Goal: Feedback & Contribution: Submit feedback/report problem

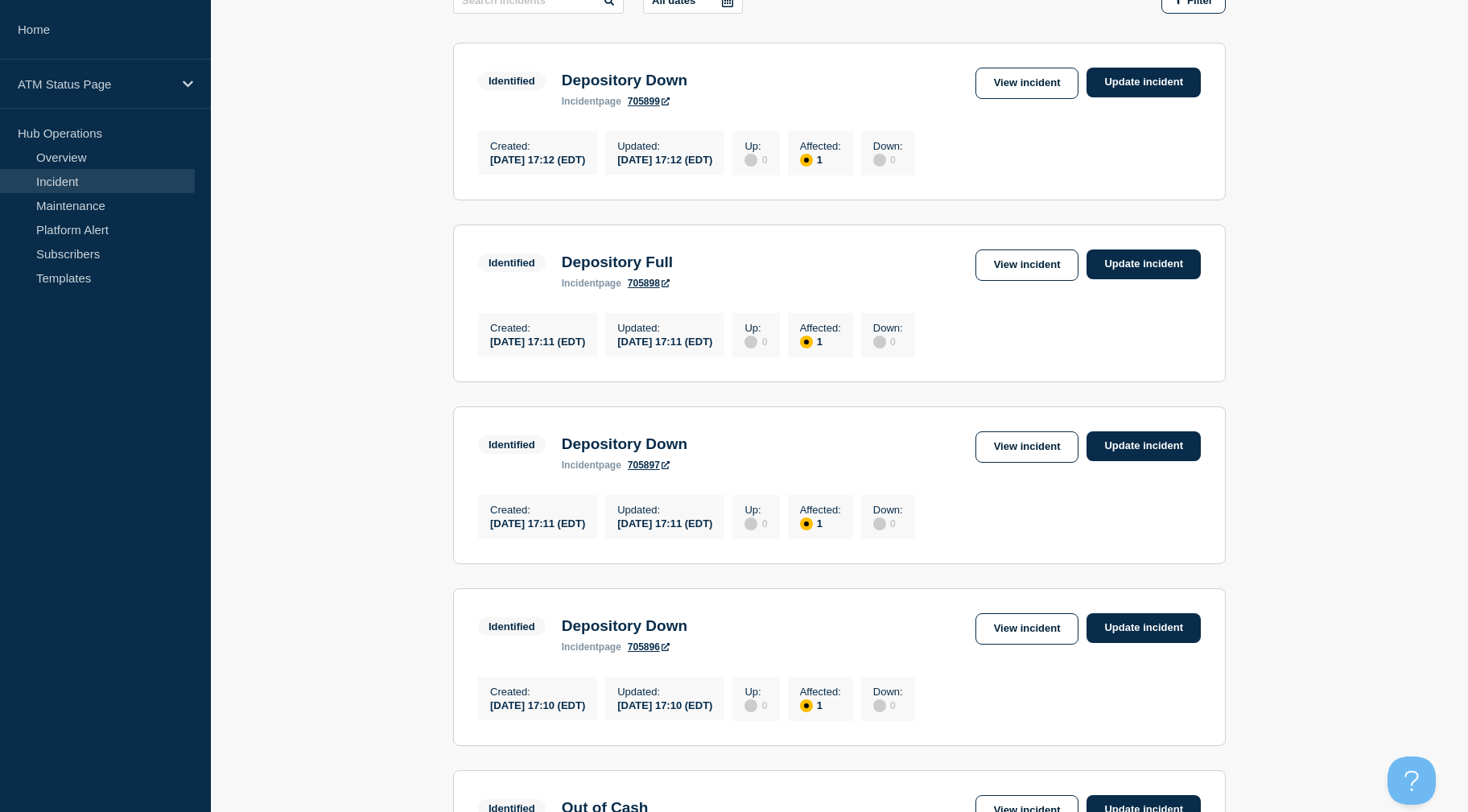
drag, startPoint x: 391, startPoint y: 411, endPoint x: 392, endPoint y: 476, distance: 65.0
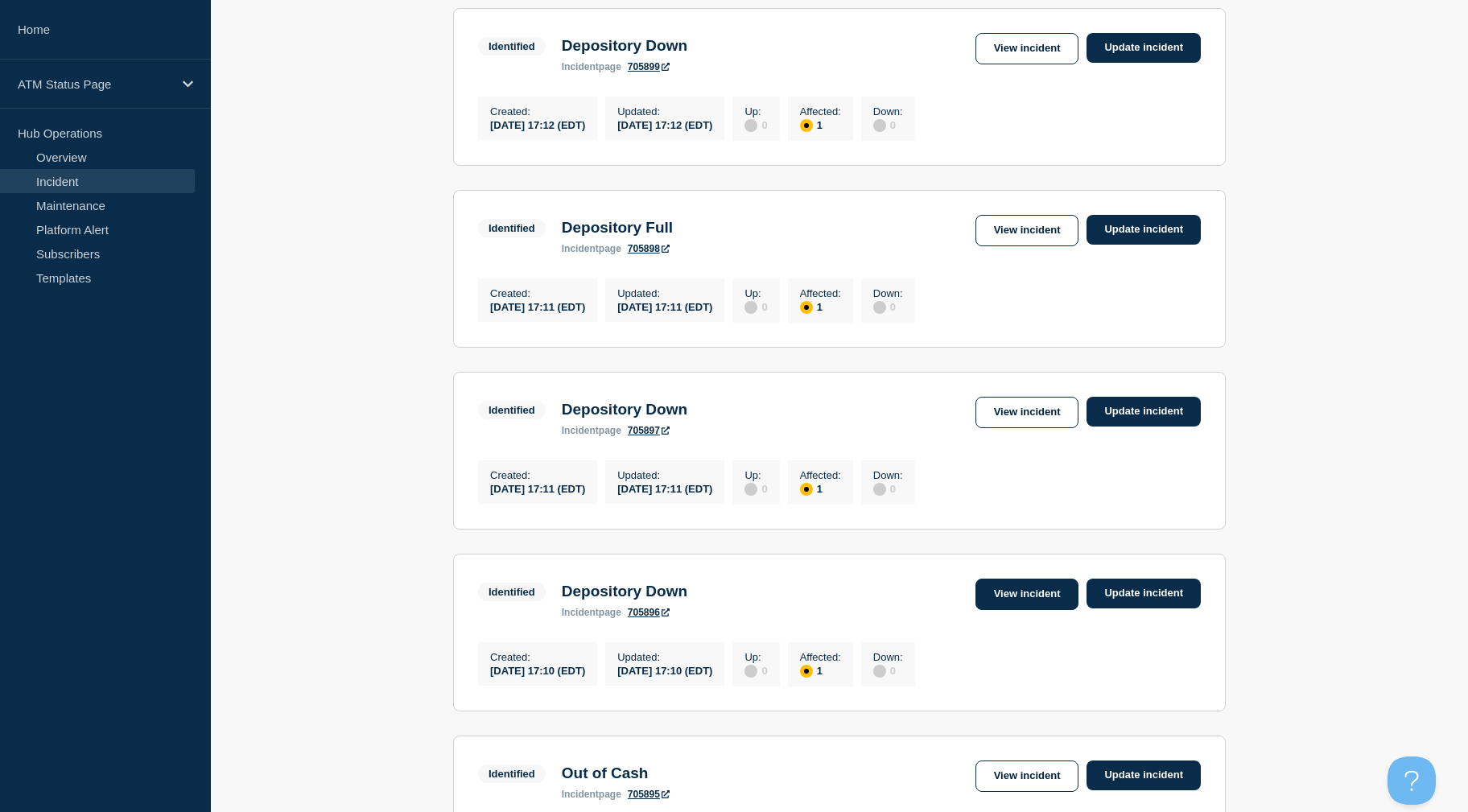
click at [998, 610] on link "View incident" at bounding box center [1027, 594] width 104 height 31
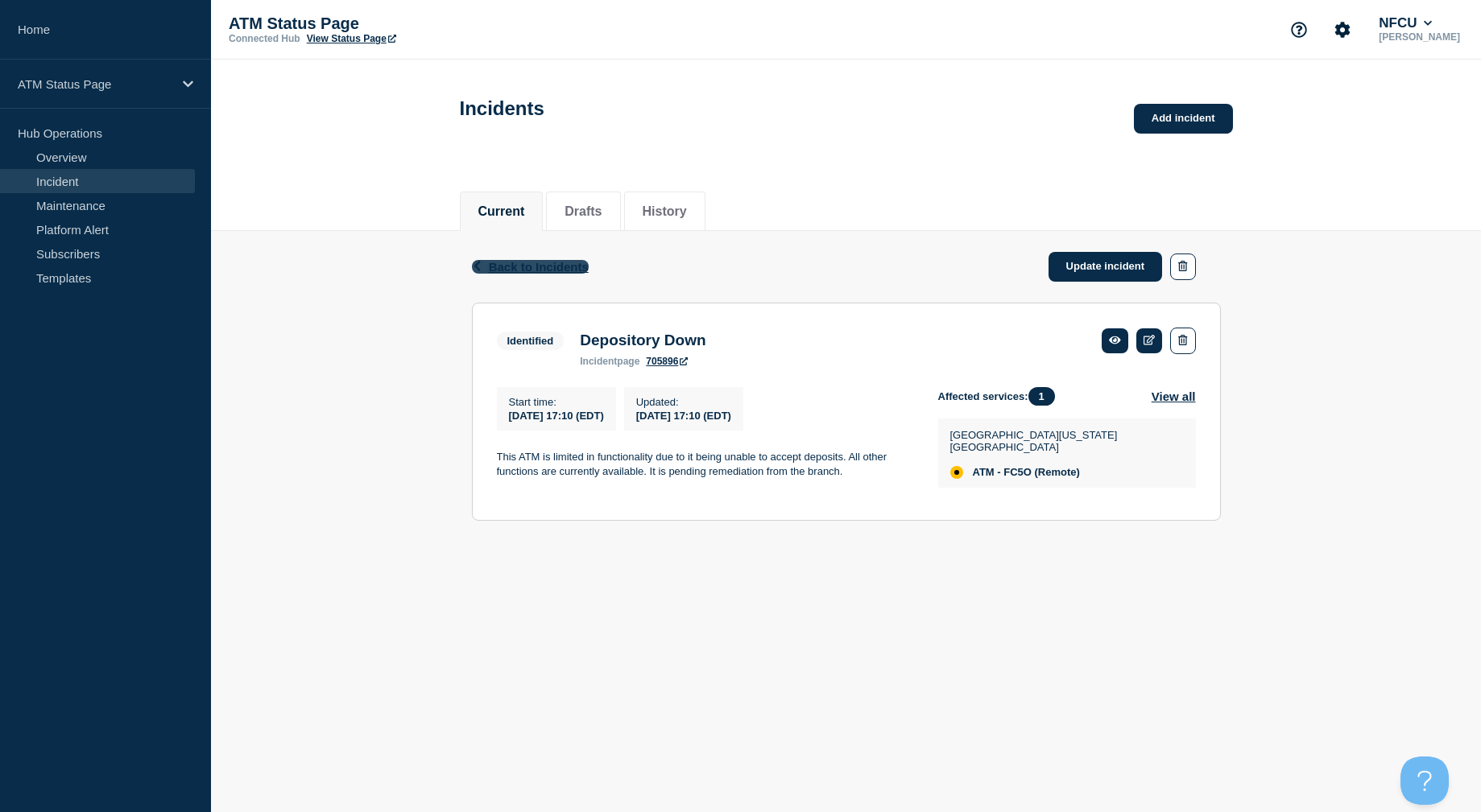
click at [566, 268] on span "Back to Incidents" at bounding box center [538, 267] width 99 height 14
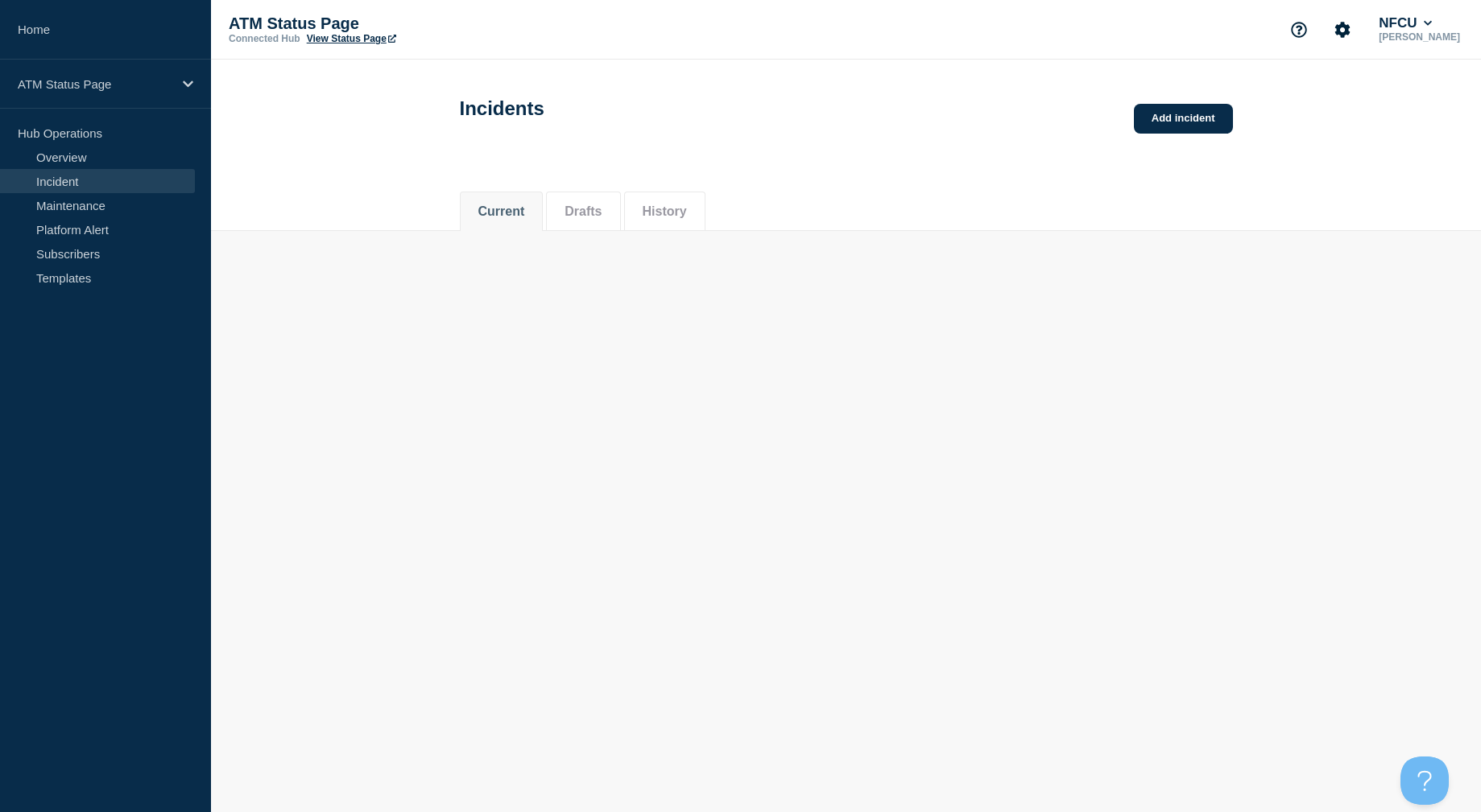
drag, startPoint x: 355, startPoint y: 324, endPoint x: 353, endPoint y: 338, distance: 14.1
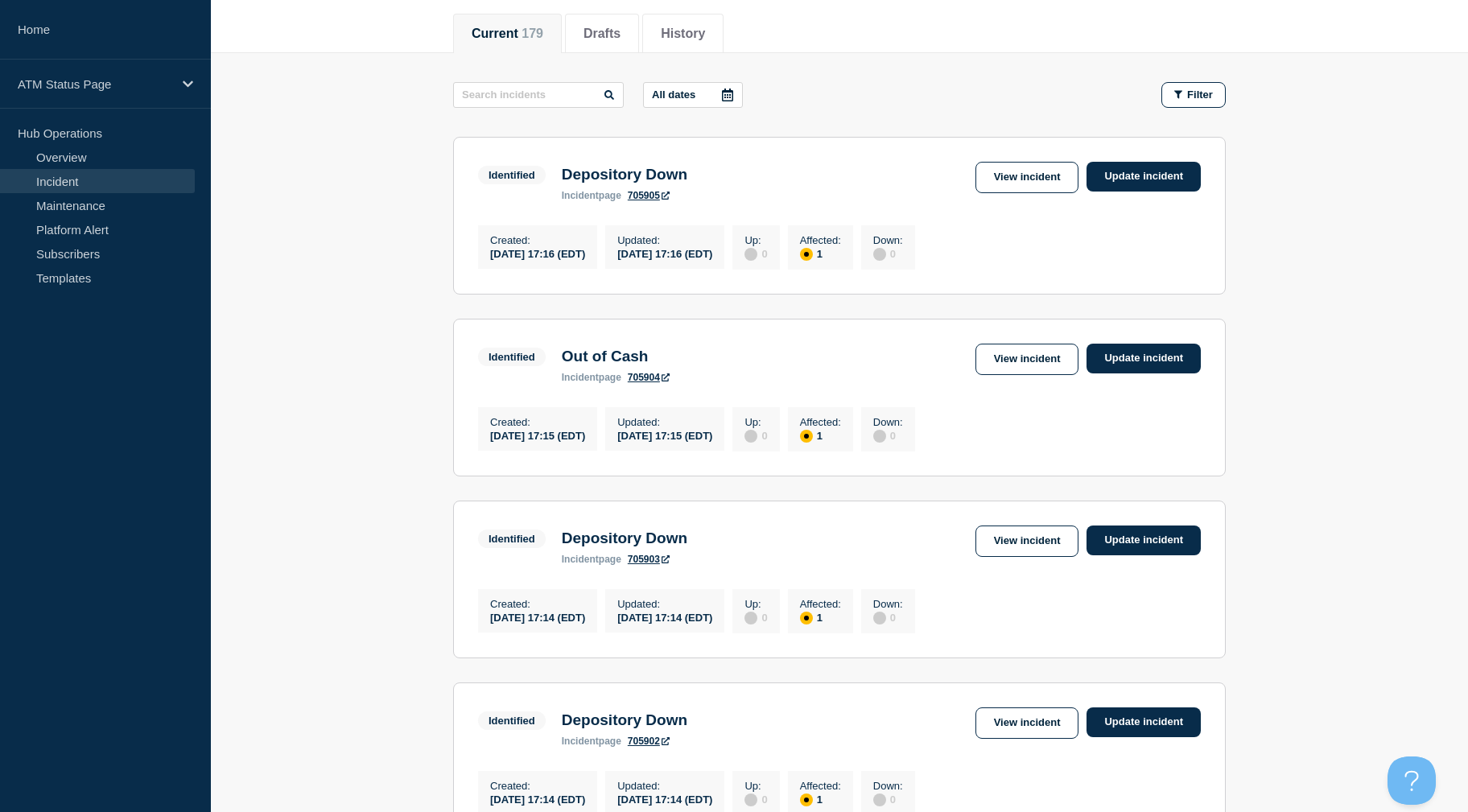
drag, startPoint x: 1253, startPoint y: 238, endPoint x: 1267, endPoint y: 294, distance: 57.7
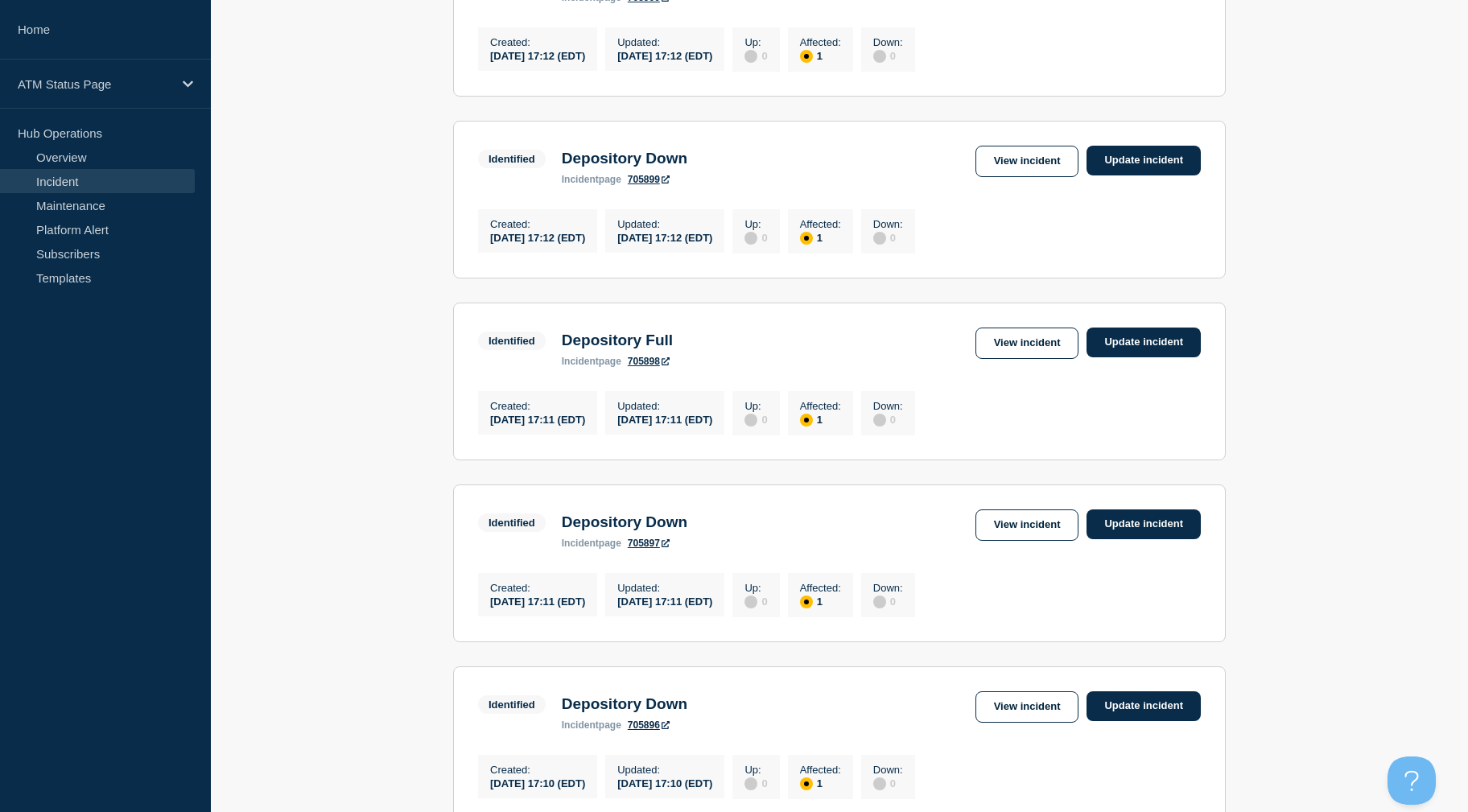
scroll to position [1599, 0]
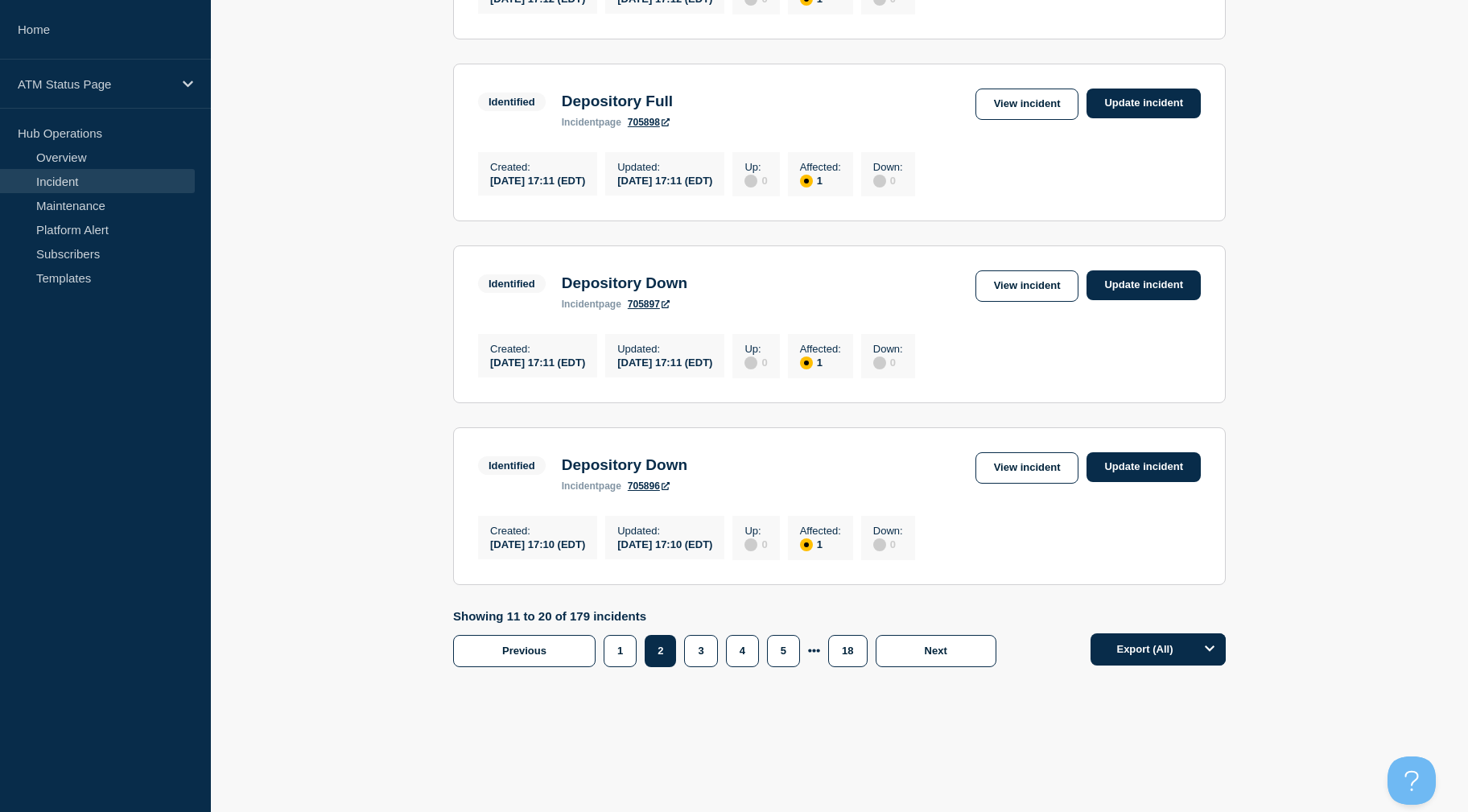
drag, startPoint x: 1286, startPoint y: 256, endPoint x: 1277, endPoint y: 368, distance: 112.4
click at [697, 636] on button "3" at bounding box center [700, 651] width 33 height 32
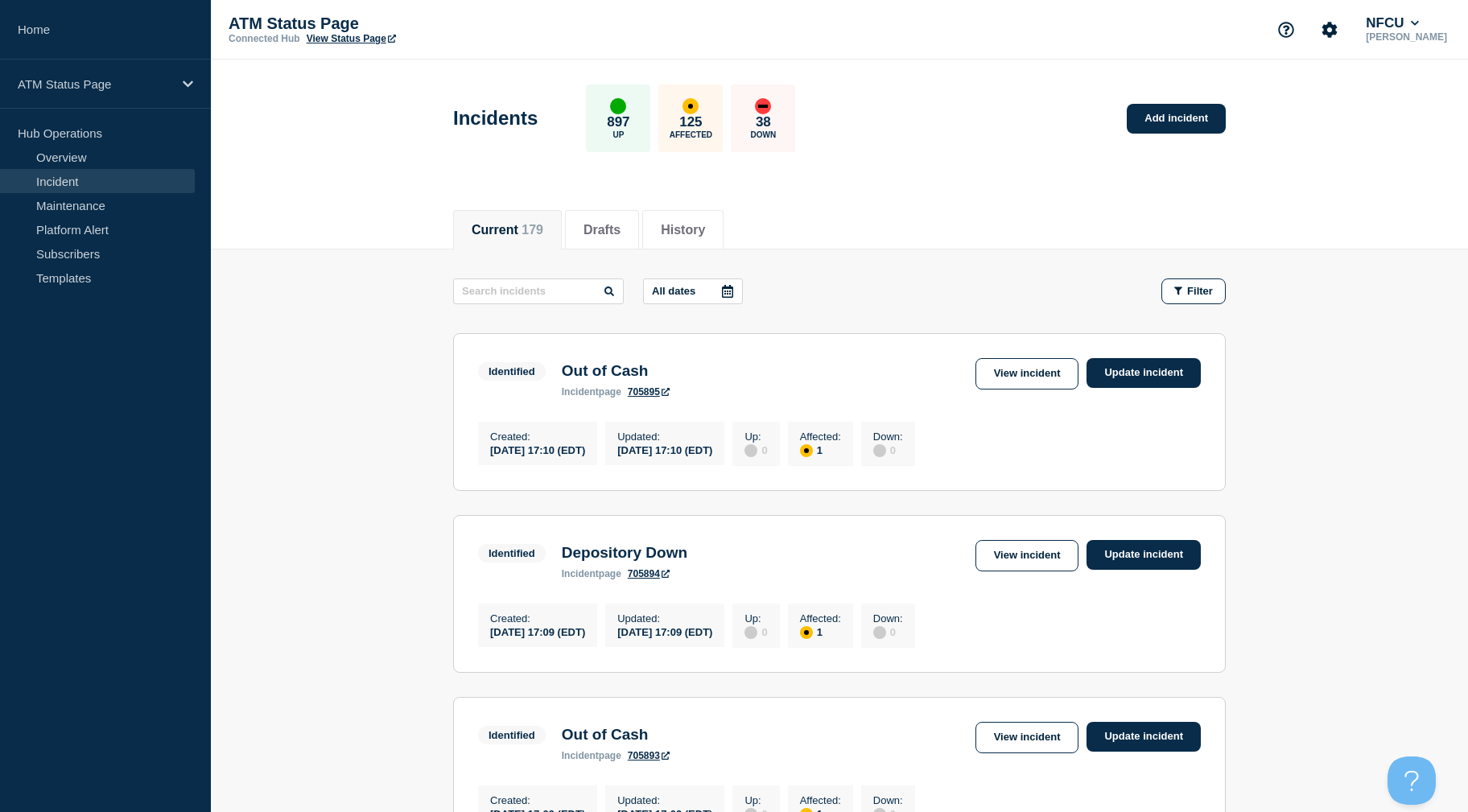
drag, startPoint x: 1263, startPoint y: 371, endPoint x: 1275, endPoint y: 103, distance: 268.3
click at [1010, 379] on link "View incident" at bounding box center [1027, 374] width 104 height 31
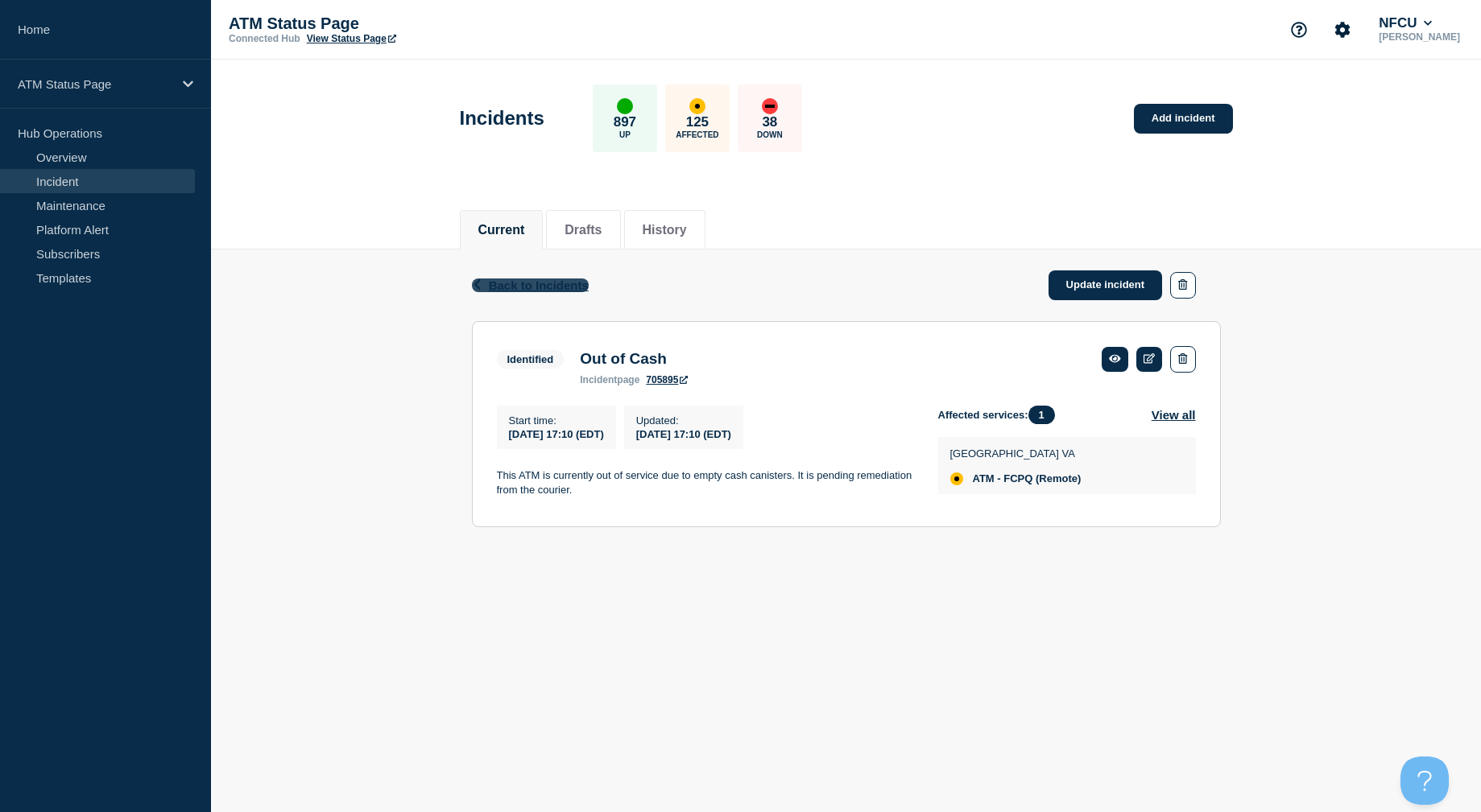
click at [505, 280] on span "Back to Incidents" at bounding box center [538, 285] width 99 height 14
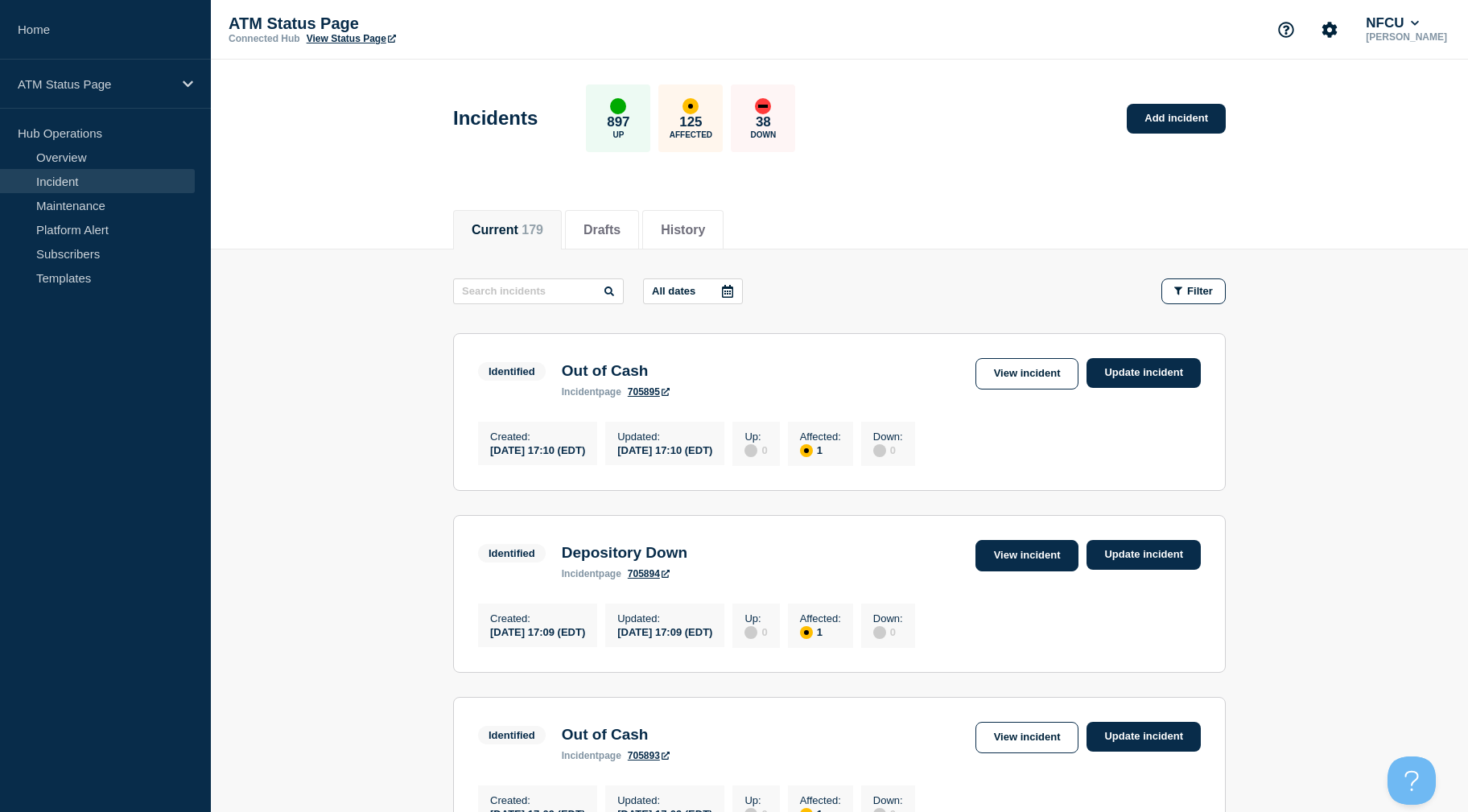
click at [993, 557] on link "View incident" at bounding box center [1027, 556] width 104 height 31
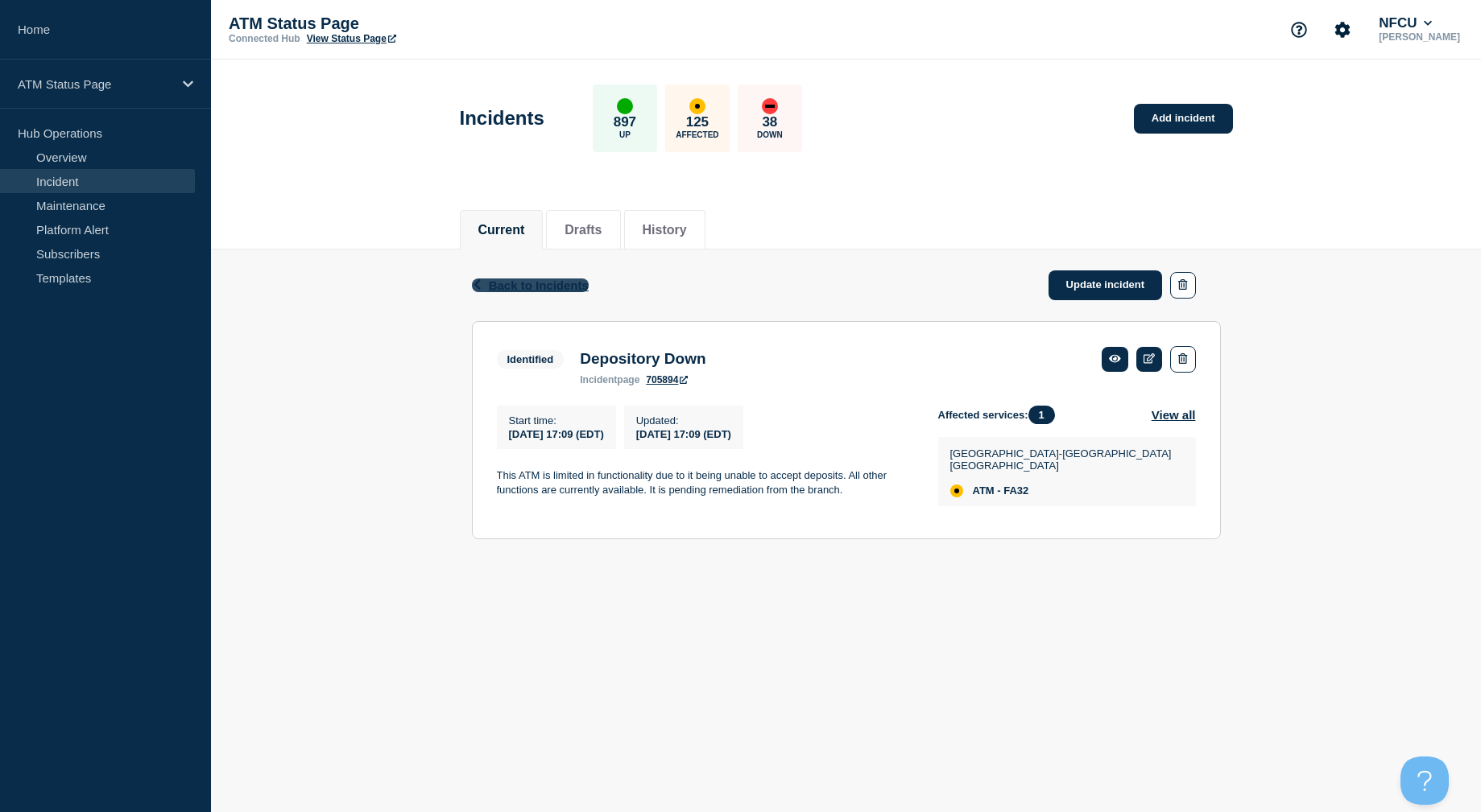
click at [513, 280] on span "Back to Incidents" at bounding box center [538, 285] width 99 height 14
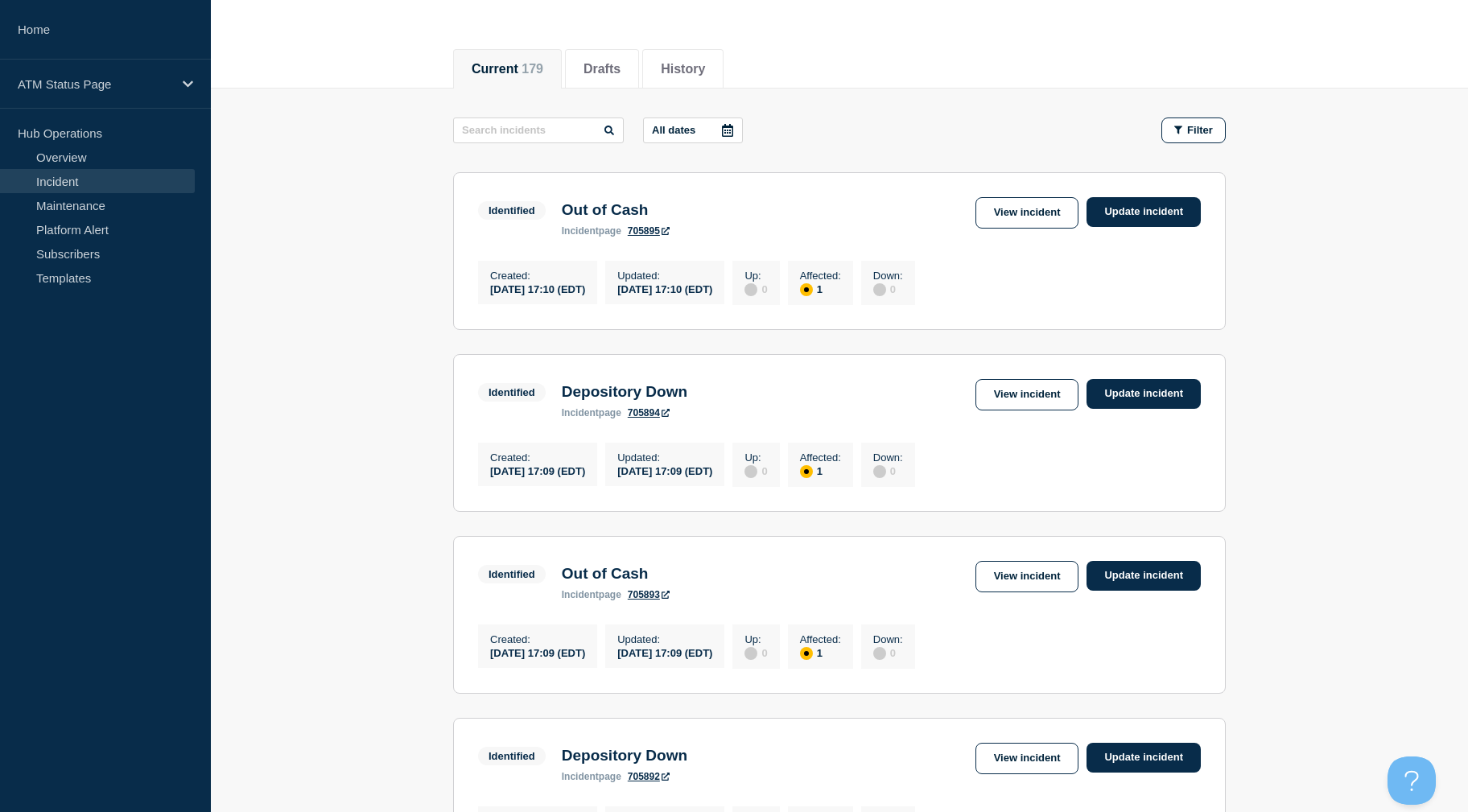
drag, startPoint x: 1252, startPoint y: 413, endPoint x: 1261, endPoint y: 461, distance: 48.8
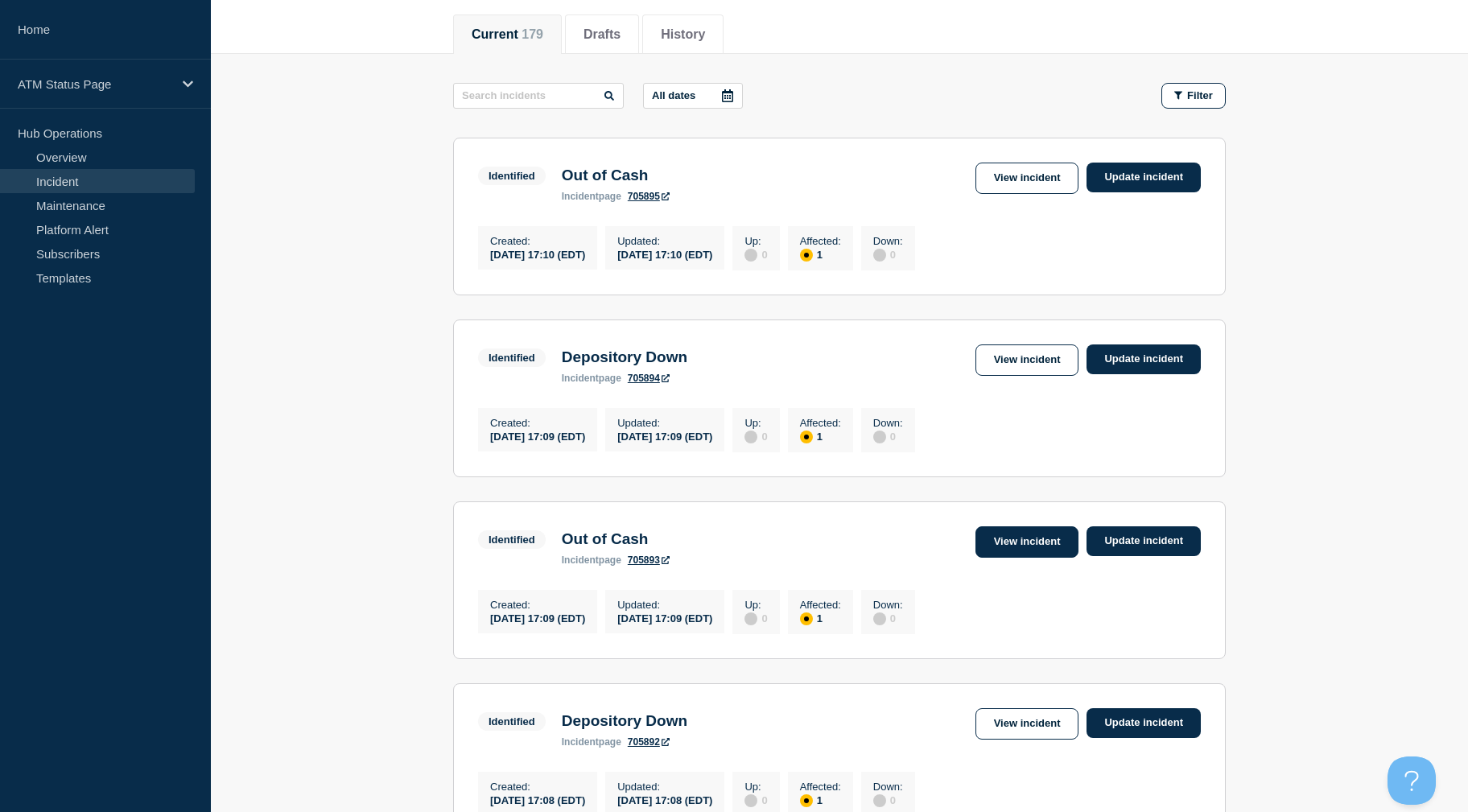
click at [997, 543] on link "View incident" at bounding box center [1027, 542] width 104 height 31
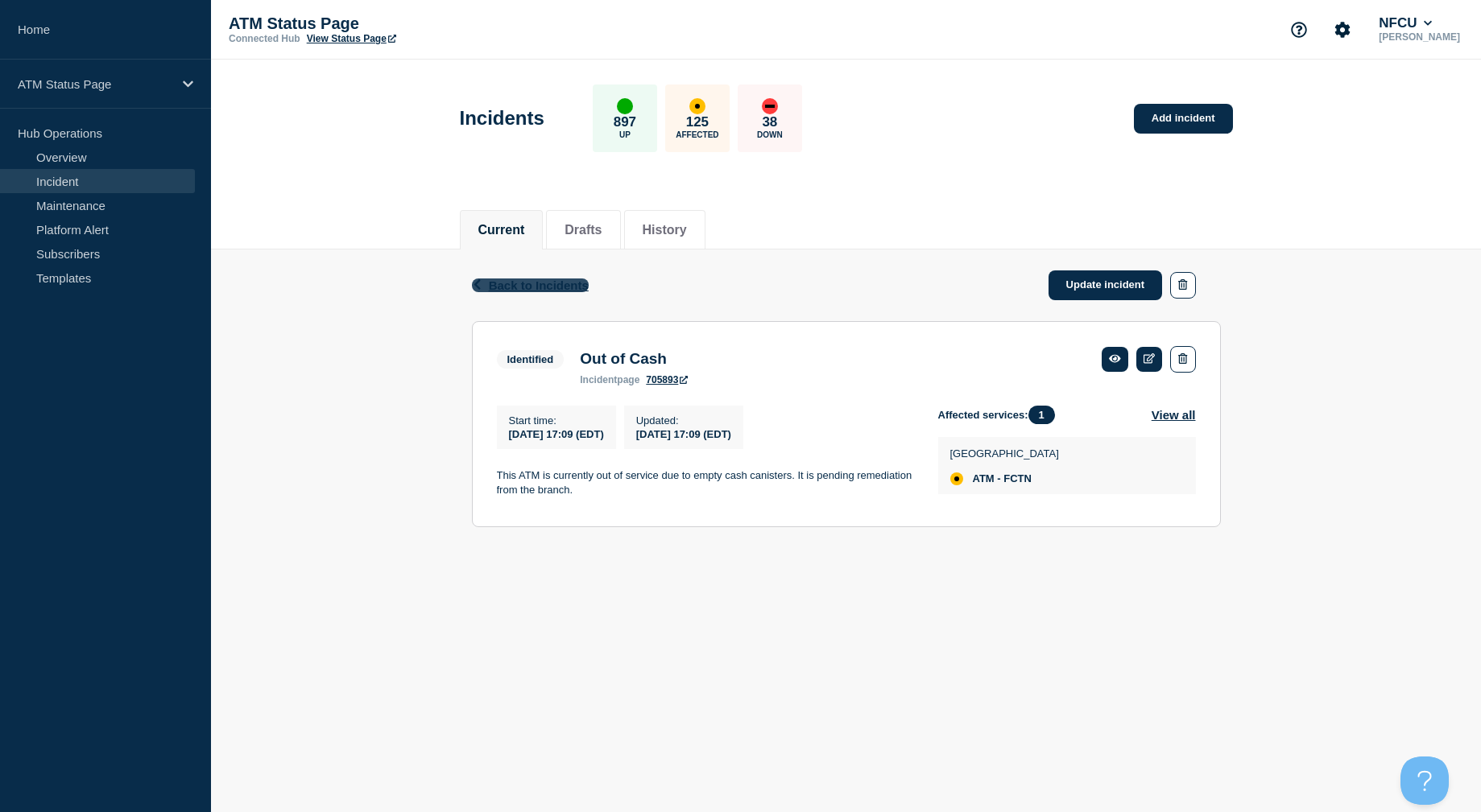
click at [535, 288] on span "Back to Incidents" at bounding box center [538, 285] width 99 height 14
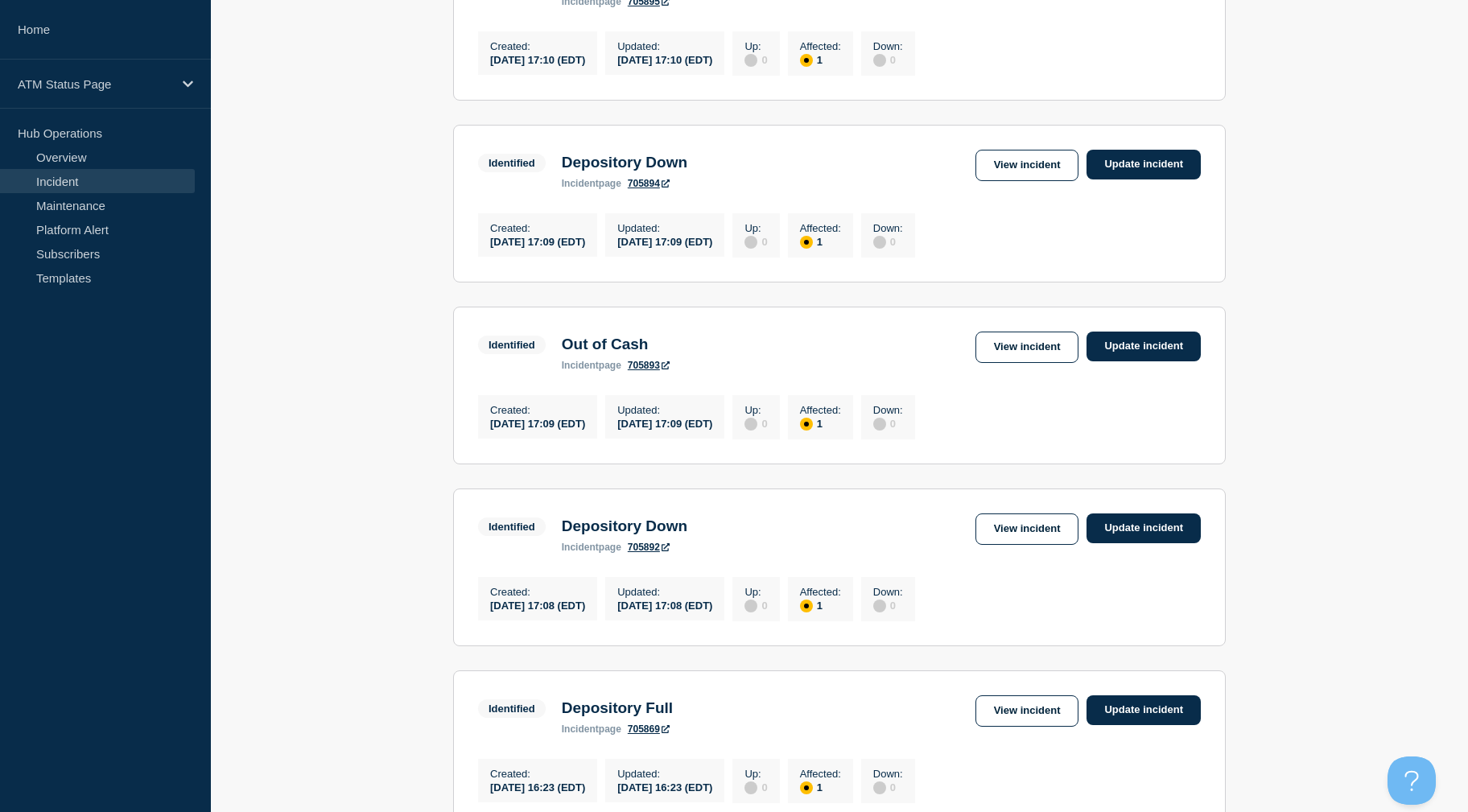
drag, startPoint x: 364, startPoint y: 291, endPoint x: 340, endPoint y: 335, distance: 50.1
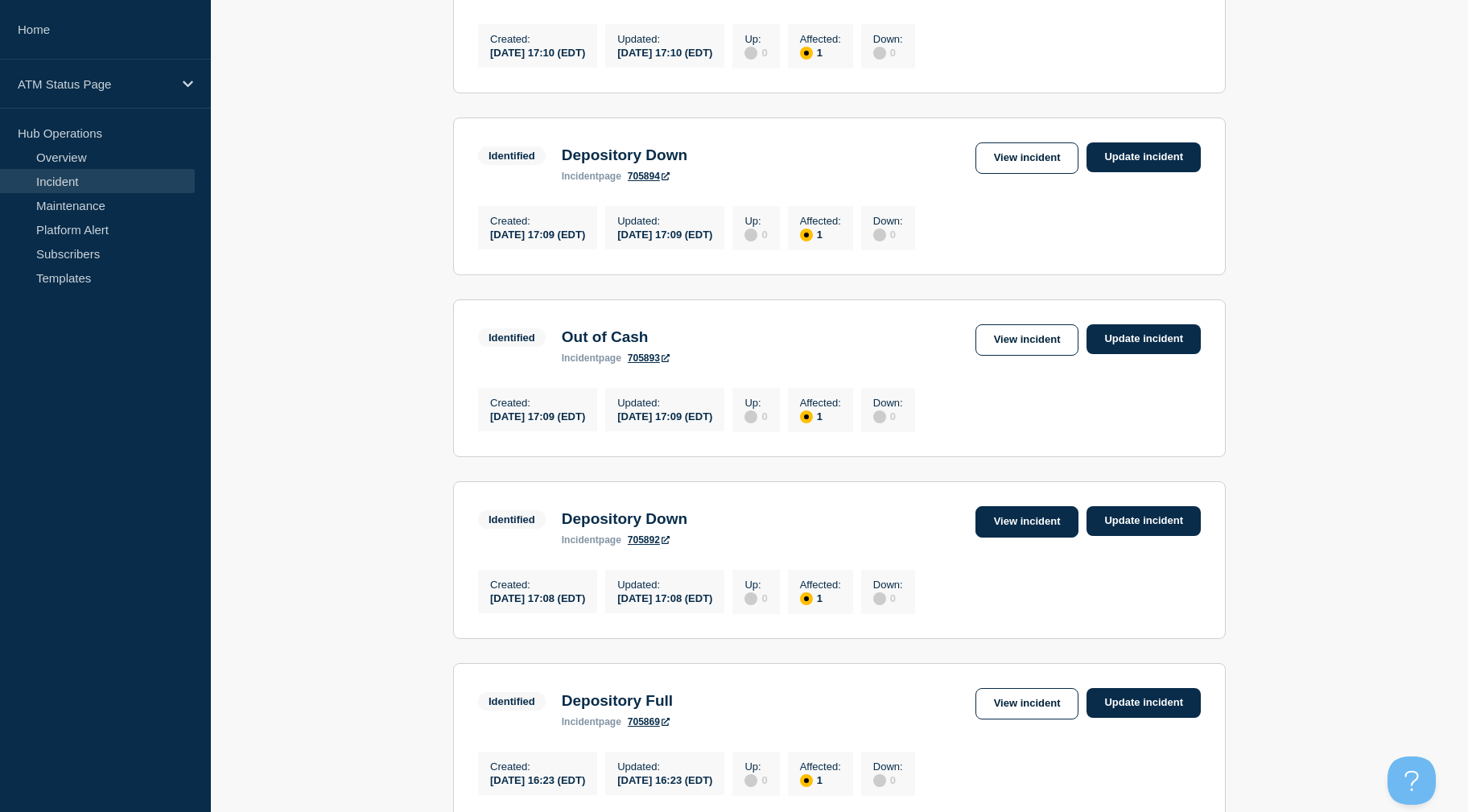
click at [1027, 529] on link "View incident" at bounding box center [1027, 522] width 104 height 31
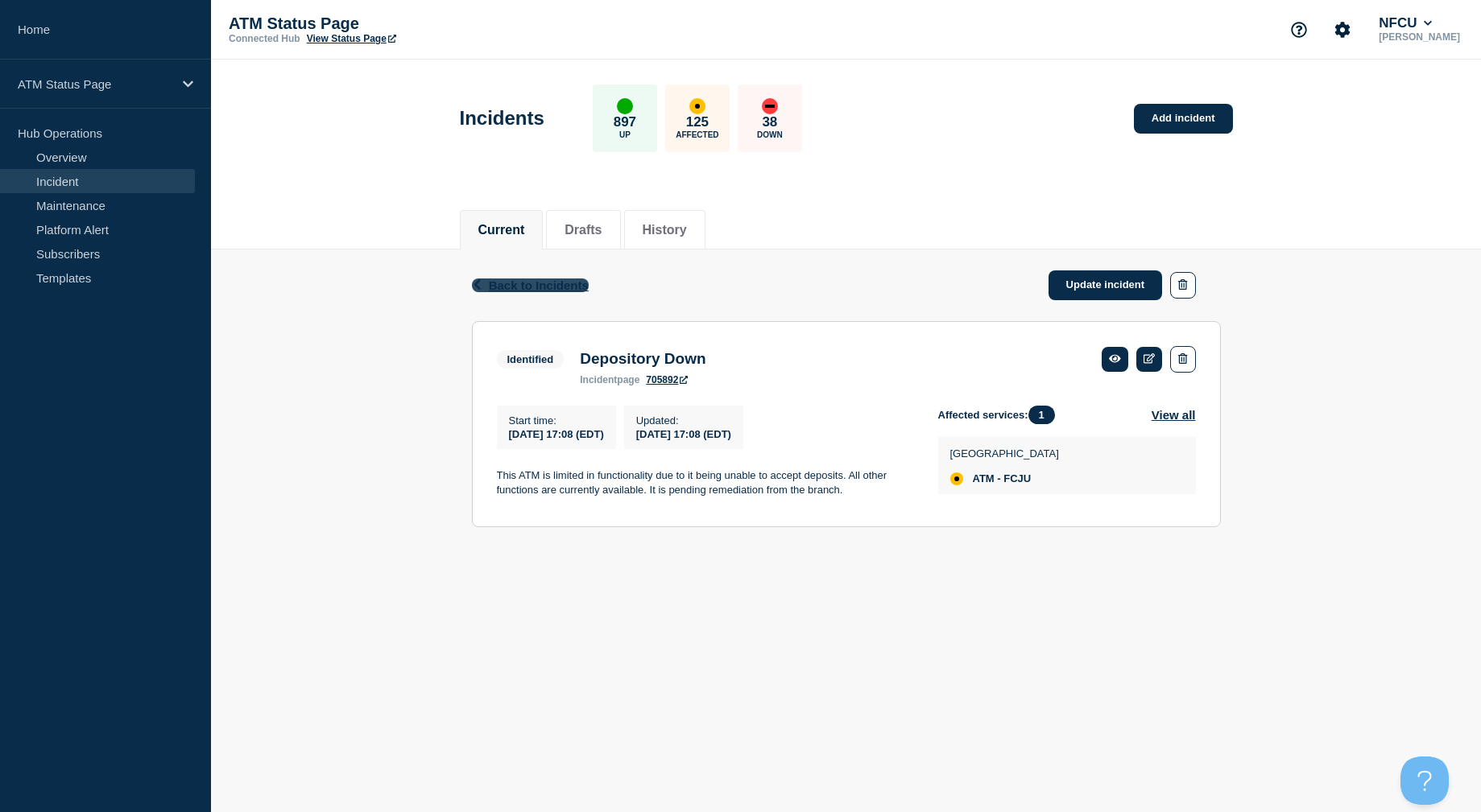
click at [564, 283] on span "Back to Incidents" at bounding box center [538, 285] width 99 height 14
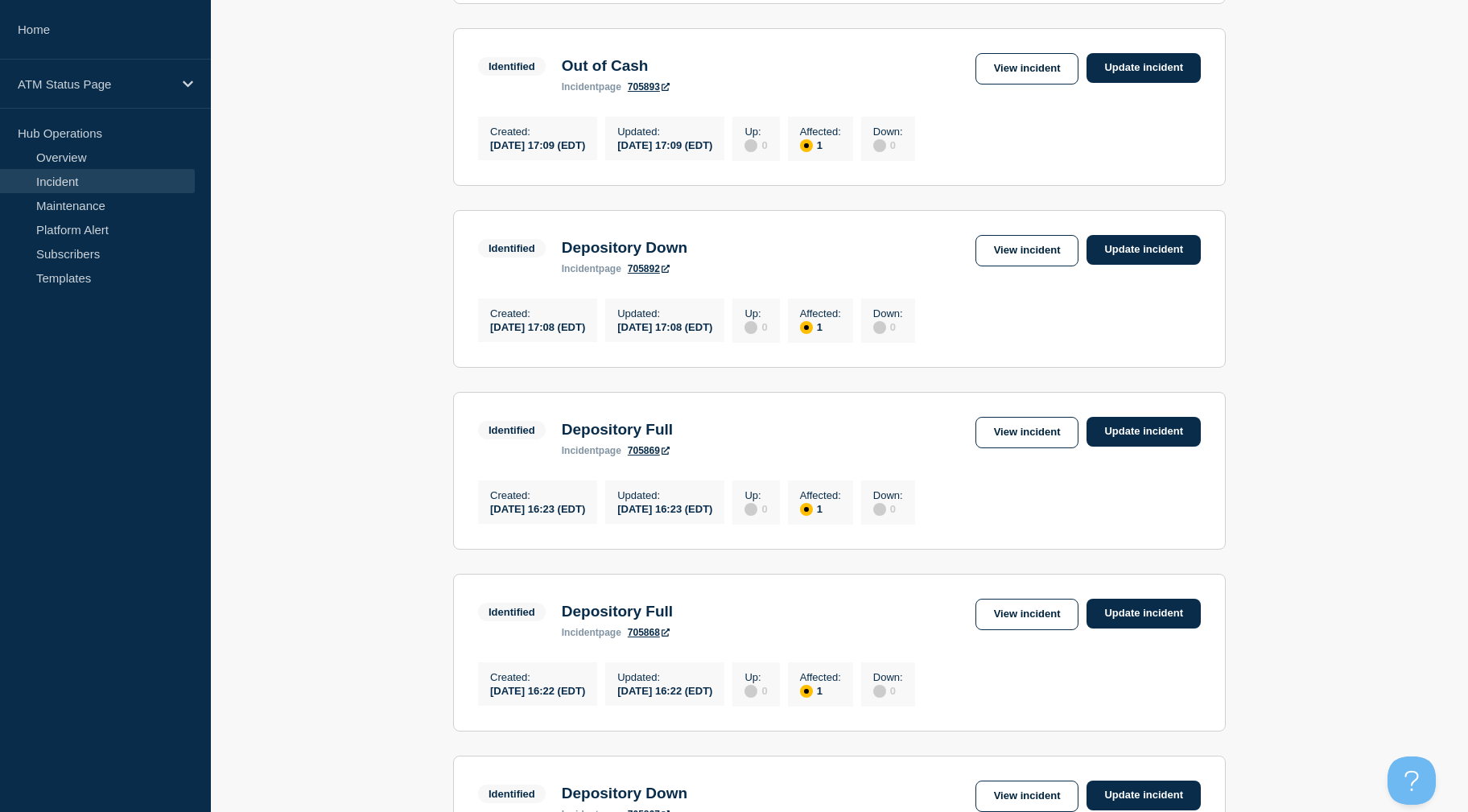
drag, startPoint x: 375, startPoint y: 319, endPoint x: 380, endPoint y: 371, distance: 52.2
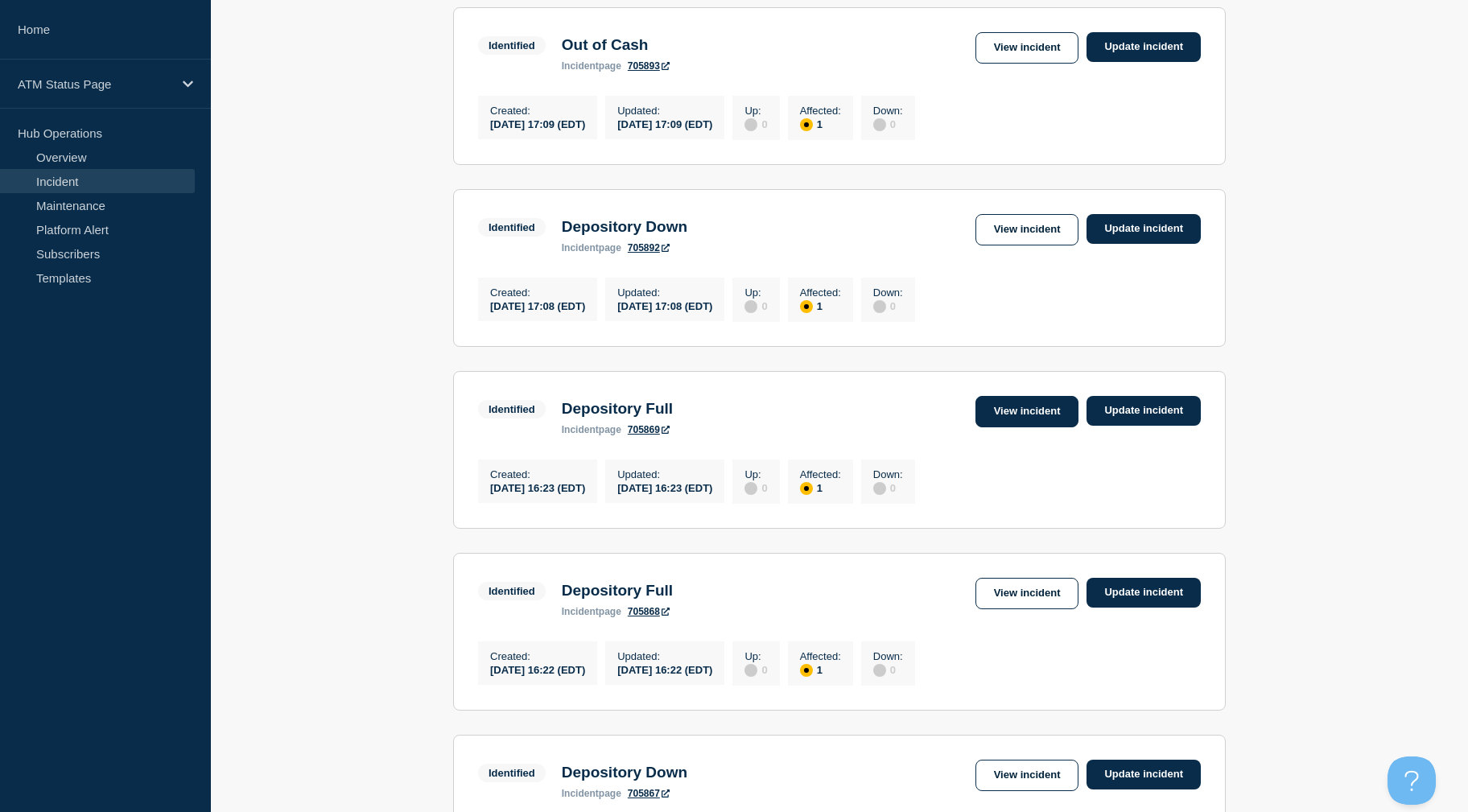
click at [981, 427] on link "View incident" at bounding box center [1027, 412] width 104 height 31
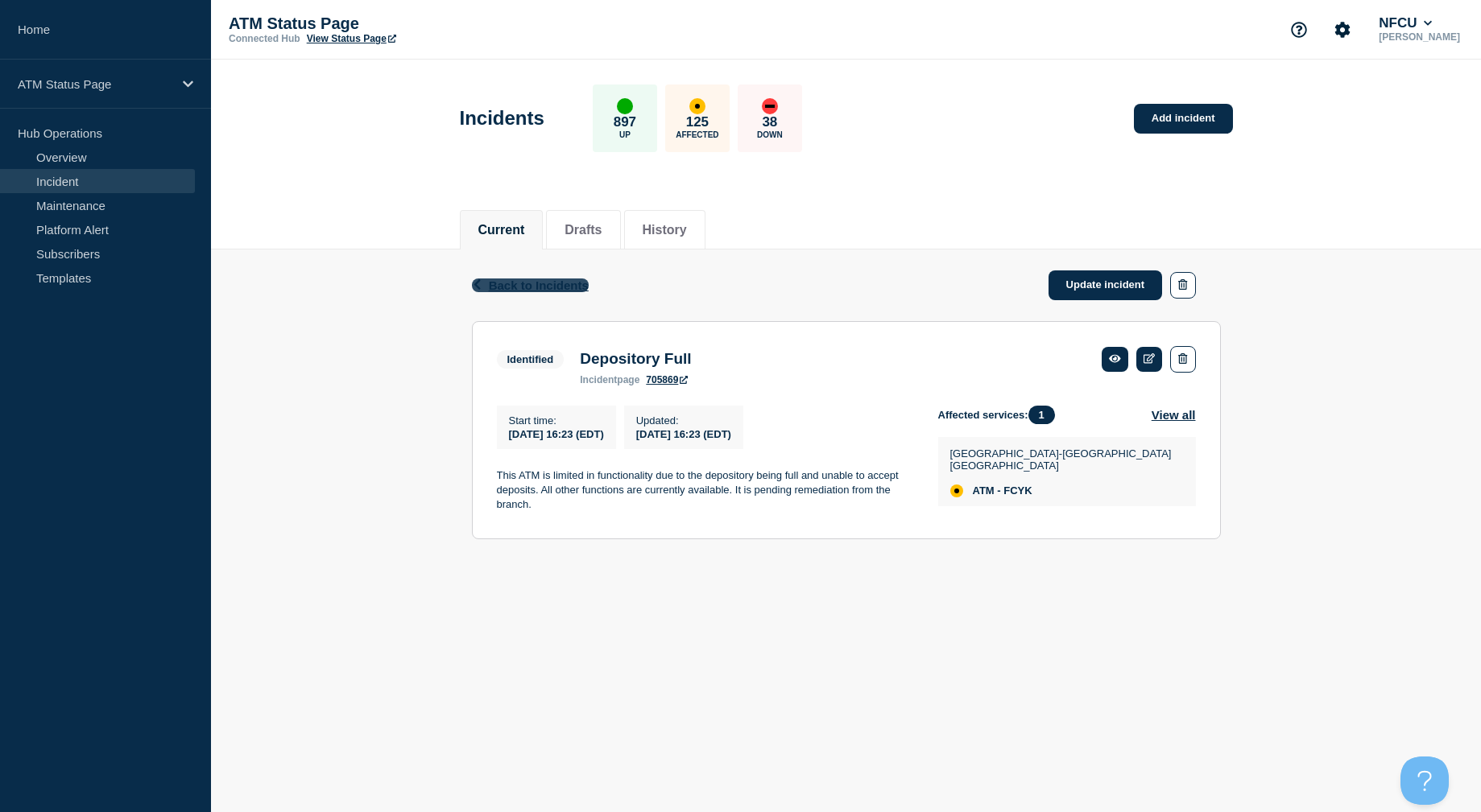
click at [579, 291] on span "Back to Incidents" at bounding box center [538, 285] width 99 height 14
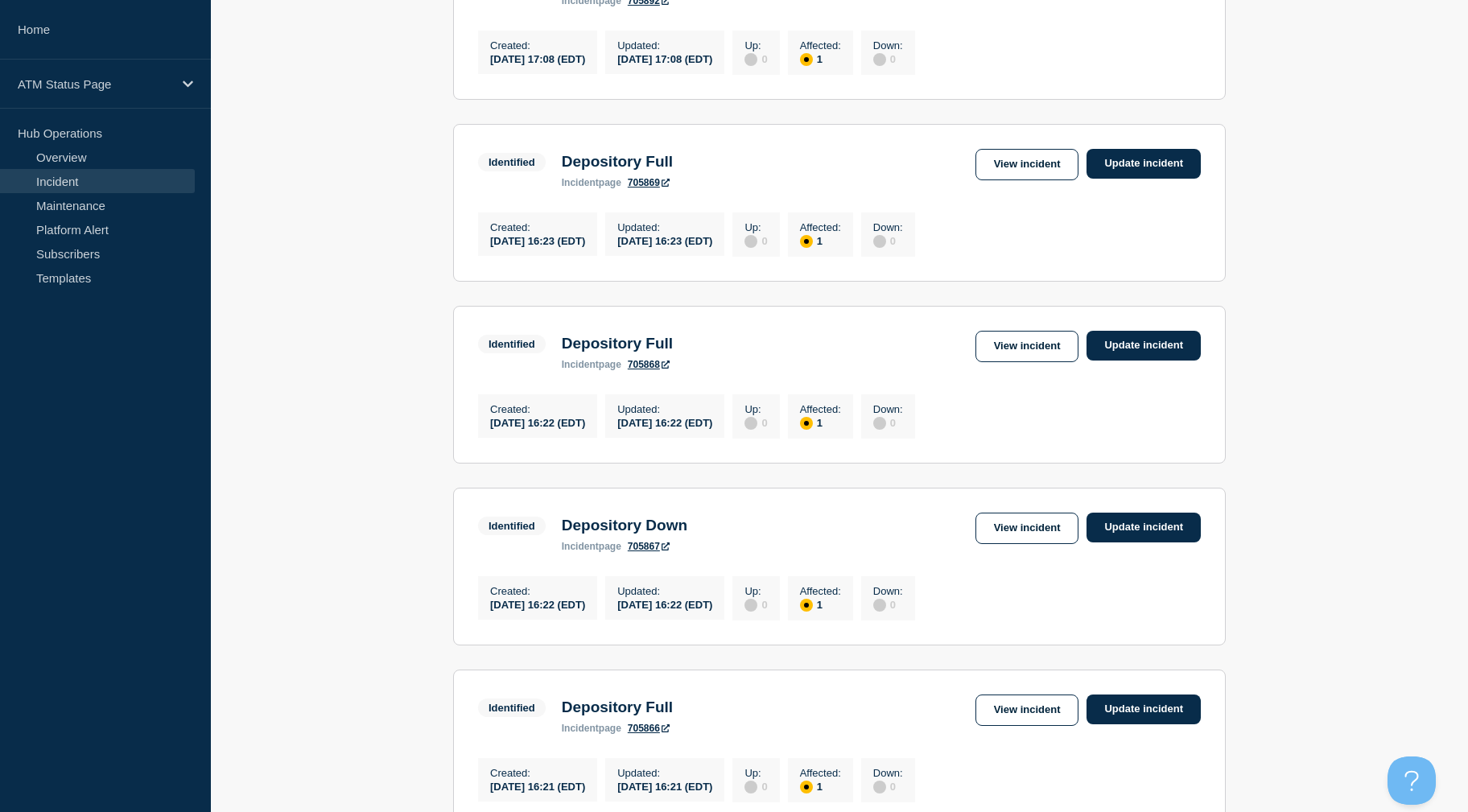
drag, startPoint x: 351, startPoint y: 295, endPoint x: 356, endPoint y: 370, distance: 75.2
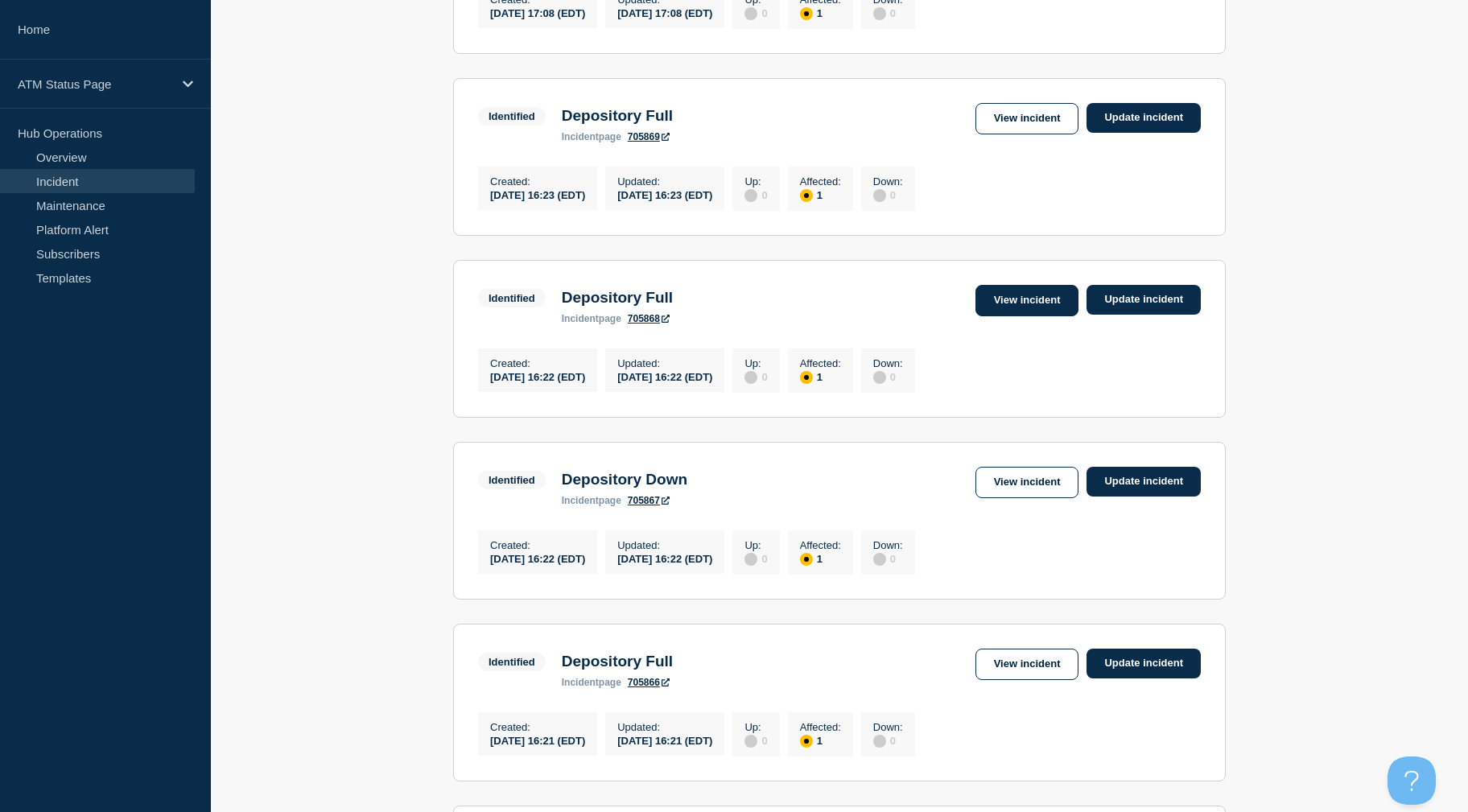
click at [1043, 317] on link "View incident" at bounding box center [1027, 301] width 104 height 31
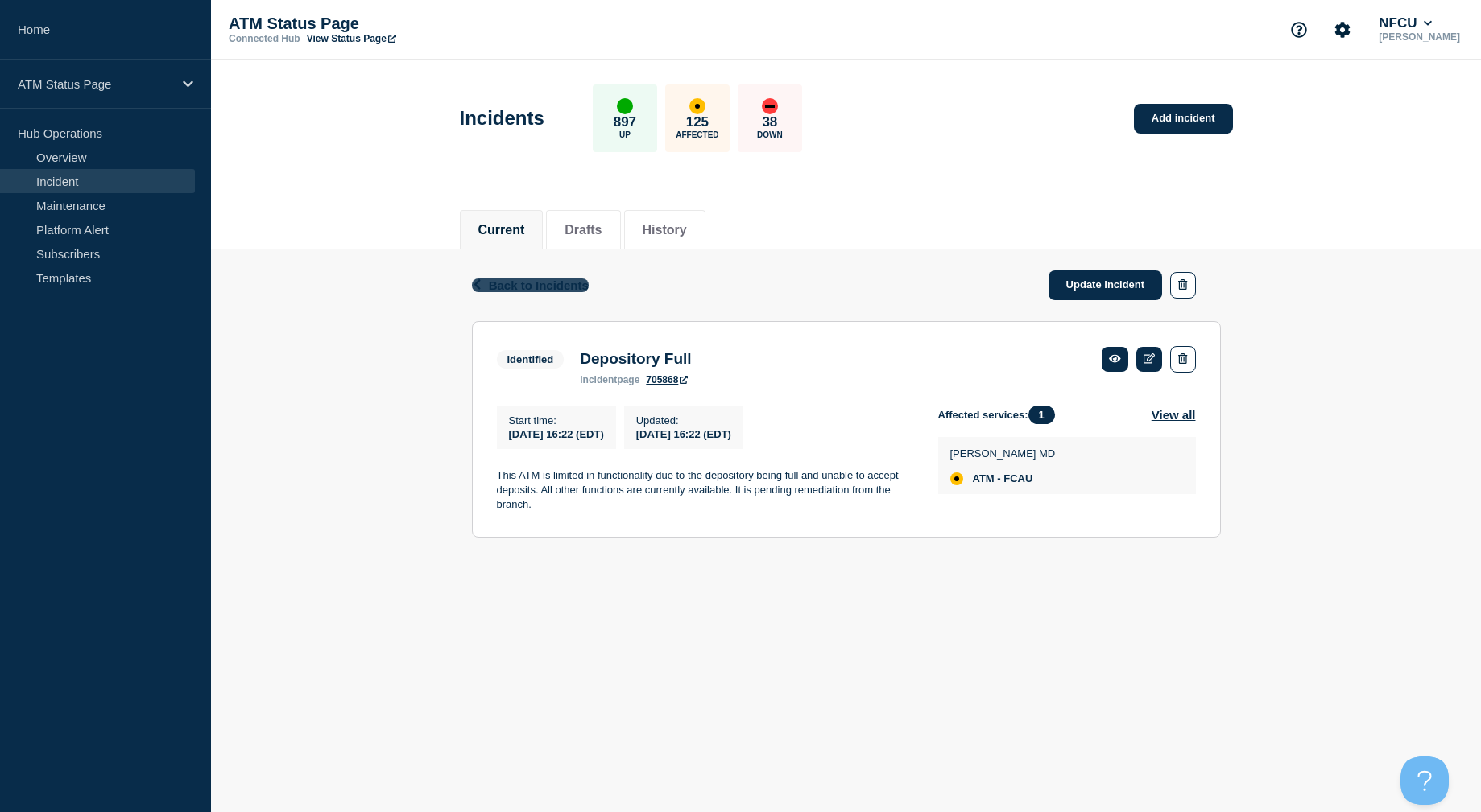
click at [581, 288] on span "Back to Incidents" at bounding box center [538, 285] width 99 height 14
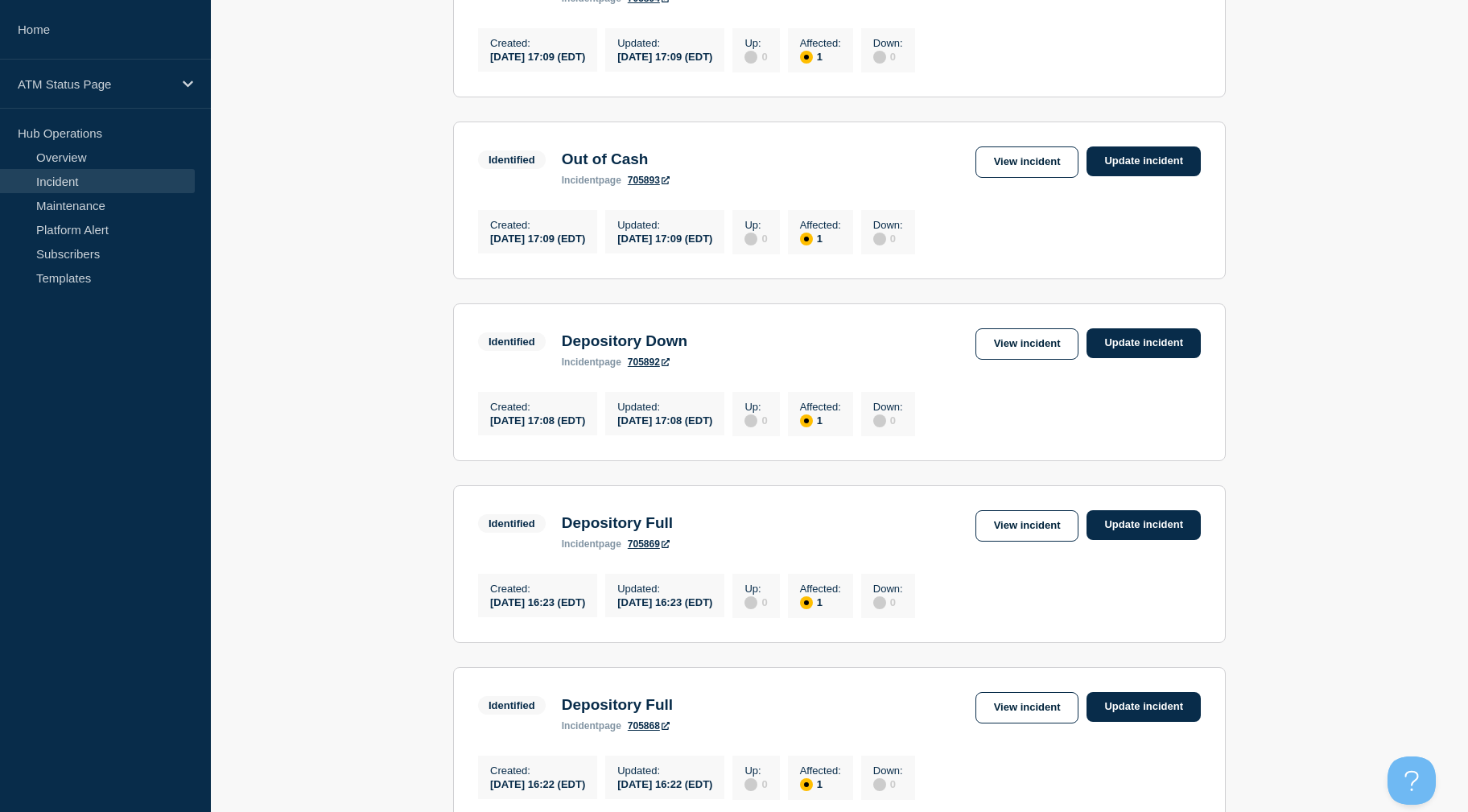
drag, startPoint x: 410, startPoint y: 340, endPoint x: 373, endPoint y: 398, distance: 68.8
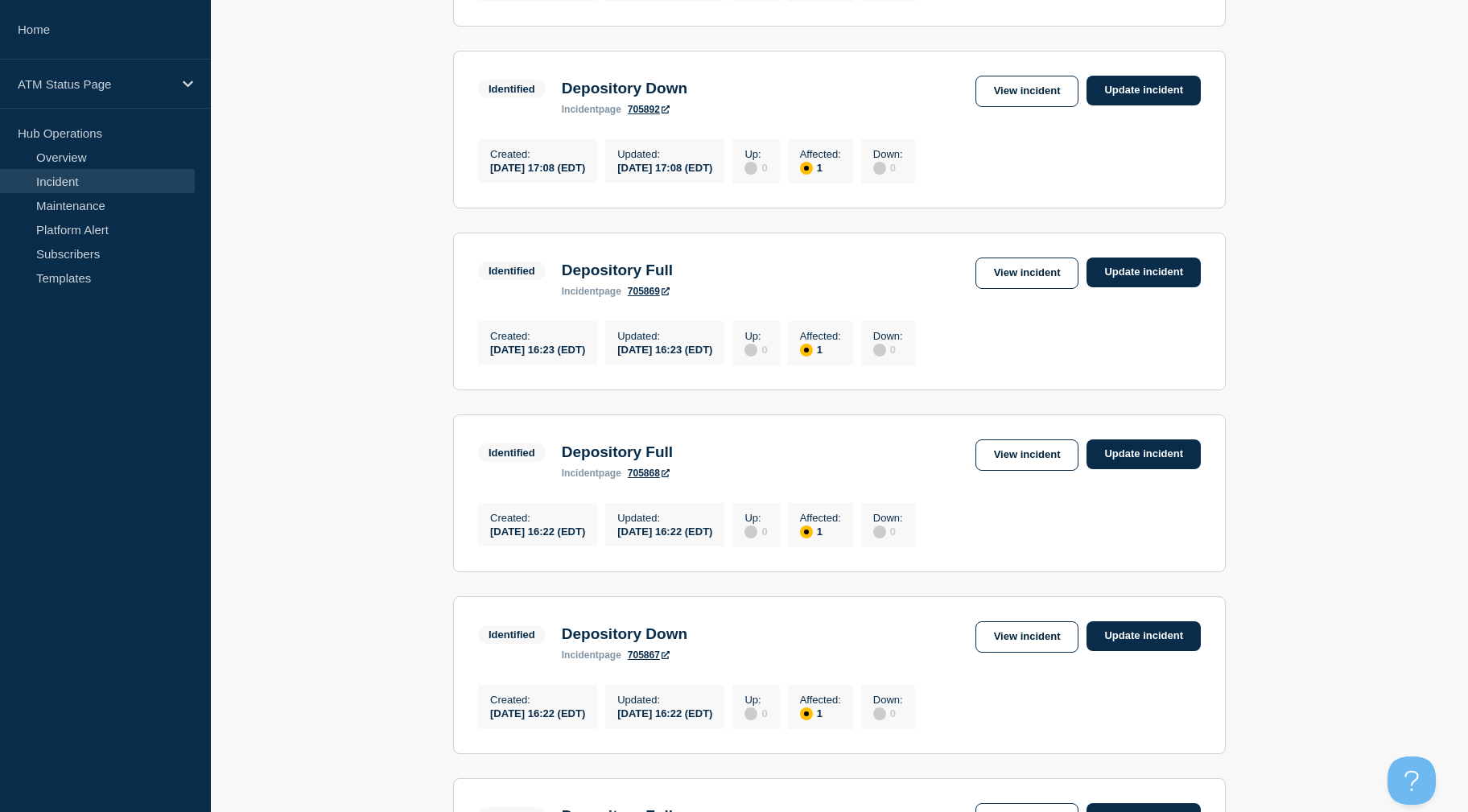
scroll to position [909, 0]
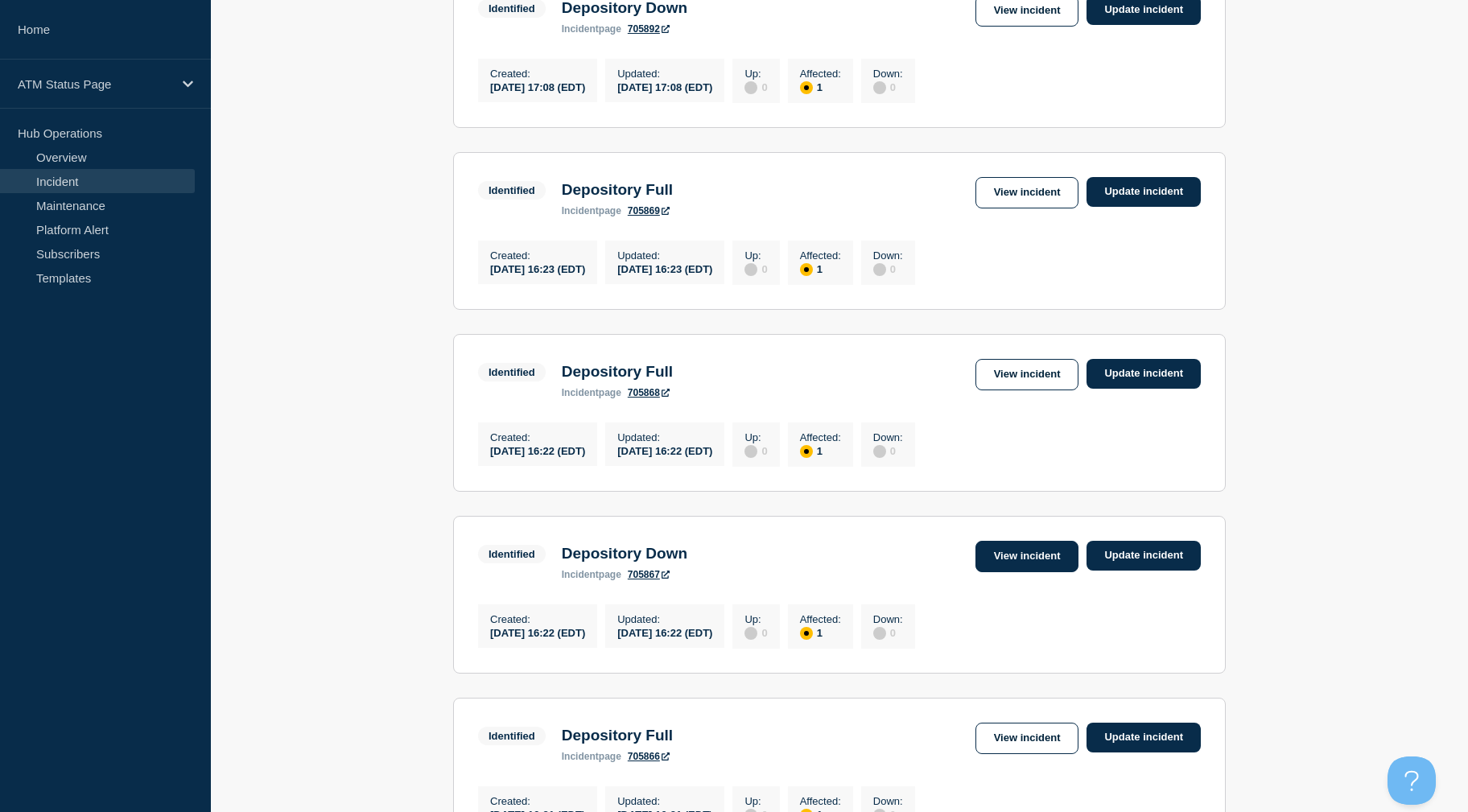
click at [1026, 572] on link "View incident" at bounding box center [1027, 556] width 104 height 31
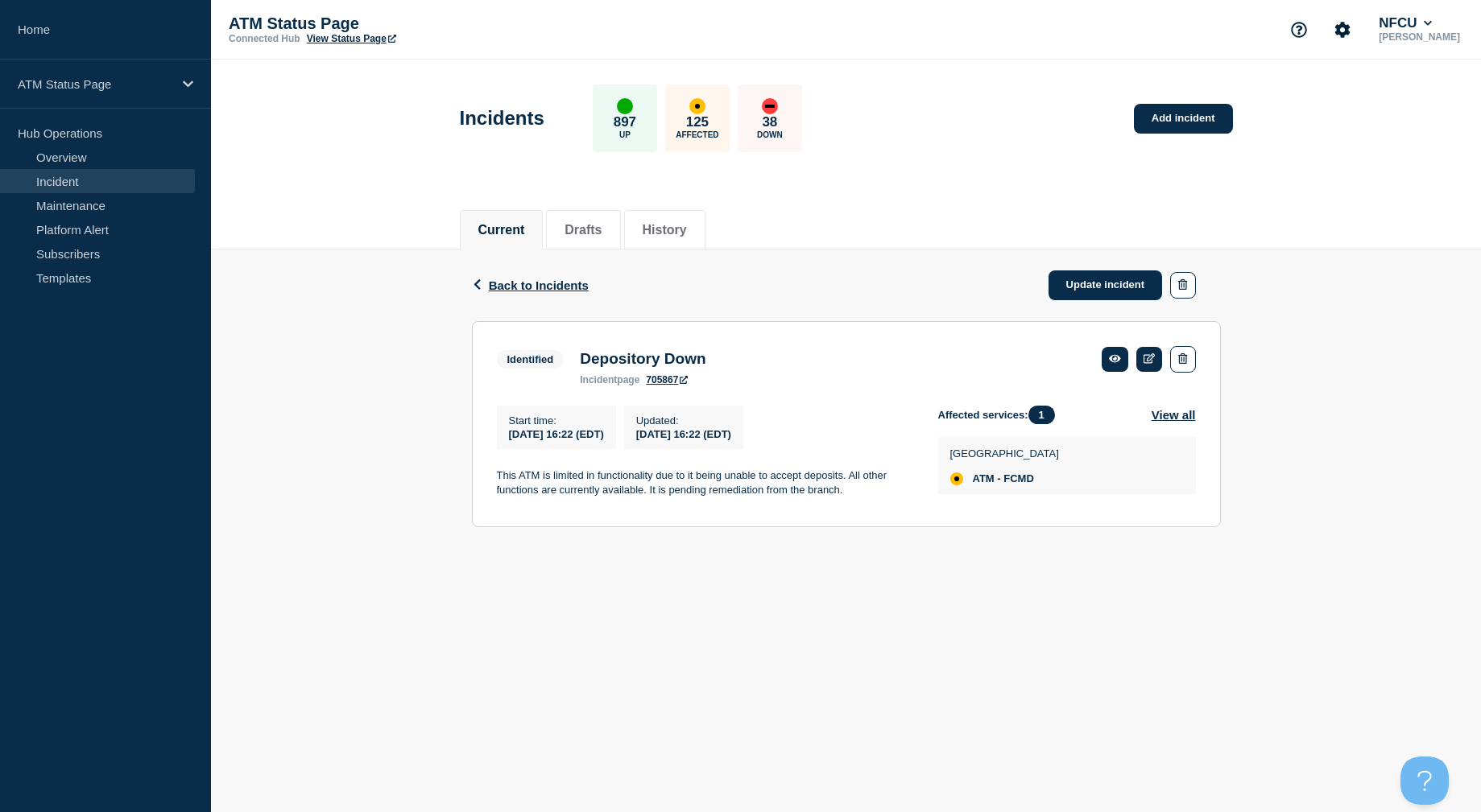
click at [502, 287] on span "Back to Incidents" at bounding box center [538, 285] width 99 height 14
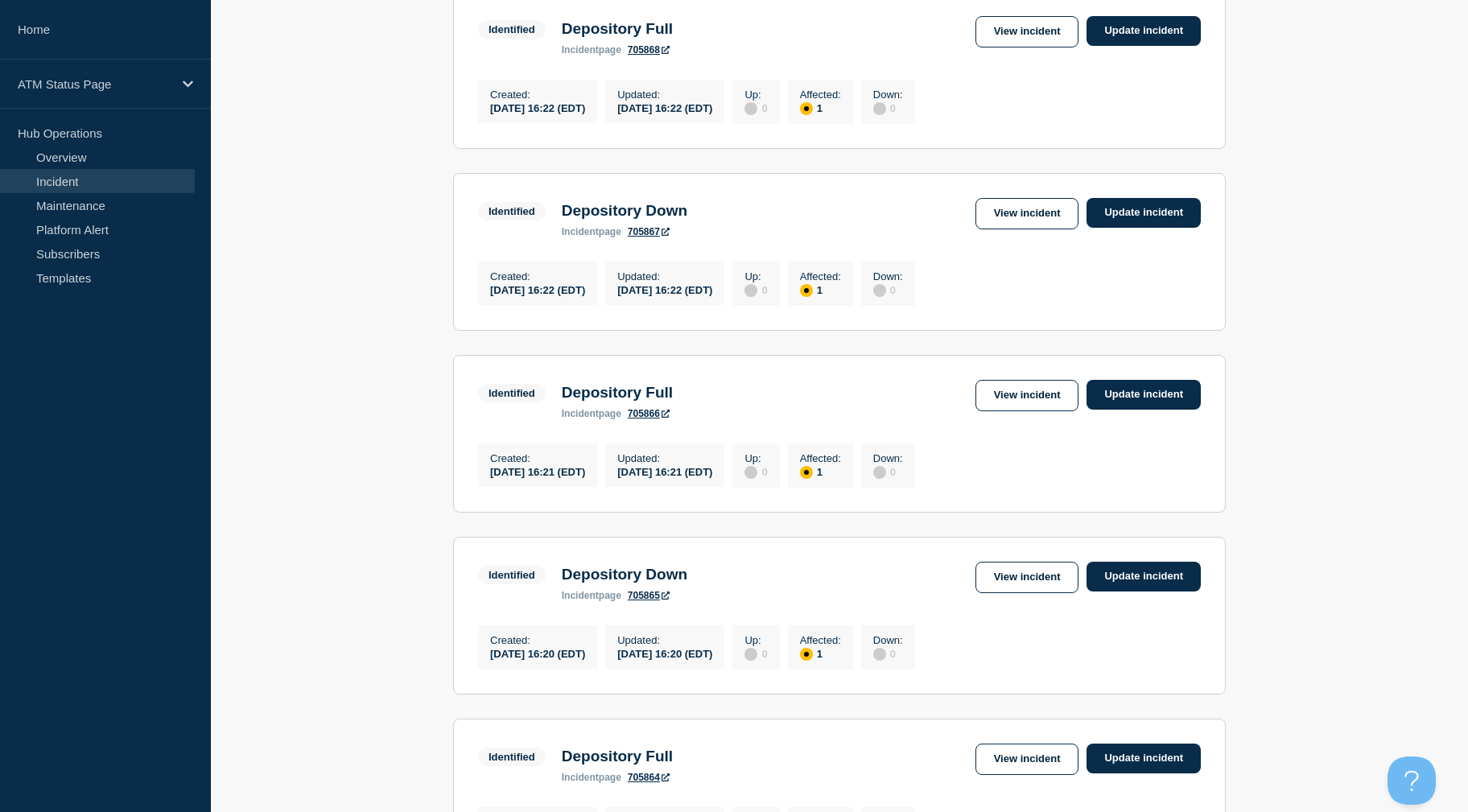
drag, startPoint x: 388, startPoint y: 345, endPoint x: 380, endPoint y: 424, distance: 79.4
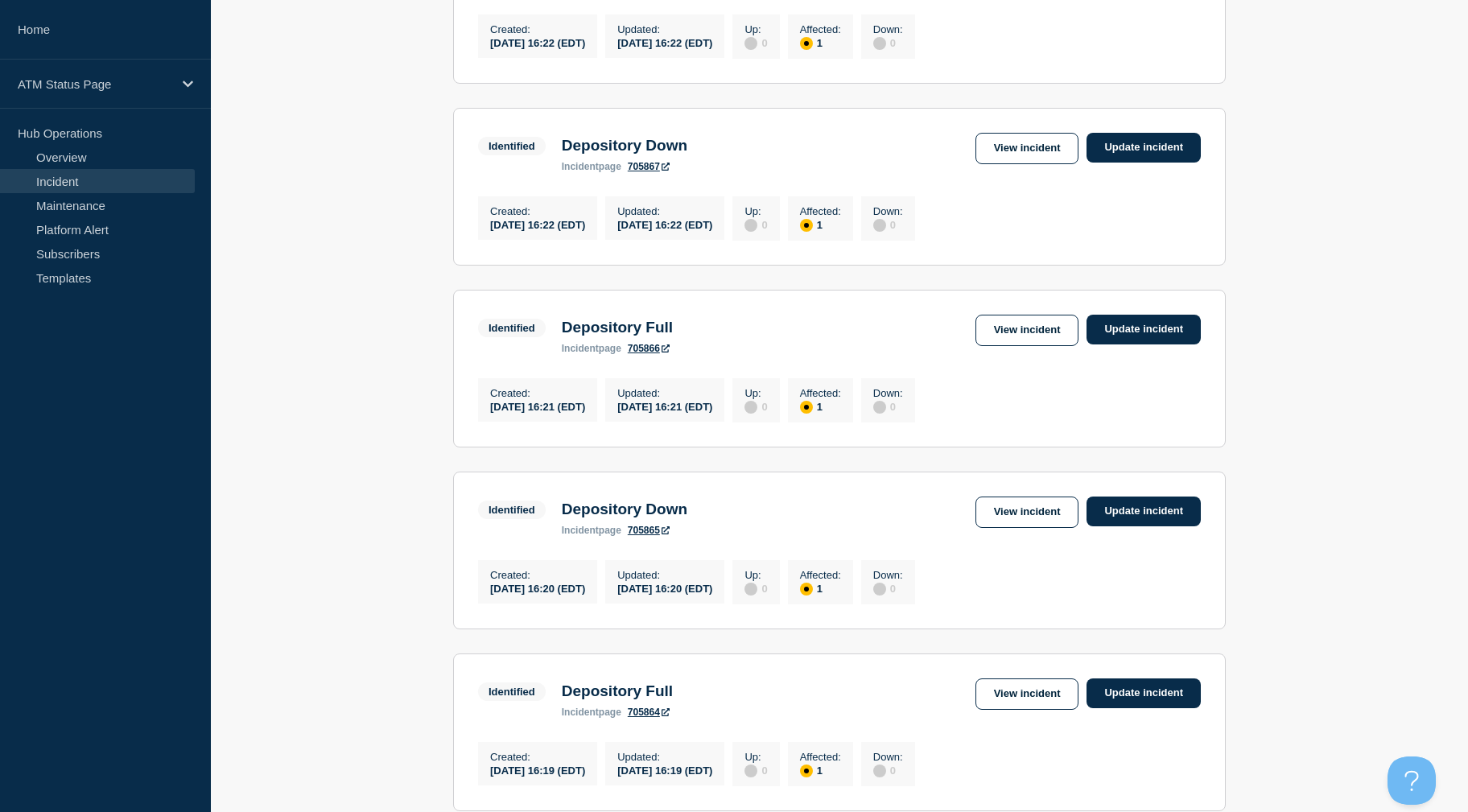
drag, startPoint x: 380, startPoint y: 351, endPoint x: 386, endPoint y: 382, distance: 31.6
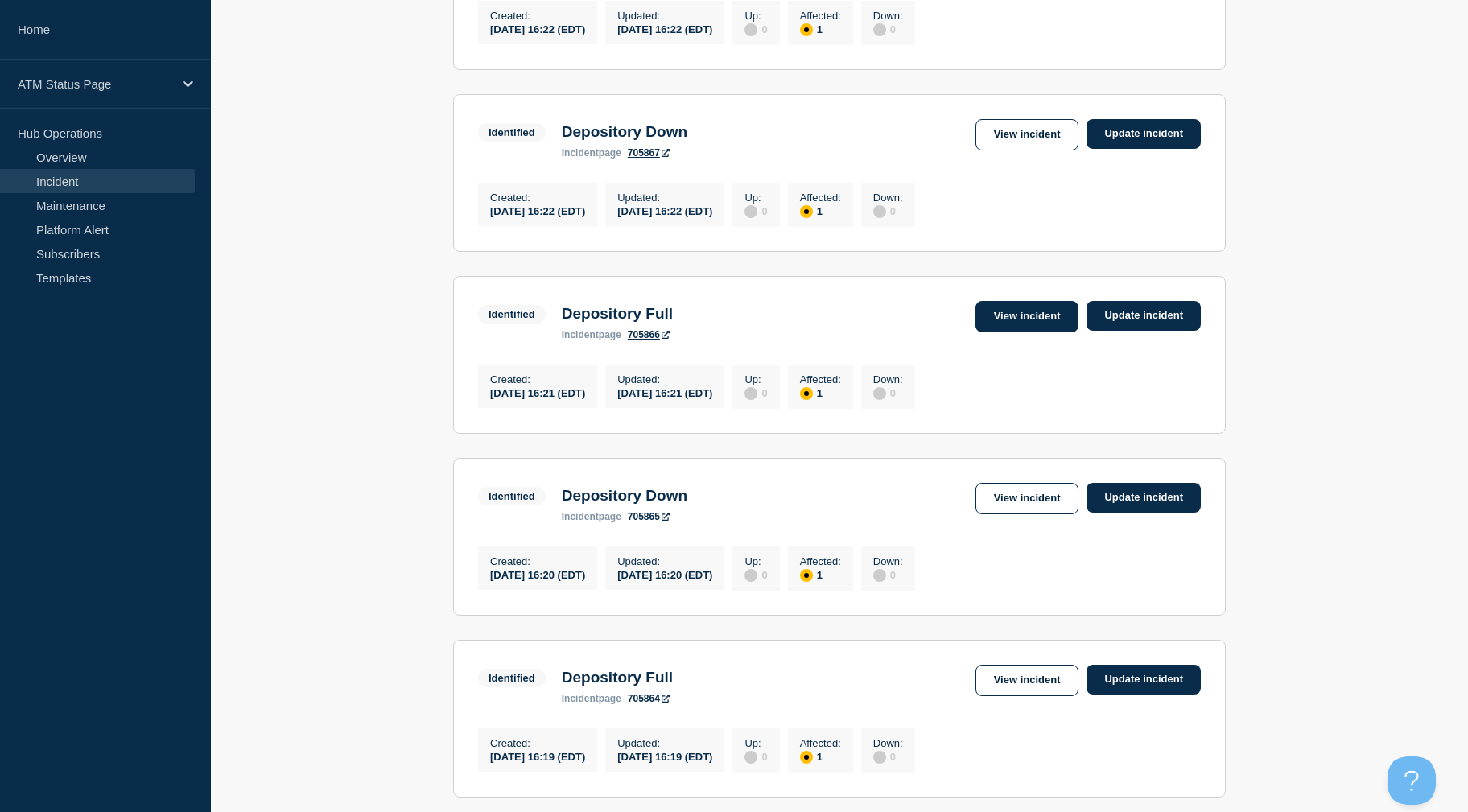
click at [1010, 332] on link "View incident" at bounding box center [1027, 317] width 104 height 31
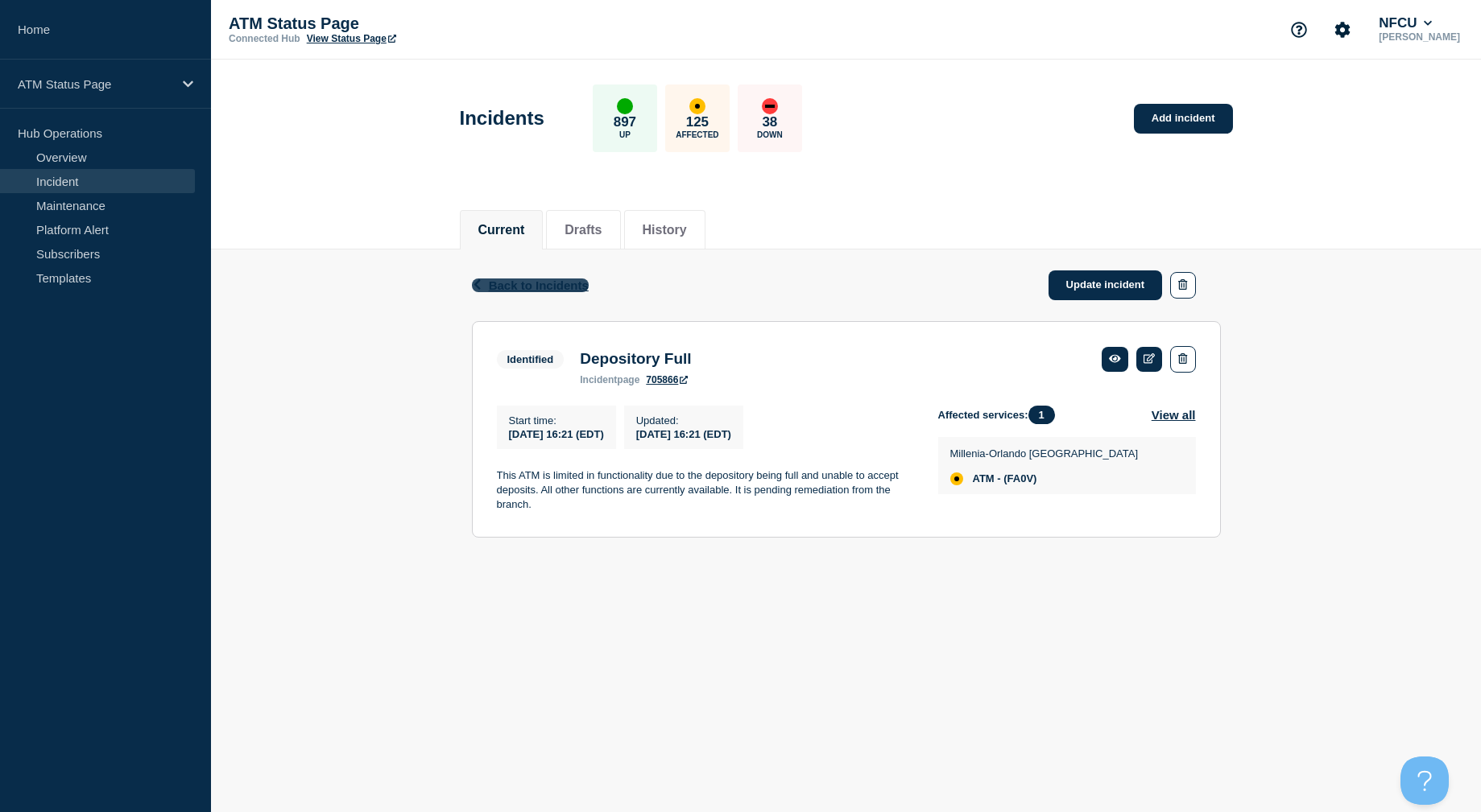
click at [537, 283] on span "Back to Incidents" at bounding box center [538, 285] width 99 height 14
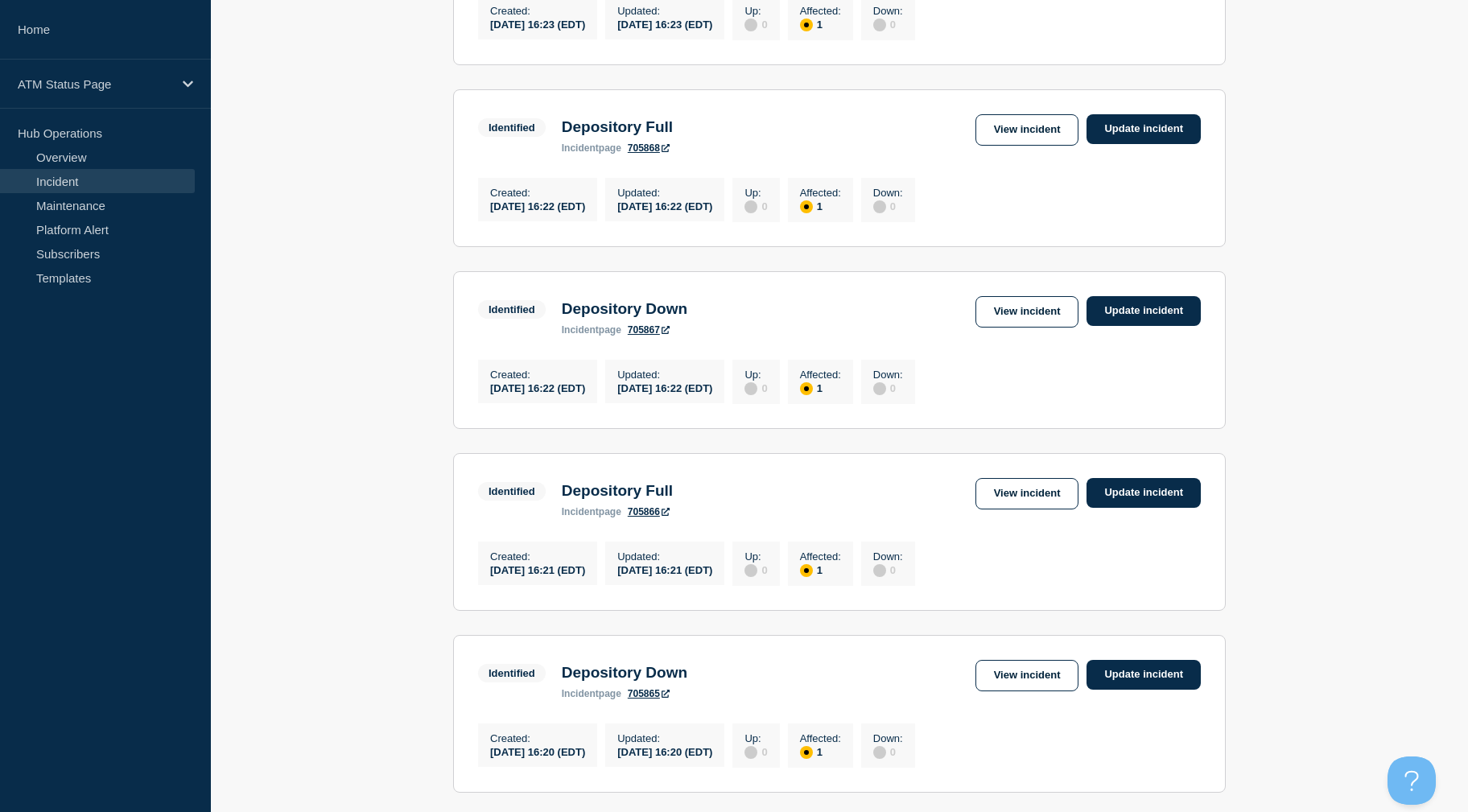
drag, startPoint x: 480, startPoint y: 320, endPoint x: 393, endPoint y: 421, distance: 133.3
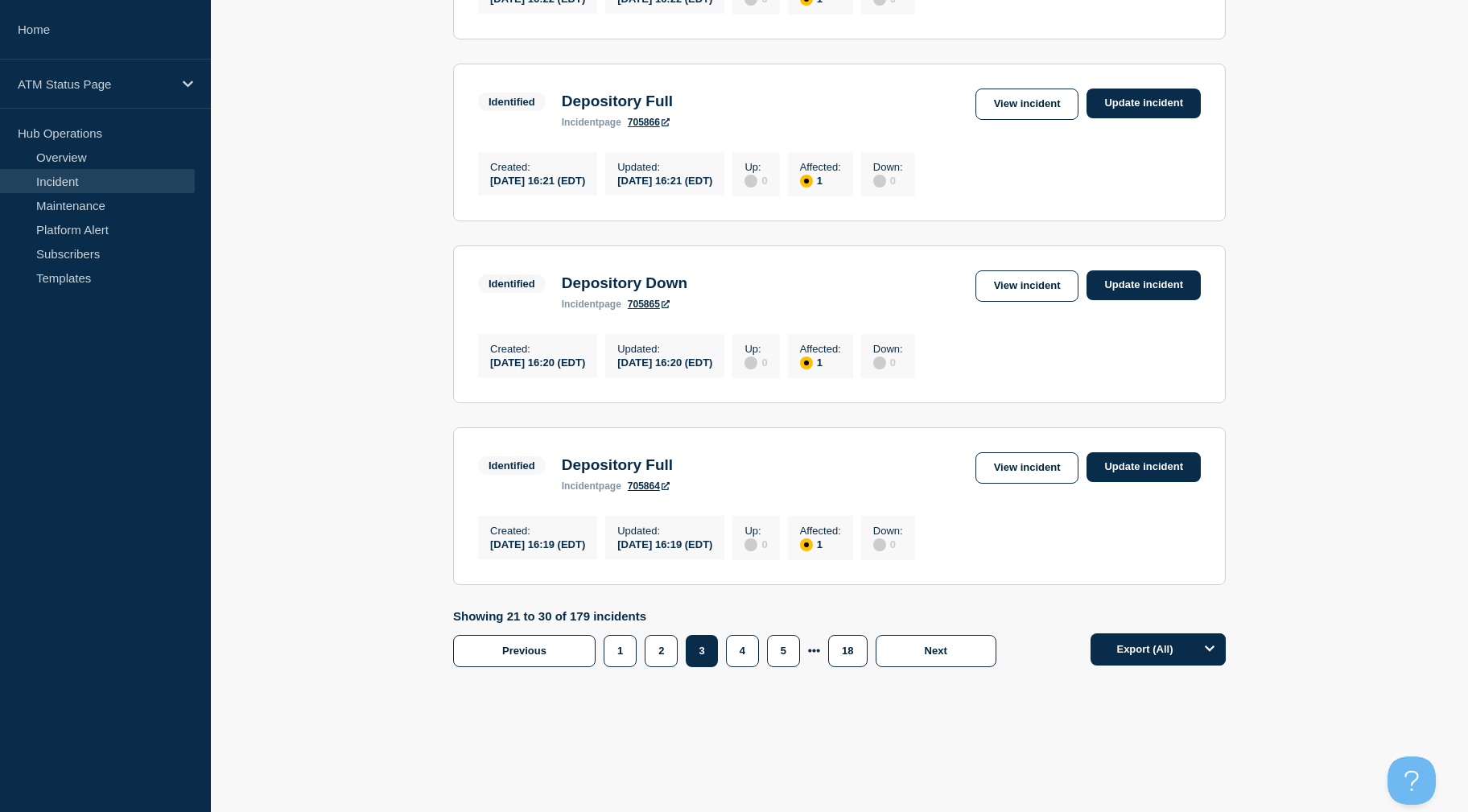
drag, startPoint x: 394, startPoint y: 389, endPoint x: 383, endPoint y: 437, distance: 49.2
click at [1063, 270] on link "View incident" at bounding box center [1027, 286] width 104 height 31
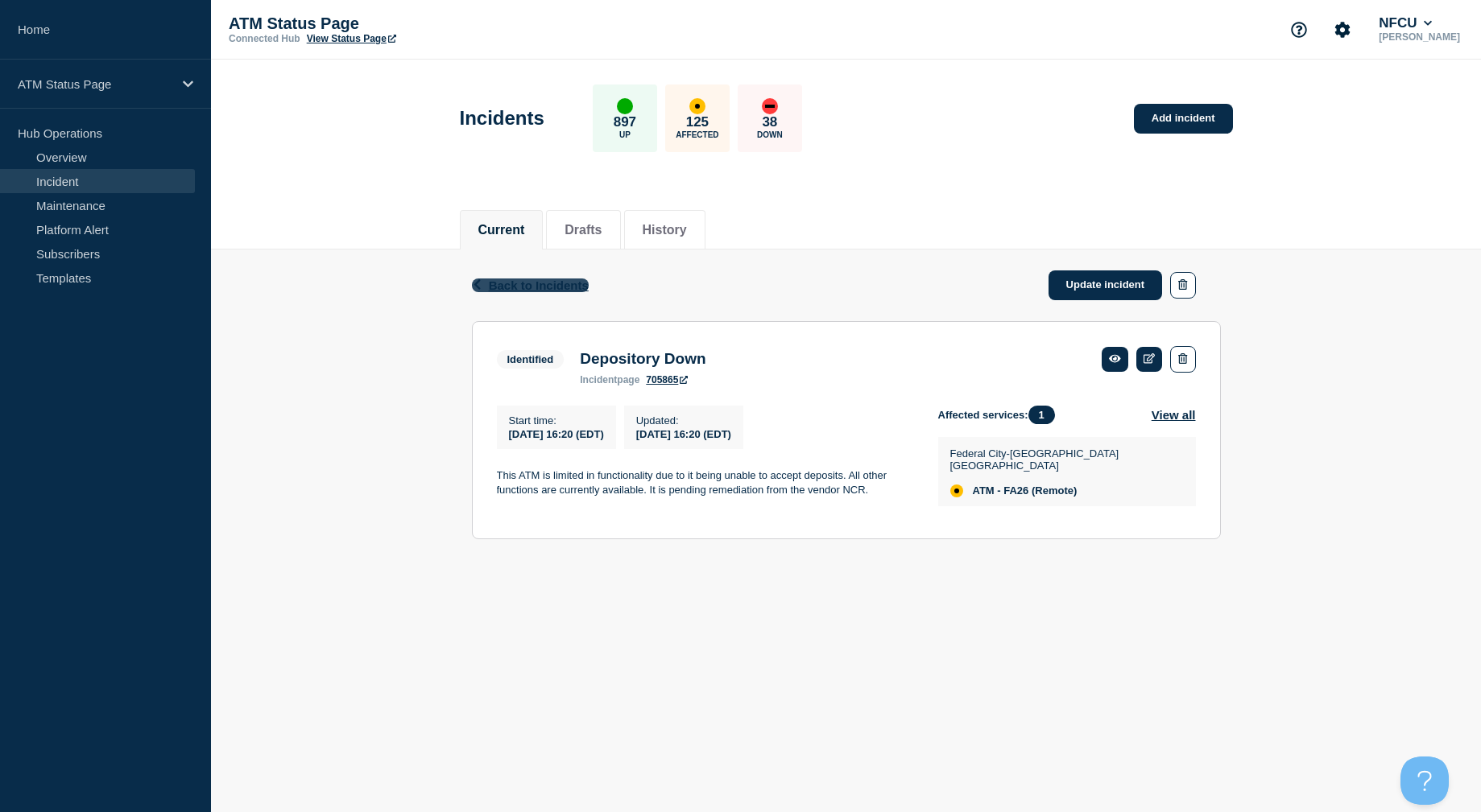
click at [507, 287] on span "Back to Incidents" at bounding box center [538, 285] width 99 height 14
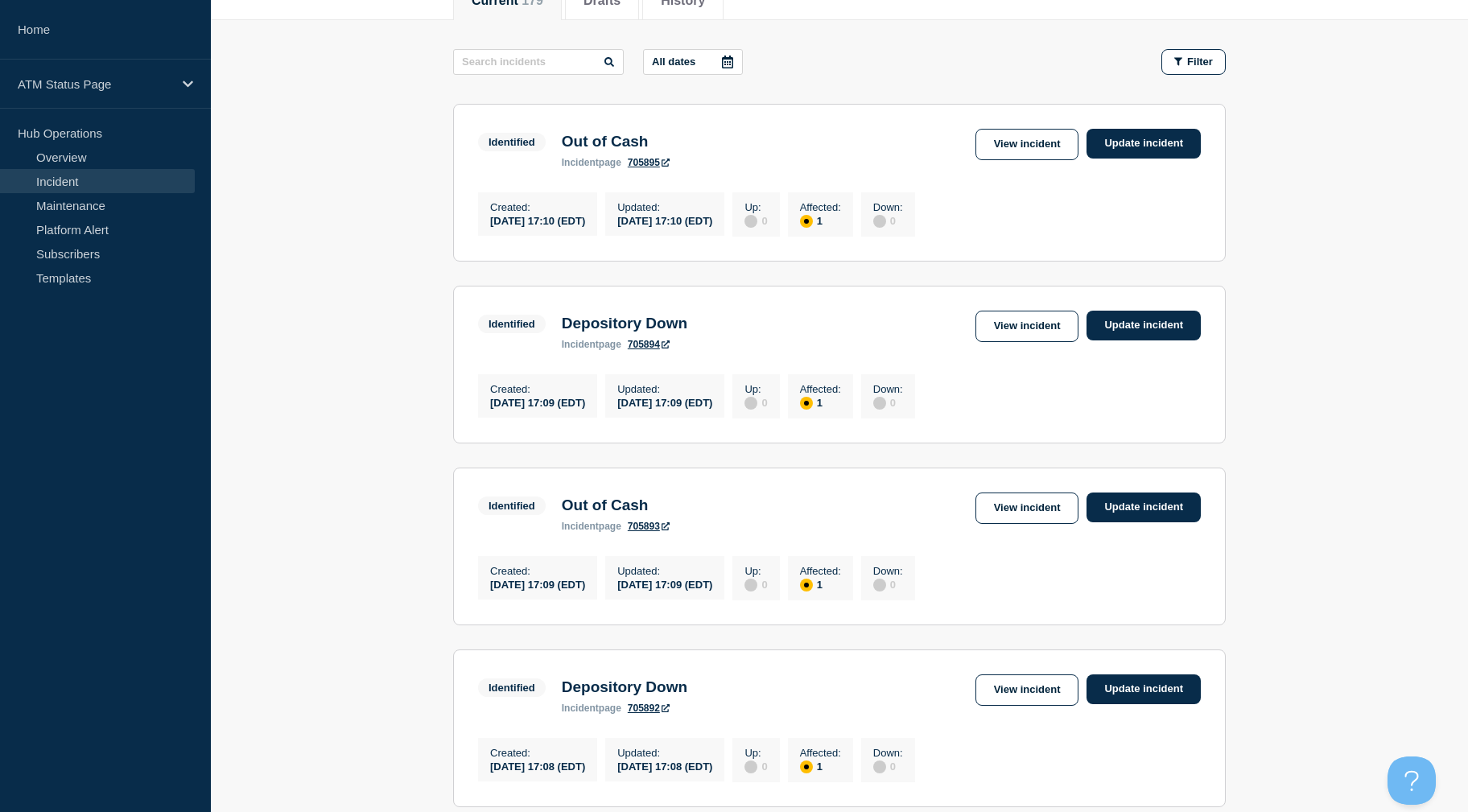
scroll to position [1599, 0]
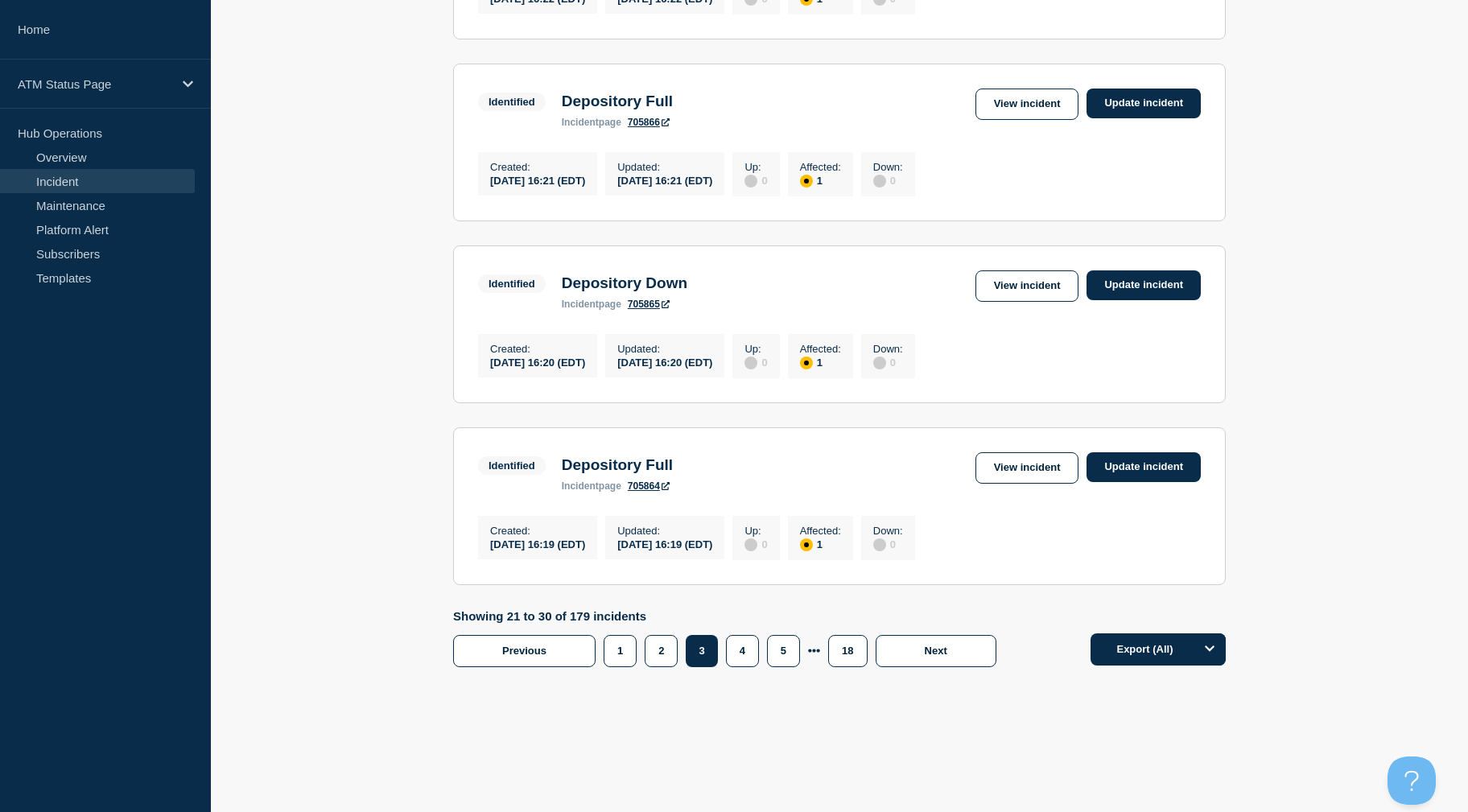
drag, startPoint x: 346, startPoint y: 315, endPoint x: 375, endPoint y: 536, distance: 222.9
click at [1005, 463] on link "View incident" at bounding box center [1027, 468] width 104 height 31
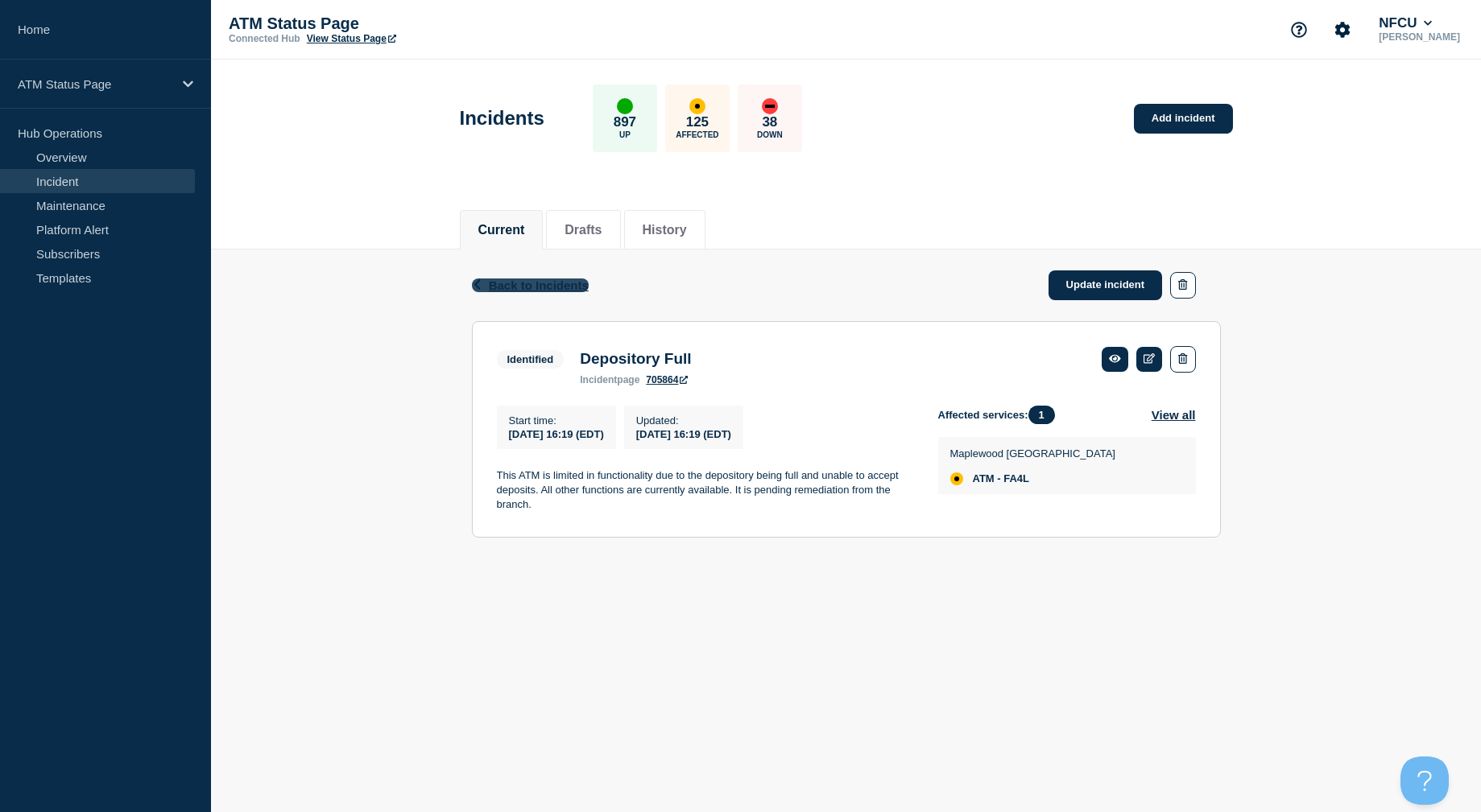
click at [519, 278] on span "Back to Incidents" at bounding box center [538, 285] width 99 height 14
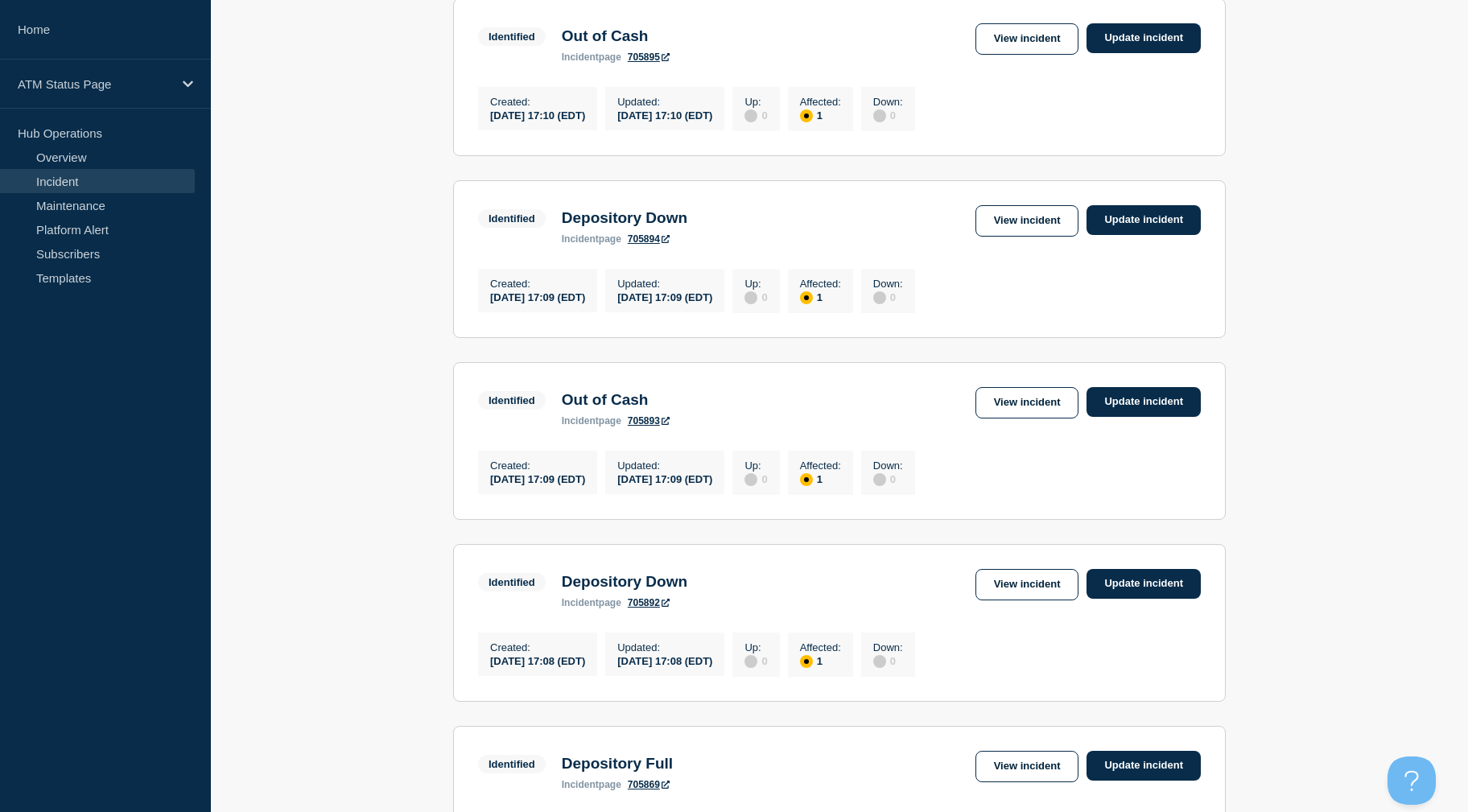
scroll to position [1599, 0]
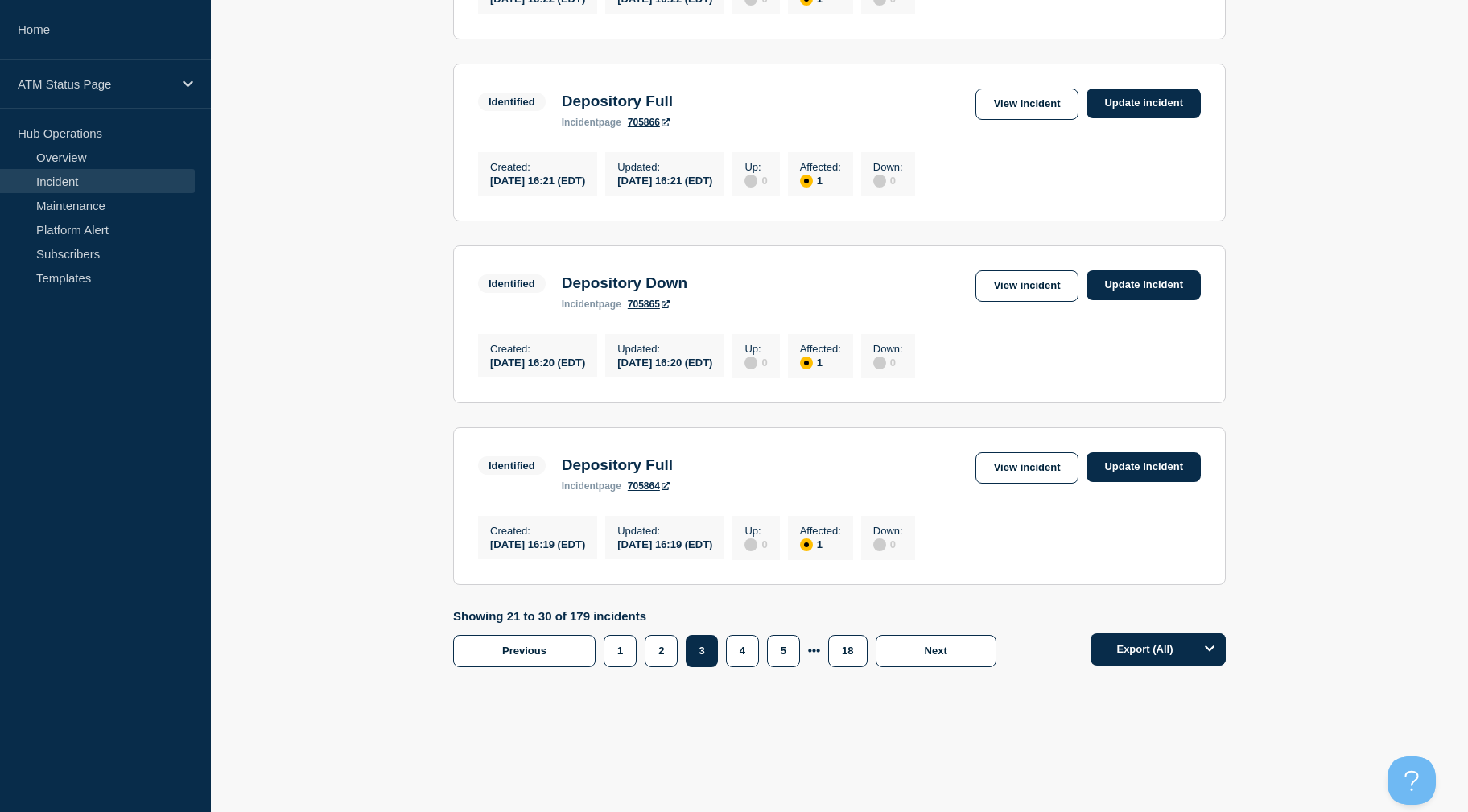
drag, startPoint x: 389, startPoint y: 480, endPoint x: 386, endPoint y: 673, distance: 193.0
click at [749, 652] on button "4" at bounding box center [742, 651] width 33 height 32
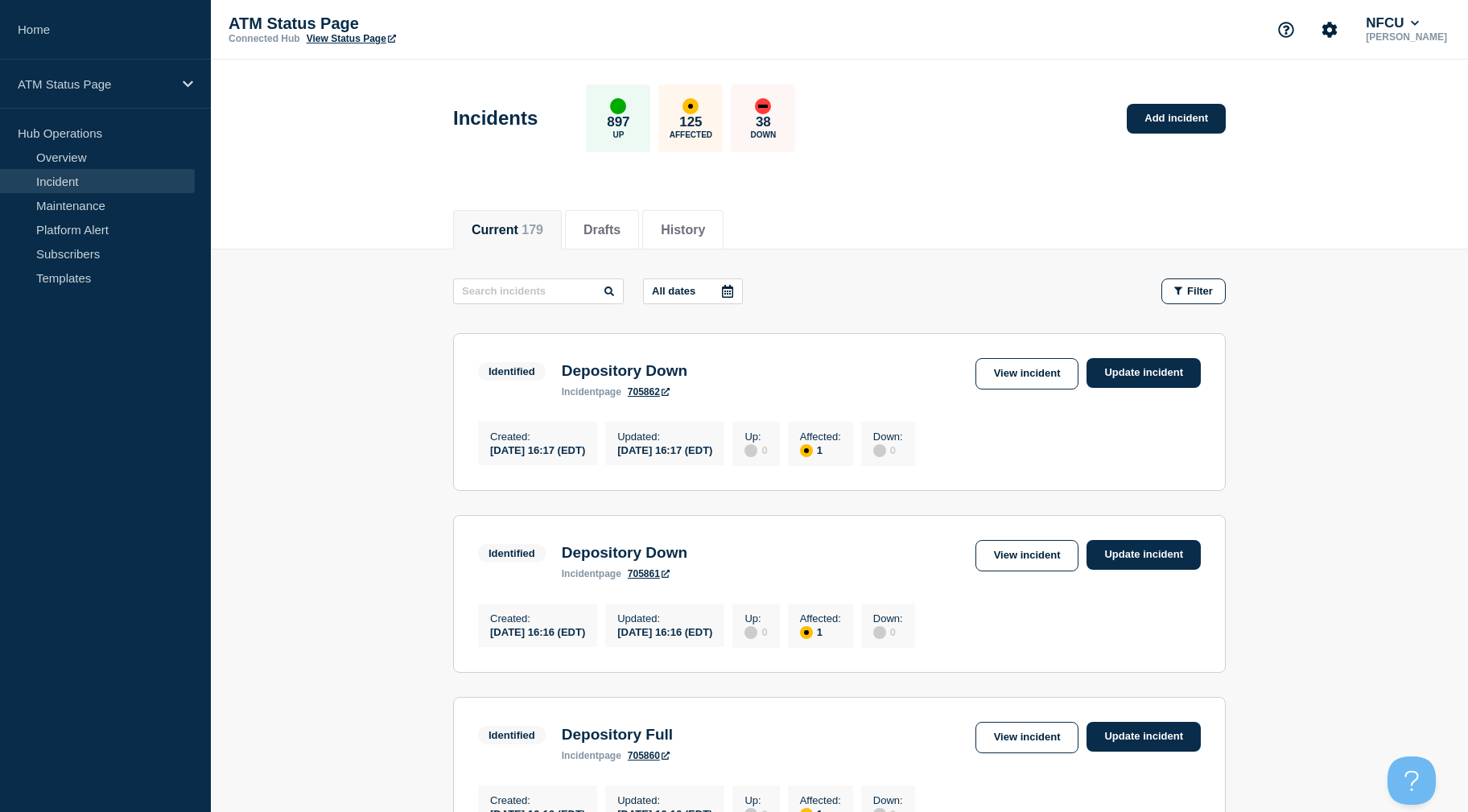
drag, startPoint x: 1371, startPoint y: 394, endPoint x: 1381, endPoint y: 300, distance: 94.5
click at [985, 361] on link "View incident" at bounding box center [1027, 374] width 104 height 31
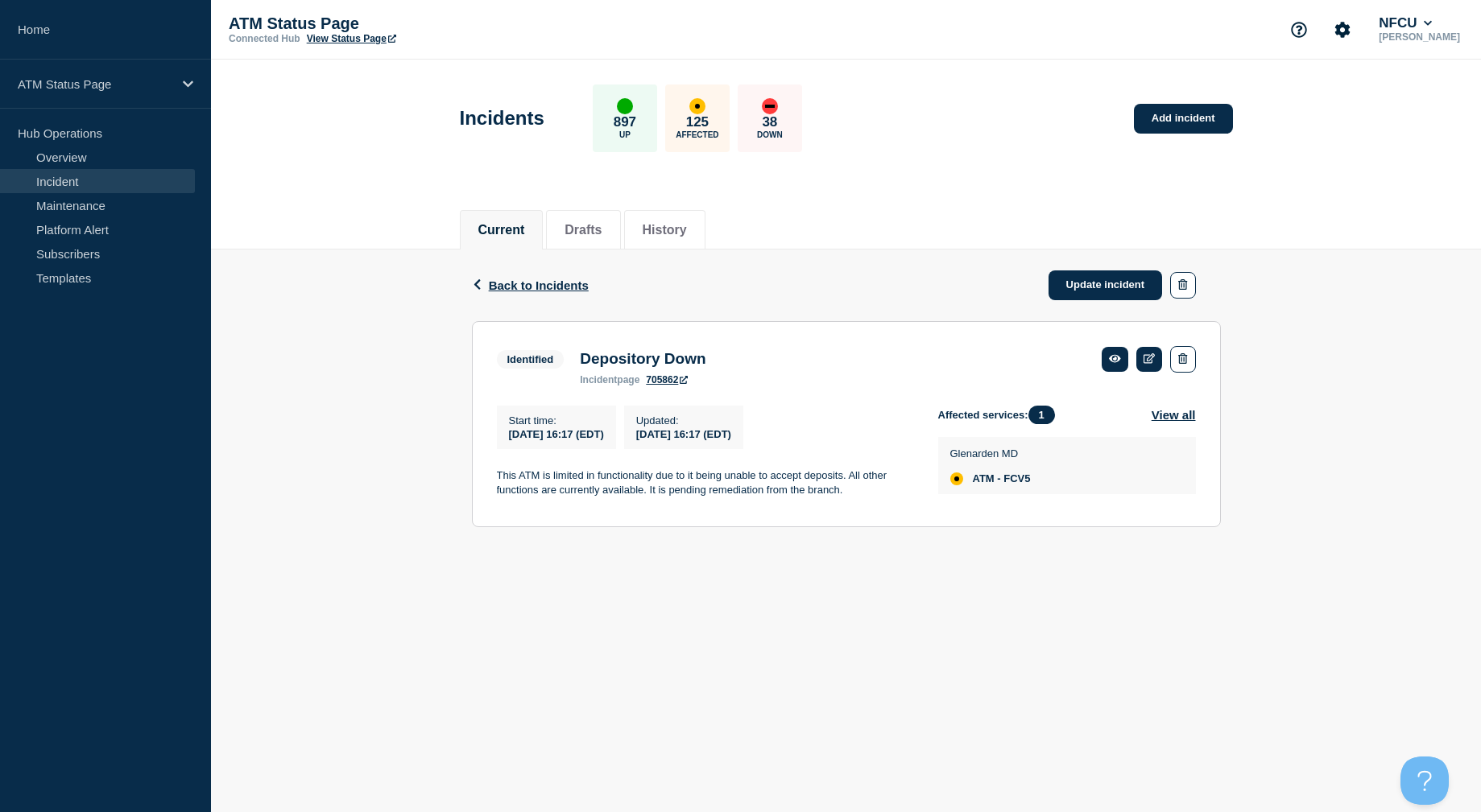
click at [534, 276] on div "Back Back to Incidents Update incident" at bounding box center [847, 285] width 749 height 72
click at [534, 284] on span "Back to Incidents" at bounding box center [538, 285] width 99 height 14
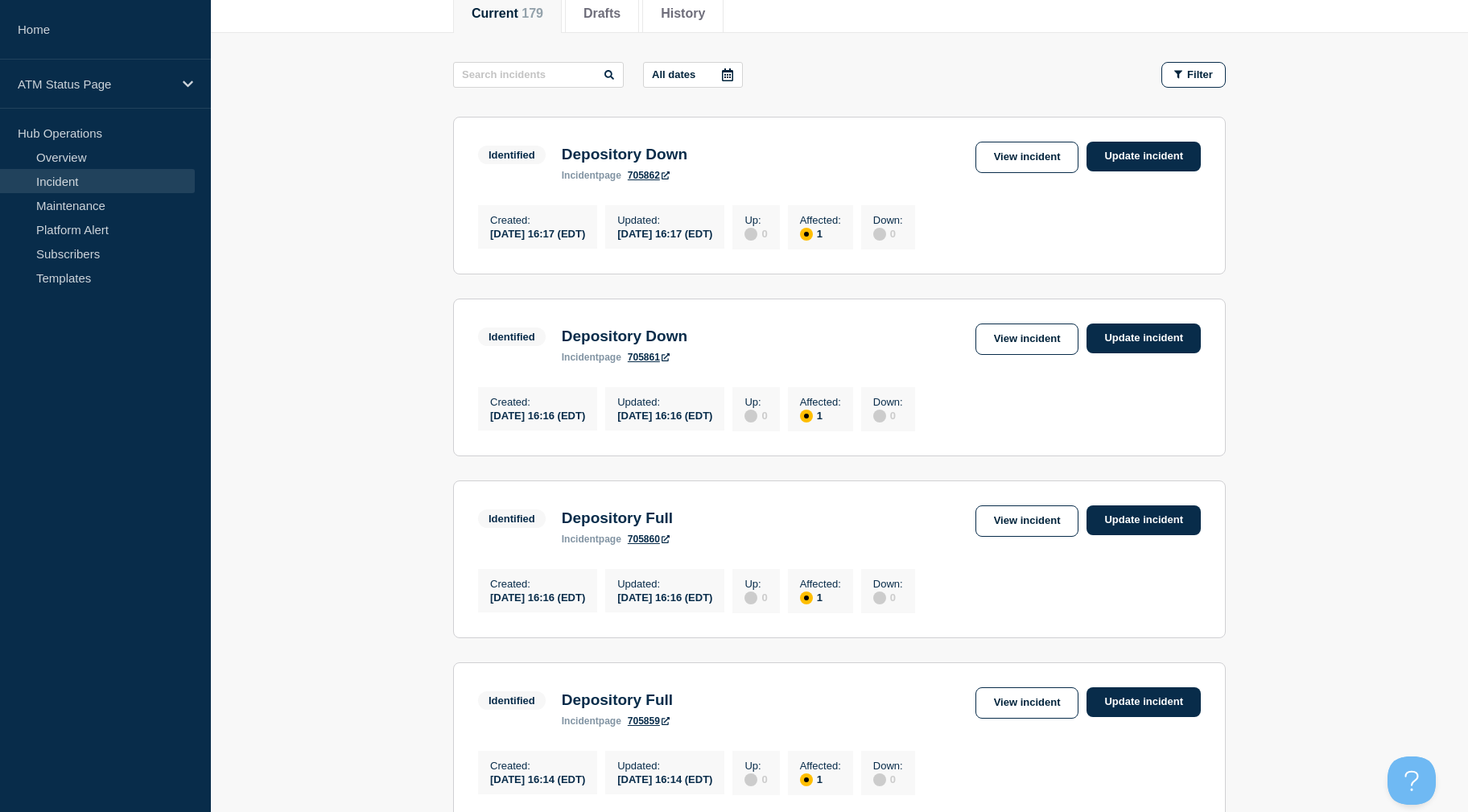
drag, startPoint x: 1349, startPoint y: 348, endPoint x: 1174, endPoint y: 324, distance: 176.6
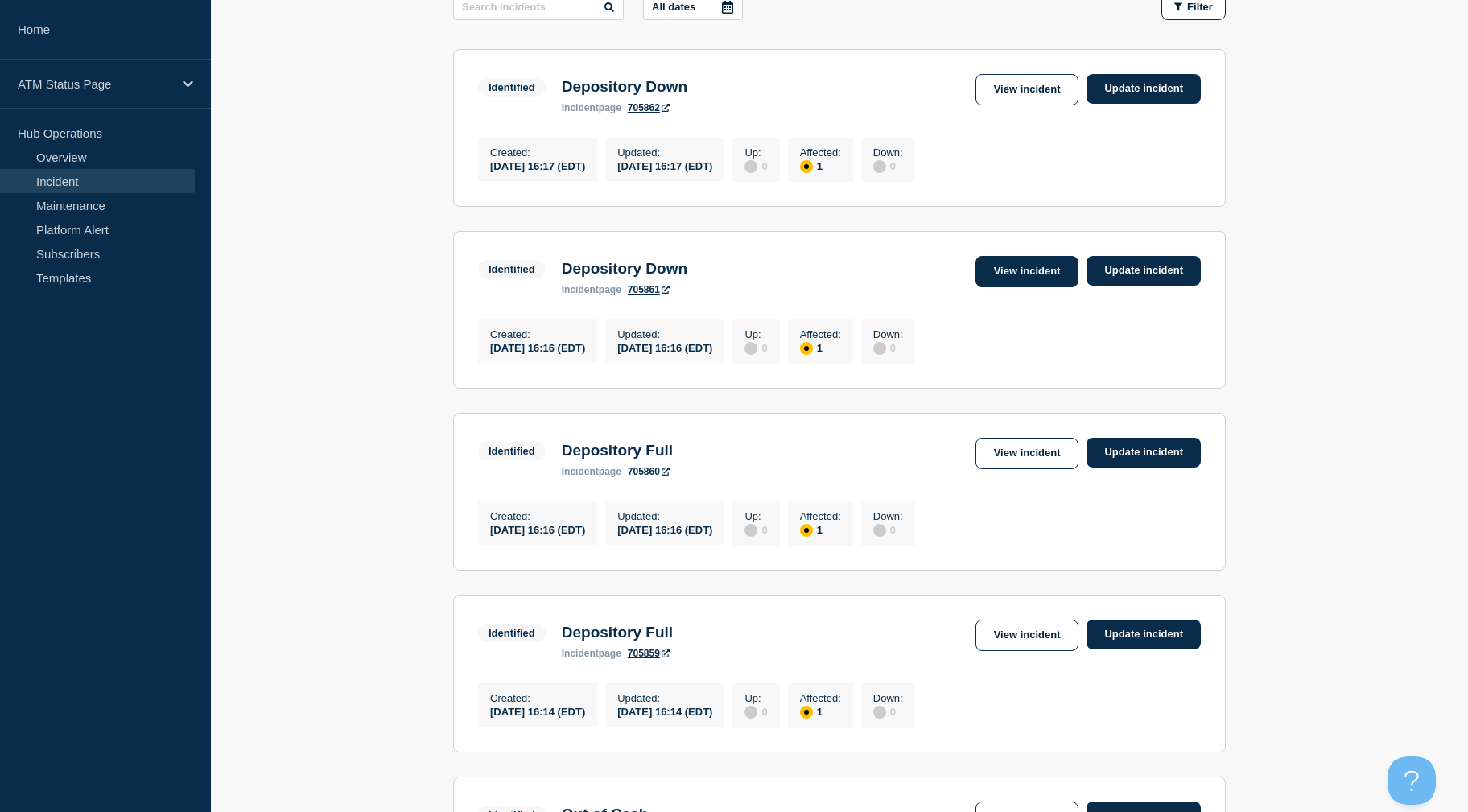
click at [1070, 280] on link "View incident" at bounding box center [1027, 271] width 104 height 31
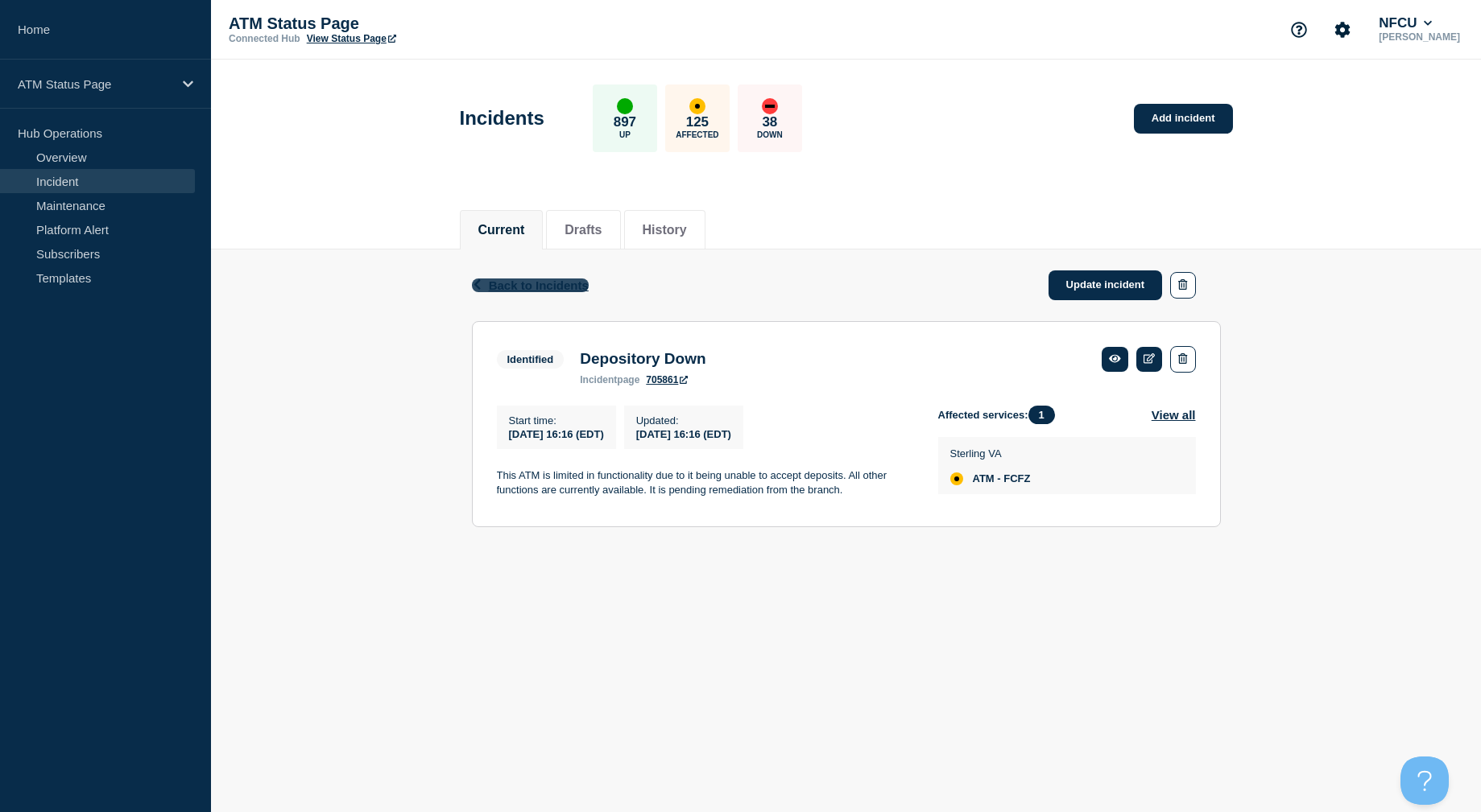
click at [558, 288] on span "Back to Incidents" at bounding box center [538, 285] width 99 height 14
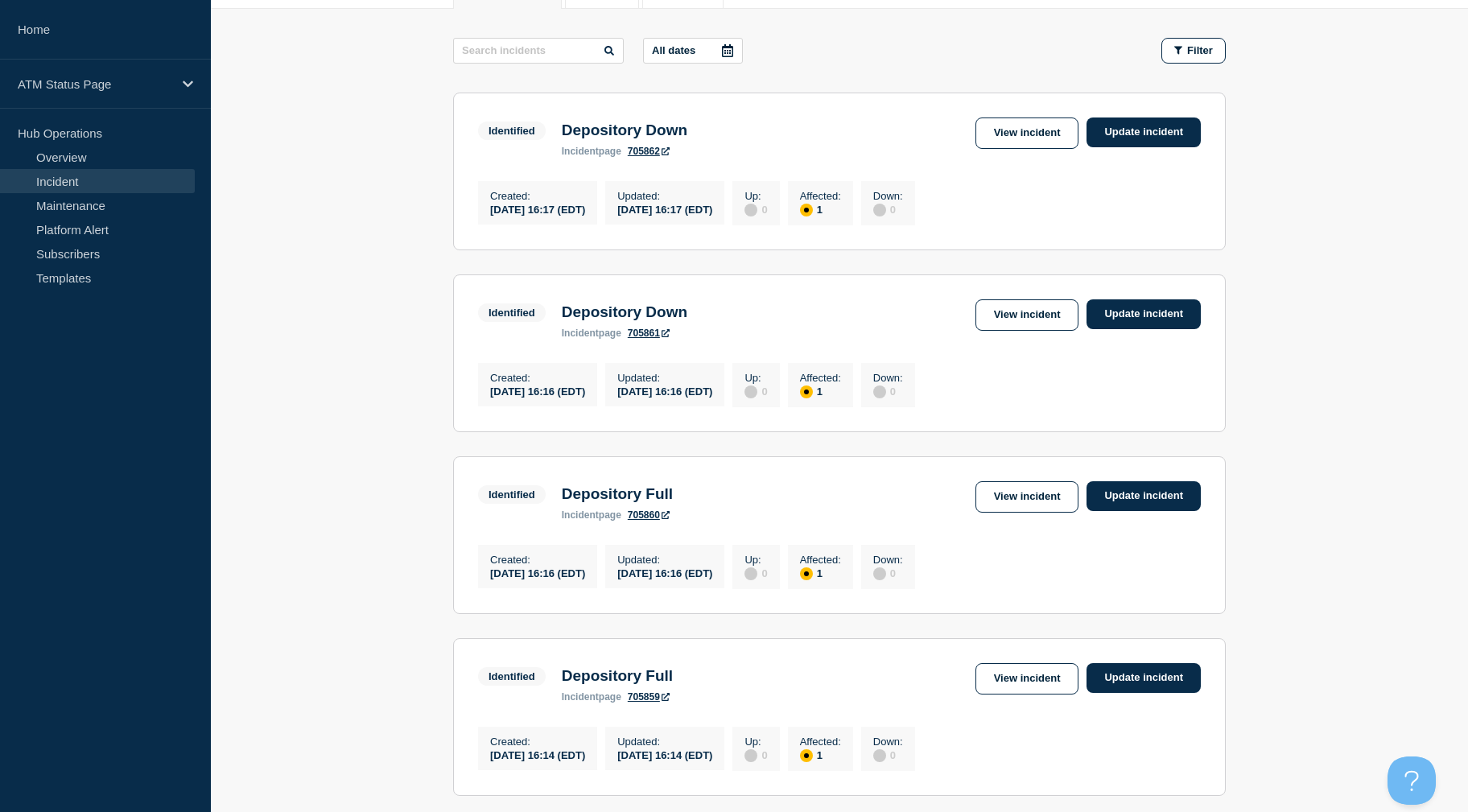
drag, startPoint x: 386, startPoint y: 439, endPoint x: 389, endPoint y: 454, distance: 15.3
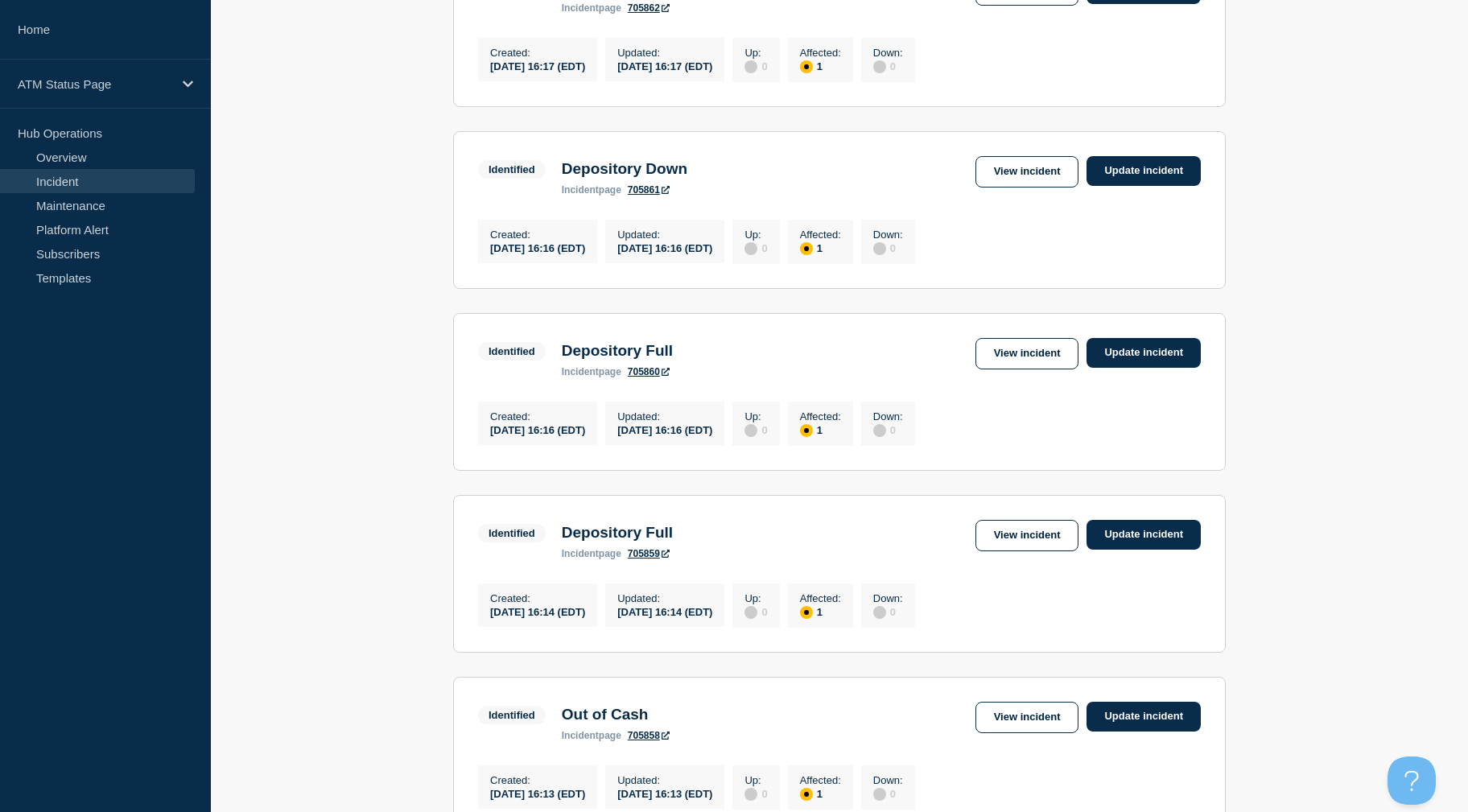
scroll to position [421, 0]
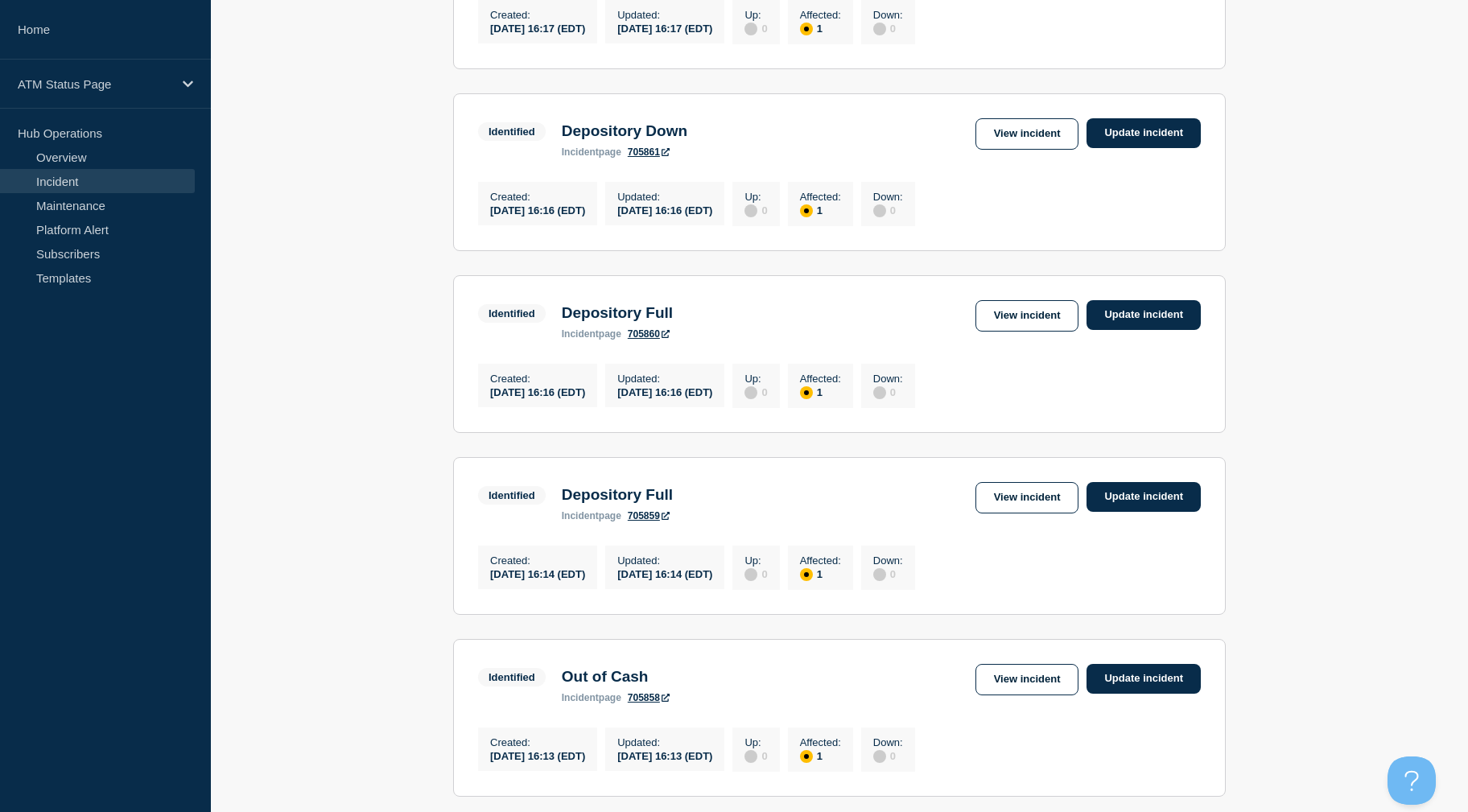
drag, startPoint x: 389, startPoint y: 454, endPoint x: 396, endPoint y: 499, distance: 45.5
click at [1018, 328] on link "View incident" at bounding box center [1027, 316] width 104 height 31
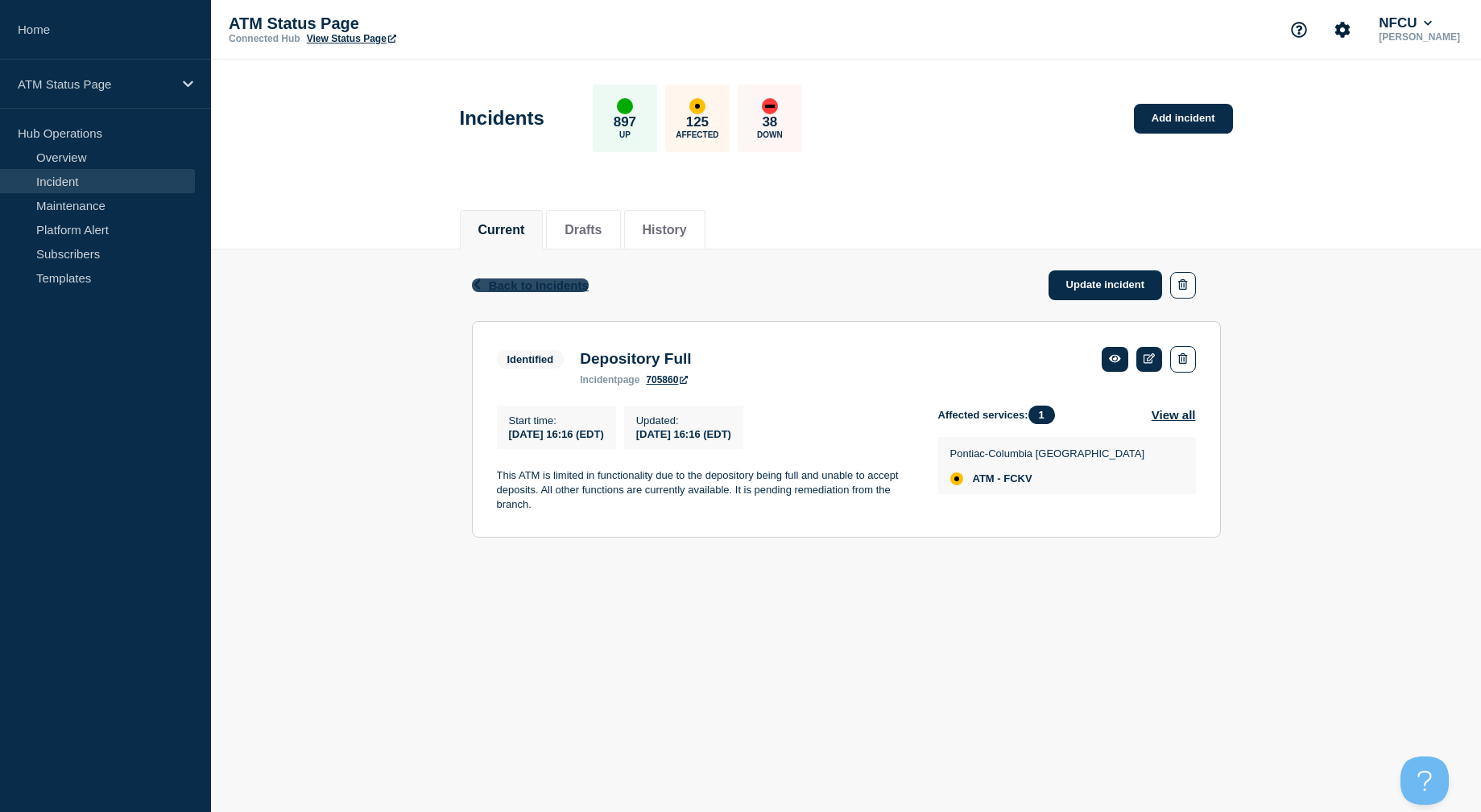
click at [496, 280] on span "Back to Incidents" at bounding box center [538, 285] width 99 height 14
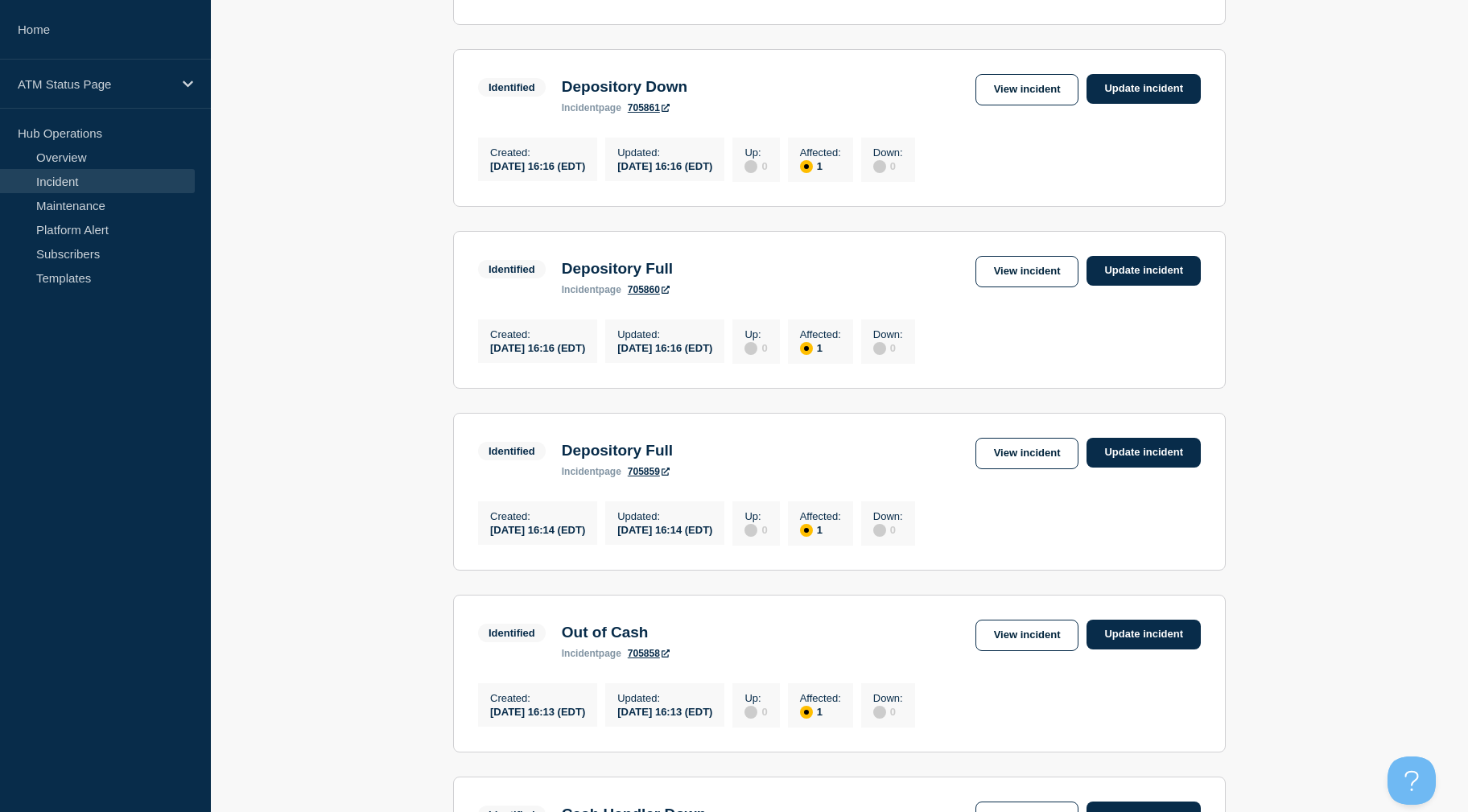
scroll to position [557, 0]
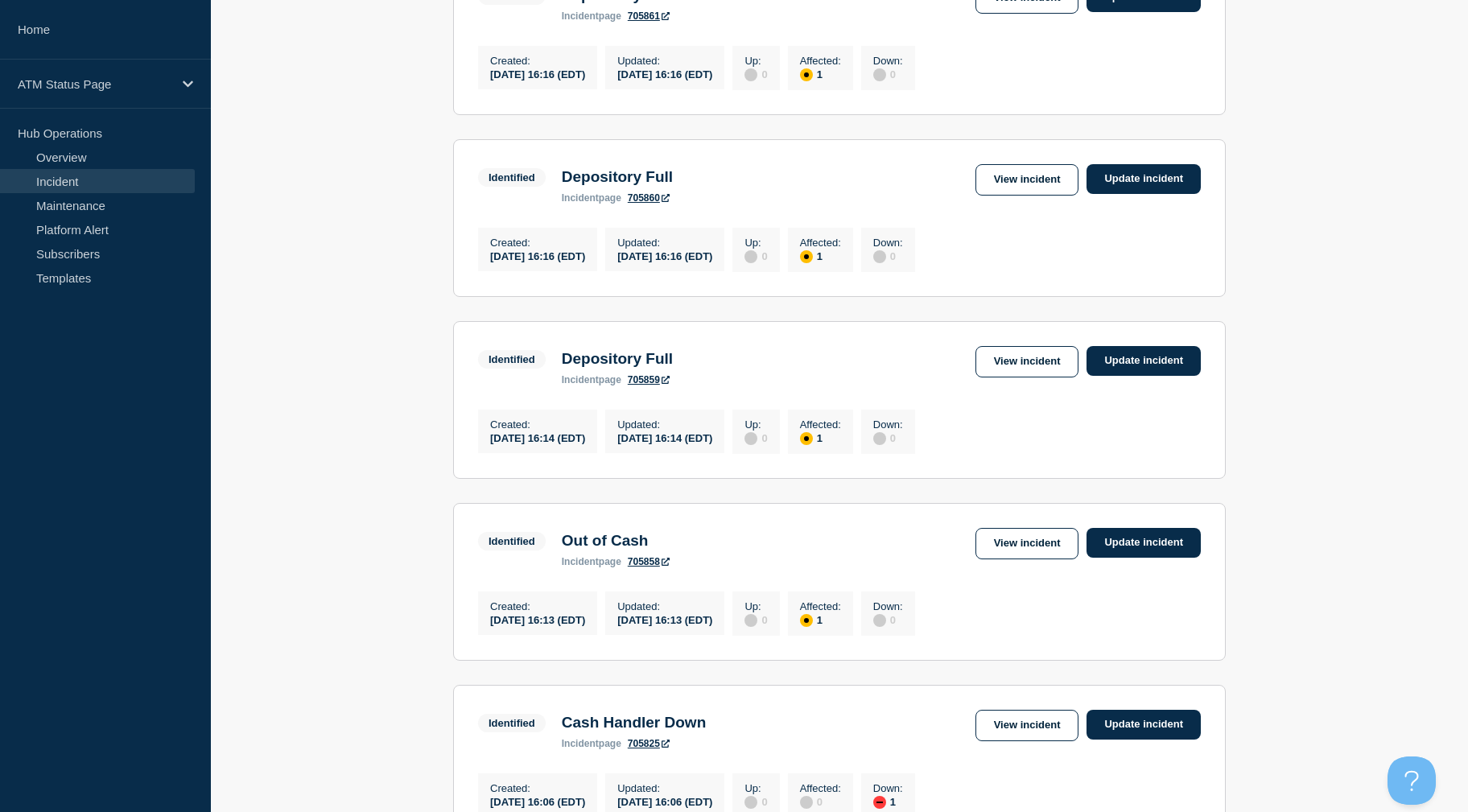
drag, startPoint x: 311, startPoint y: 323, endPoint x: 311, endPoint y: 391, distance: 68.0
click at [994, 369] on link "View incident" at bounding box center [1027, 362] width 104 height 31
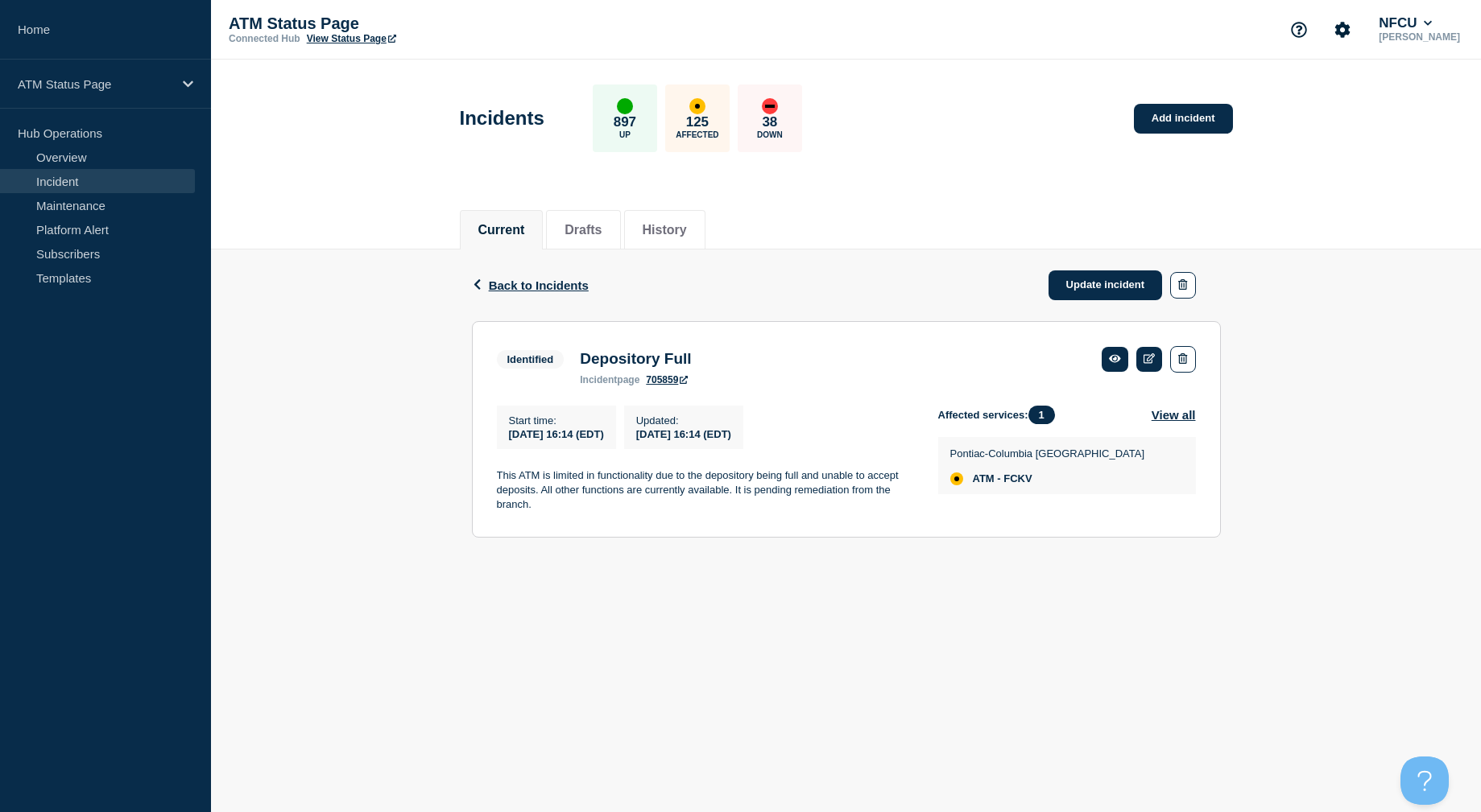
click at [590, 284] on div "Back Back to Incidents Update incident" at bounding box center [847, 285] width 749 height 72
click at [580, 283] on span "Back to Incidents" at bounding box center [538, 285] width 99 height 14
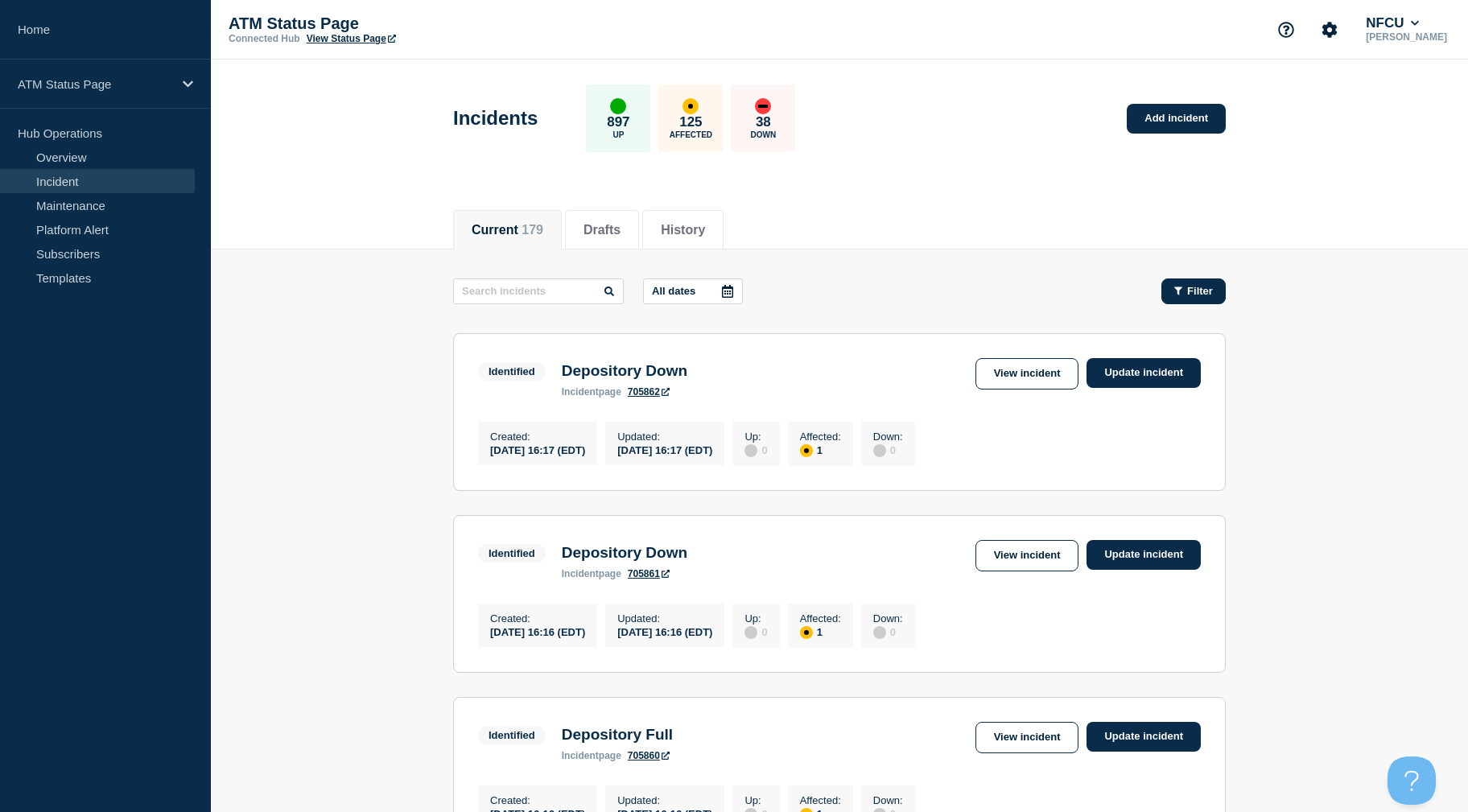
click at [1209, 280] on button "Filter" at bounding box center [1193, 291] width 65 height 26
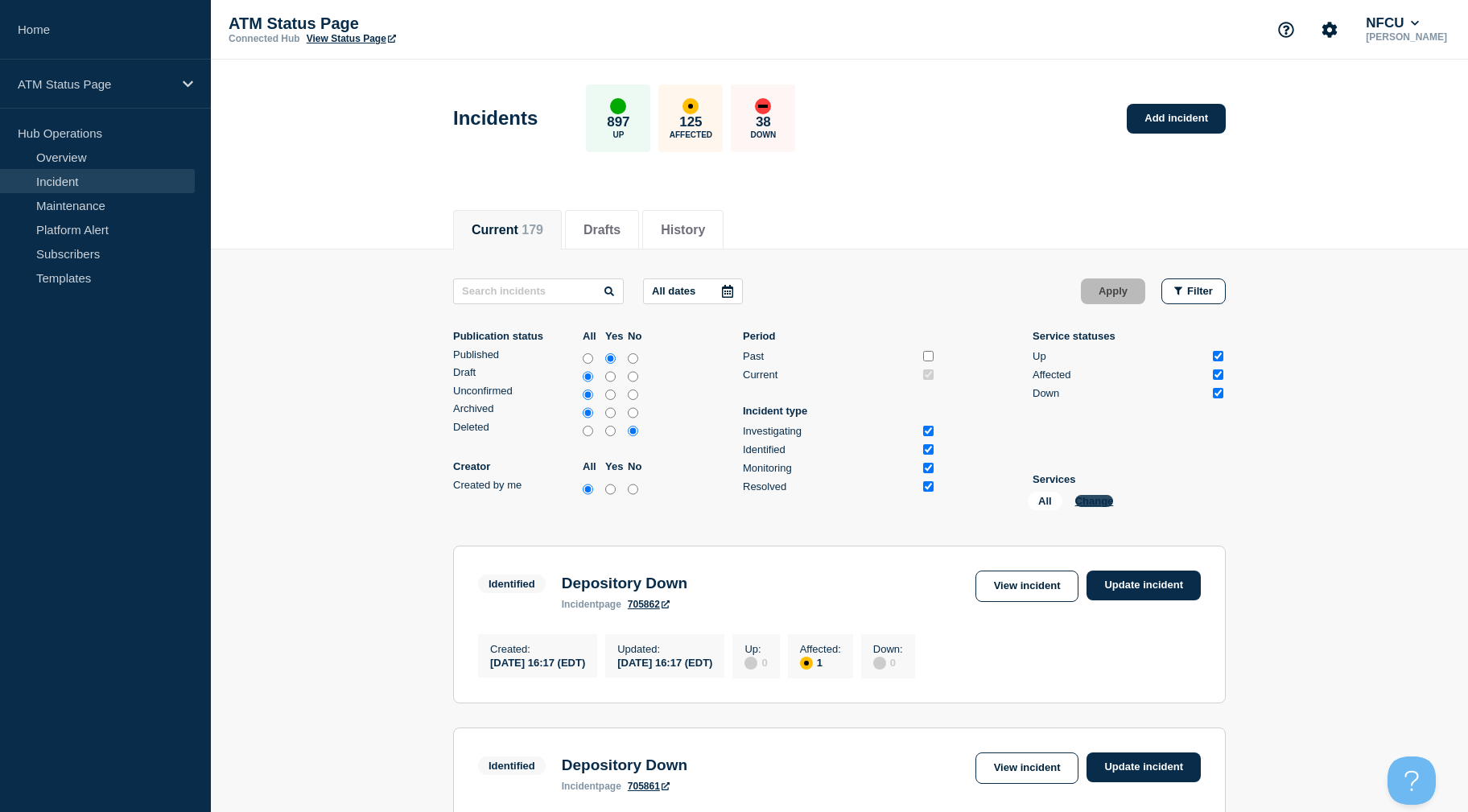
click at [1090, 505] on button "Change" at bounding box center [1095, 501] width 38 height 12
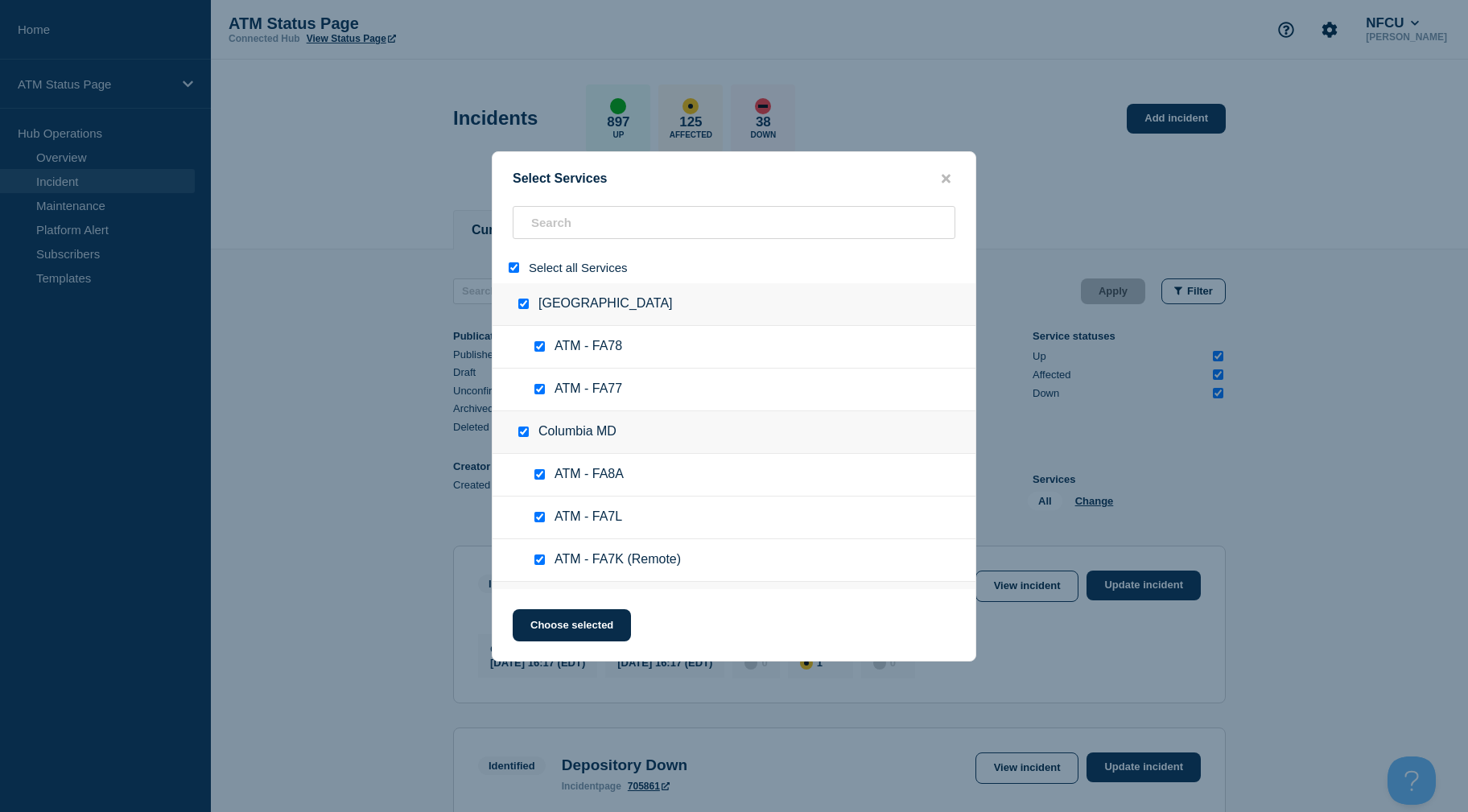
click at [516, 267] on input "select all" at bounding box center [514, 268] width 10 height 10
checkbox input "false"
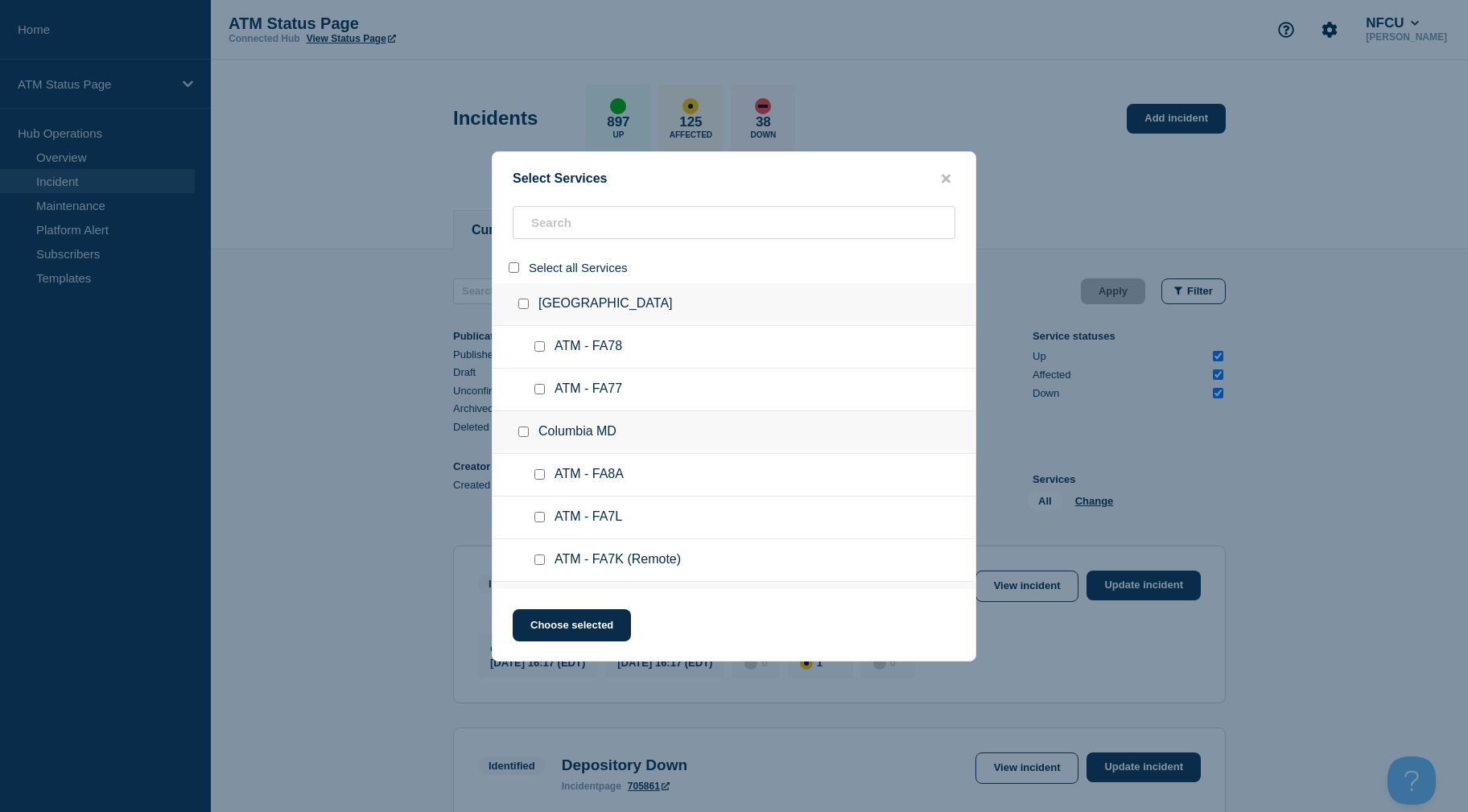
checkbox input "false"
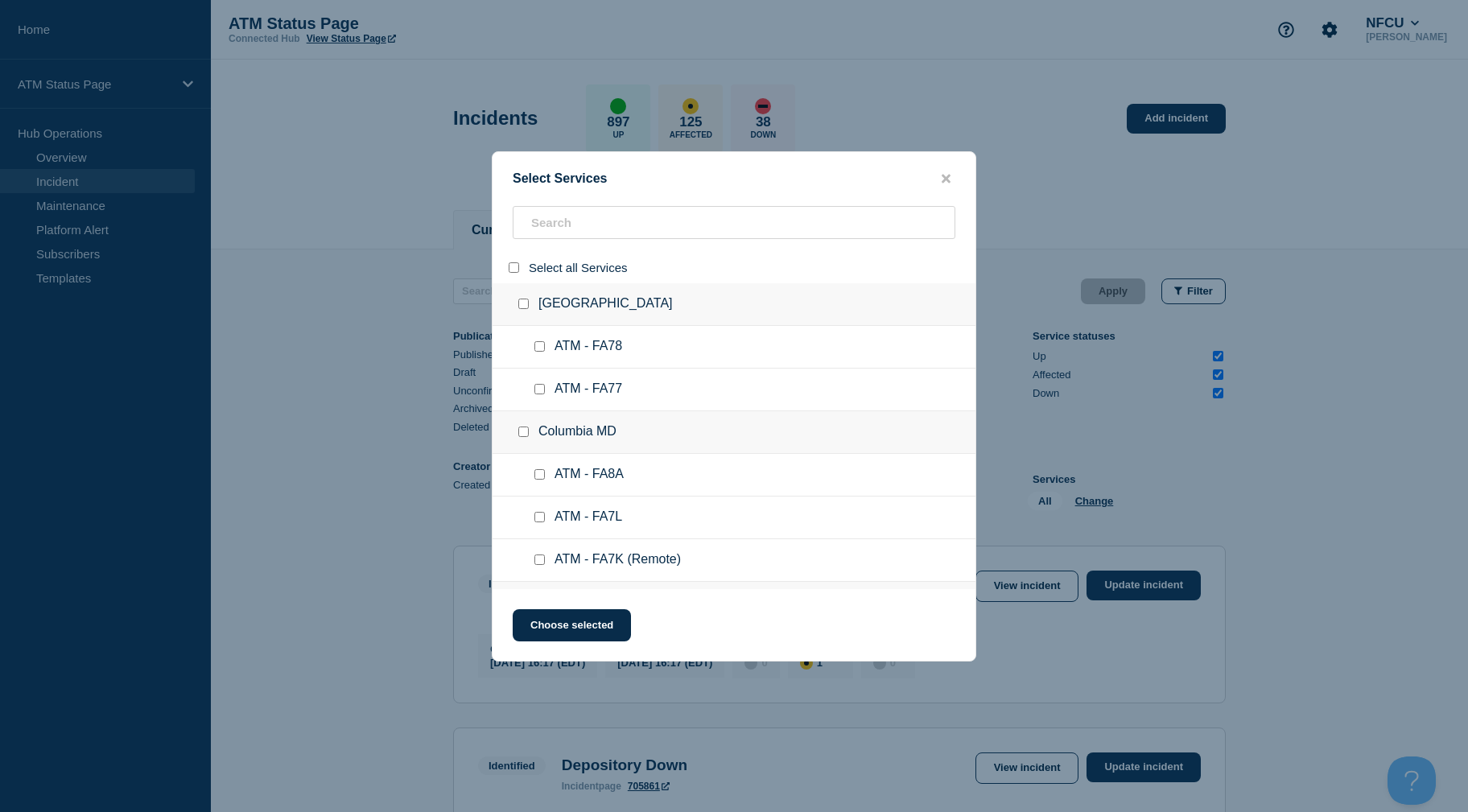
checkbox input "false"
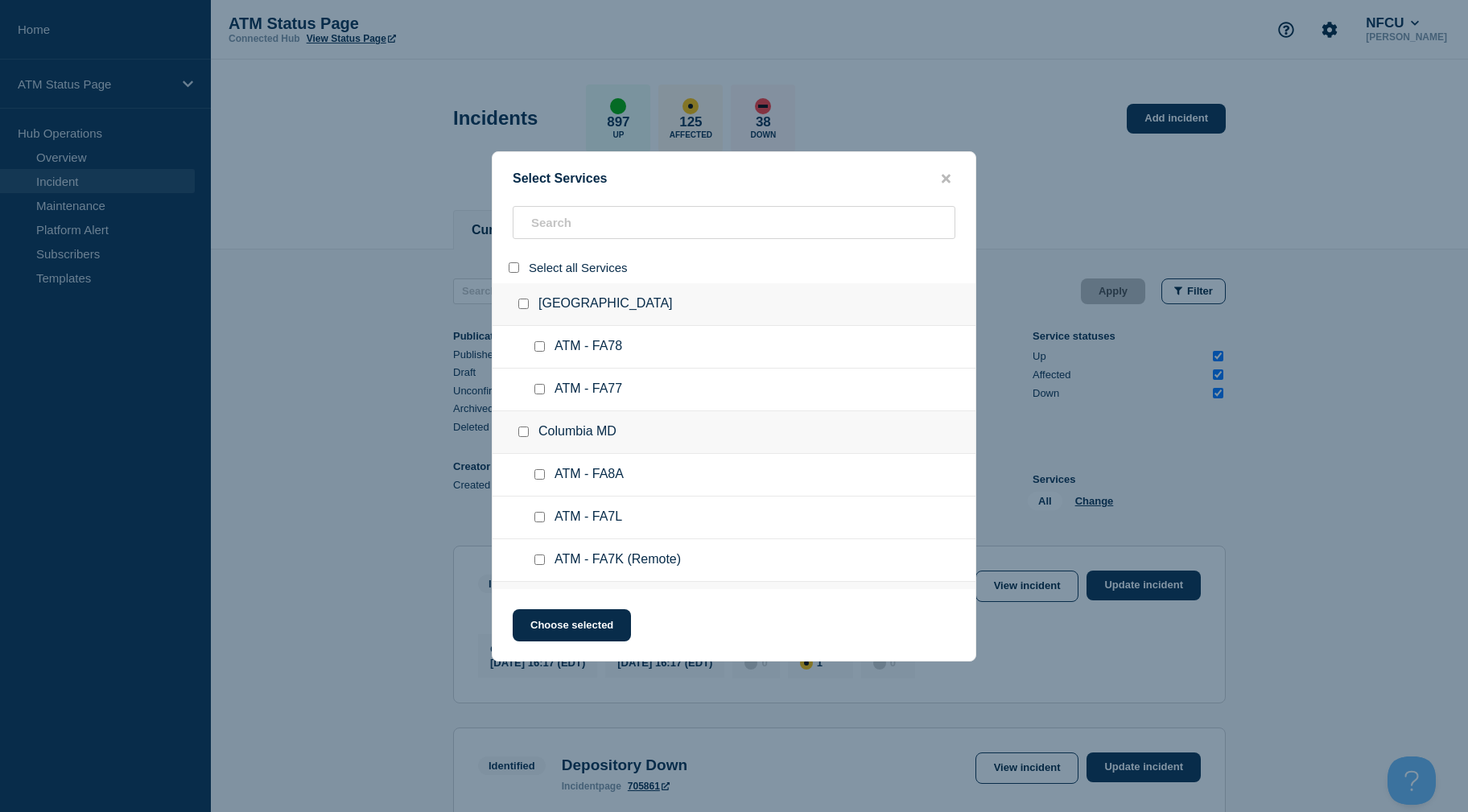
checkbox input "false"
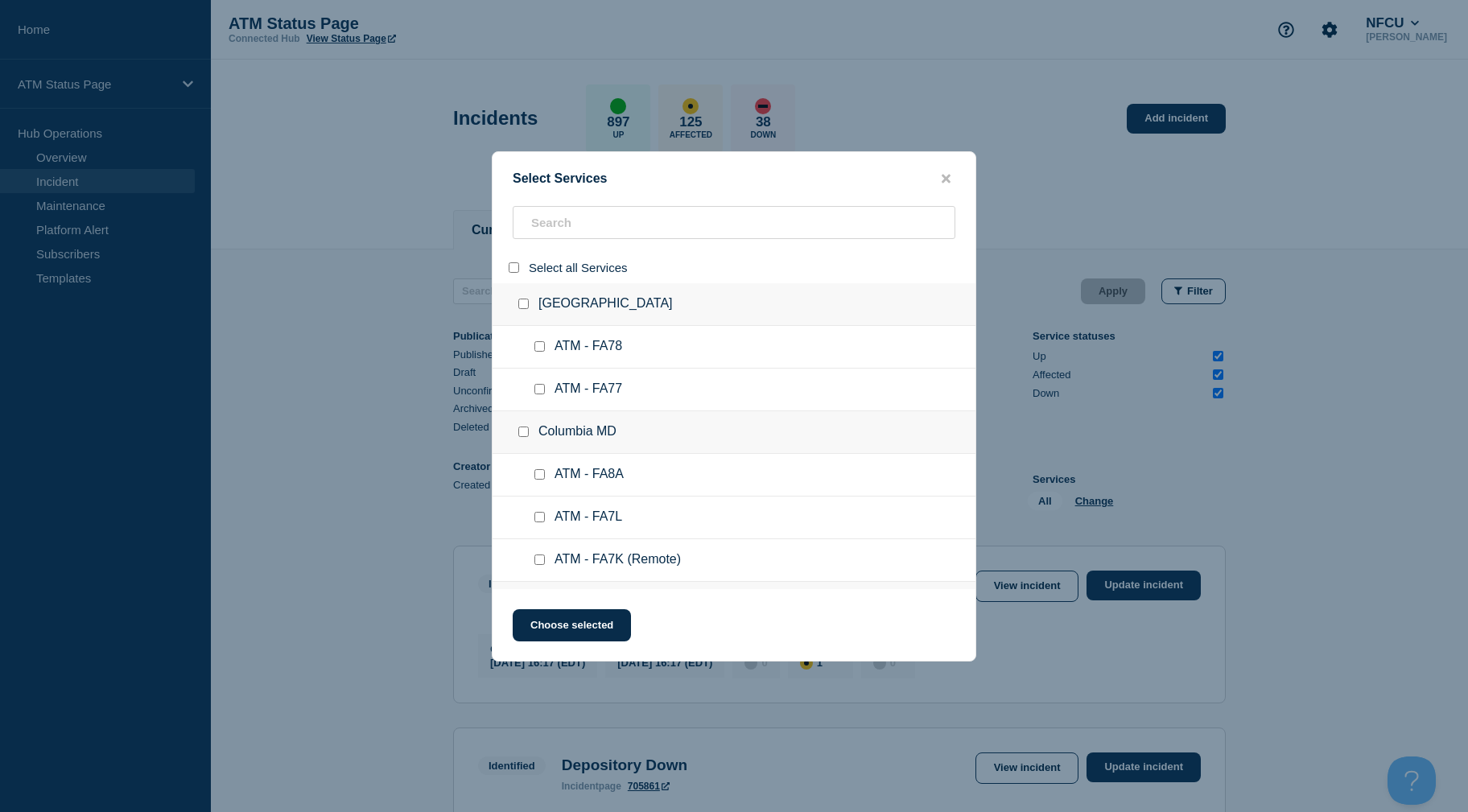
checkbox input "false"
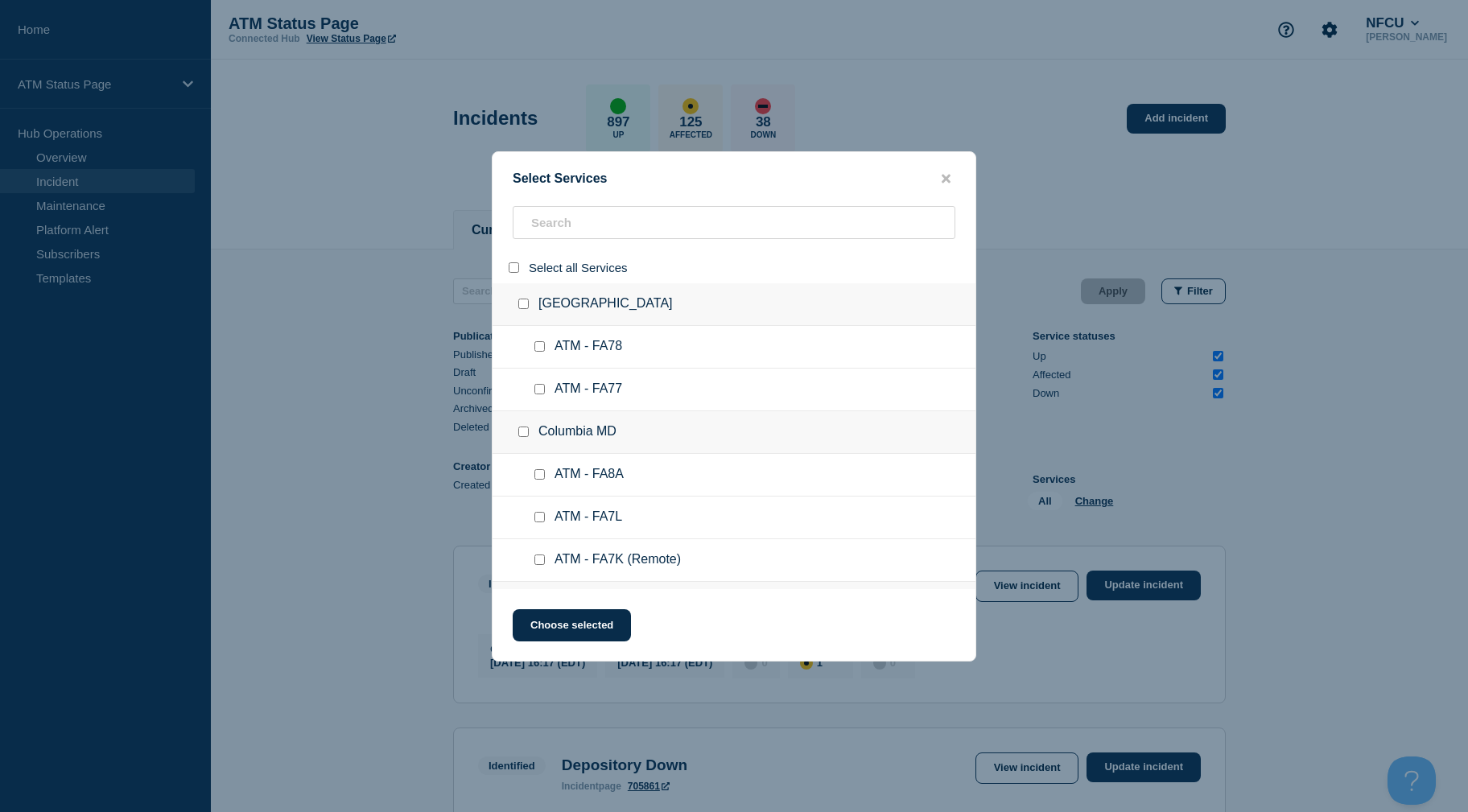
checkbox input "false"
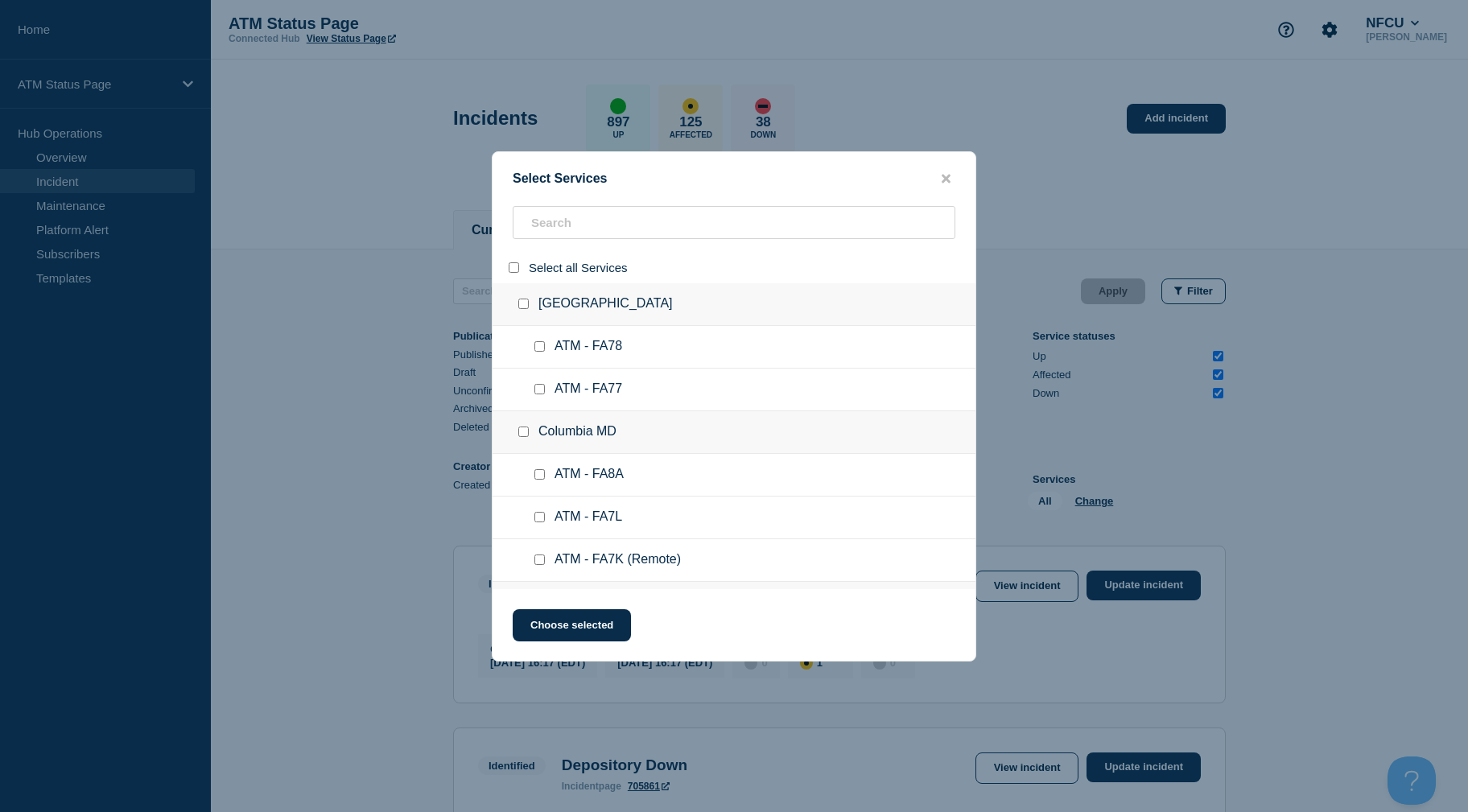
checkbox input "false"
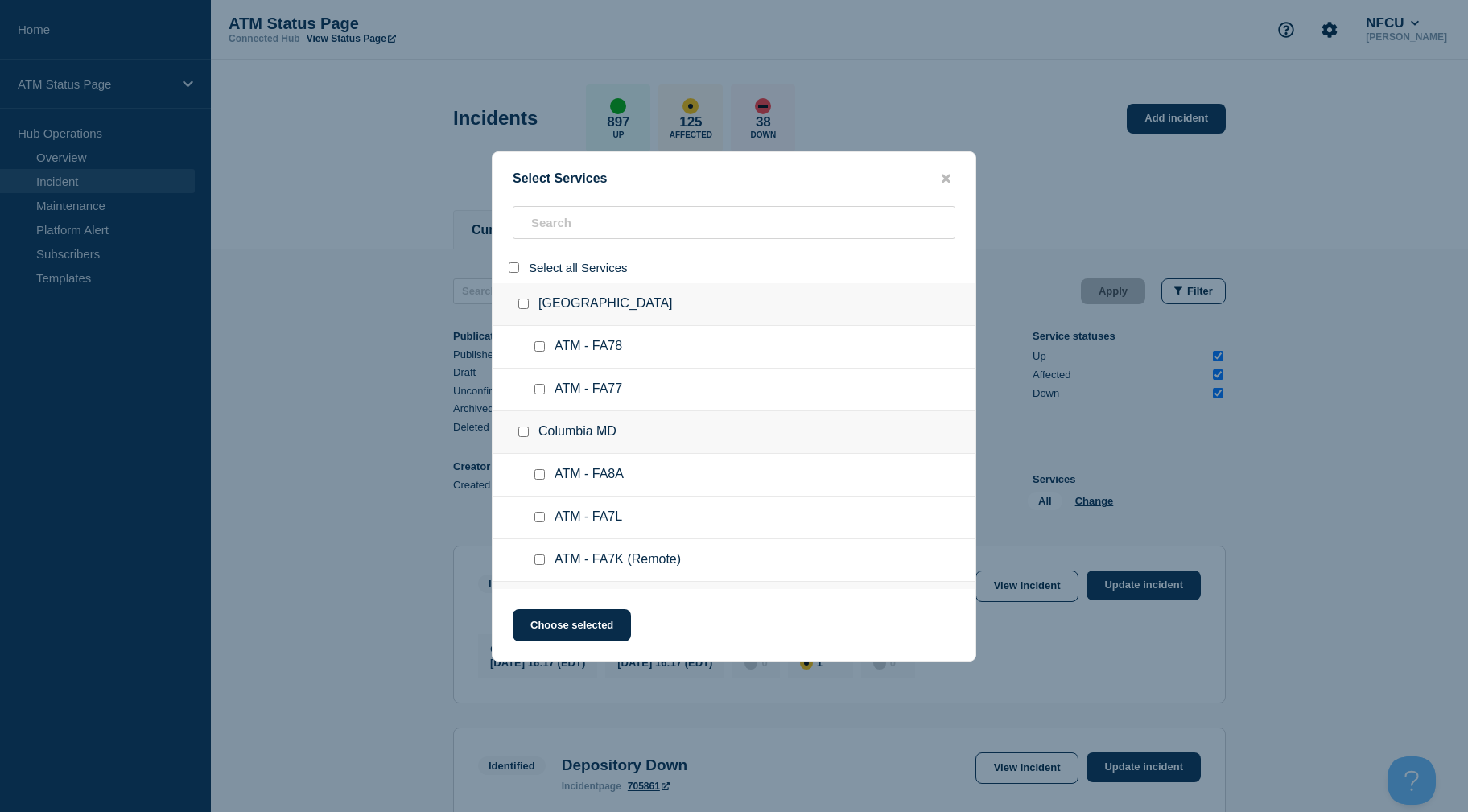
checkbox input "false"
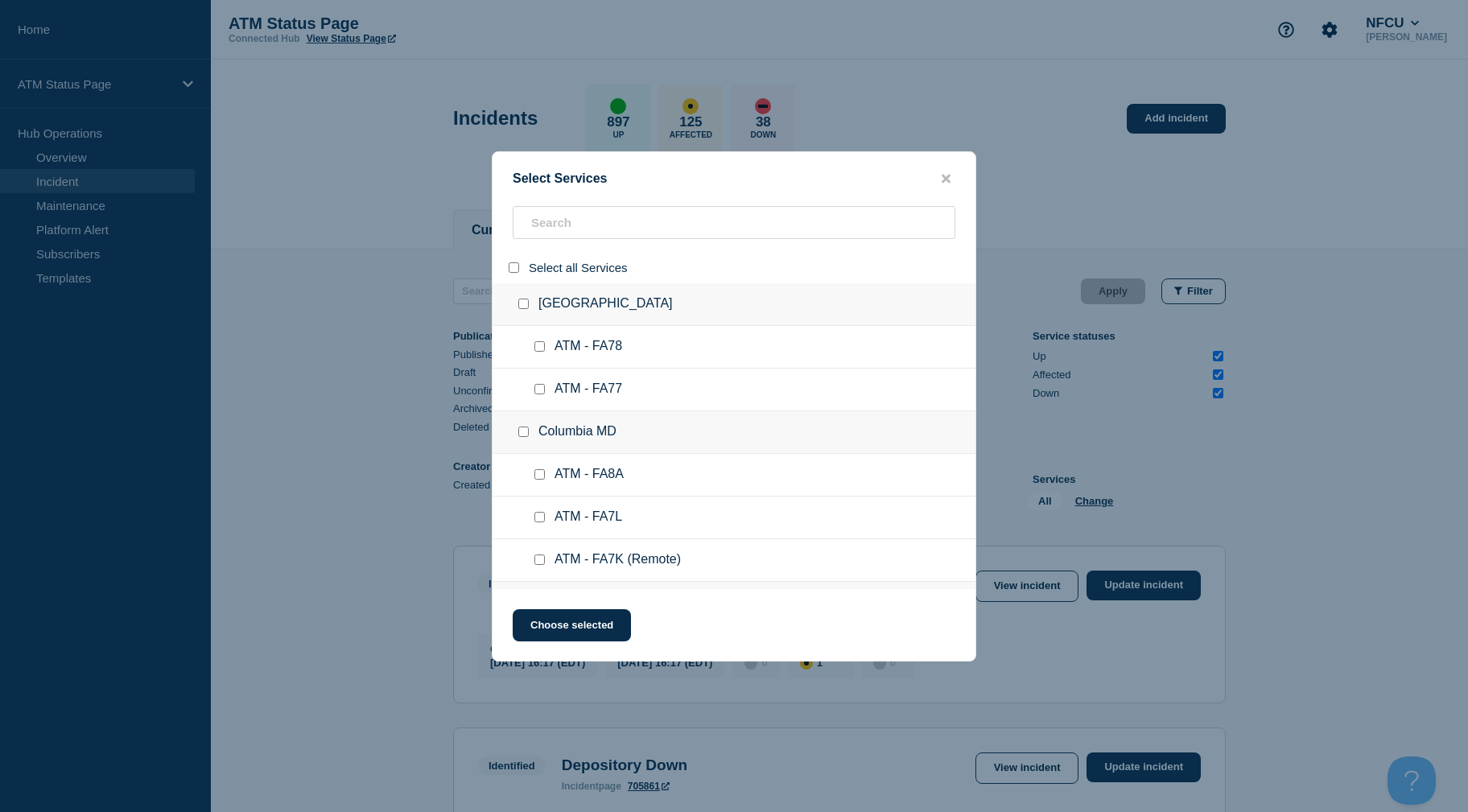
checkbox input "false"
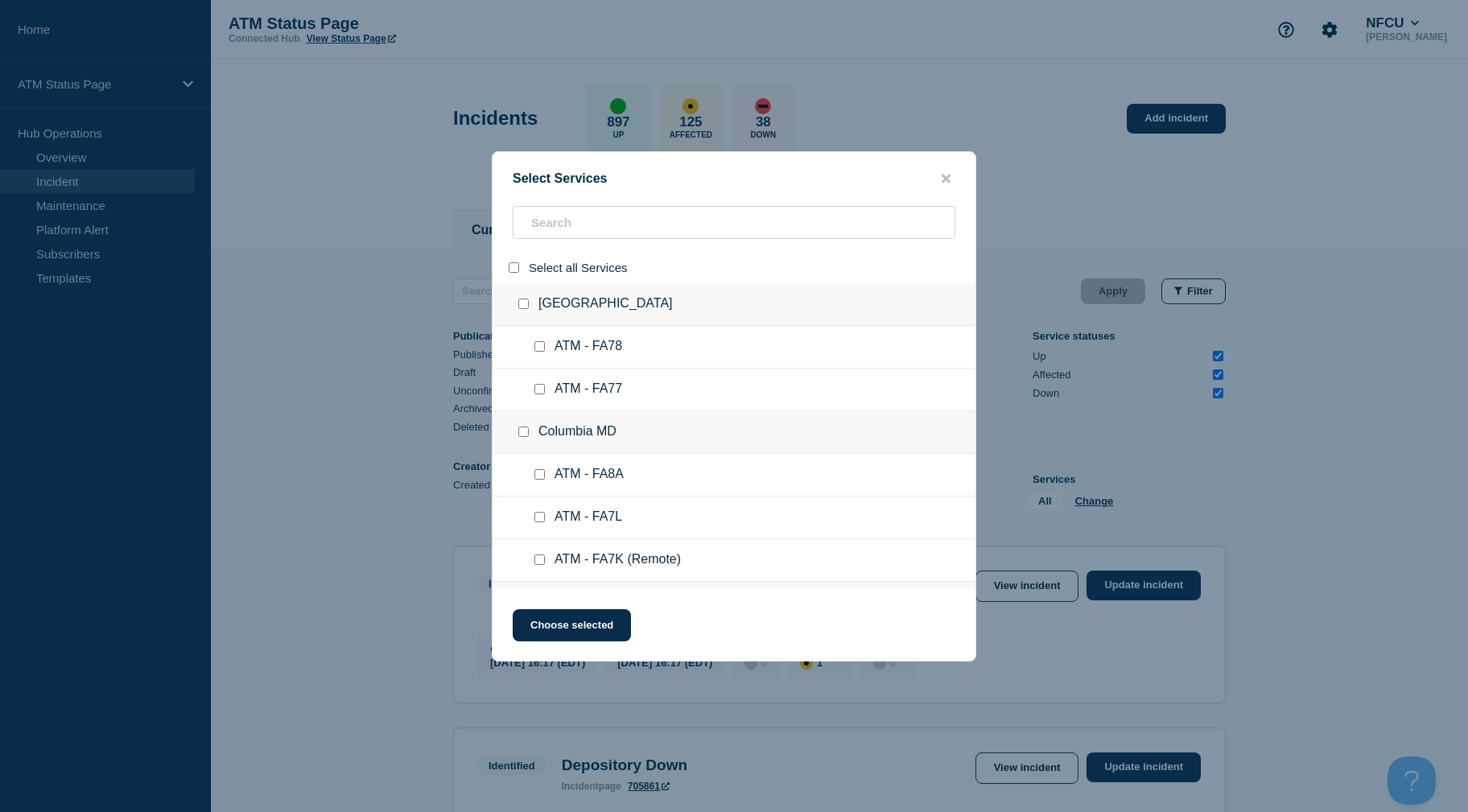
checkbox input "false"
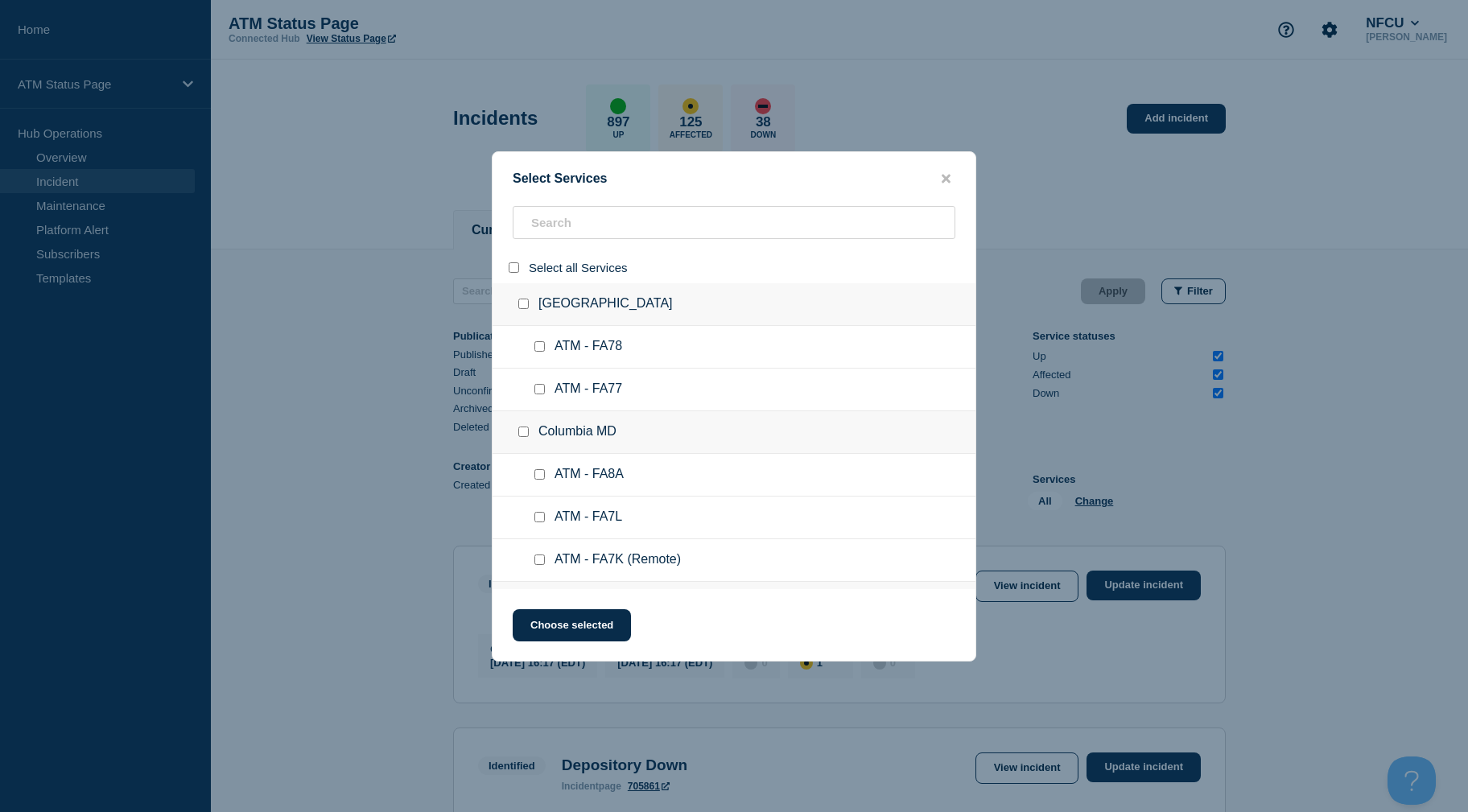
checkbox input "false"
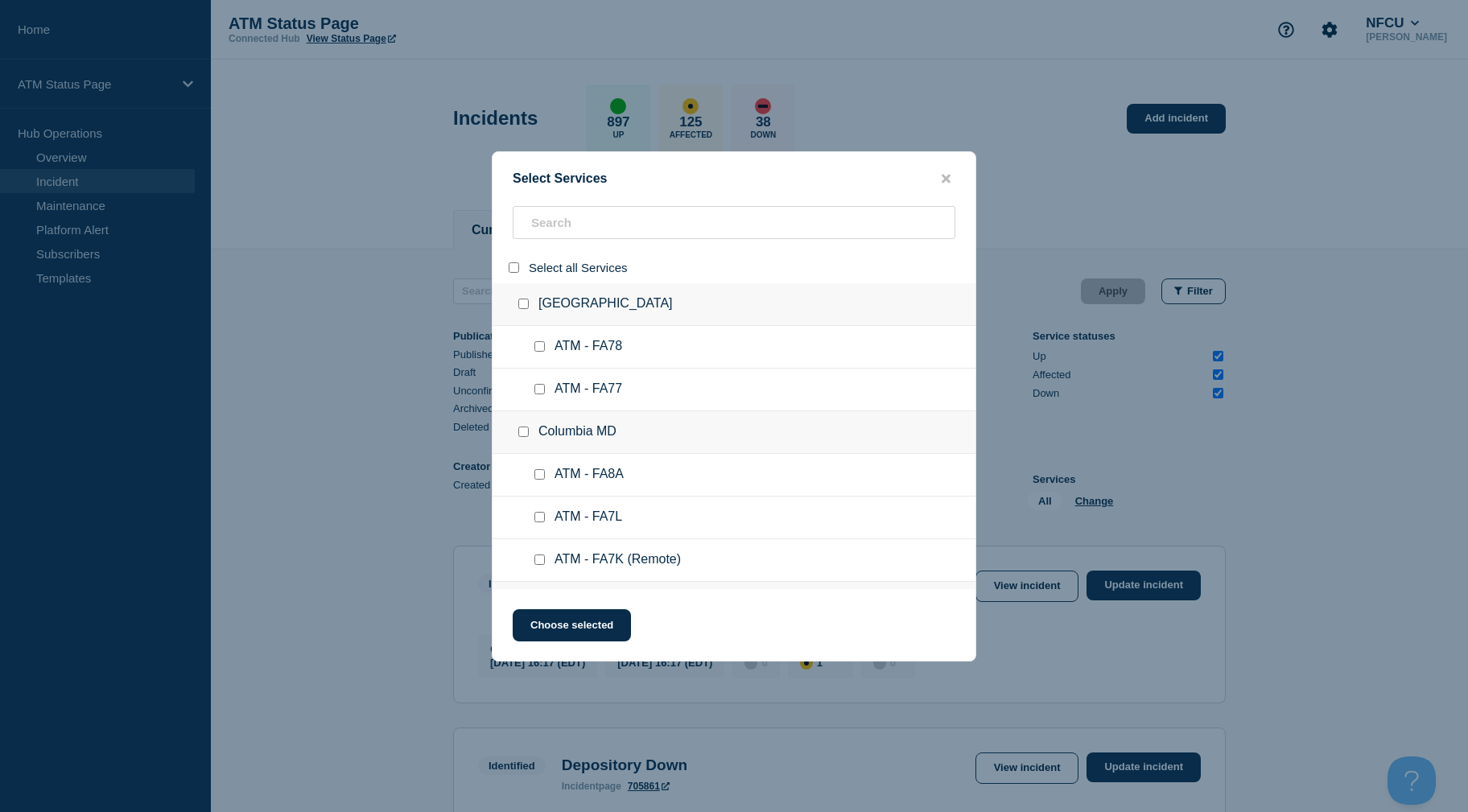
checkbox input "false"
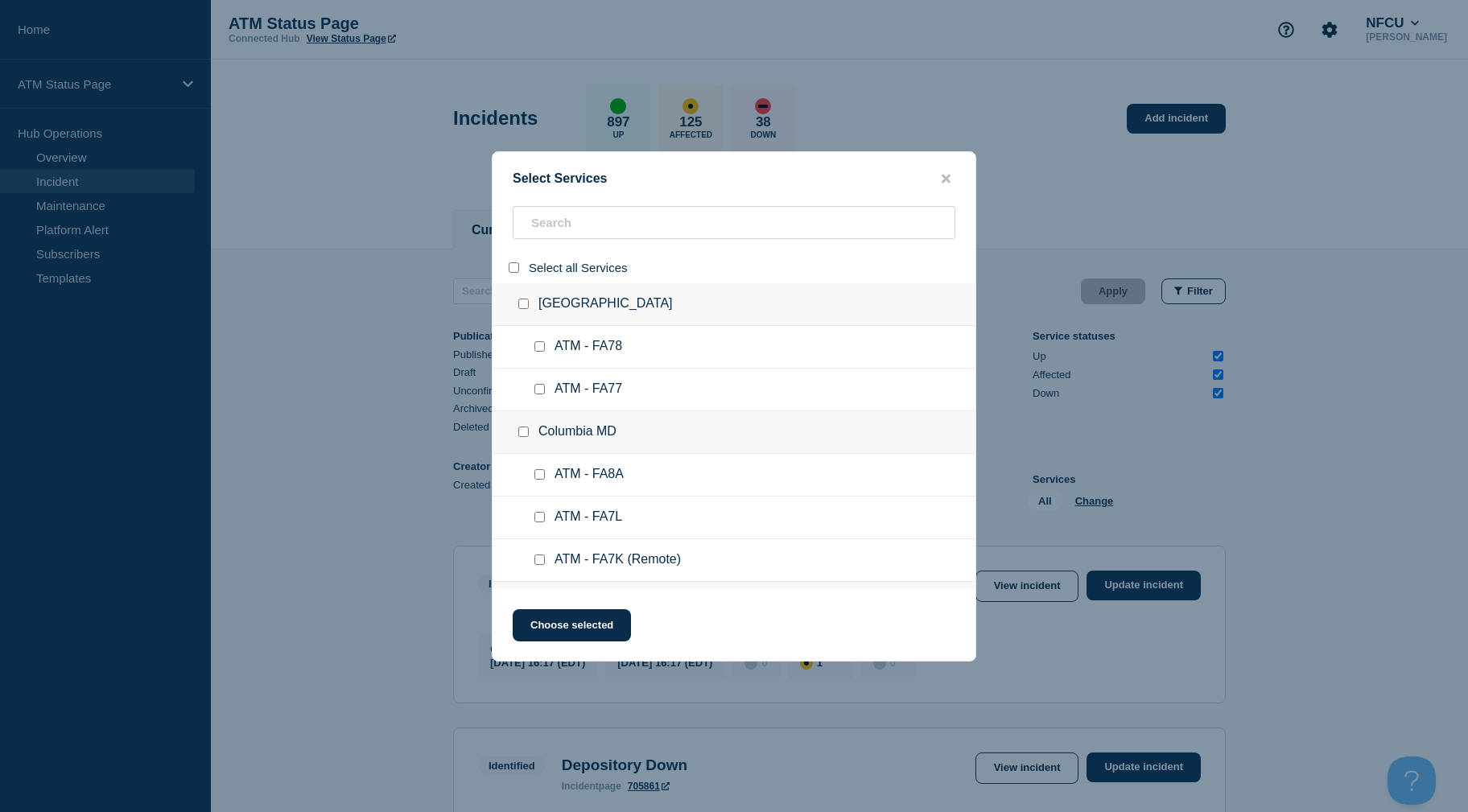
checkbox input "false"
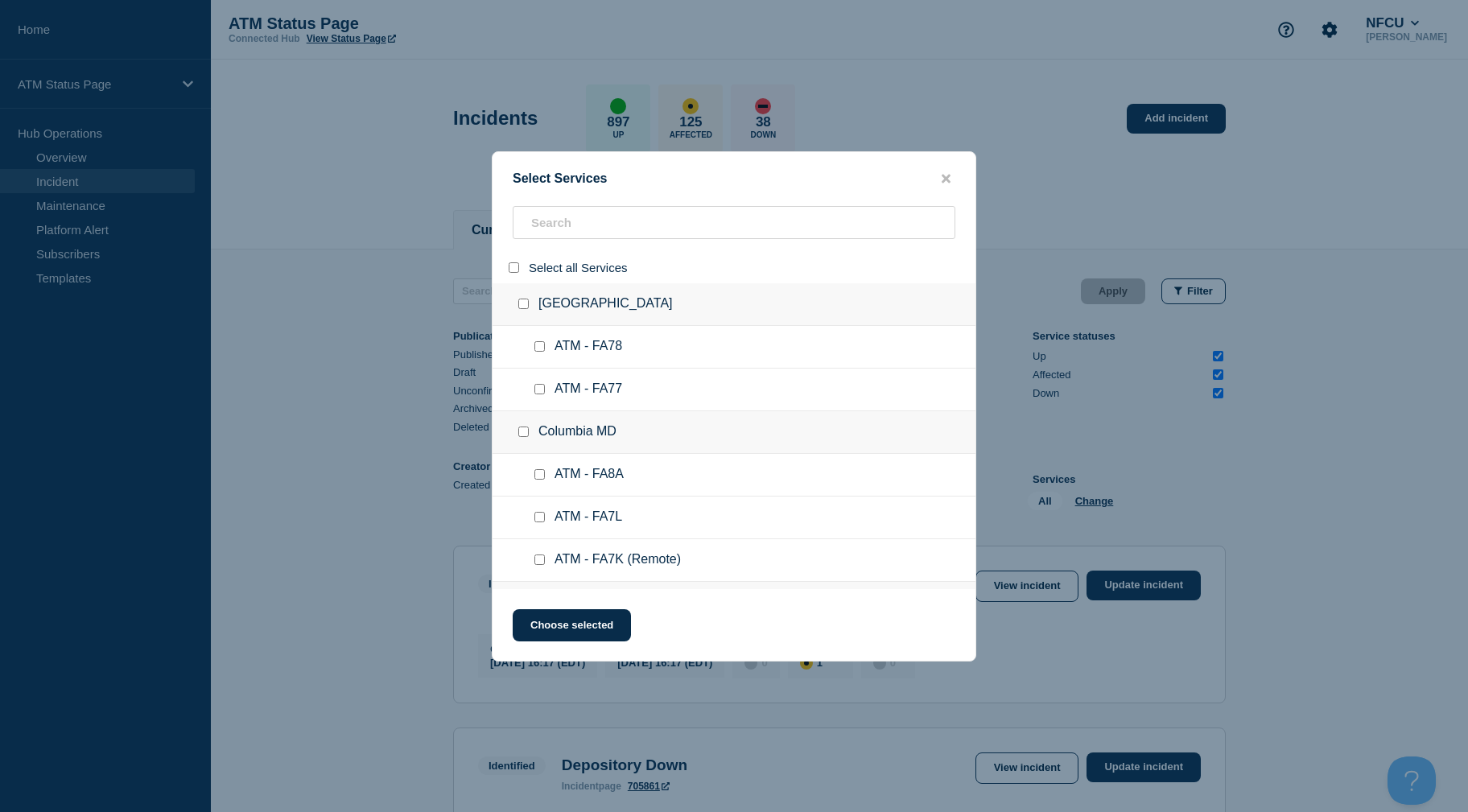
checkbox input "false"
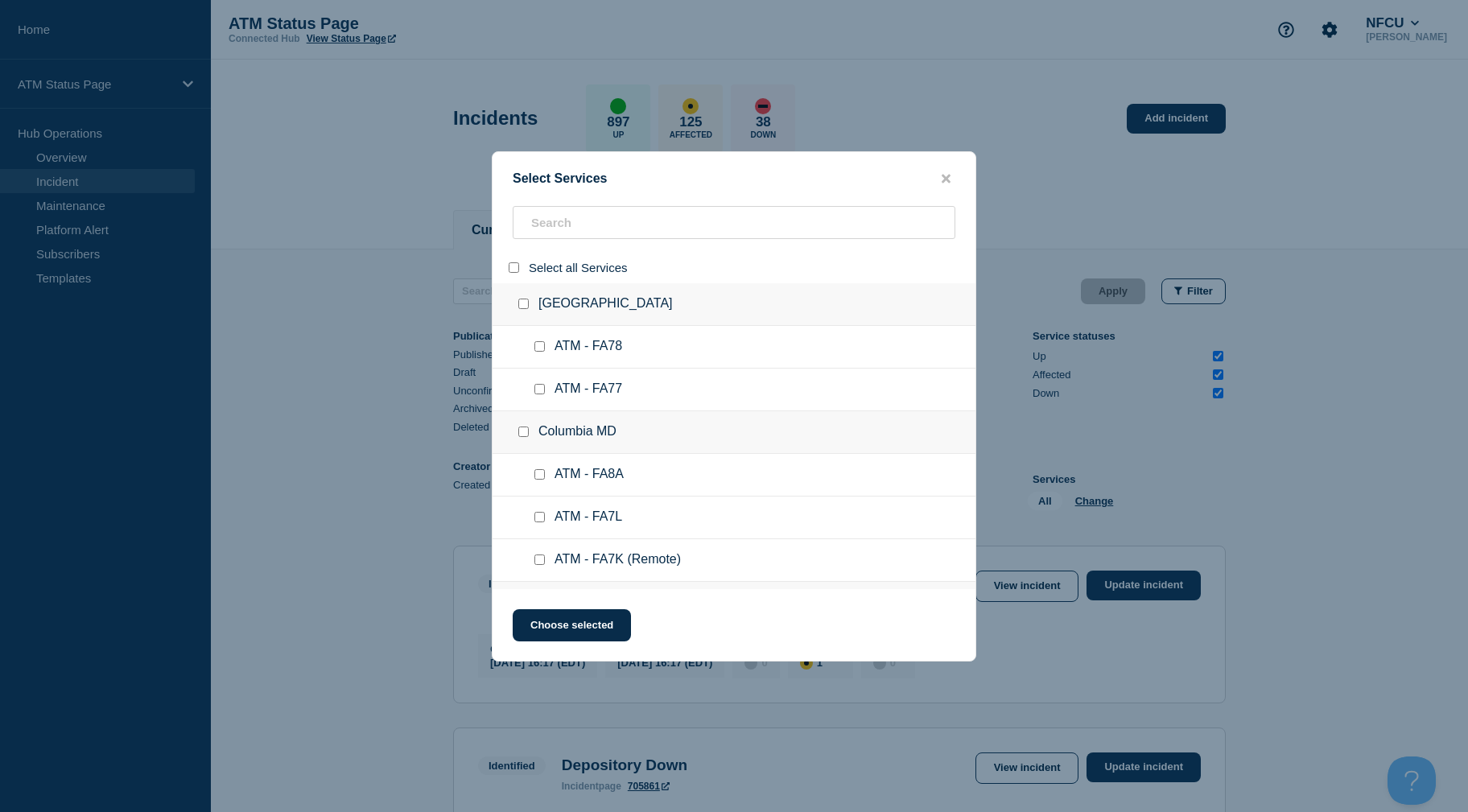
checkbox input "false"
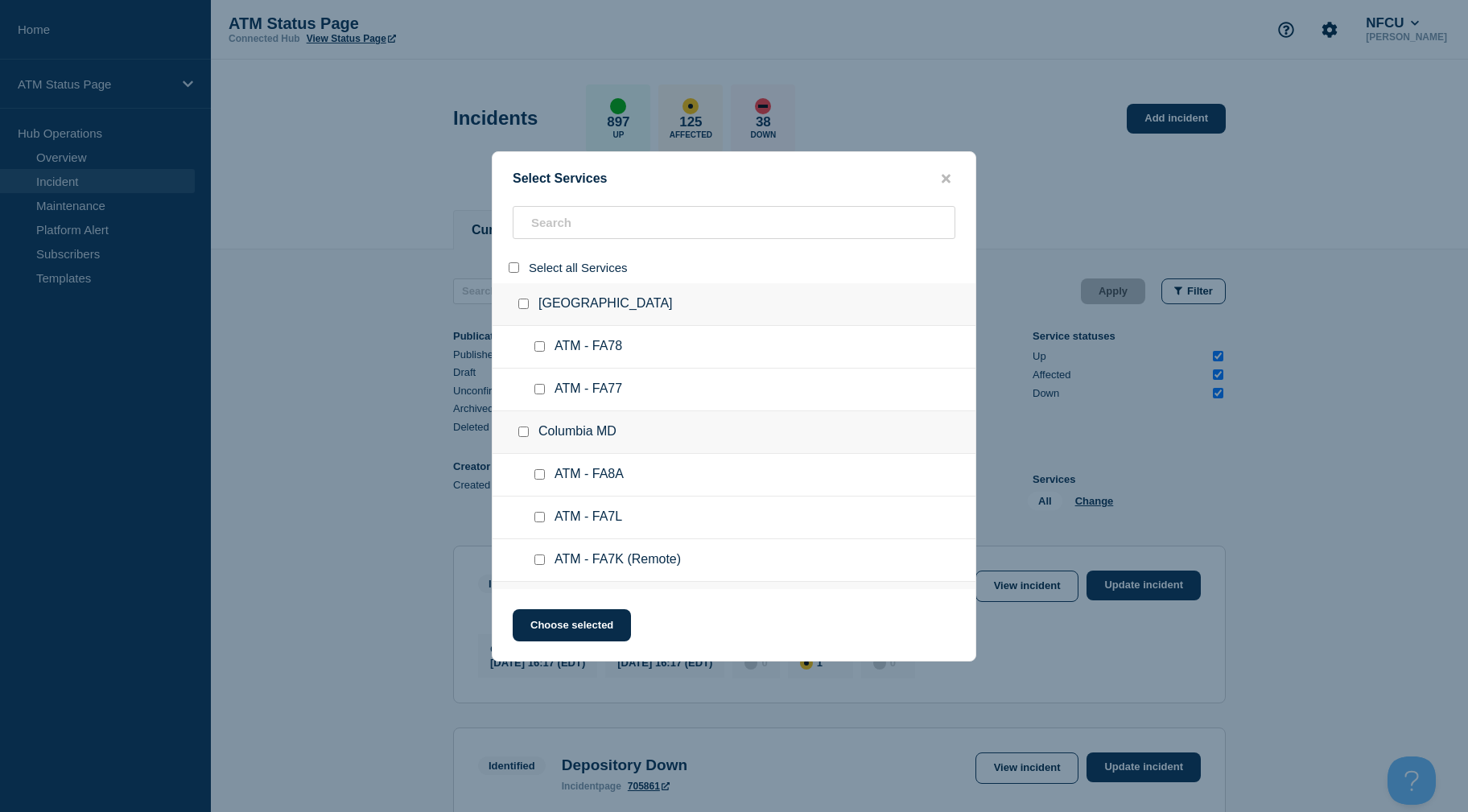
checkbox input "false"
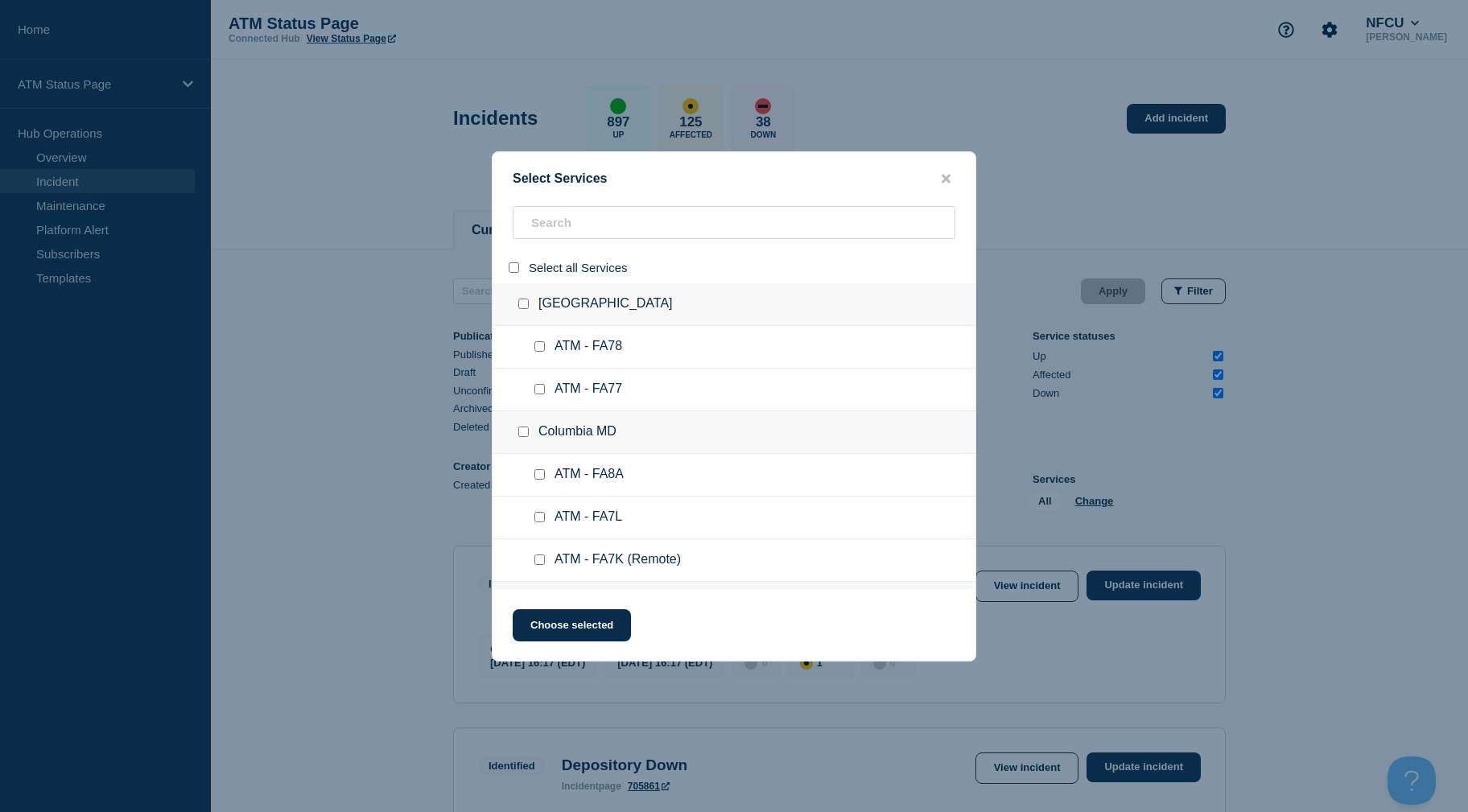
checkbox input "false"
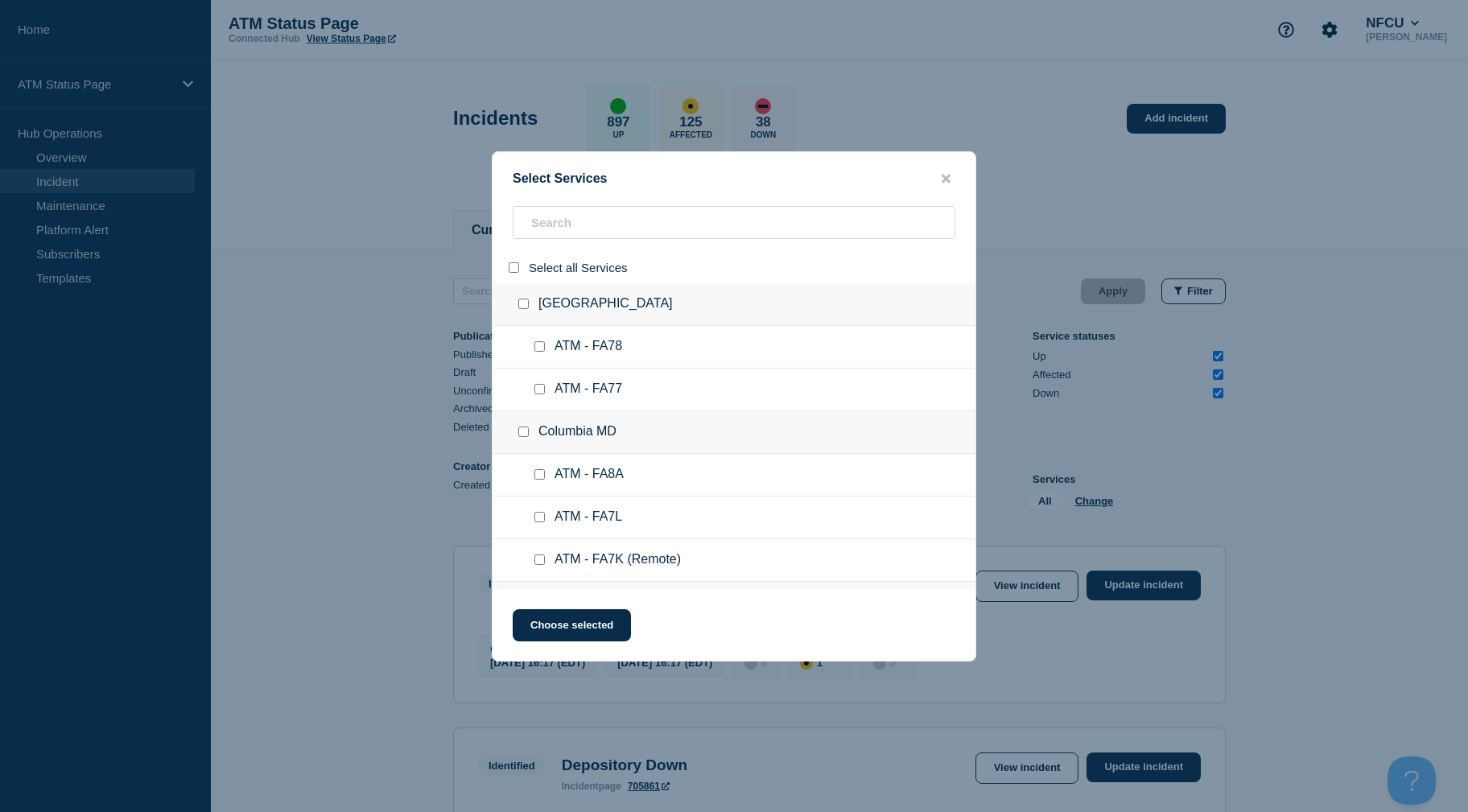
checkbox input "false"
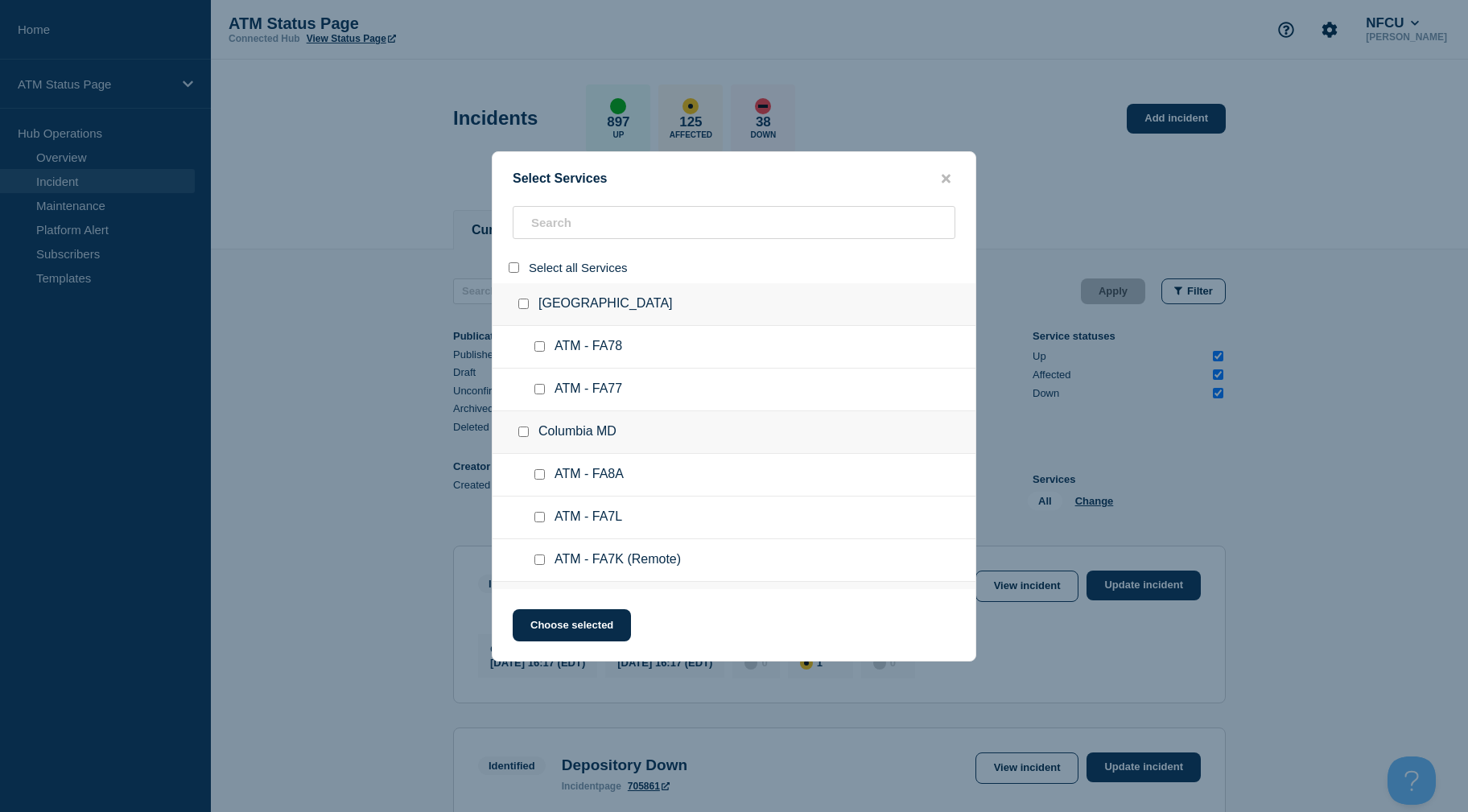
checkbox input "false"
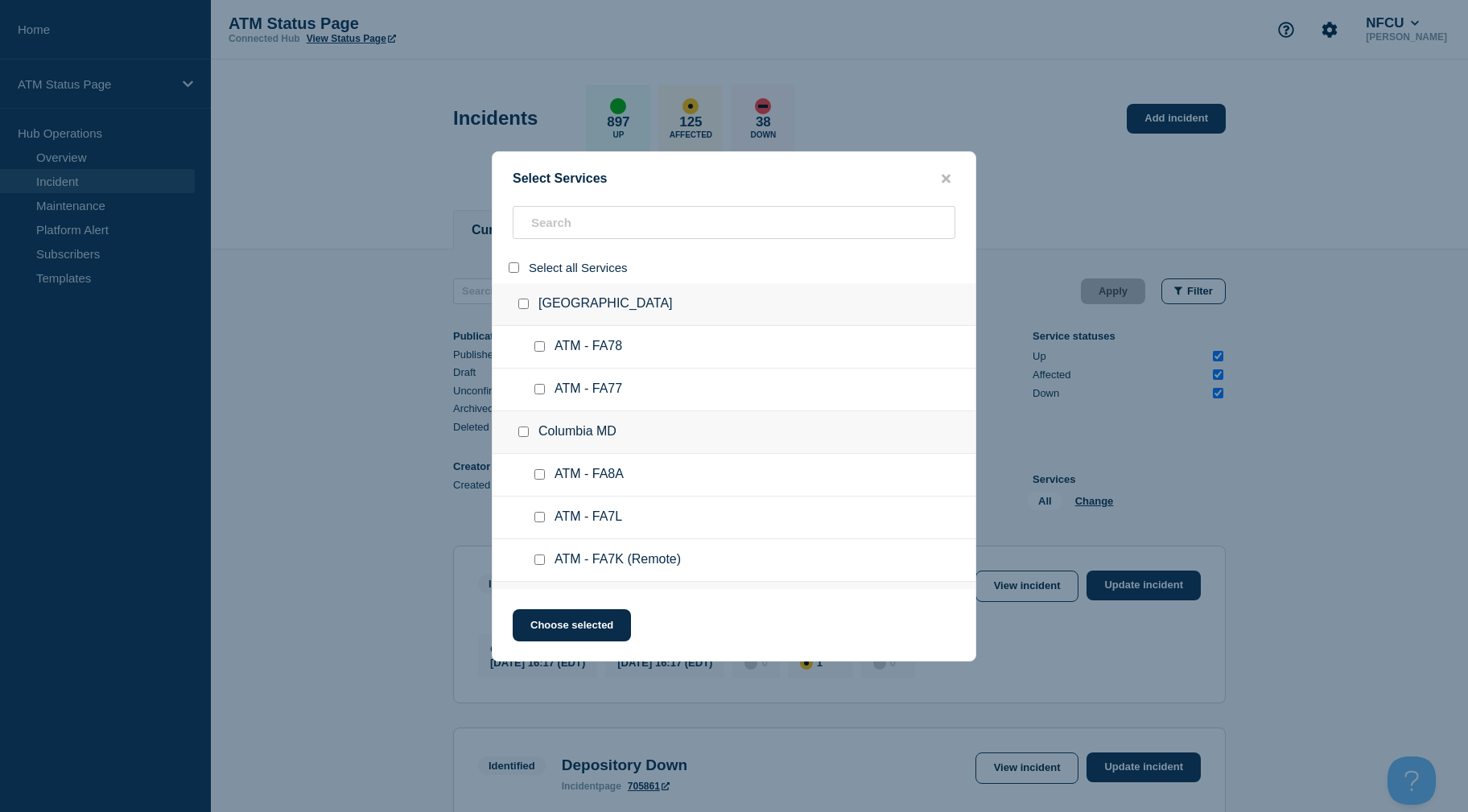
checkbox input "false"
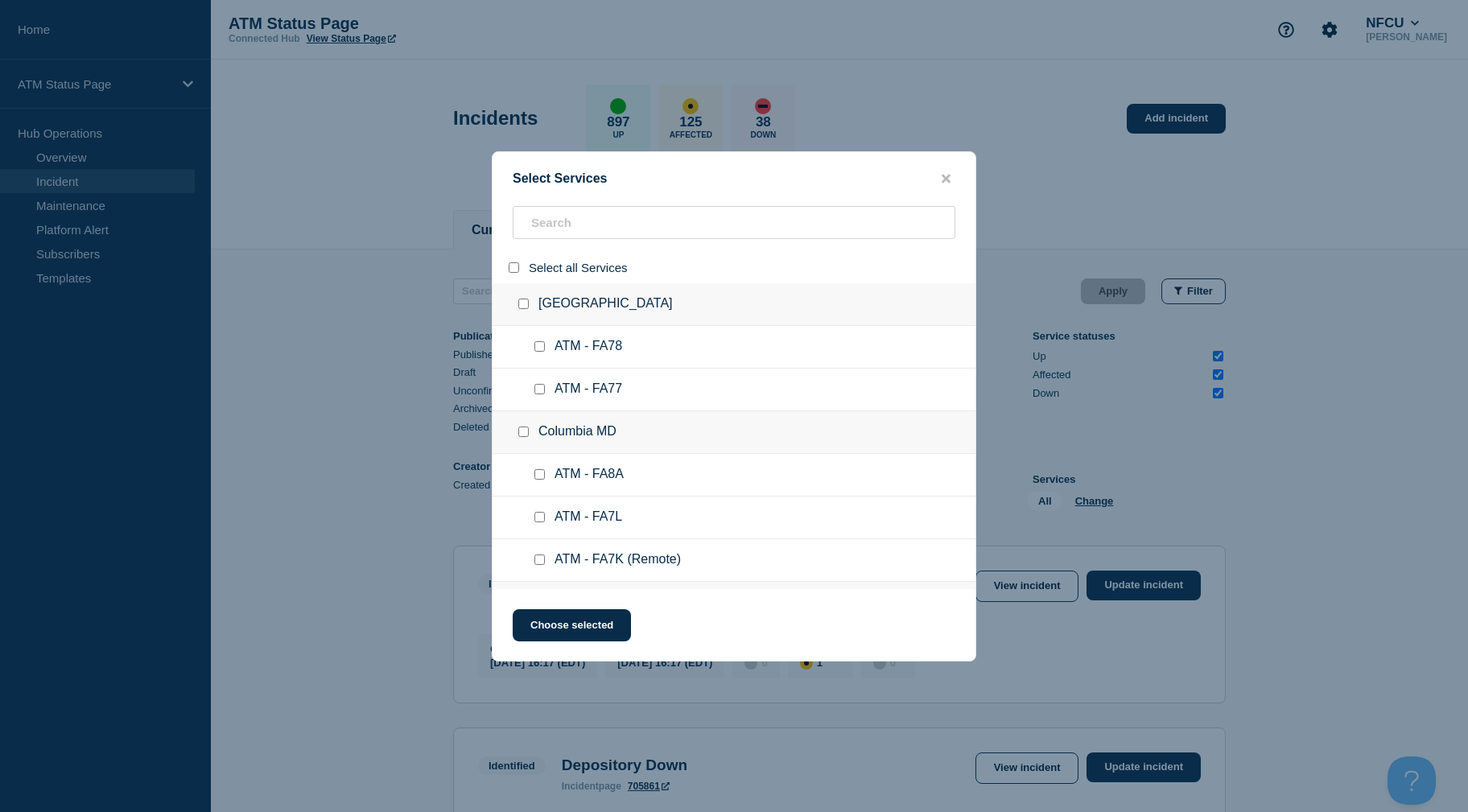
checkbox input "false"
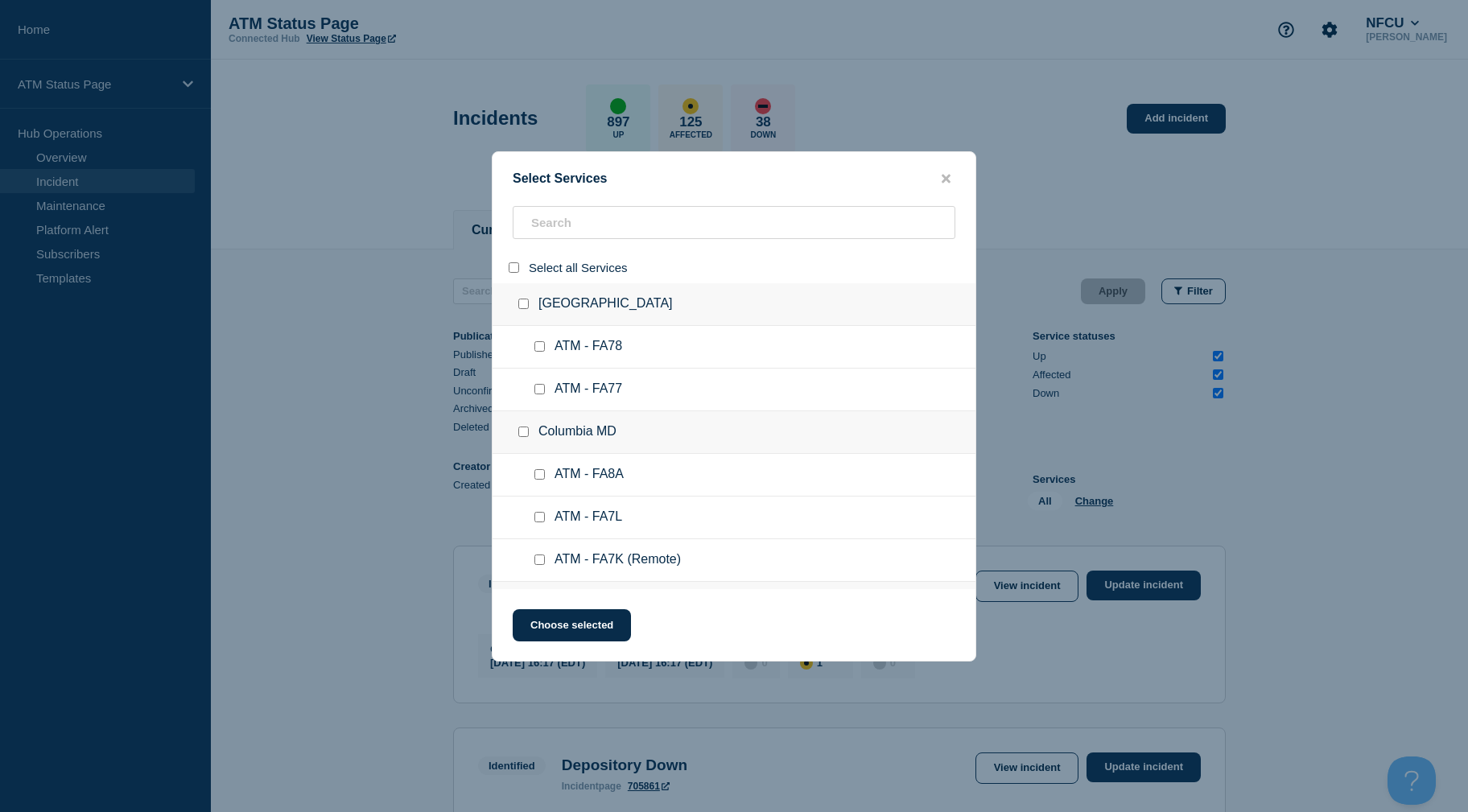
checkbox input "false"
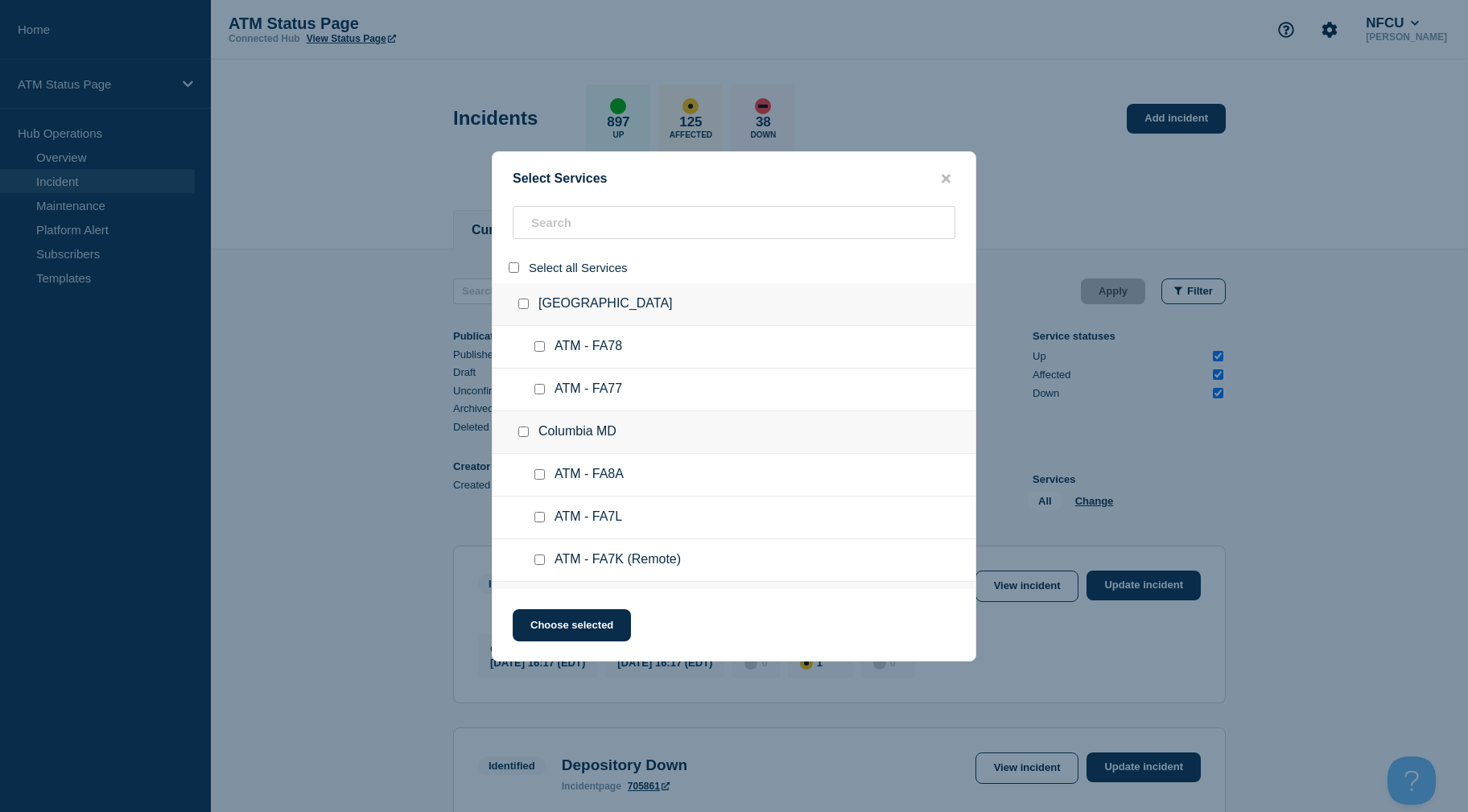
checkbox input "false"
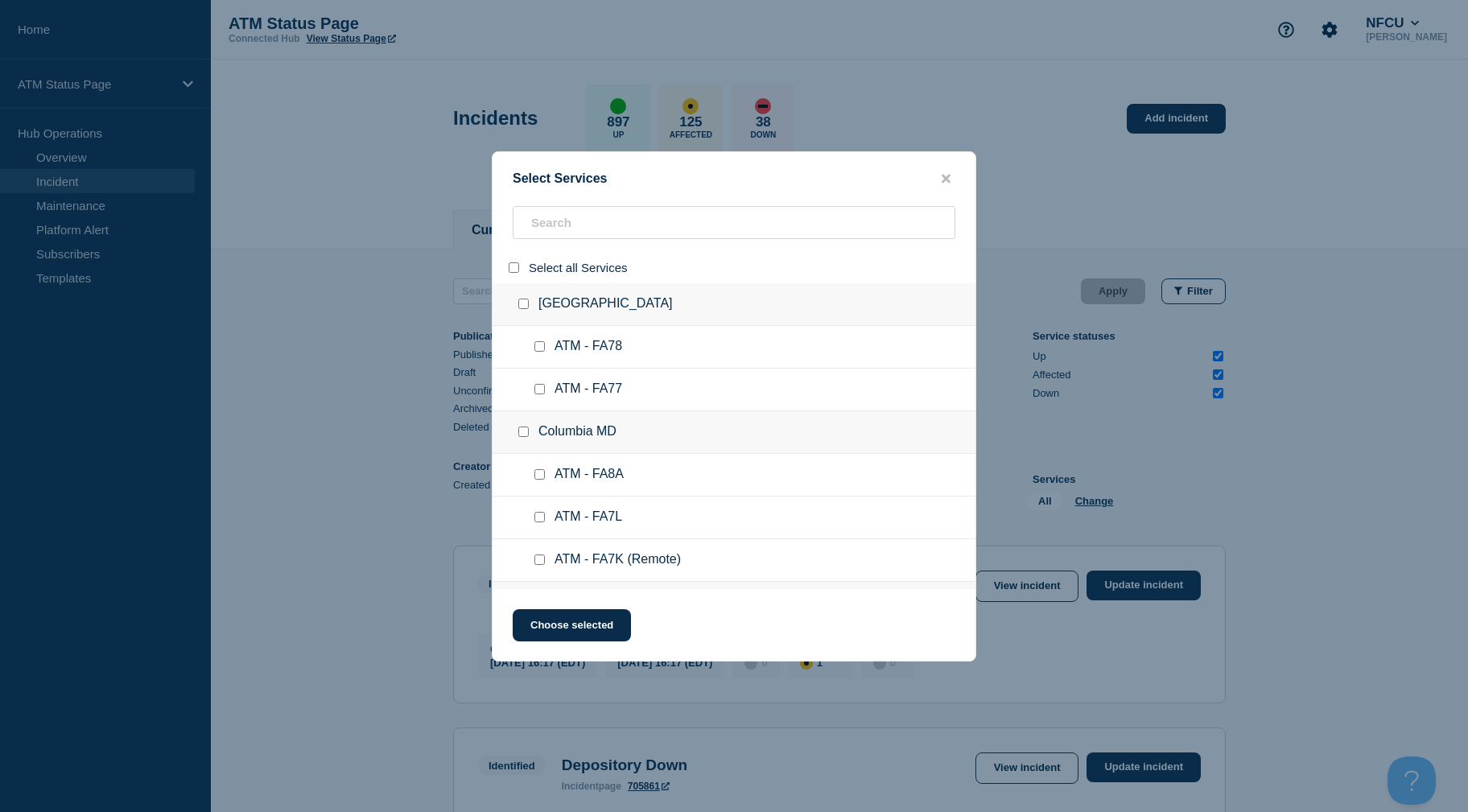
checkbox input "false"
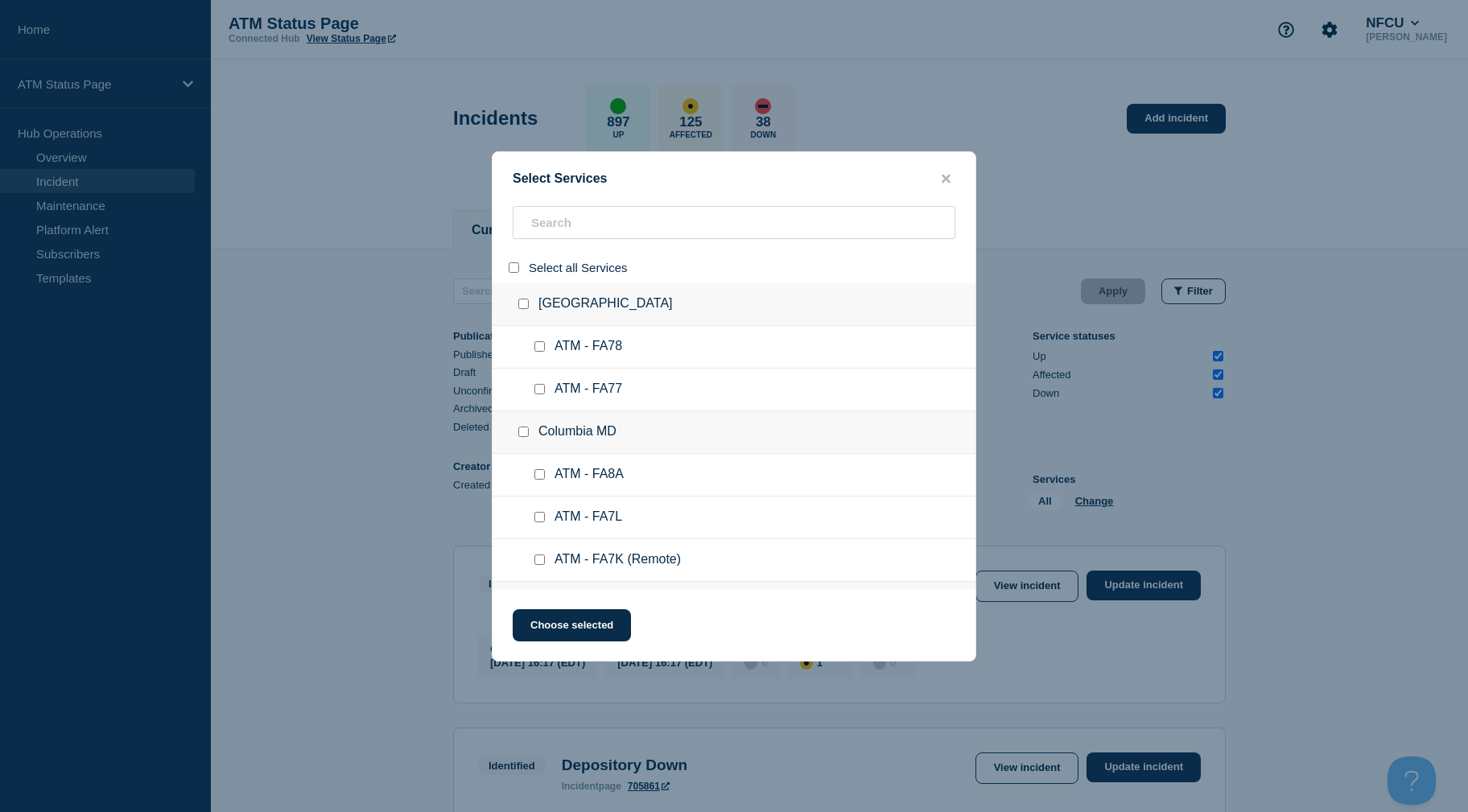
checkbox input "false"
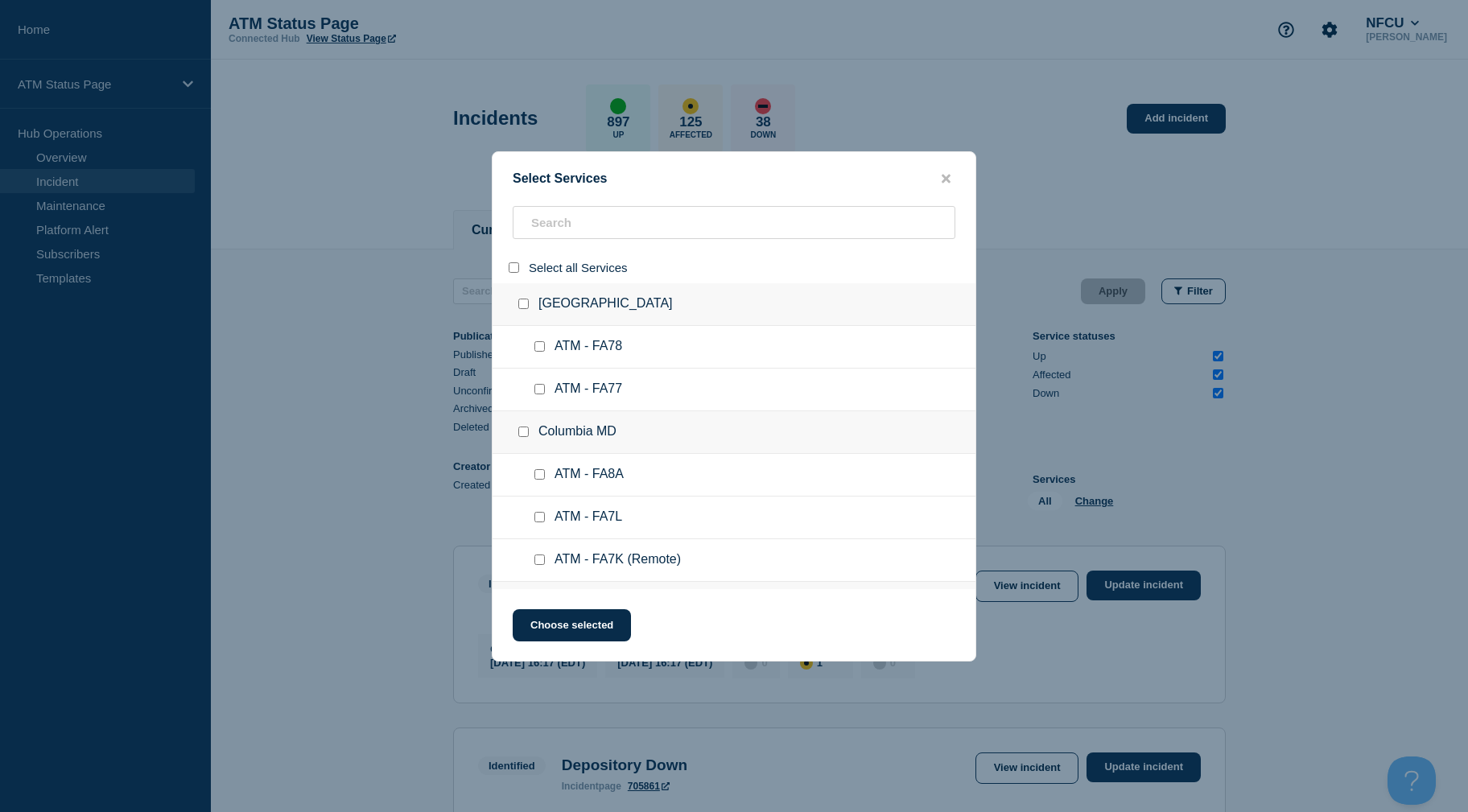
checkbox input "false"
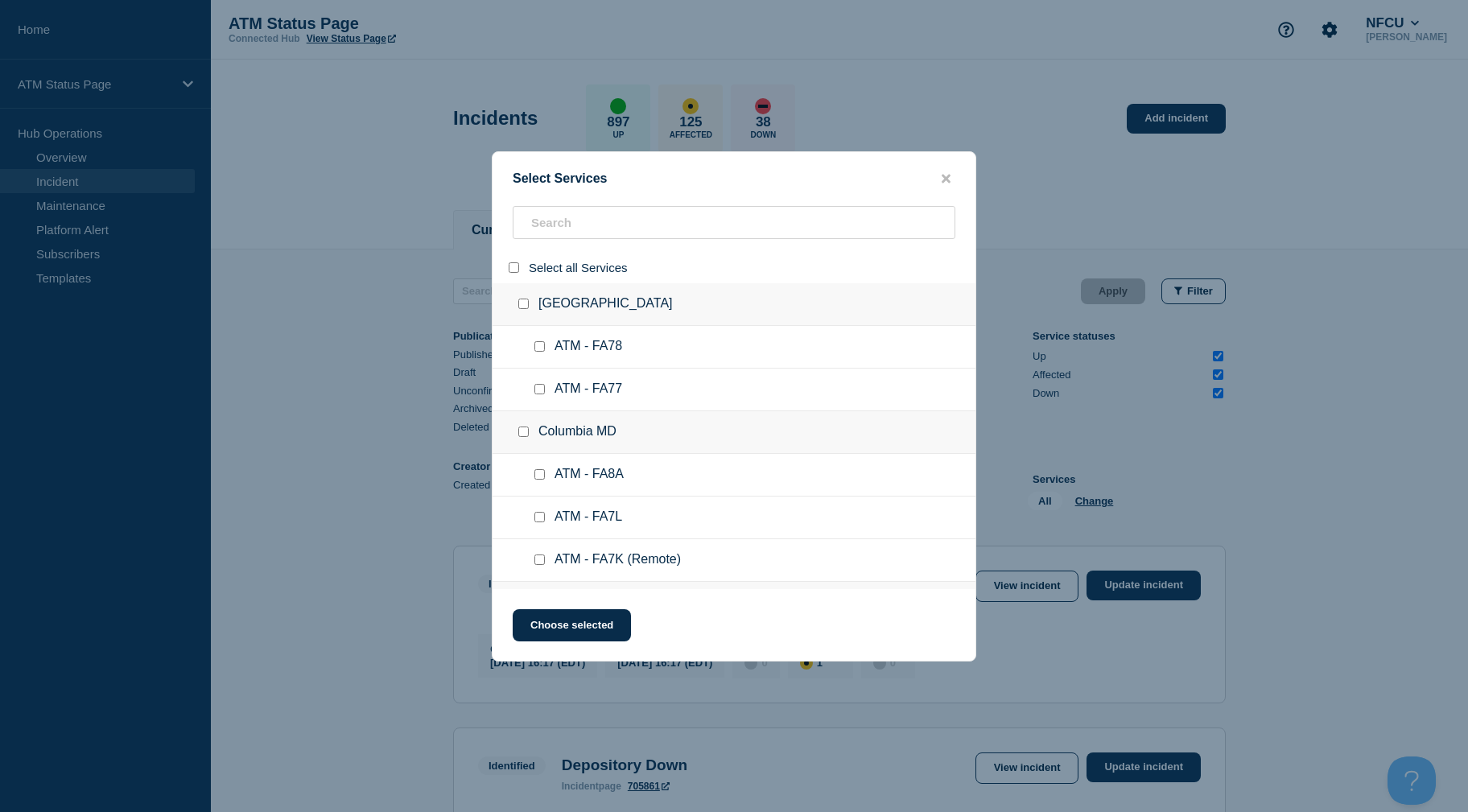
checkbox input "false"
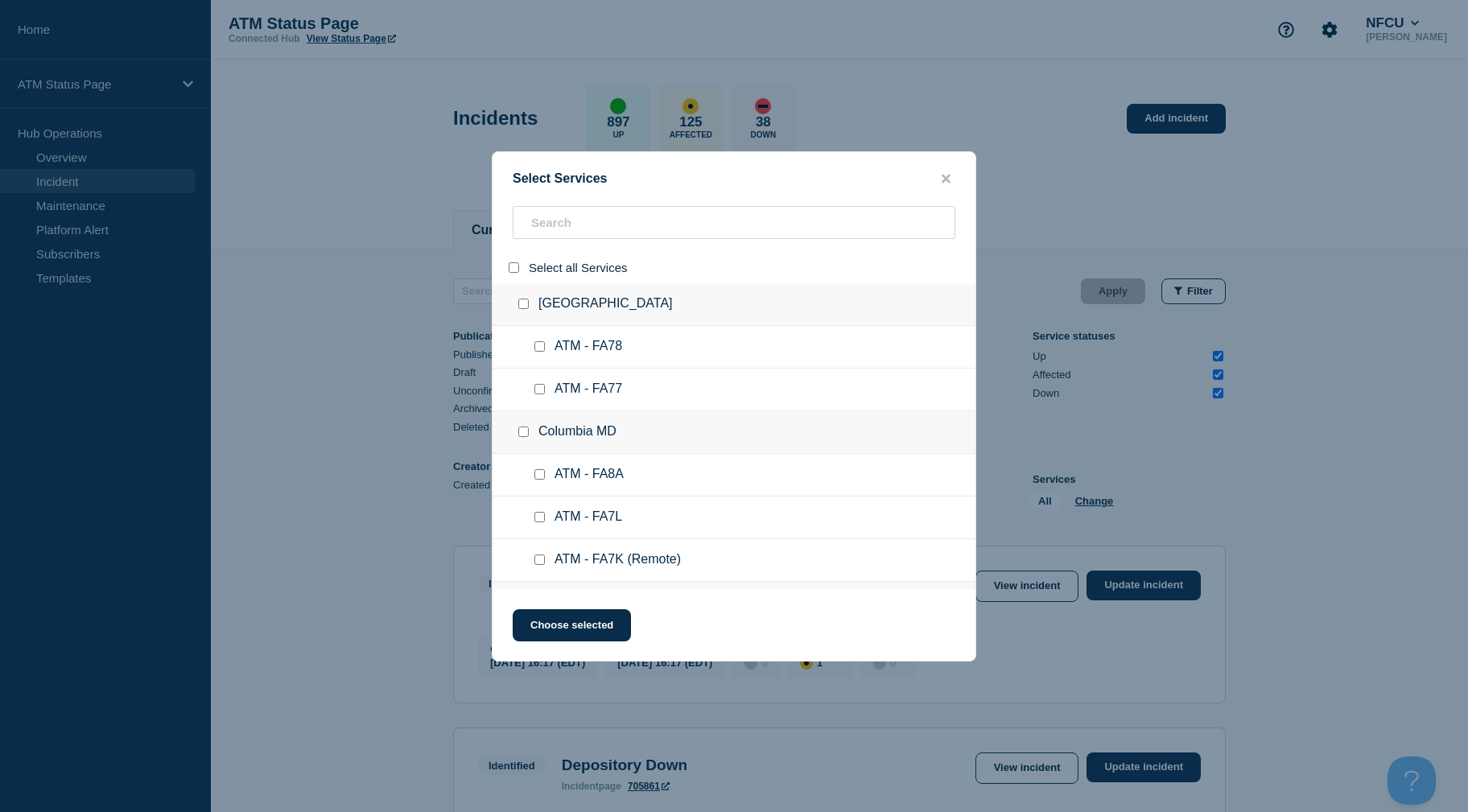
checkbox input "false"
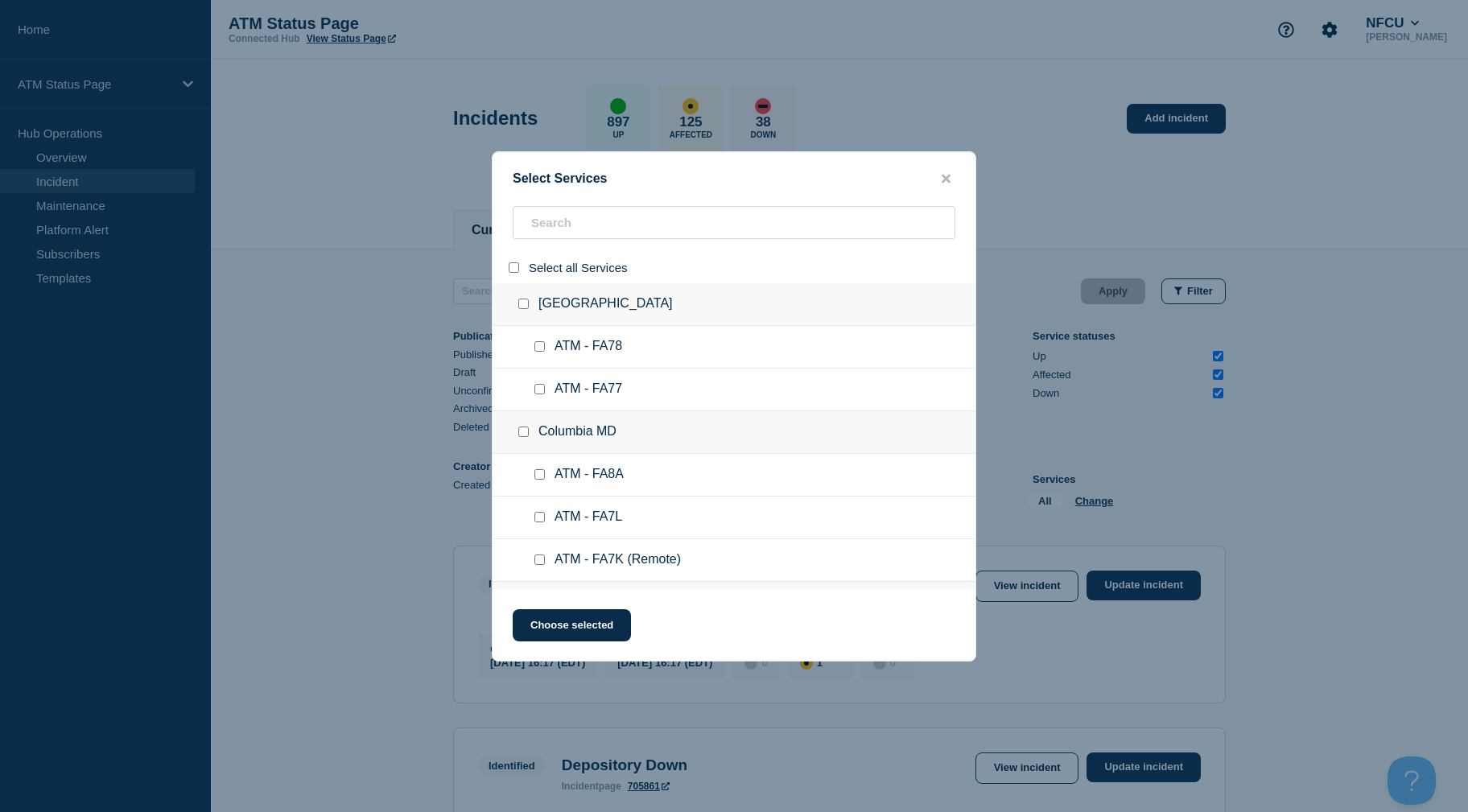
checkbox input "false"
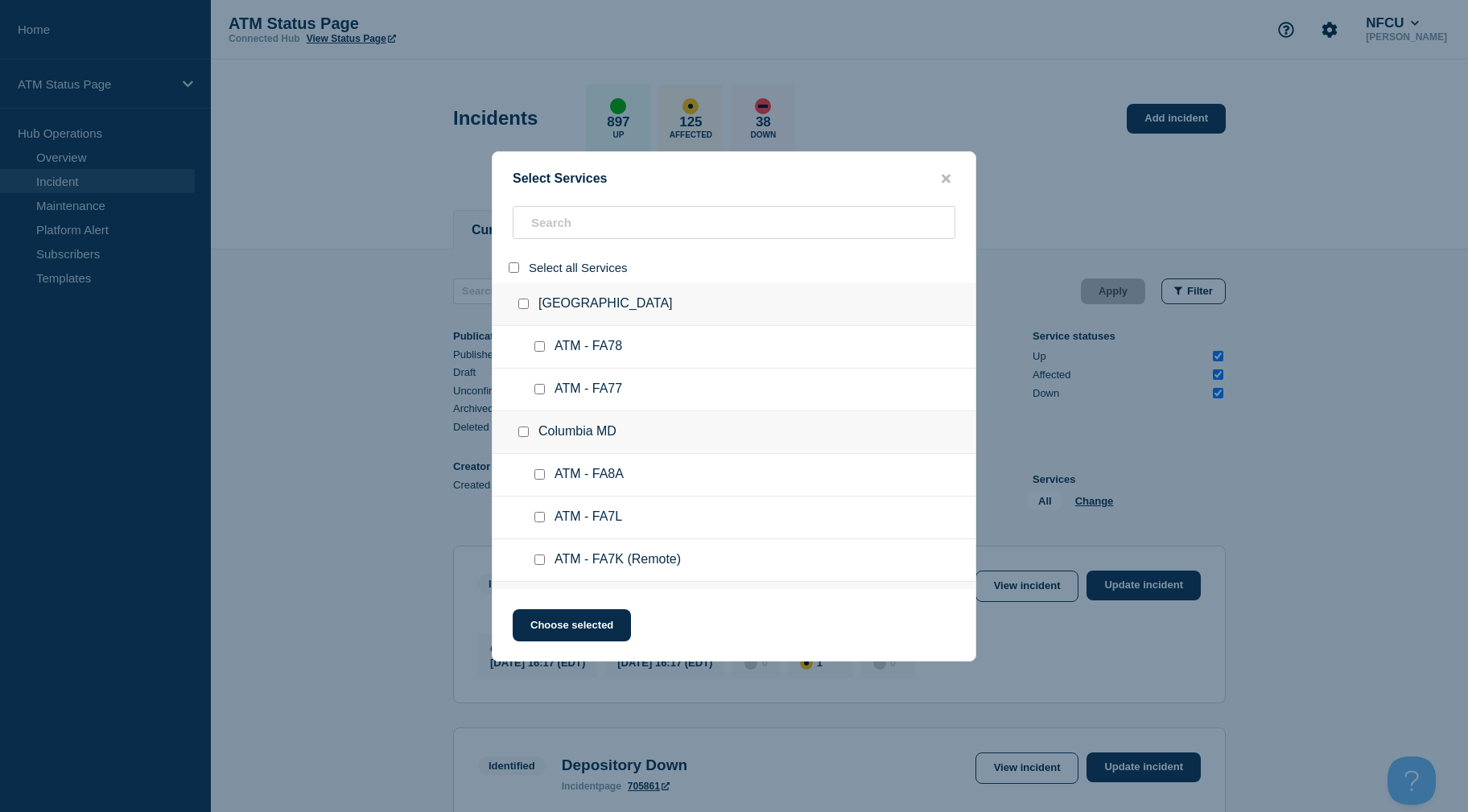
checkbox input "false"
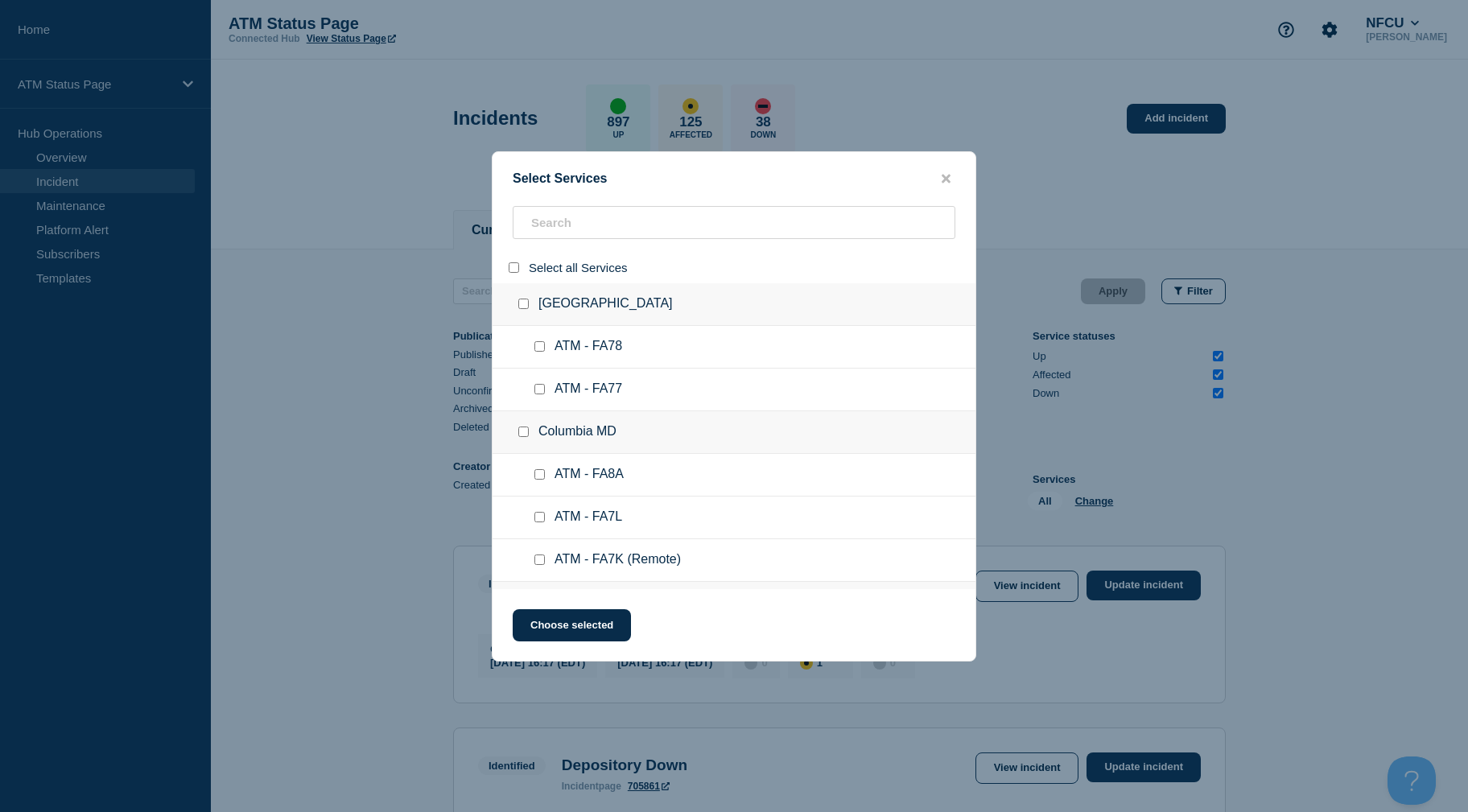
checkbox input "false"
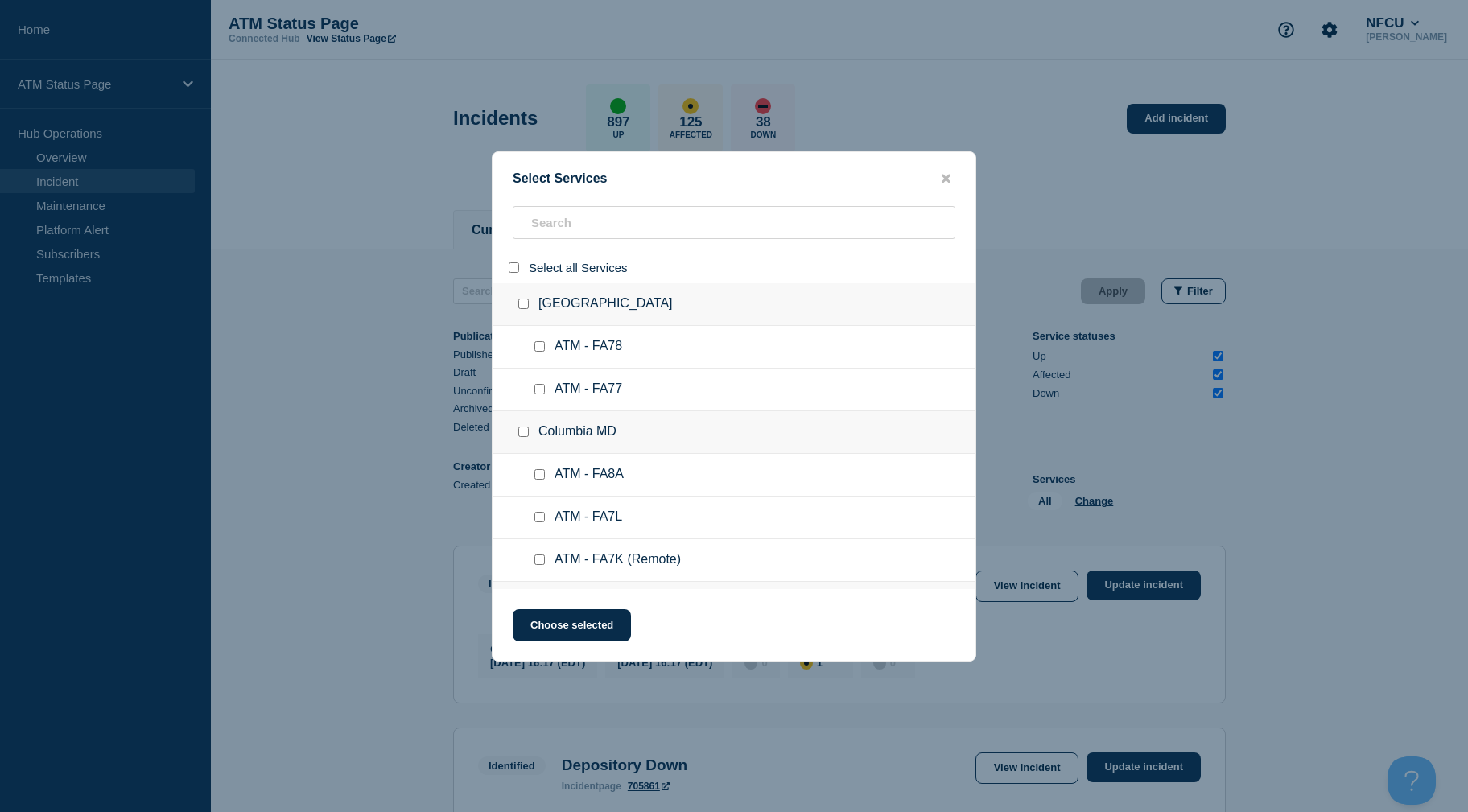
checkbox input "false"
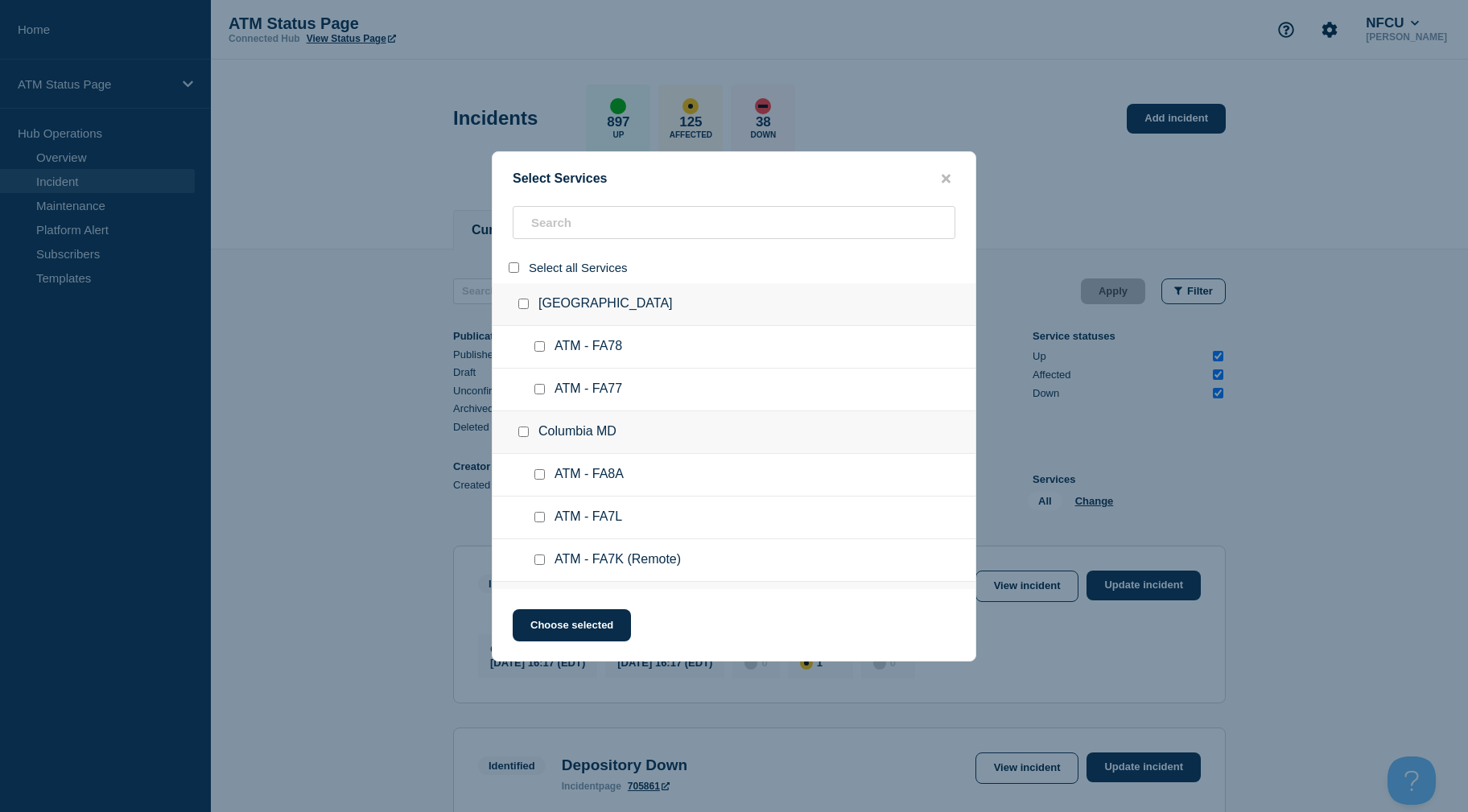
checkbox input "false"
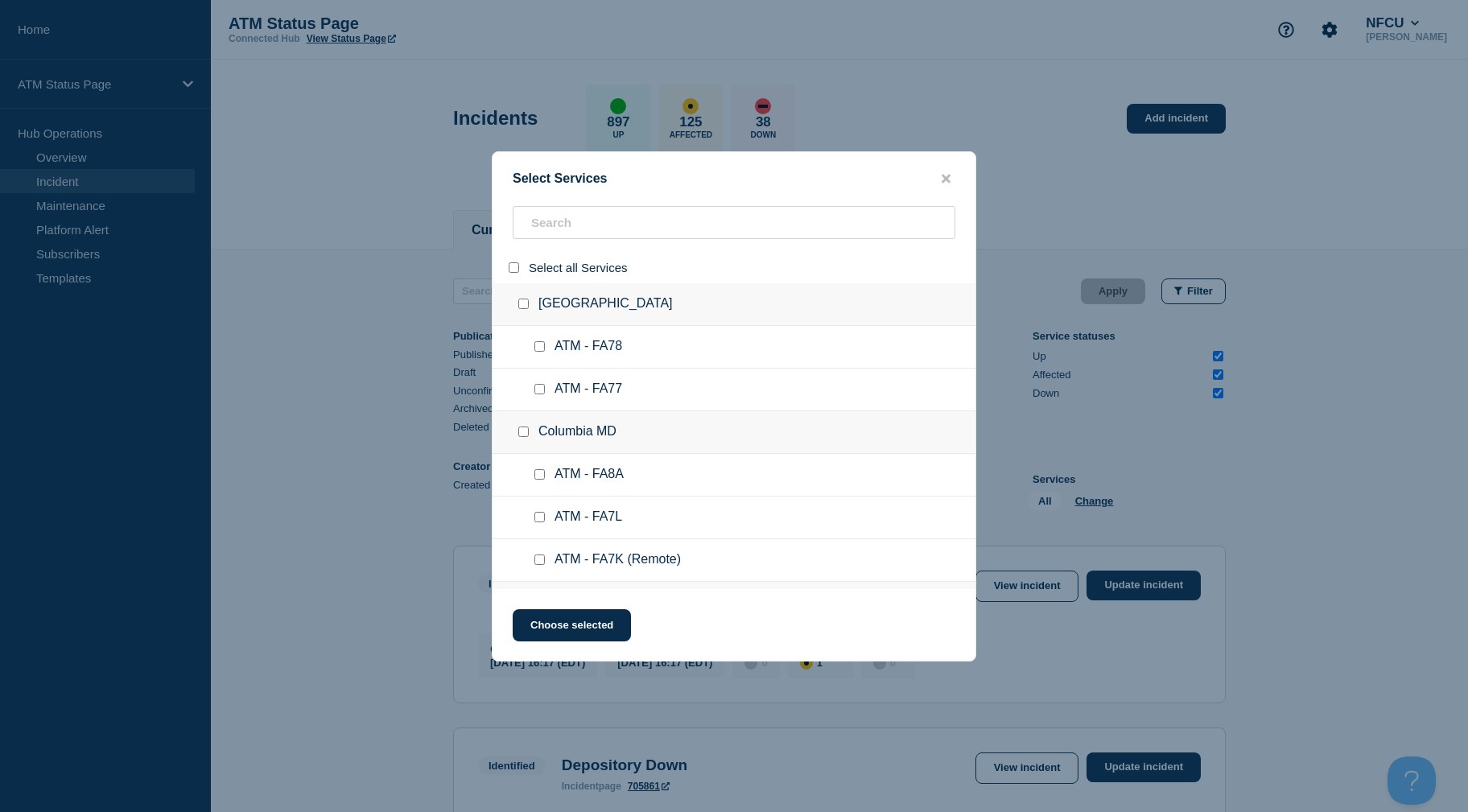
checkbox input "false"
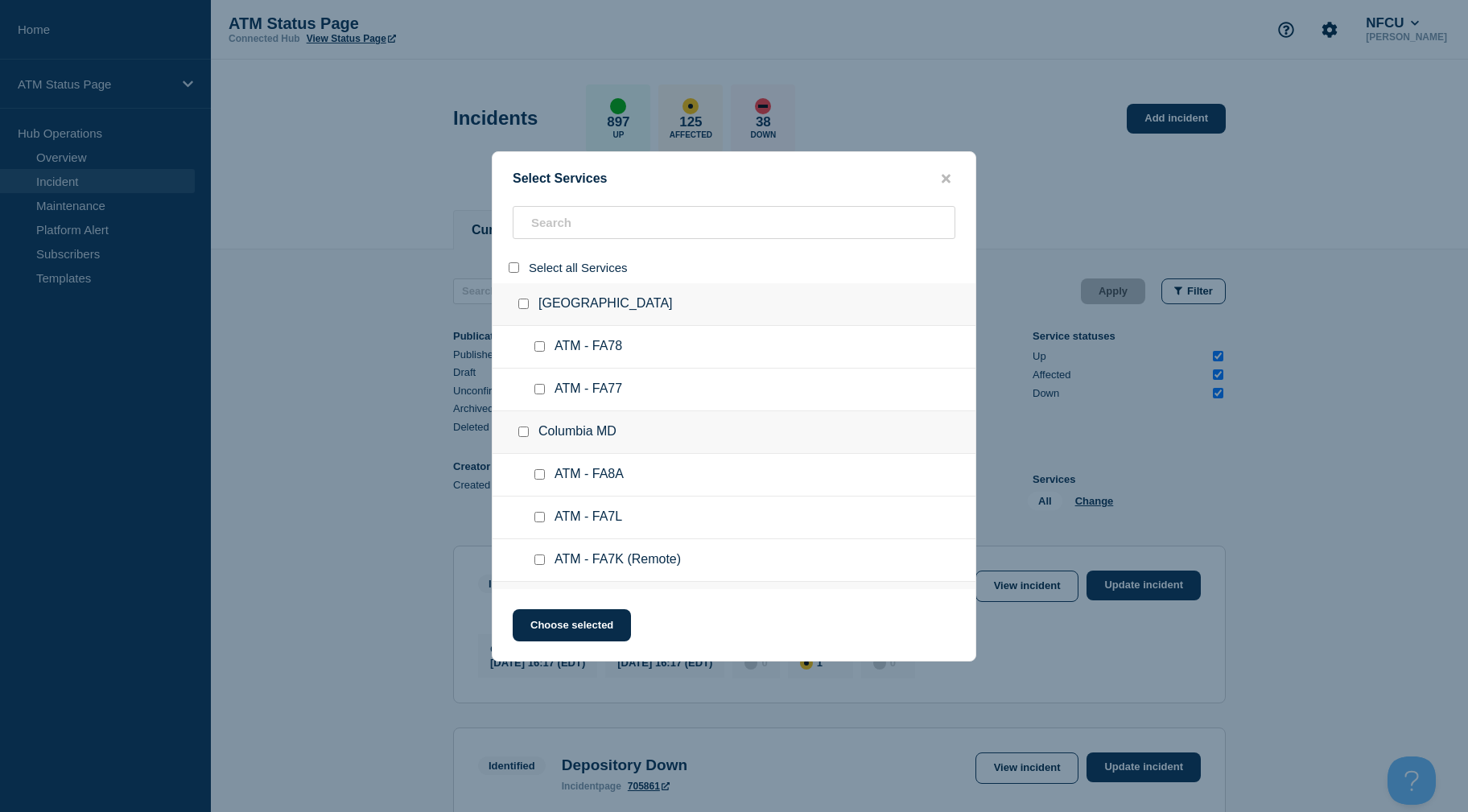
checkbox input "false"
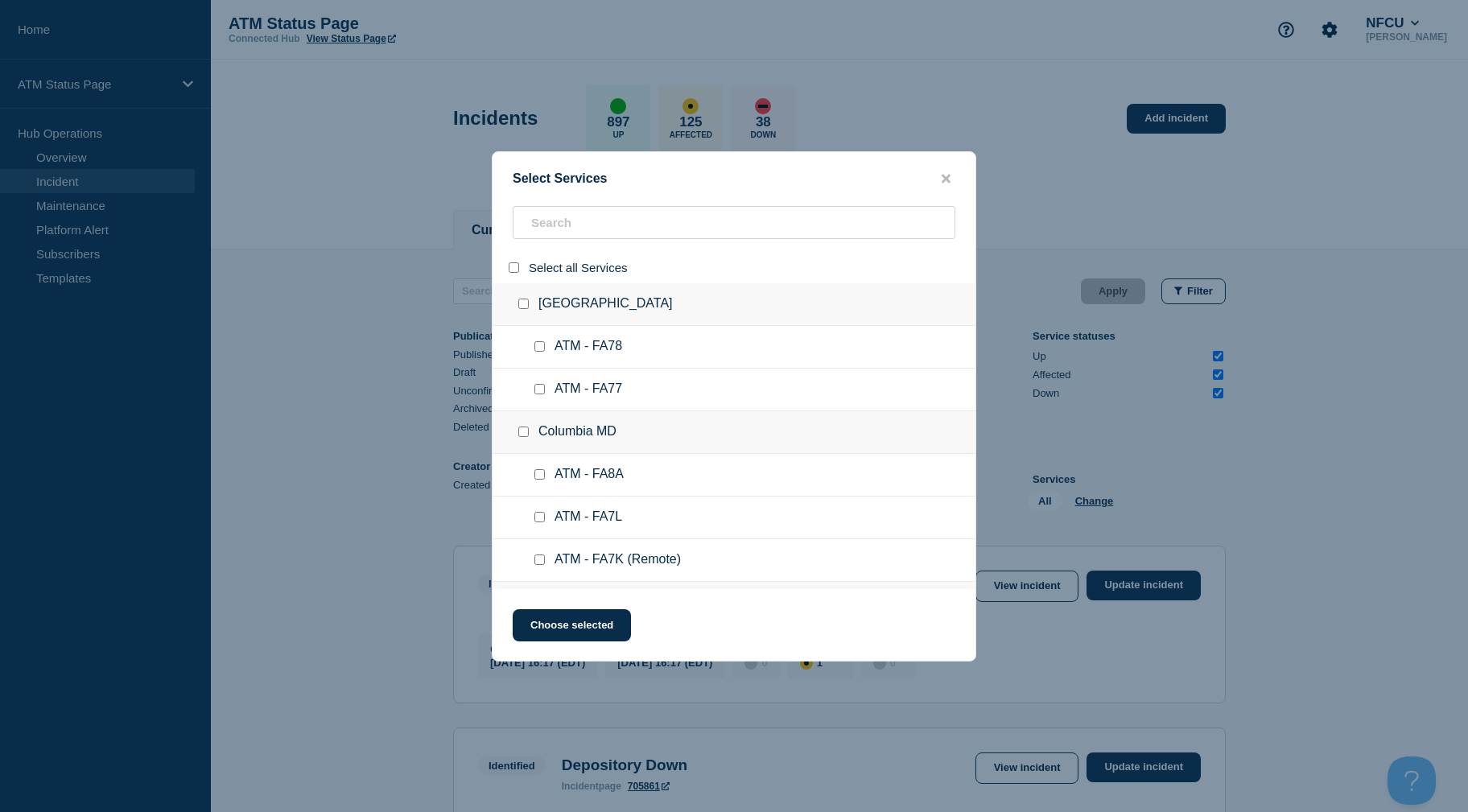
checkbox input "false"
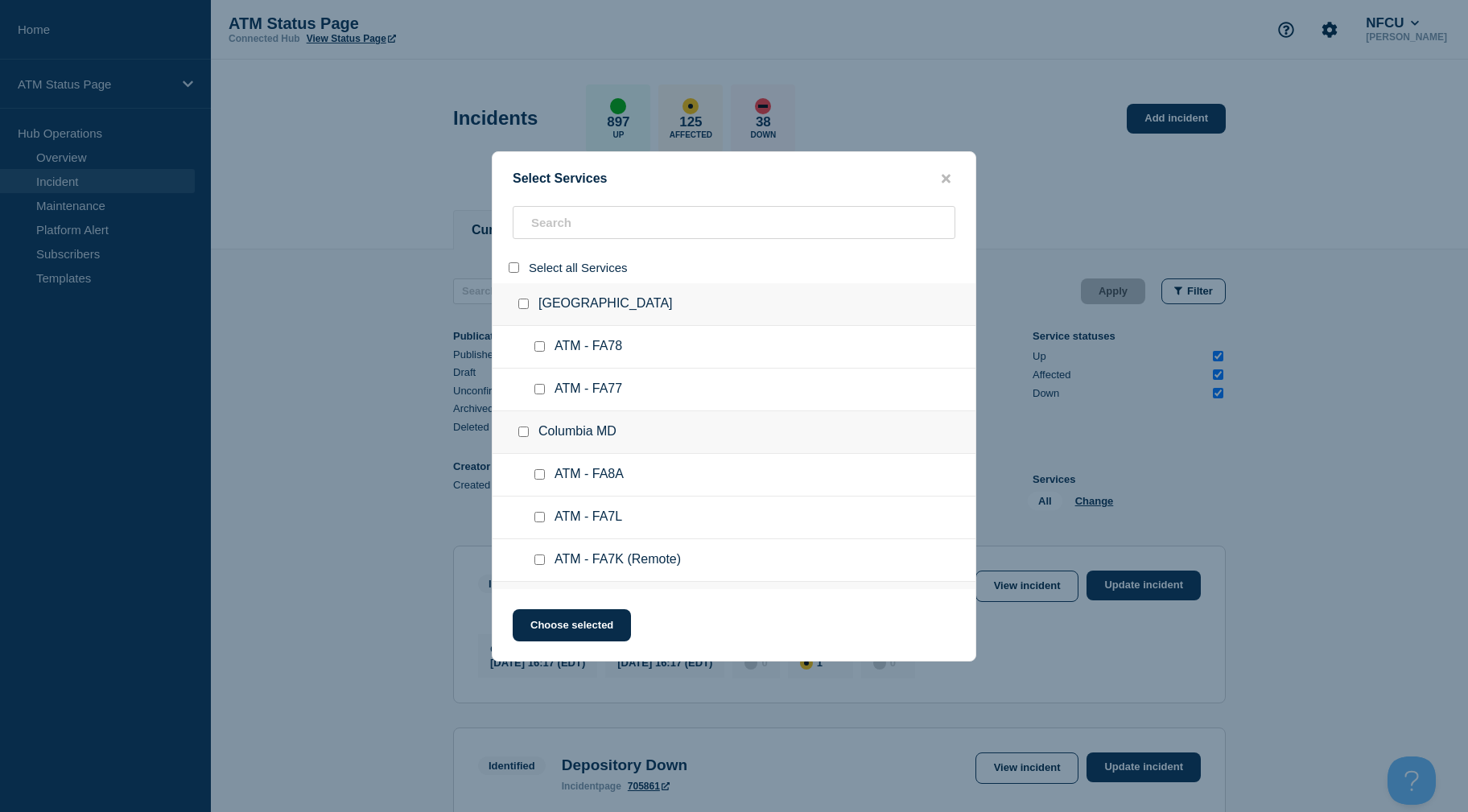
checkbox input "false"
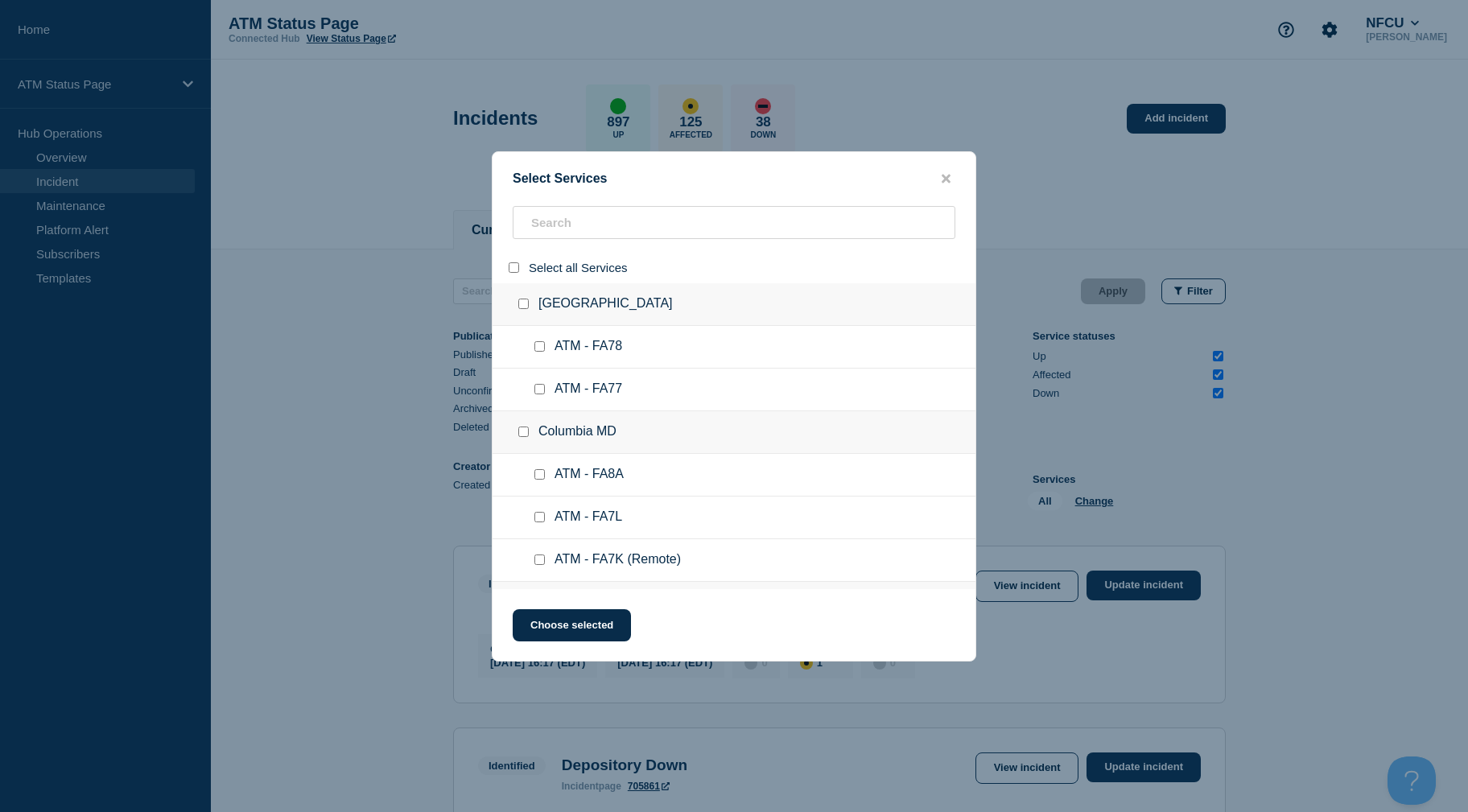
checkbox input "false"
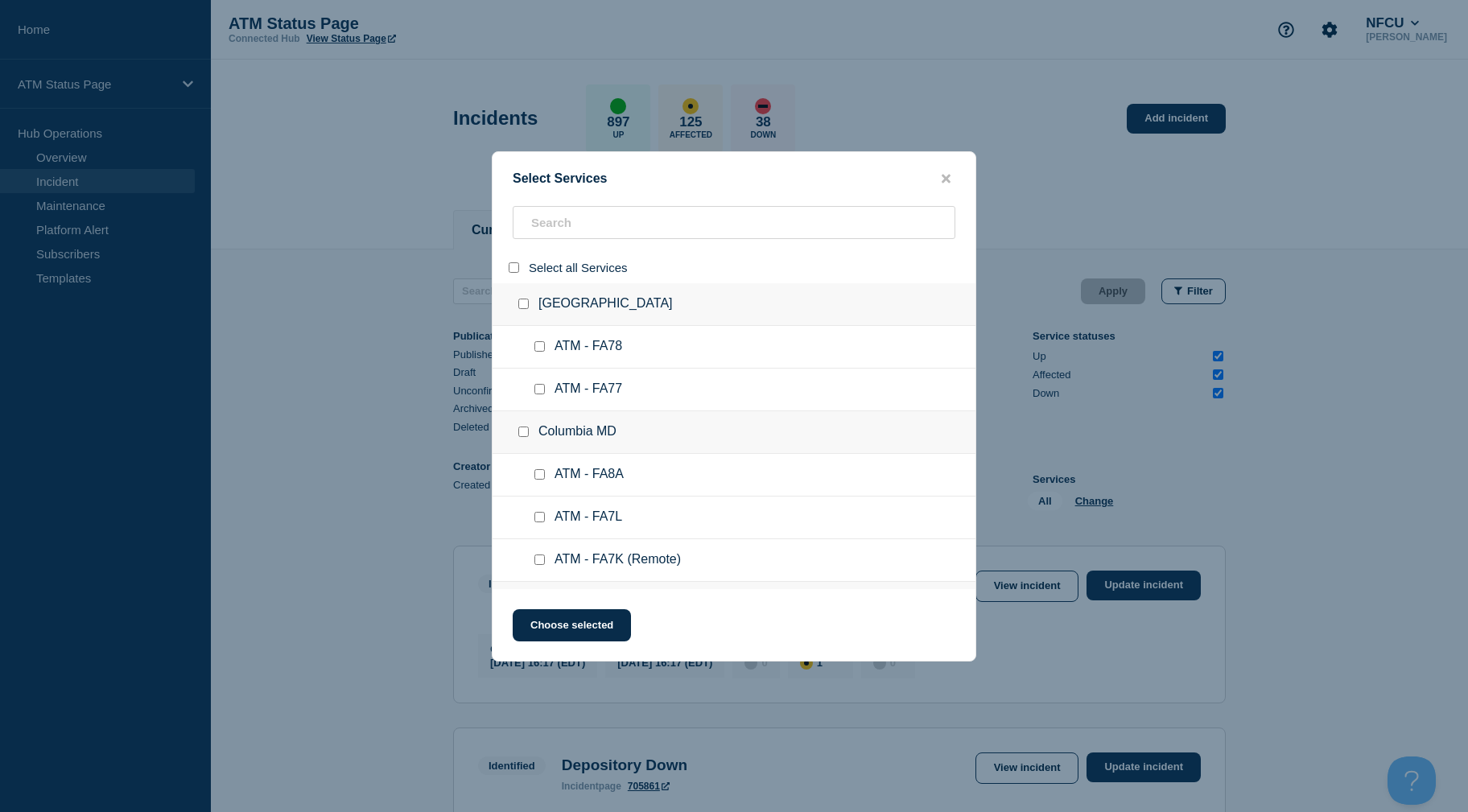
checkbox input "false"
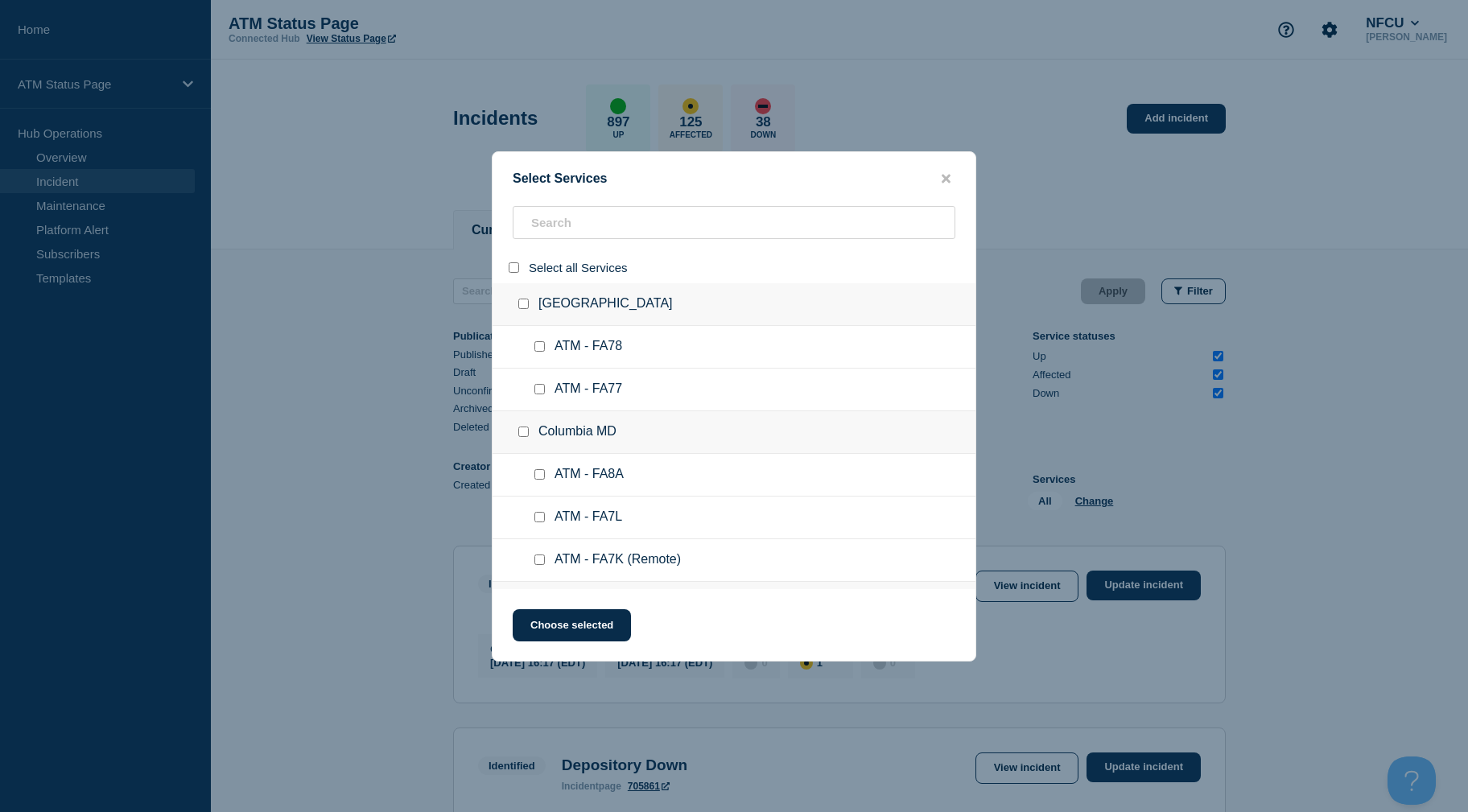
checkbox input "false"
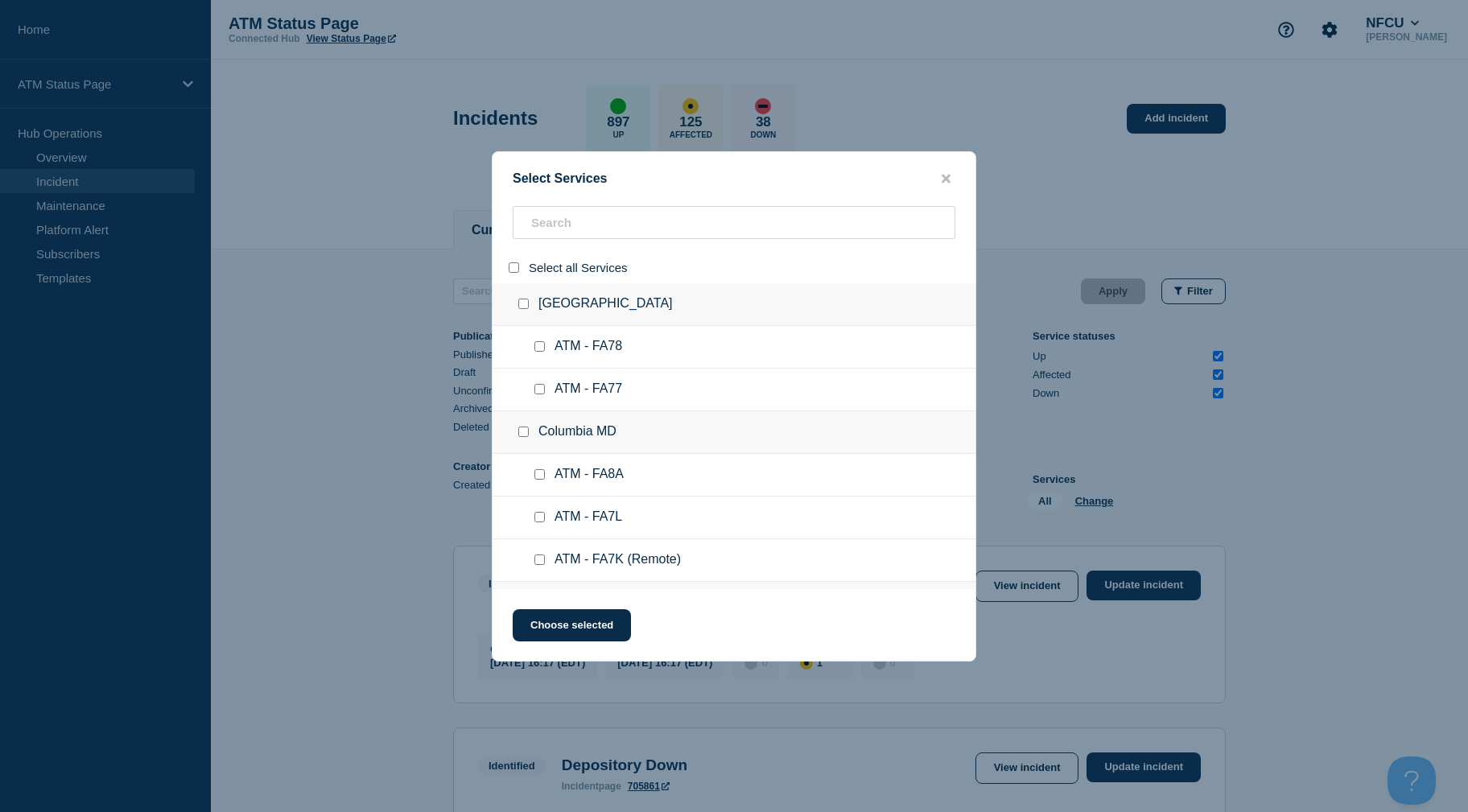
checkbox input "false"
click at [568, 219] on input "search" at bounding box center [734, 222] width 442 height 33
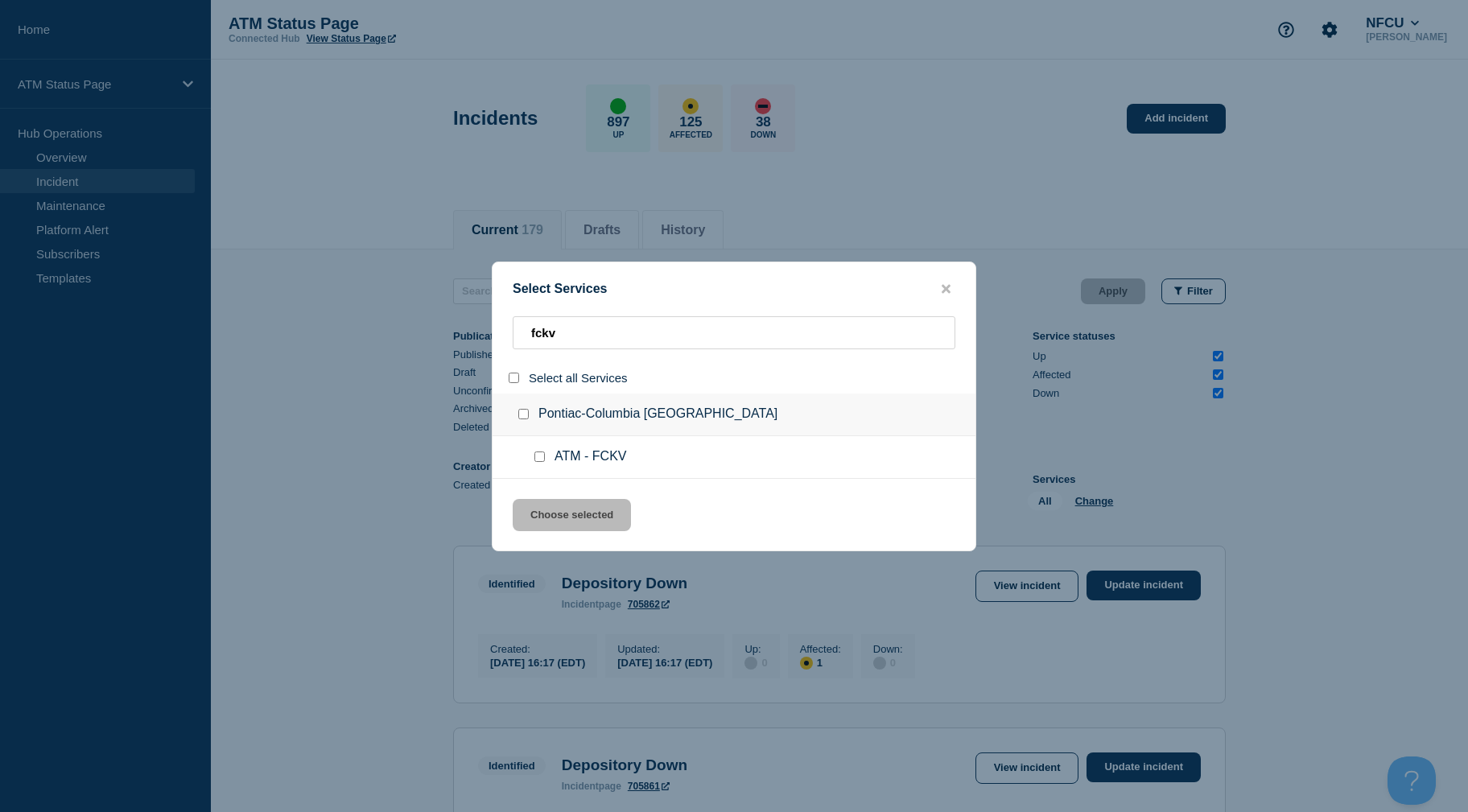
click at [541, 455] on input "service: ATM - FCKV" at bounding box center [540, 457] width 10 height 10
click at [541, 527] on button "Choose selected" at bounding box center [572, 515] width 119 height 32
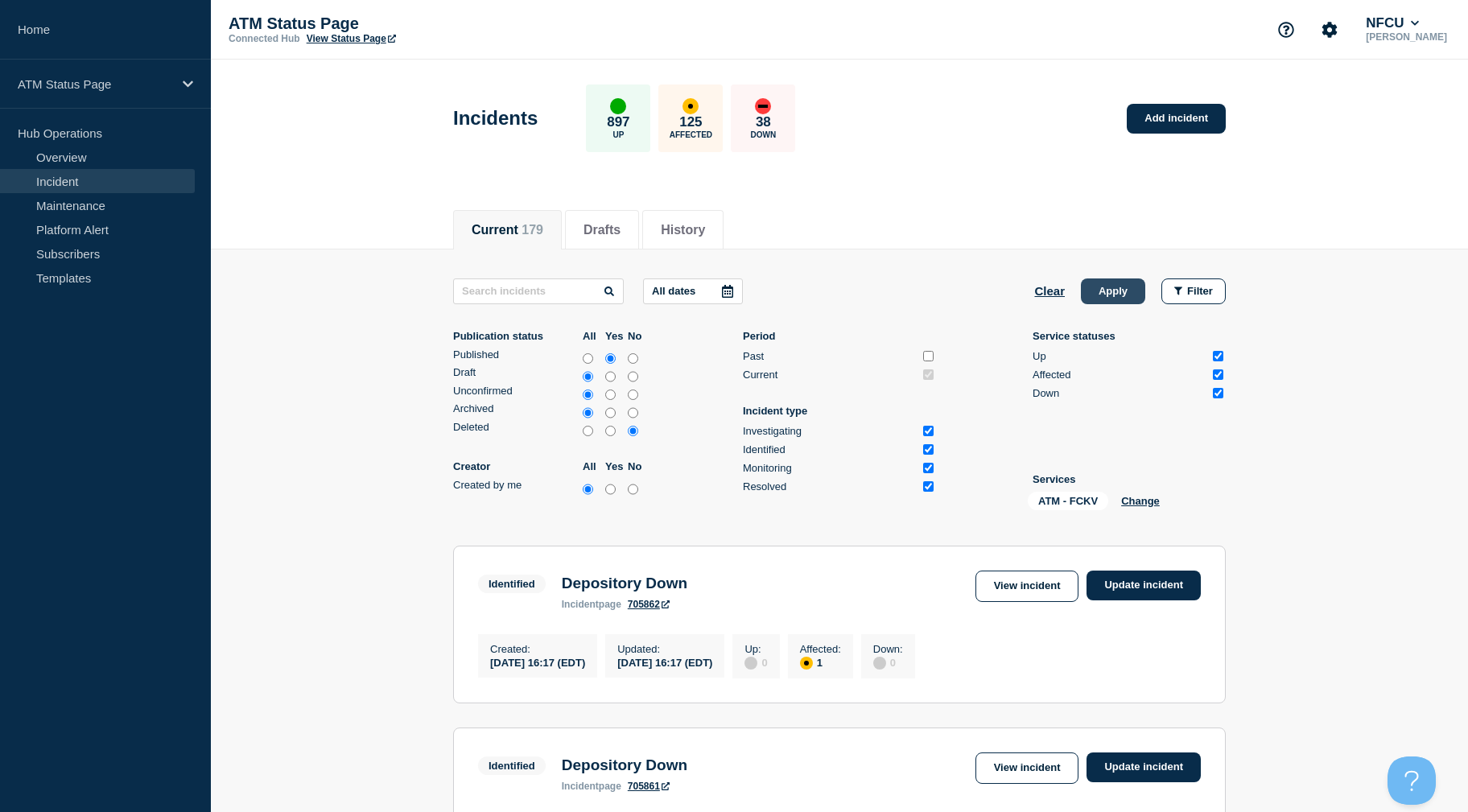
click at [1109, 293] on button "Apply" at bounding box center [1113, 291] width 65 height 26
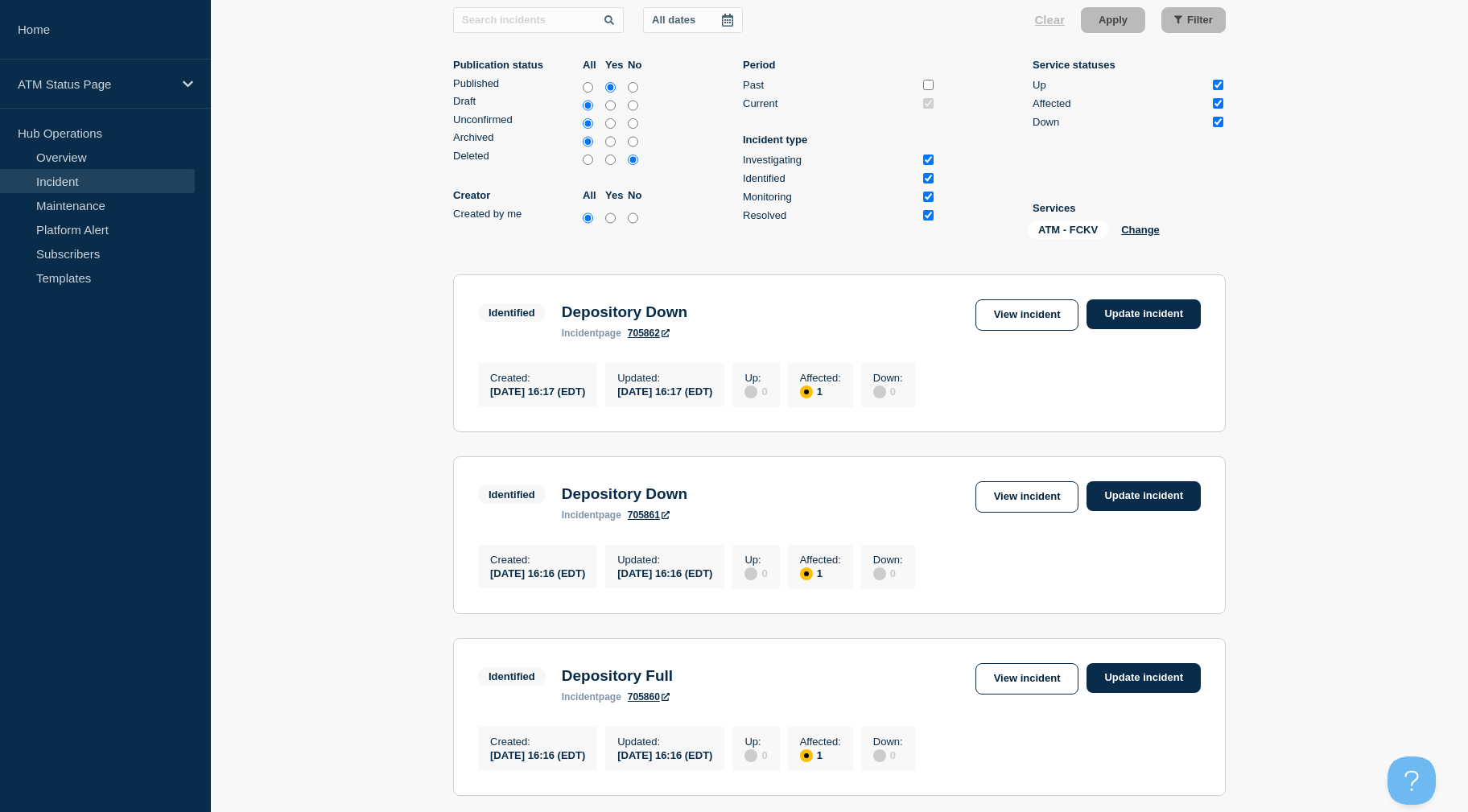
scroll to position [299, 0]
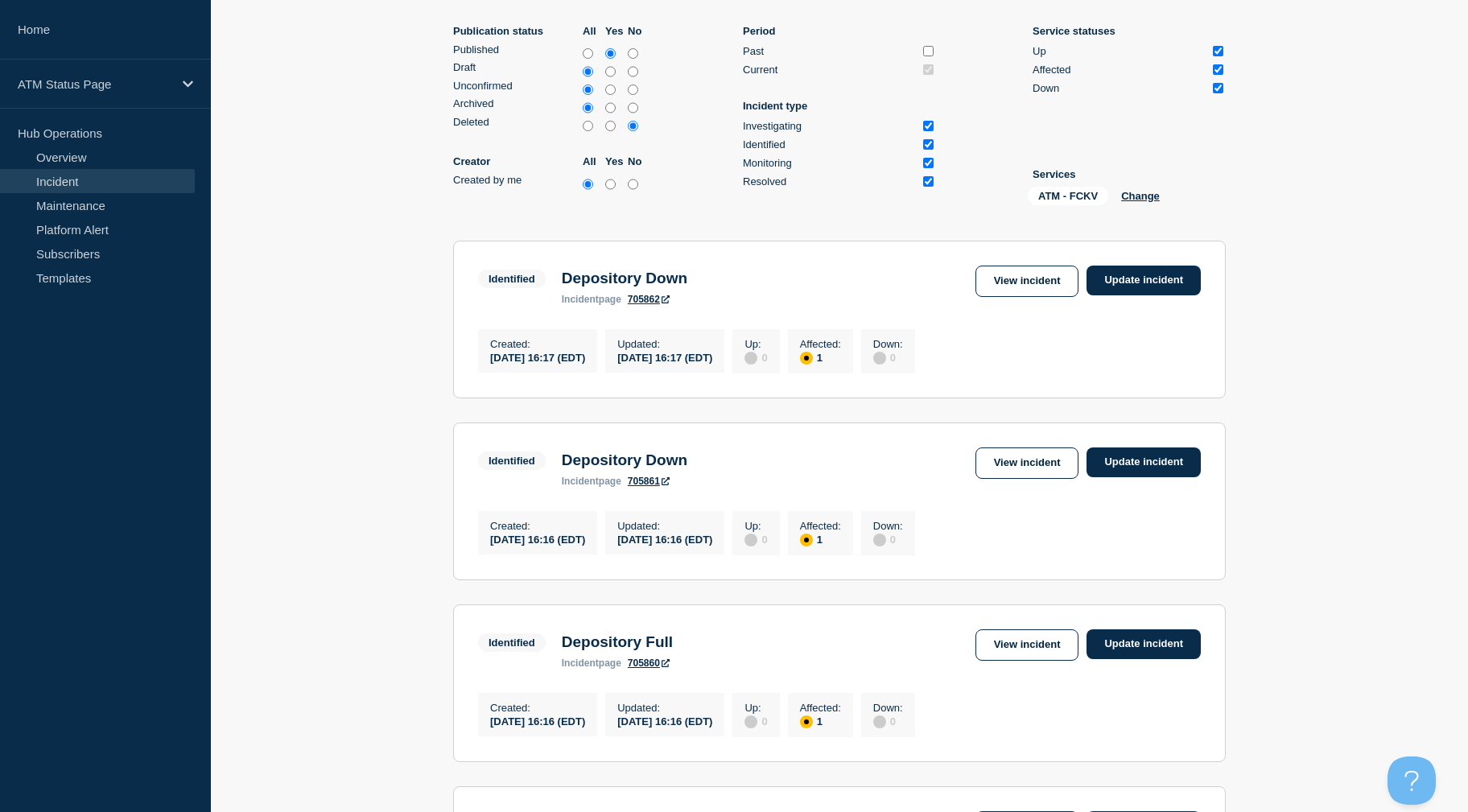
drag, startPoint x: 1335, startPoint y: 217, endPoint x: 1338, endPoint y: 283, distance: 66.1
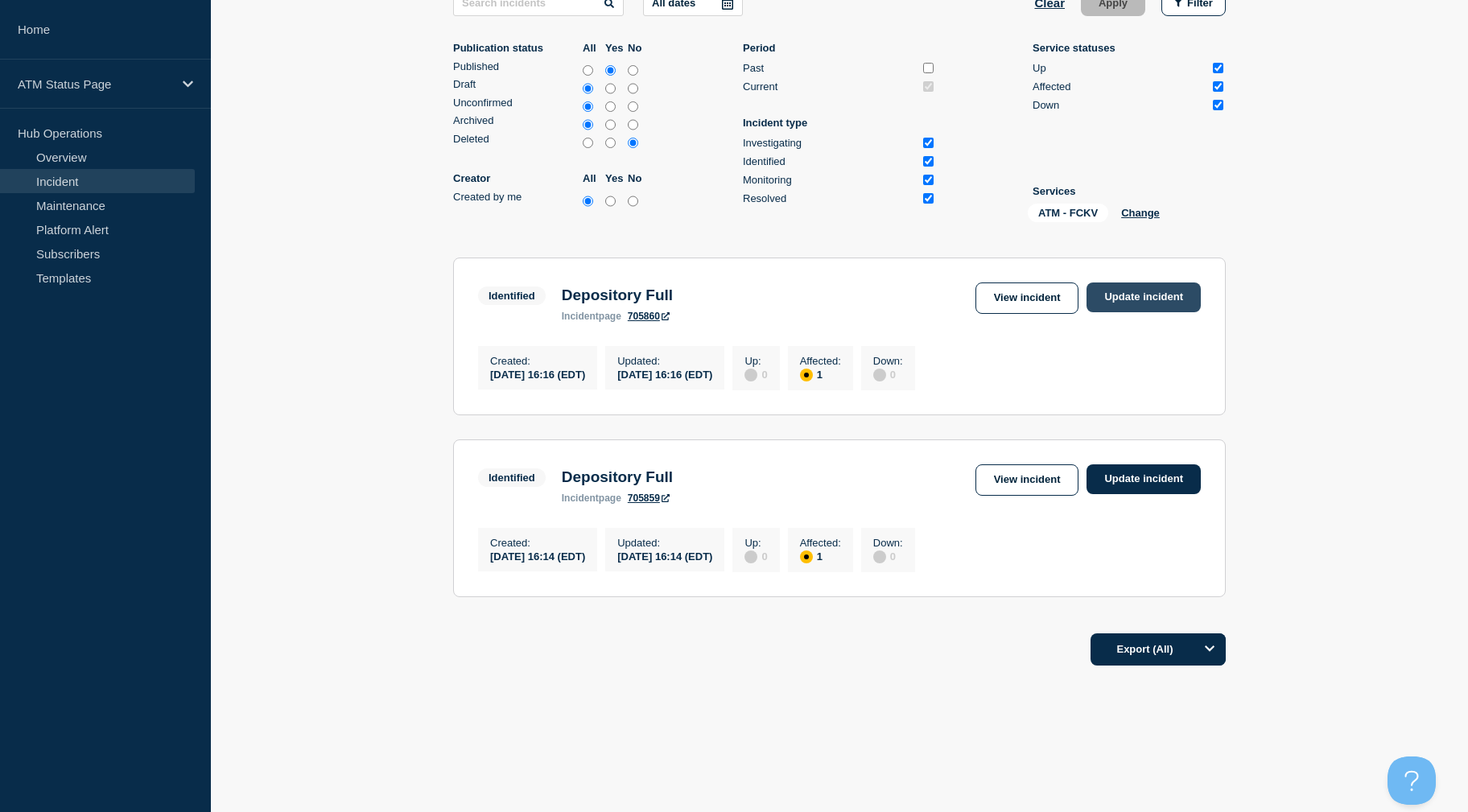
click at [1140, 290] on link "Update incident" at bounding box center [1144, 297] width 114 height 30
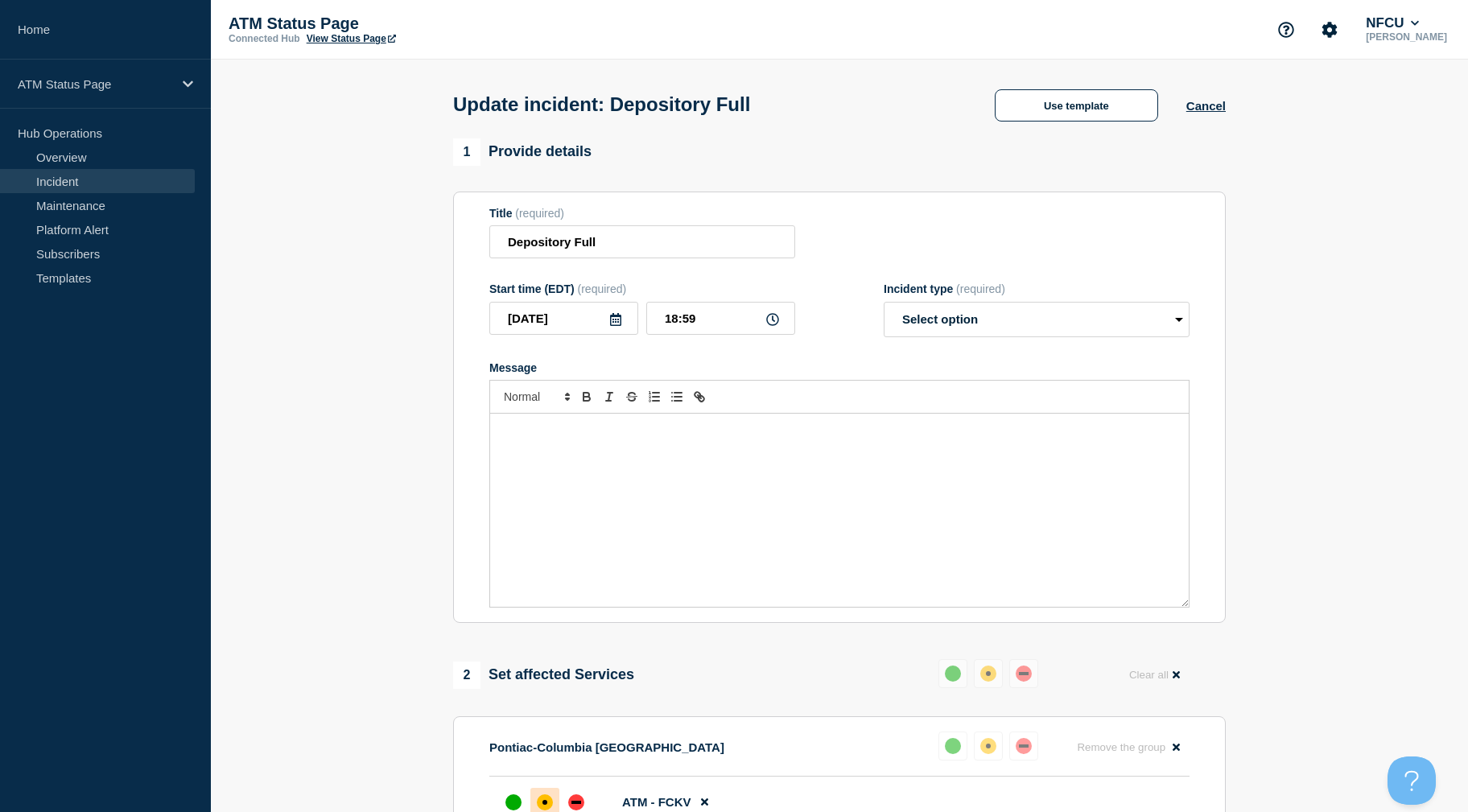
drag, startPoint x: 1350, startPoint y: 257, endPoint x: 1263, endPoint y: 189, distance: 110.4
click at [1064, 118] on button "Use template" at bounding box center [1075, 105] width 163 height 32
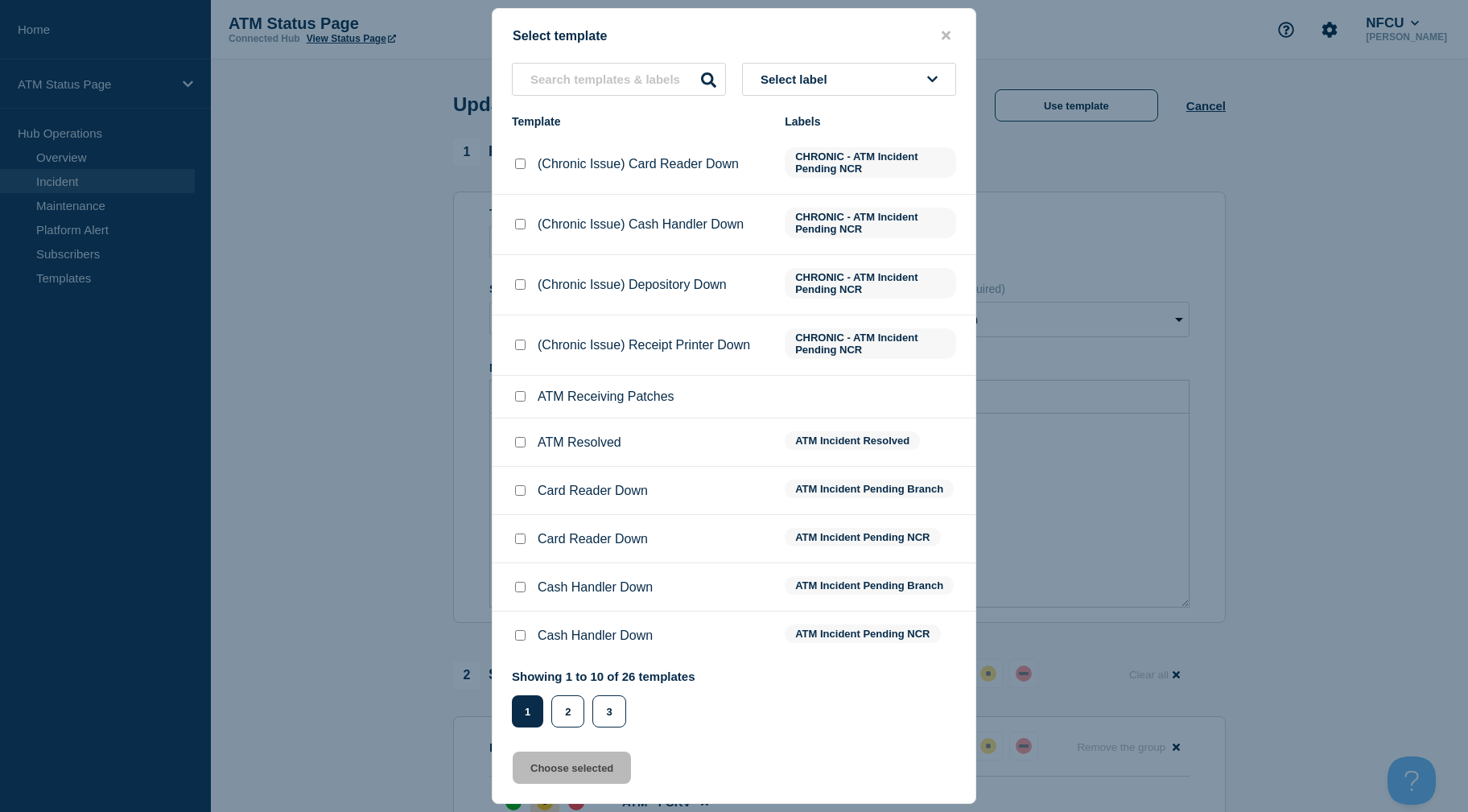
click at [863, 64] on button "Select label" at bounding box center [849, 79] width 214 height 33
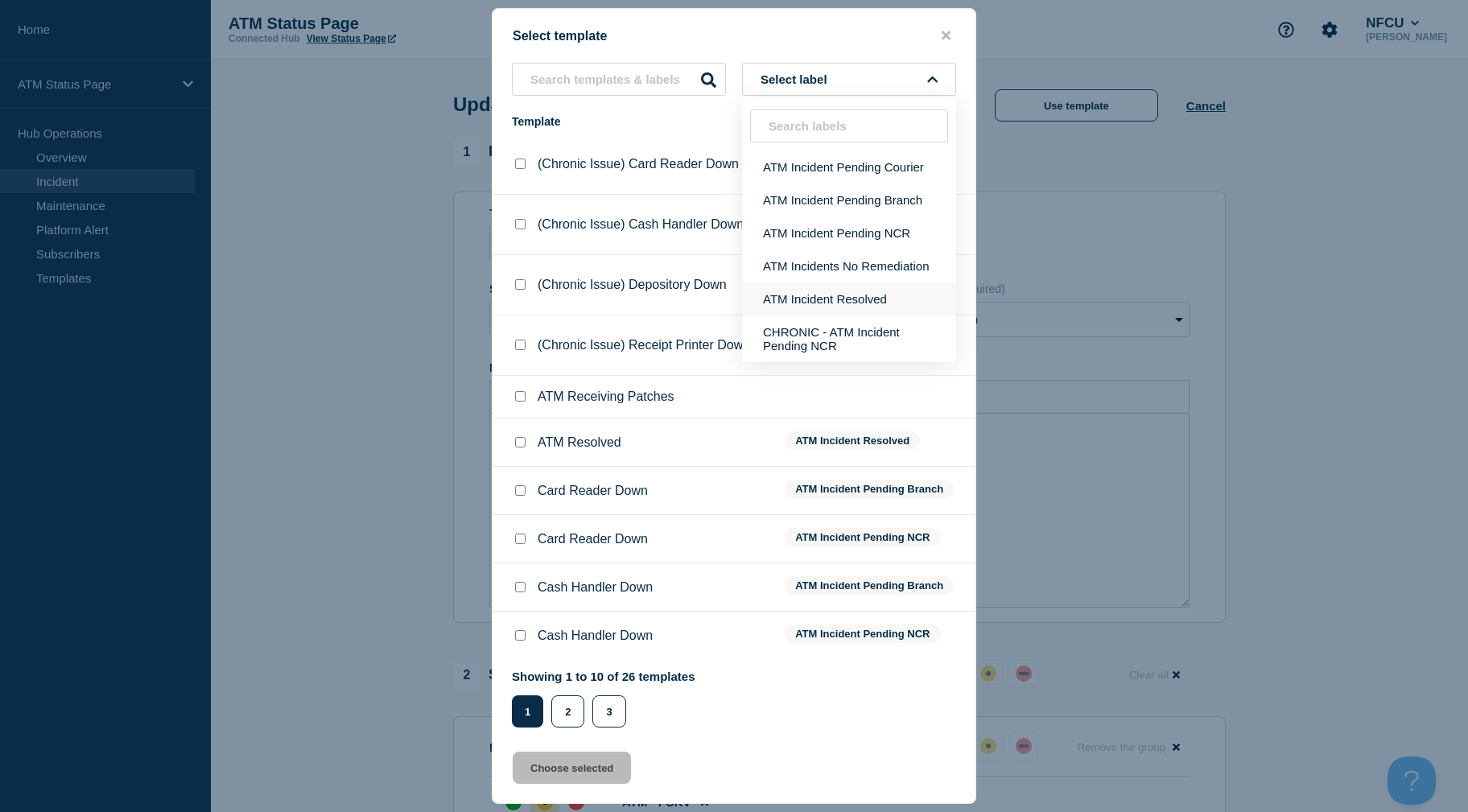
click at [901, 307] on button "ATM Incident Resolved" at bounding box center [849, 299] width 214 height 33
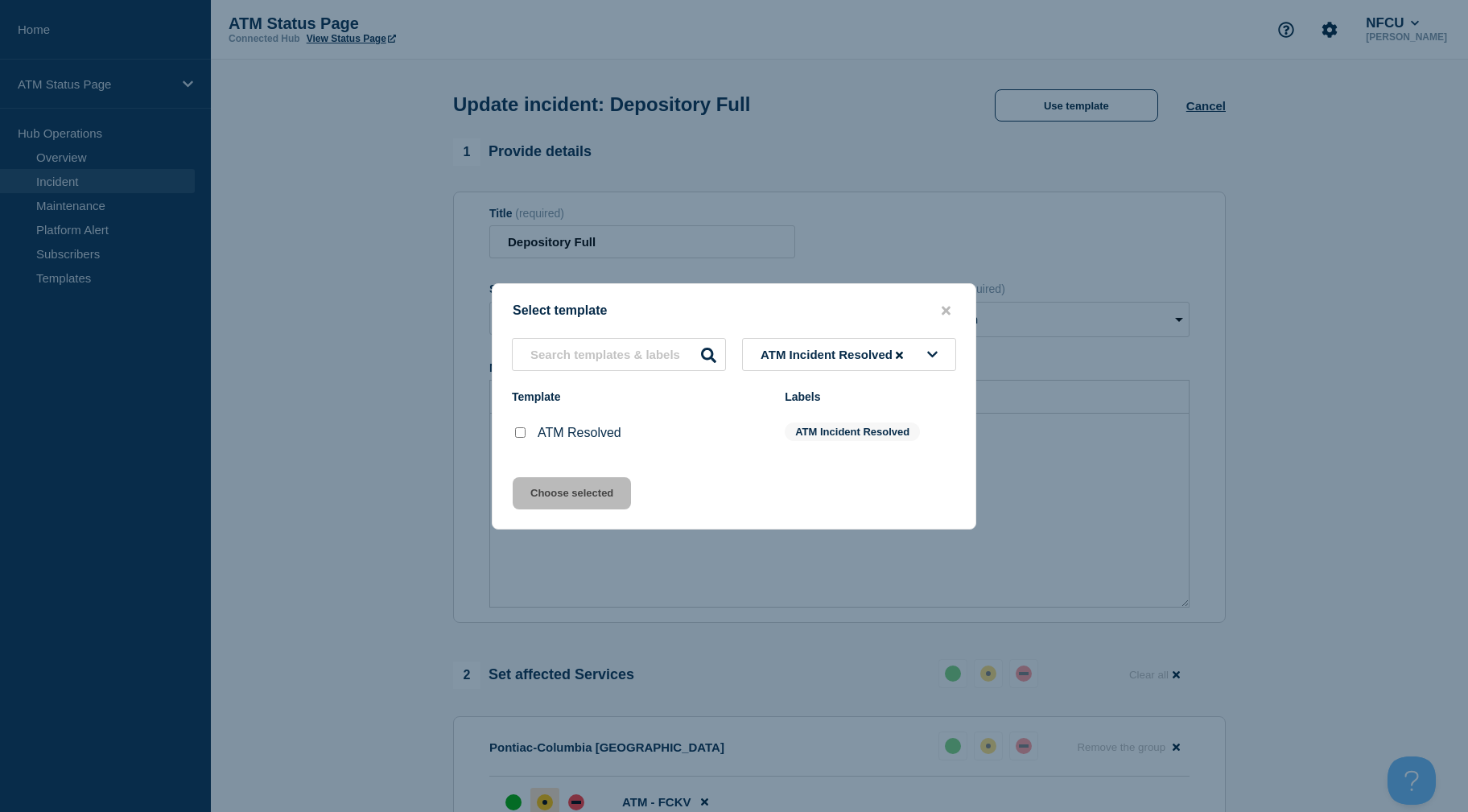
click at [519, 437] on input "ATM Resolved checkbox" at bounding box center [521, 433] width 10 height 10
click at [539, 500] on button "Choose selected" at bounding box center [572, 493] width 119 height 32
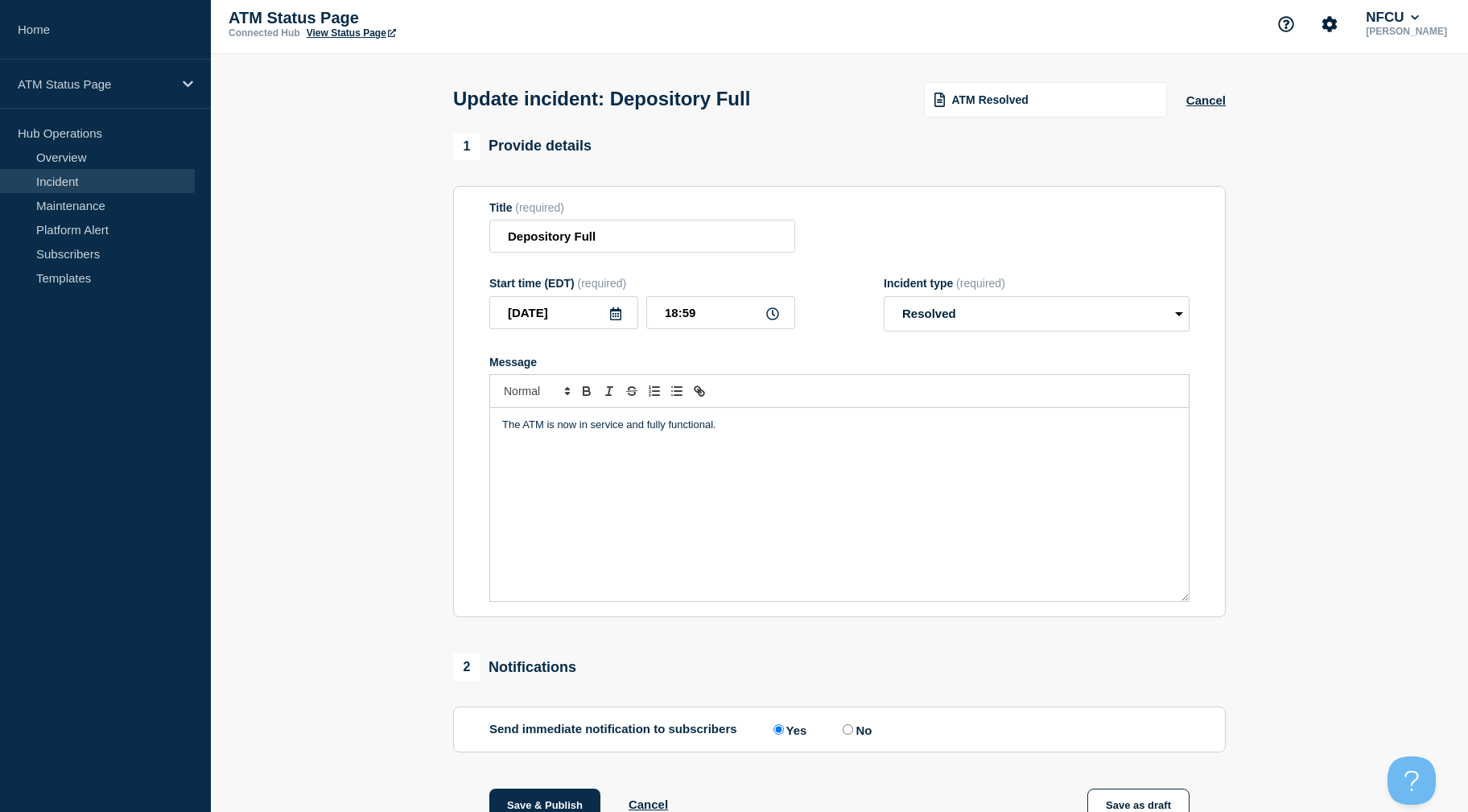
scroll to position [218, 0]
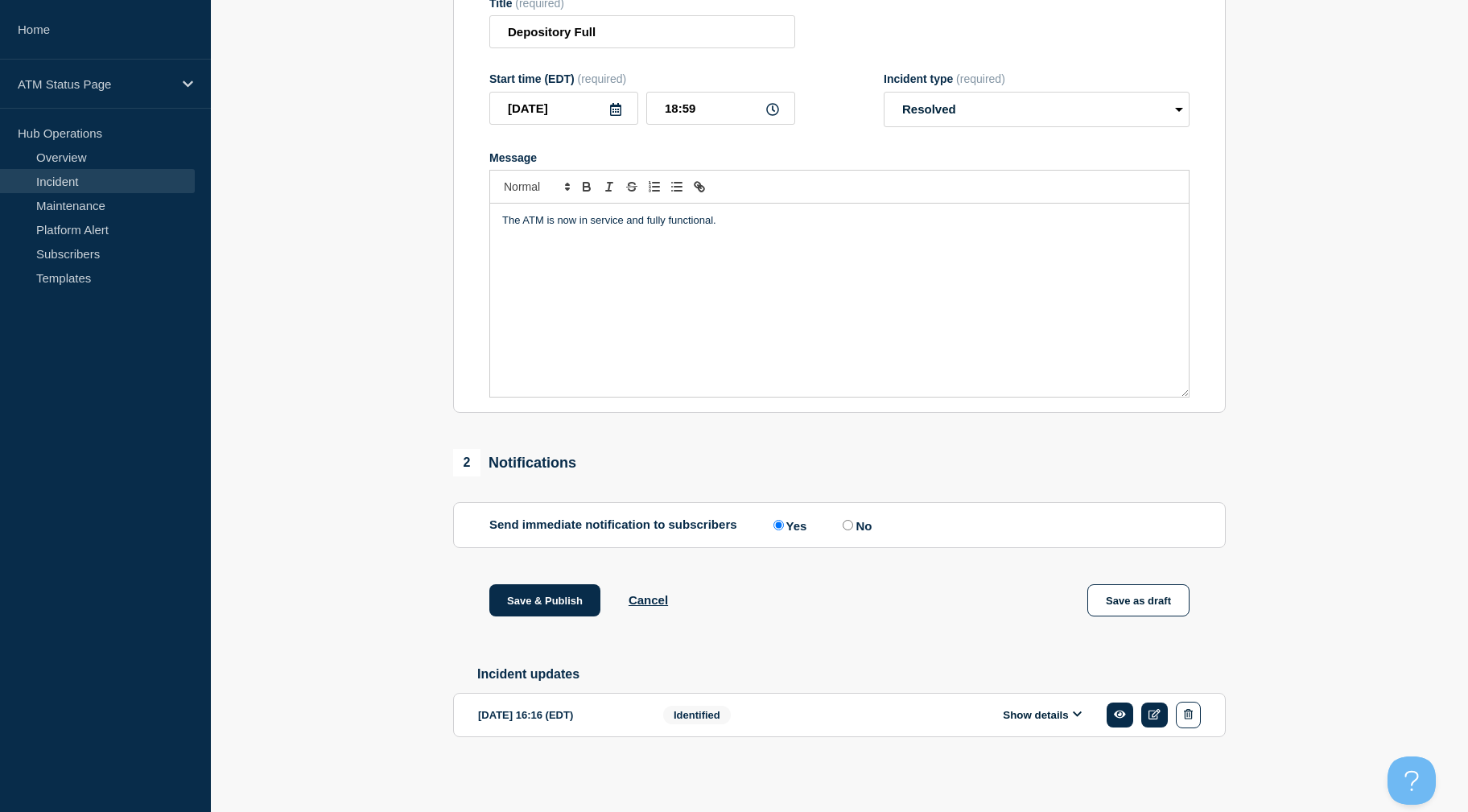
drag, startPoint x: 305, startPoint y: 350, endPoint x: 338, endPoint y: 540, distance: 192.8
click at [568, 597] on button "Save & Publish" at bounding box center [544, 600] width 111 height 32
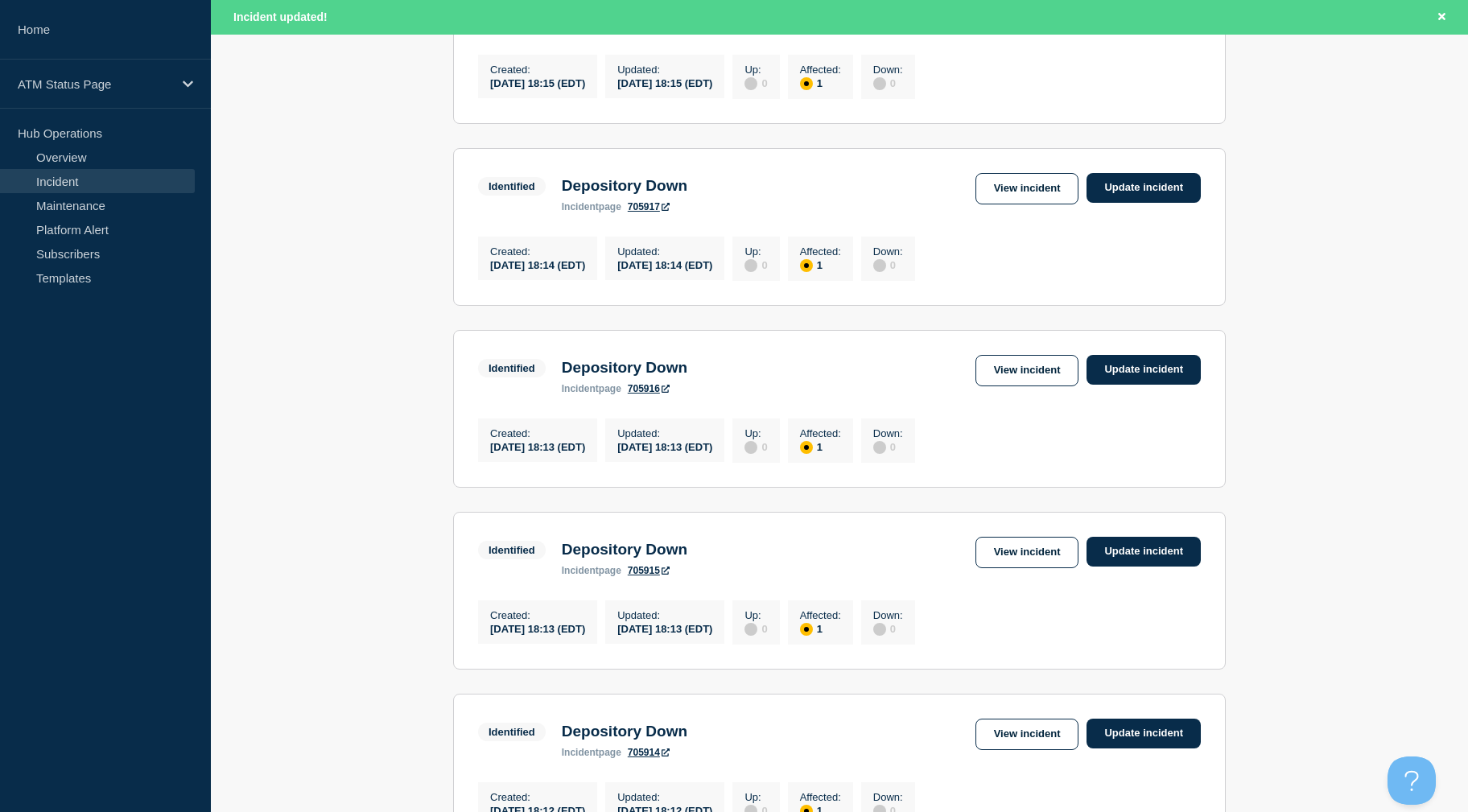
scroll to position [1633, 0]
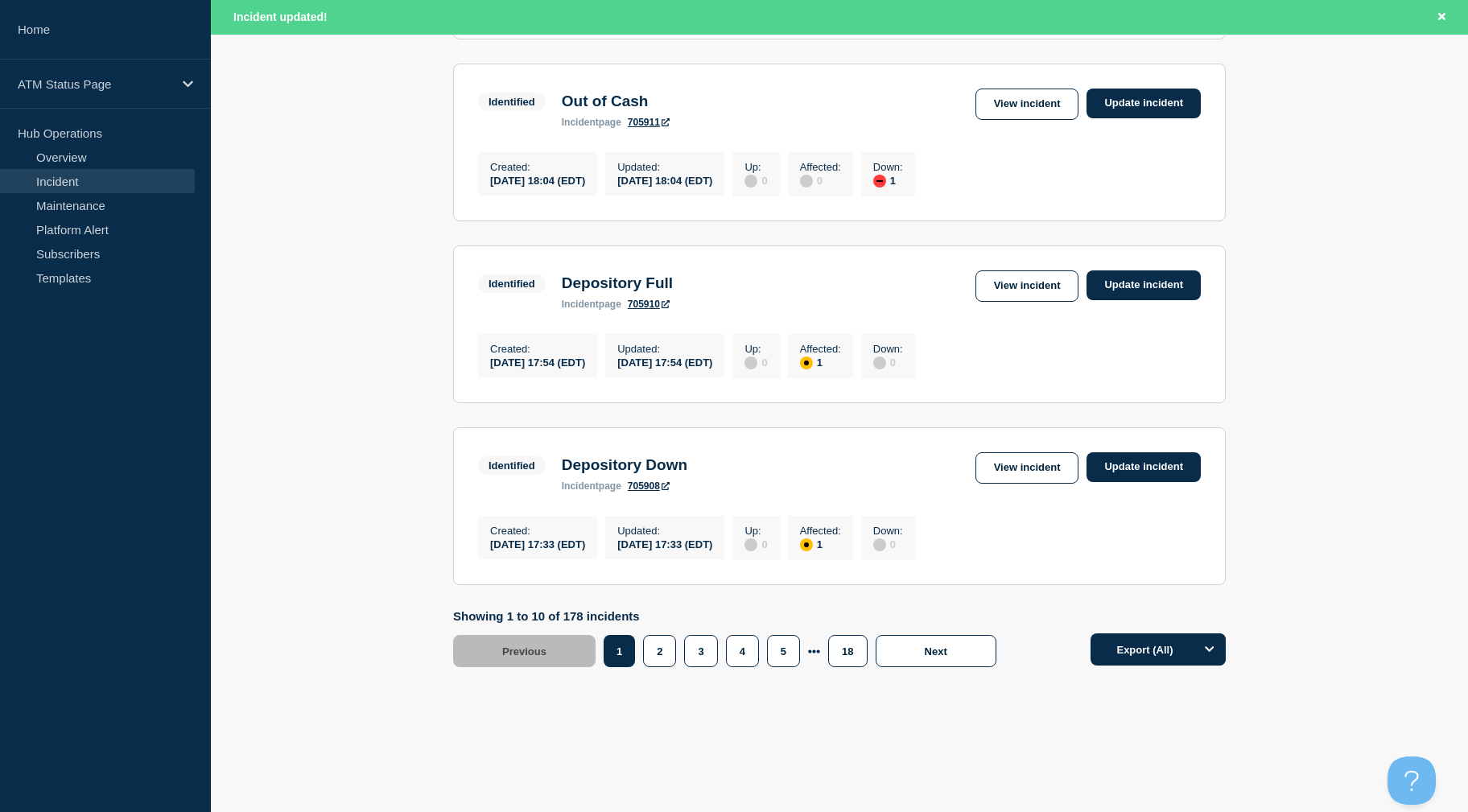
drag, startPoint x: 1326, startPoint y: 307, endPoint x: 1306, endPoint y: 585, distance: 278.7
click at [741, 648] on button "4" at bounding box center [742, 651] width 33 height 32
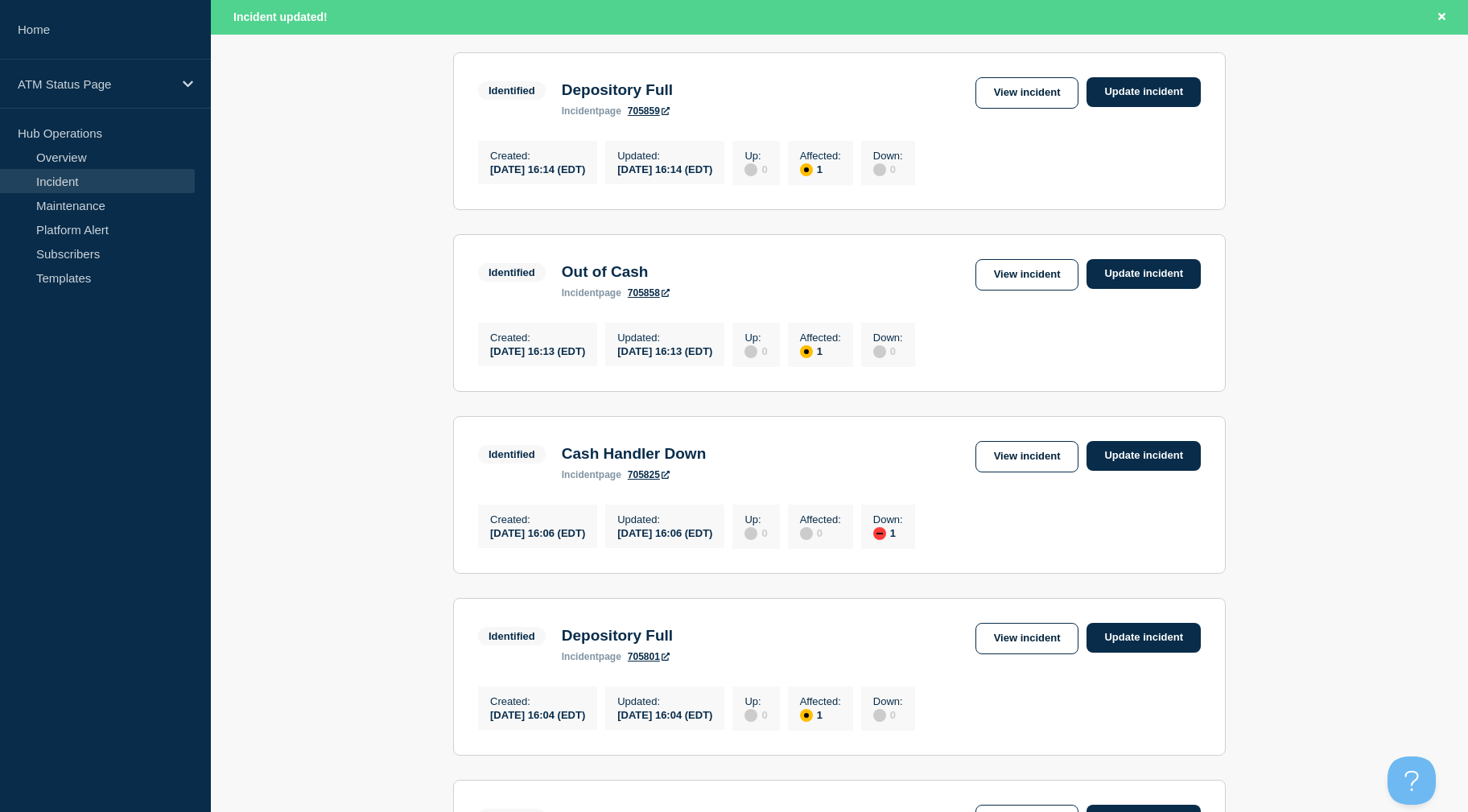
drag, startPoint x: 1302, startPoint y: 312, endPoint x: 1307, endPoint y: 294, distance: 18.7
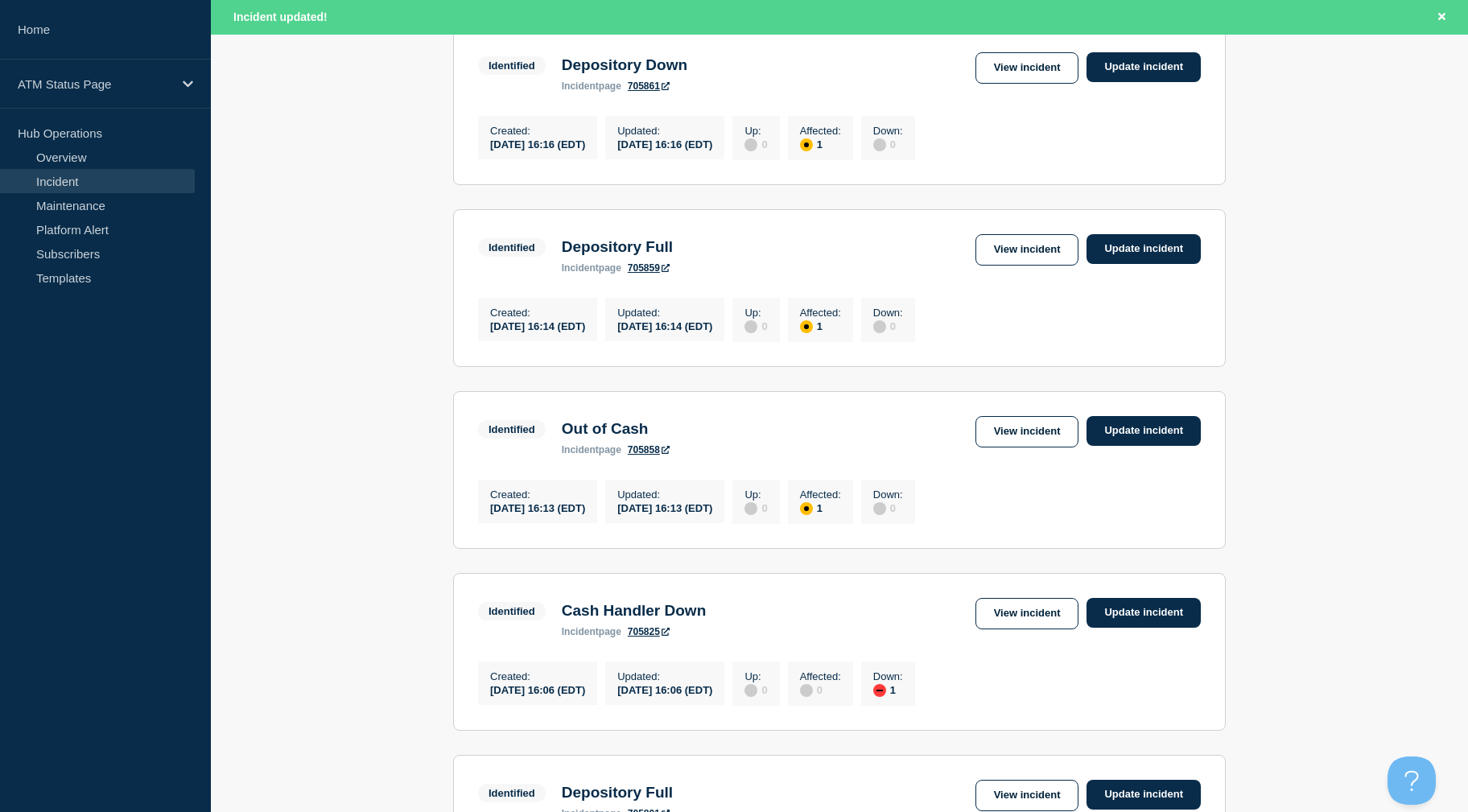
scroll to position [495, 0]
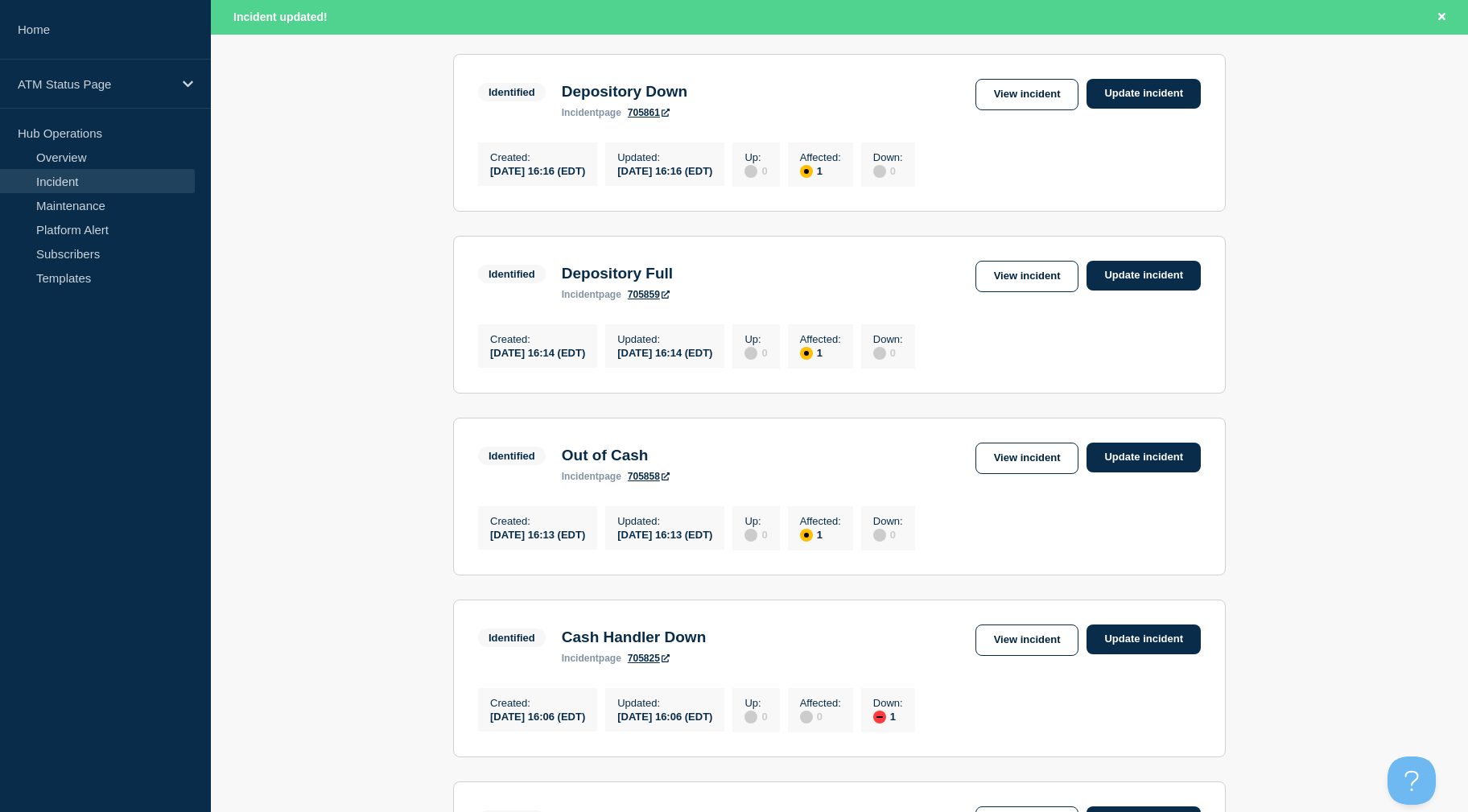
drag, startPoint x: 1307, startPoint y: 294, endPoint x: 1311, endPoint y: 255, distance: 39.2
click at [1035, 442] on section "Identified Out of Cash incident page 705858 View incident Update incident Creat…" at bounding box center [839, 496] width 773 height 158
click at [1030, 466] on link "View incident" at bounding box center [1027, 458] width 104 height 31
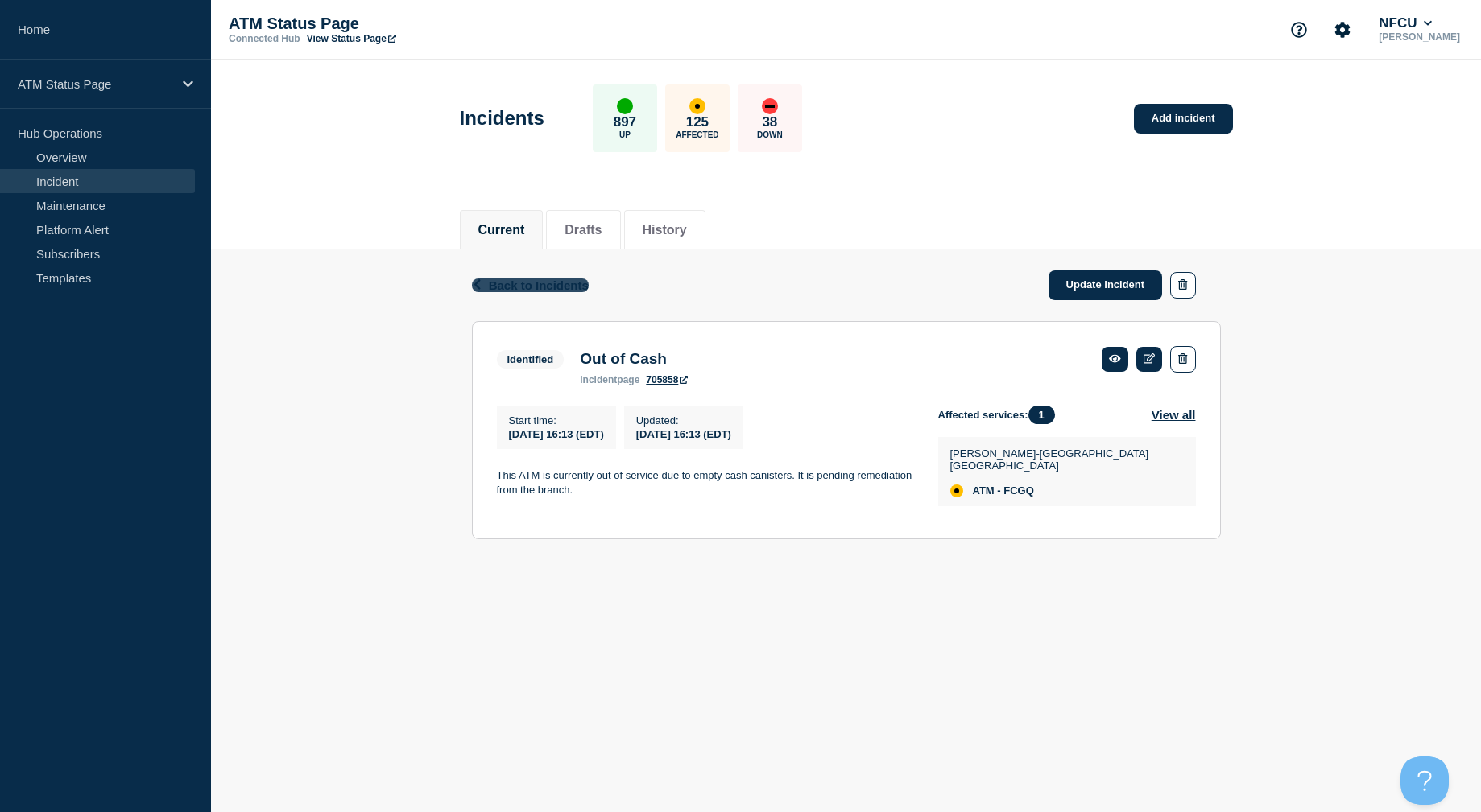
click at [475, 285] on icon "button" at bounding box center [477, 284] width 6 height 10
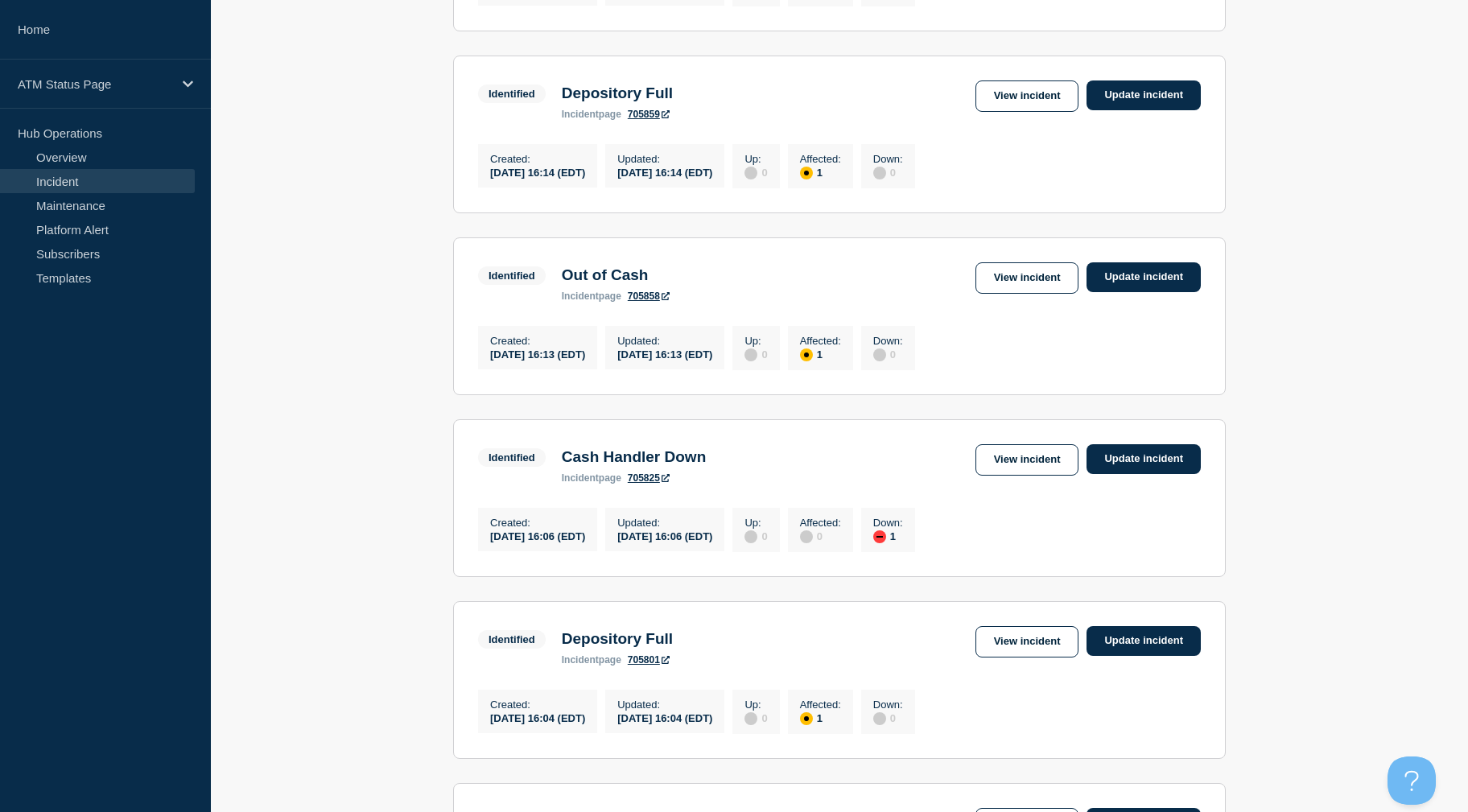
drag, startPoint x: 297, startPoint y: 338, endPoint x: 297, endPoint y: 391, distance: 53.0
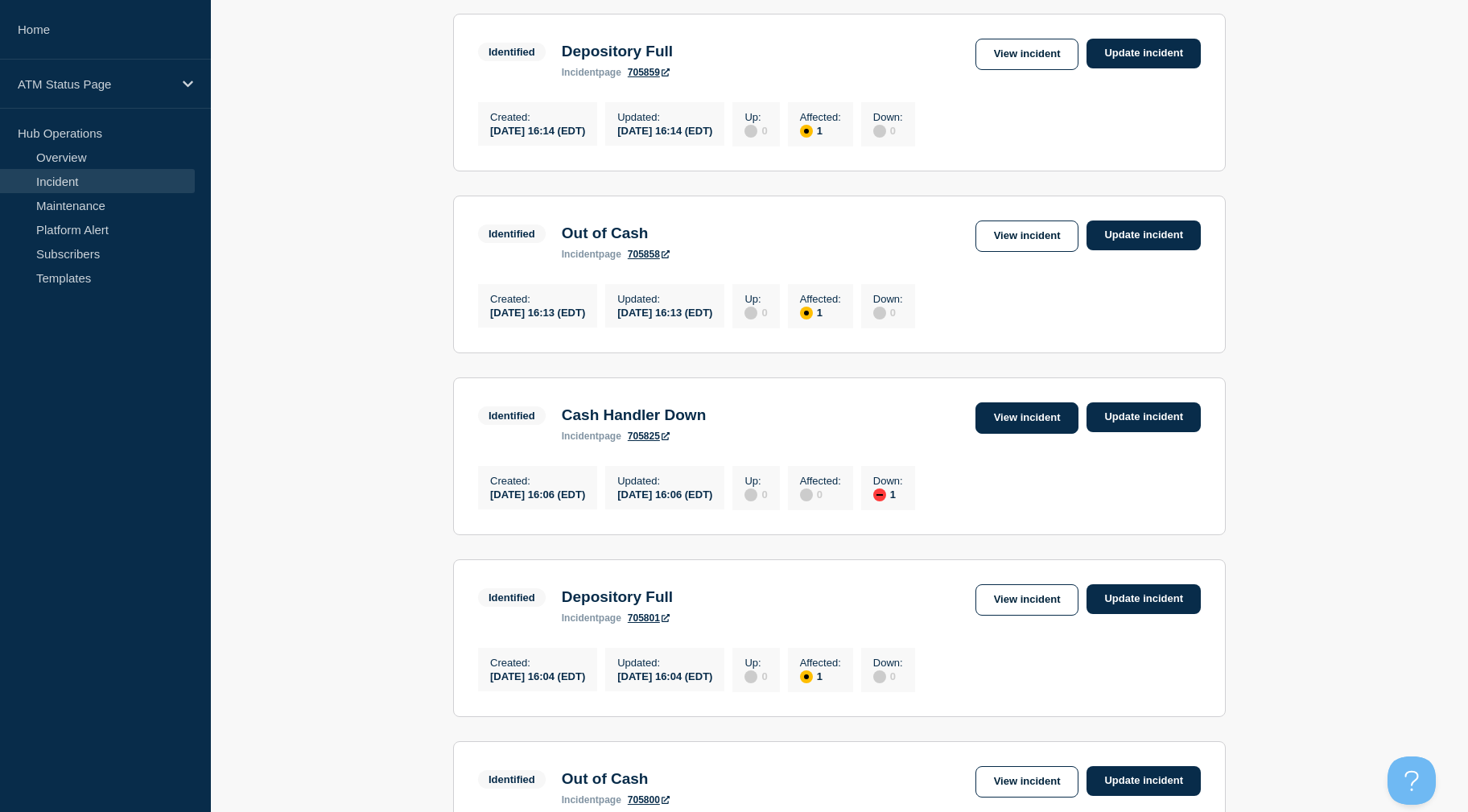
click at [1047, 433] on link "View incident" at bounding box center [1027, 418] width 104 height 31
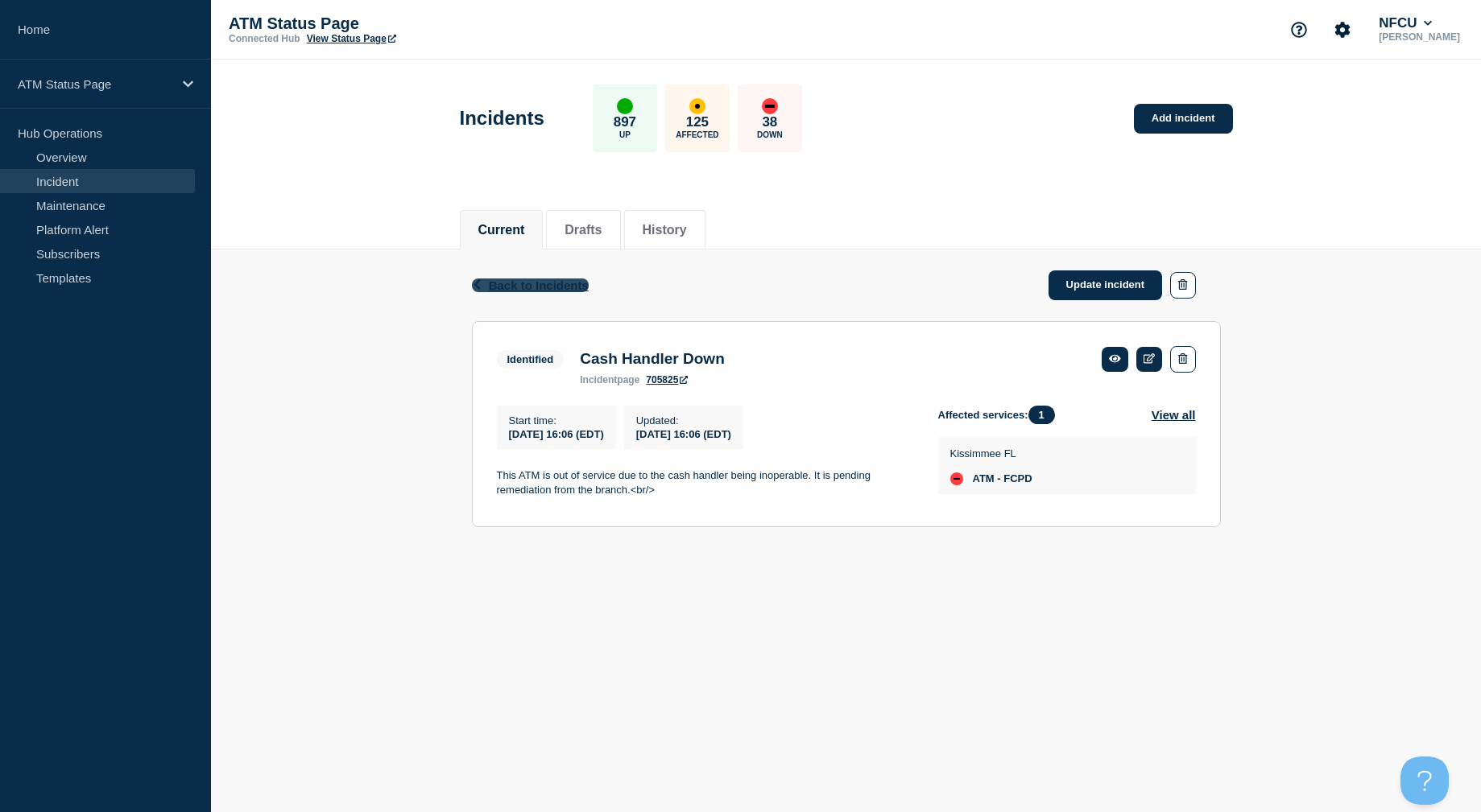
click at [536, 286] on span "Back to Incidents" at bounding box center [538, 285] width 99 height 14
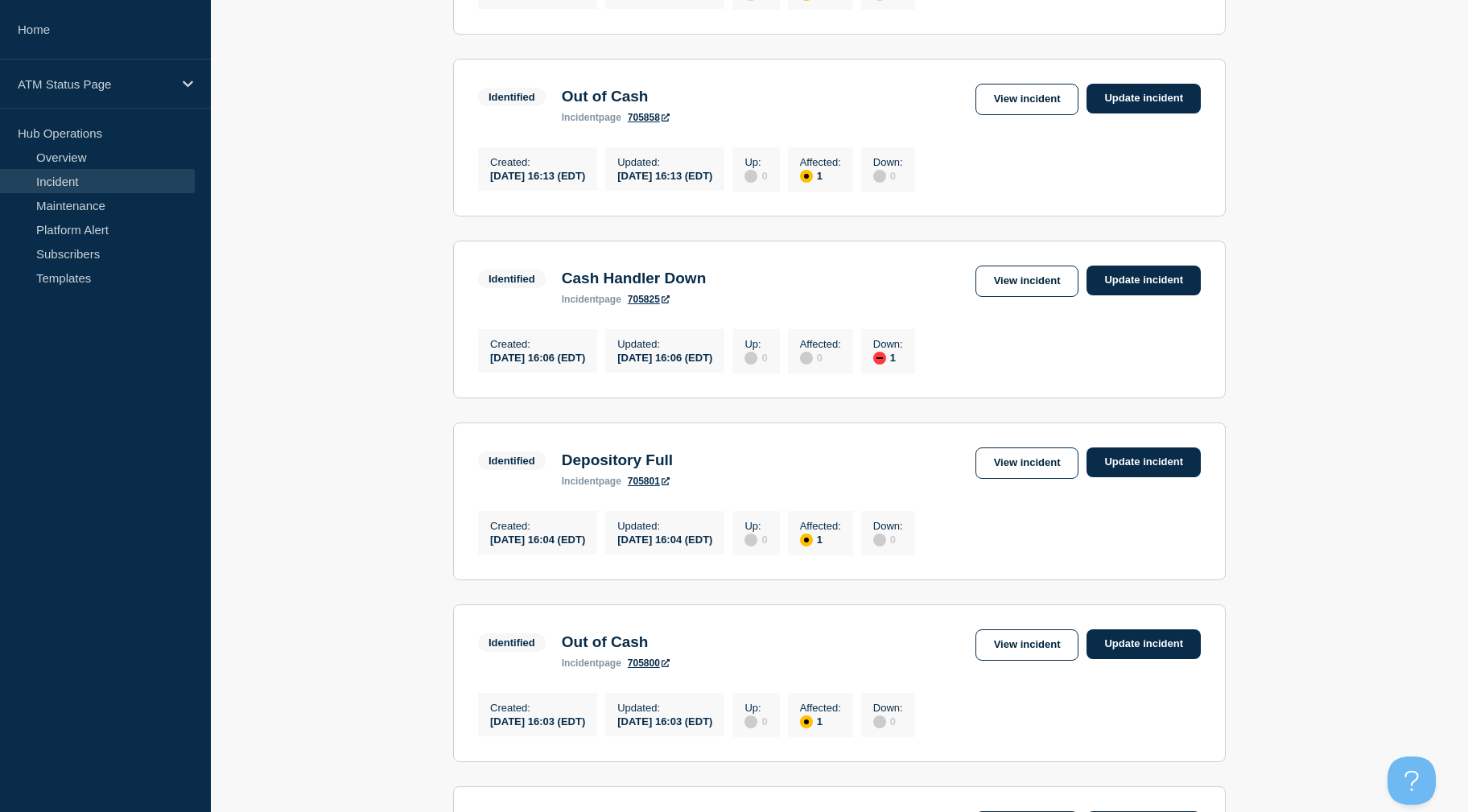
drag, startPoint x: 393, startPoint y: 368, endPoint x: 397, endPoint y: 421, distance: 53.2
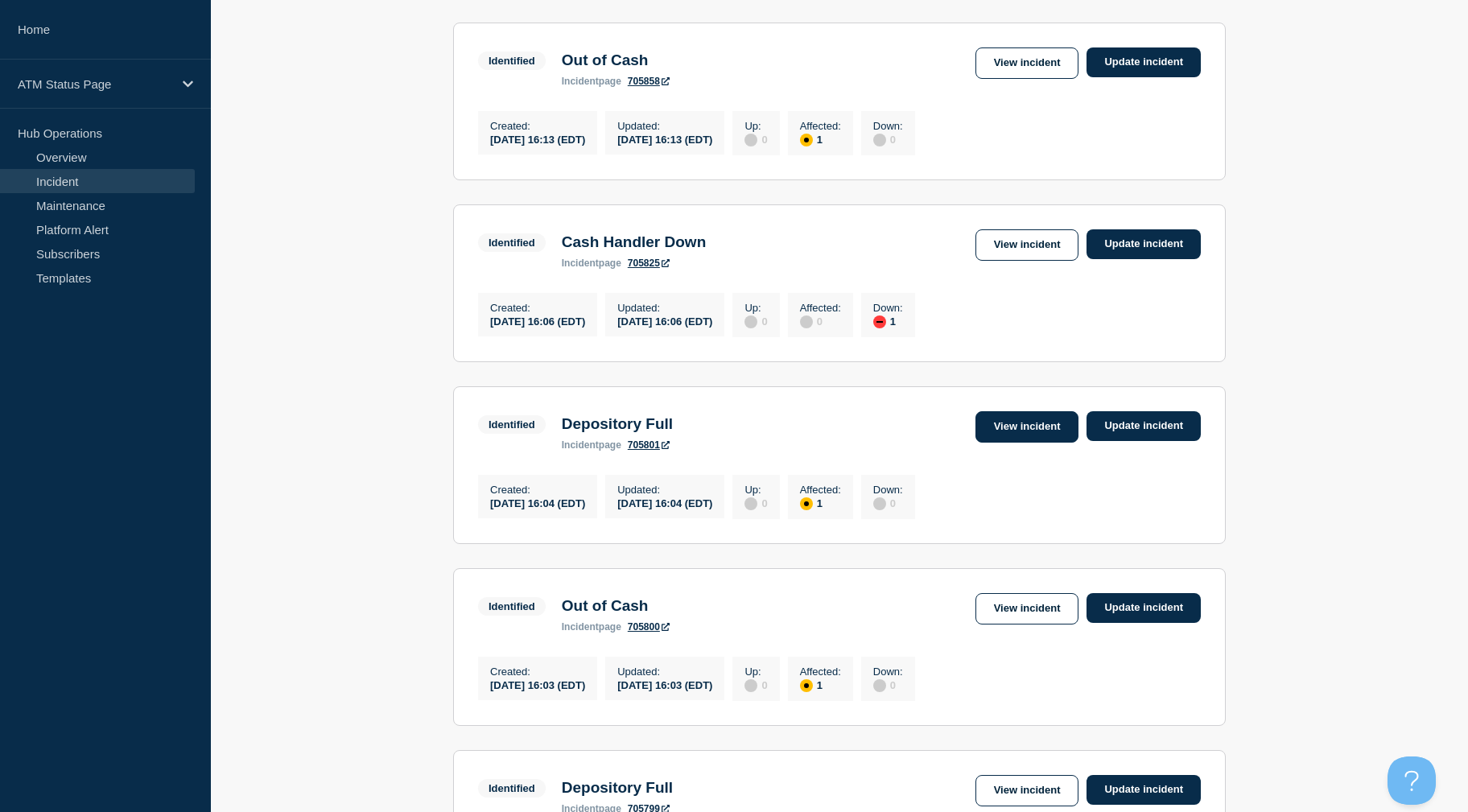
click at [1021, 442] on link "View incident" at bounding box center [1027, 427] width 104 height 31
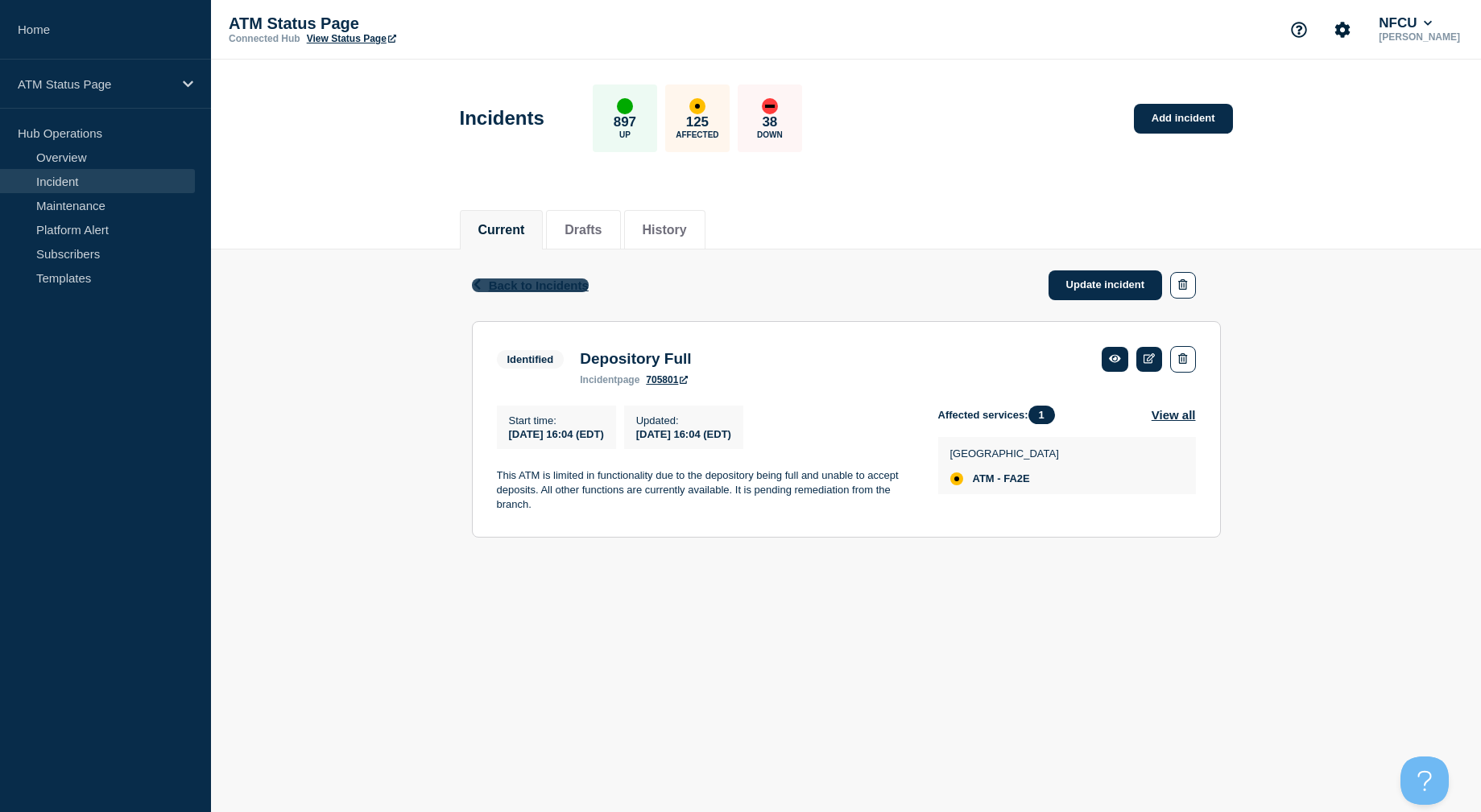
click at [528, 278] on span "Back to Incidents" at bounding box center [538, 285] width 99 height 14
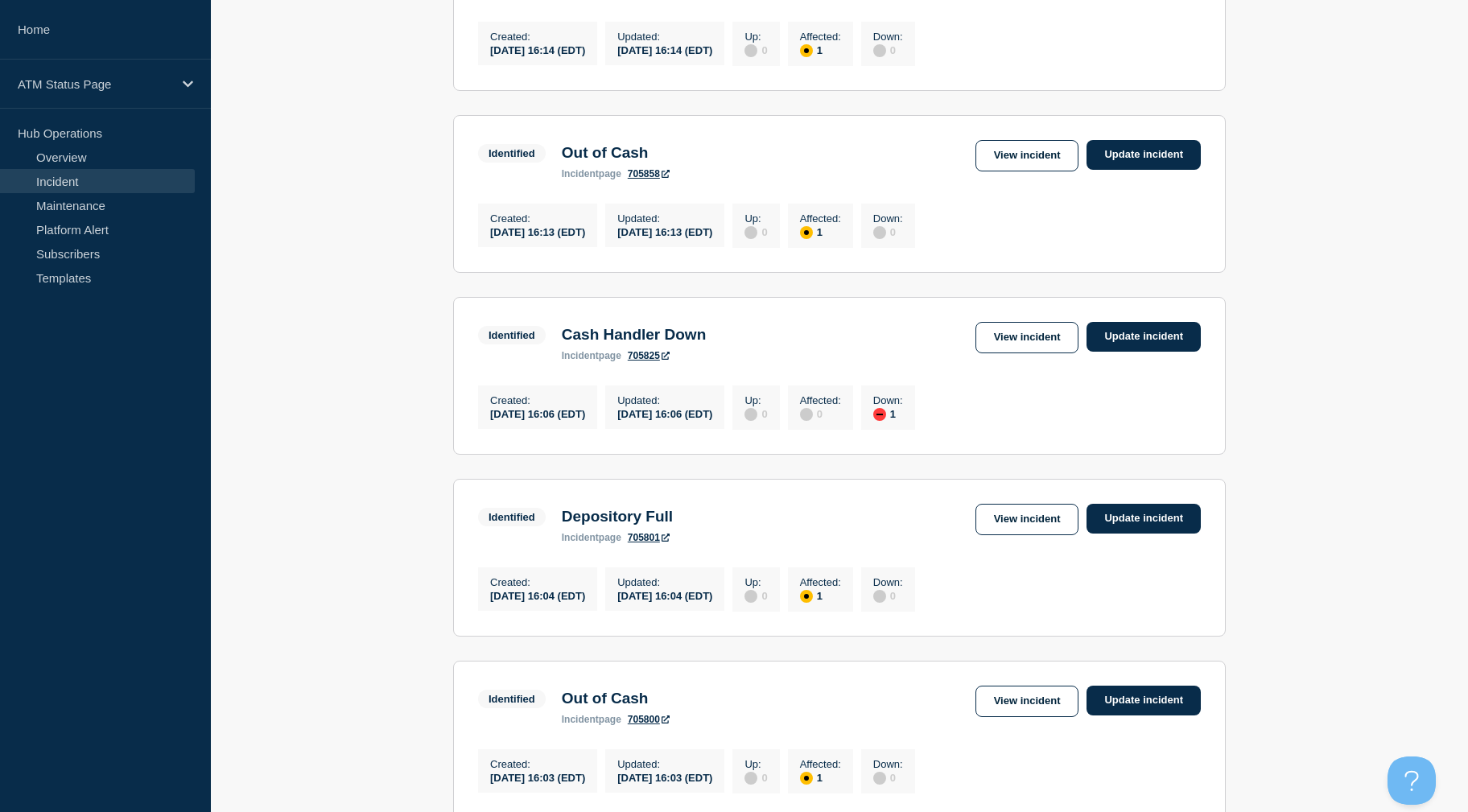
drag, startPoint x: 454, startPoint y: 356, endPoint x: 432, endPoint y: 454, distance: 100.4
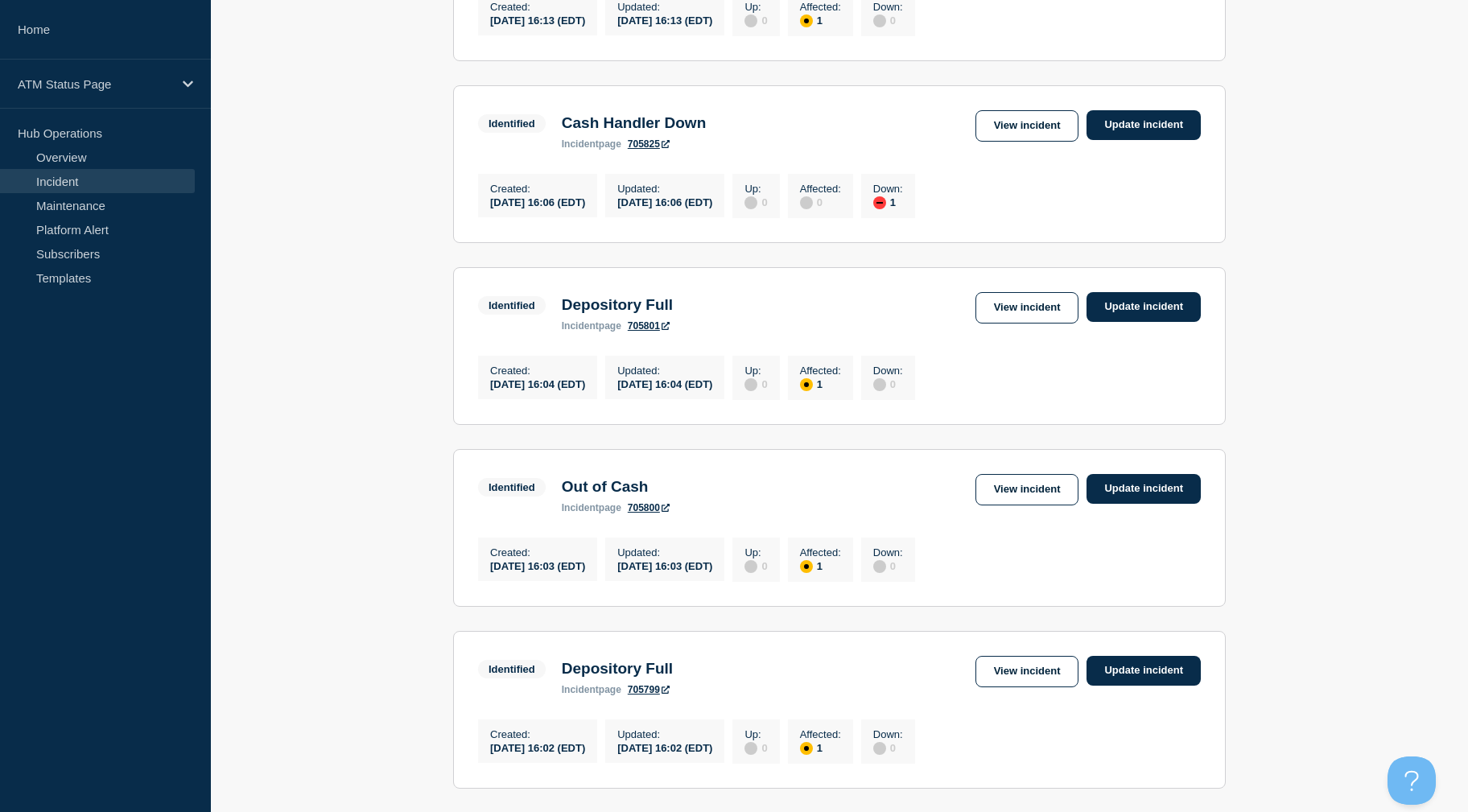
drag, startPoint x: 384, startPoint y: 380, endPoint x: 386, endPoint y: 424, distance: 44.0
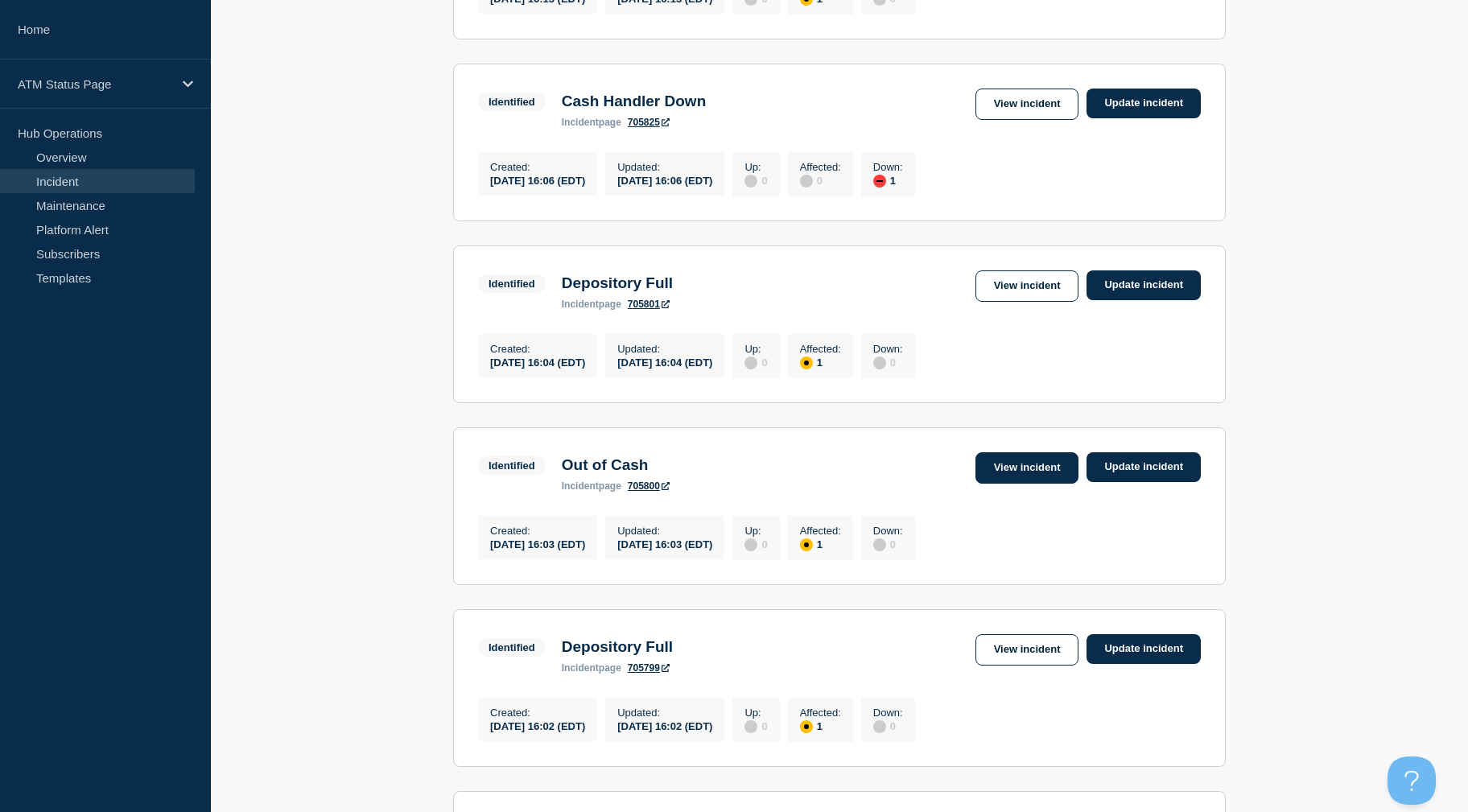
click at [1015, 484] on link "View incident" at bounding box center [1027, 468] width 104 height 31
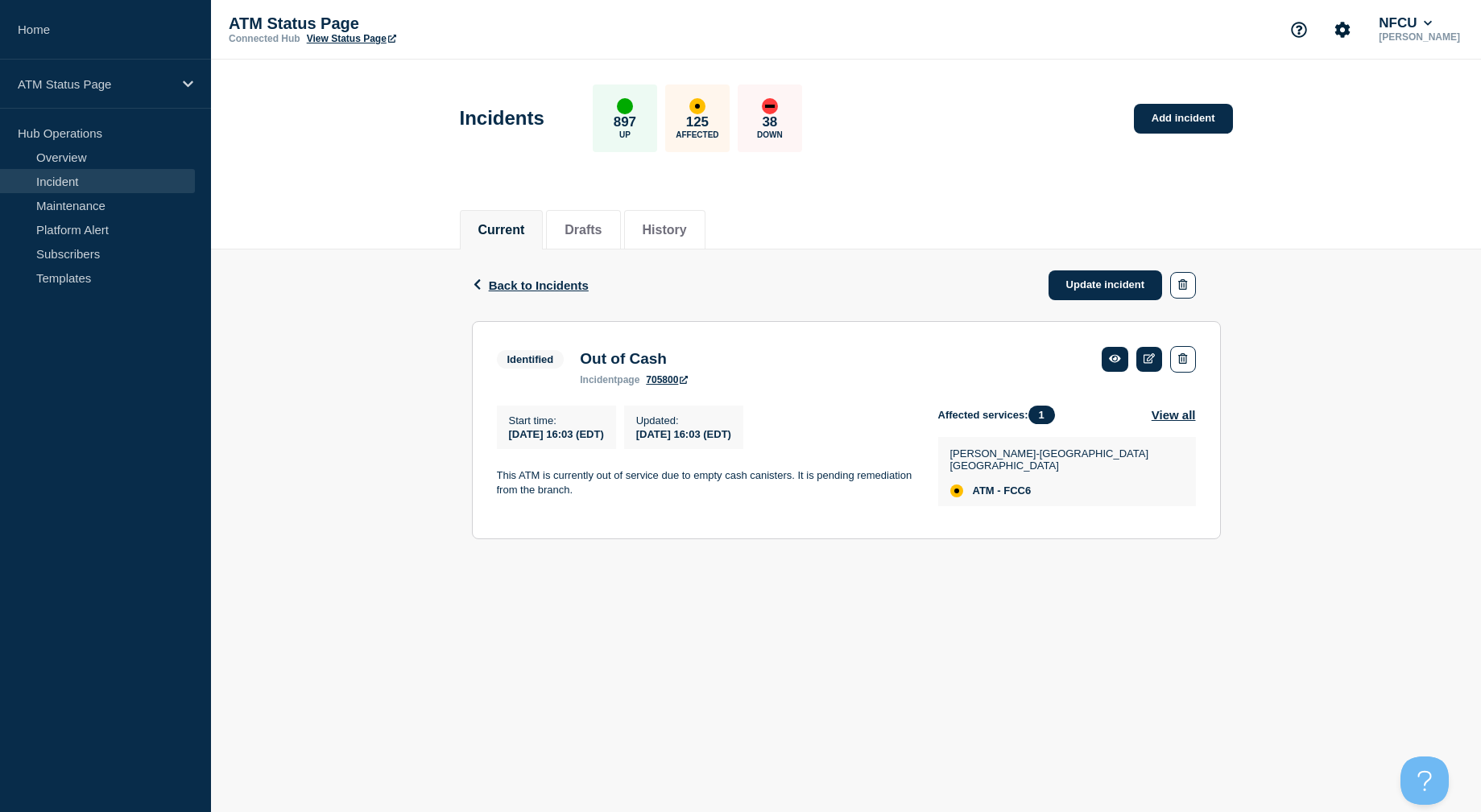
click at [504, 276] on div "Back Back to Incidents Update incident" at bounding box center [847, 285] width 749 height 72
click at [536, 286] on span "Back to Incidents" at bounding box center [538, 285] width 99 height 14
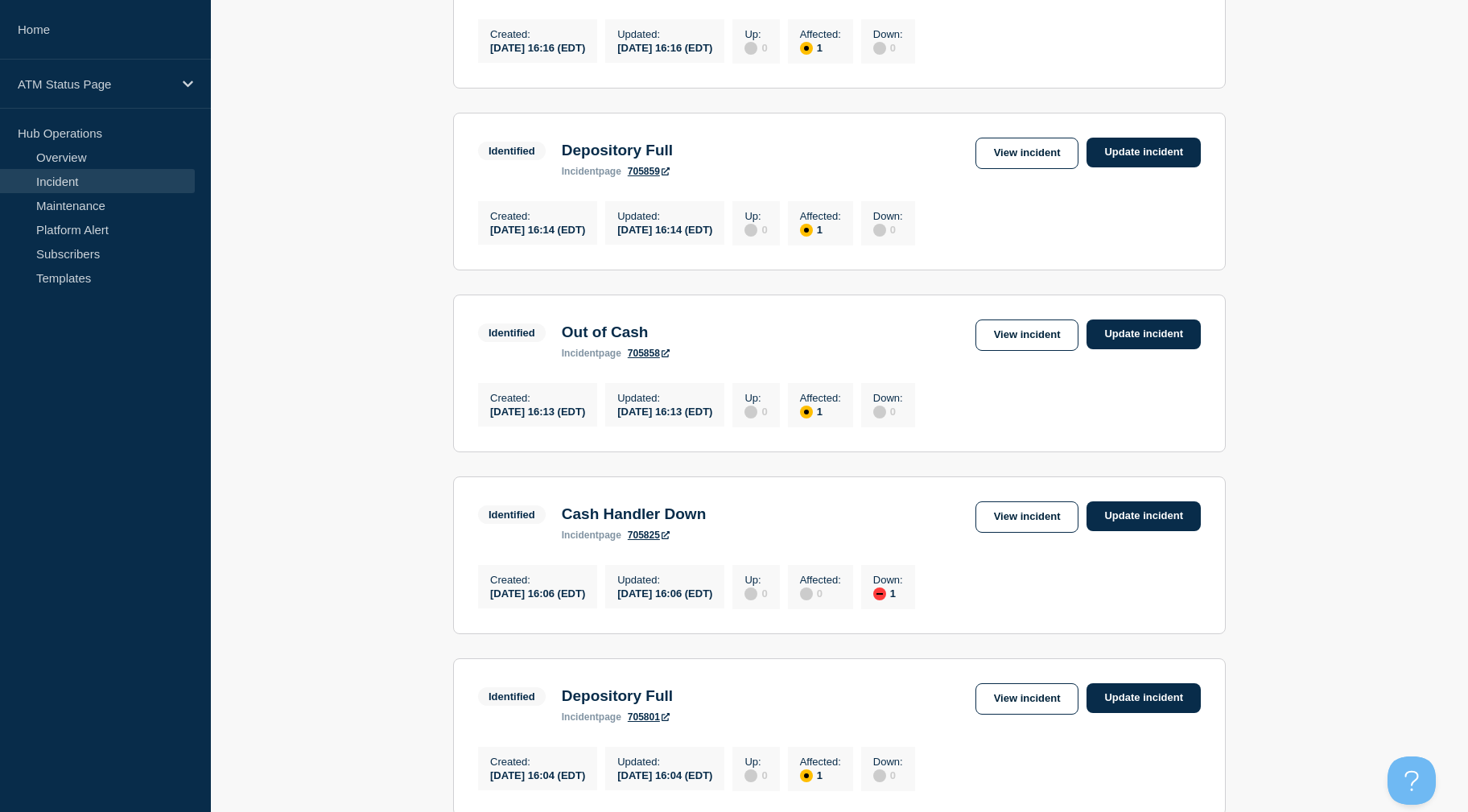
drag, startPoint x: 406, startPoint y: 359, endPoint x: 413, endPoint y: 443, distance: 84.3
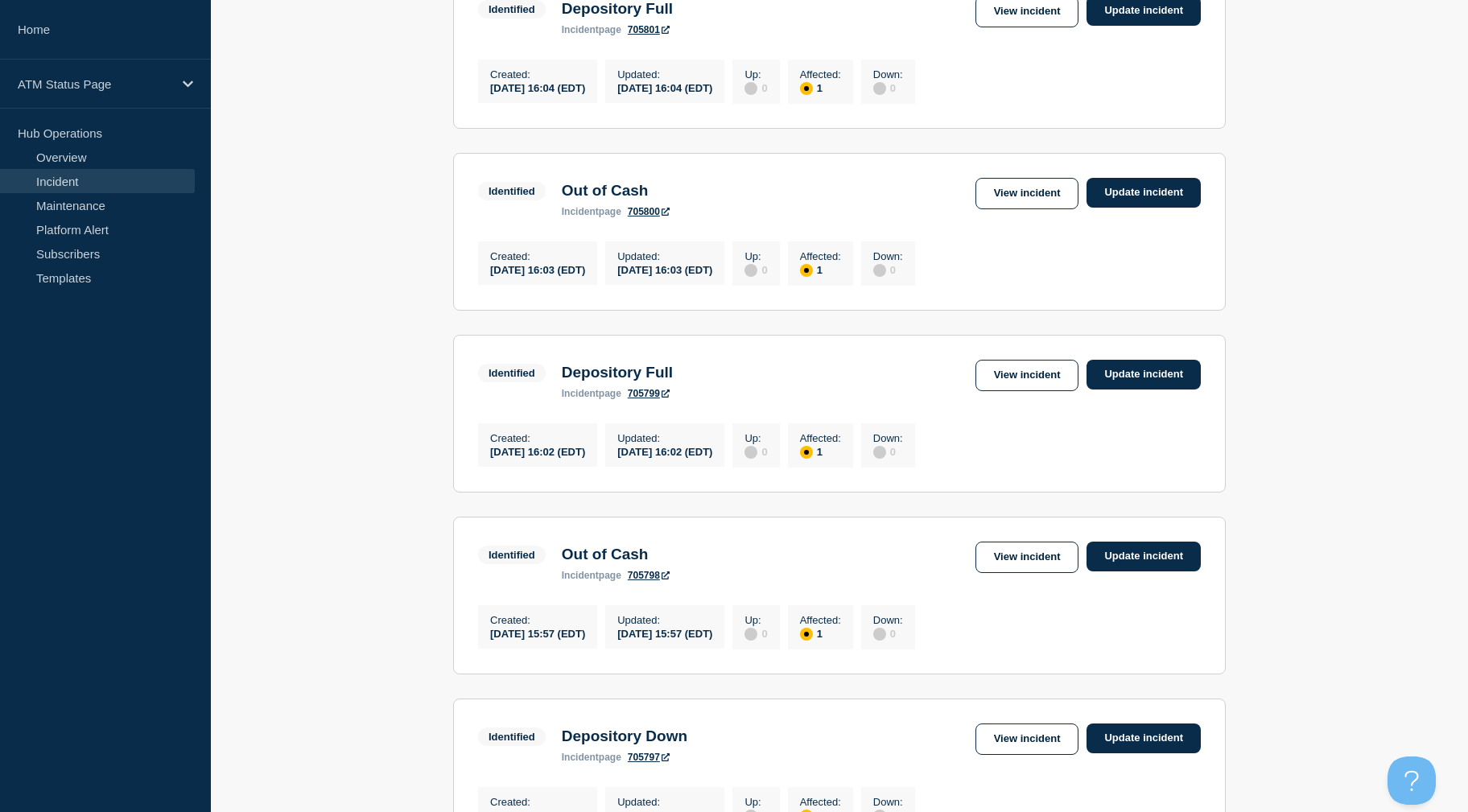
drag, startPoint x: 413, startPoint y: 432, endPoint x: 419, endPoint y: 498, distance: 66.3
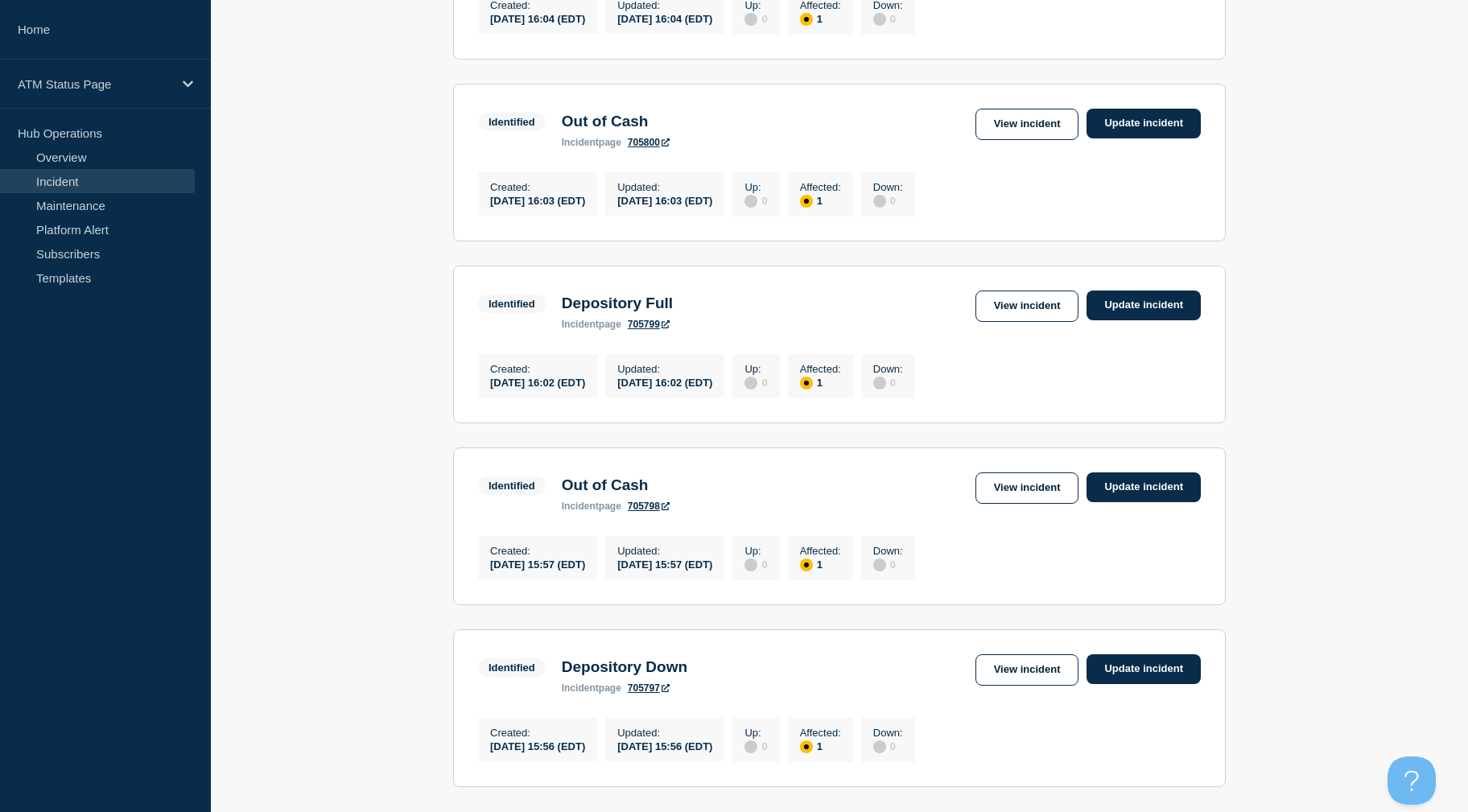
click at [1010, 325] on section "Identified Depository Full incident page 705799 View incident Update incident C…" at bounding box center [839, 344] width 773 height 158
click at [1001, 322] on link "View incident" at bounding box center [1027, 306] width 104 height 31
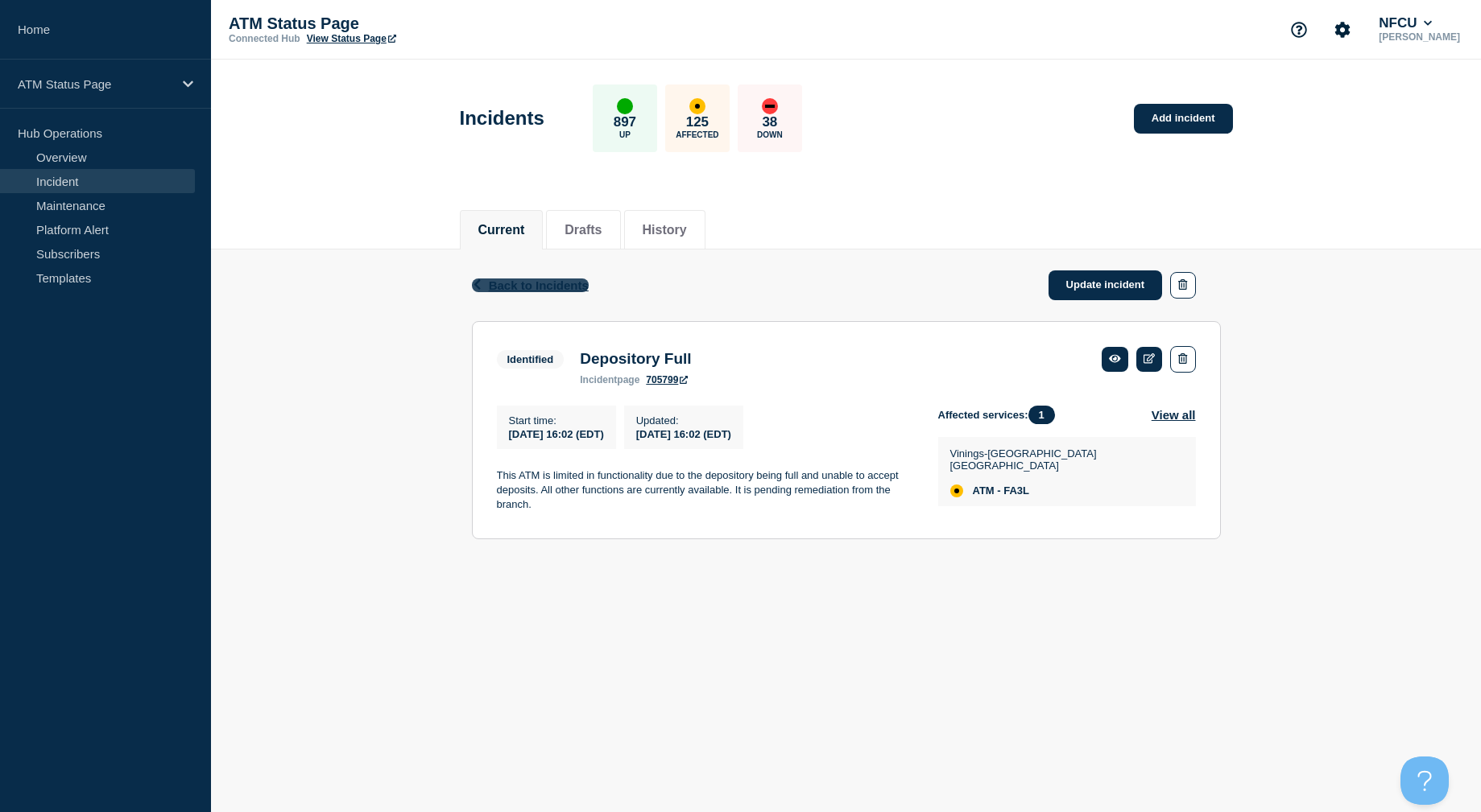
click at [537, 286] on span "Back to Incidents" at bounding box center [538, 285] width 99 height 14
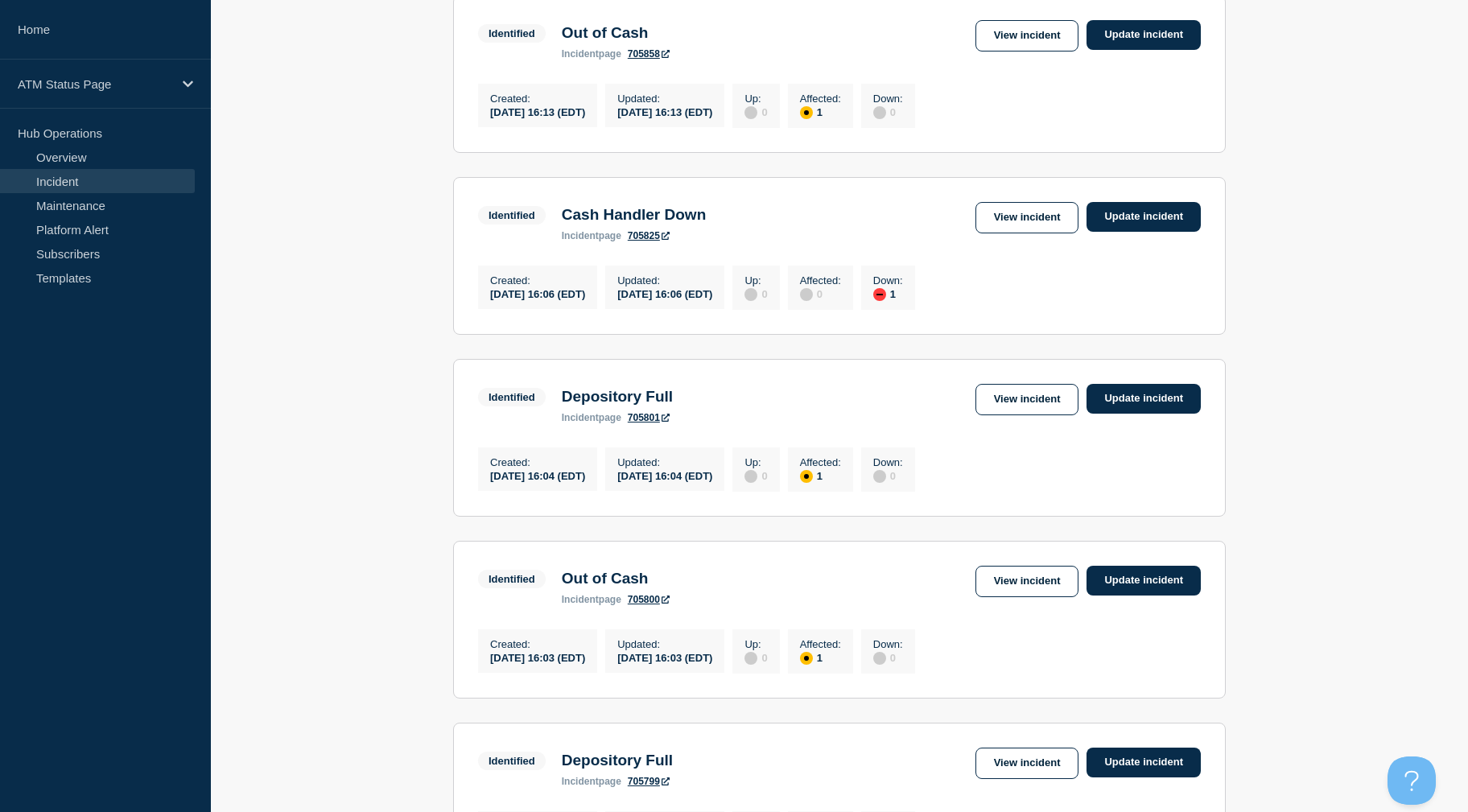
drag, startPoint x: 338, startPoint y: 371, endPoint x: 335, endPoint y: 415, distance: 44.1
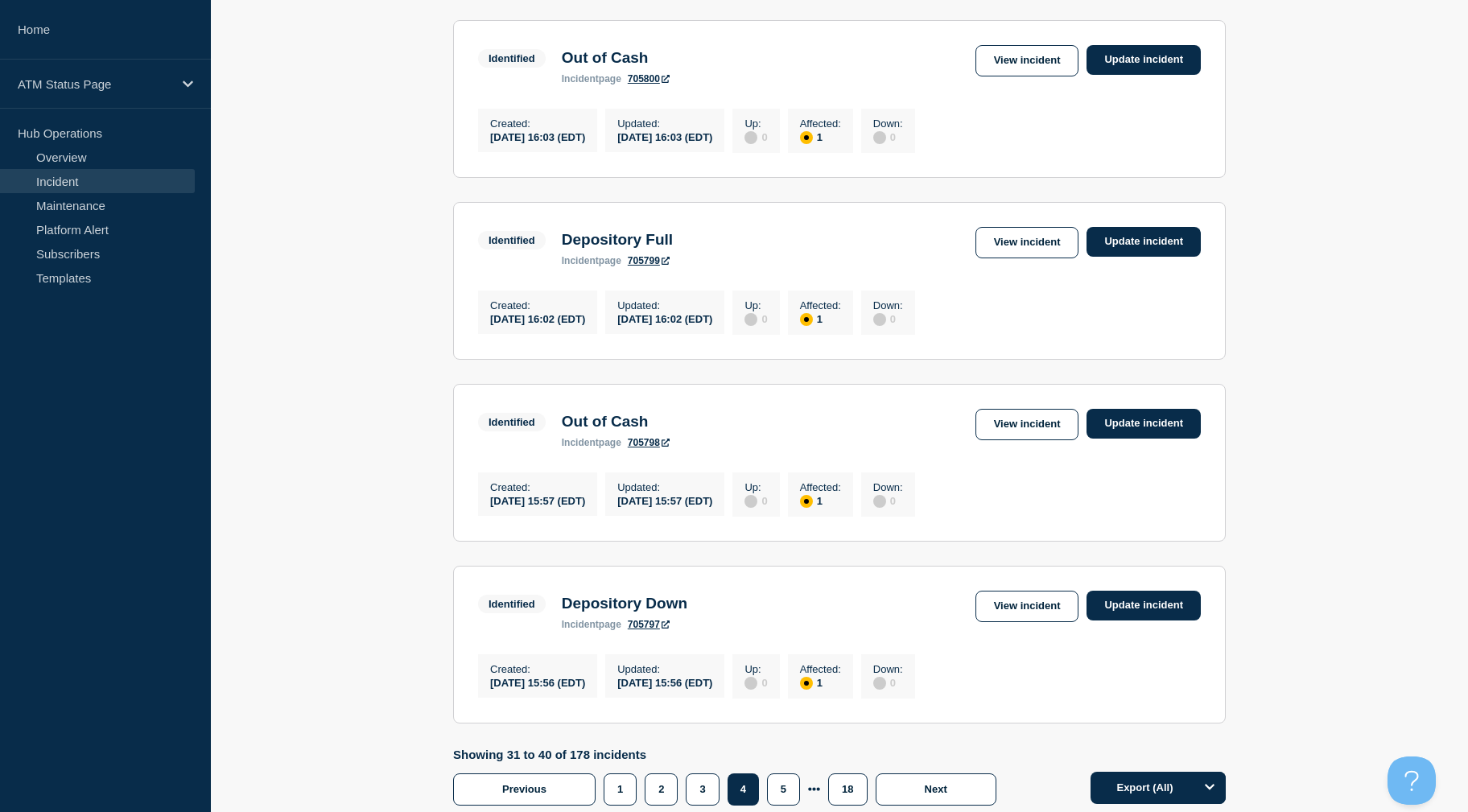
drag, startPoint x: 339, startPoint y: 394, endPoint x: 347, endPoint y: 467, distance: 73.4
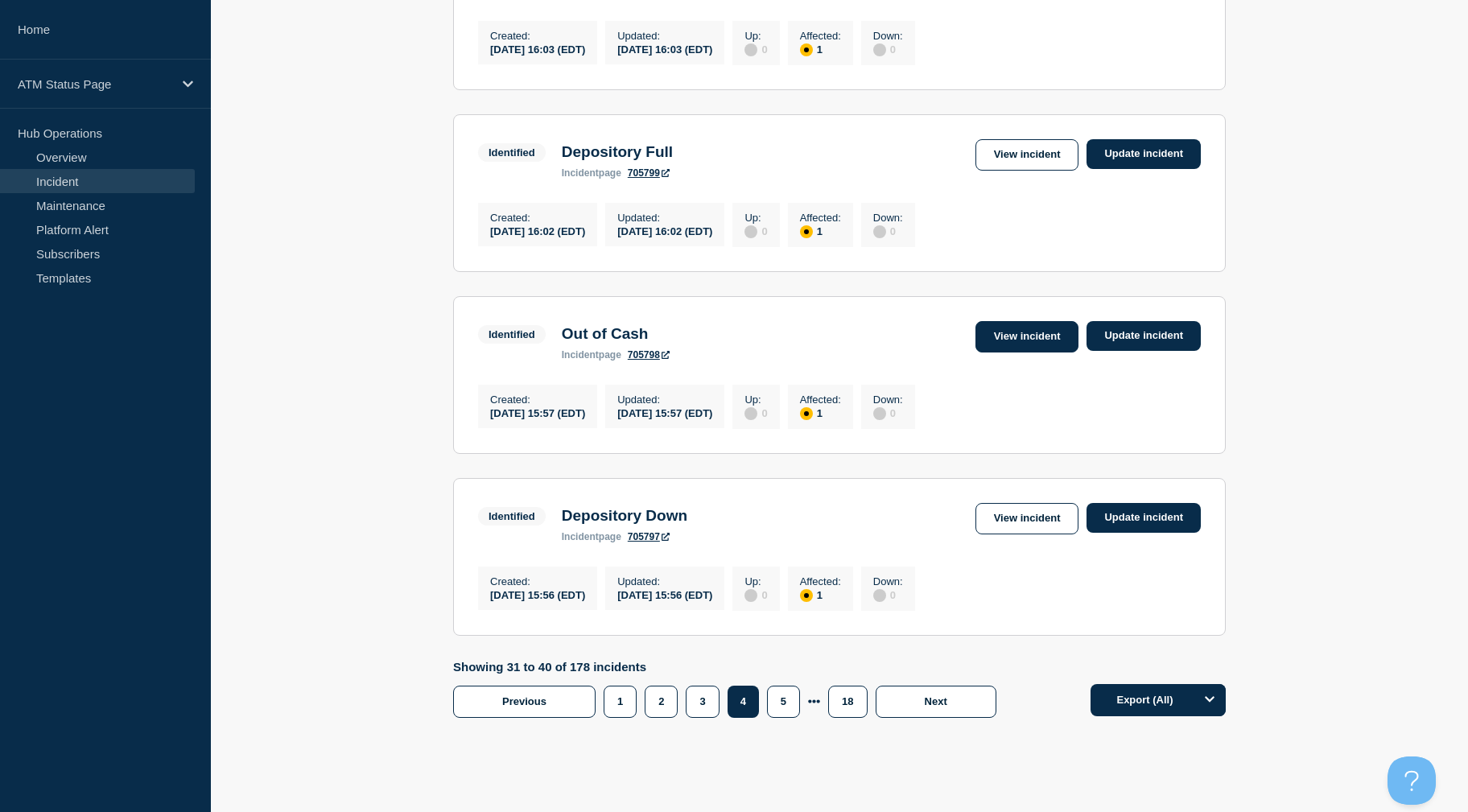
click at [1042, 352] on link "View incident" at bounding box center [1027, 337] width 104 height 31
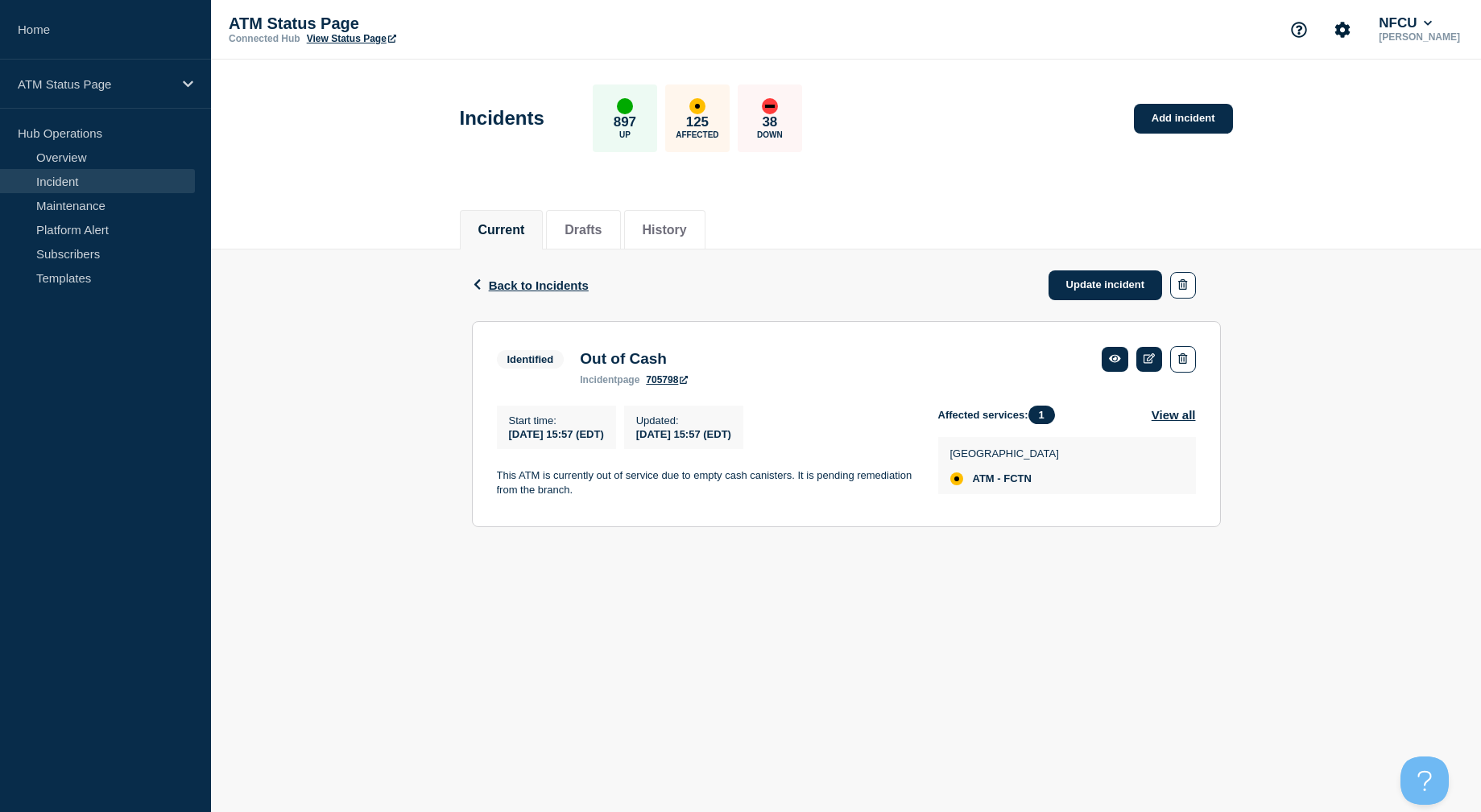
click at [1333, 492] on div "Back Back to Incidents Update incident Identified Out of Cash Start time [DATE]…" at bounding box center [846, 400] width 1270 height 302
click at [505, 283] on span "Back to Incidents" at bounding box center [538, 285] width 99 height 14
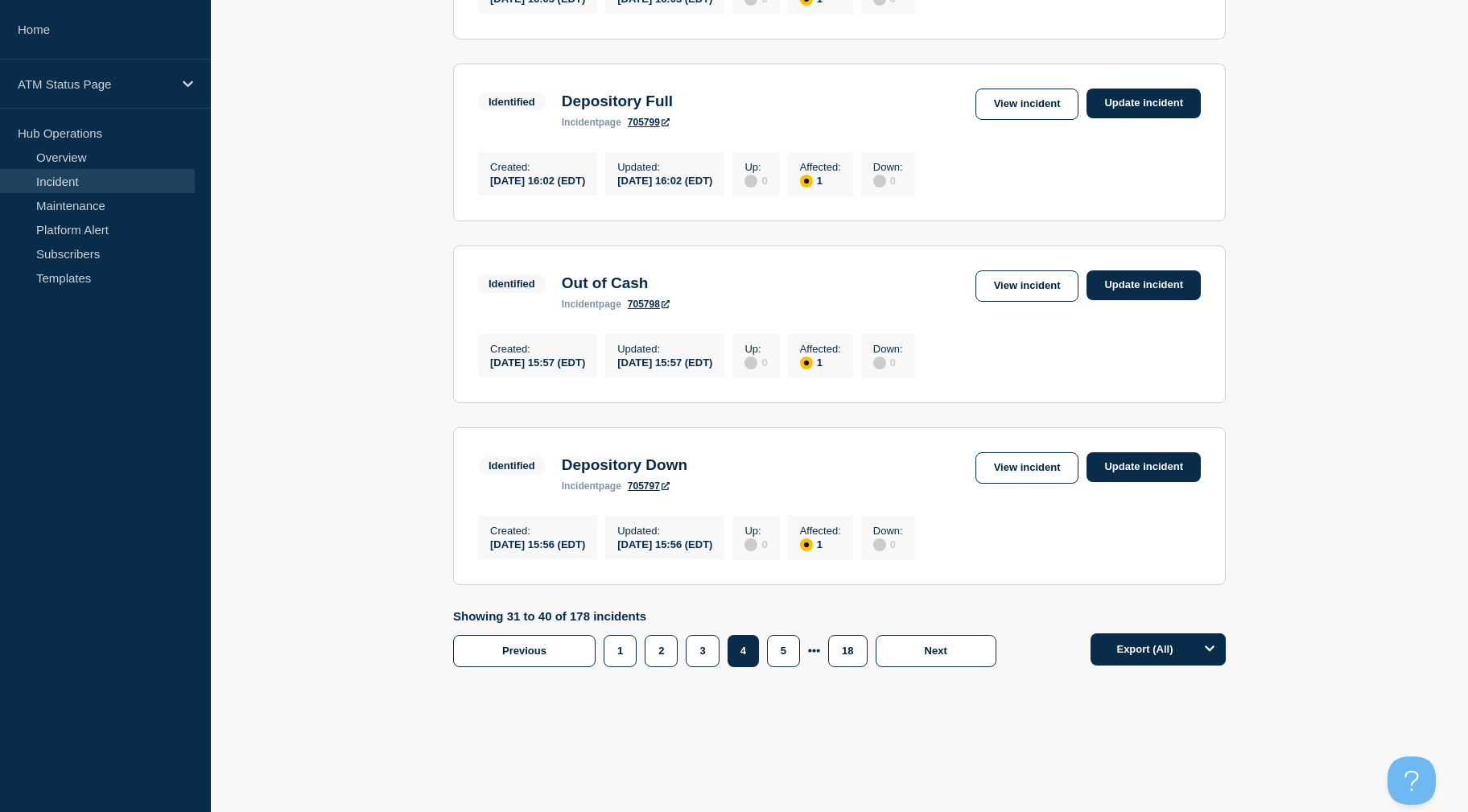
scroll to position [1599, 0]
drag, startPoint x: 226, startPoint y: 350, endPoint x: 249, endPoint y: 570, distance: 221.2
click at [1051, 462] on link "View incident" at bounding box center [1027, 468] width 104 height 31
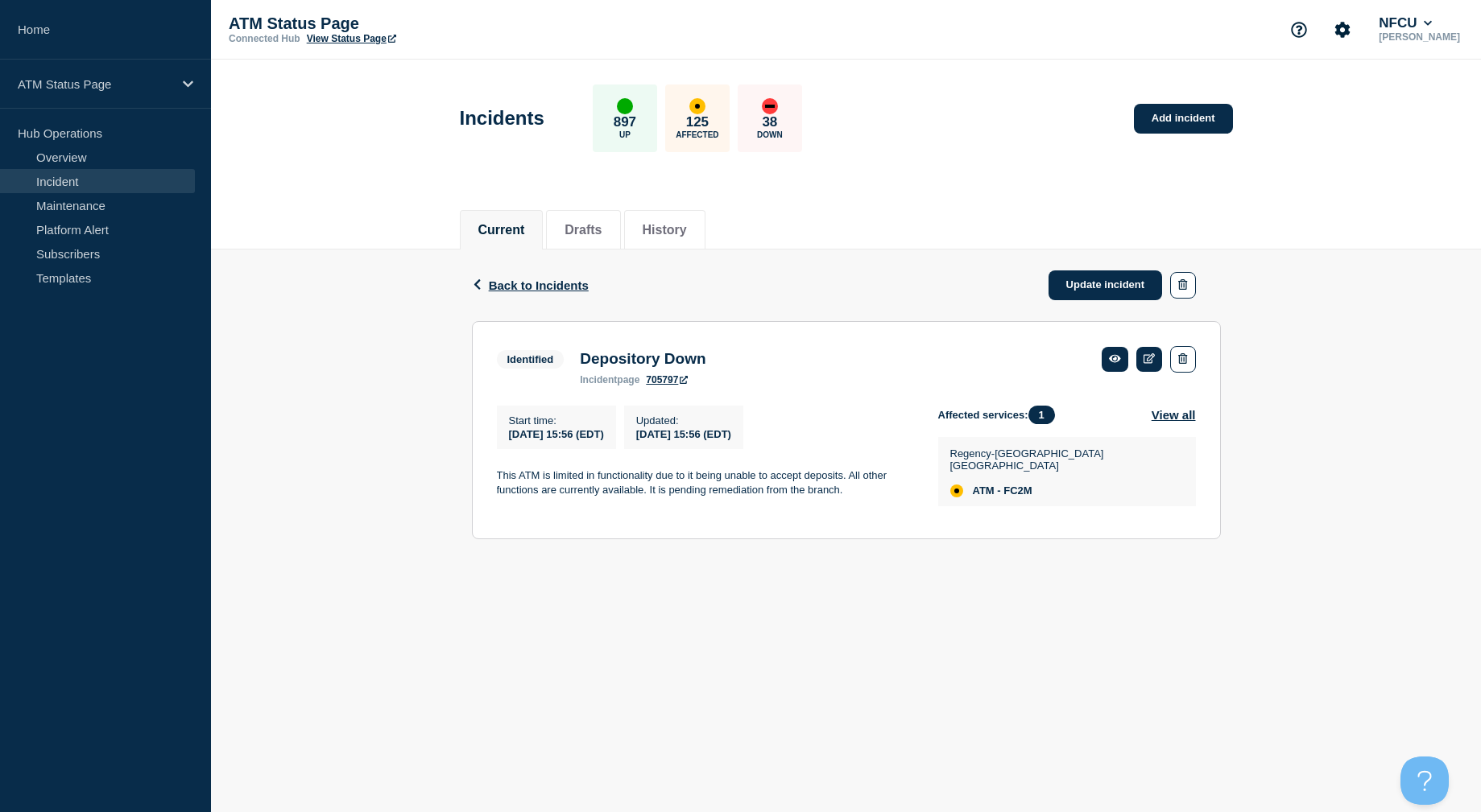
click at [507, 282] on span "Back to Incidents" at bounding box center [538, 285] width 99 height 14
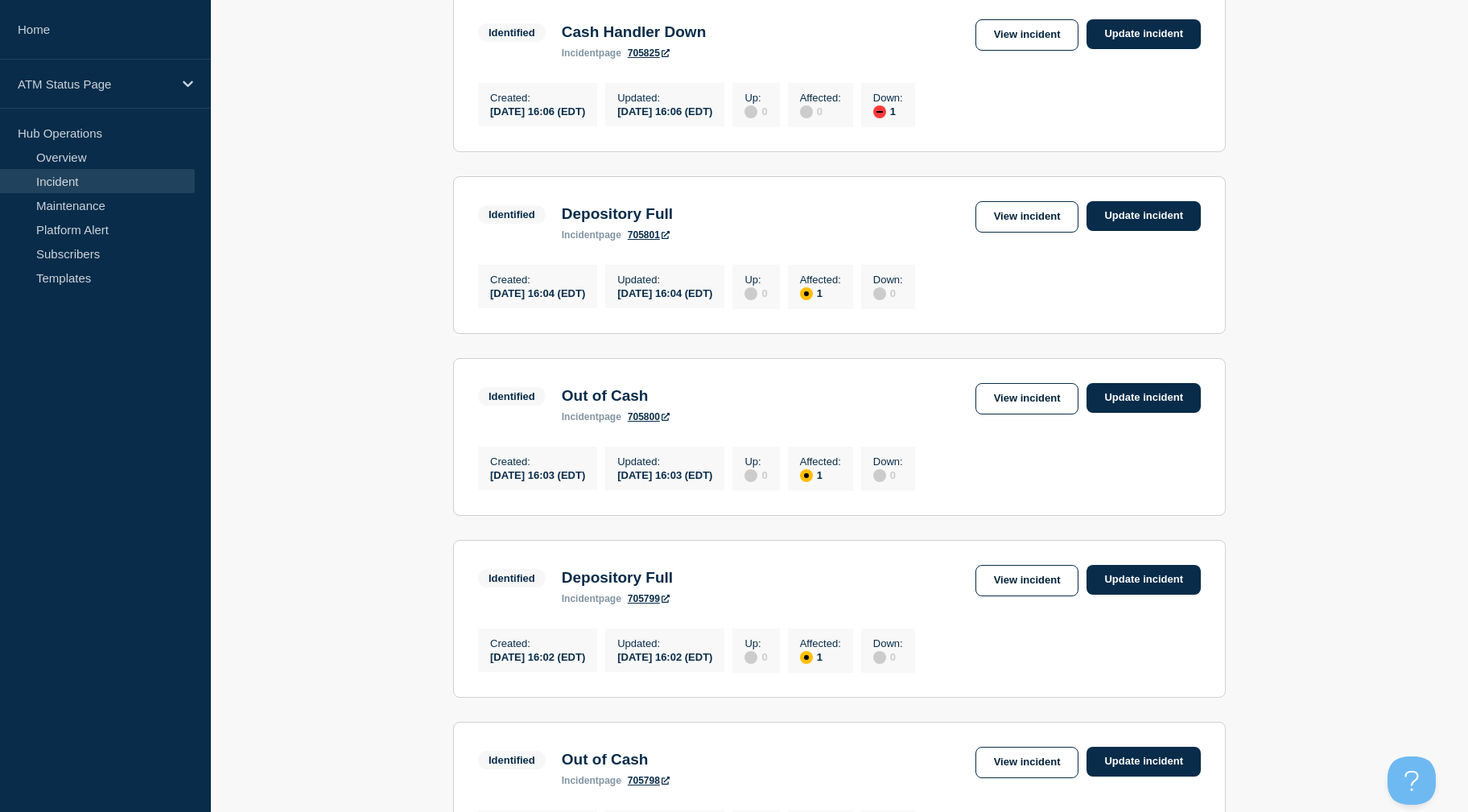
scroll to position [1599, 0]
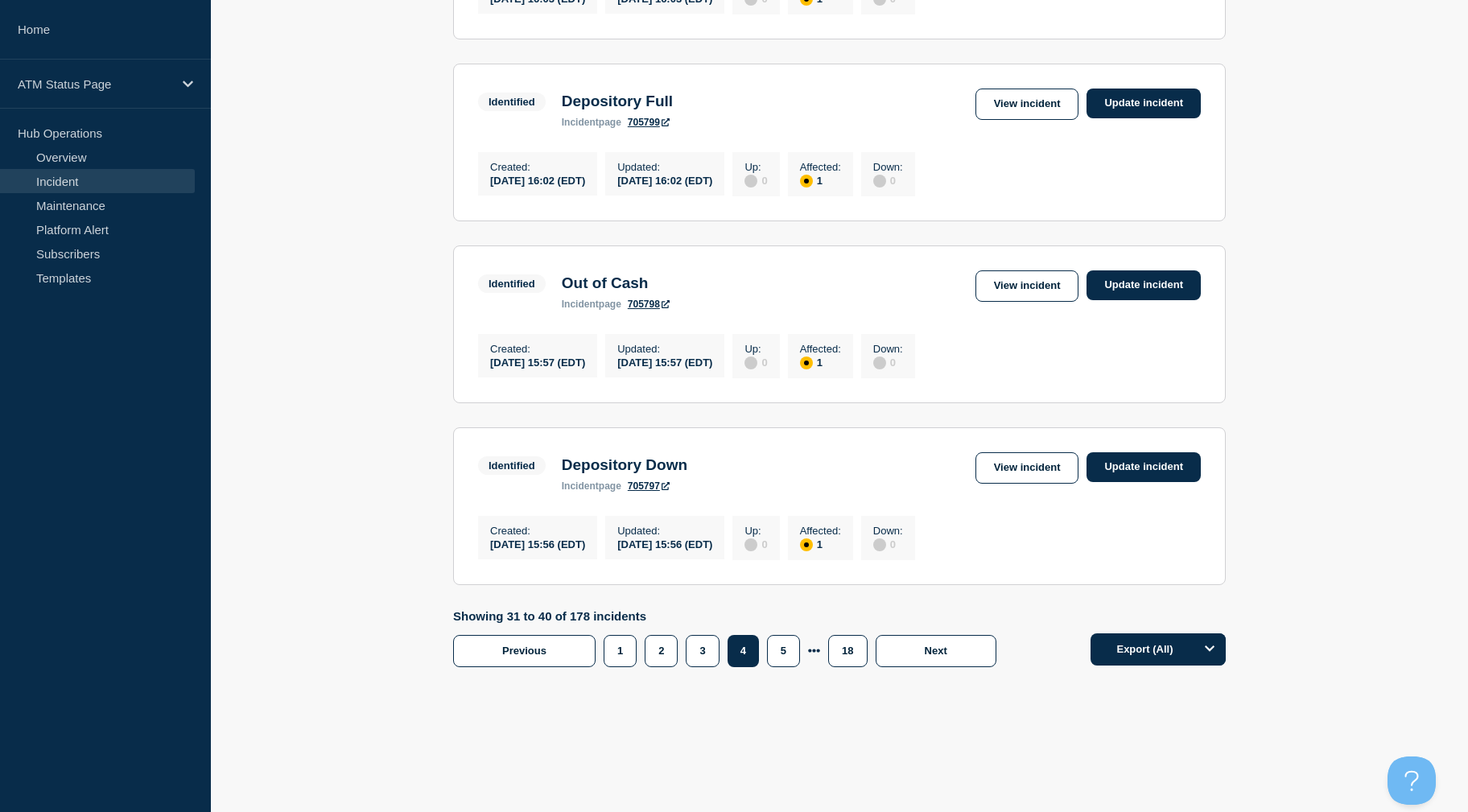
drag, startPoint x: 437, startPoint y: 379, endPoint x: 436, endPoint y: 694, distance: 315.0
click at [779, 647] on button "5" at bounding box center [783, 651] width 33 height 32
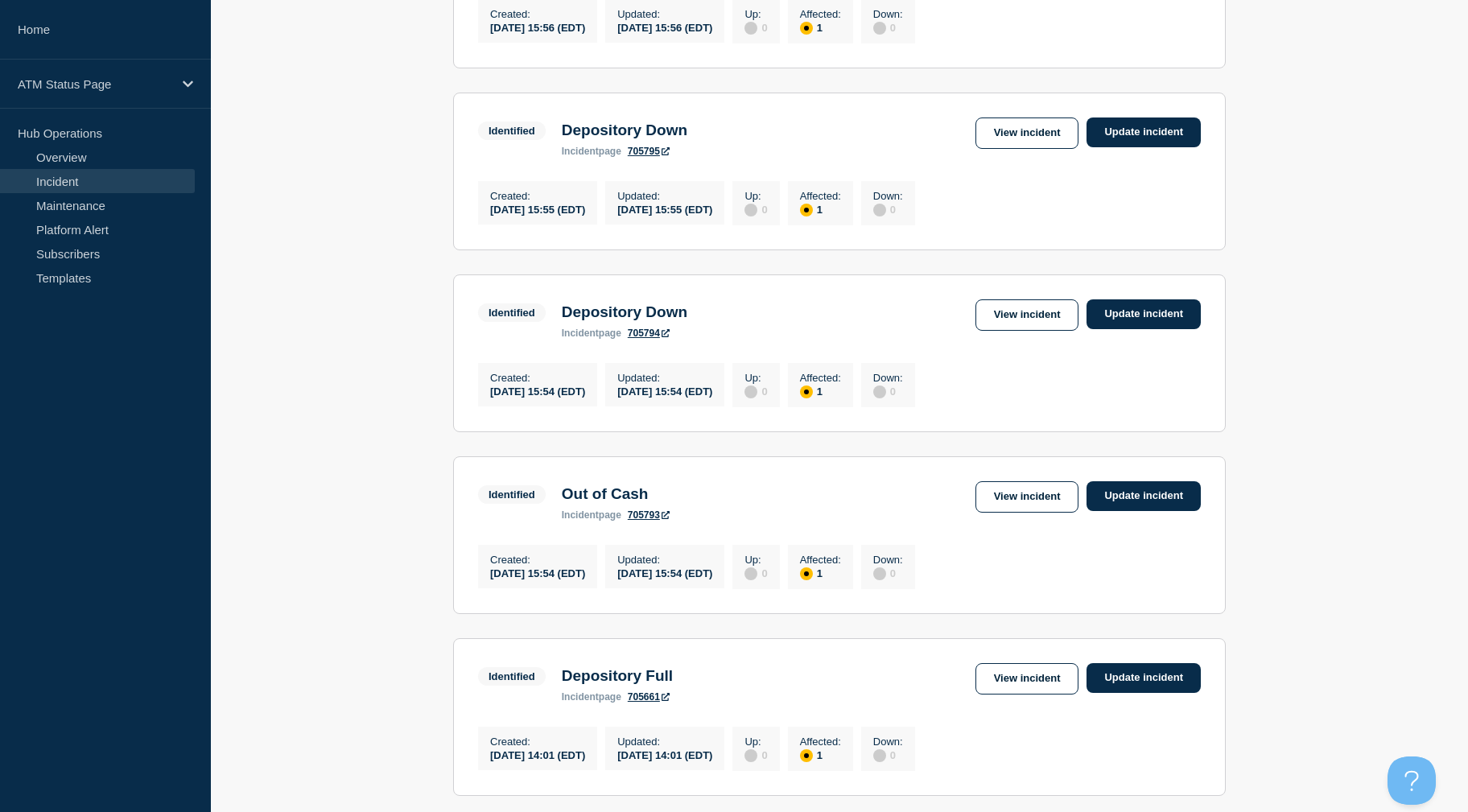
scroll to position [71, 0]
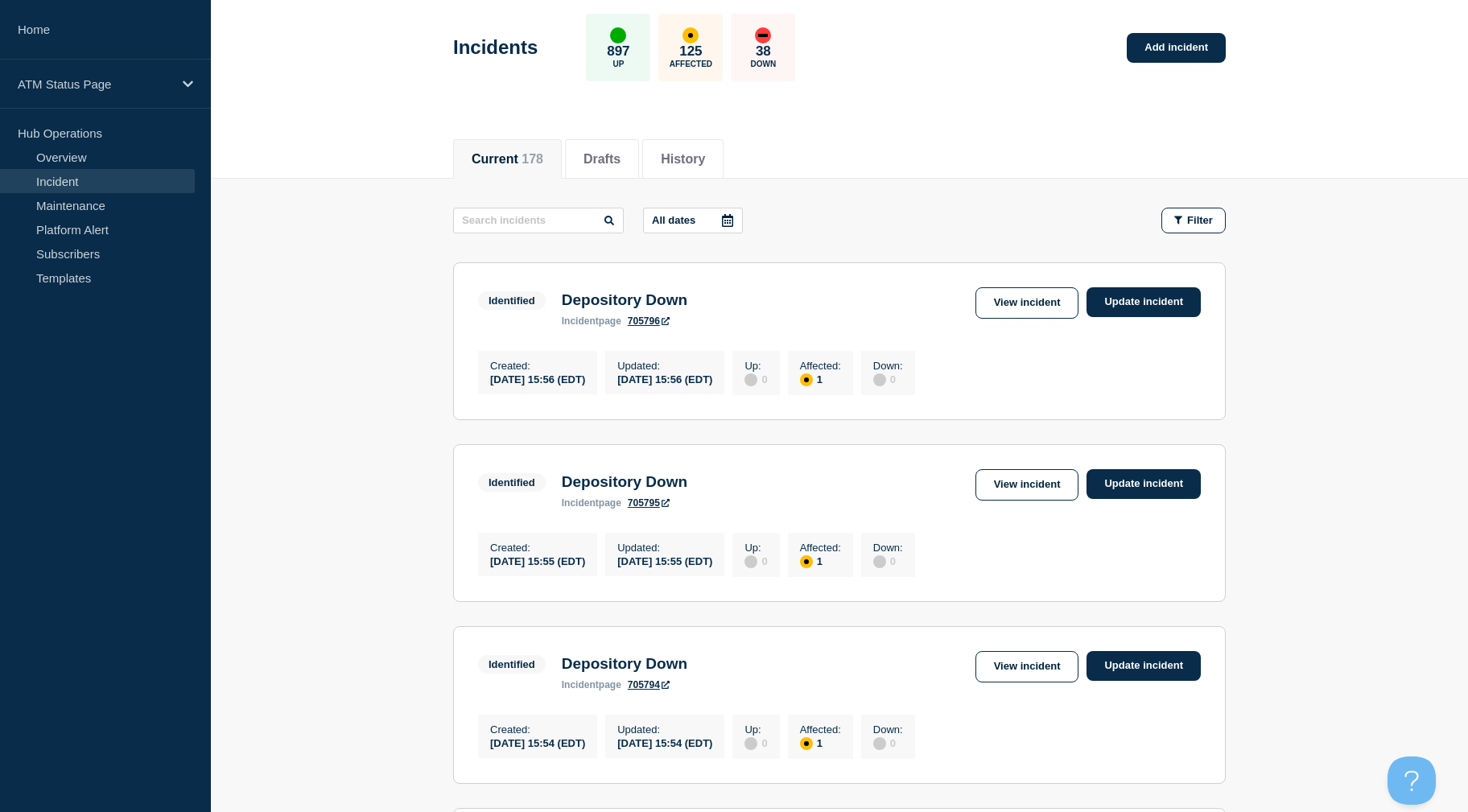
drag, startPoint x: 1316, startPoint y: 253, endPoint x: 1308, endPoint y: 222, distance: 32.0
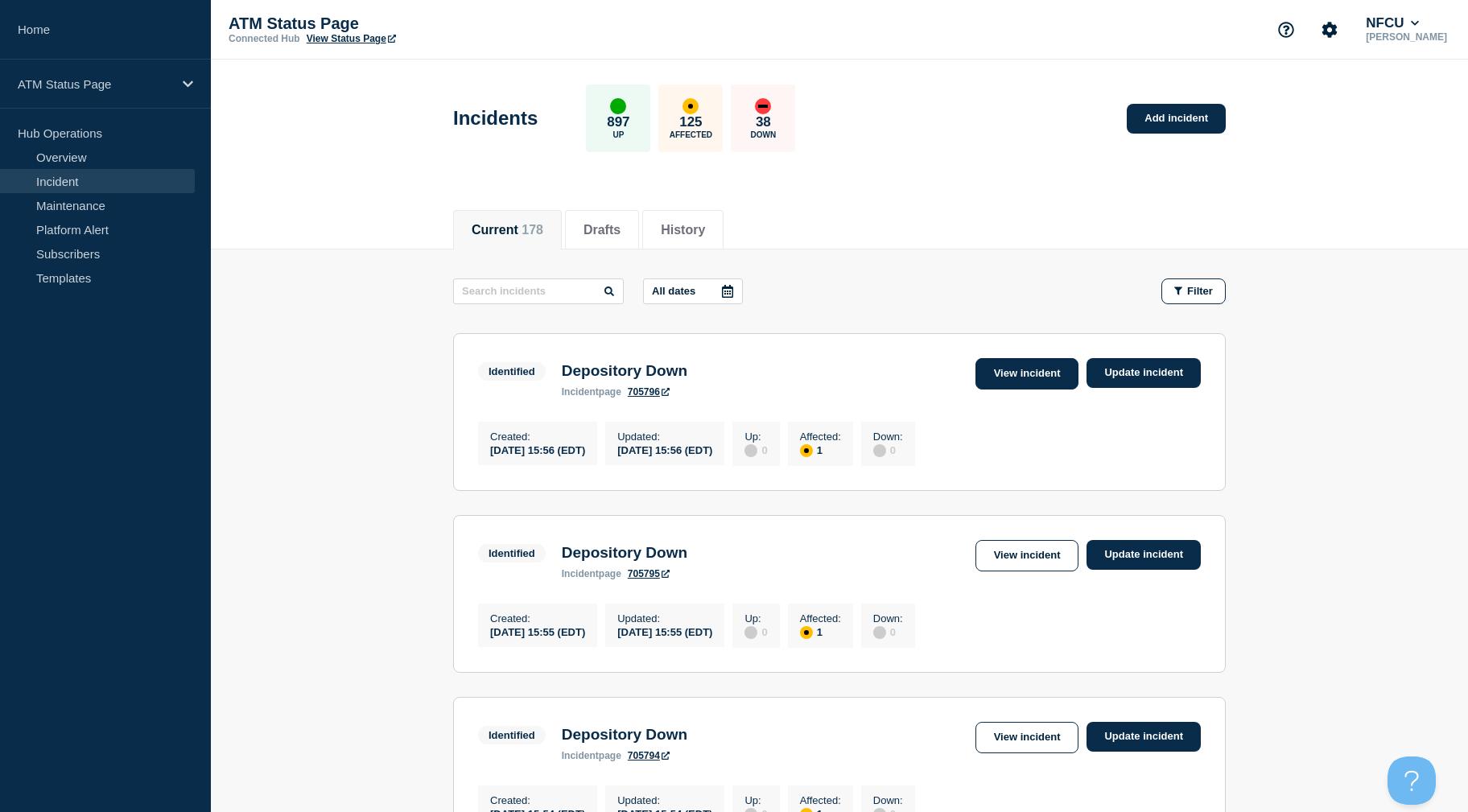
click at [983, 371] on link "View incident" at bounding box center [1027, 374] width 104 height 31
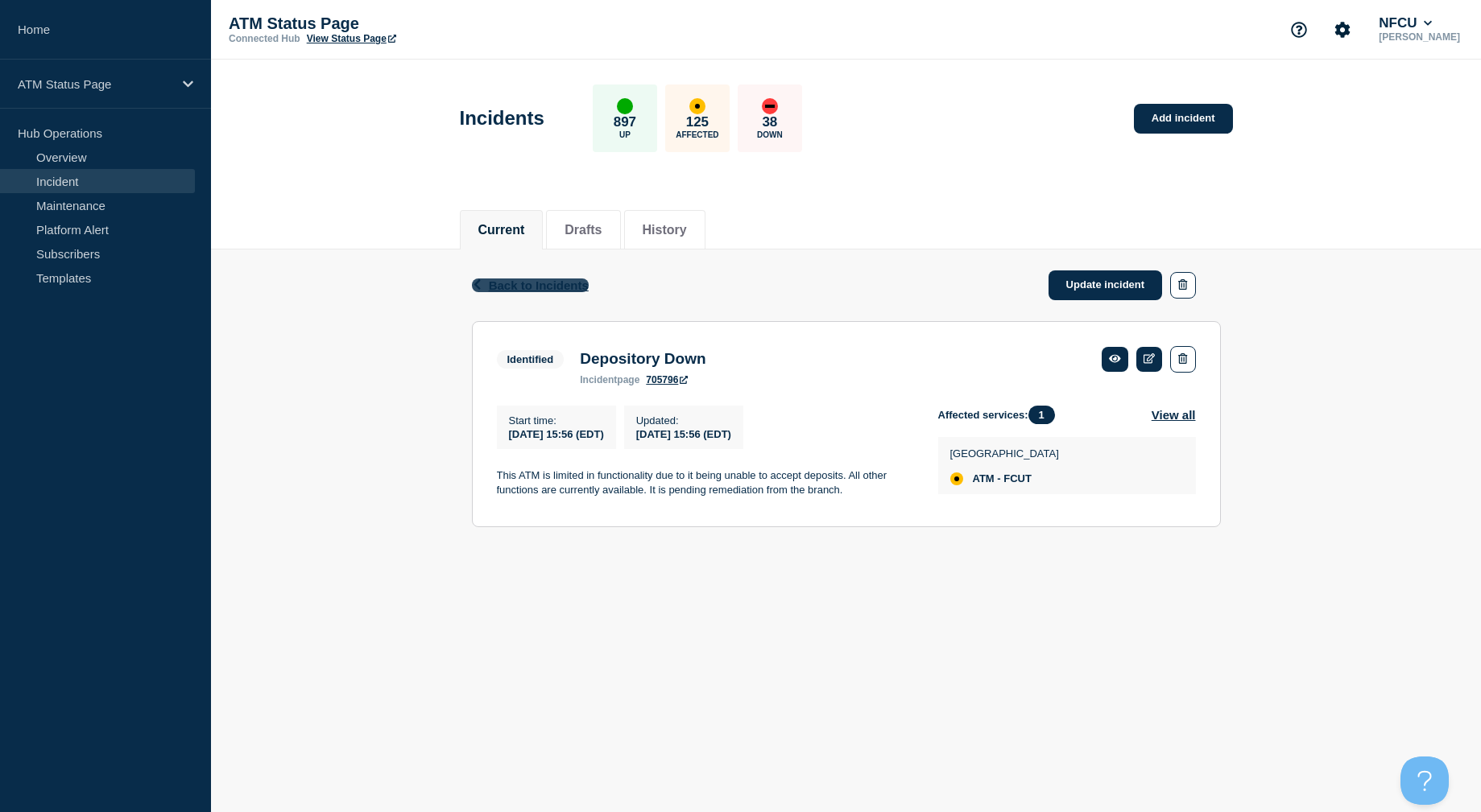
click at [512, 280] on span "Back to Incidents" at bounding box center [538, 285] width 99 height 14
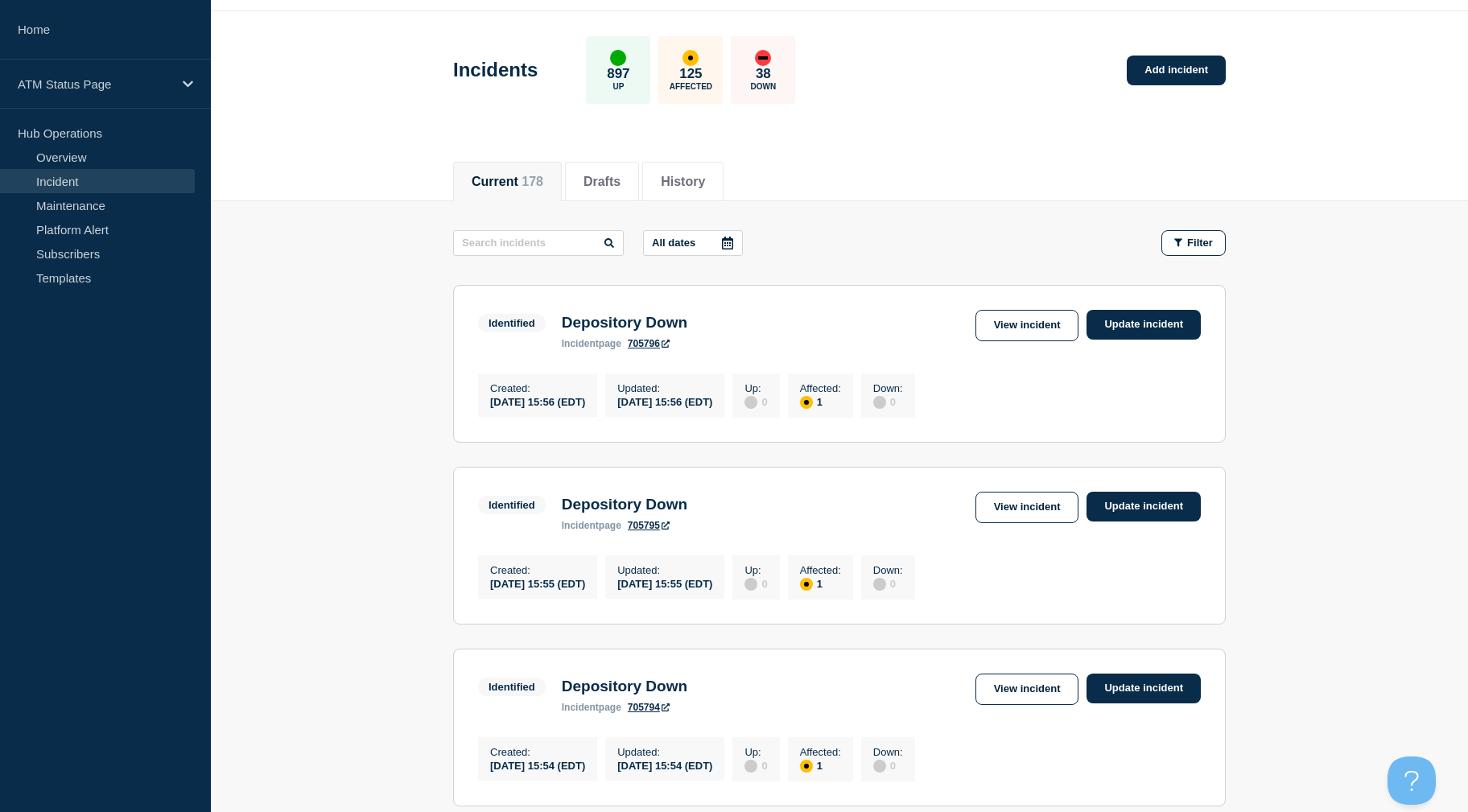
drag, startPoint x: 430, startPoint y: 370, endPoint x: 435, endPoint y: 404, distance: 34.4
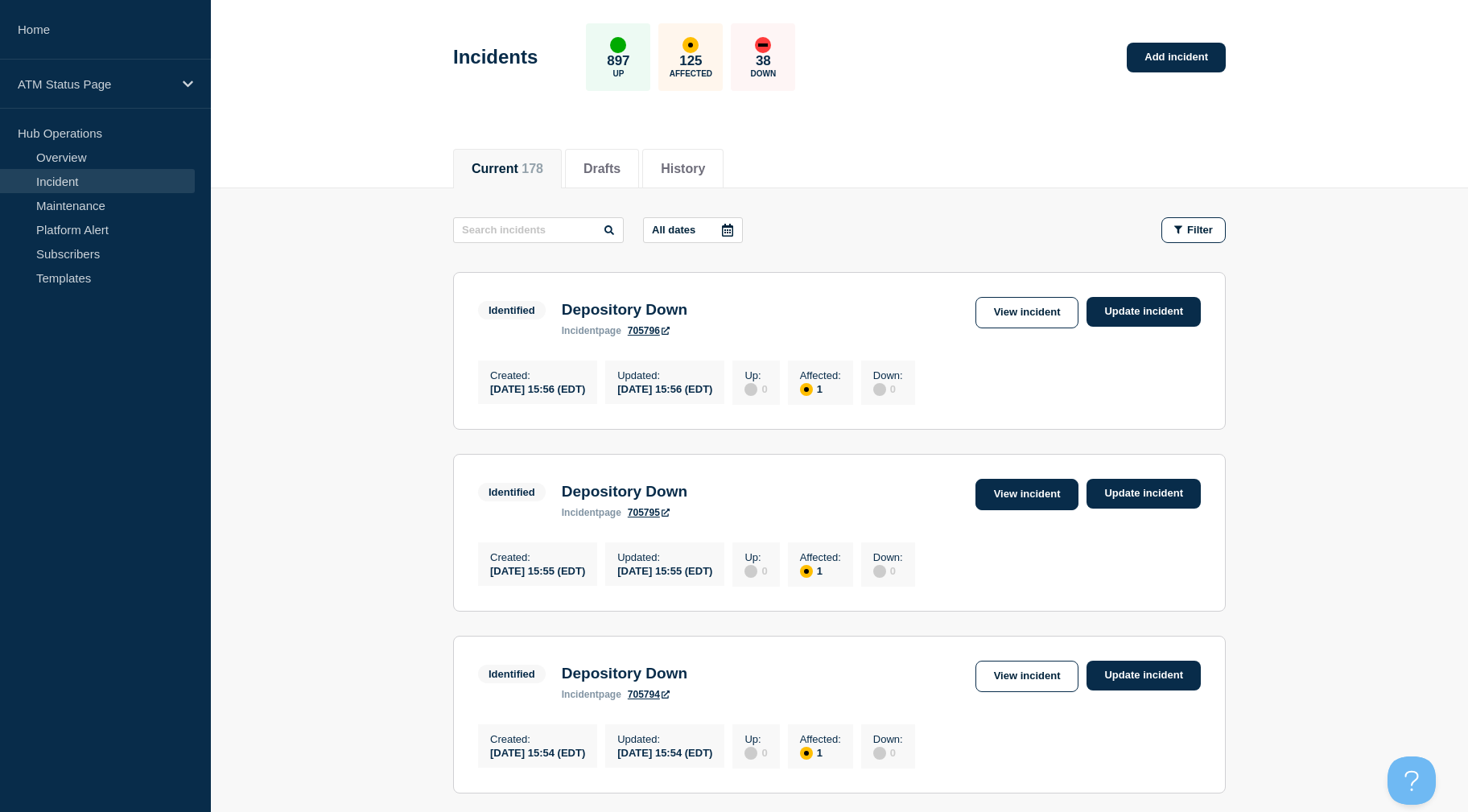
click at [1024, 495] on link "View incident" at bounding box center [1027, 495] width 104 height 31
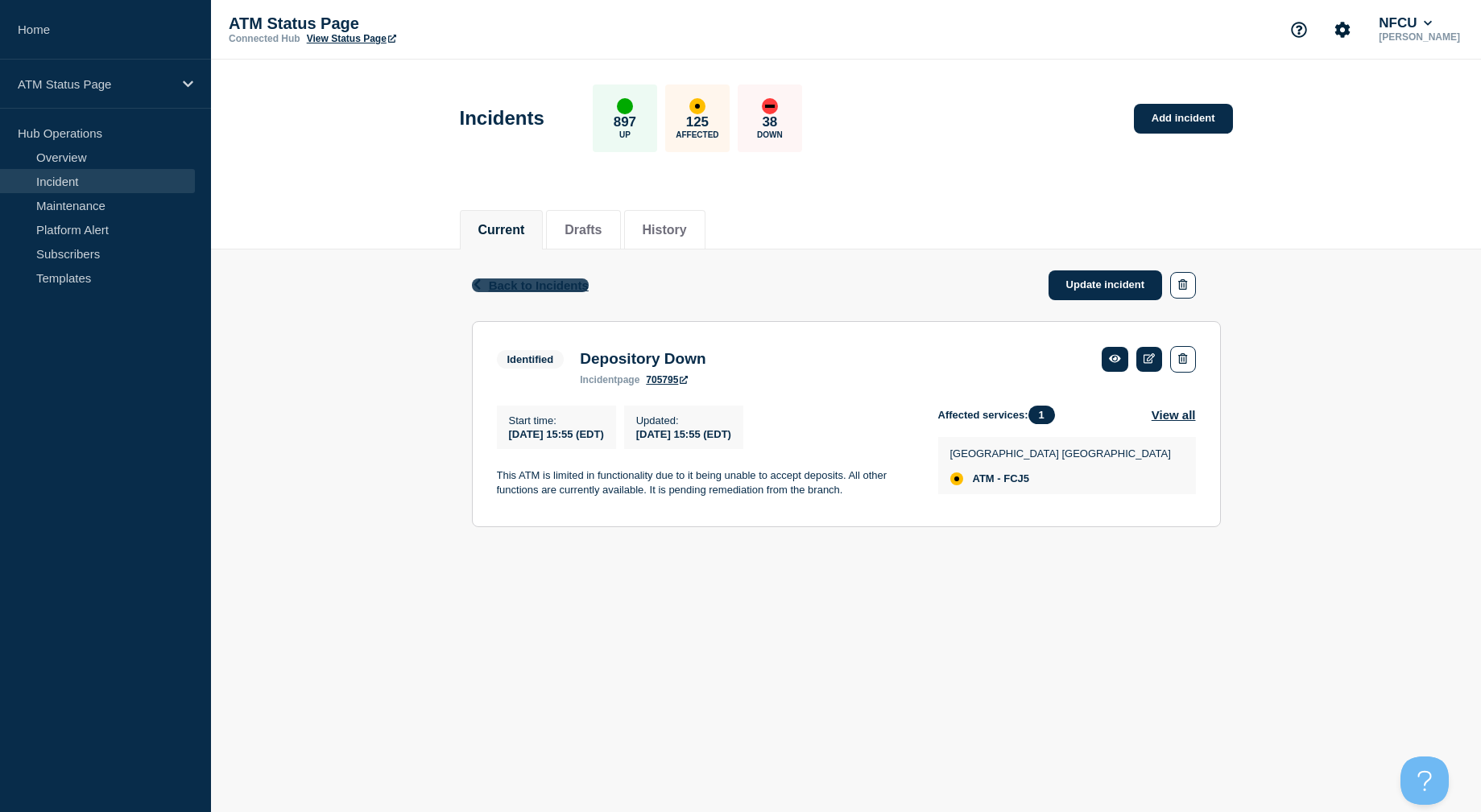
click at [512, 286] on span "Back to Incidents" at bounding box center [538, 285] width 99 height 14
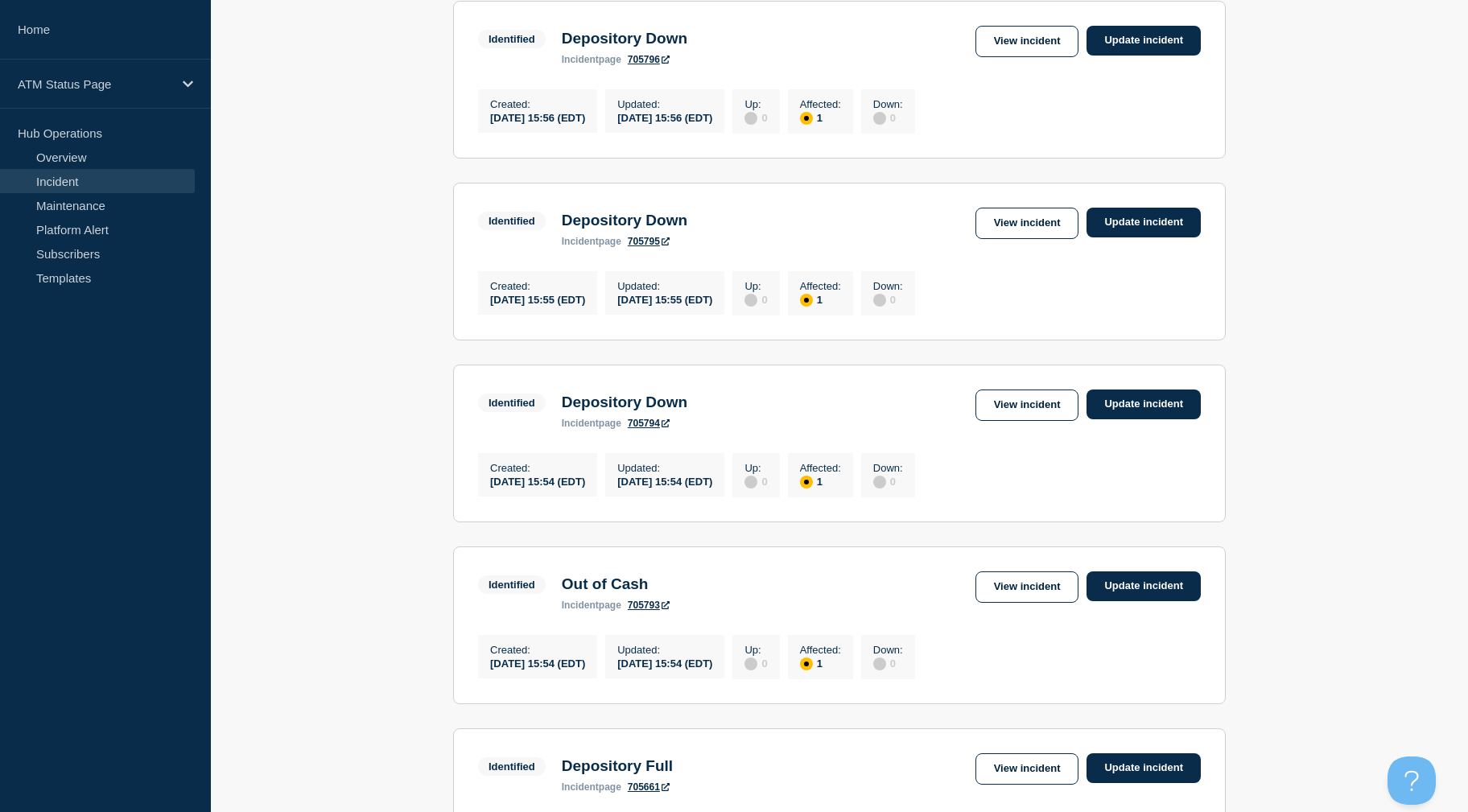
drag, startPoint x: 383, startPoint y: 405, endPoint x: 380, endPoint y: 421, distance: 16.3
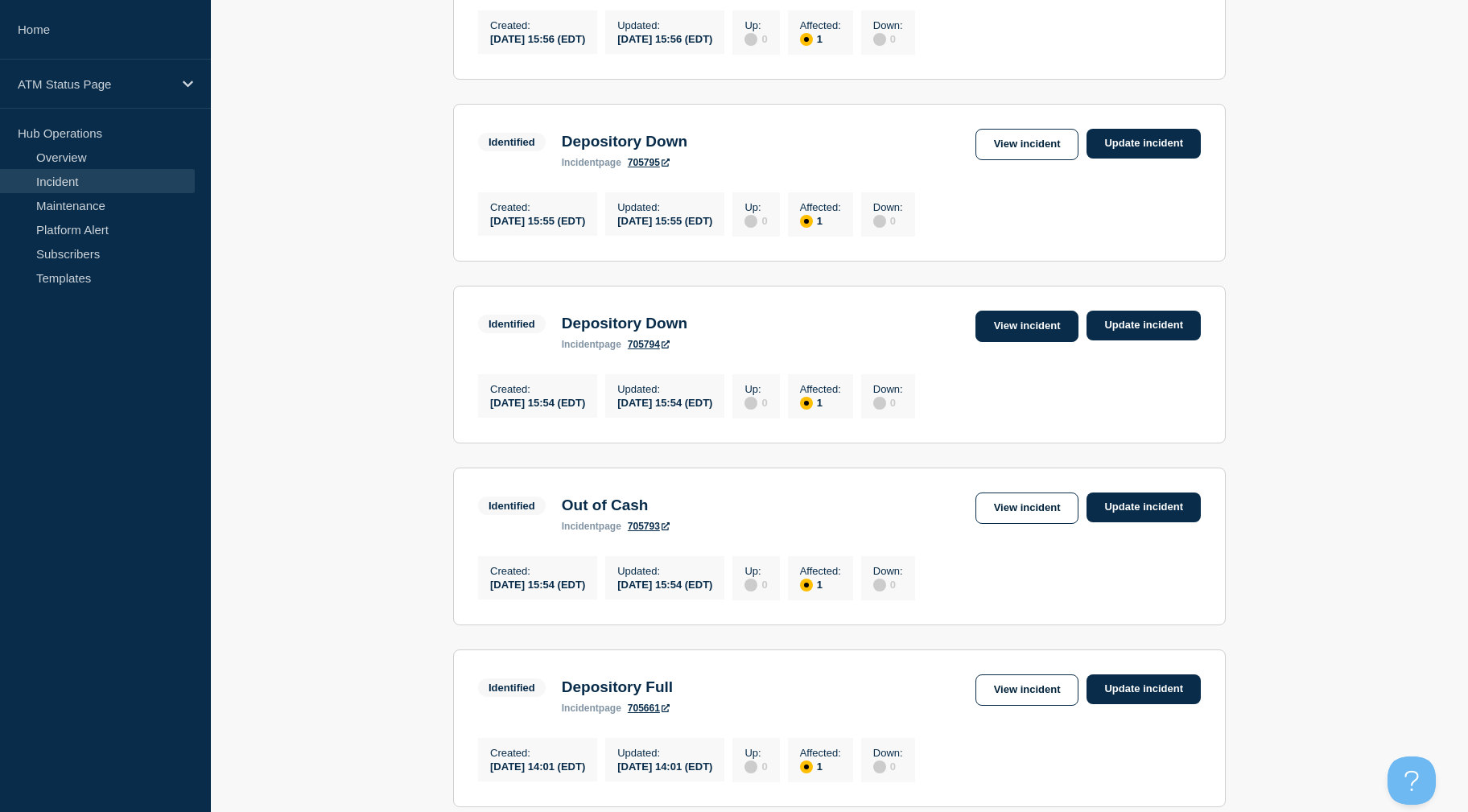
click at [1038, 330] on link "View incident" at bounding box center [1027, 326] width 104 height 31
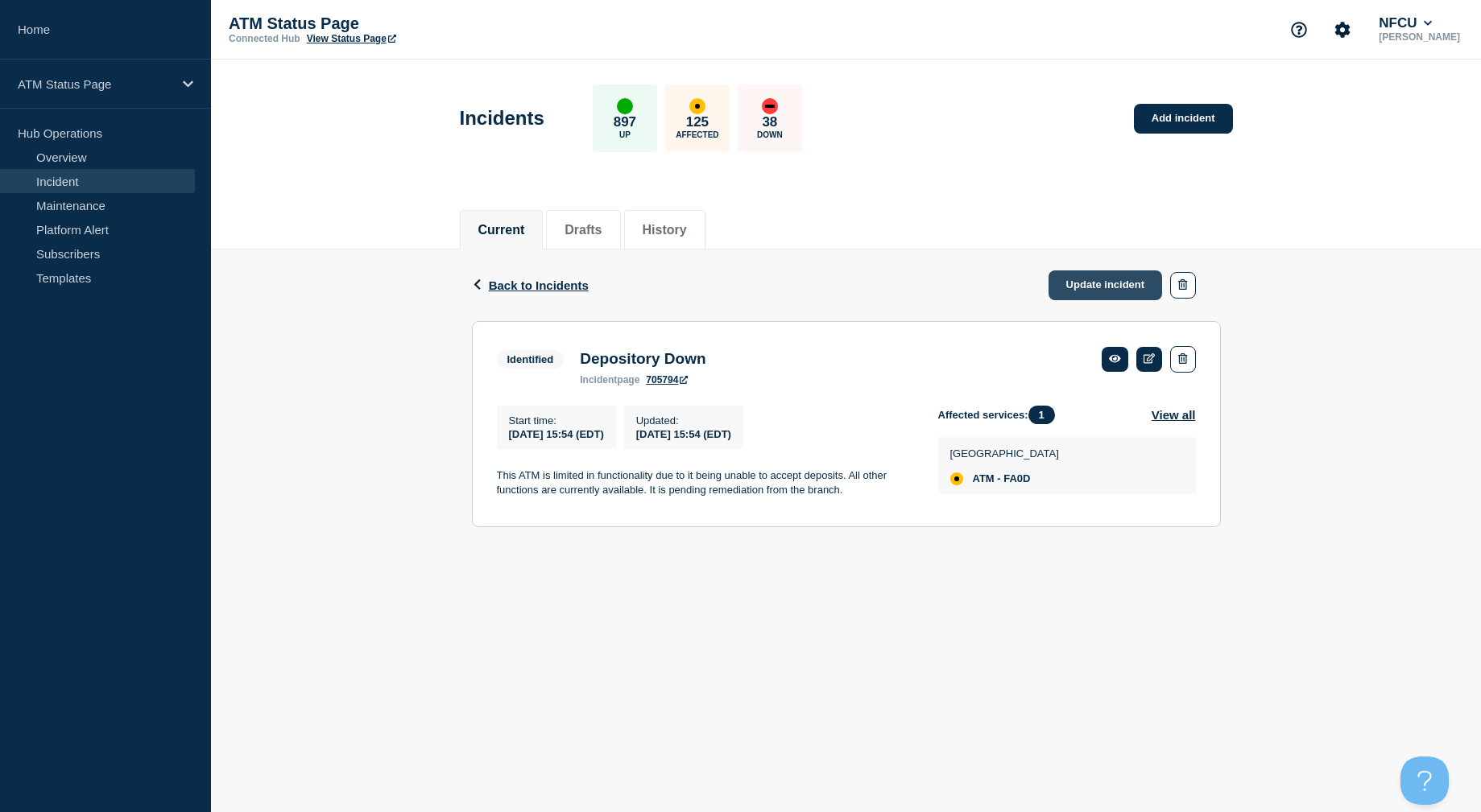
click at [1068, 283] on link "Update incident" at bounding box center [1105, 285] width 114 height 30
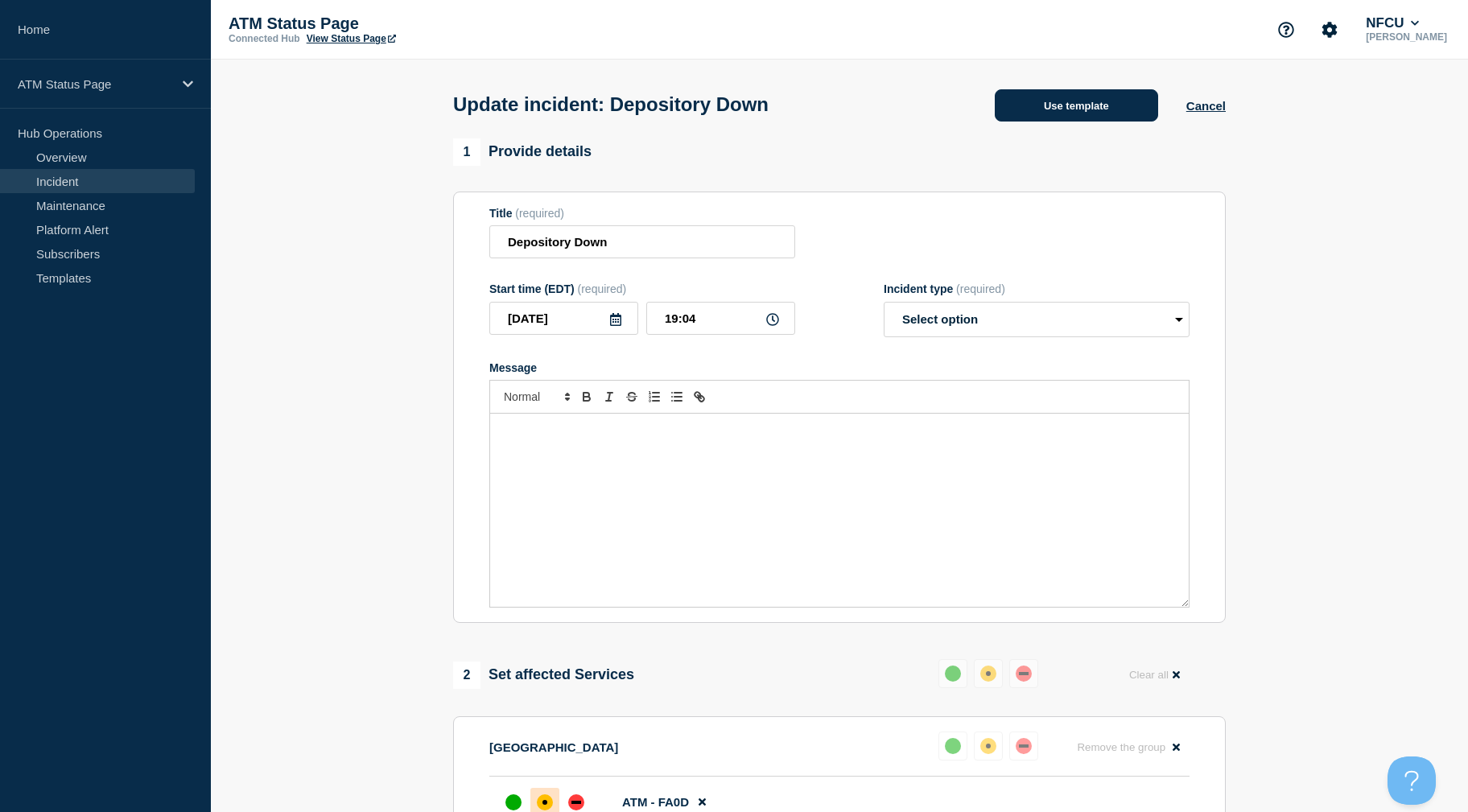
click at [1060, 102] on button "Use template" at bounding box center [1075, 105] width 163 height 32
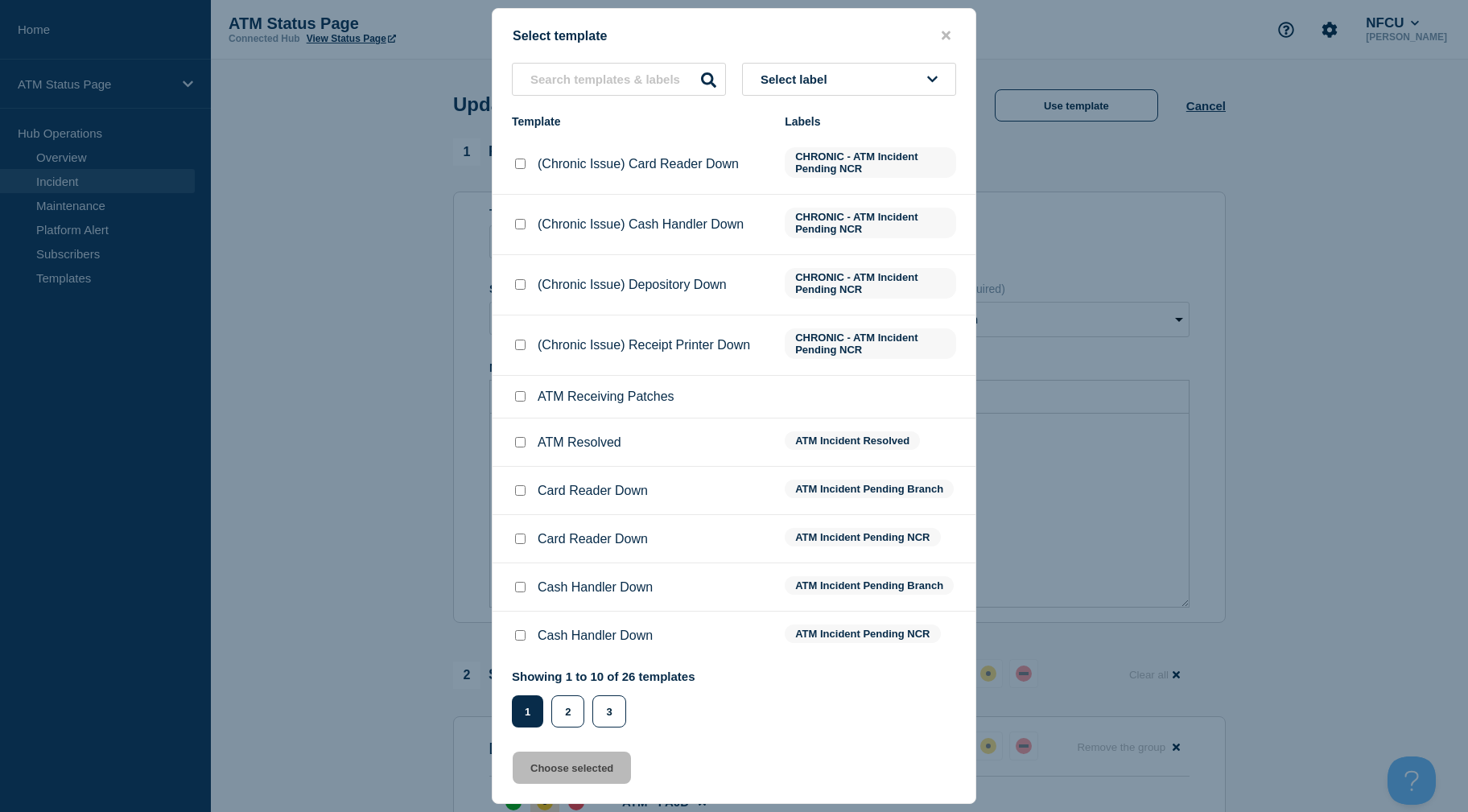
click at [863, 78] on button "Select label" at bounding box center [849, 79] width 214 height 33
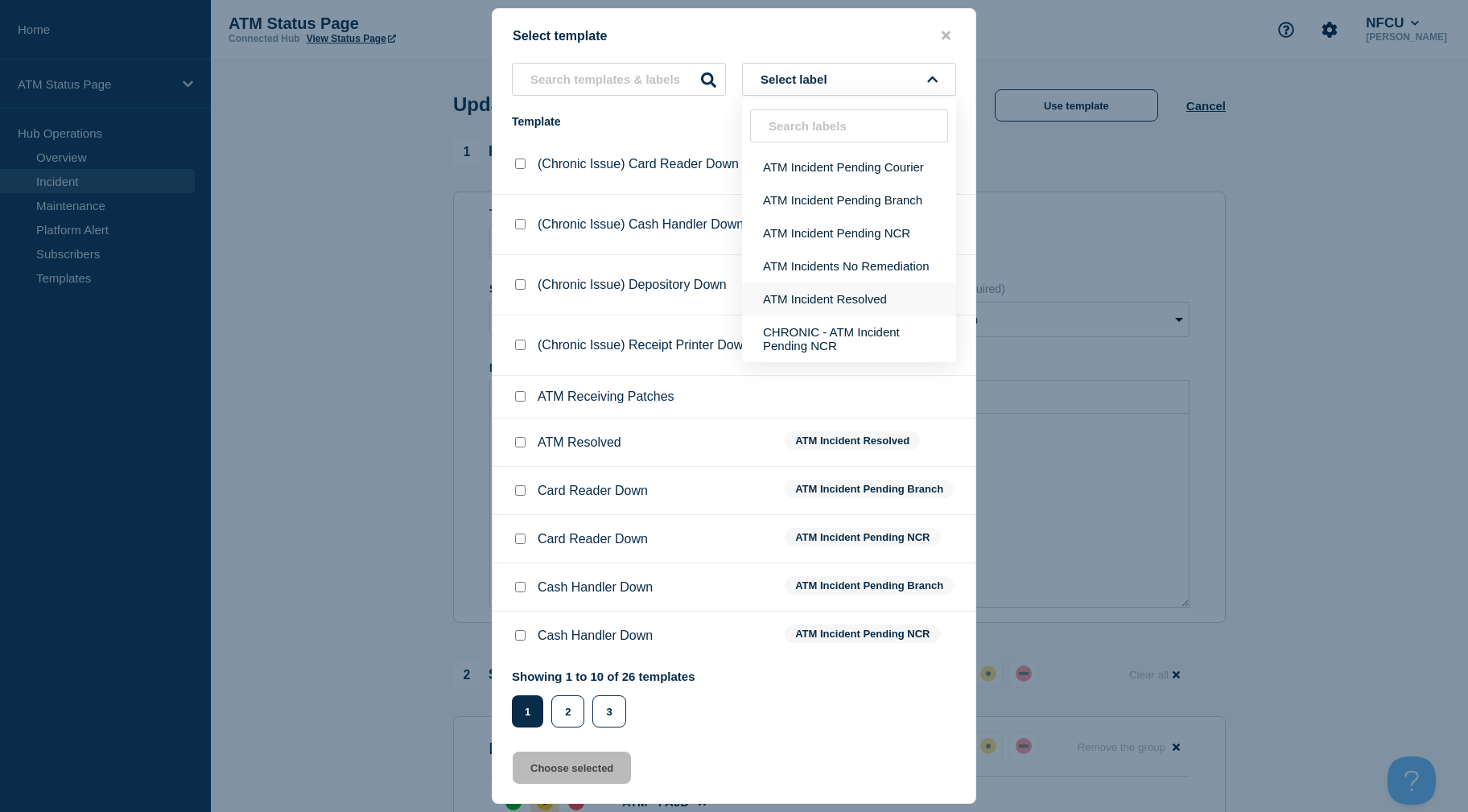
click at [853, 303] on button "ATM Incident Resolved" at bounding box center [849, 299] width 214 height 33
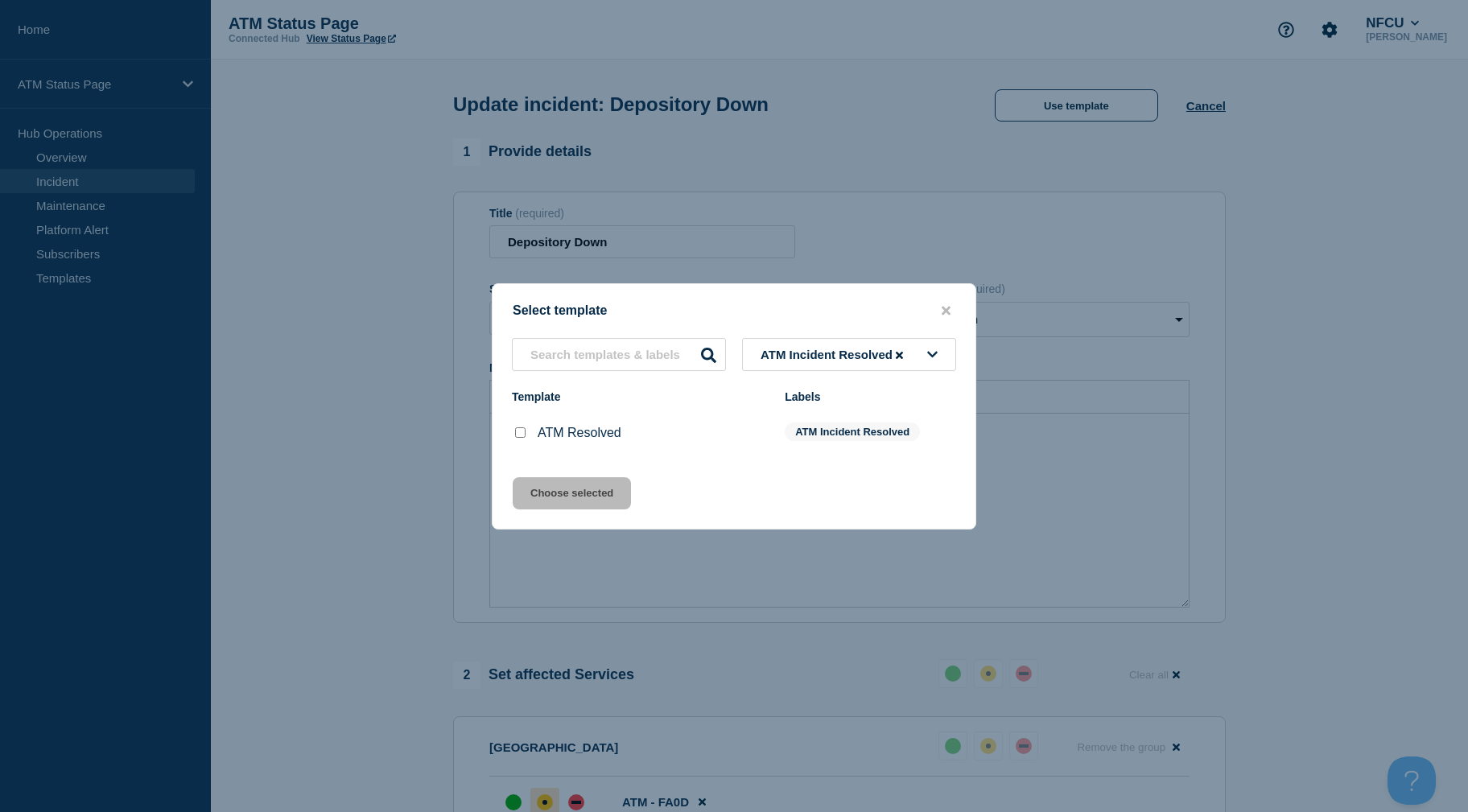
click at [522, 438] on input "ATM Resolved checkbox" at bounding box center [521, 433] width 10 height 10
click at [534, 483] on button "Choose selected" at bounding box center [572, 493] width 119 height 32
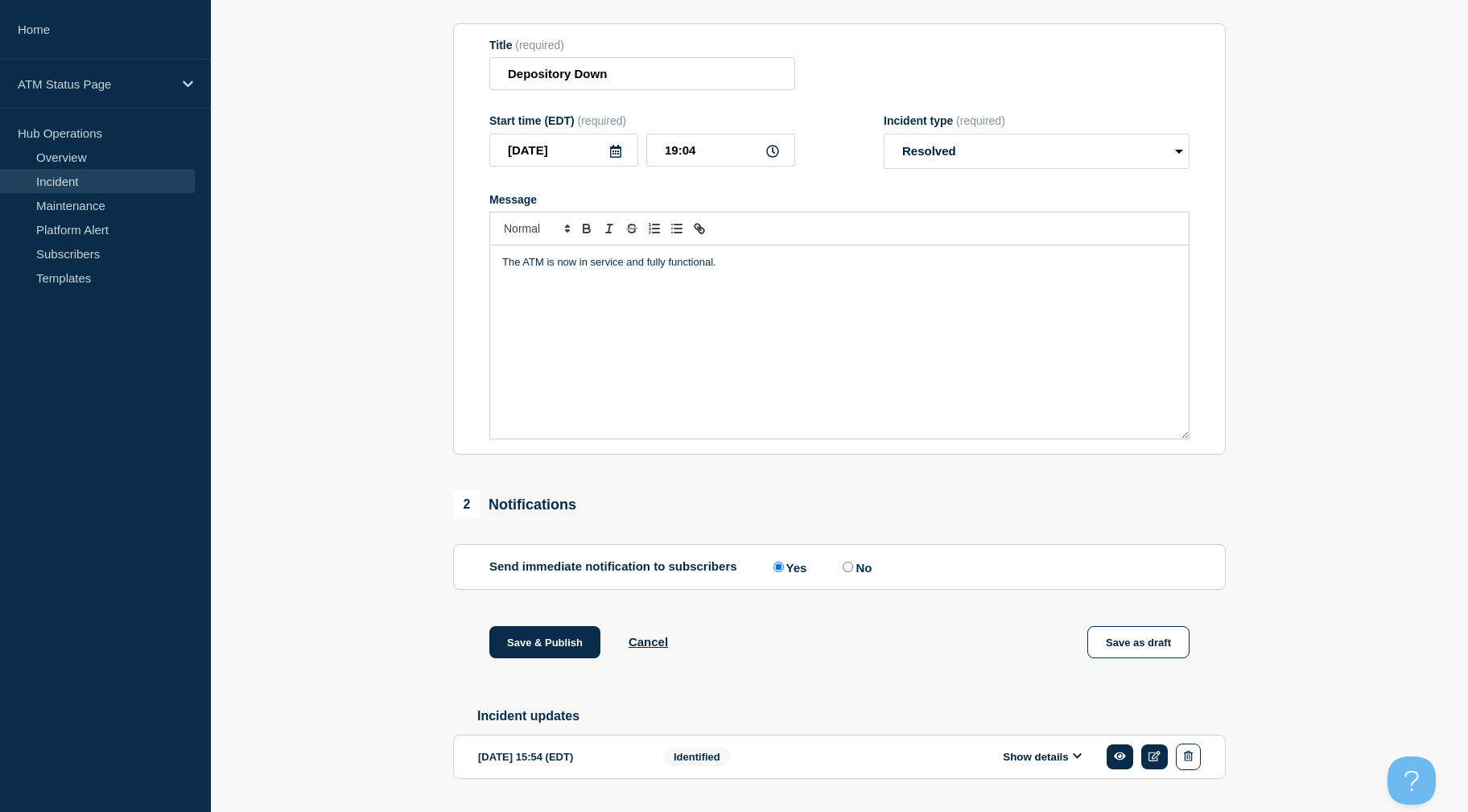
scroll to position [218, 0]
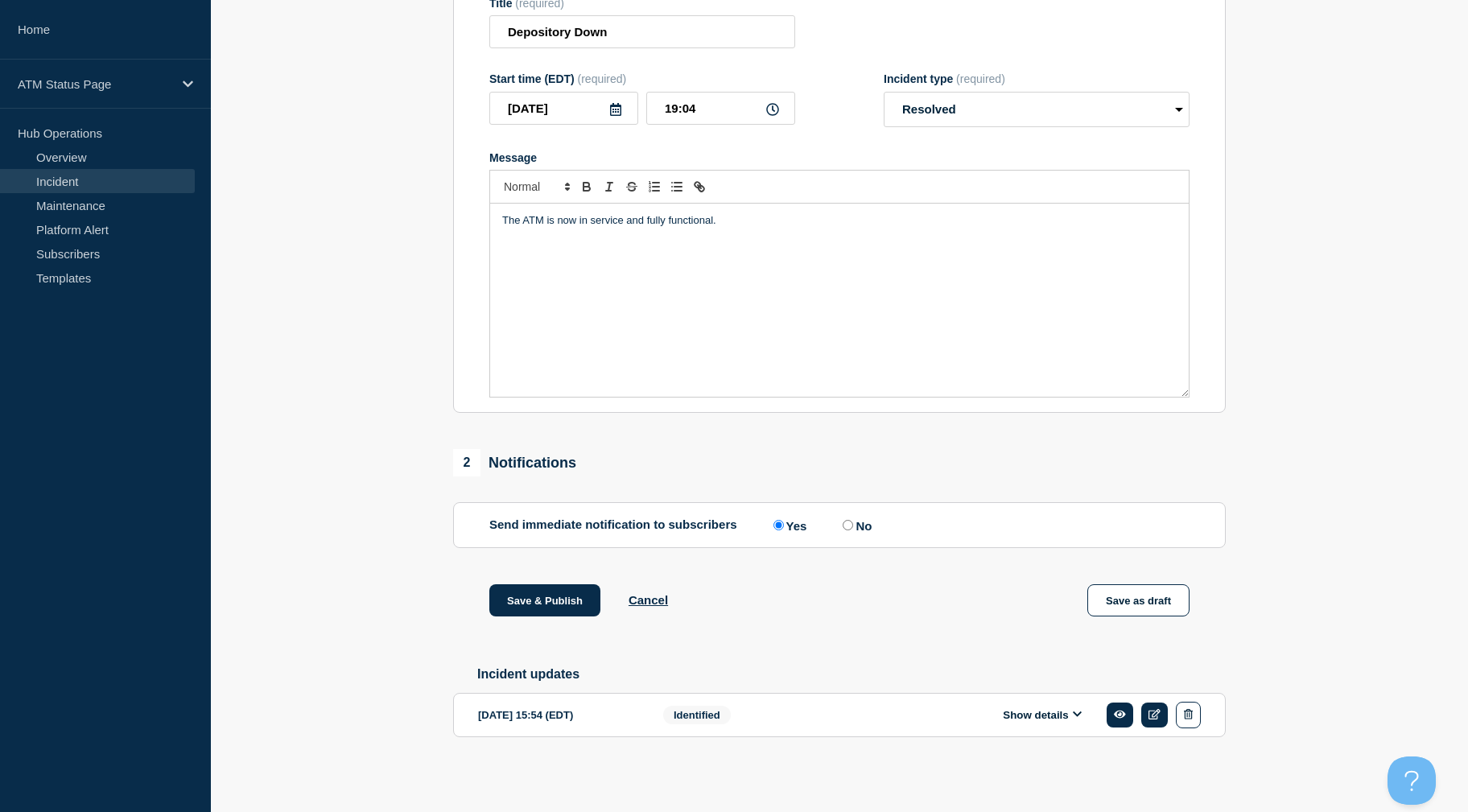
drag, startPoint x: 387, startPoint y: 432, endPoint x: 387, endPoint y: 542, distance: 110.0
click at [535, 598] on button "Save & Publish" at bounding box center [544, 600] width 111 height 32
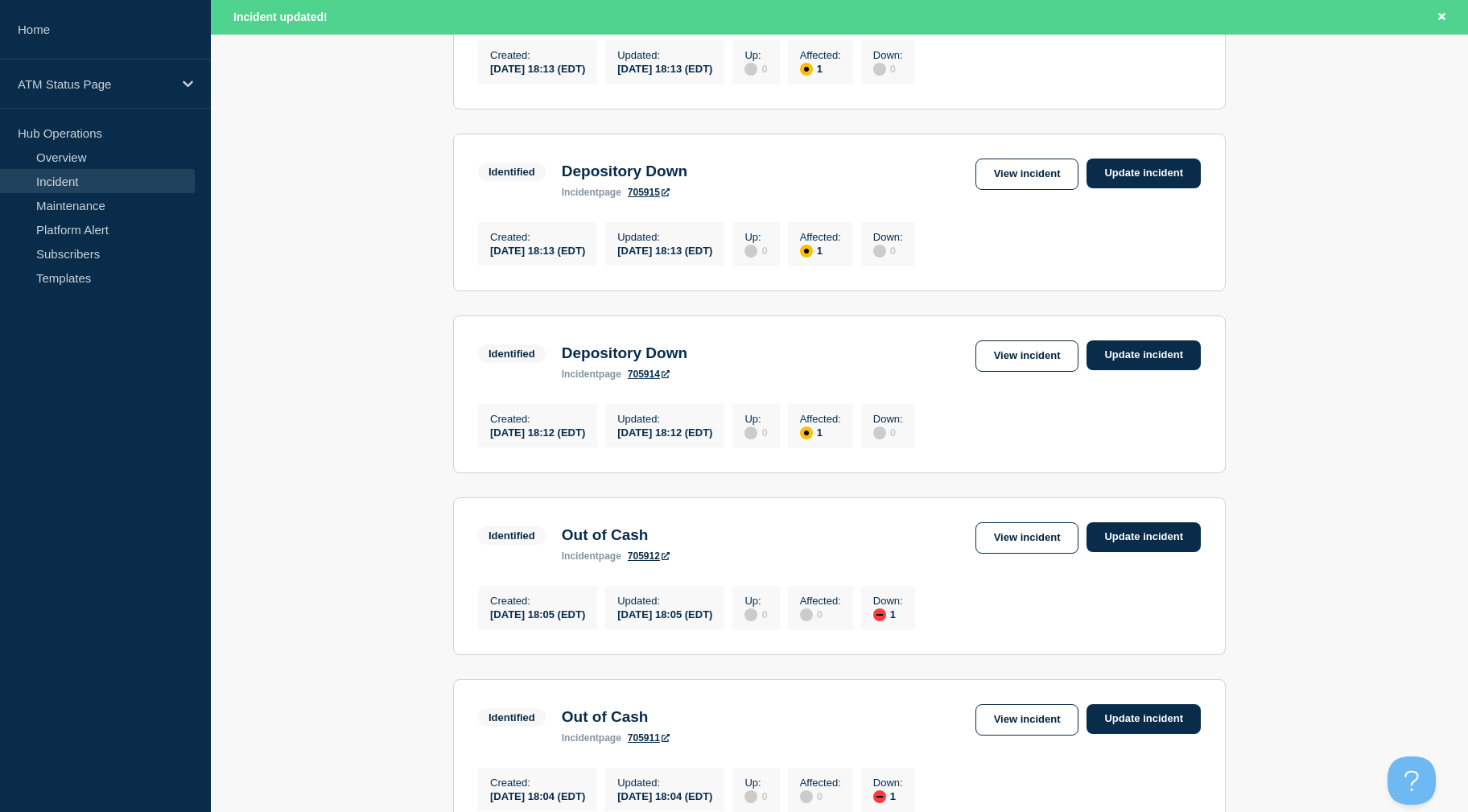
scroll to position [1633, 0]
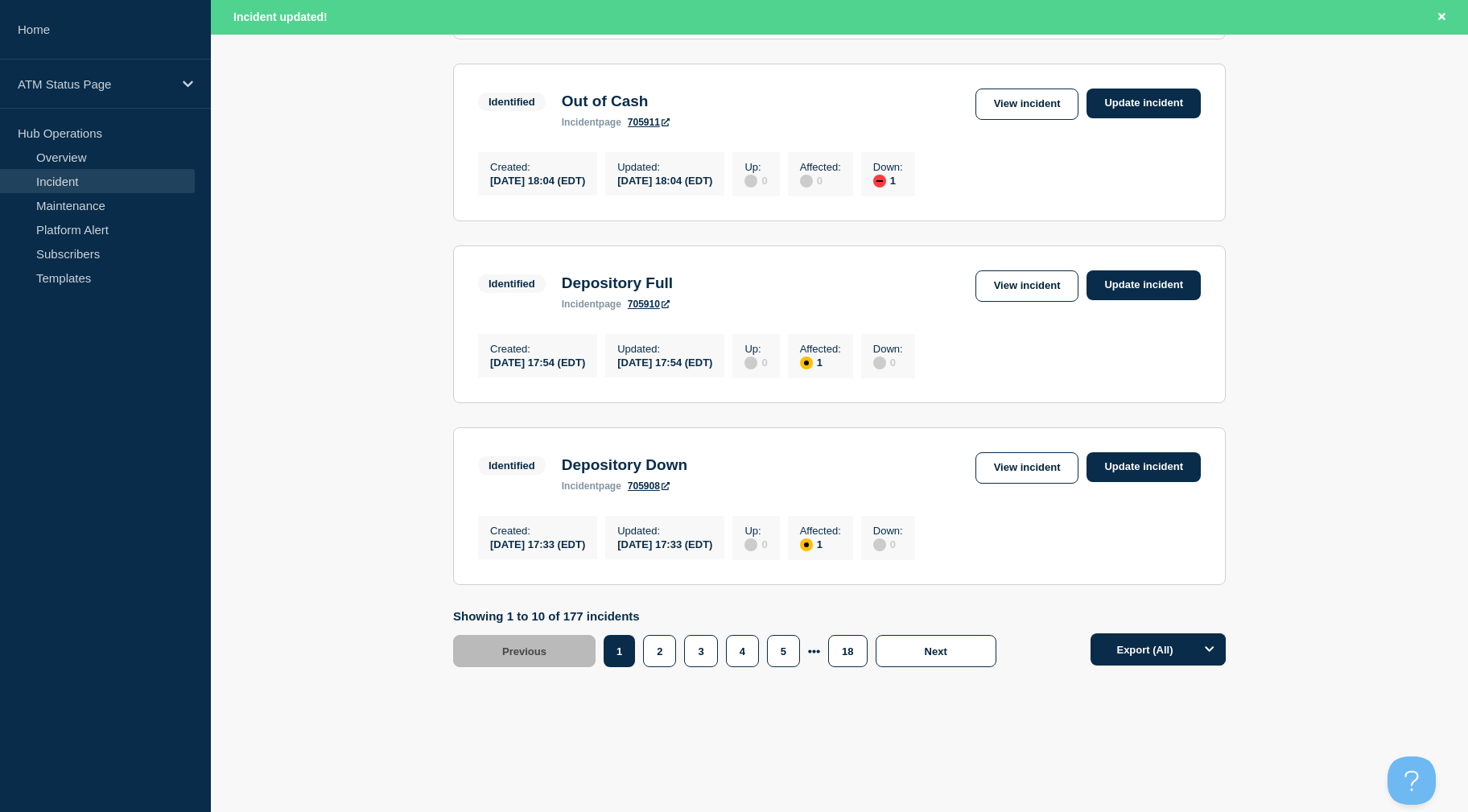
drag, startPoint x: 1312, startPoint y: 451, endPoint x: 1320, endPoint y: 621, distance: 170.2
click at [777, 649] on button "5" at bounding box center [783, 651] width 33 height 32
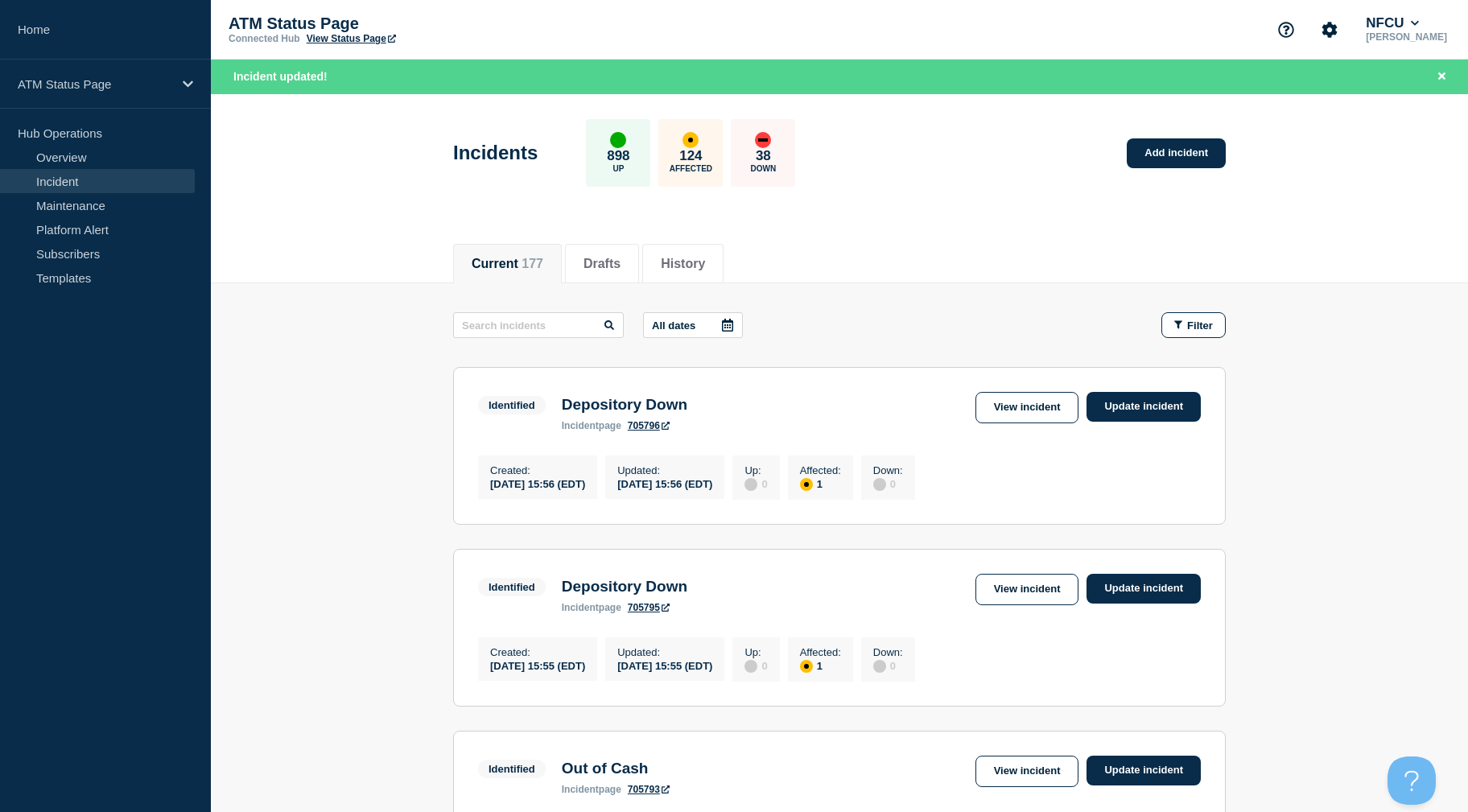
drag, startPoint x: 1454, startPoint y: 409, endPoint x: 1307, endPoint y: 59, distance: 379.6
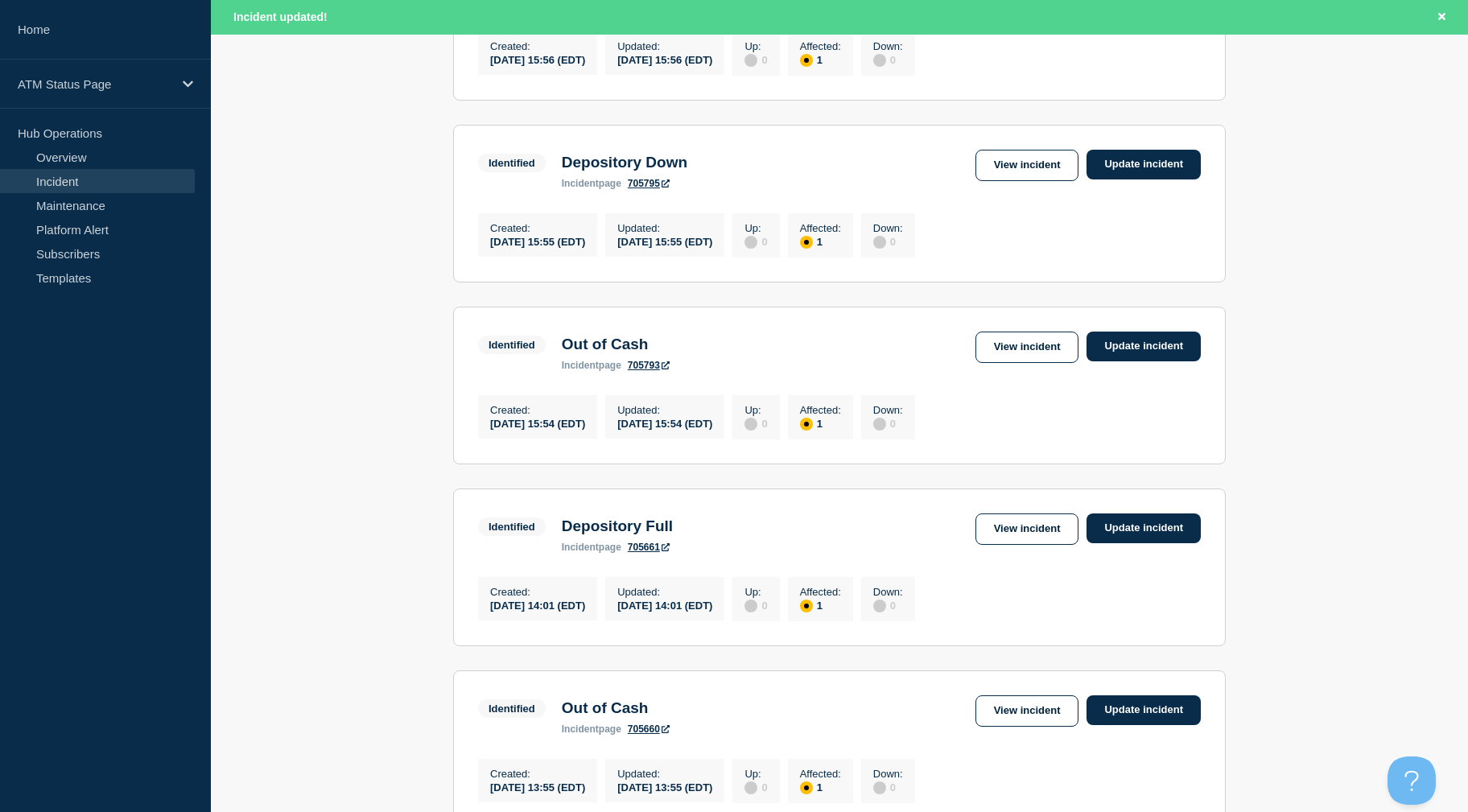
drag, startPoint x: 1349, startPoint y: 433, endPoint x: 1345, endPoint y: 467, distance: 34.2
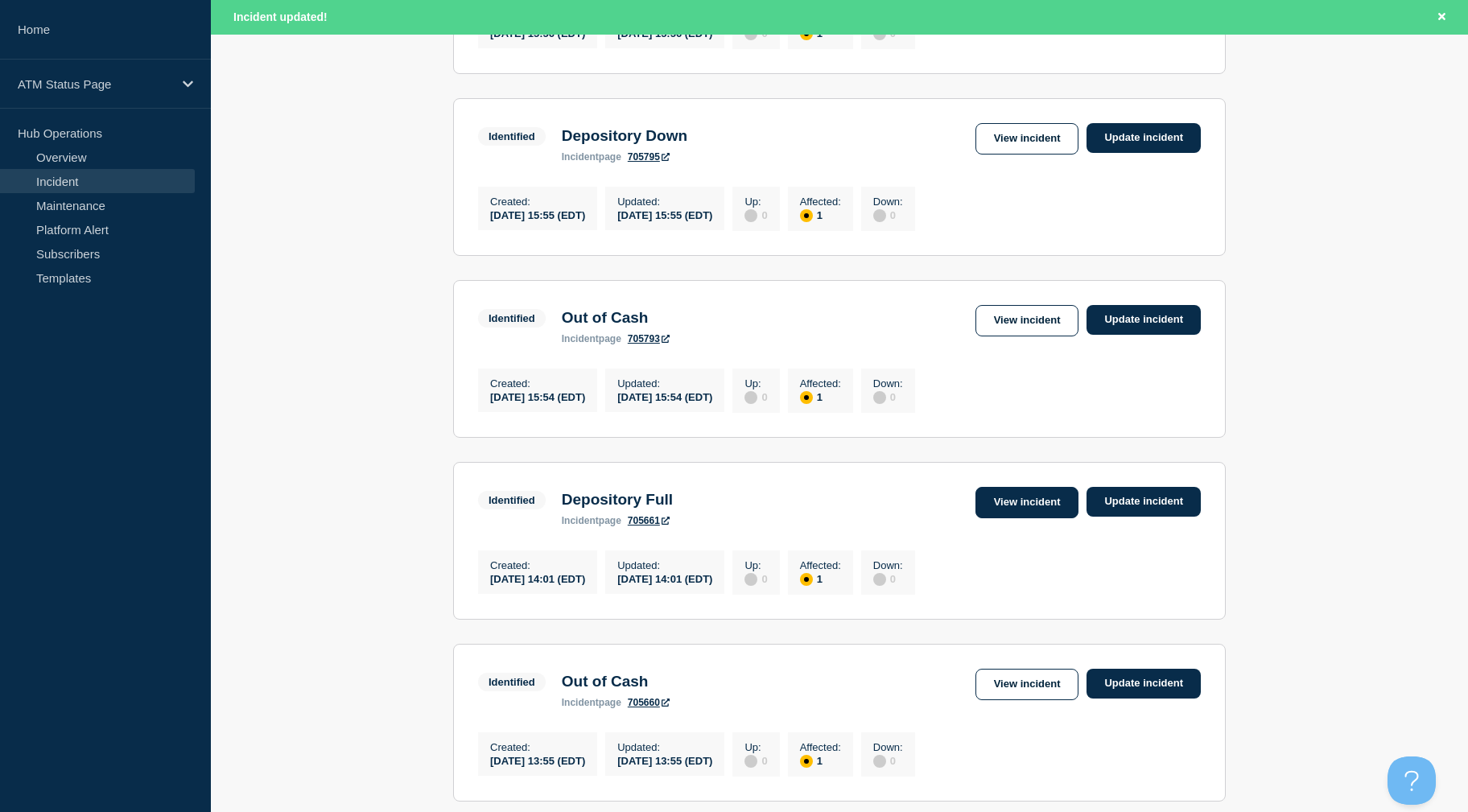
click at [1000, 505] on link "View incident" at bounding box center [1027, 502] width 104 height 31
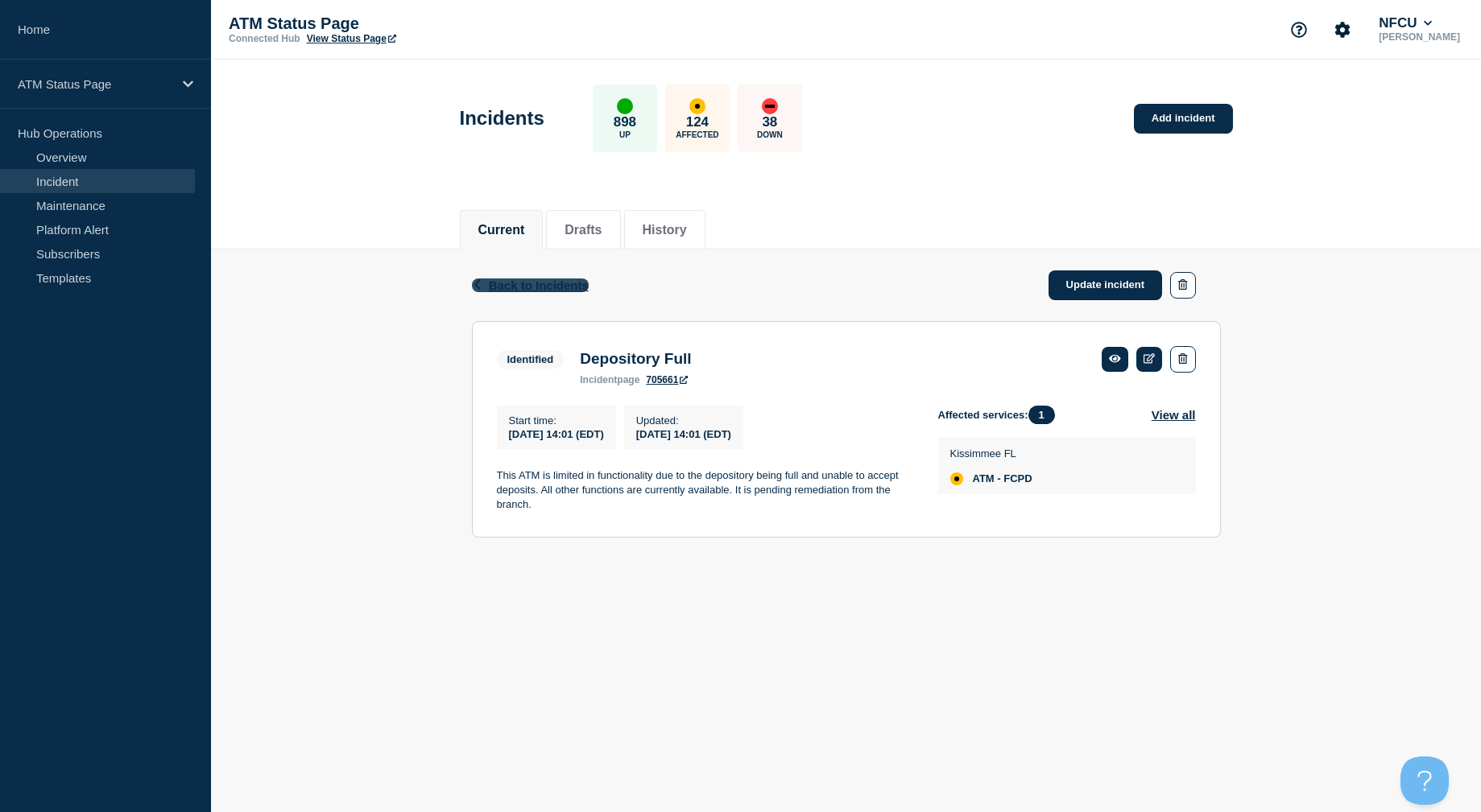
click at [536, 283] on span "Back to Incidents" at bounding box center [538, 285] width 99 height 14
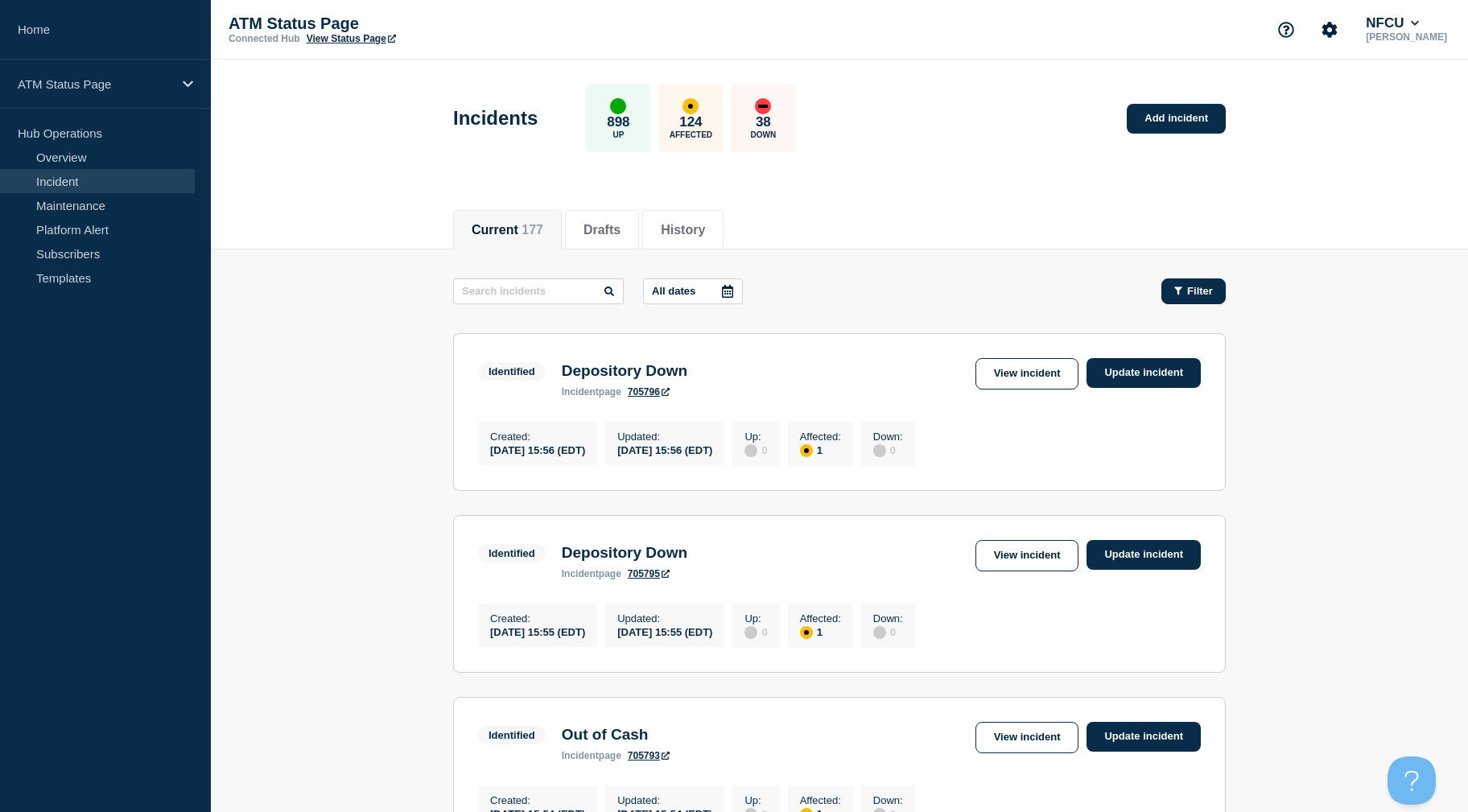
click at [1179, 295] on icon "button" at bounding box center [1178, 290] width 8 height 8
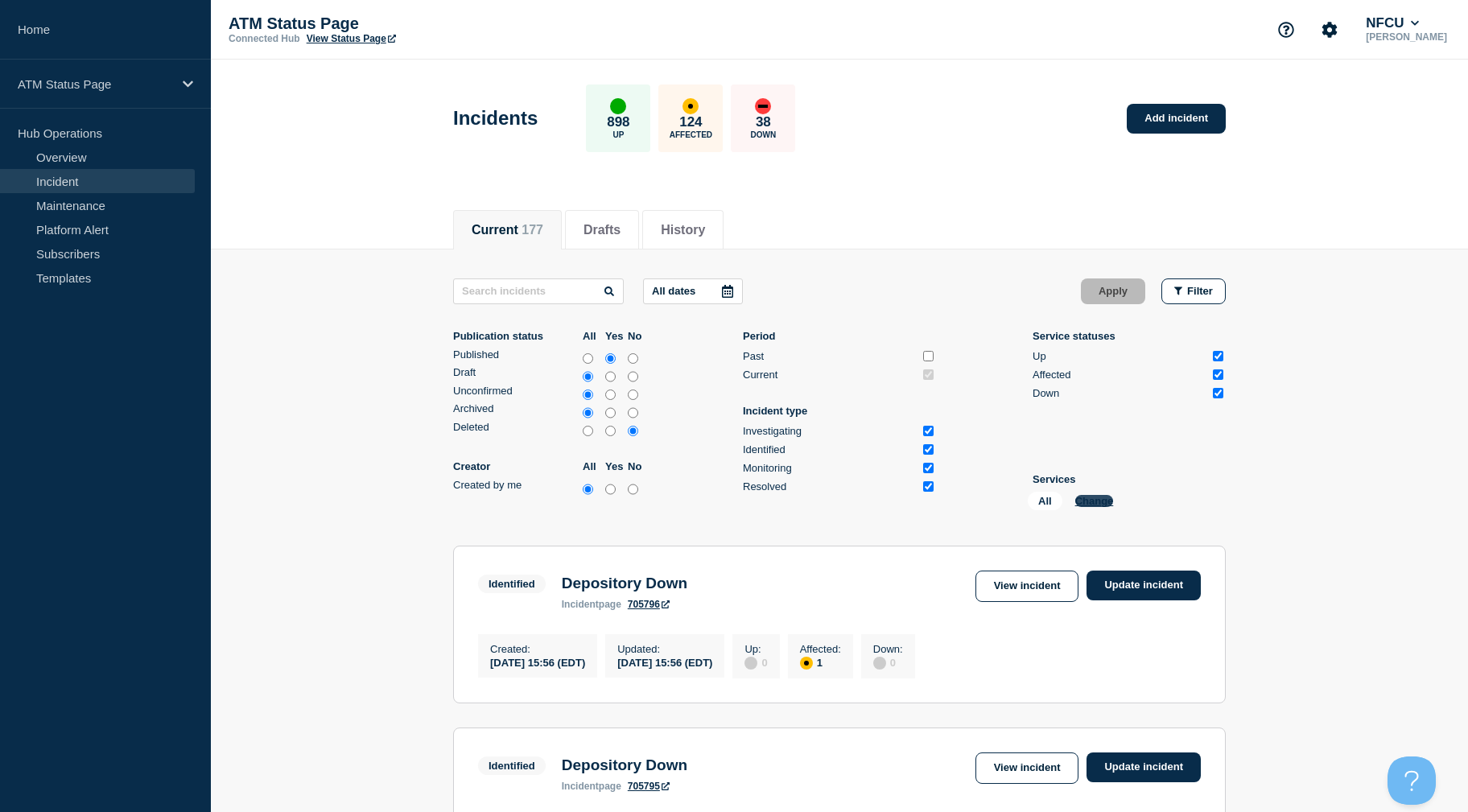
click at [1088, 496] on button "Change" at bounding box center [1095, 501] width 38 height 12
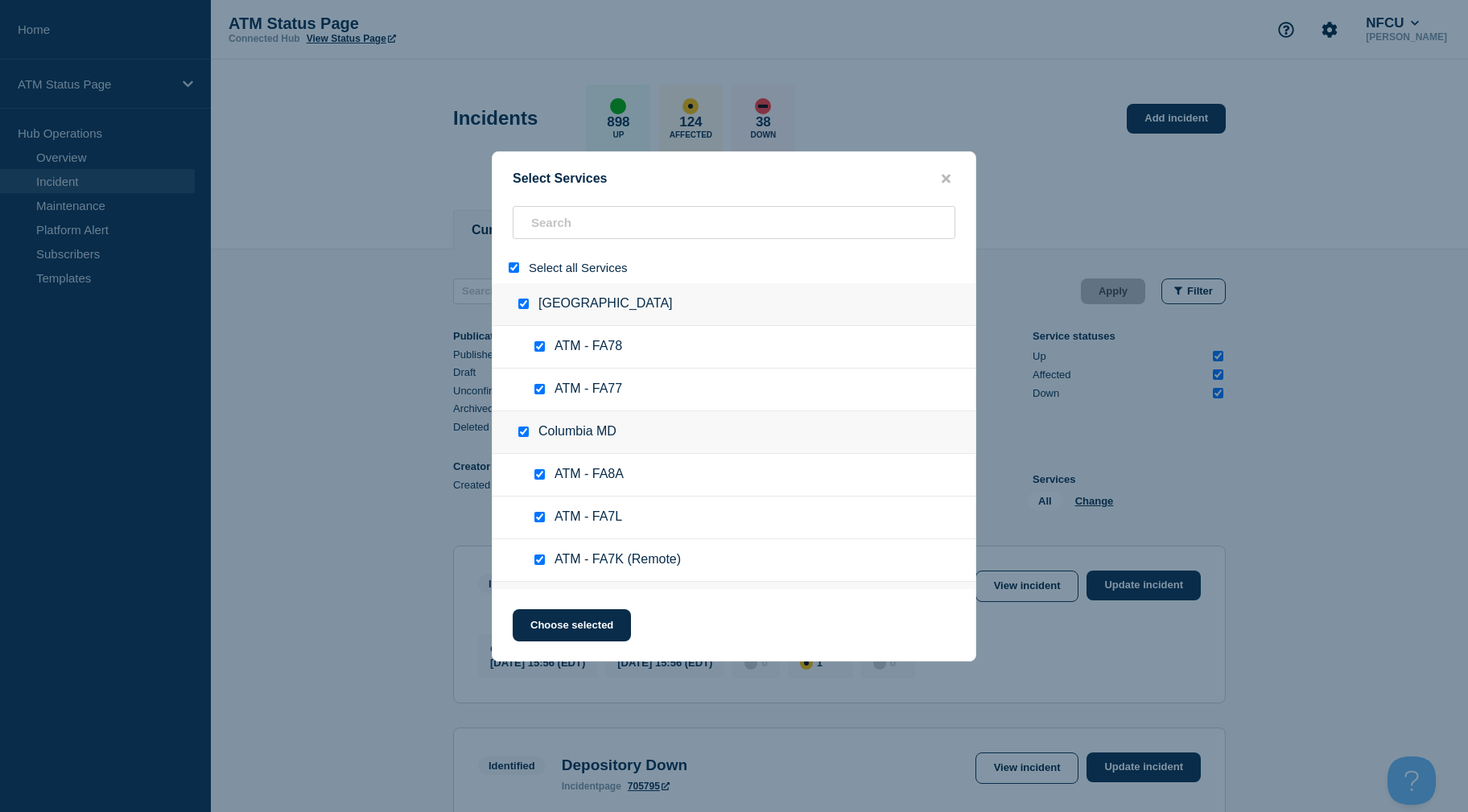
click at [512, 270] on input "select all" at bounding box center [514, 268] width 10 height 10
click at [584, 215] on input "search" at bounding box center [734, 222] width 442 height 33
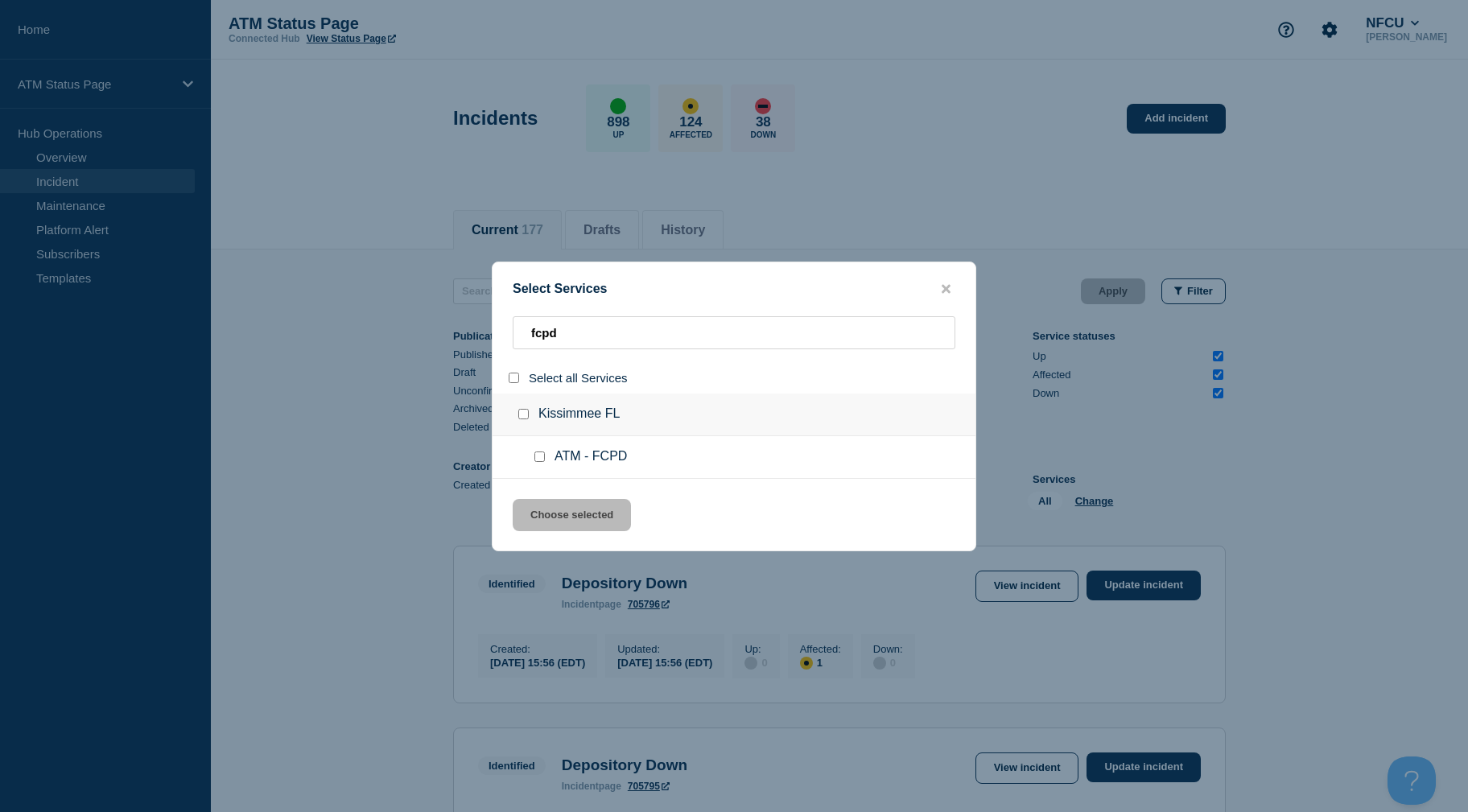
click at [536, 455] on input "service: ATM - FCPD" at bounding box center [540, 457] width 10 height 10
click at [576, 505] on button "Choose selected" at bounding box center [572, 515] width 119 height 32
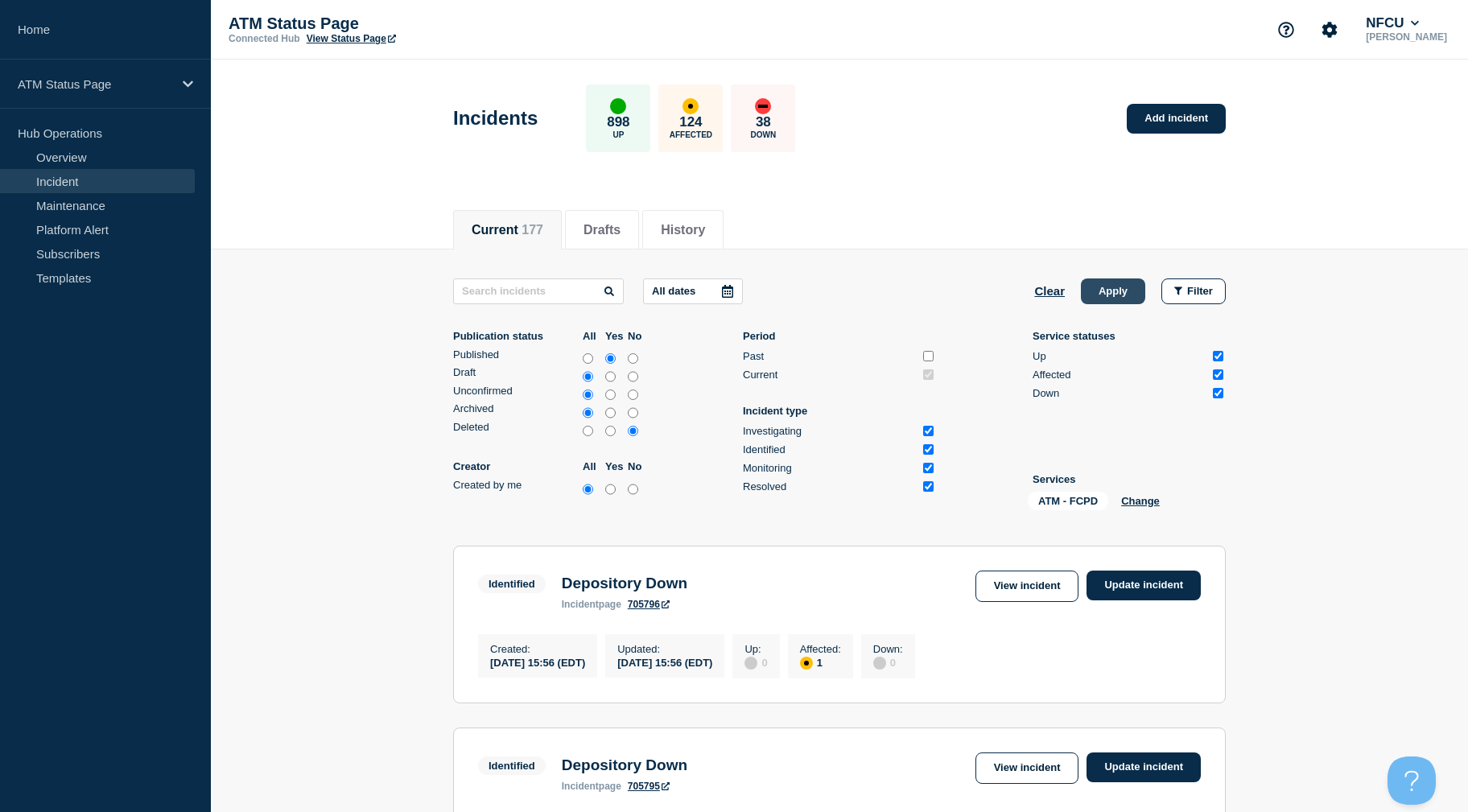
click at [1120, 283] on button "Apply" at bounding box center [1113, 291] width 65 height 26
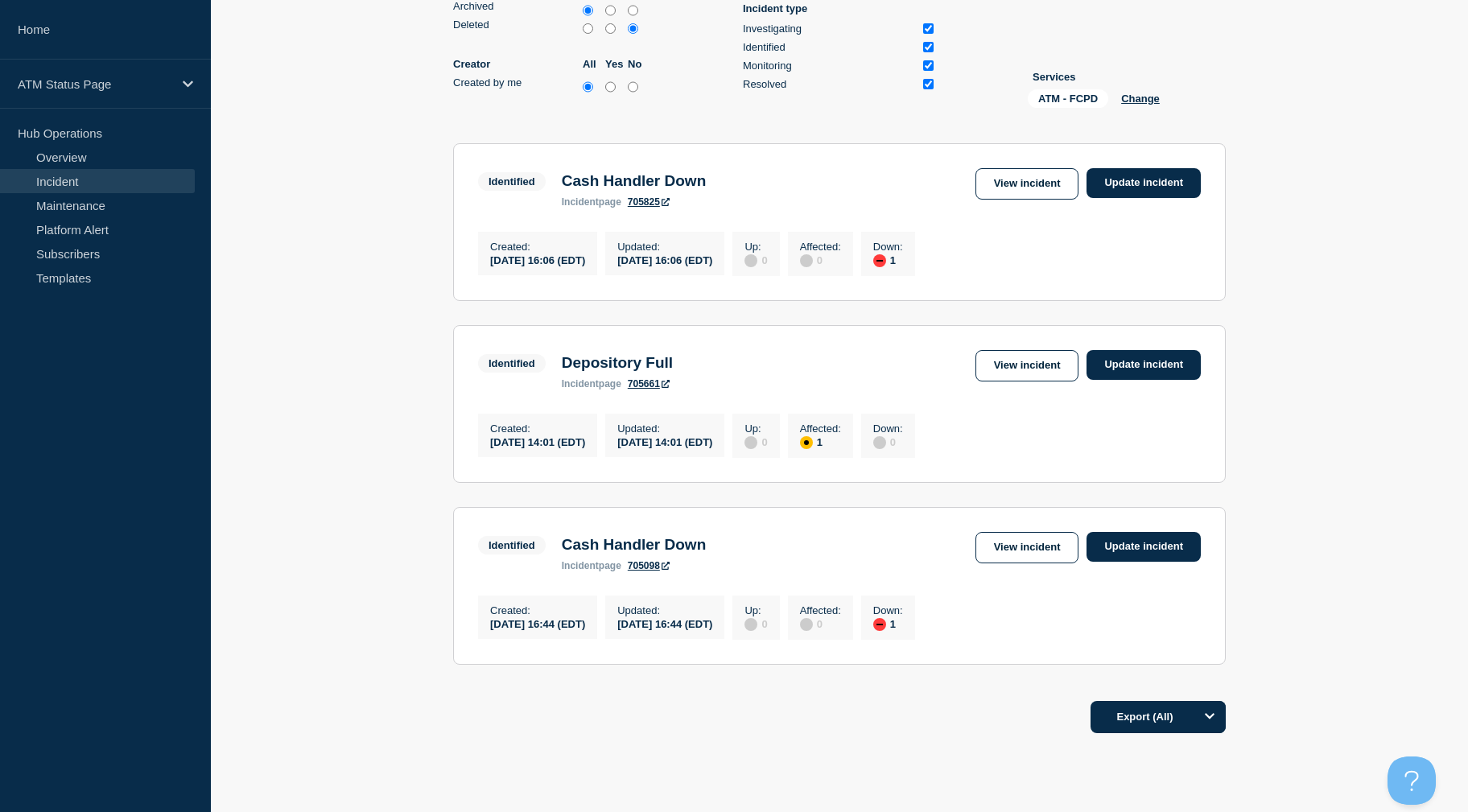
scroll to position [483, 0]
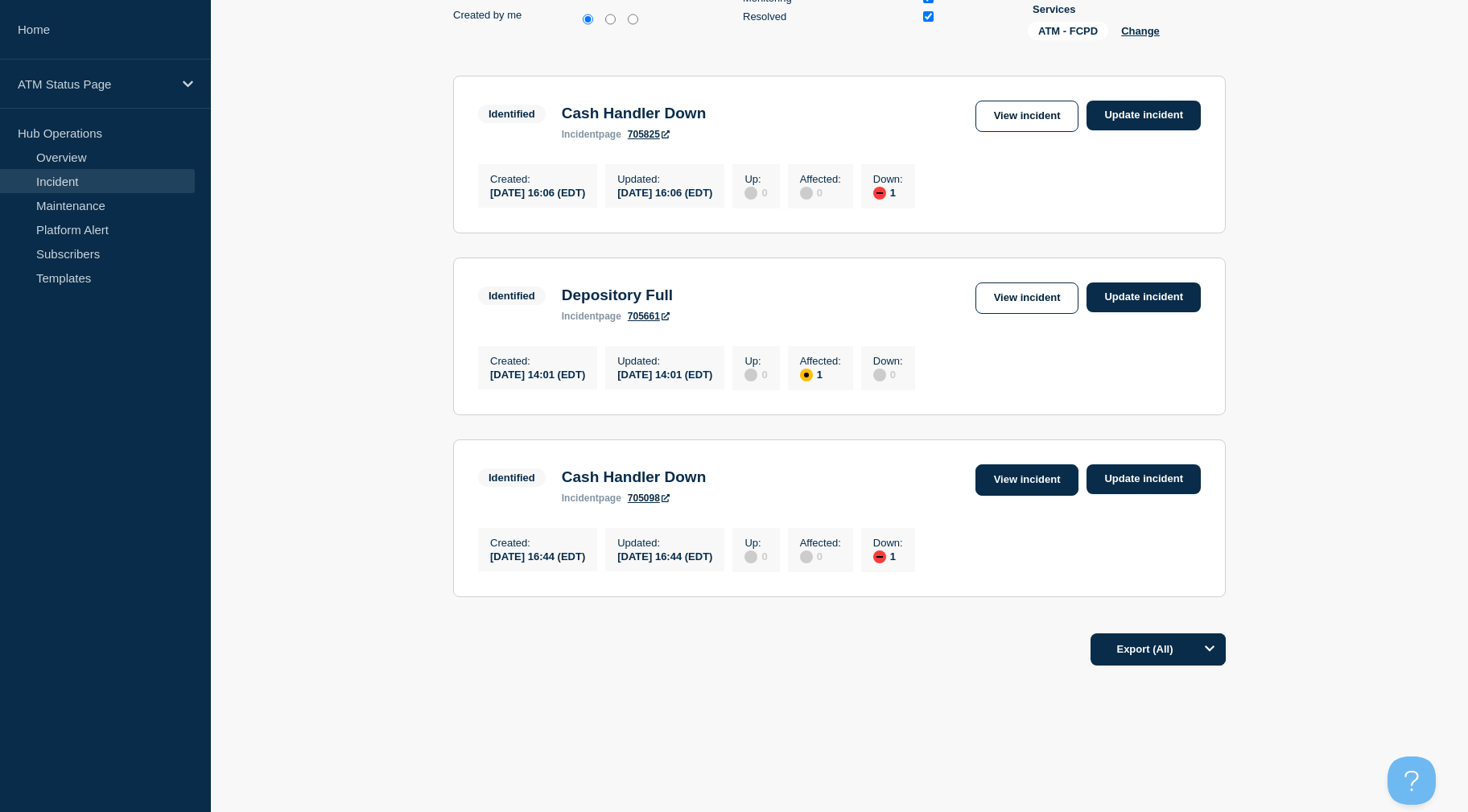
click at [1015, 479] on link "View incident" at bounding box center [1027, 480] width 104 height 31
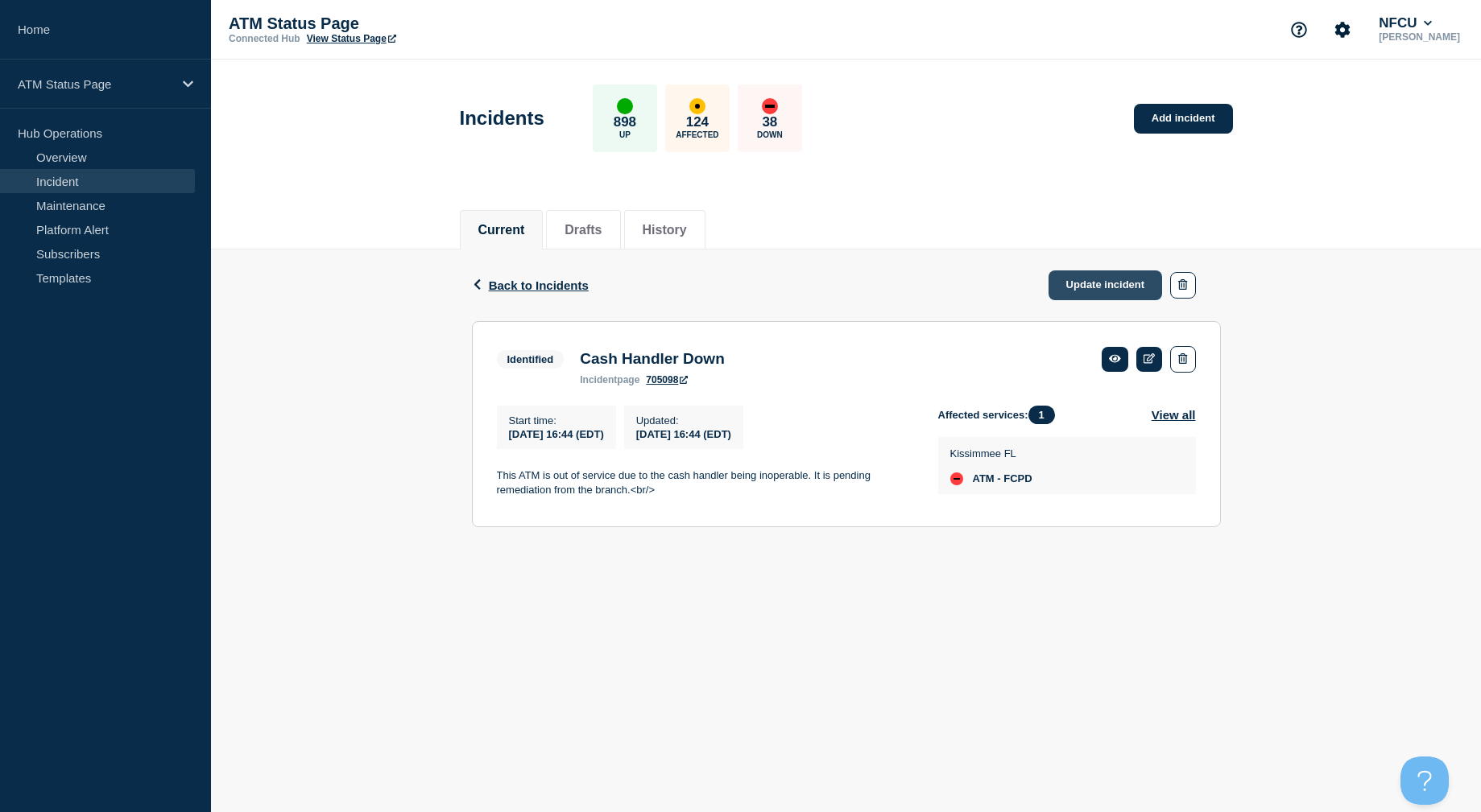
click at [1088, 280] on link "Update incident" at bounding box center [1105, 285] width 114 height 30
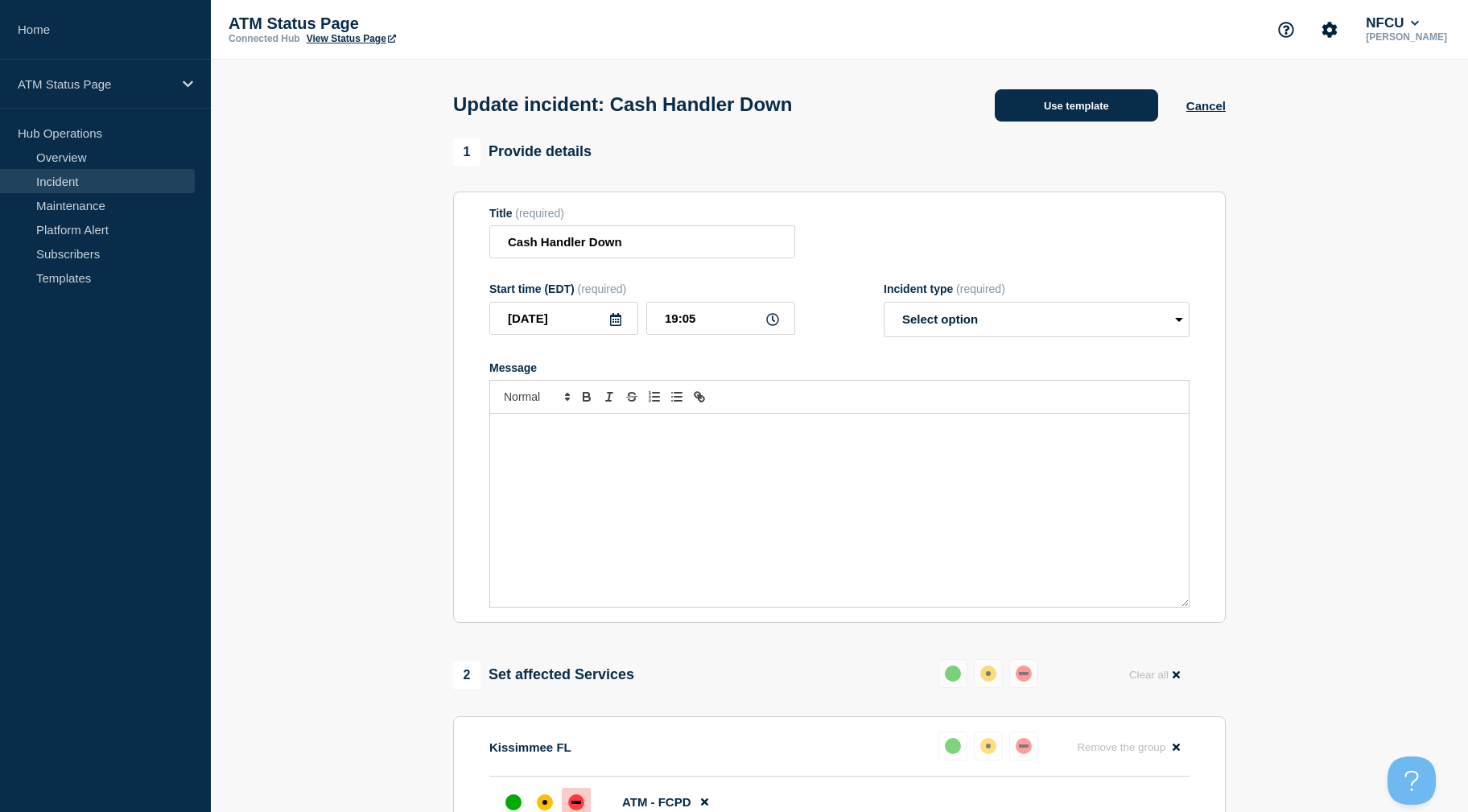
click at [1110, 91] on button "Use template" at bounding box center [1075, 105] width 163 height 32
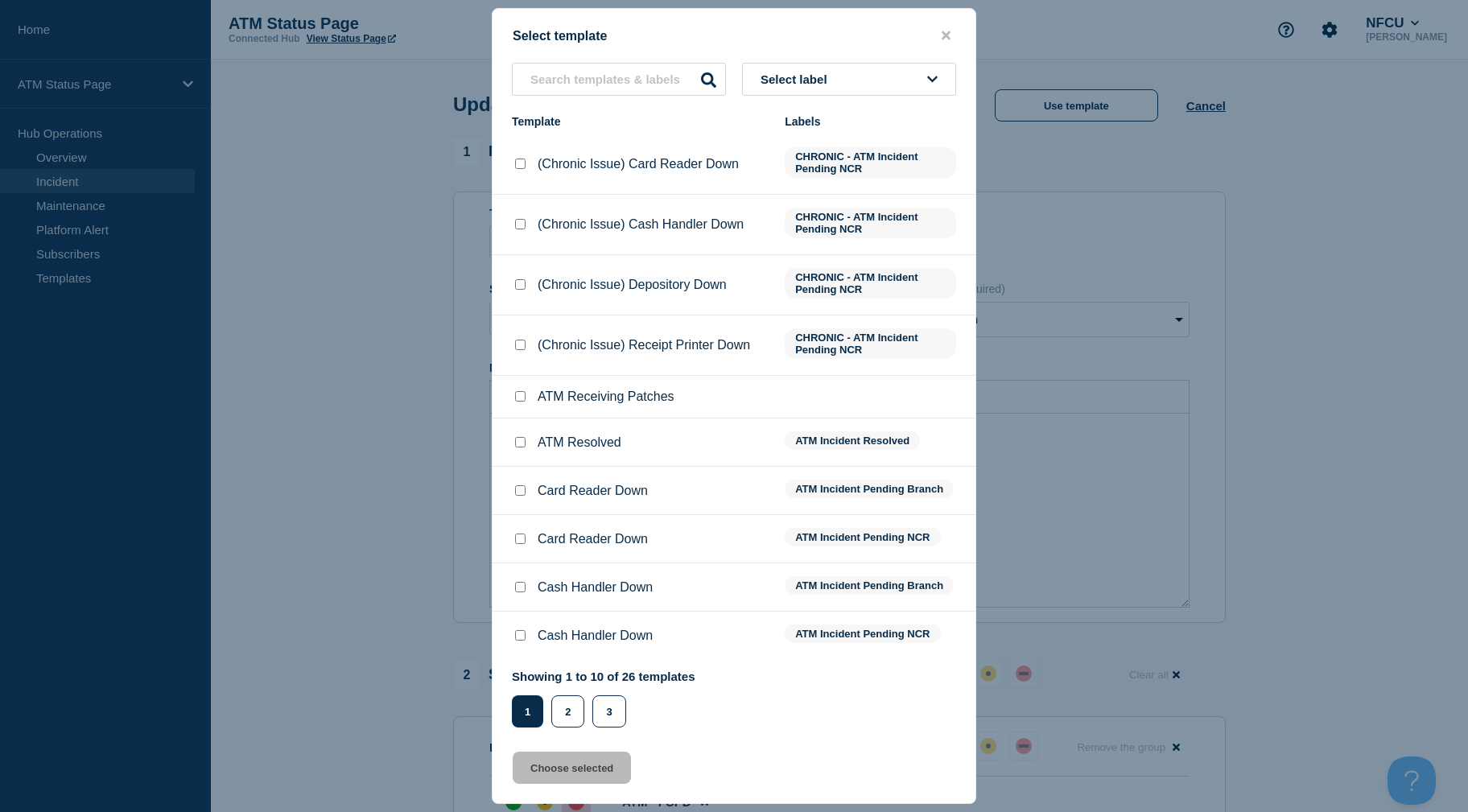
click at [919, 76] on button "Select label" at bounding box center [849, 79] width 214 height 33
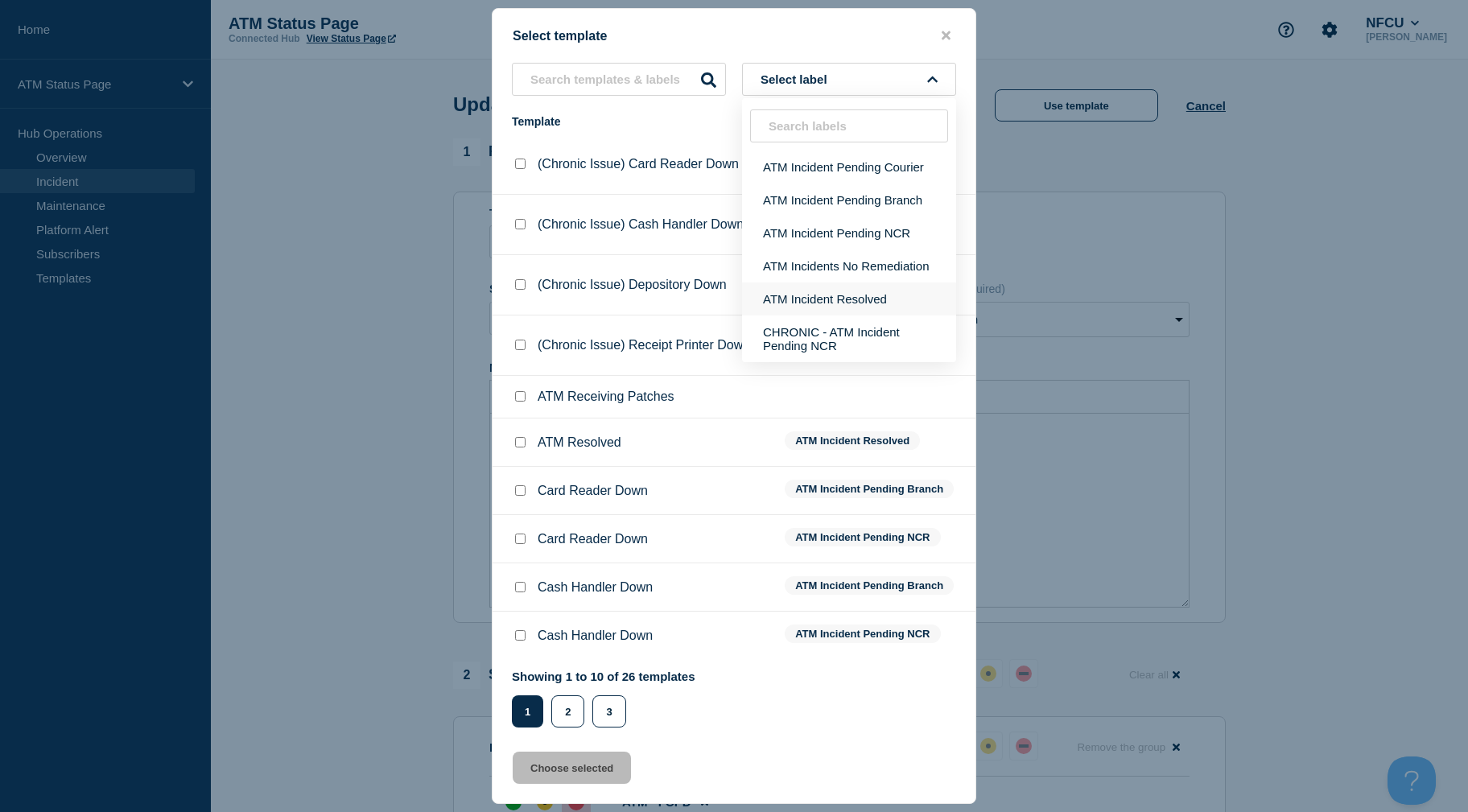
click at [891, 288] on button "ATM Incident Resolved" at bounding box center [849, 299] width 214 height 33
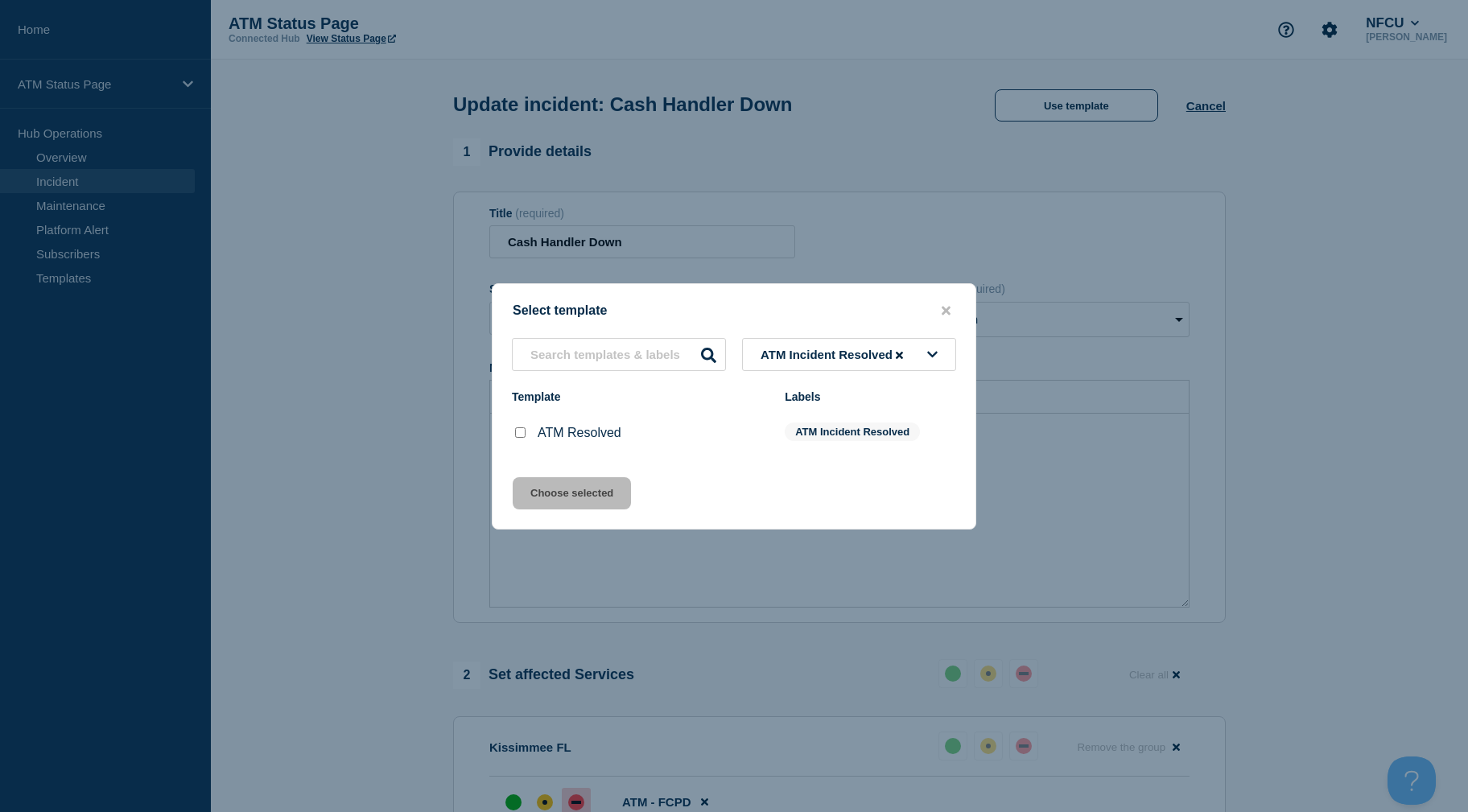
click at [516, 441] on div at bounding box center [520, 433] width 16 height 16
click at [526, 435] on div at bounding box center [520, 433] width 16 height 16
click at [521, 435] on input "ATM Resolved checkbox" at bounding box center [521, 433] width 10 height 10
click at [536, 488] on button "Choose selected" at bounding box center [572, 493] width 119 height 32
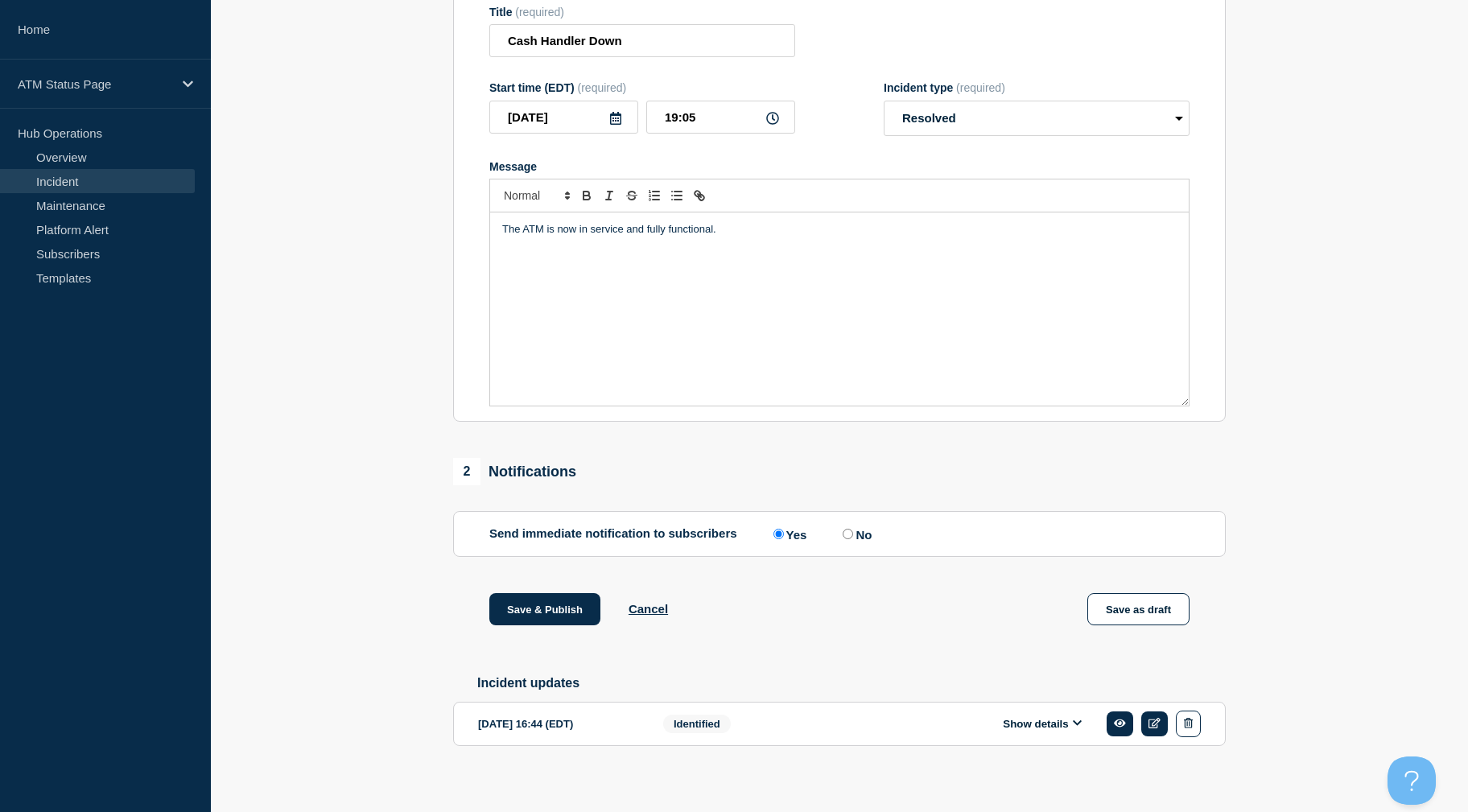
scroll to position [218, 0]
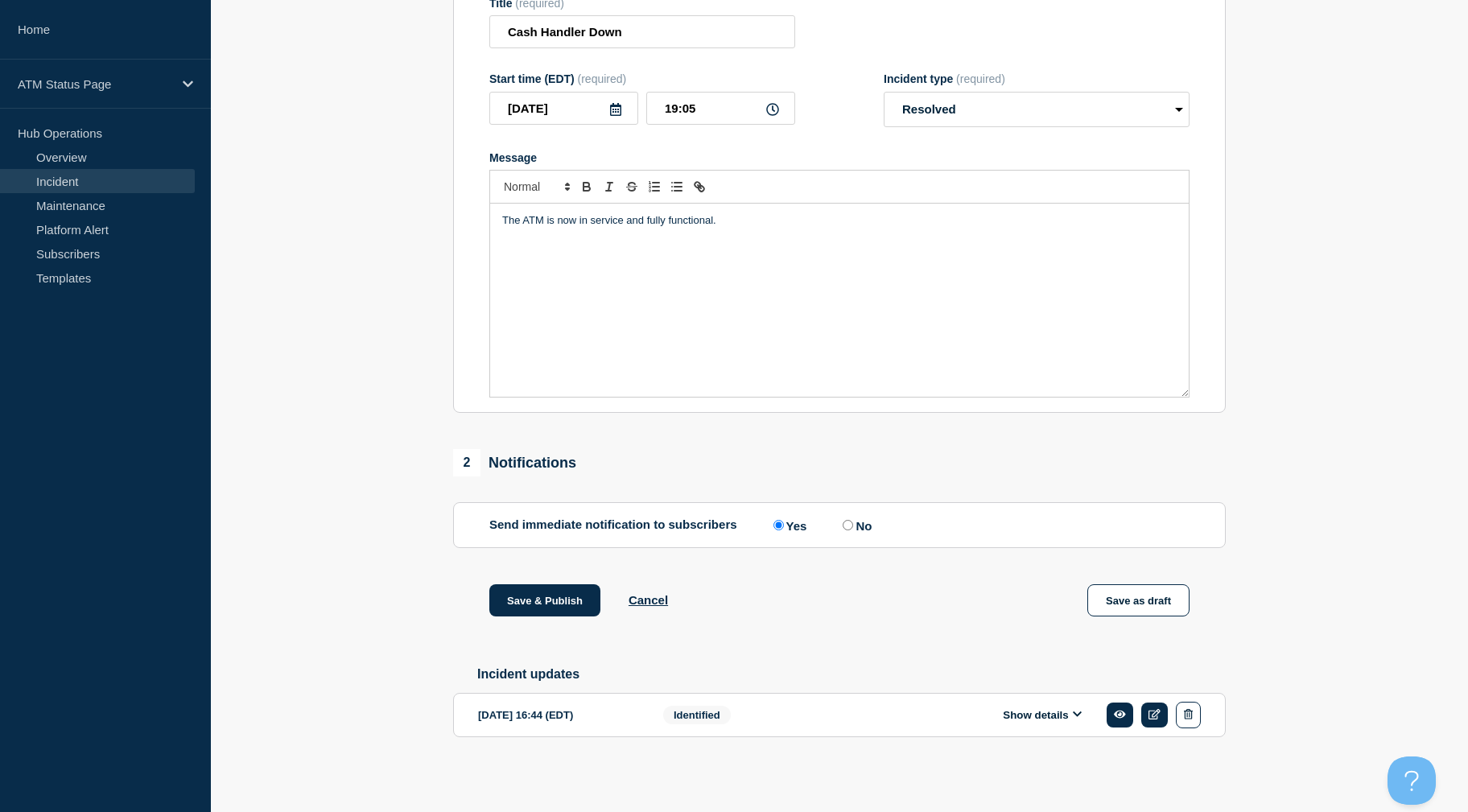
drag, startPoint x: 340, startPoint y: 320, endPoint x: 372, endPoint y: 541, distance: 223.3
click at [569, 597] on button "Save & Publish" at bounding box center [544, 600] width 111 height 32
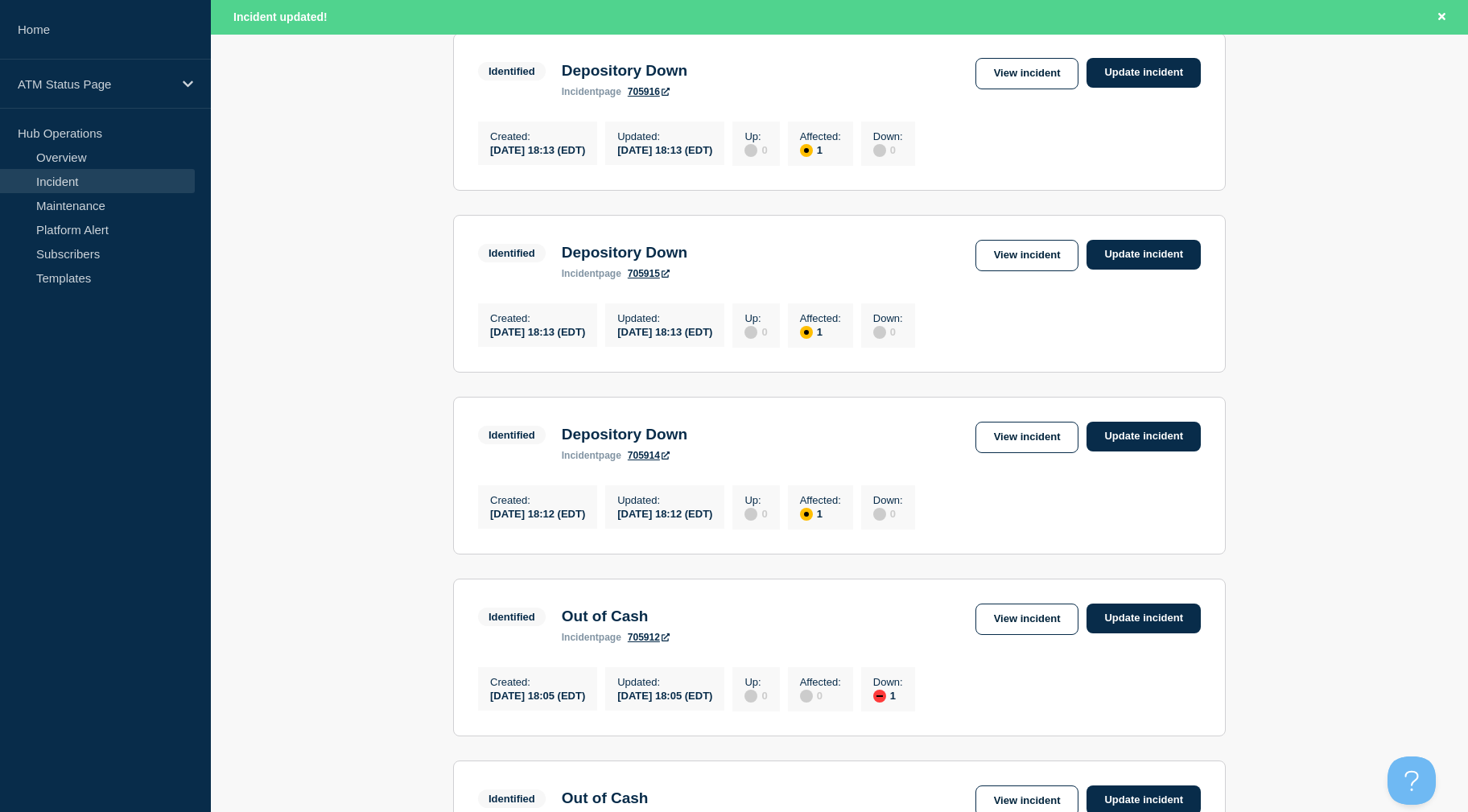
scroll to position [1633, 0]
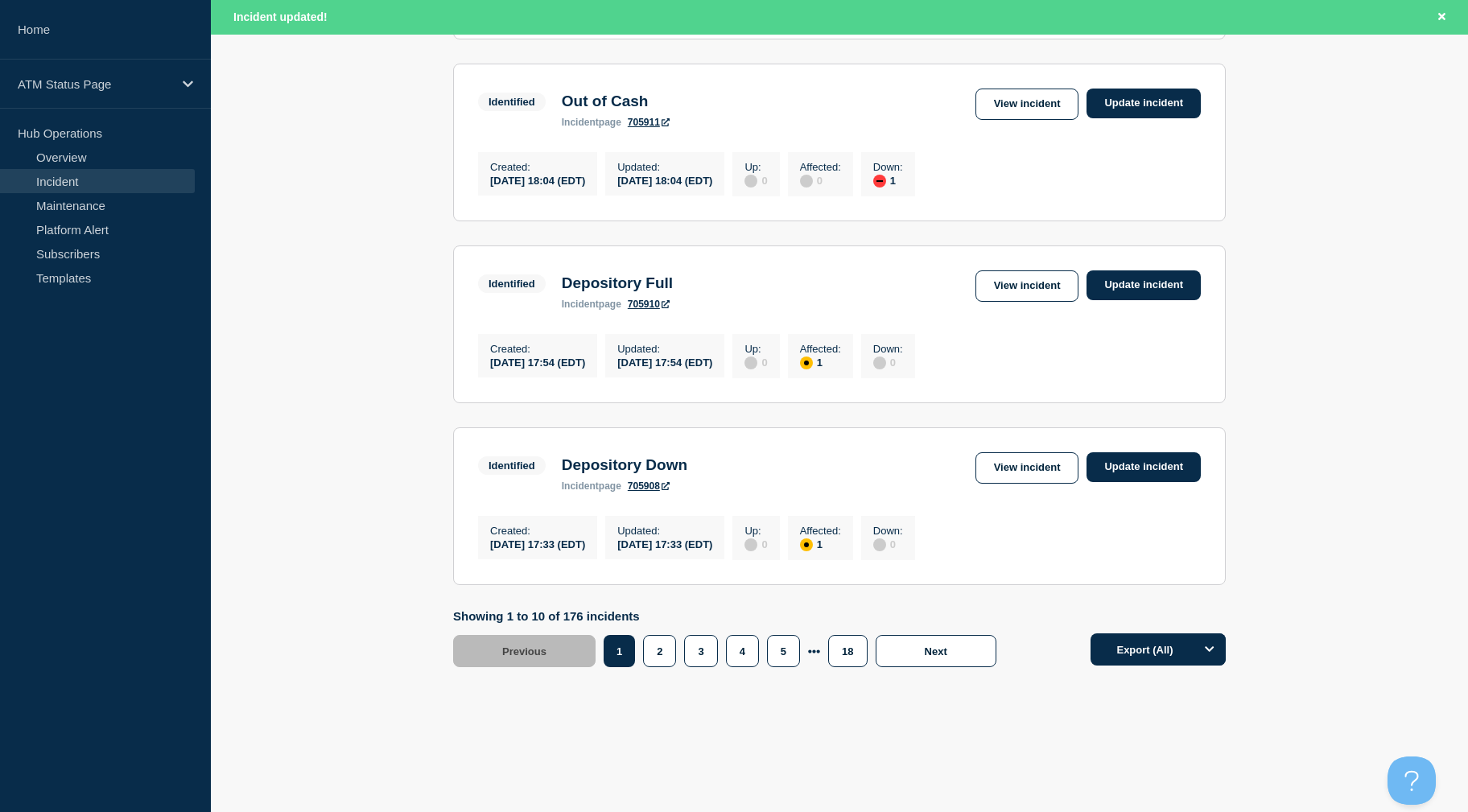
drag, startPoint x: 1304, startPoint y: 471, endPoint x: 1304, endPoint y: 557, distance: 86.0
click at [778, 646] on button "5" at bounding box center [783, 651] width 33 height 32
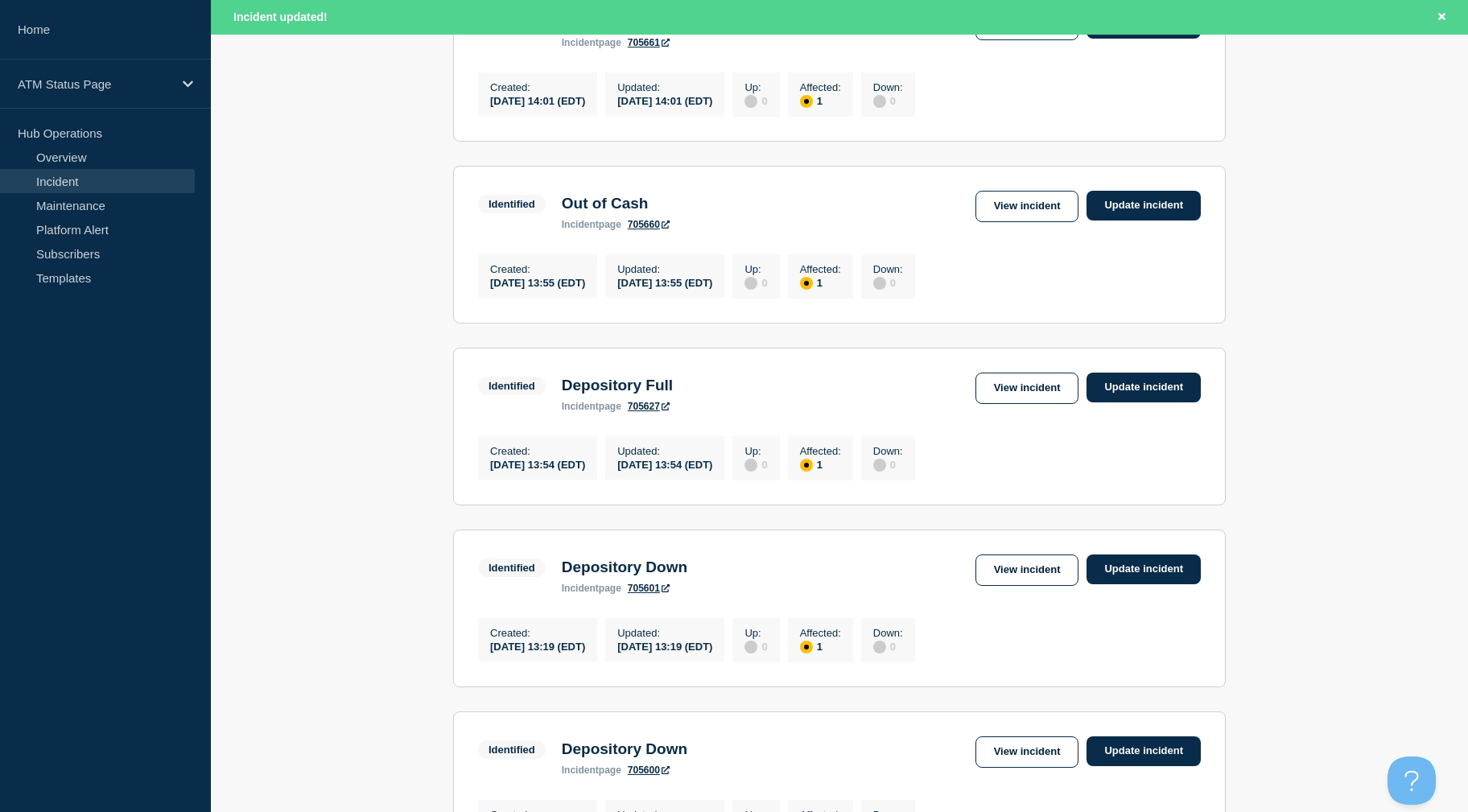
drag, startPoint x: 1303, startPoint y: 261, endPoint x: 1295, endPoint y: 222, distance: 39.8
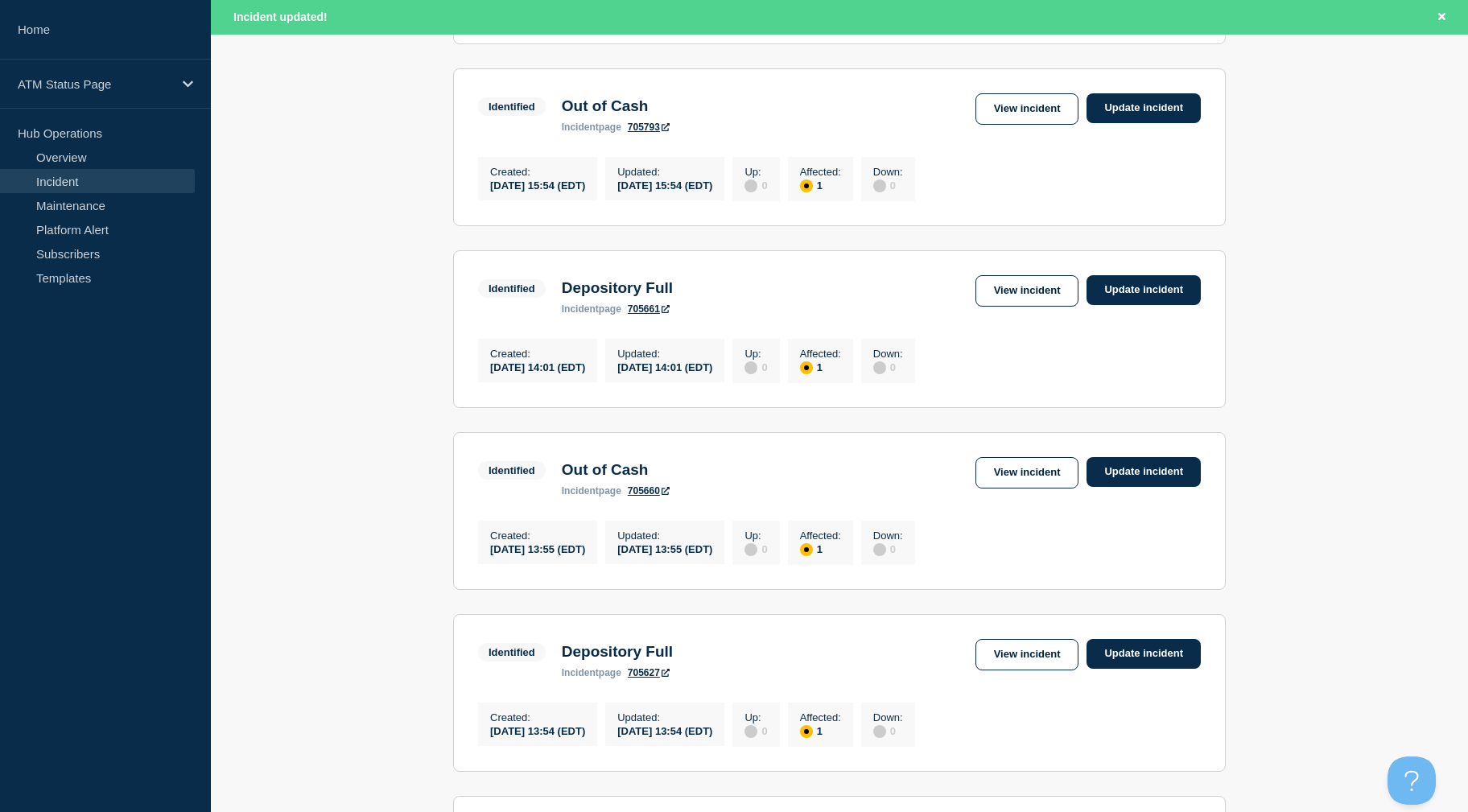
drag, startPoint x: 1295, startPoint y: 222, endPoint x: 1274, endPoint y: 160, distance: 65.5
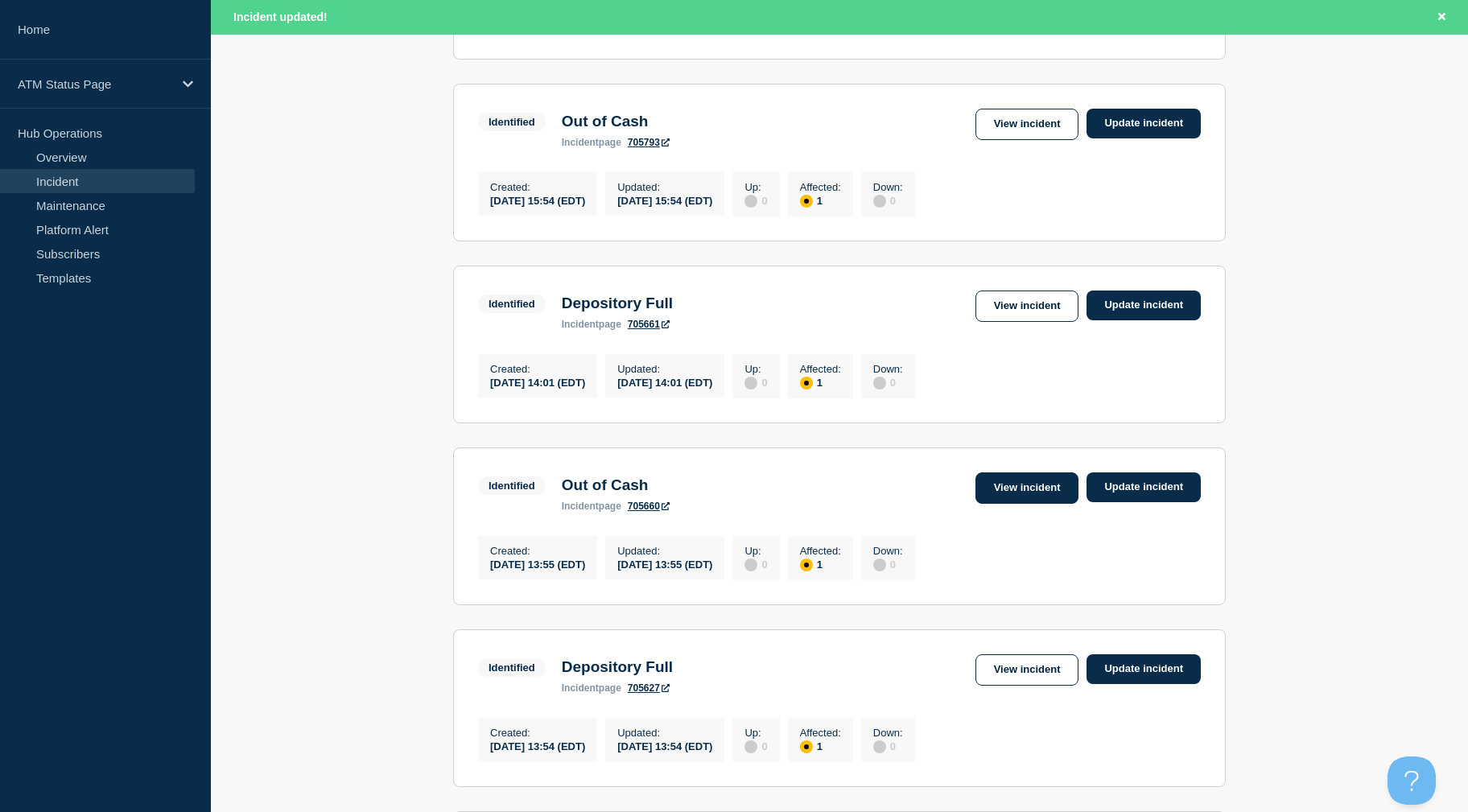
click at [1009, 502] on link "View incident" at bounding box center [1027, 488] width 104 height 31
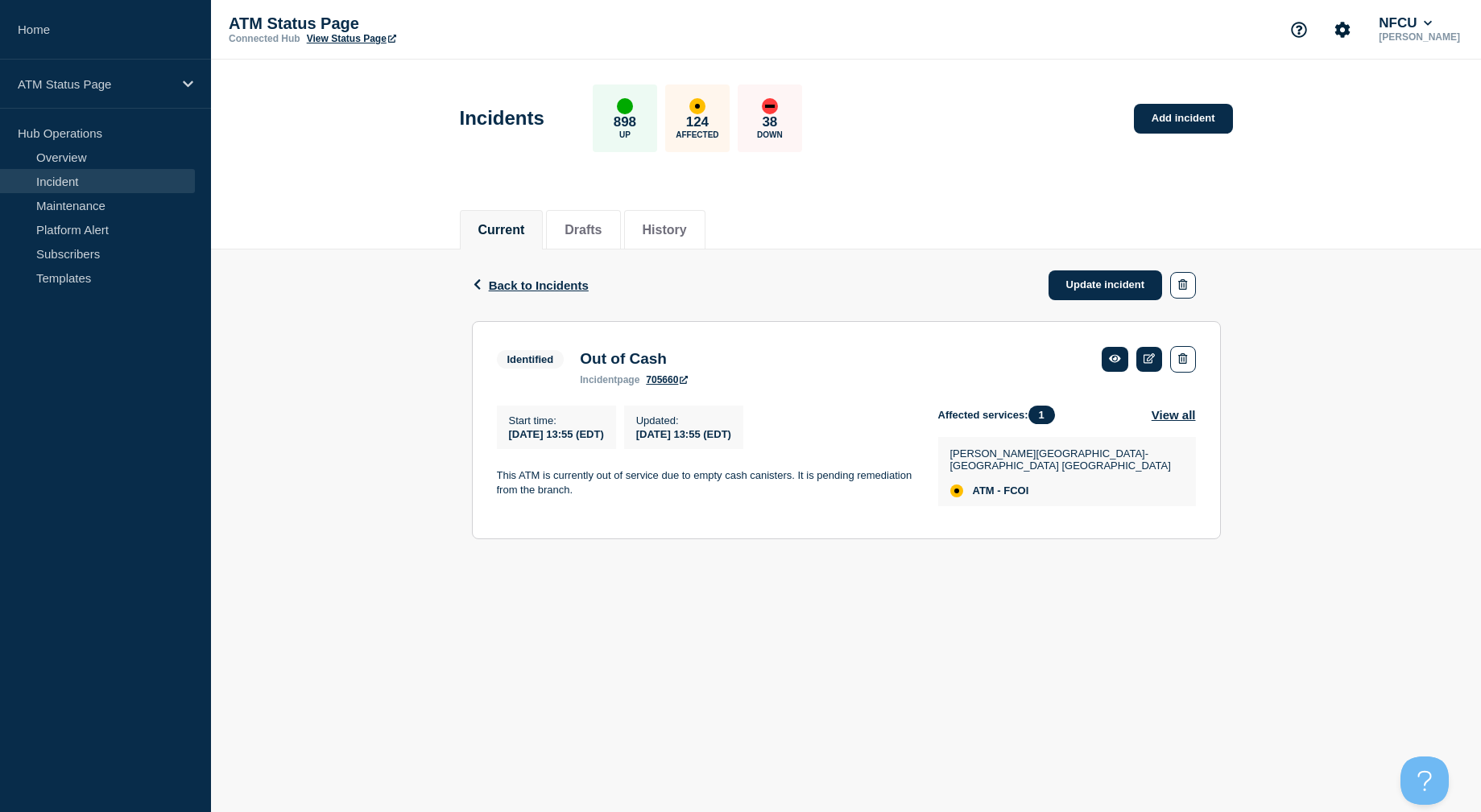
drag, startPoint x: 565, startPoint y: 283, endPoint x: 562, endPoint y: 296, distance: 13.3
click at [565, 283] on span "Back to Incidents" at bounding box center [538, 285] width 99 height 14
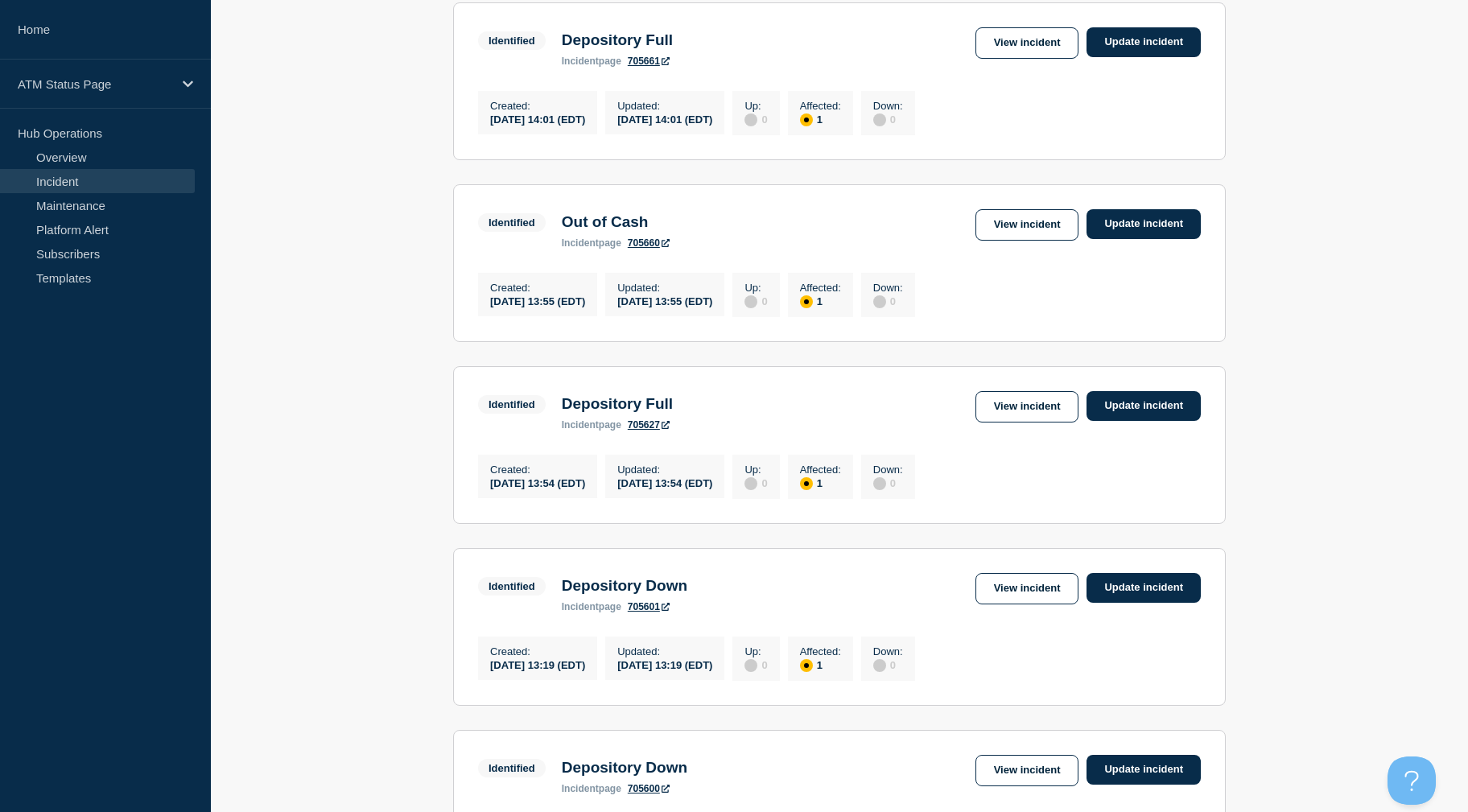
drag, startPoint x: 377, startPoint y: 311, endPoint x: 378, endPoint y: 363, distance: 52.0
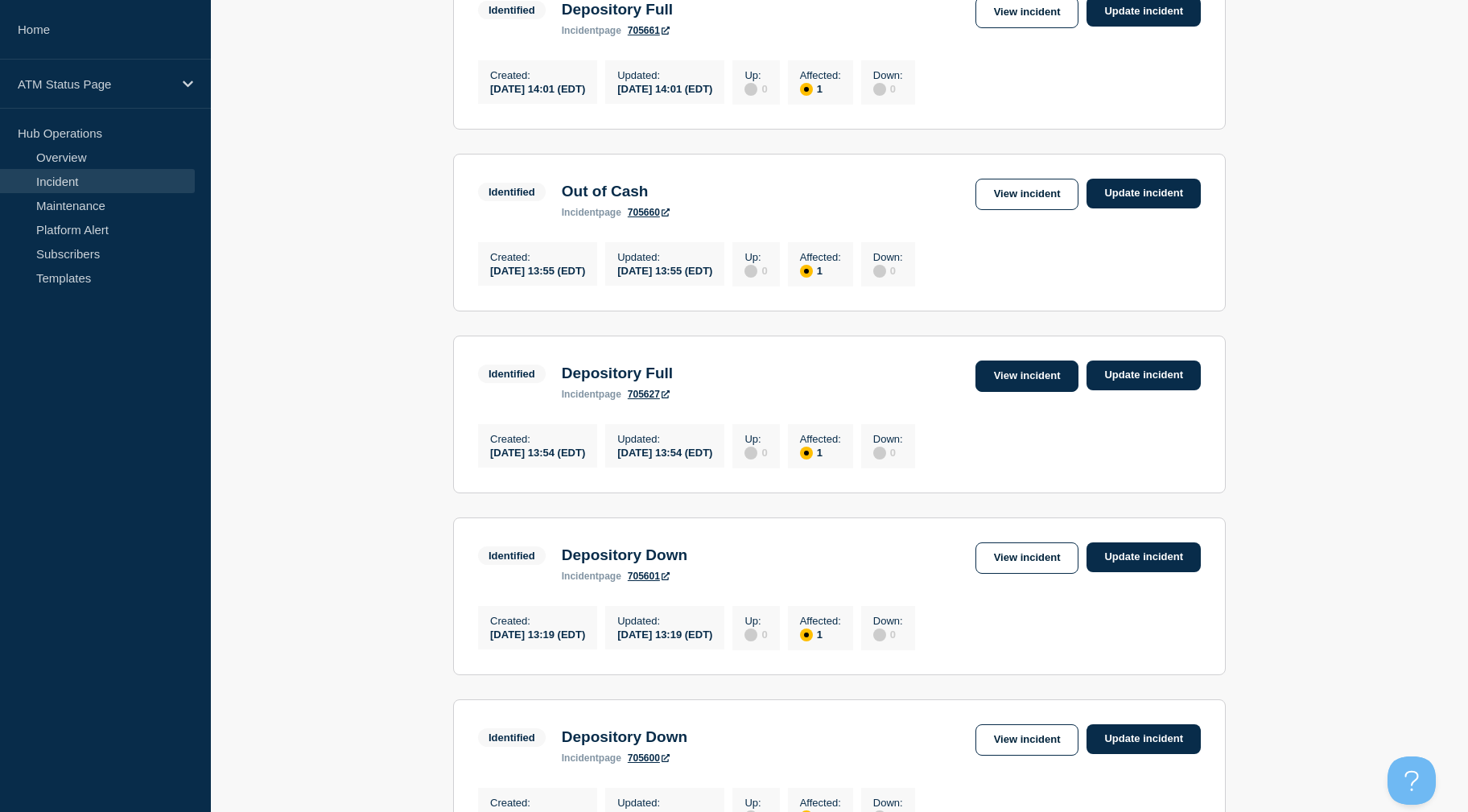
click at [1014, 392] on link "View incident" at bounding box center [1027, 376] width 104 height 31
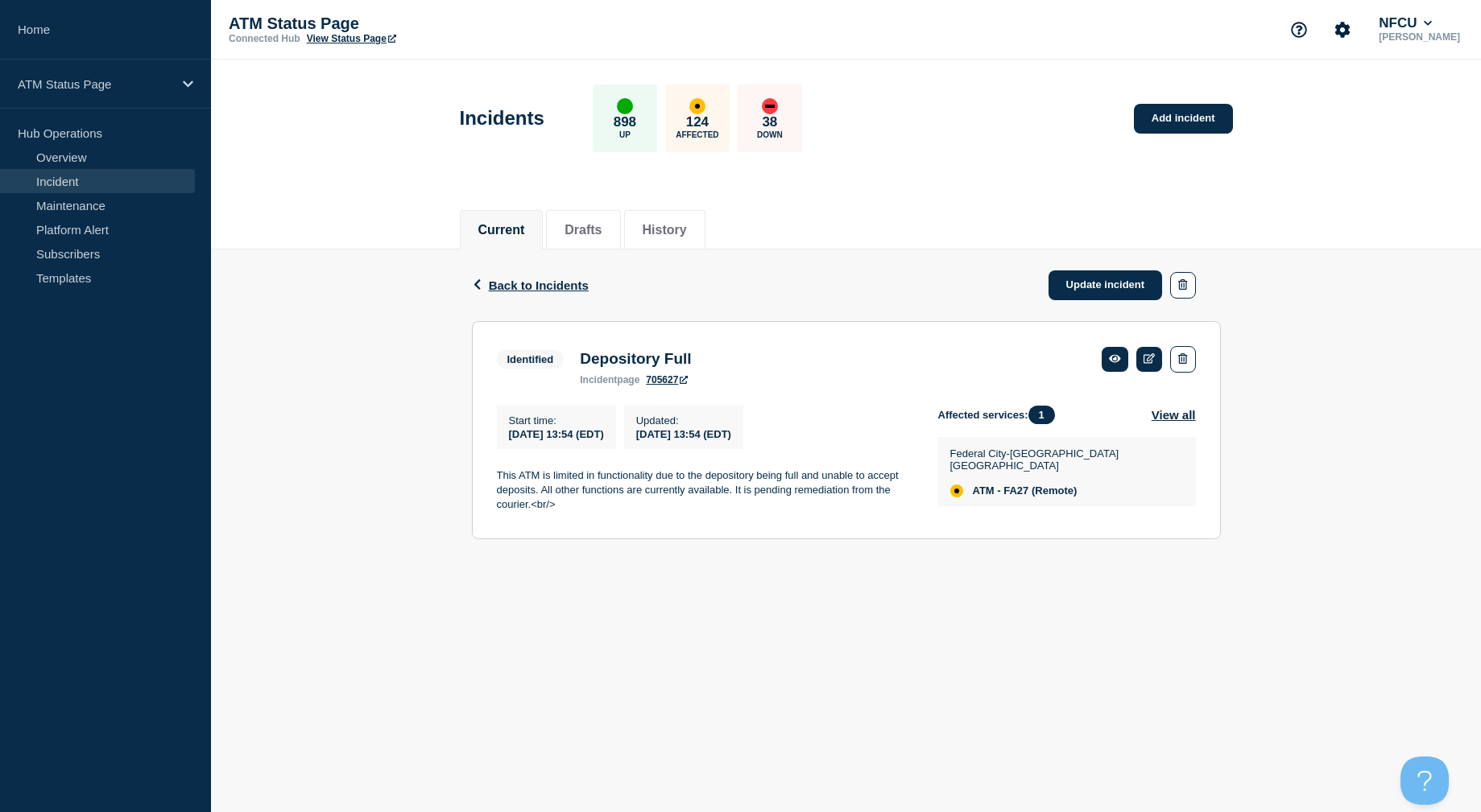
click at [558, 286] on span "Back to Incidents" at bounding box center [538, 285] width 99 height 14
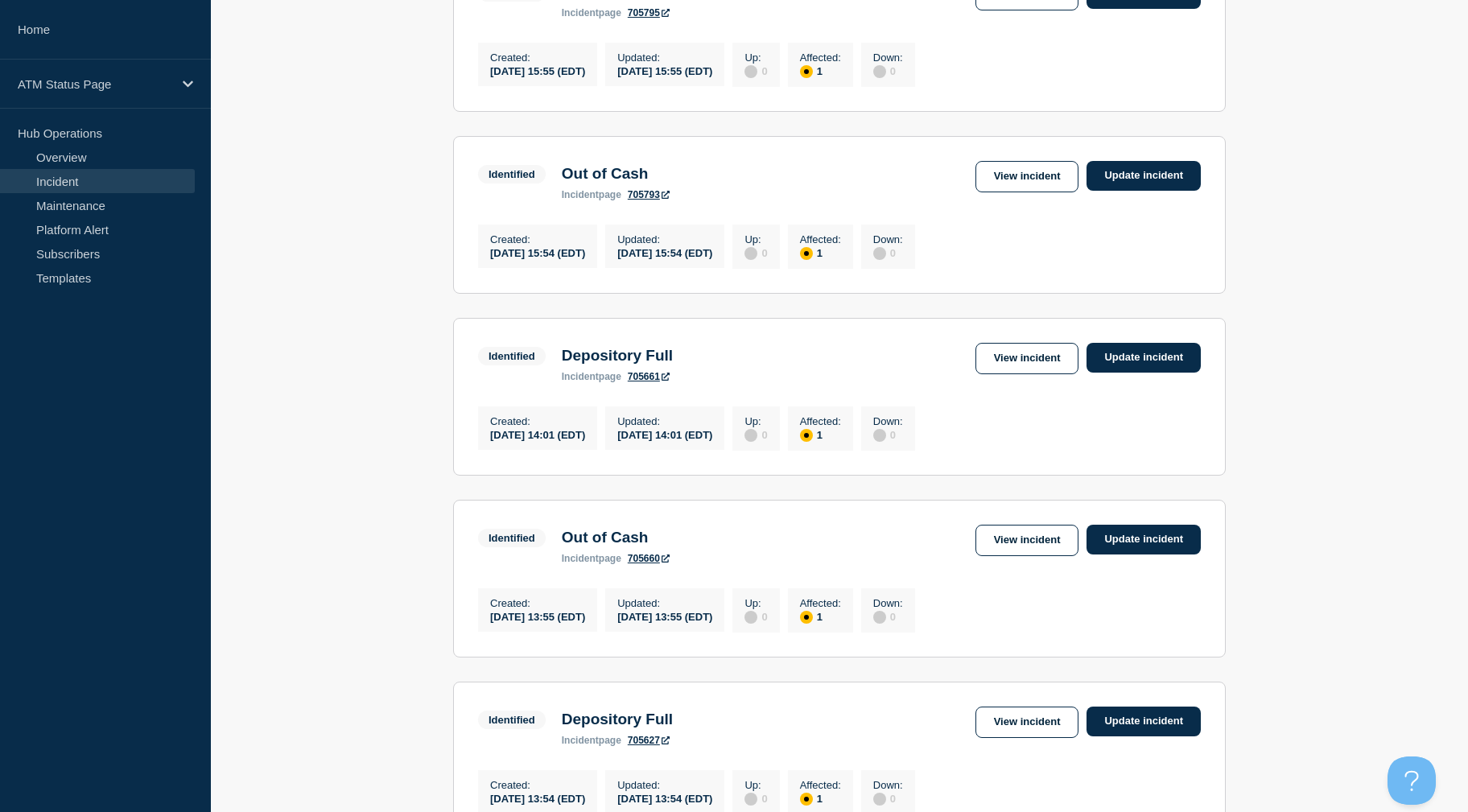
drag, startPoint x: 1318, startPoint y: 326, endPoint x: 1320, endPoint y: 428, distance: 102.0
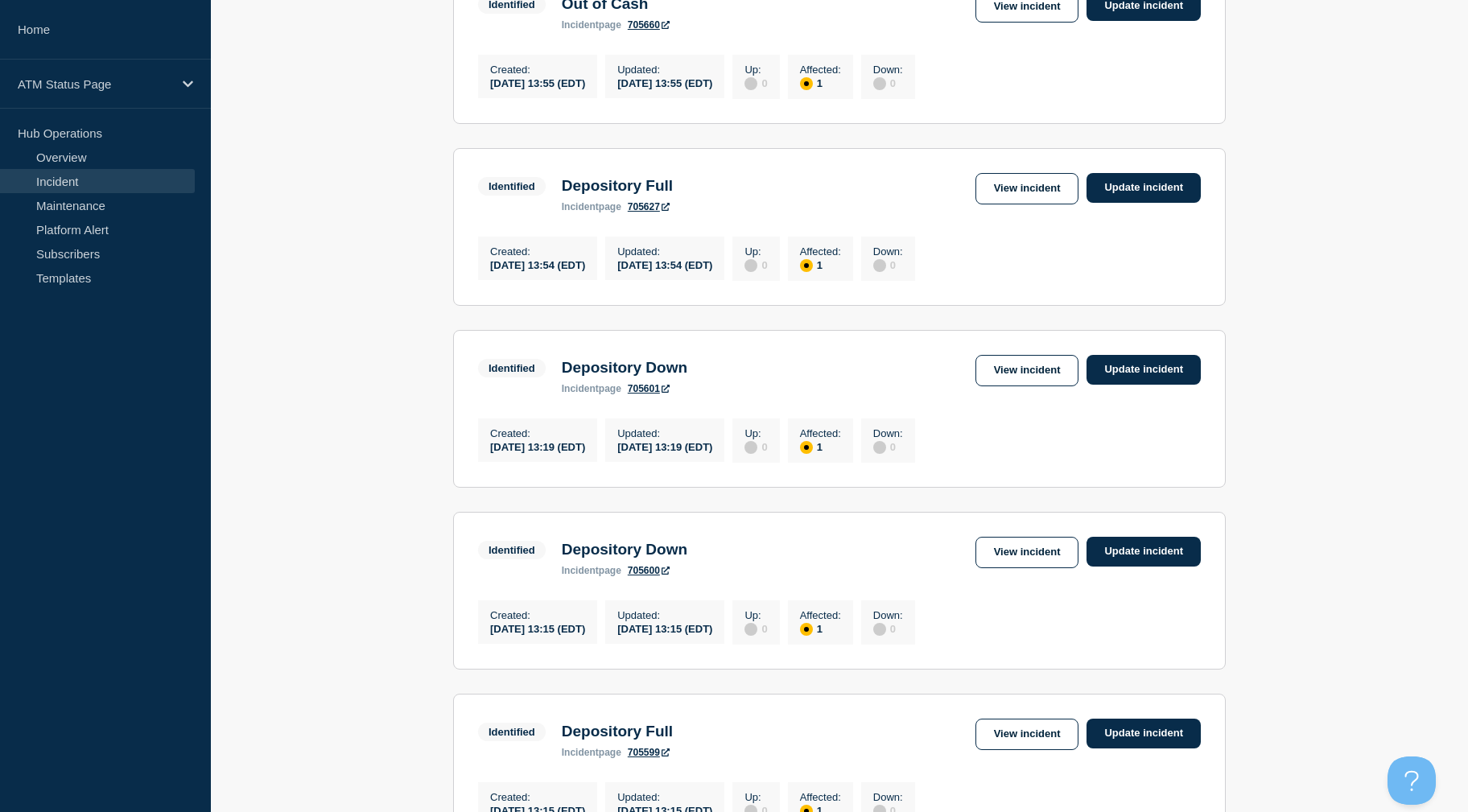
scroll to position [1170, 0]
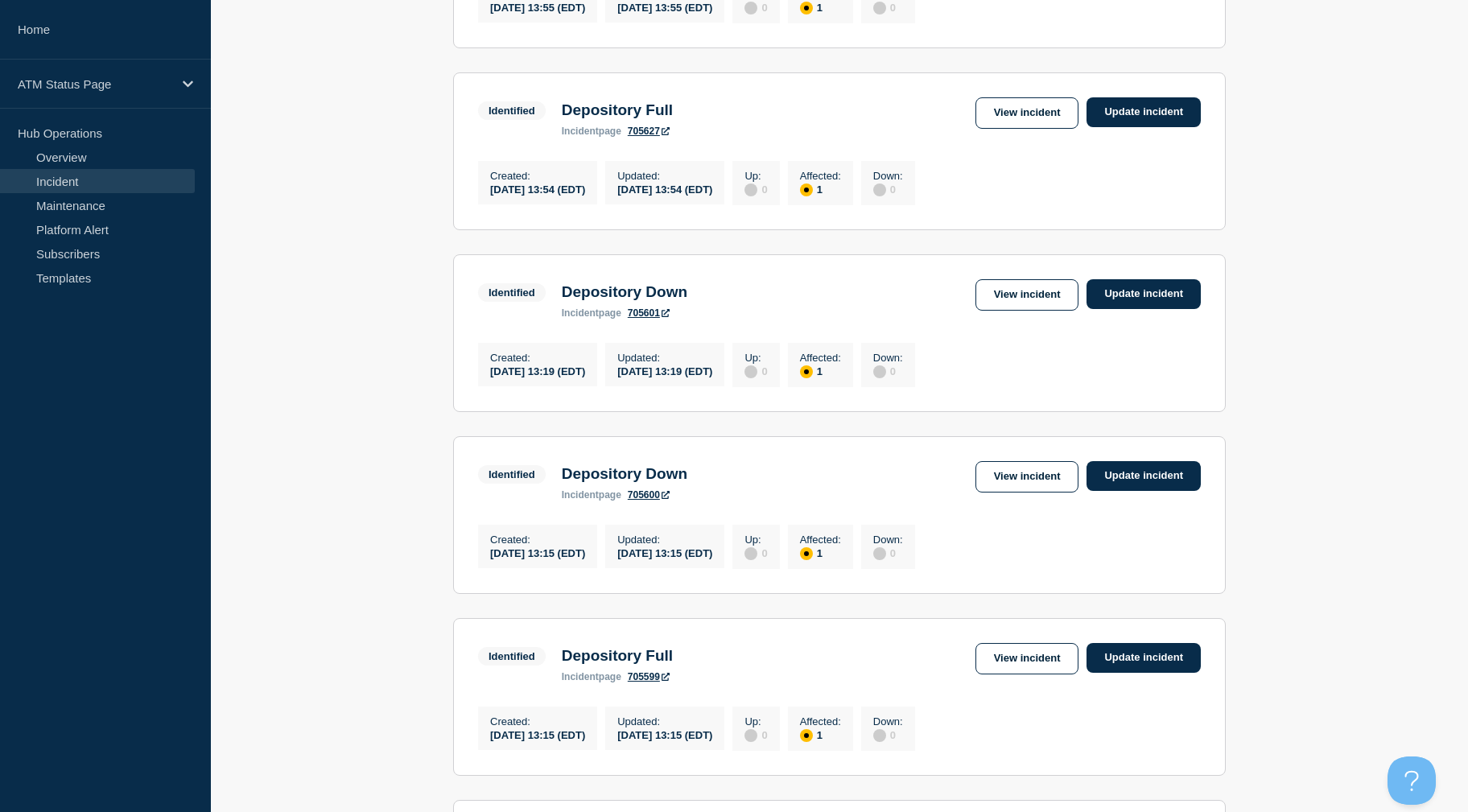
drag, startPoint x: 1328, startPoint y: 391, endPoint x: 1336, endPoint y: 453, distance: 62.5
click at [1035, 310] on link "View incident" at bounding box center [1027, 295] width 104 height 31
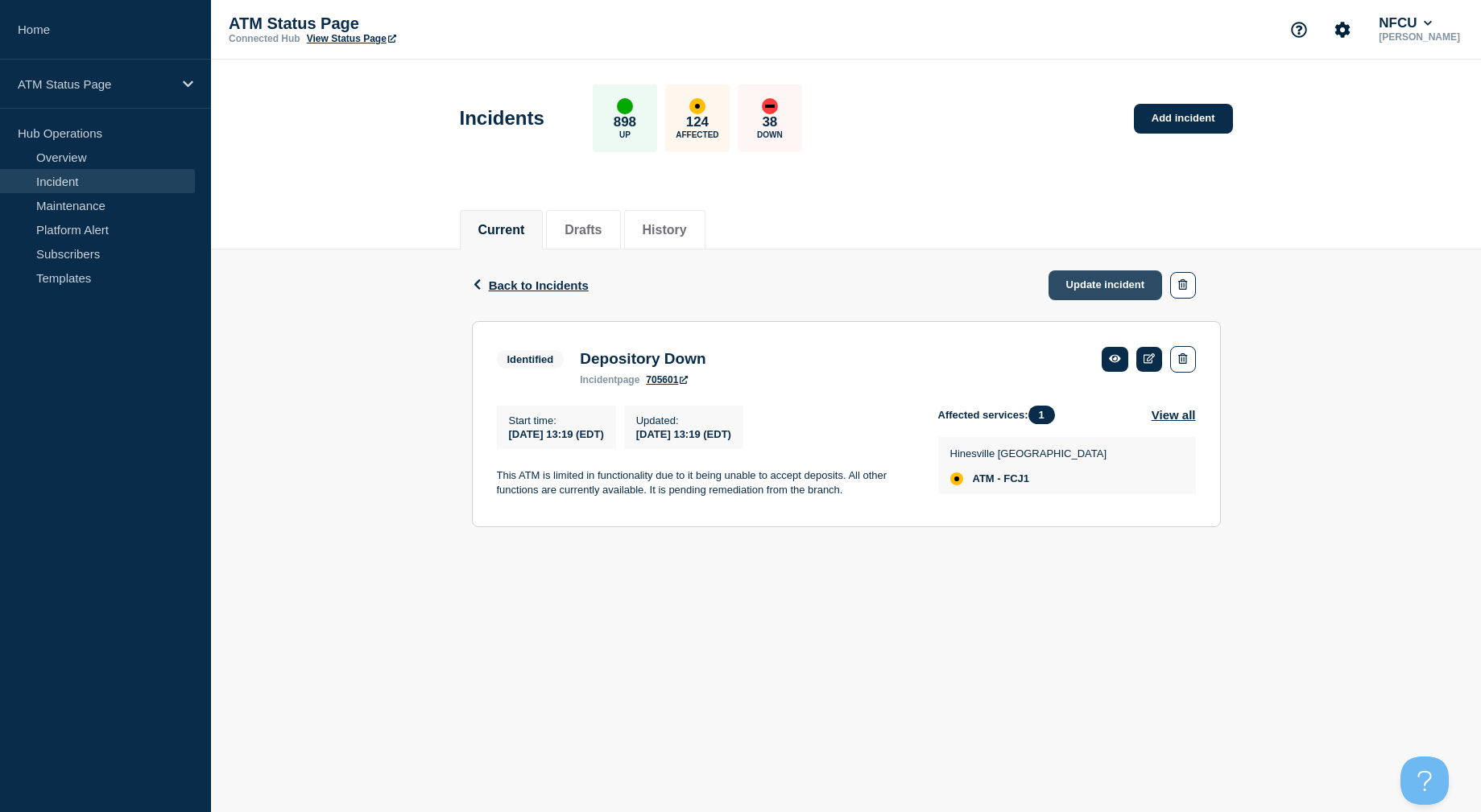
click at [1086, 279] on link "Update incident" at bounding box center [1105, 285] width 114 height 30
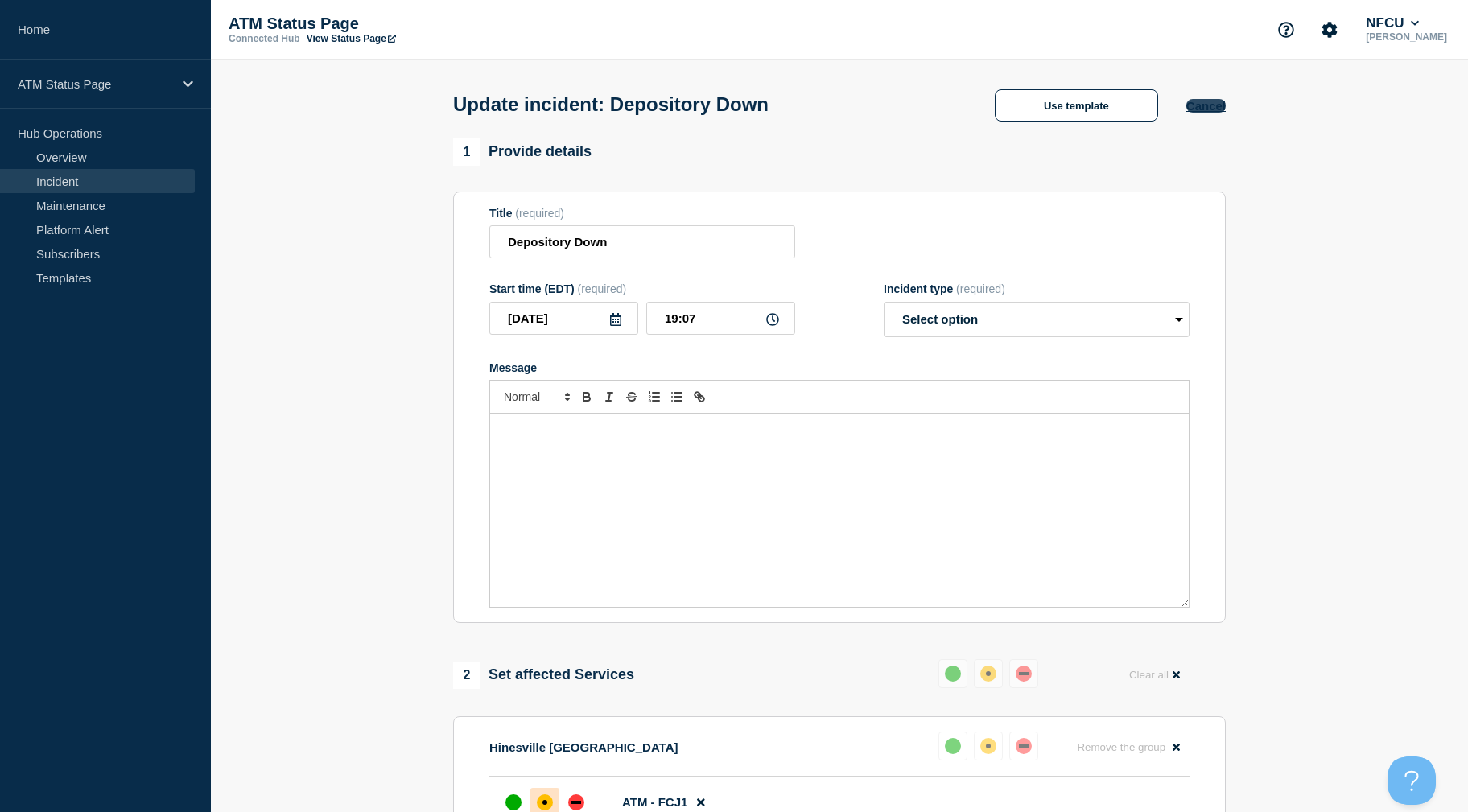
click at [1214, 106] on button "Cancel" at bounding box center [1205, 106] width 39 height 14
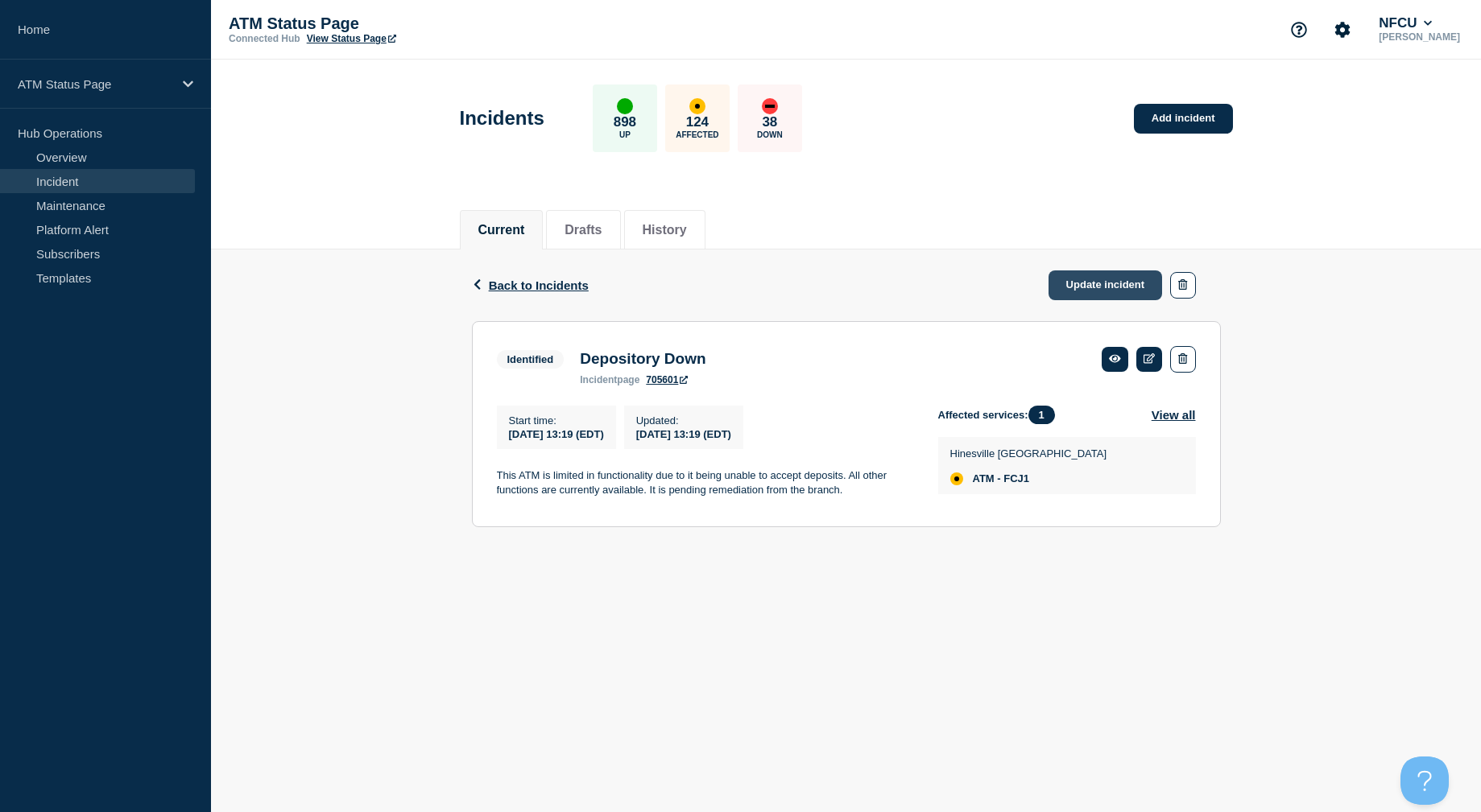
click at [1109, 273] on link "Update incident" at bounding box center [1105, 285] width 114 height 30
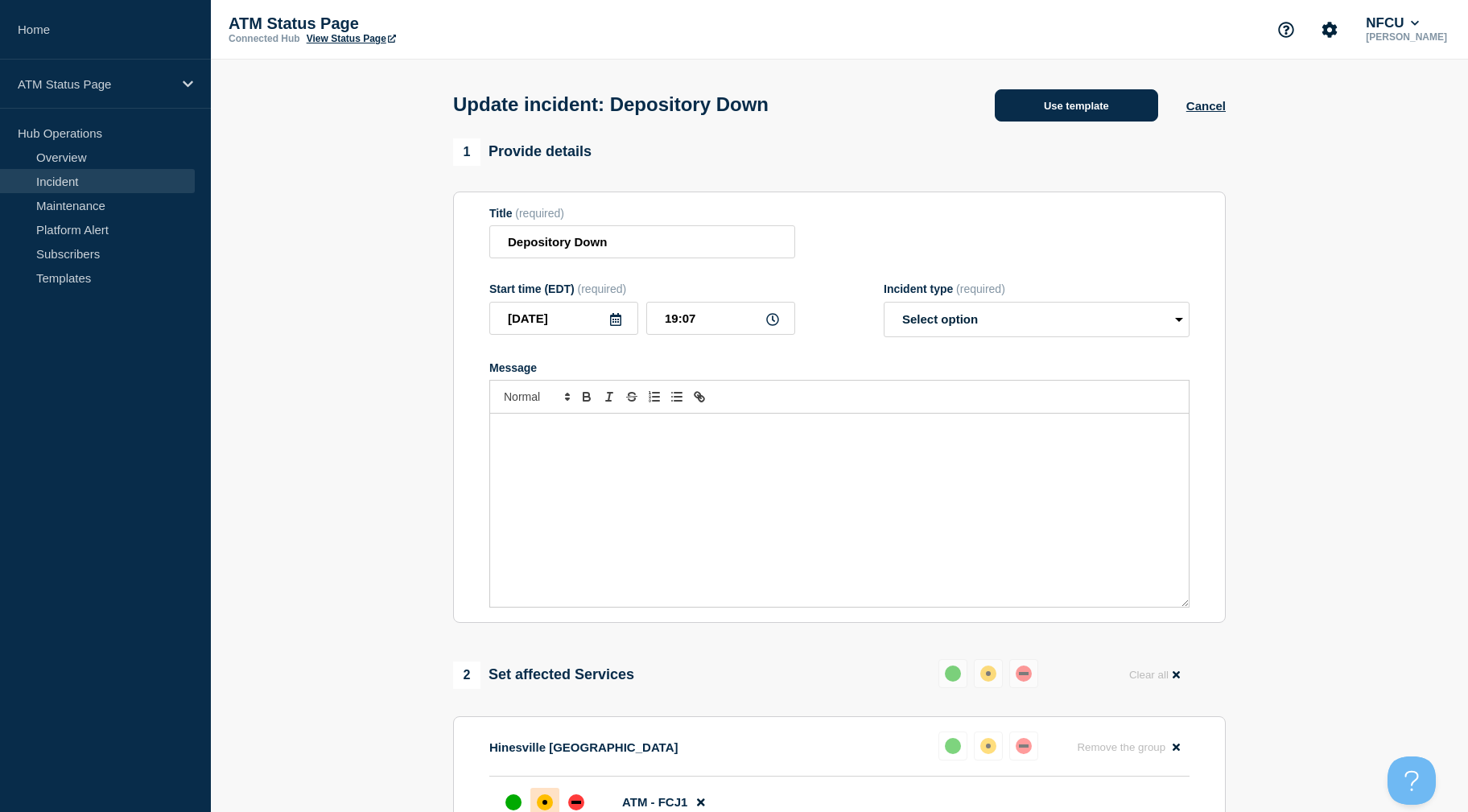
click at [1057, 115] on button "Use template" at bounding box center [1075, 105] width 163 height 32
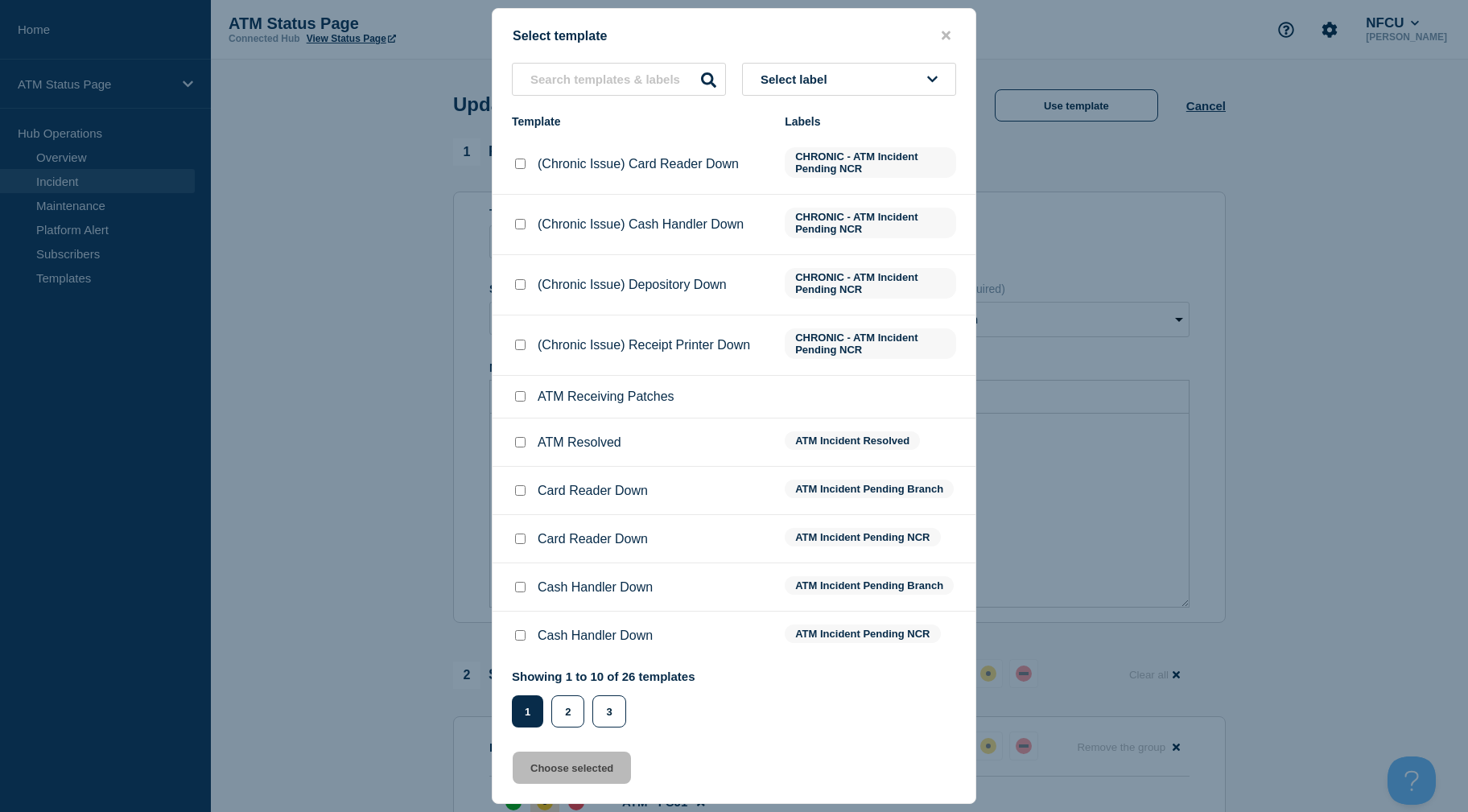
click at [816, 78] on span "Select label" at bounding box center [797, 79] width 73 height 14
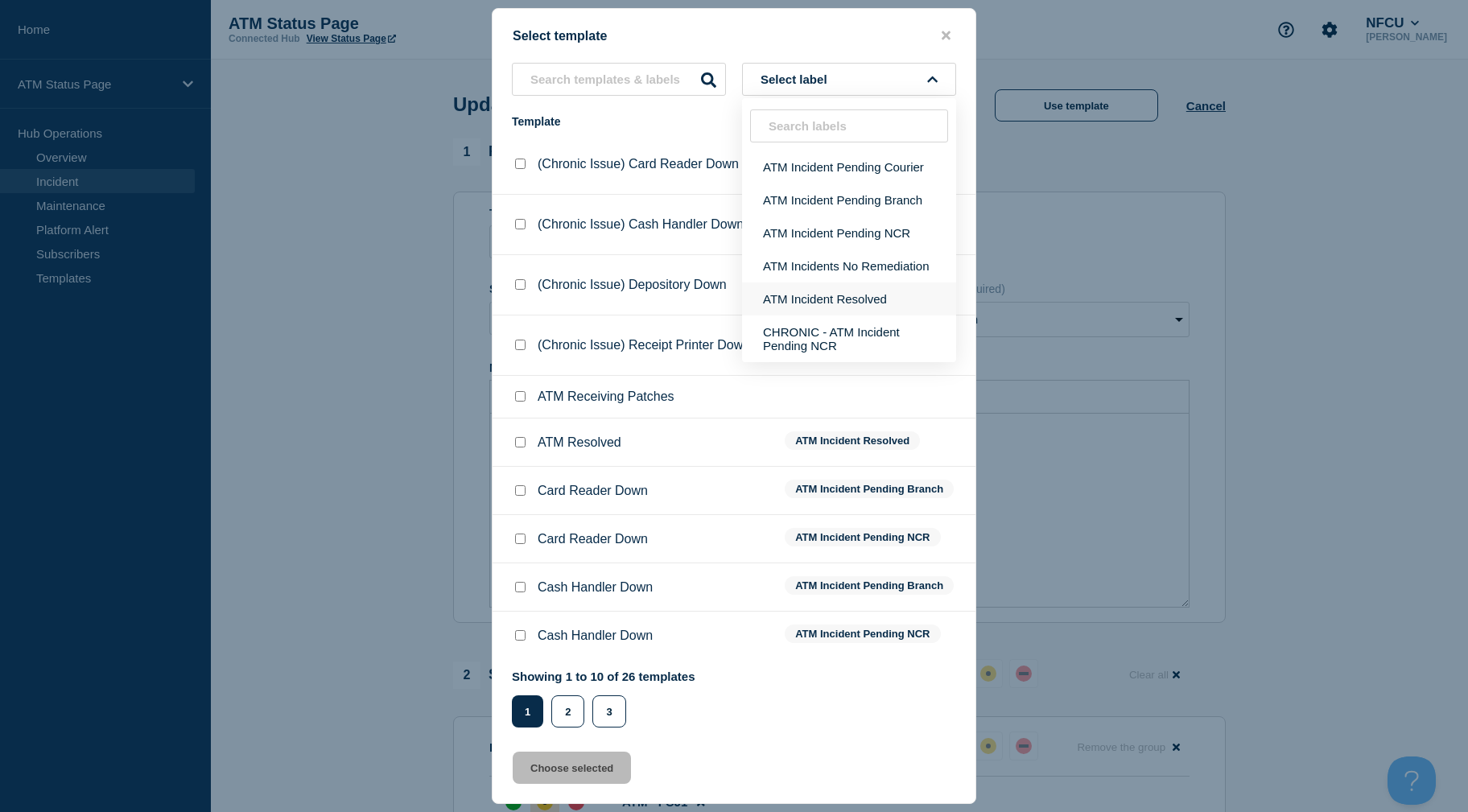
click at [823, 301] on button "ATM Incident Resolved" at bounding box center [849, 299] width 214 height 33
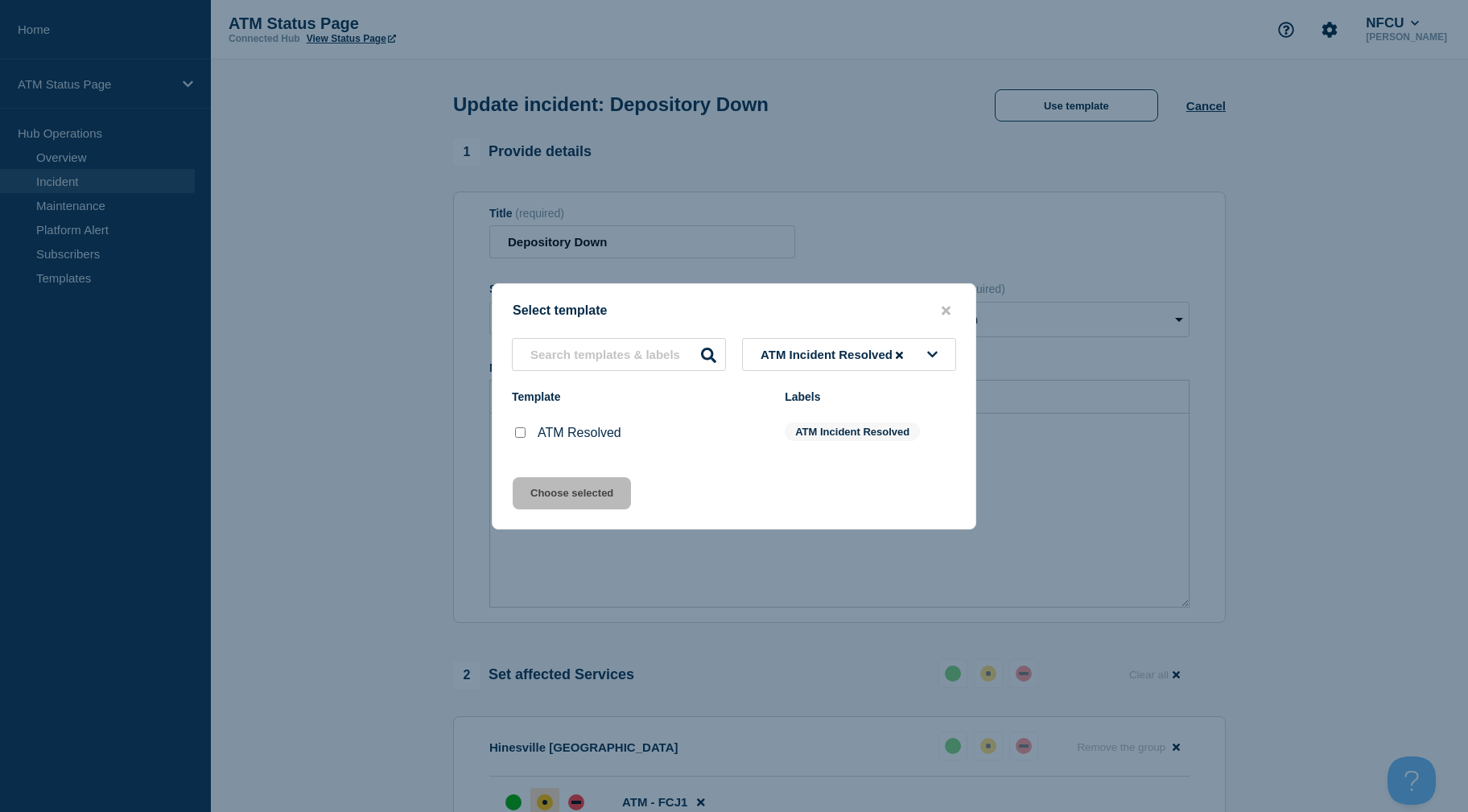
drag, startPoint x: 519, startPoint y: 434, endPoint x: 541, endPoint y: 463, distance: 36.4
click at [520, 434] on input "ATM Resolved checkbox" at bounding box center [521, 433] width 10 height 10
click at [543, 508] on button "Choose selected" at bounding box center [572, 493] width 119 height 32
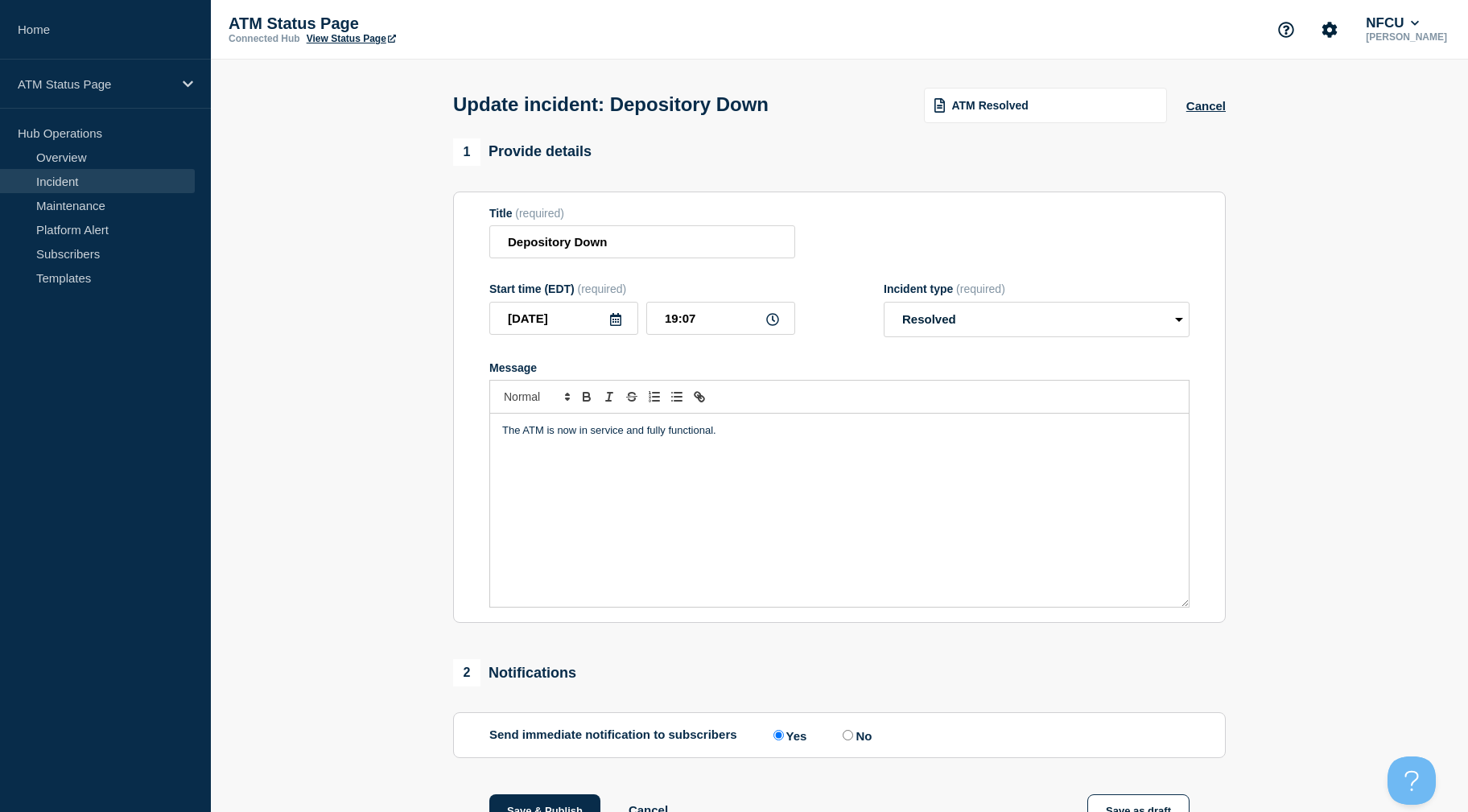
scroll to position [218, 0]
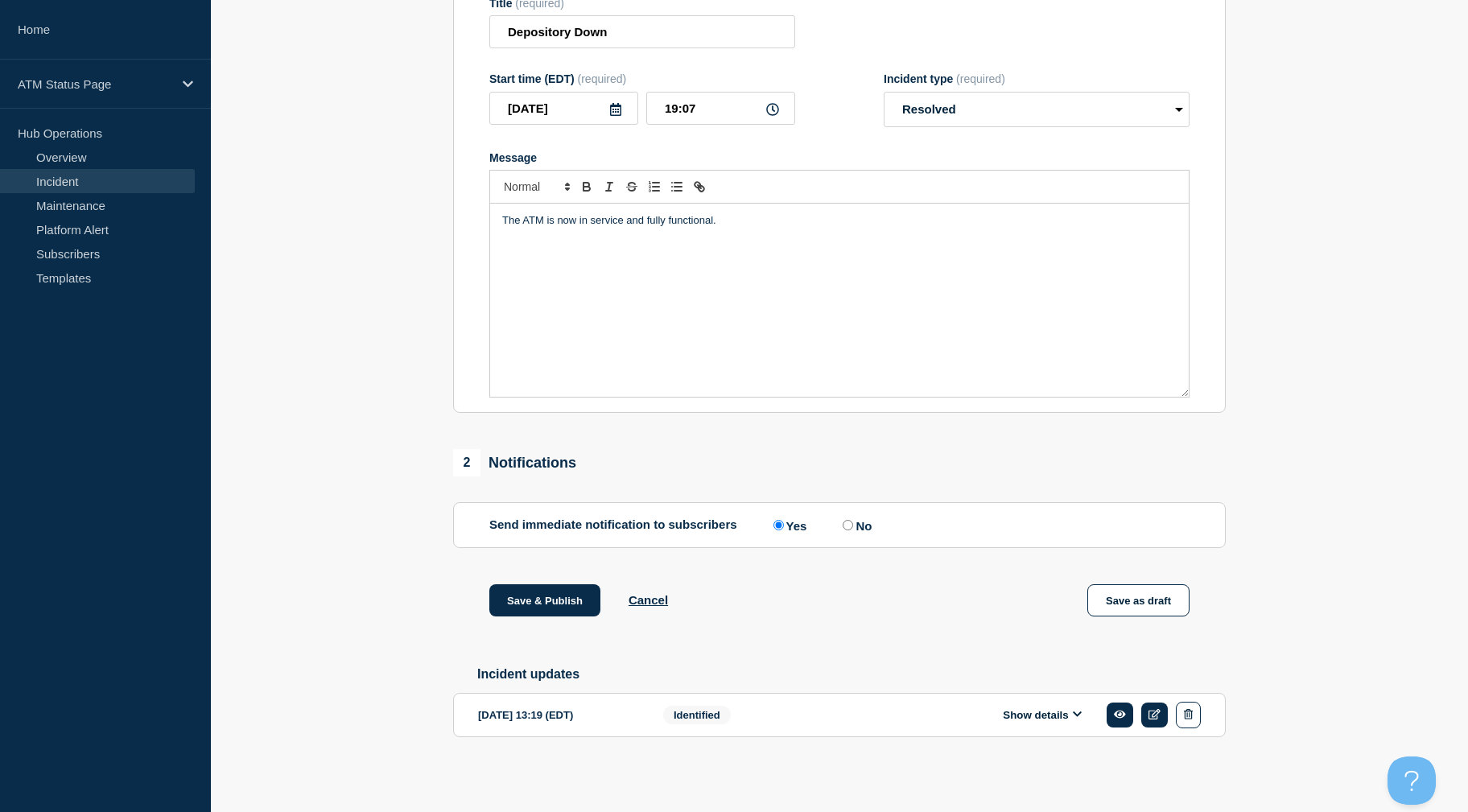
drag, startPoint x: 388, startPoint y: 322, endPoint x: 400, endPoint y: 546, distance: 224.3
click at [527, 584] on button "Save & Publish" at bounding box center [544, 600] width 111 height 32
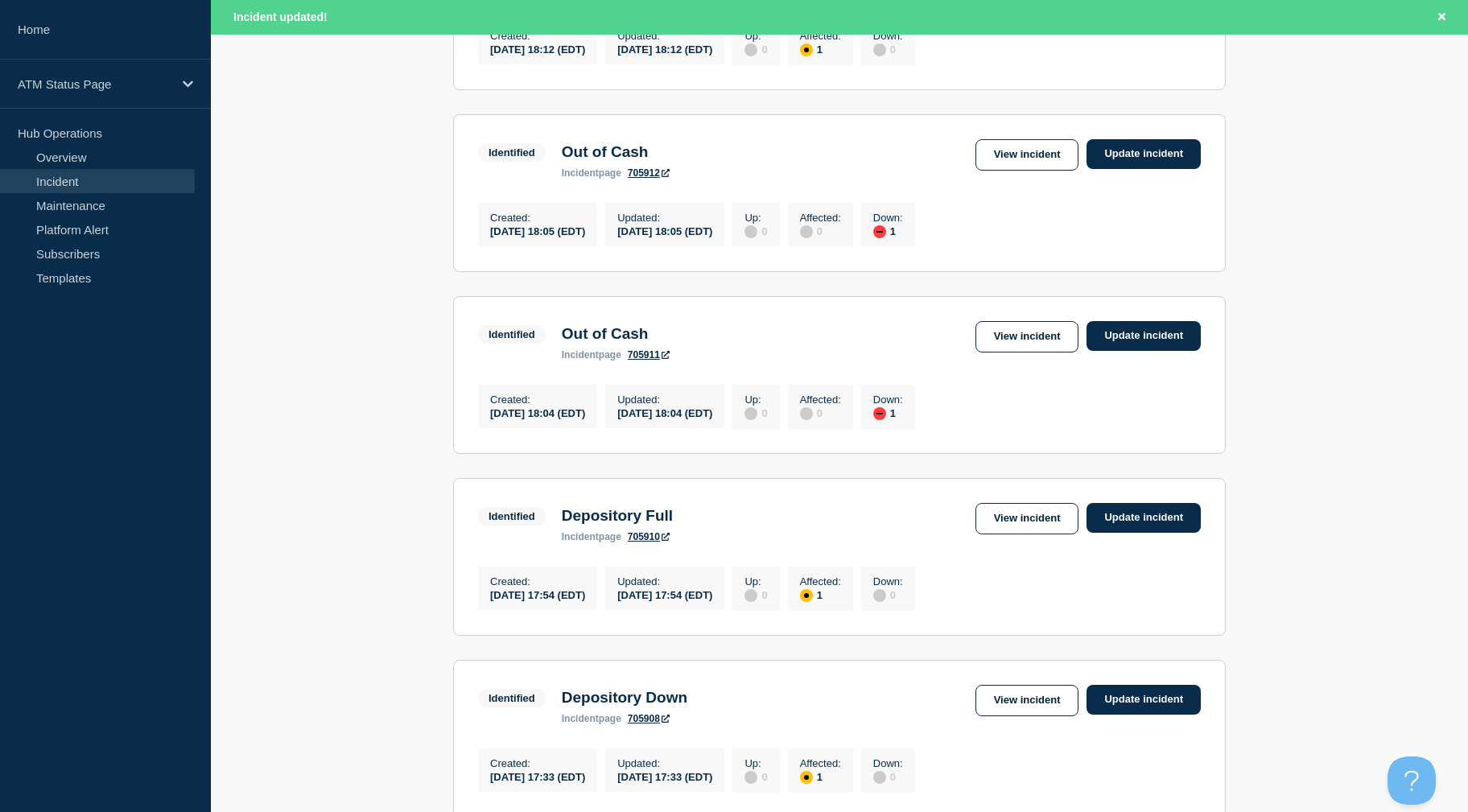
scroll to position [1633, 0]
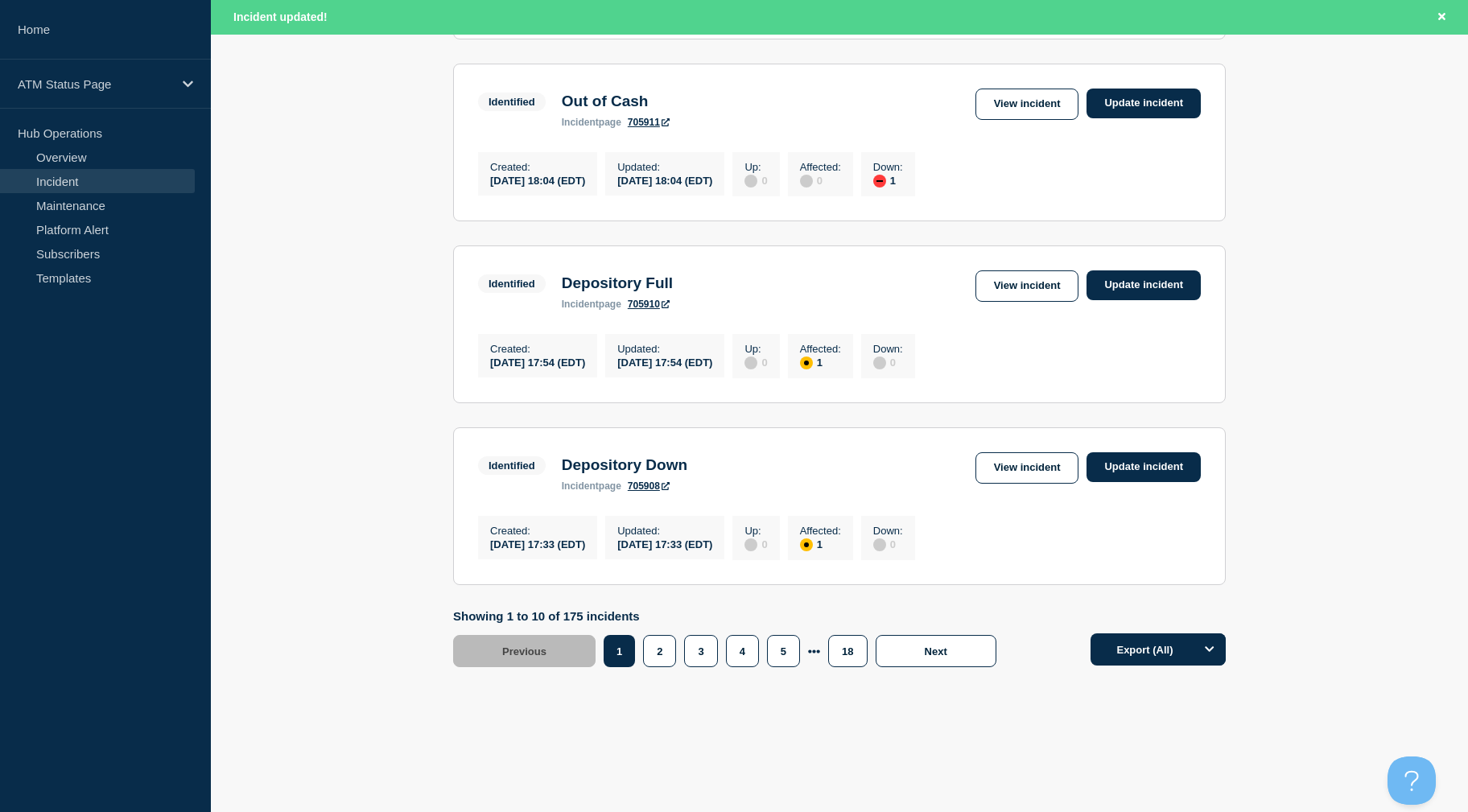
drag, startPoint x: 1320, startPoint y: 312, endPoint x: 1327, endPoint y: 534, distance: 222.1
click at [786, 643] on button "5" at bounding box center [783, 651] width 33 height 32
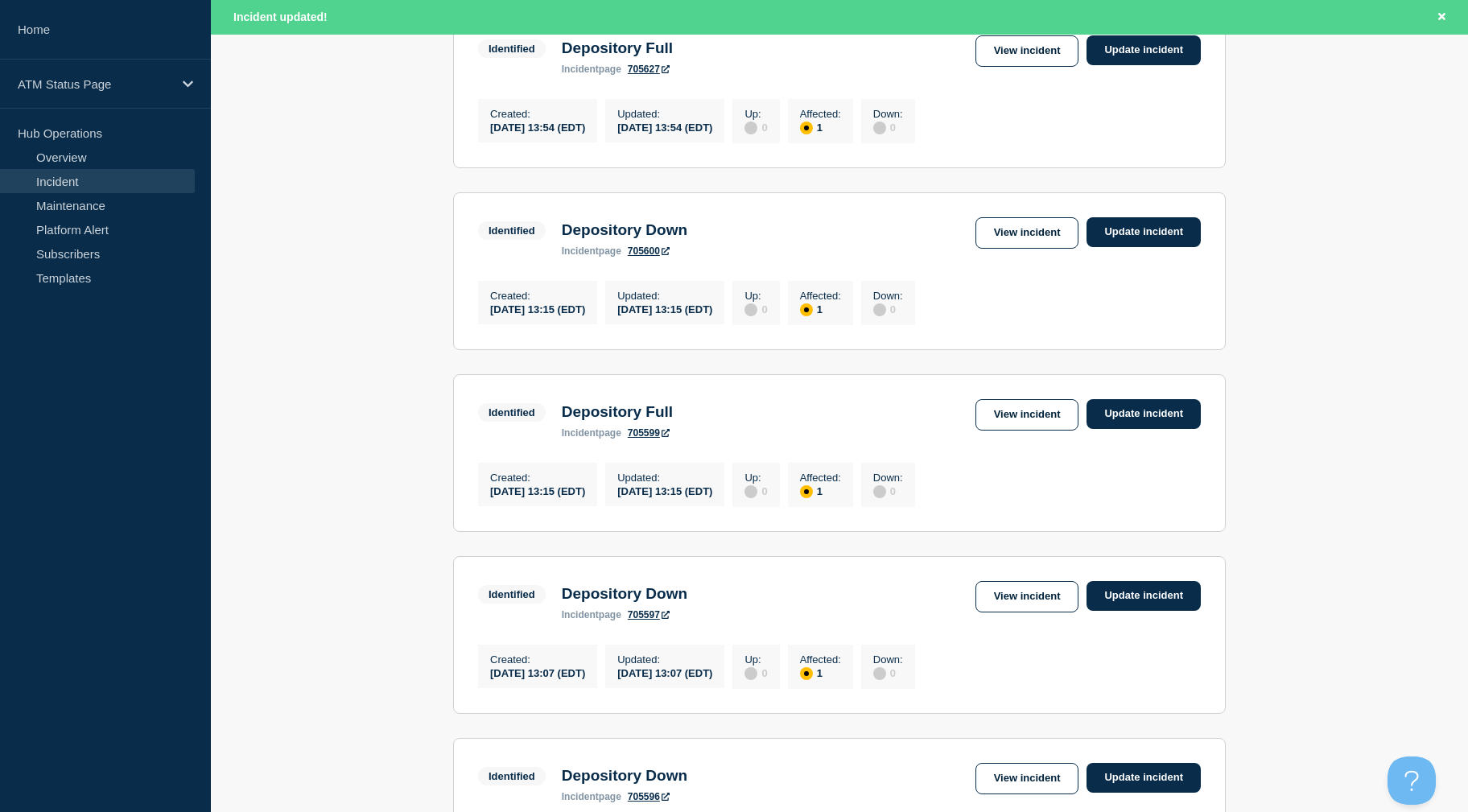
drag, startPoint x: 1335, startPoint y: 447, endPoint x: 1320, endPoint y: 402, distance: 47.4
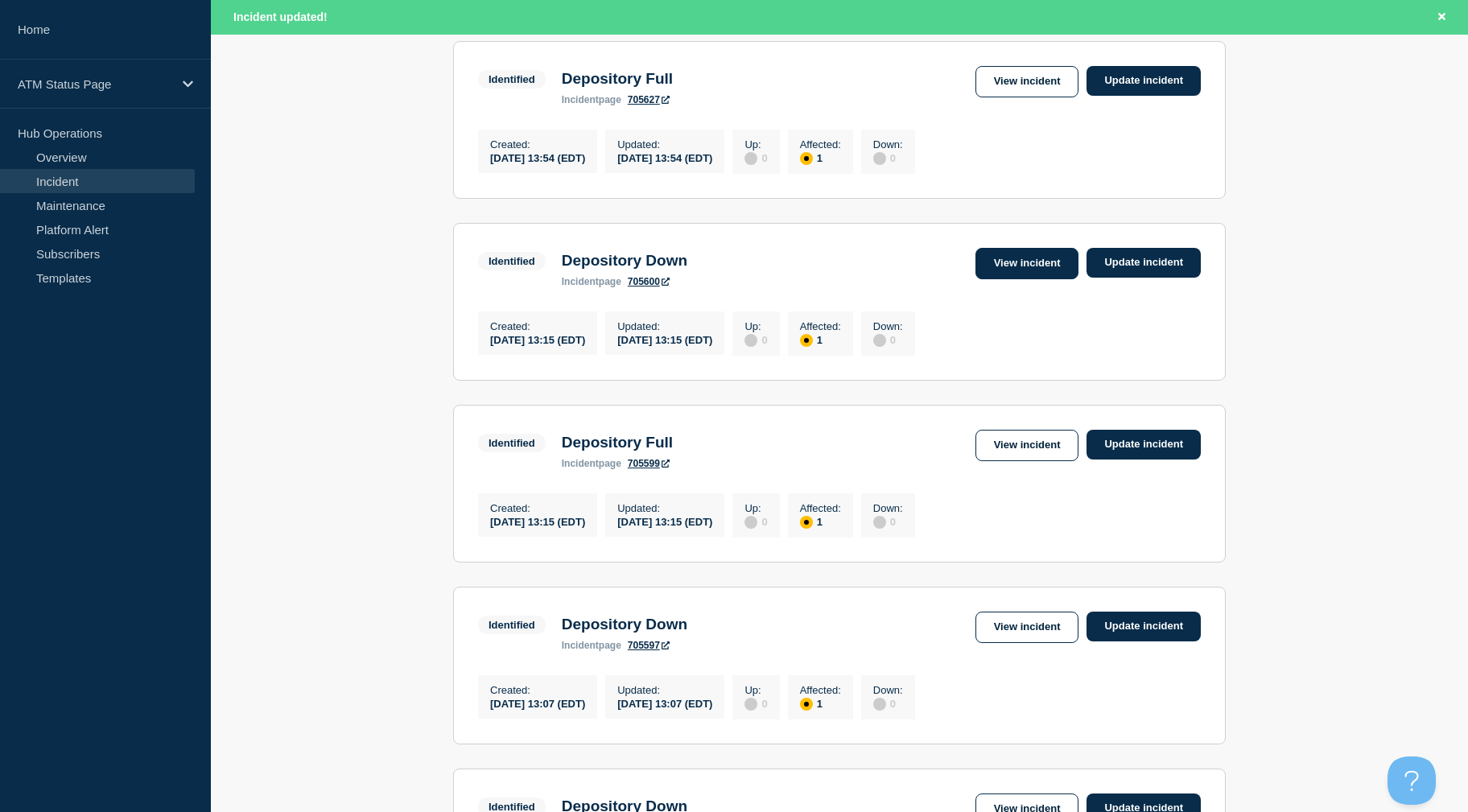
click at [1013, 279] on link "View incident" at bounding box center [1027, 263] width 104 height 31
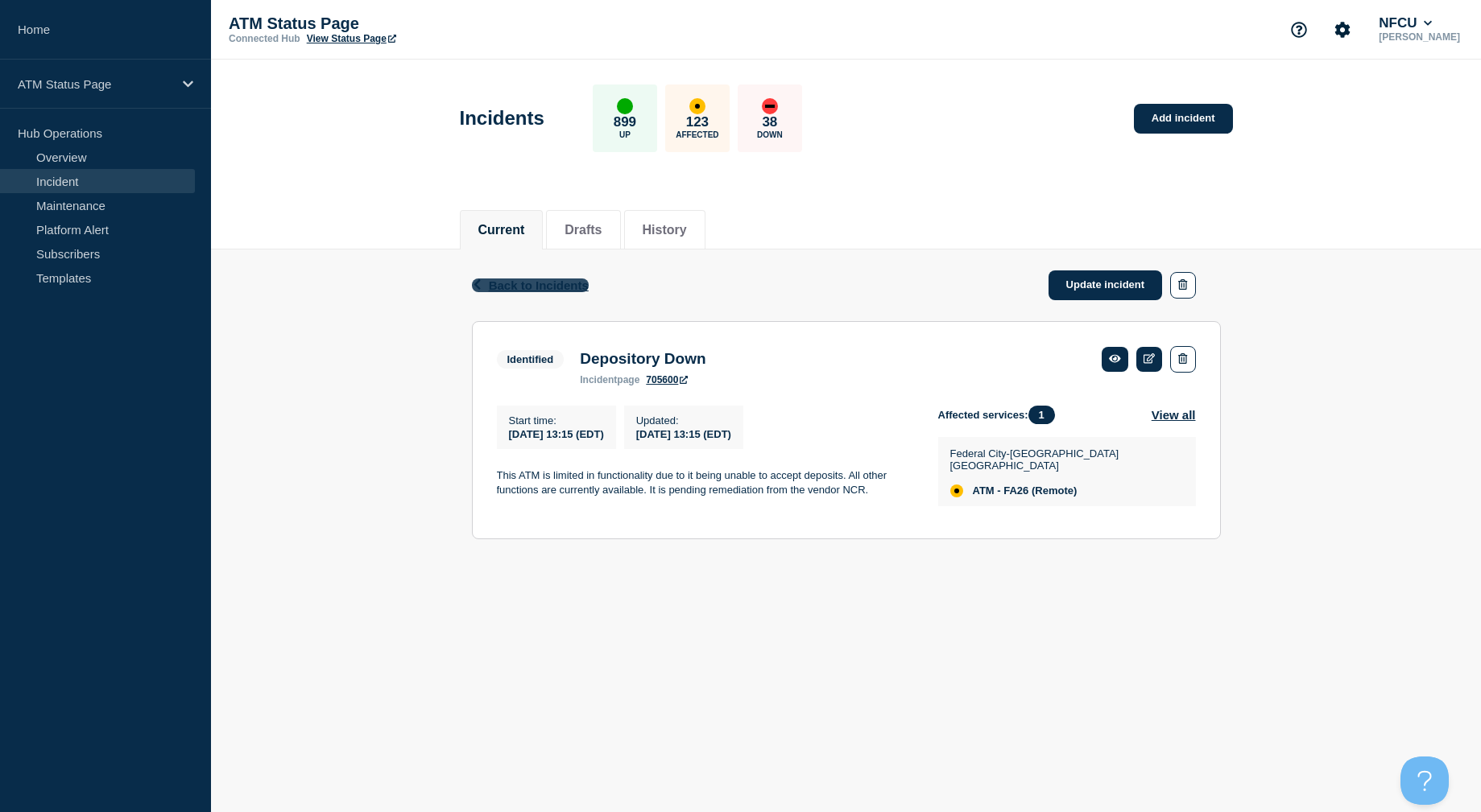
click at [512, 279] on span "Back to Incidents" at bounding box center [538, 285] width 99 height 14
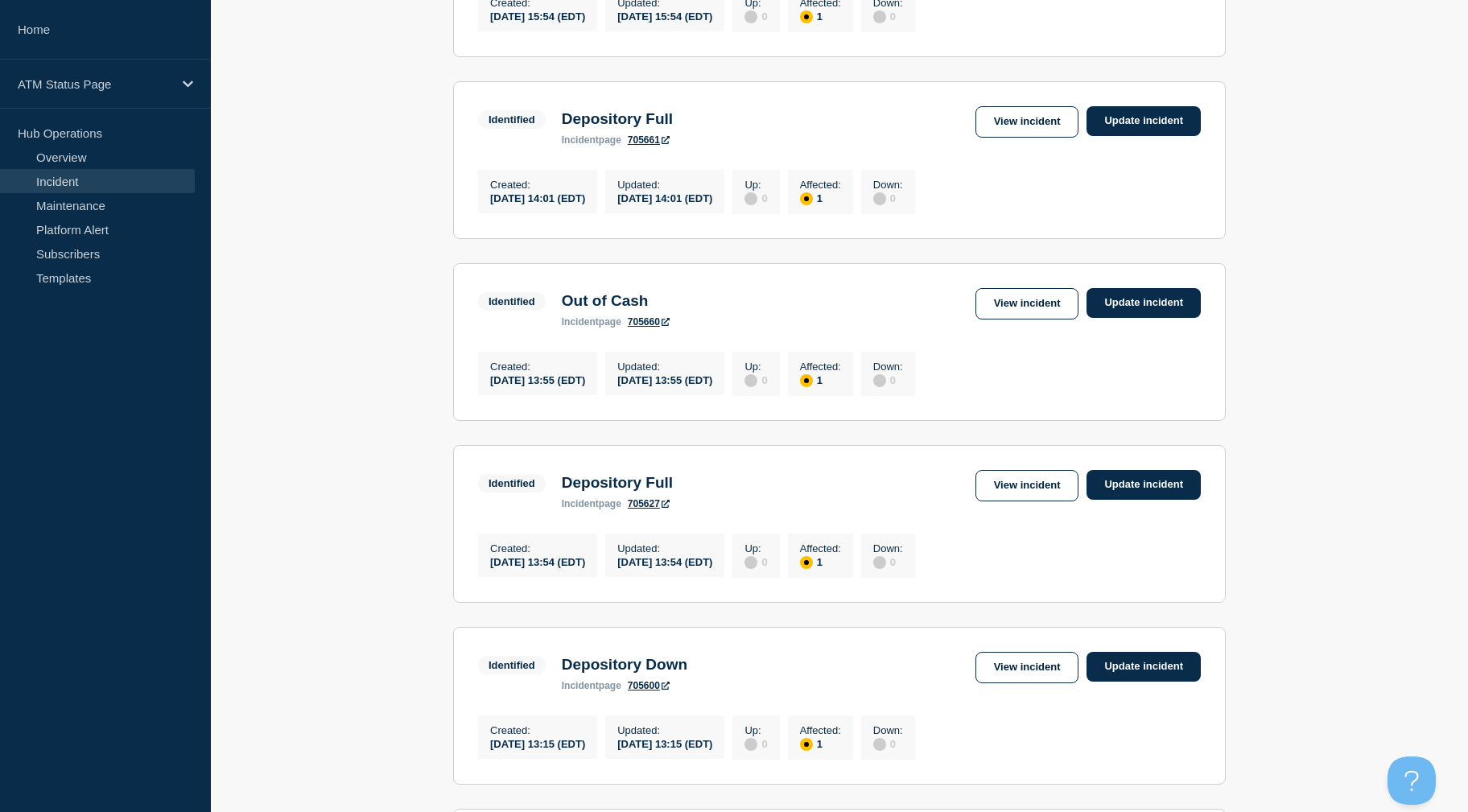
drag, startPoint x: 1243, startPoint y: 291, endPoint x: 1267, endPoint y: 389, distance: 100.9
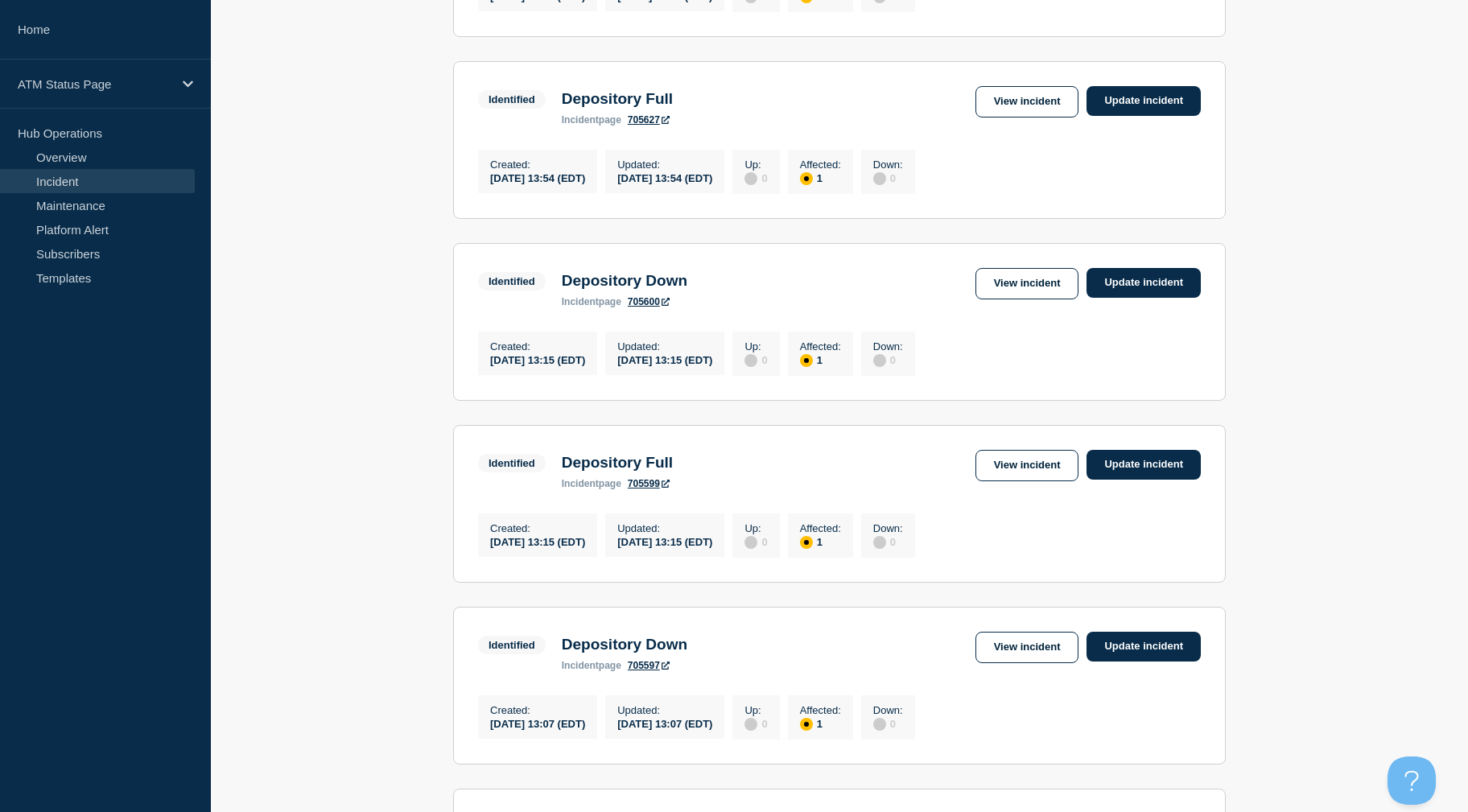
scroll to position [1275, 0]
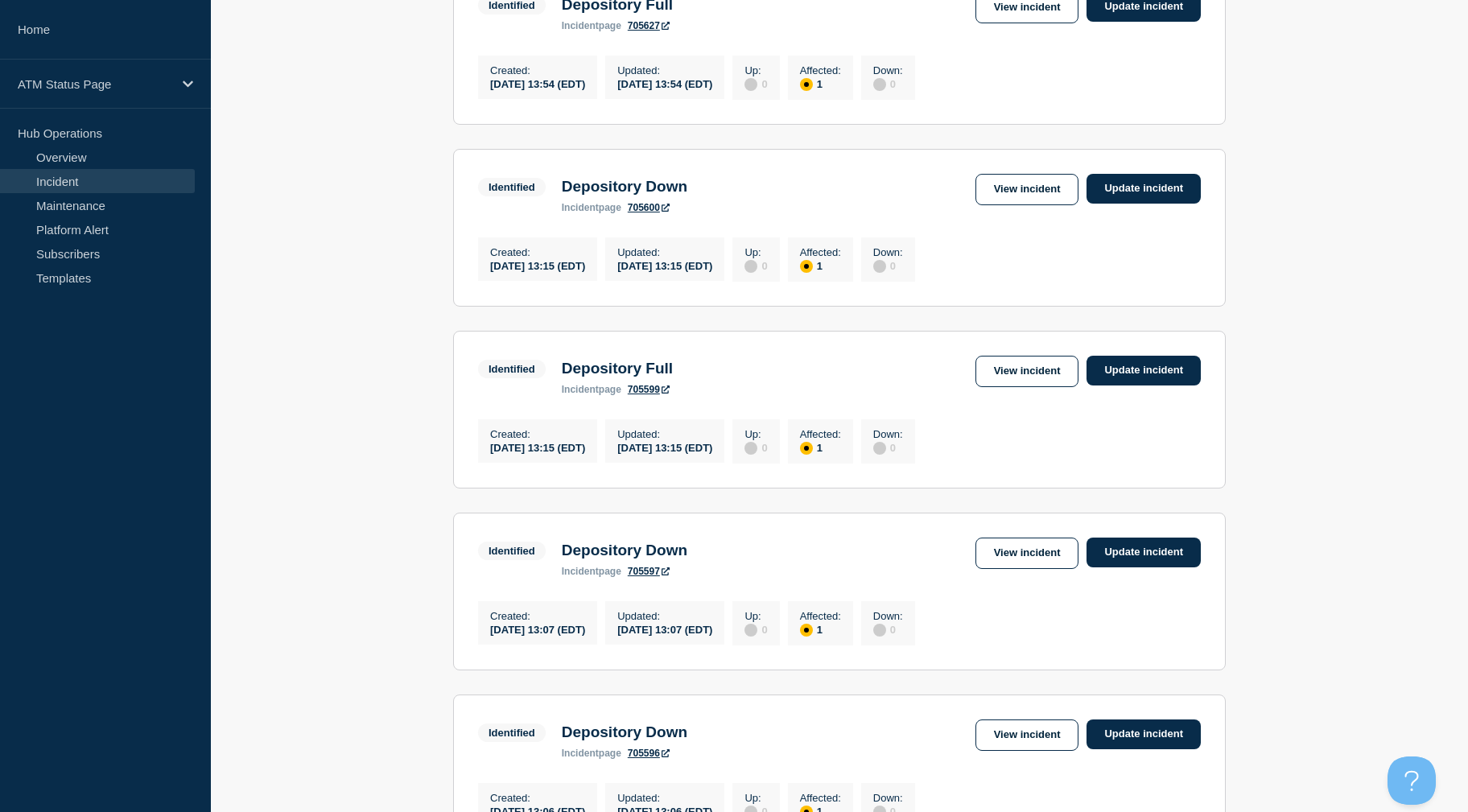
drag, startPoint x: 1375, startPoint y: 276, endPoint x: 1362, endPoint y: 345, distance: 70.2
click at [1011, 387] on link "View incident" at bounding box center [1027, 372] width 104 height 31
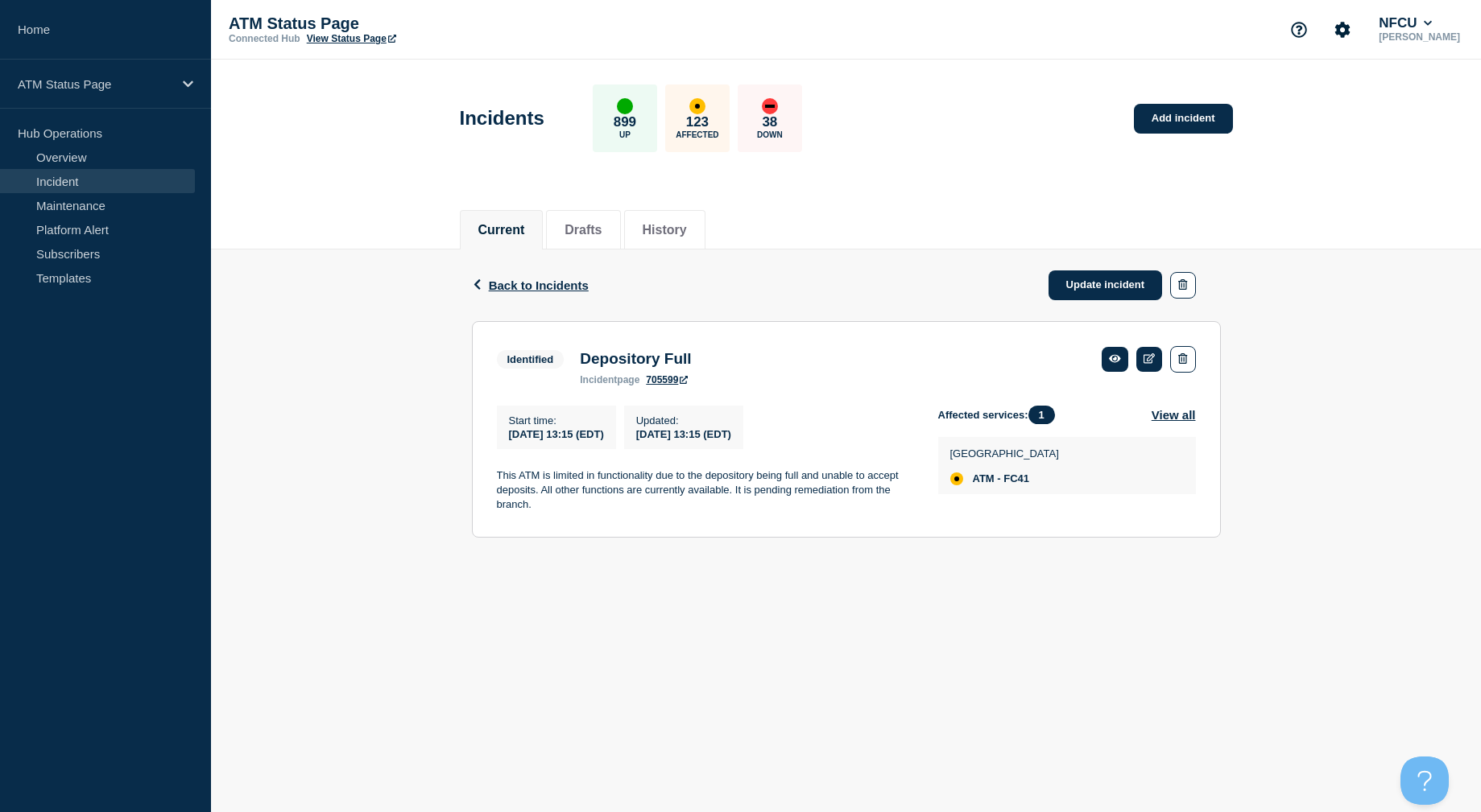
drag, startPoint x: 1011, startPoint y: 409, endPoint x: 912, endPoint y: 331, distance: 126.0
click at [912, 331] on section "Identified Depository Full incident page 705599 Start time : [DATE] 13:15 (EDT)…" at bounding box center [847, 429] width 749 height 216
click at [491, 279] on span "Back to Incidents" at bounding box center [538, 285] width 99 height 14
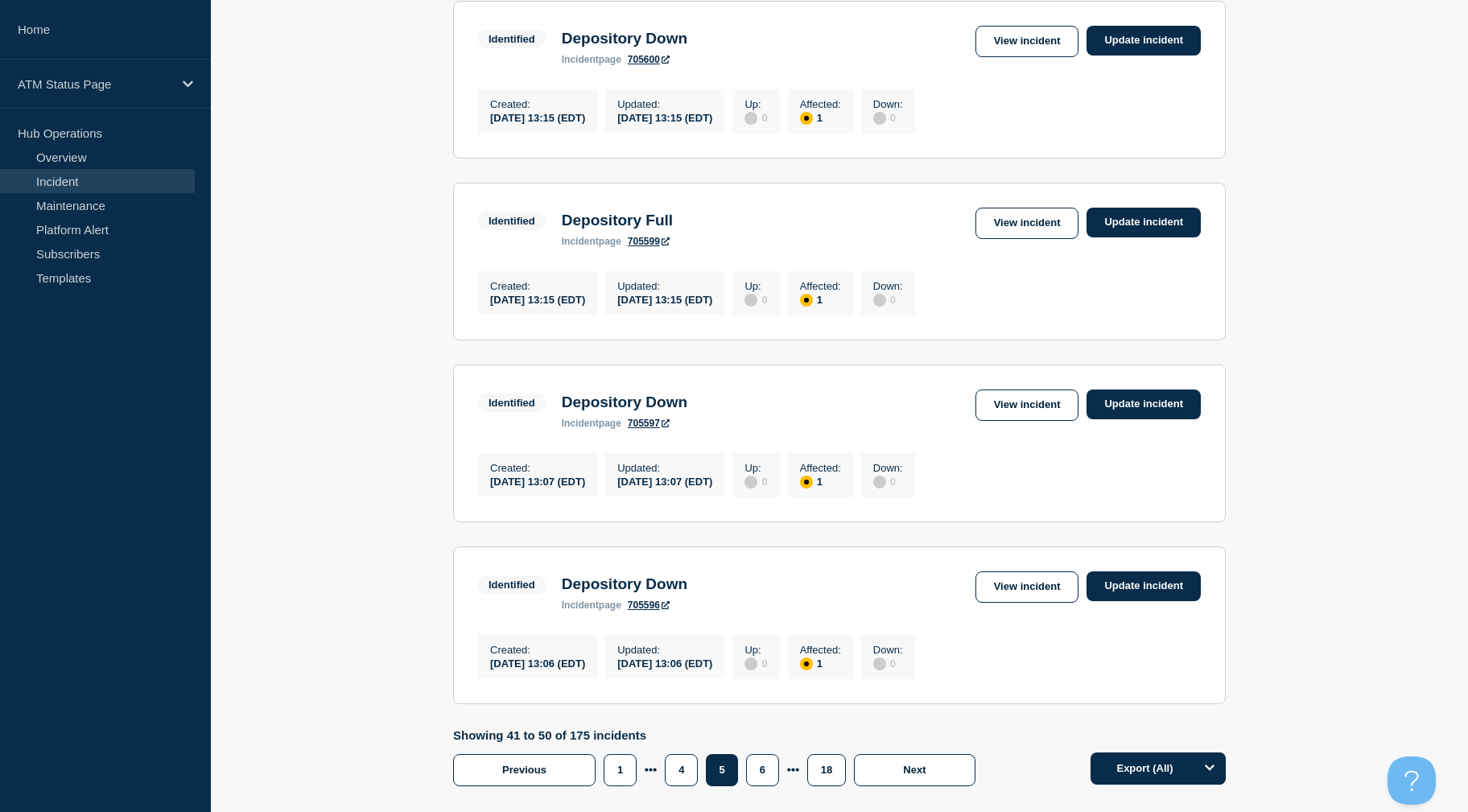
drag, startPoint x: 357, startPoint y: 428, endPoint x: 361, endPoint y: 501, distance: 73.1
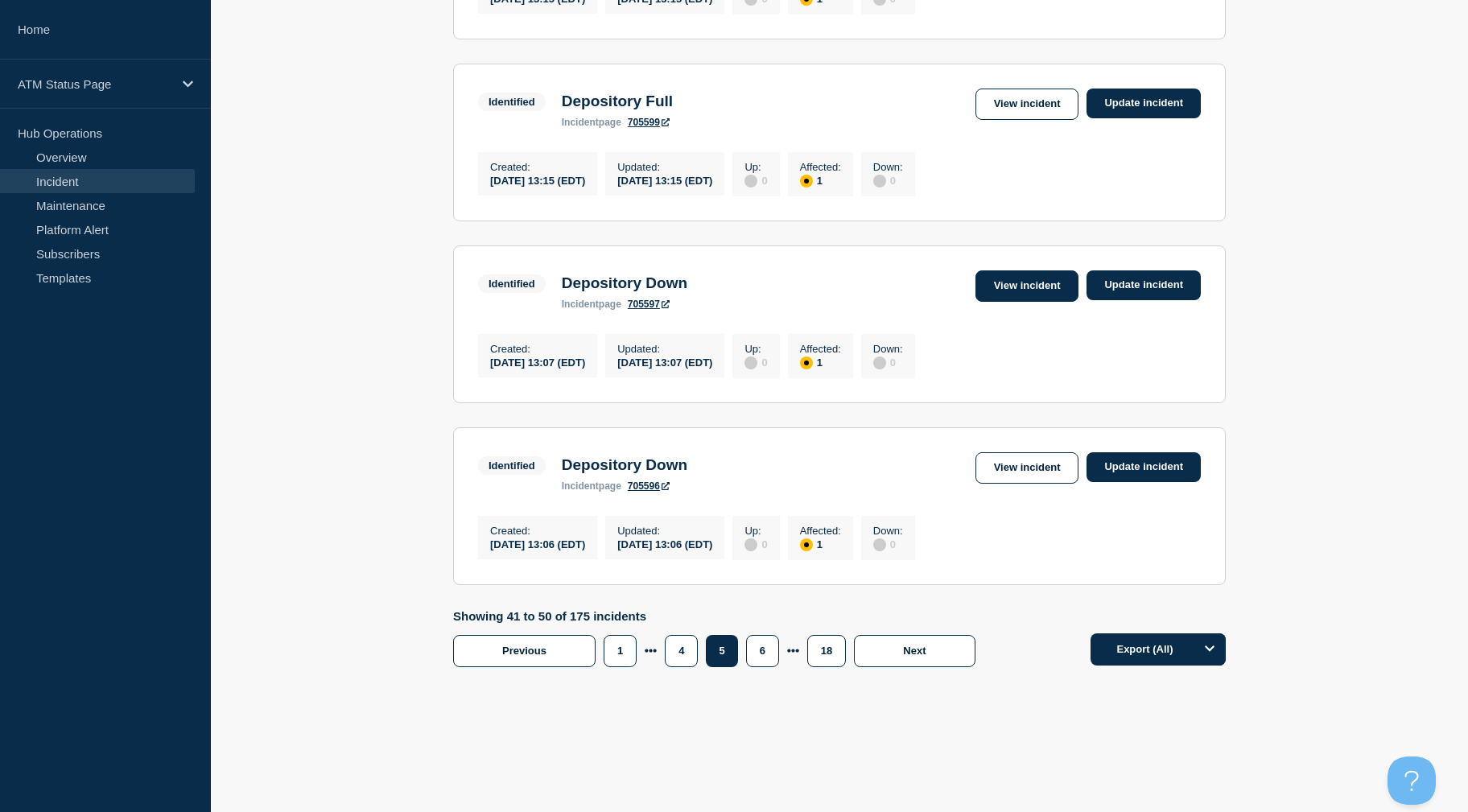
click at [1033, 270] on link "View incident" at bounding box center [1027, 286] width 104 height 31
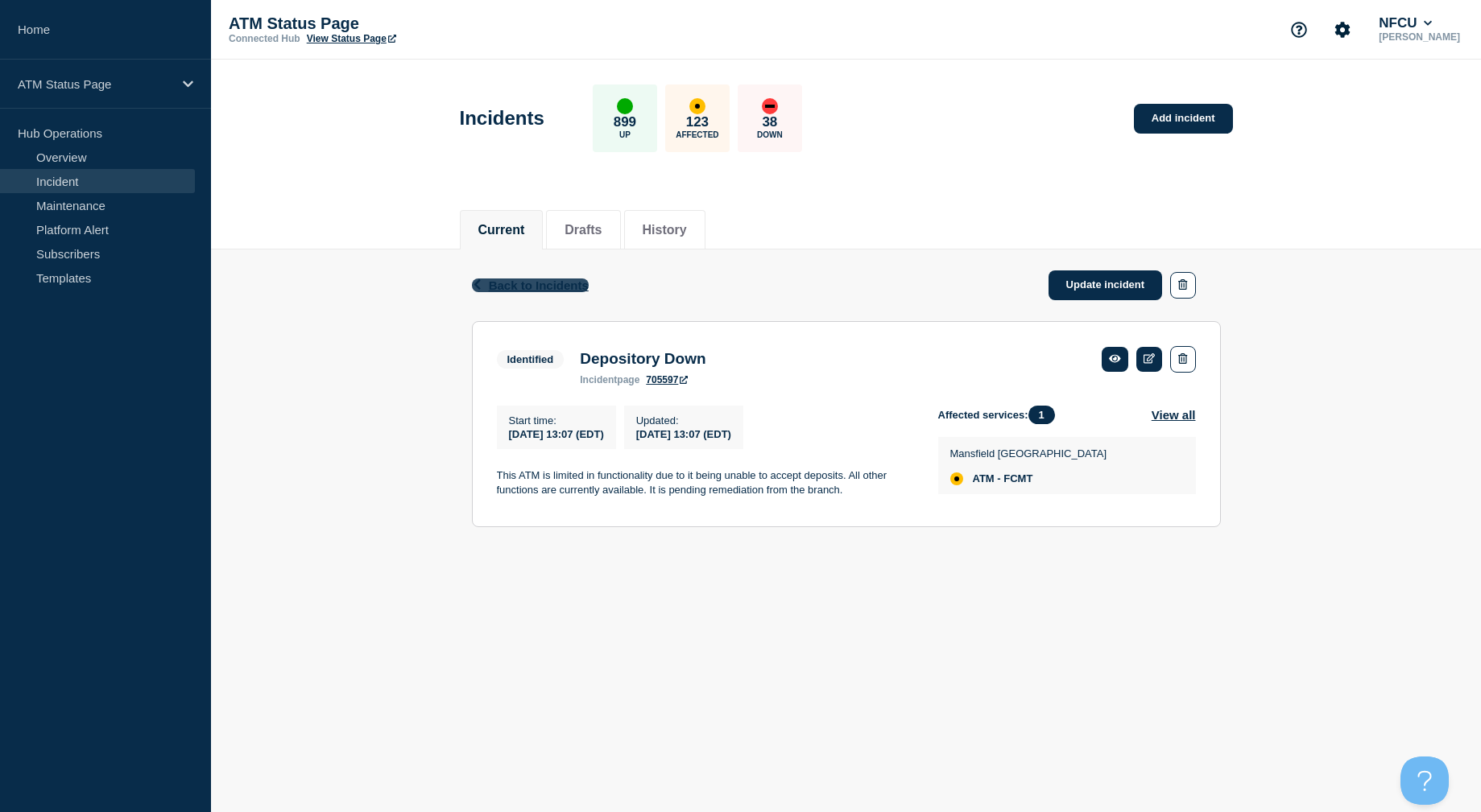
click at [516, 284] on span "Back to Incidents" at bounding box center [538, 285] width 99 height 14
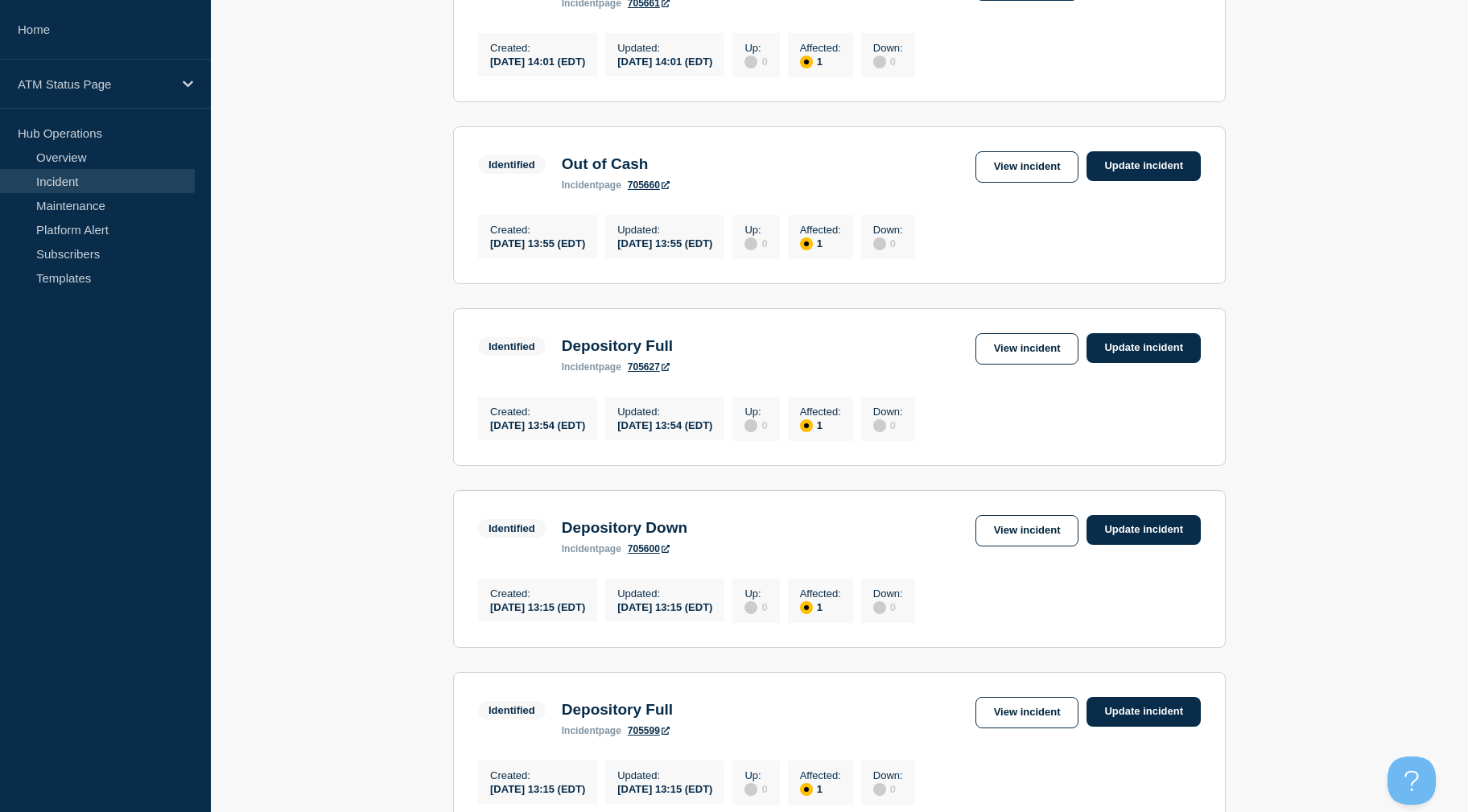
scroll to position [1599, 0]
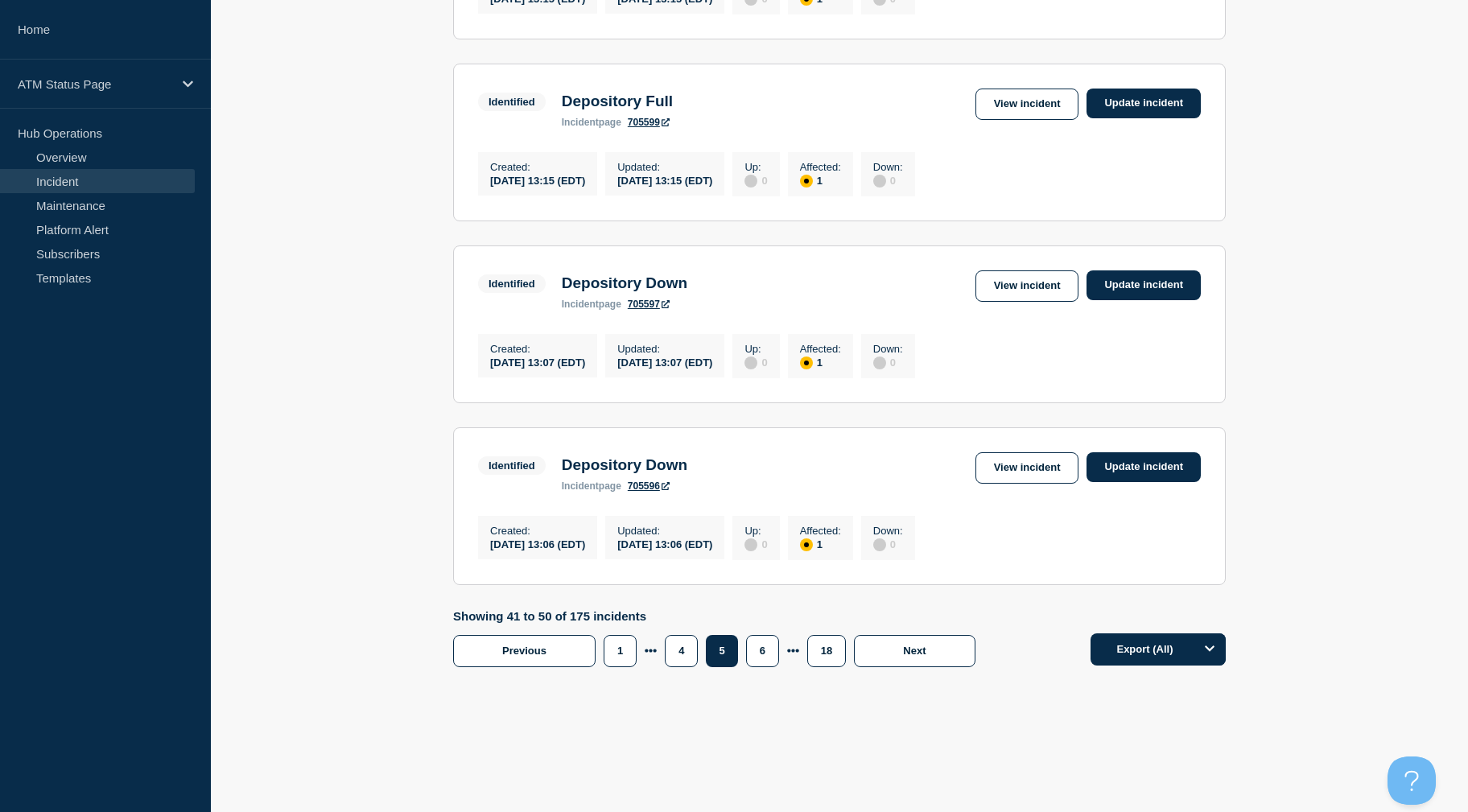
drag, startPoint x: 1308, startPoint y: 382, endPoint x: 1290, endPoint y: 592, distance: 210.8
click at [1048, 467] on link "View incident" at bounding box center [1027, 468] width 104 height 31
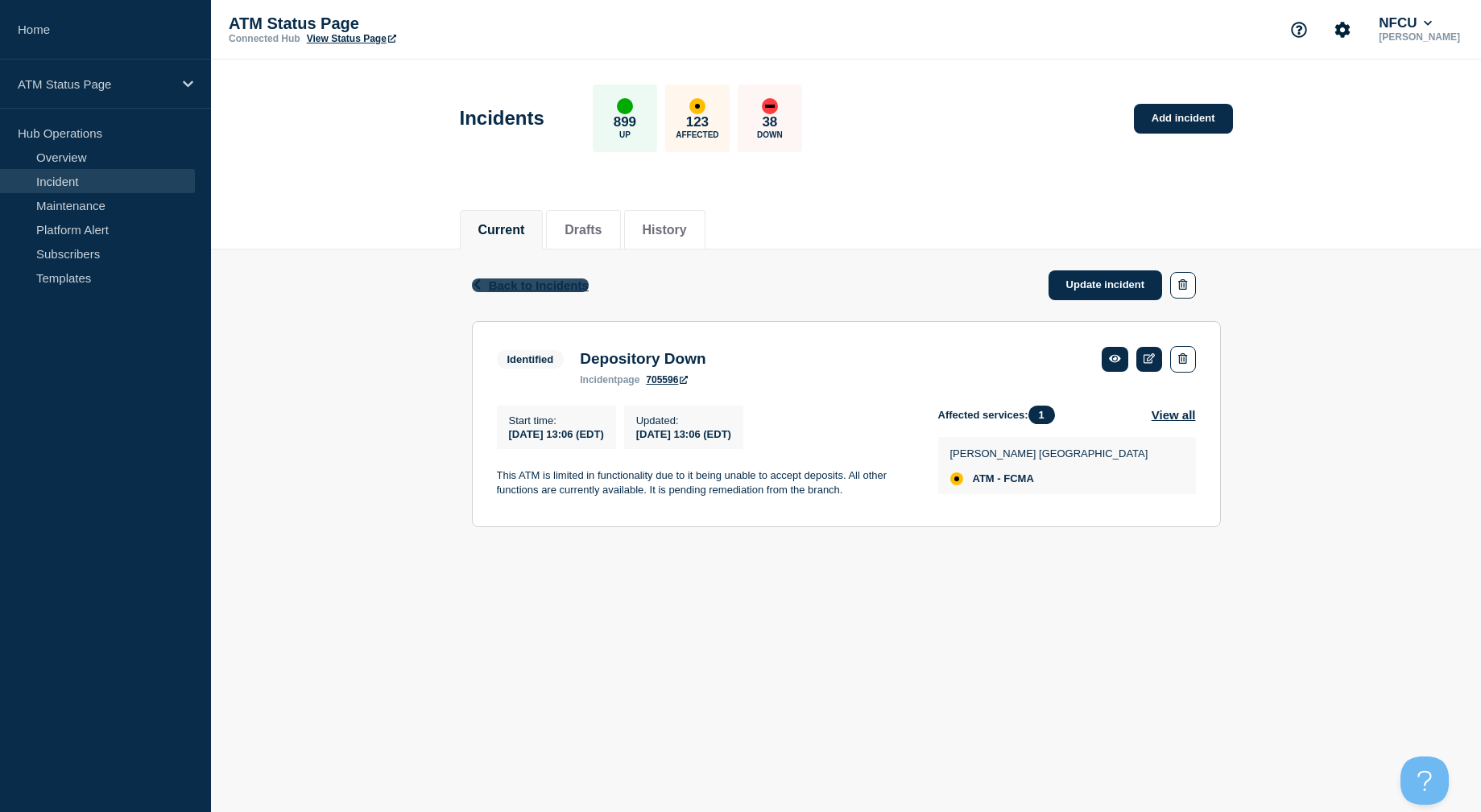
click at [570, 278] on span "Back to Incidents" at bounding box center [538, 285] width 99 height 14
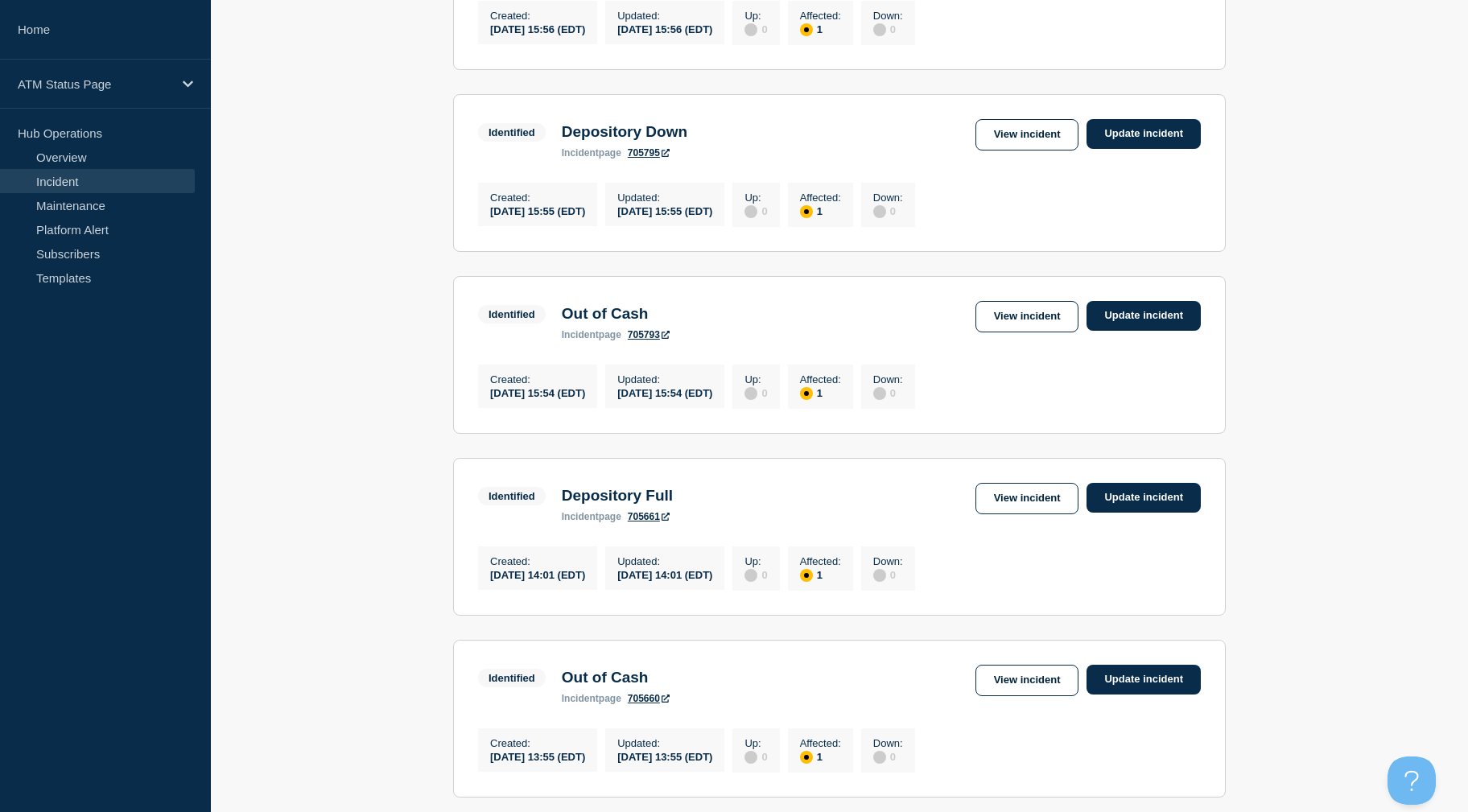
scroll to position [1599, 0]
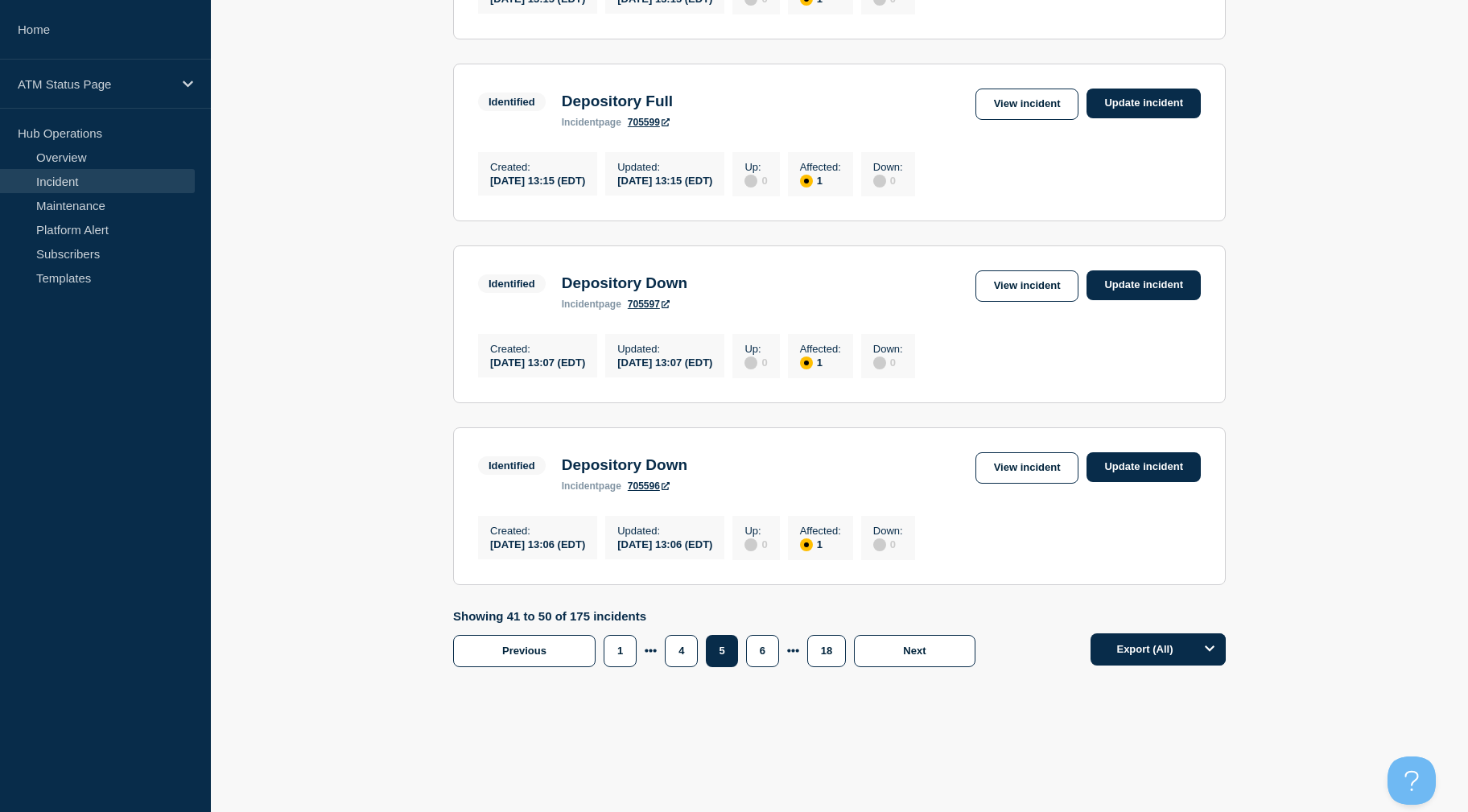
drag, startPoint x: 1272, startPoint y: 259, endPoint x: 1301, endPoint y: 518, distance: 260.6
click at [756, 649] on button "6" at bounding box center [762, 651] width 33 height 32
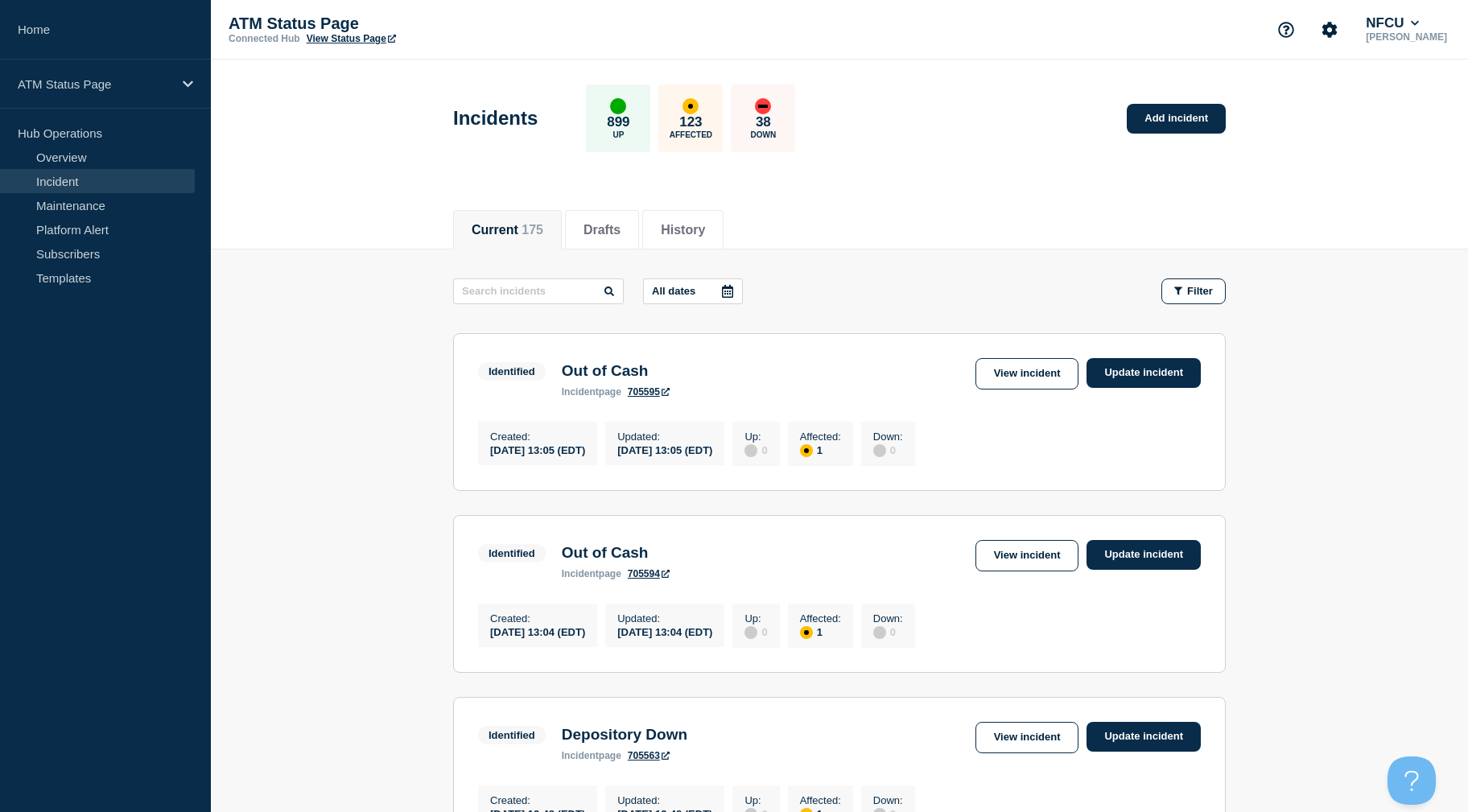
drag, startPoint x: 1296, startPoint y: 446, endPoint x: 1329, endPoint y: 265, distance: 184.0
click at [1048, 372] on link "View incident" at bounding box center [1027, 374] width 104 height 31
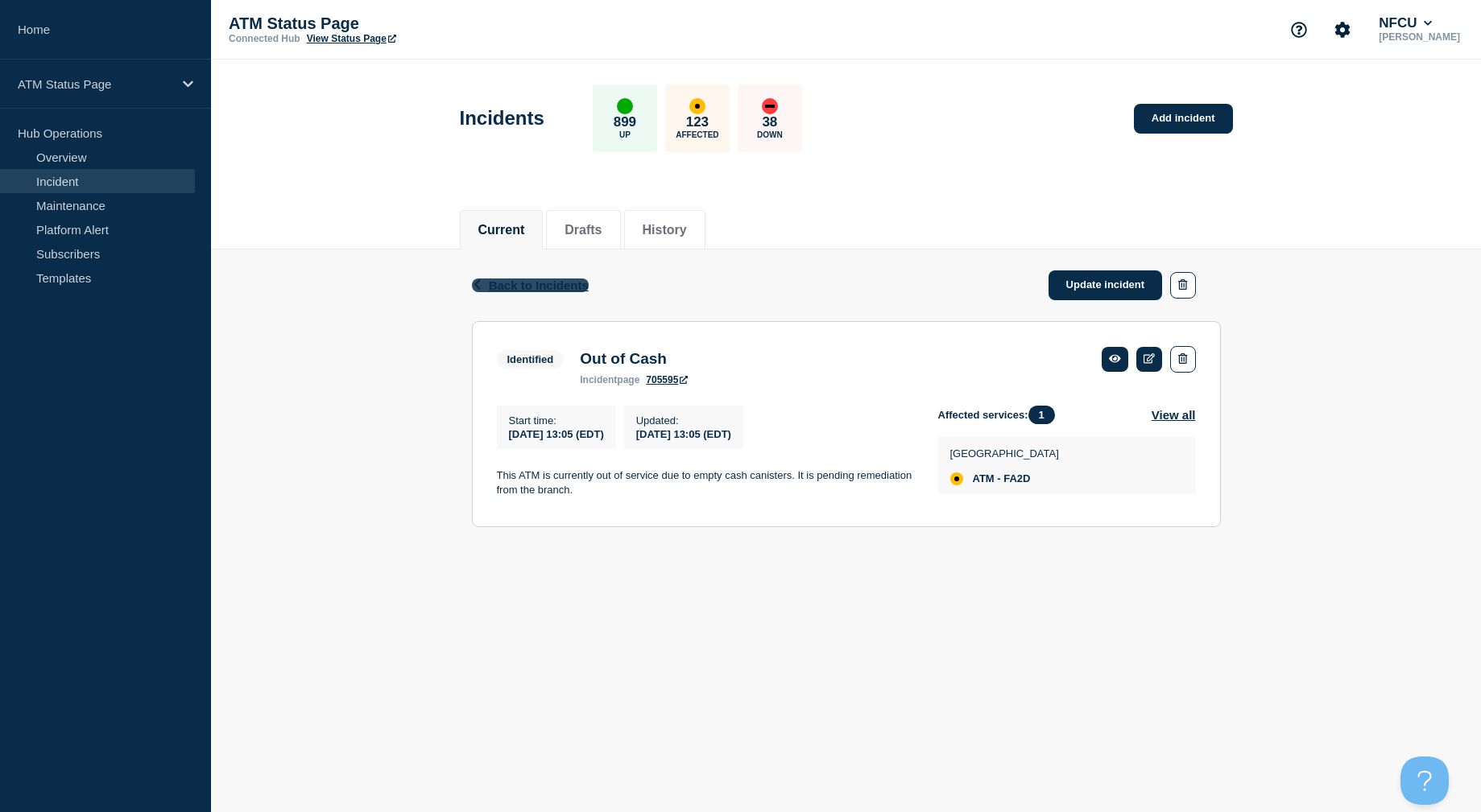
click at [539, 282] on span "Back to Incidents" at bounding box center [538, 285] width 99 height 14
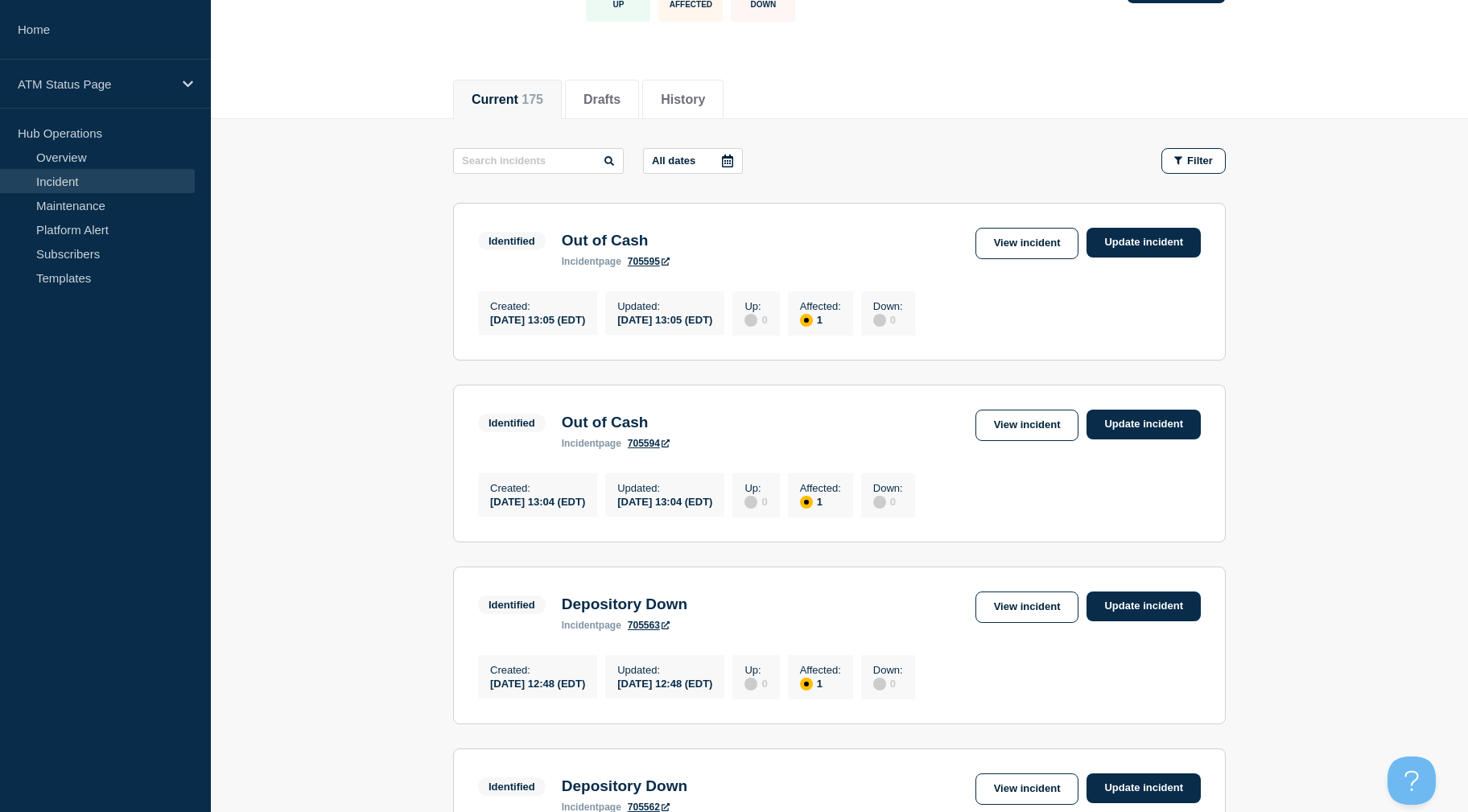
scroll to position [182, 0]
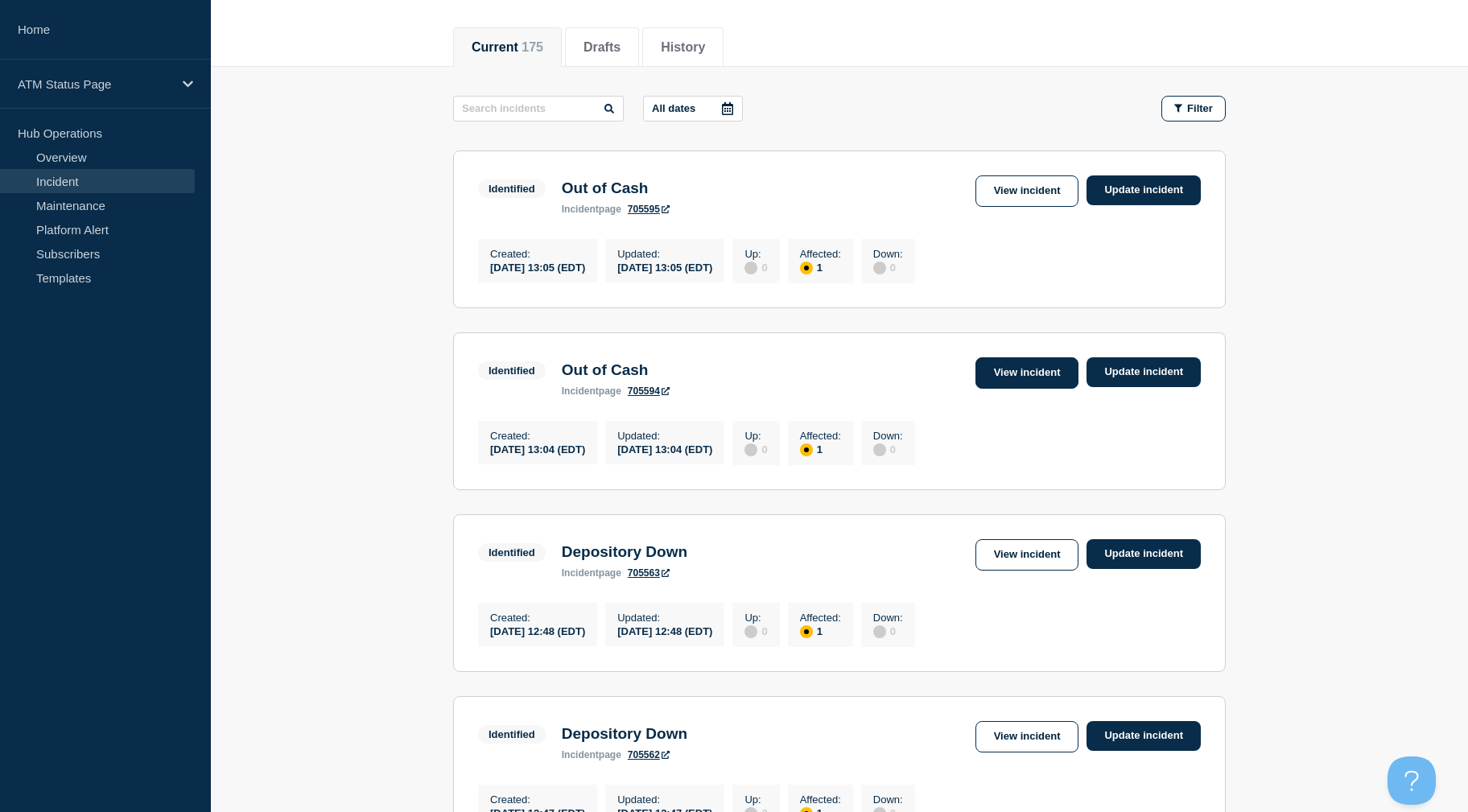
click at [1001, 374] on link "View incident" at bounding box center [1027, 373] width 104 height 31
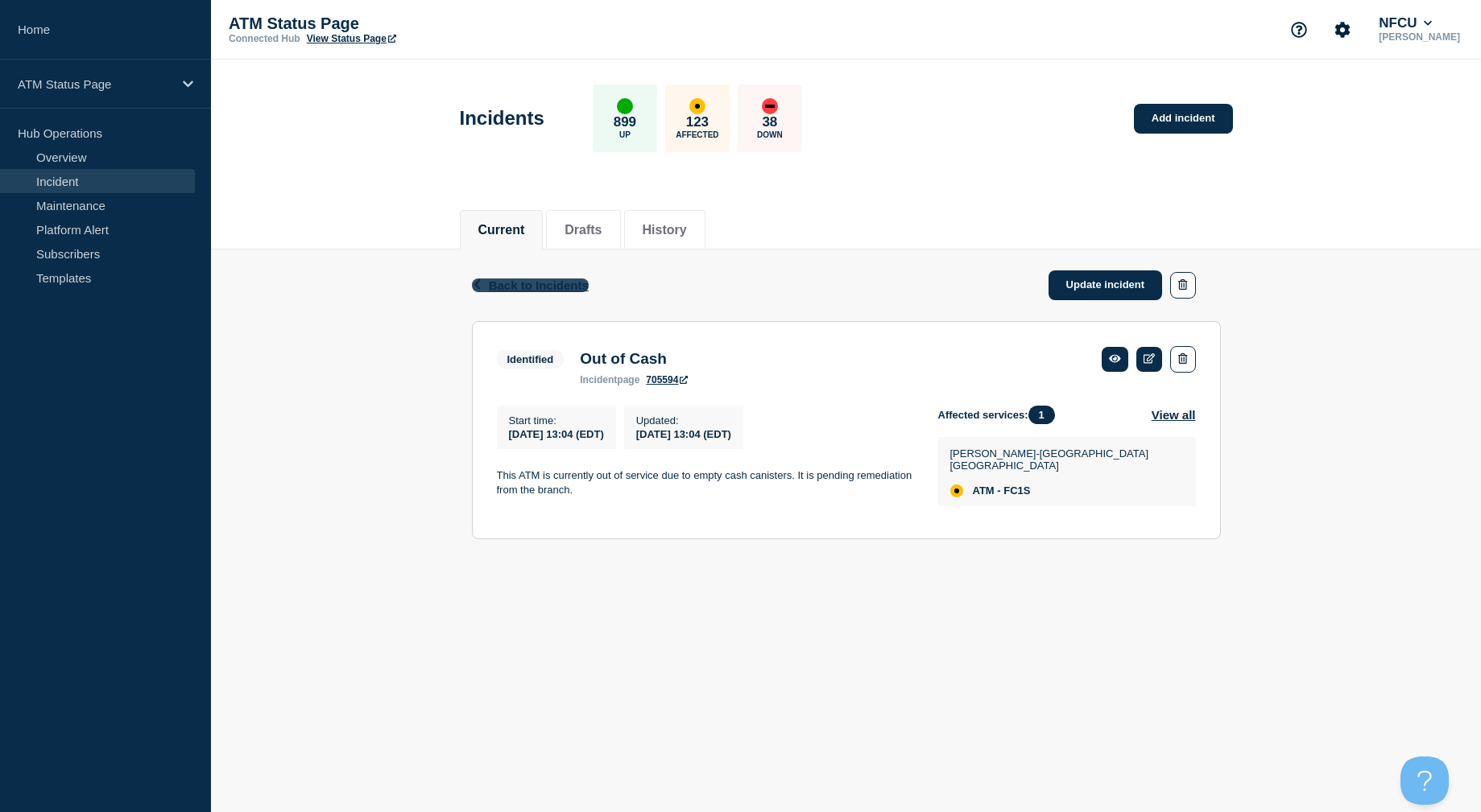
click at [528, 285] on span "Back to Incidents" at bounding box center [538, 285] width 99 height 14
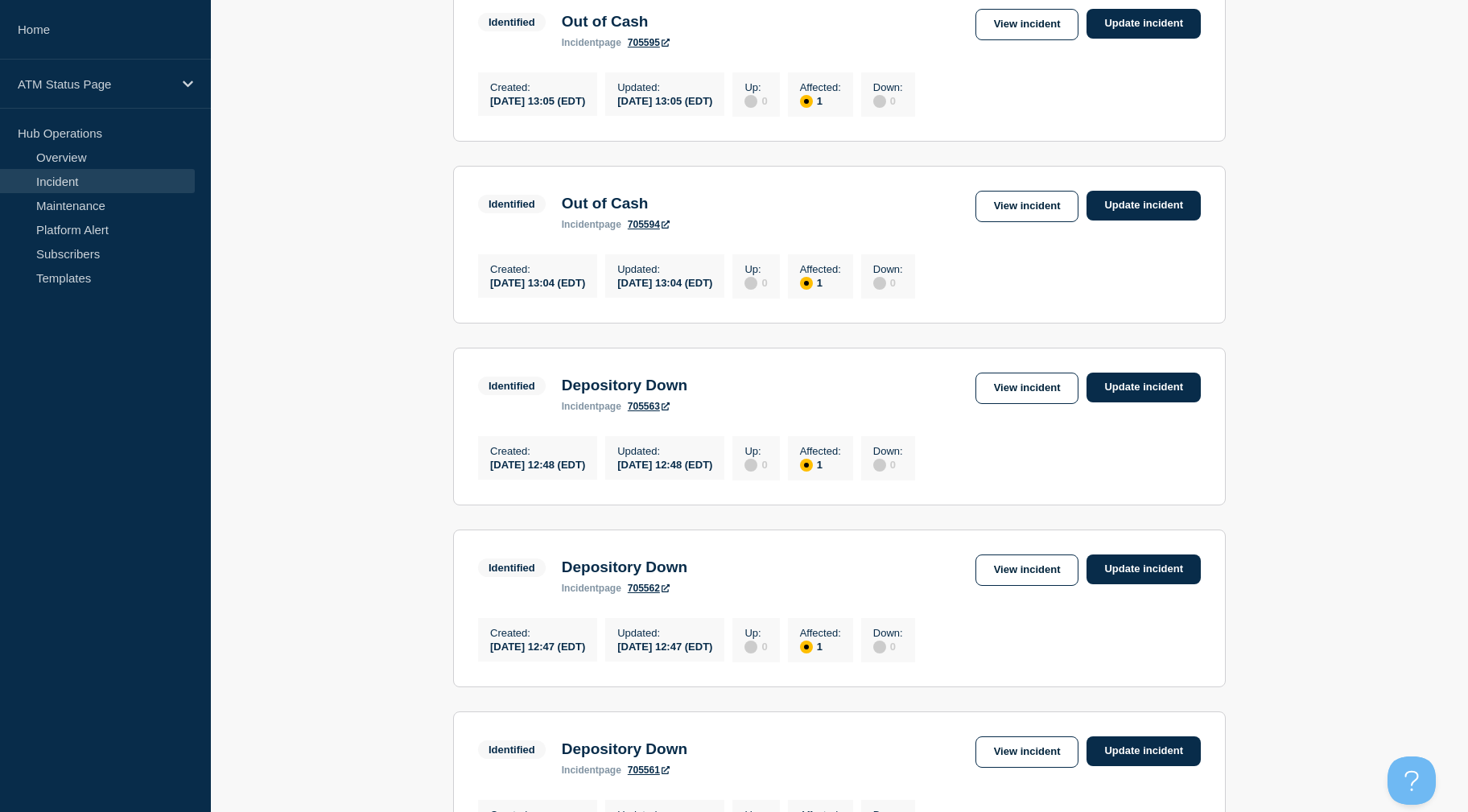
drag, startPoint x: 1304, startPoint y: 318, endPoint x: 1318, endPoint y: 380, distance: 63.6
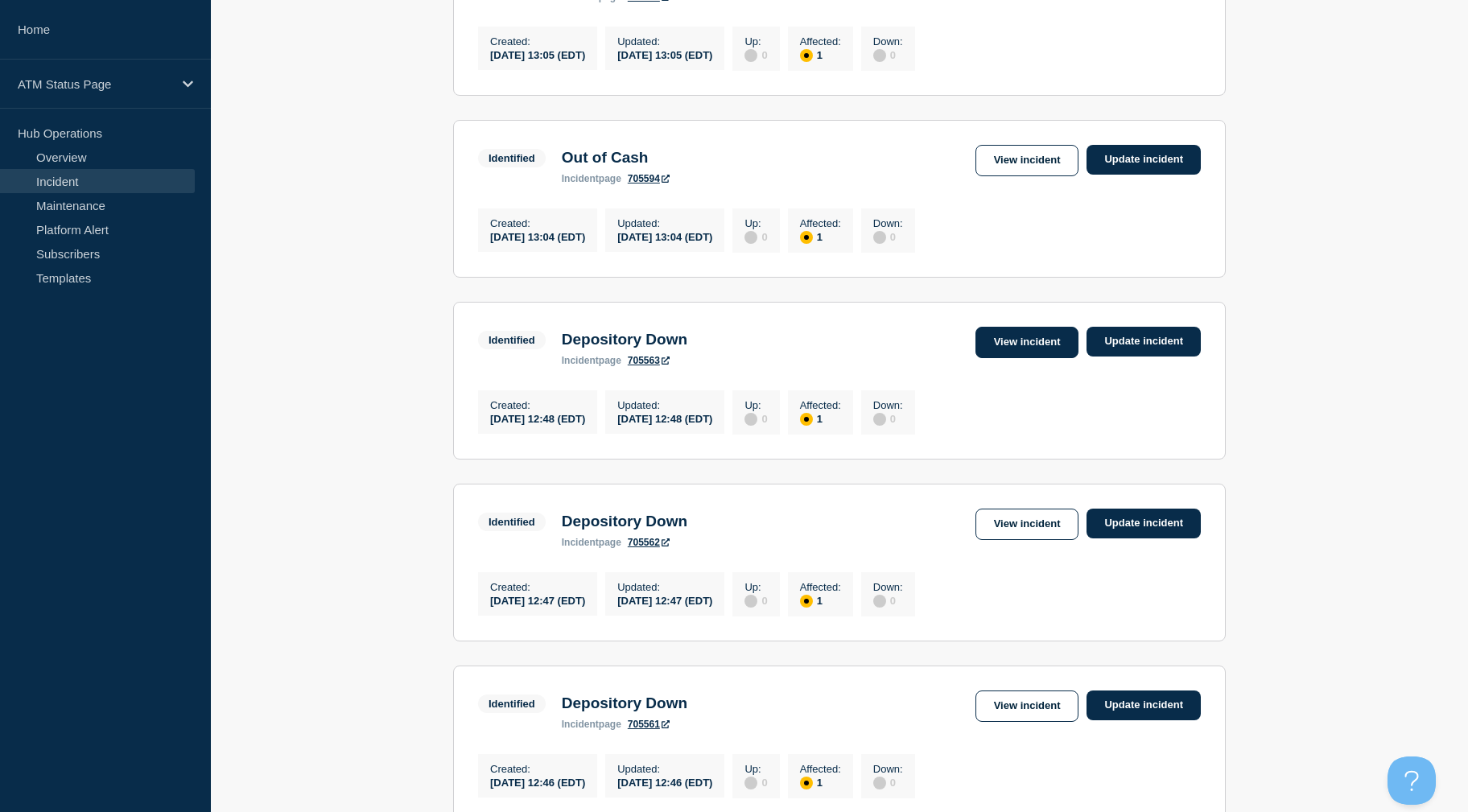
click at [991, 340] on link "View incident" at bounding box center [1027, 343] width 104 height 31
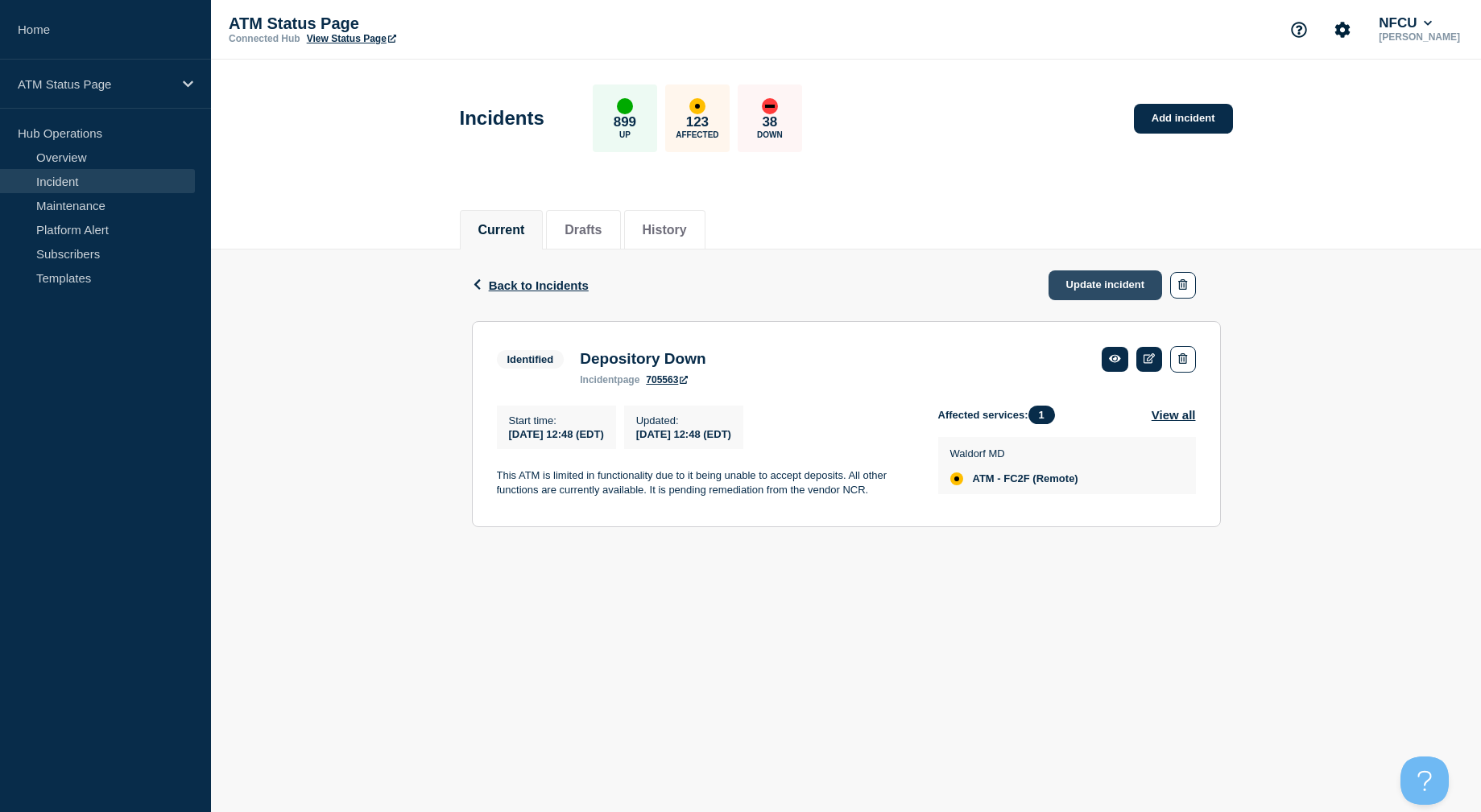
click at [1083, 277] on link "Update incident" at bounding box center [1105, 285] width 114 height 30
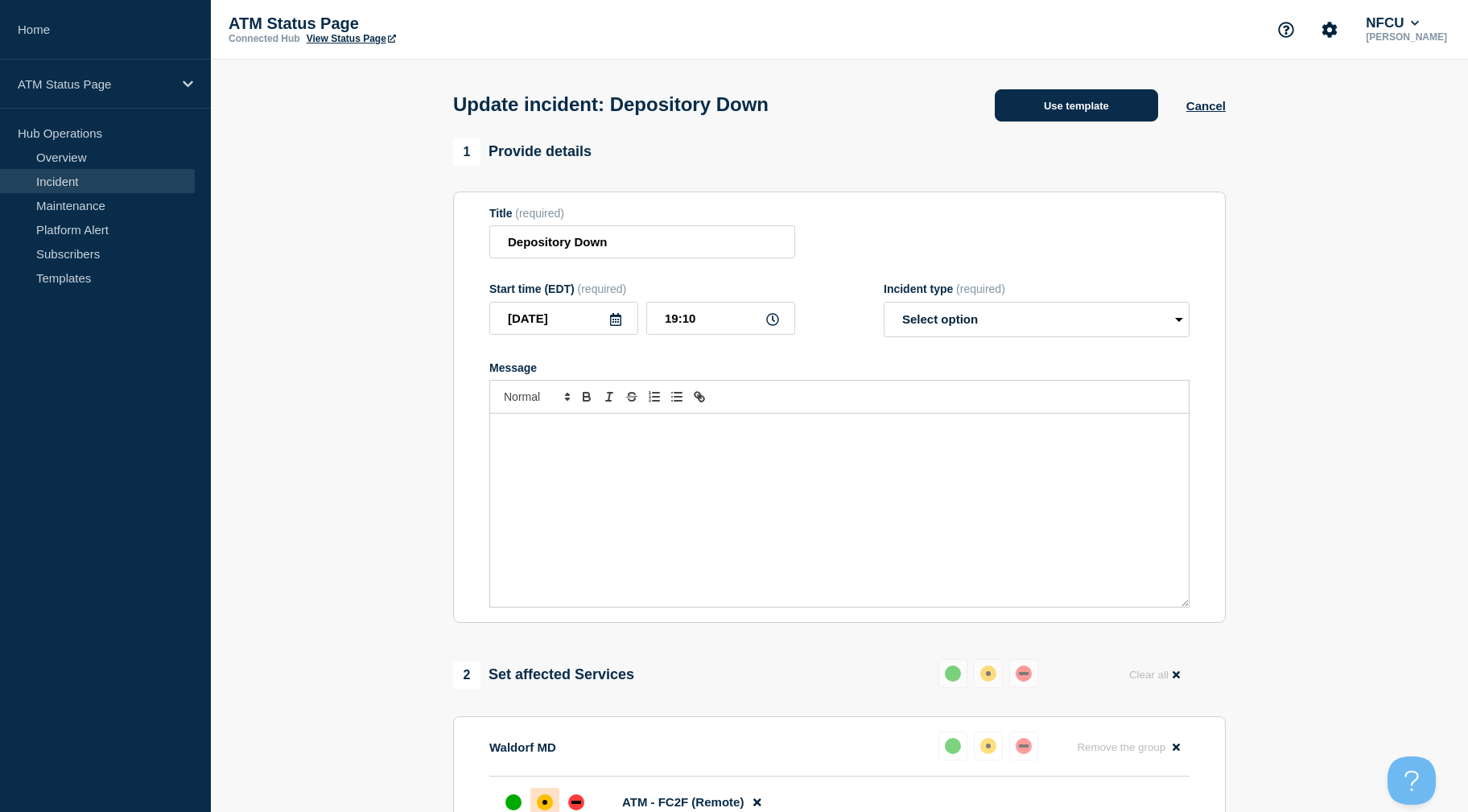
click at [1074, 98] on button "Use template" at bounding box center [1075, 105] width 163 height 32
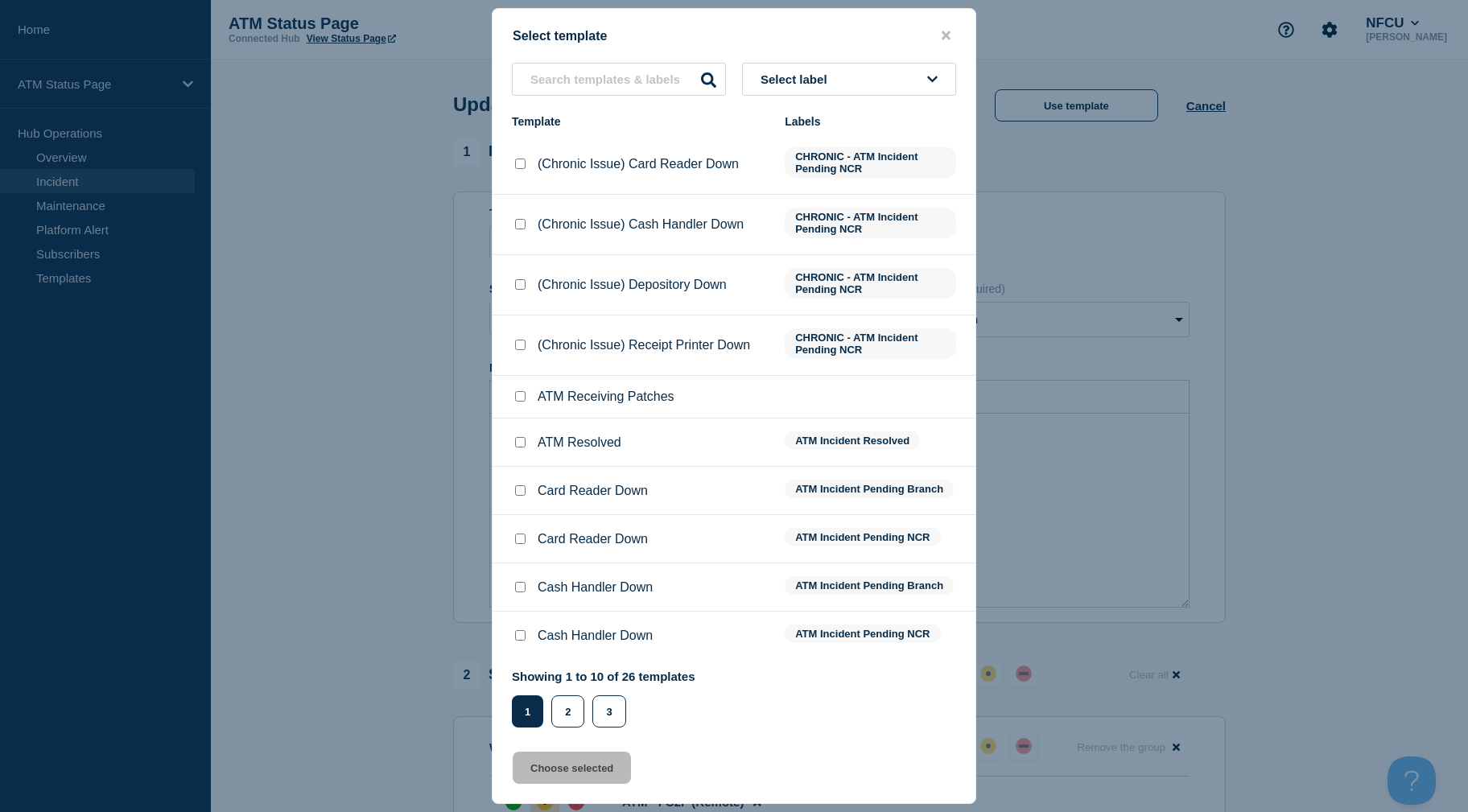
click at [884, 89] on button "Select label" at bounding box center [849, 79] width 214 height 33
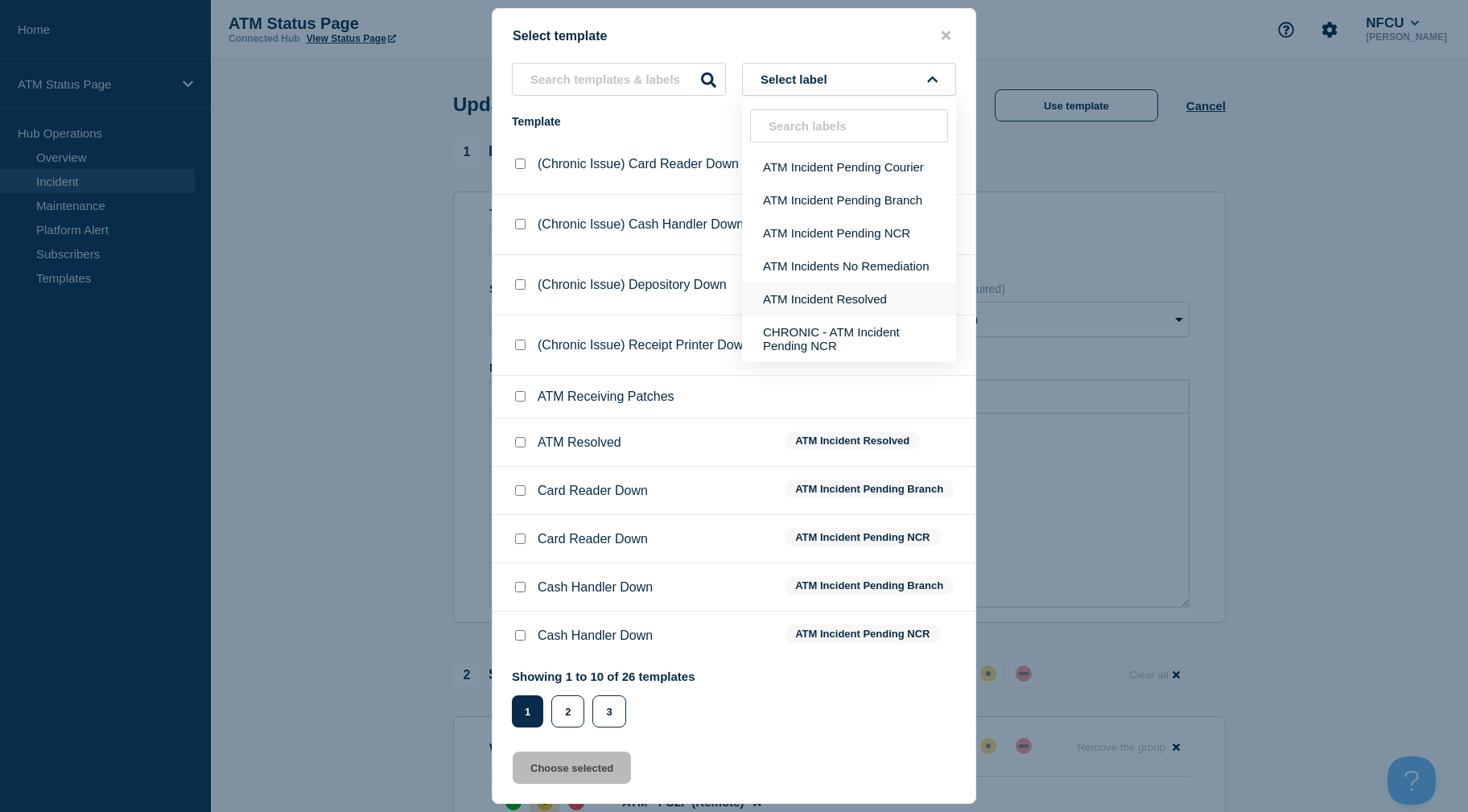
click at [860, 303] on button "ATM Incident Resolved" at bounding box center [849, 299] width 214 height 33
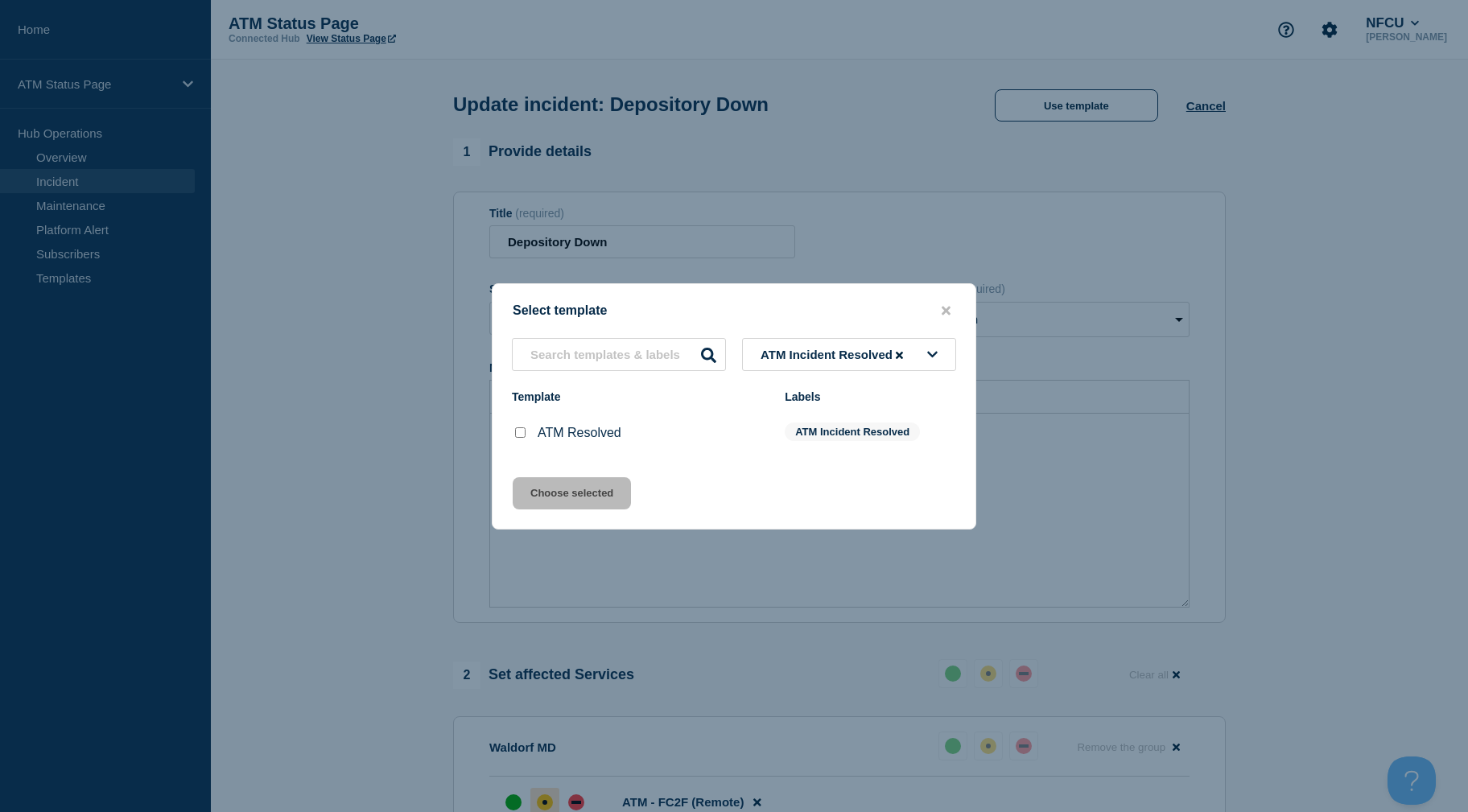
drag, startPoint x: 522, startPoint y: 432, endPoint x: 538, endPoint y: 467, distance: 38.5
click at [521, 432] on input "ATM Resolved checkbox" at bounding box center [521, 433] width 10 height 10
click at [552, 500] on button "Choose selected" at bounding box center [572, 493] width 119 height 32
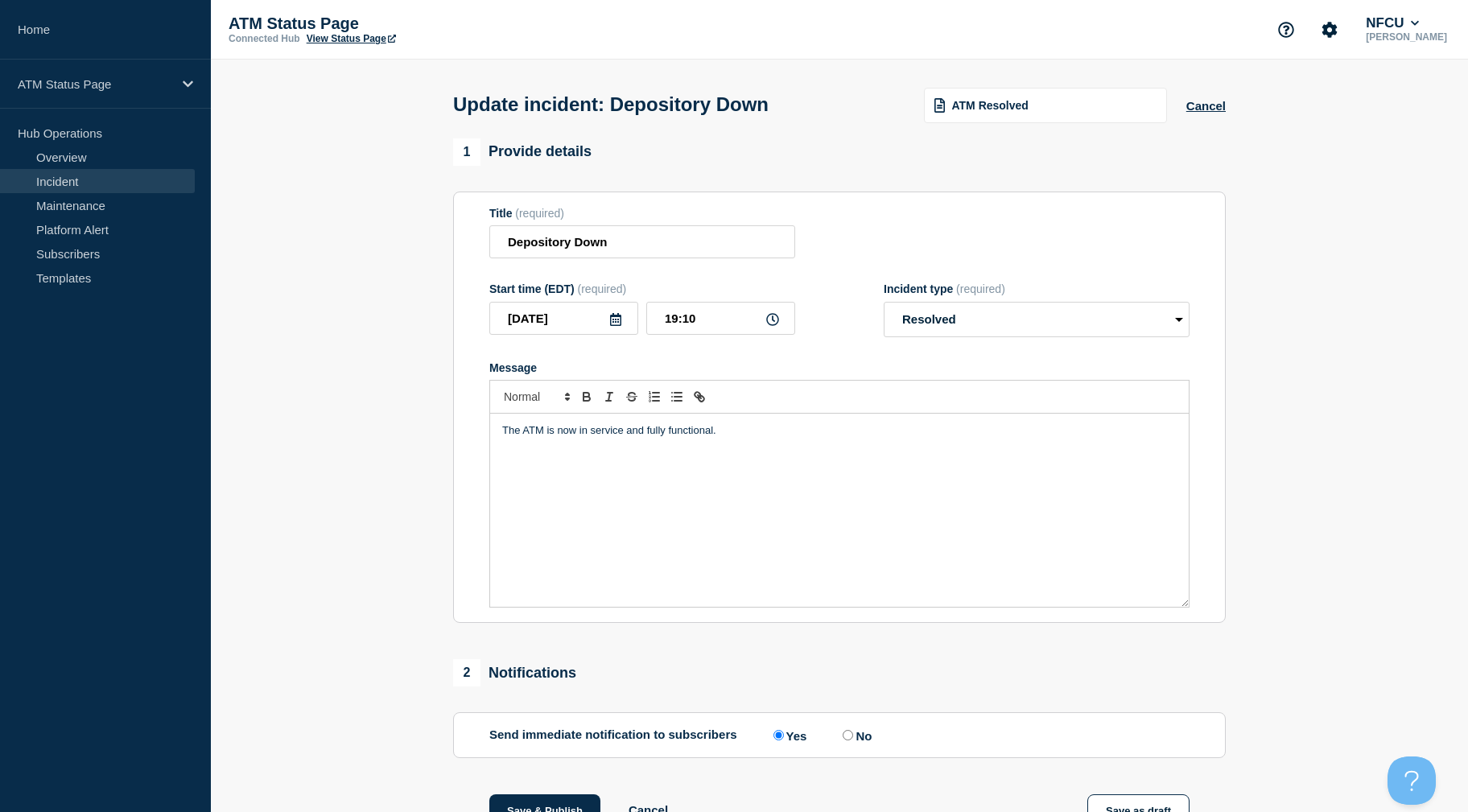
scroll to position [218, 0]
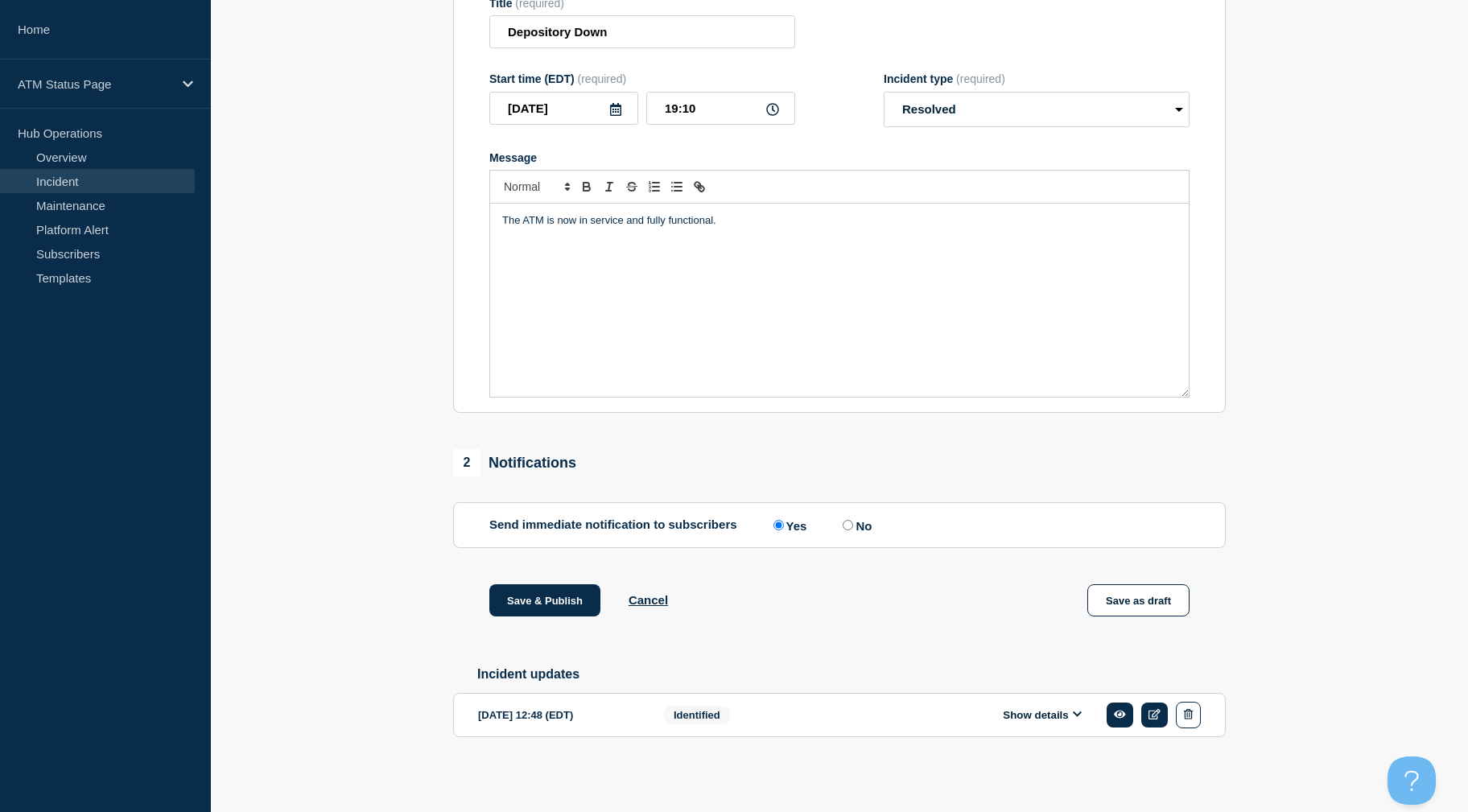
drag, startPoint x: 376, startPoint y: 400, endPoint x: 392, endPoint y: 542, distance: 142.9
click at [552, 598] on button "Save & Publish" at bounding box center [544, 600] width 111 height 32
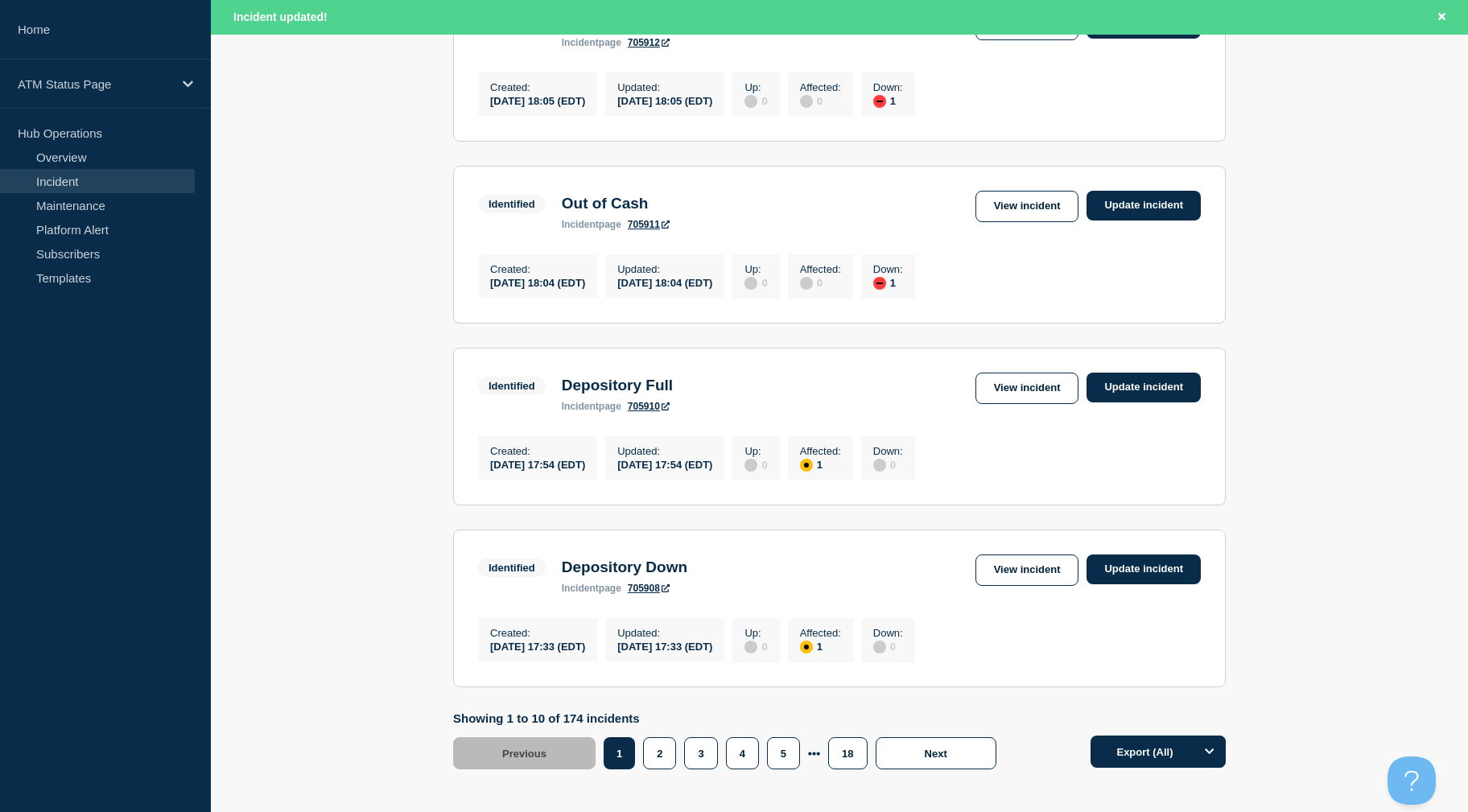
scroll to position [1633, 0]
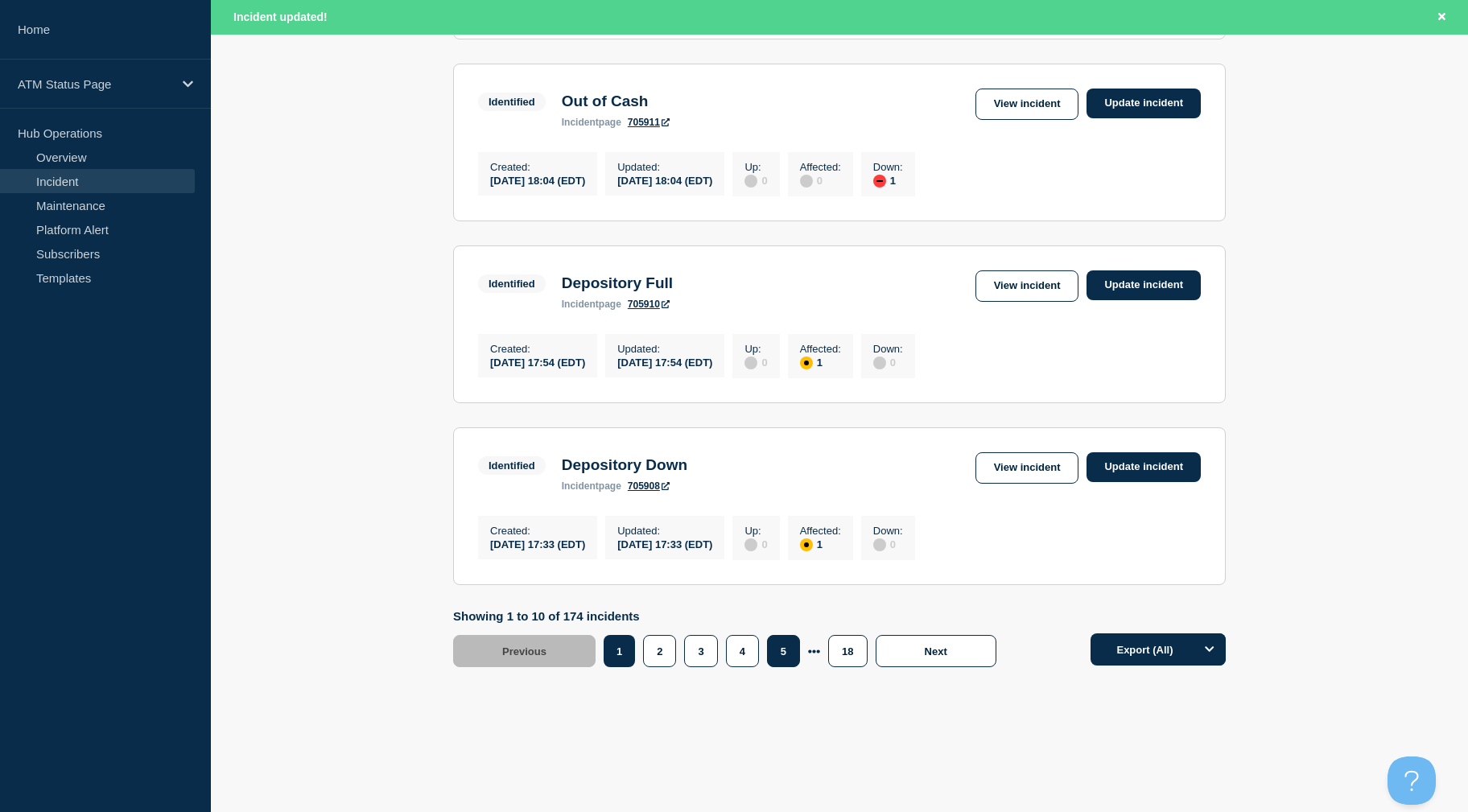
drag, startPoint x: 761, startPoint y: 651, endPoint x: 772, endPoint y: 652, distance: 11.0
click at [771, 651] on div "1 2 3 4 5 18" at bounding box center [740, 651] width 272 height 32
click at [780, 649] on button "5" at bounding box center [783, 651] width 33 height 32
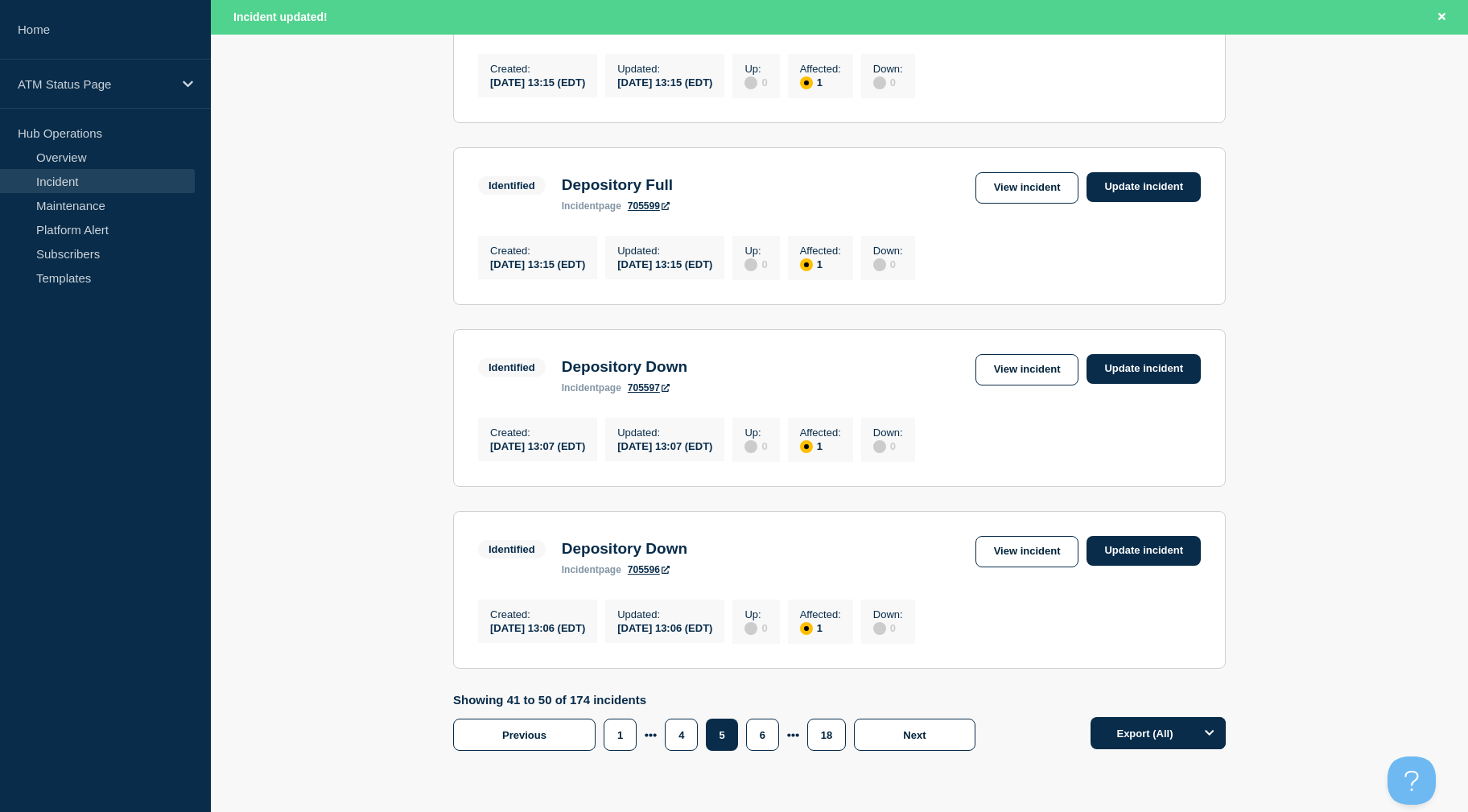
drag, startPoint x: 1262, startPoint y: 455, endPoint x: 1278, endPoint y: 401, distance: 56.3
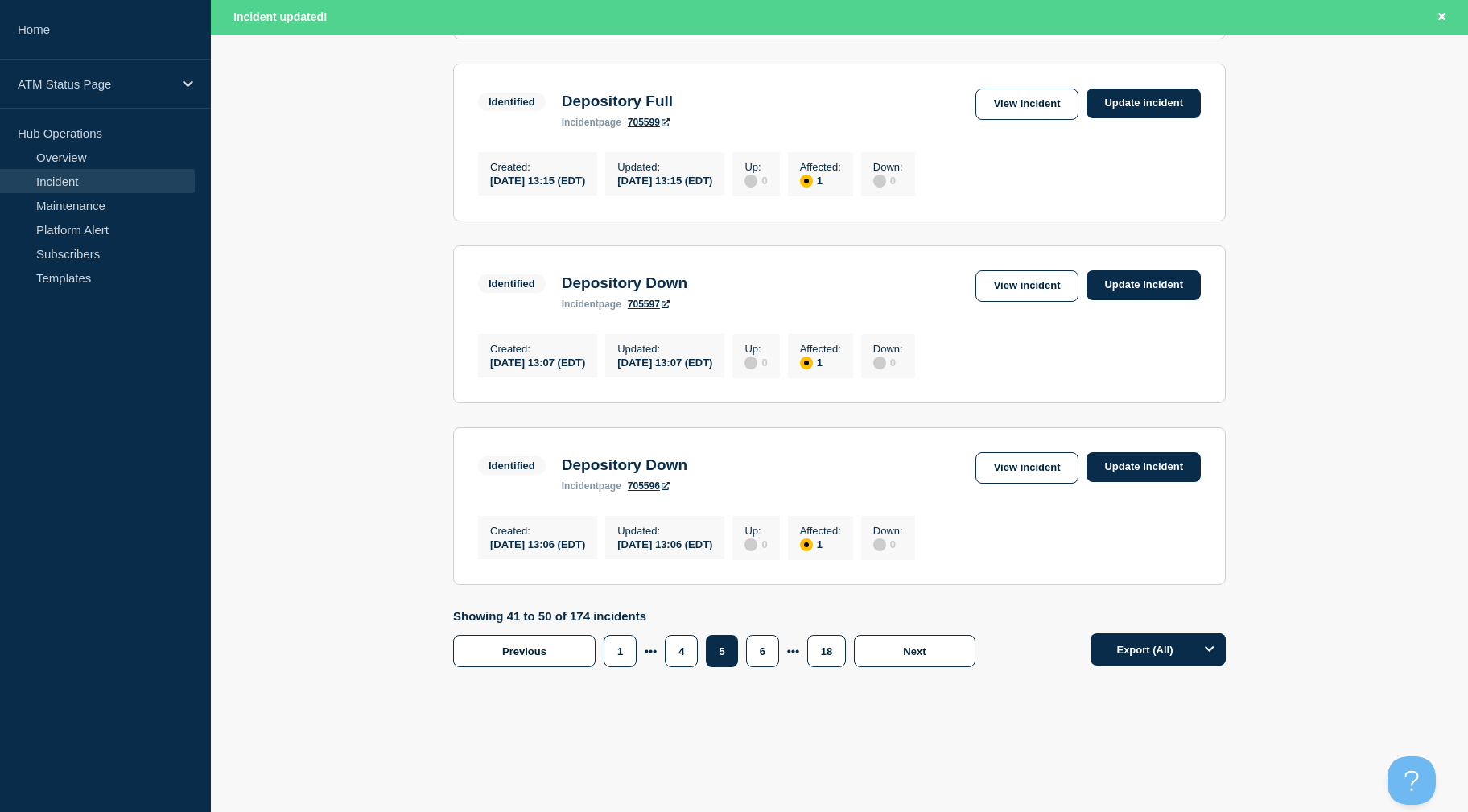
drag, startPoint x: 1278, startPoint y: 444, endPoint x: 1277, endPoint y: 464, distance: 20.0
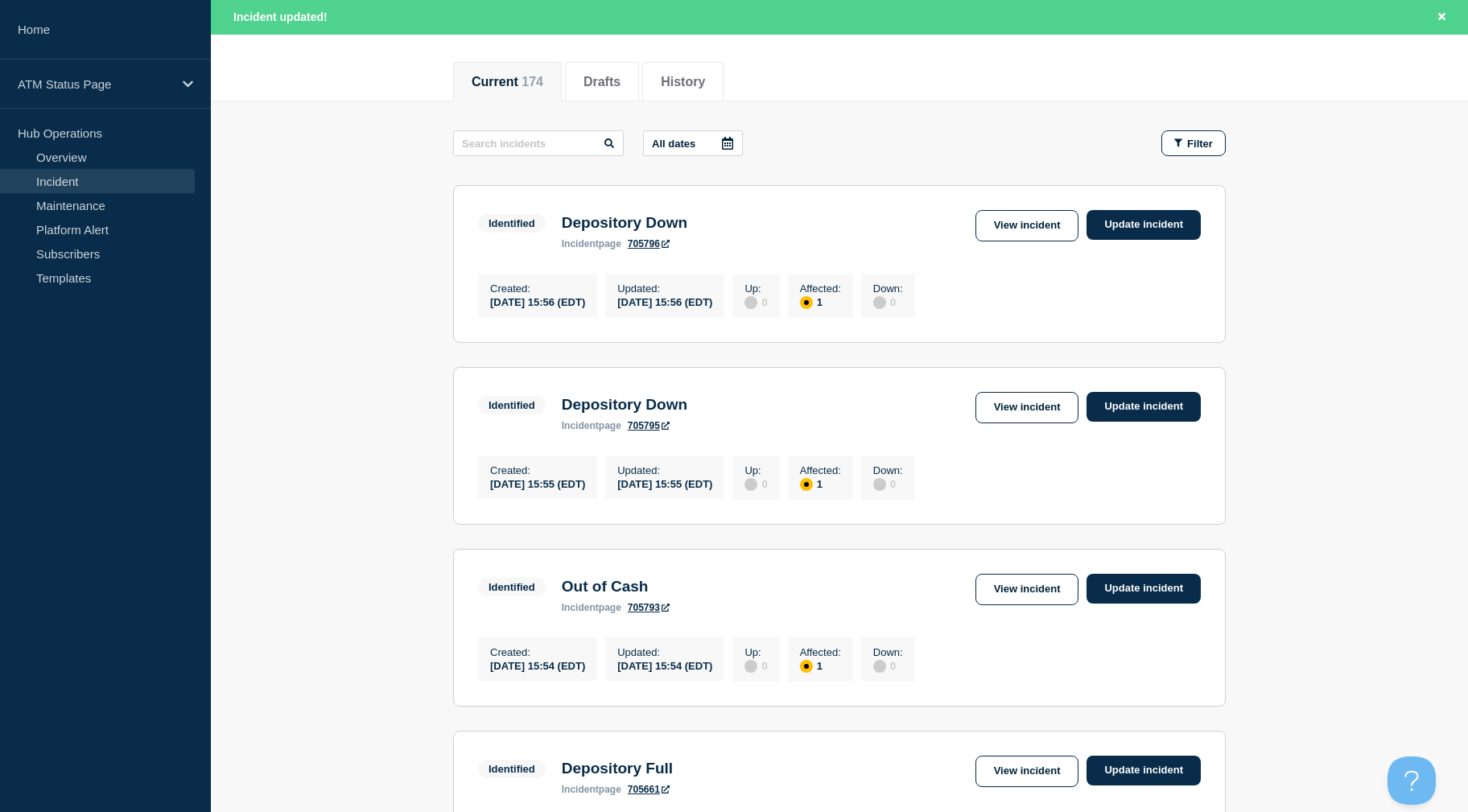
drag, startPoint x: 1277, startPoint y: 464, endPoint x: 1277, endPoint y: 305, distance: 159.0
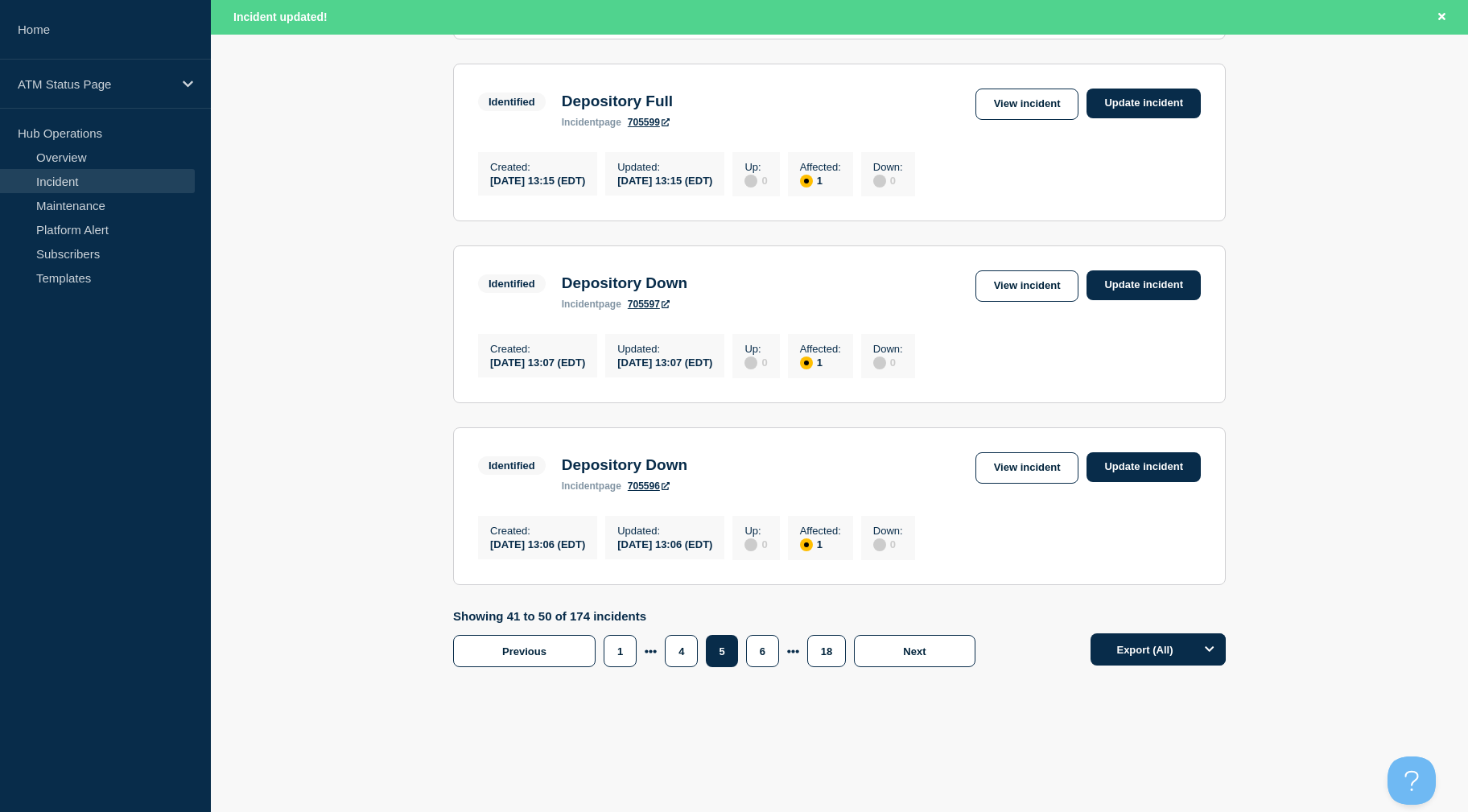
drag, startPoint x: 1282, startPoint y: 383, endPoint x: 1252, endPoint y: 582, distance: 201.2
click at [758, 646] on button "6" at bounding box center [762, 651] width 33 height 32
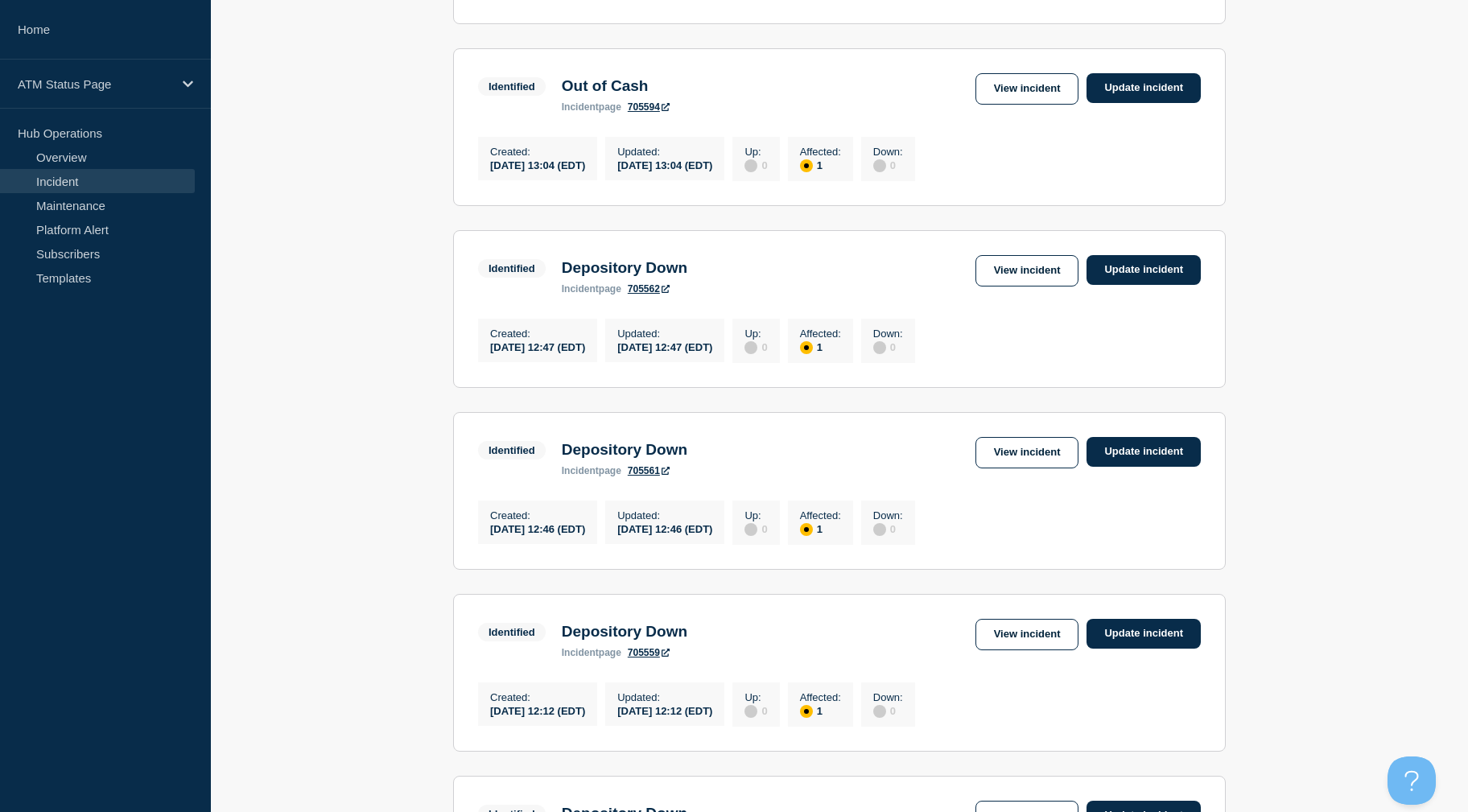
scroll to position [397, 0]
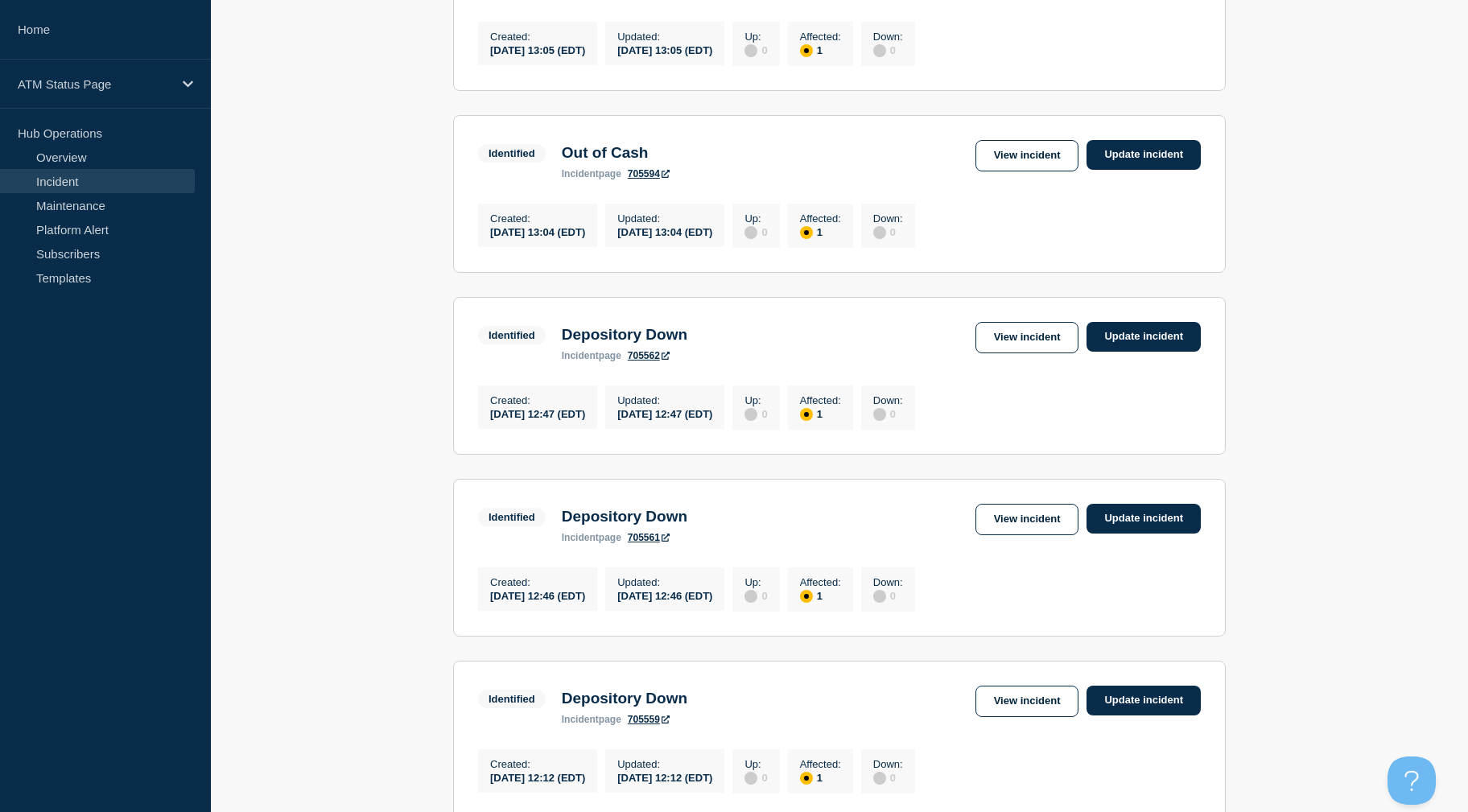
drag, startPoint x: 1293, startPoint y: 303, endPoint x: 1287, endPoint y: 256, distance: 47.4
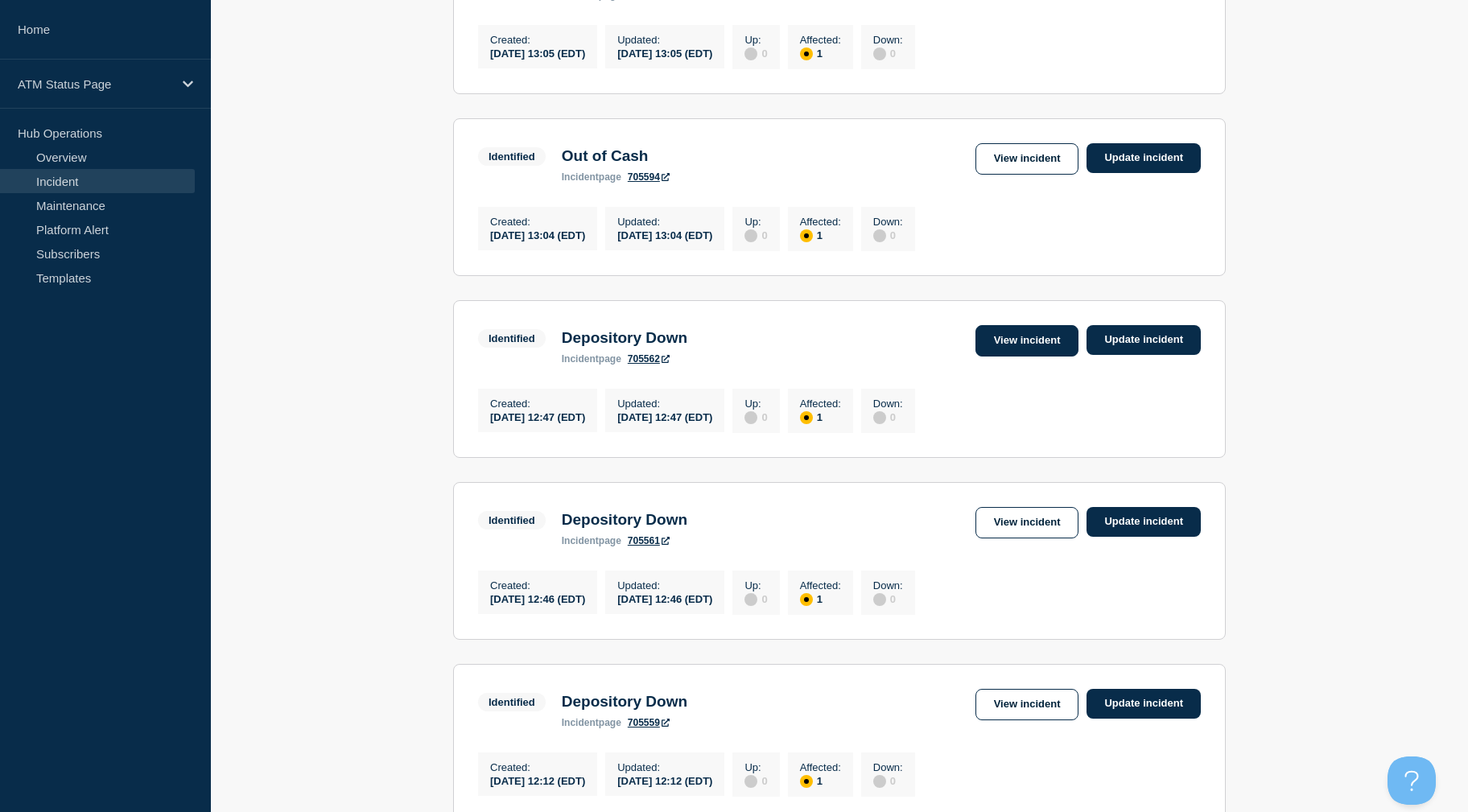
click at [1011, 345] on link "View incident" at bounding box center [1027, 341] width 104 height 31
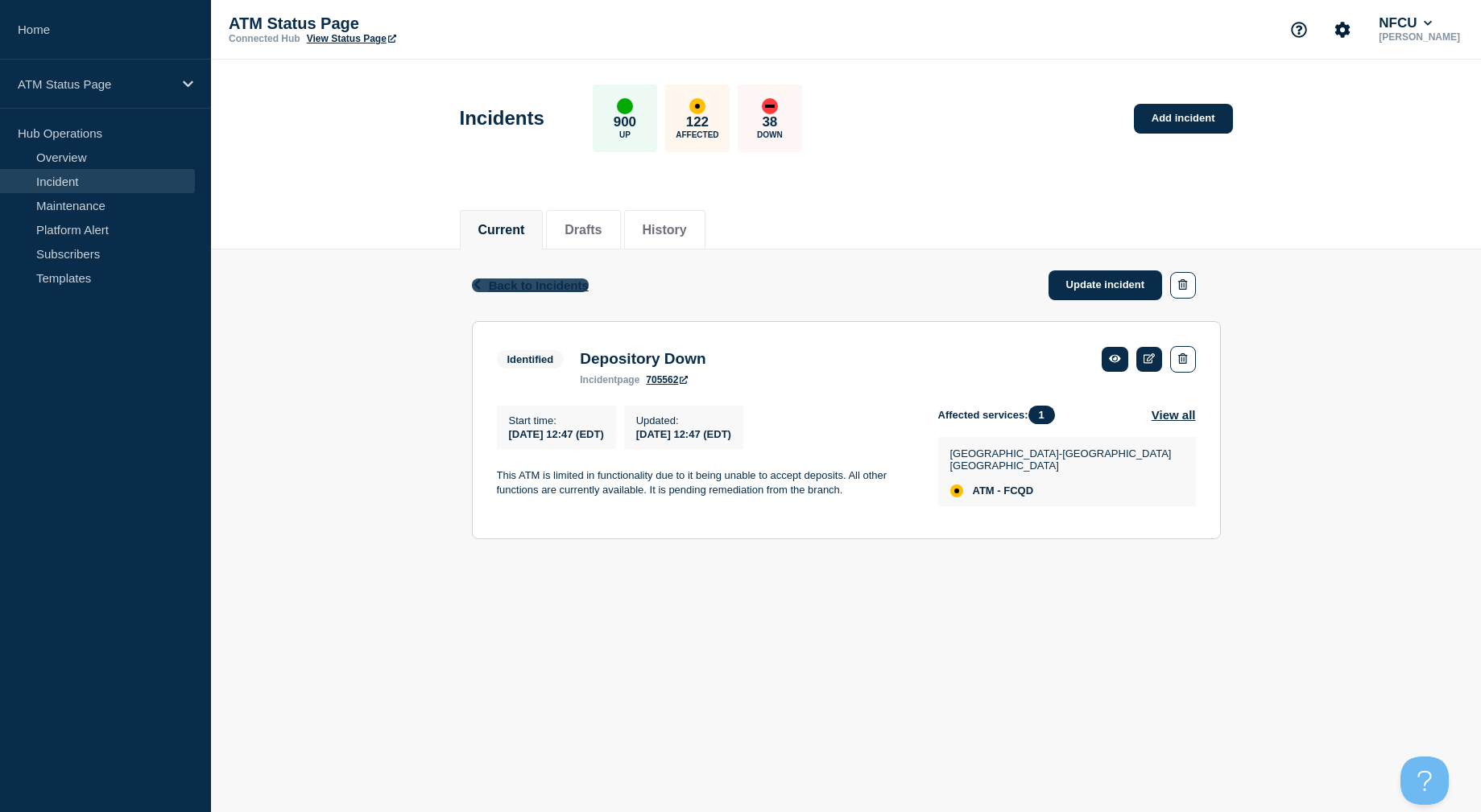
click at [555, 279] on span "Back to Incidents" at bounding box center [538, 285] width 99 height 14
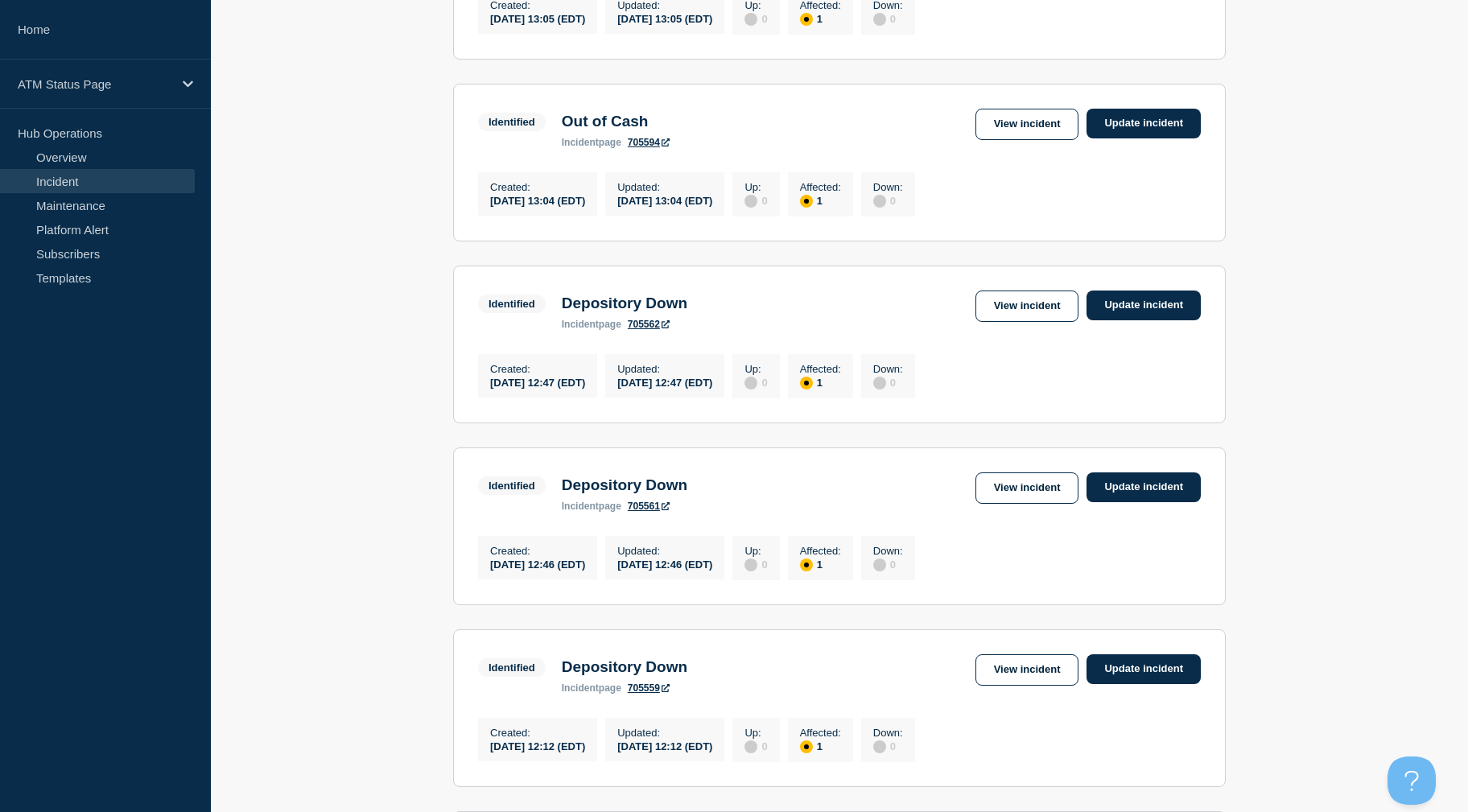
scroll to position [476, 0]
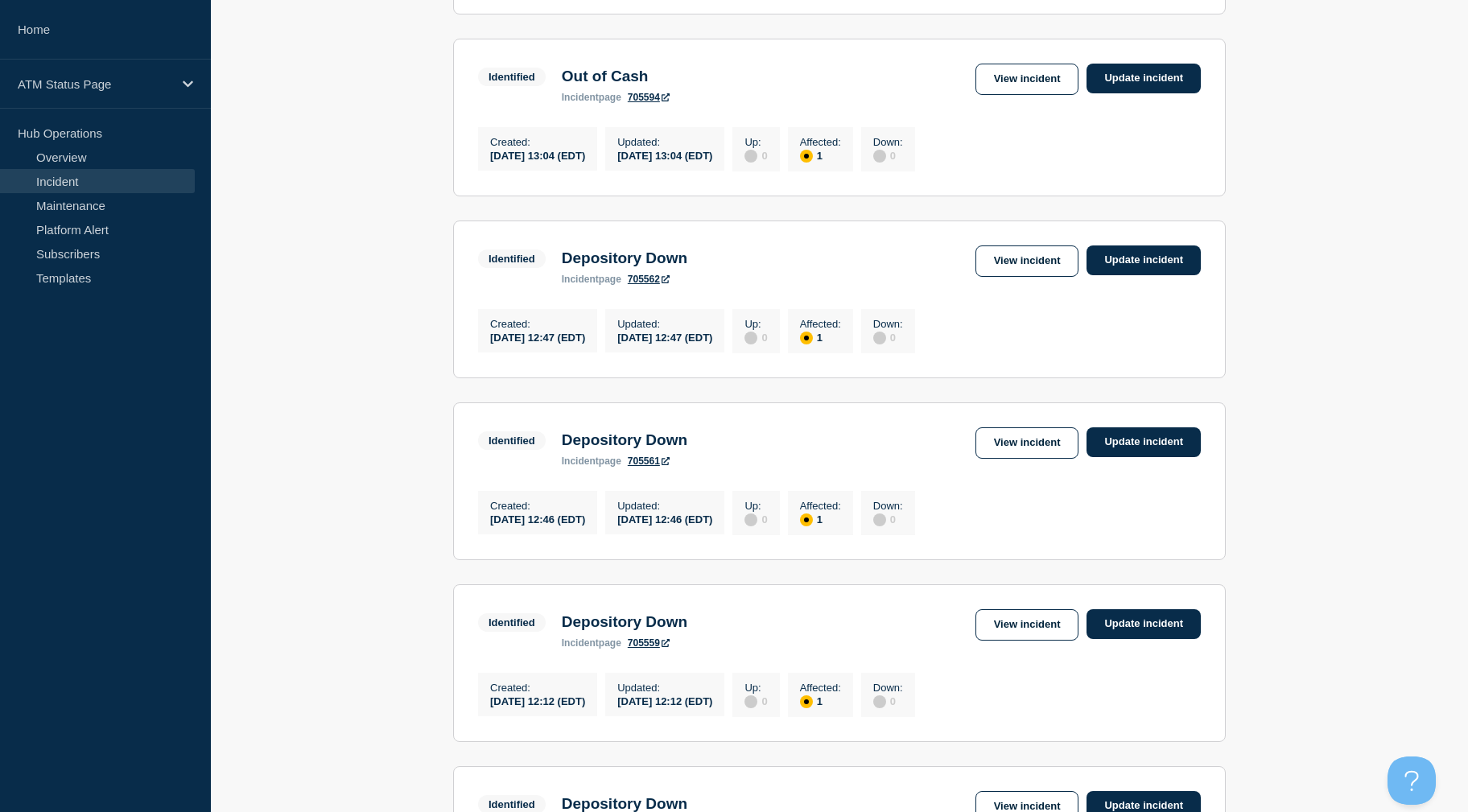
drag, startPoint x: 1304, startPoint y: 292, endPoint x: 1310, endPoint y: 331, distance: 39.5
click at [1045, 450] on link "View incident" at bounding box center [1027, 443] width 104 height 31
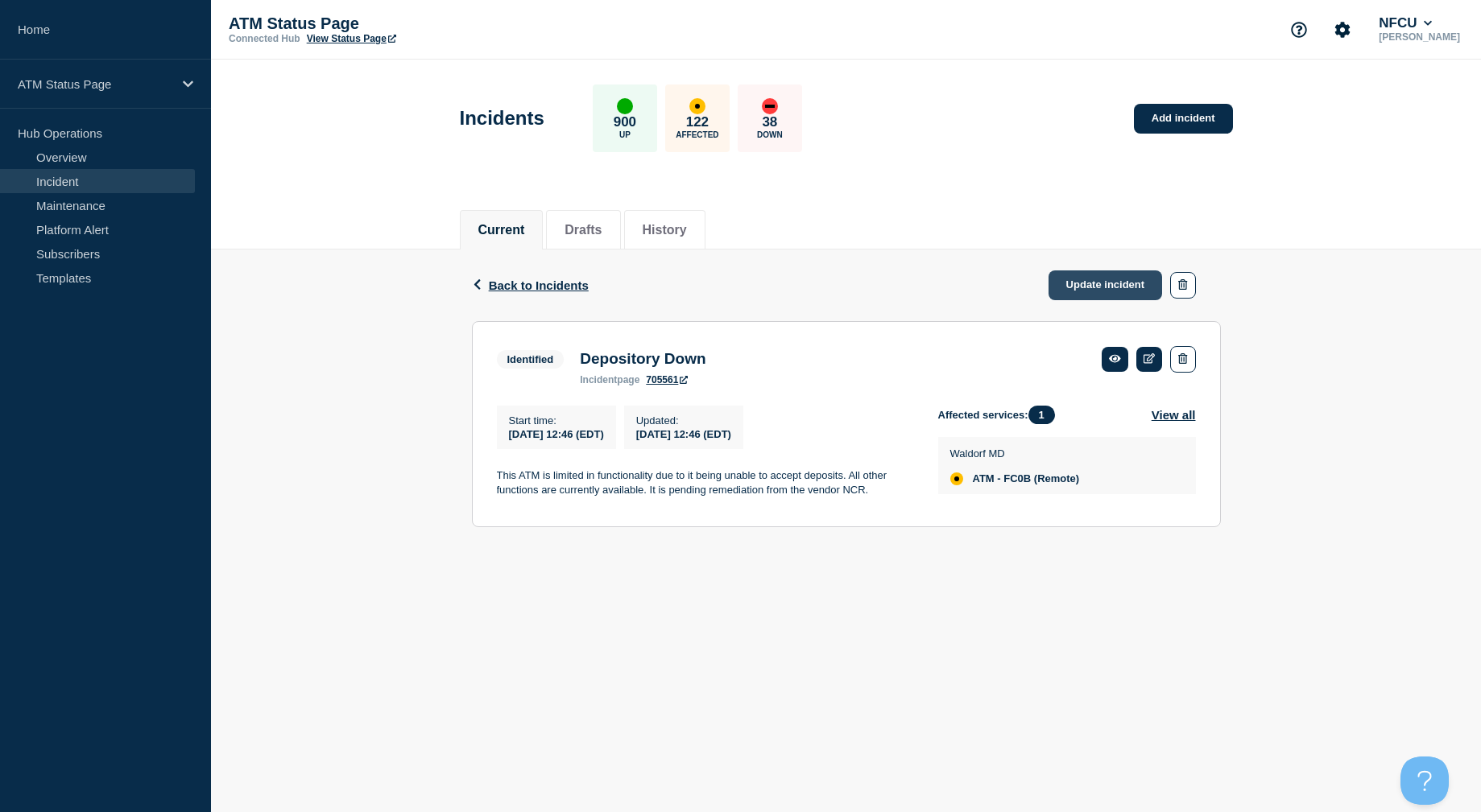
click at [1067, 284] on link "Update incident" at bounding box center [1105, 285] width 114 height 30
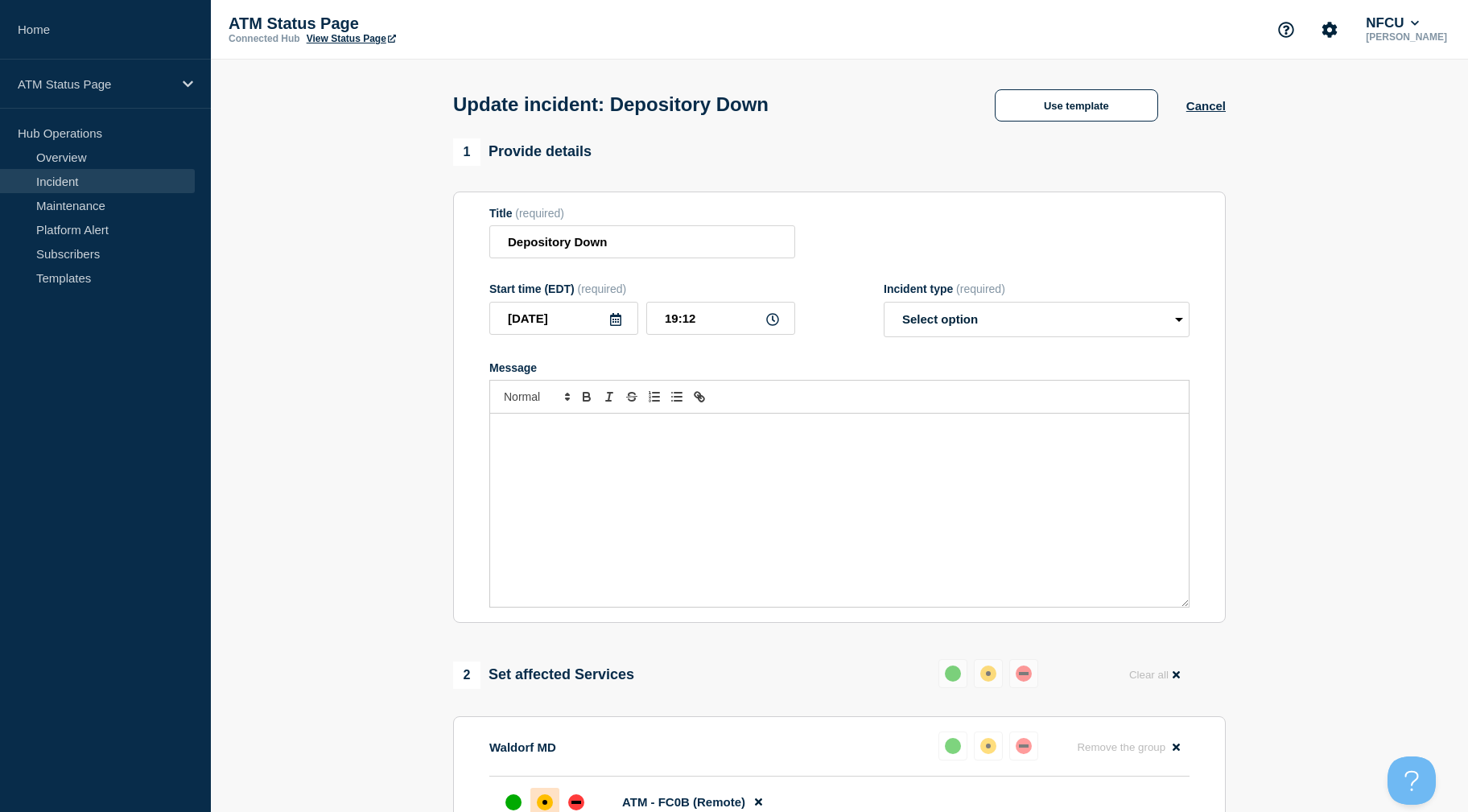
click at [1047, 82] on div "Update incident: Depository Down Use template Cancel" at bounding box center [839, 99] width 809 height 78
click at [1033, 115] on button "Use template" at bounding box center [1075, 105] width 163 height 32
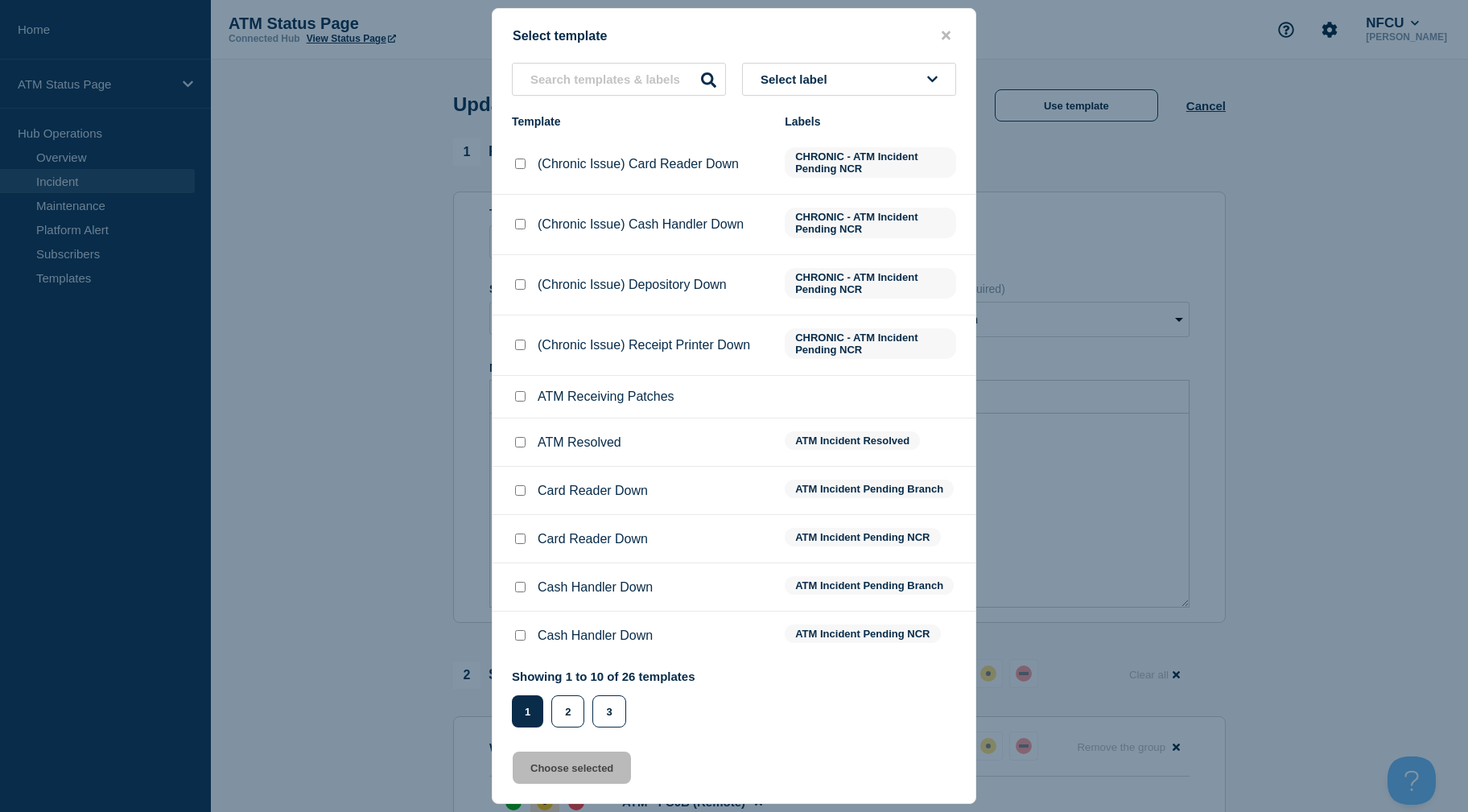
click at [895, 85] on button "Select label" at bounding box center [849, 79] width 214 height 33
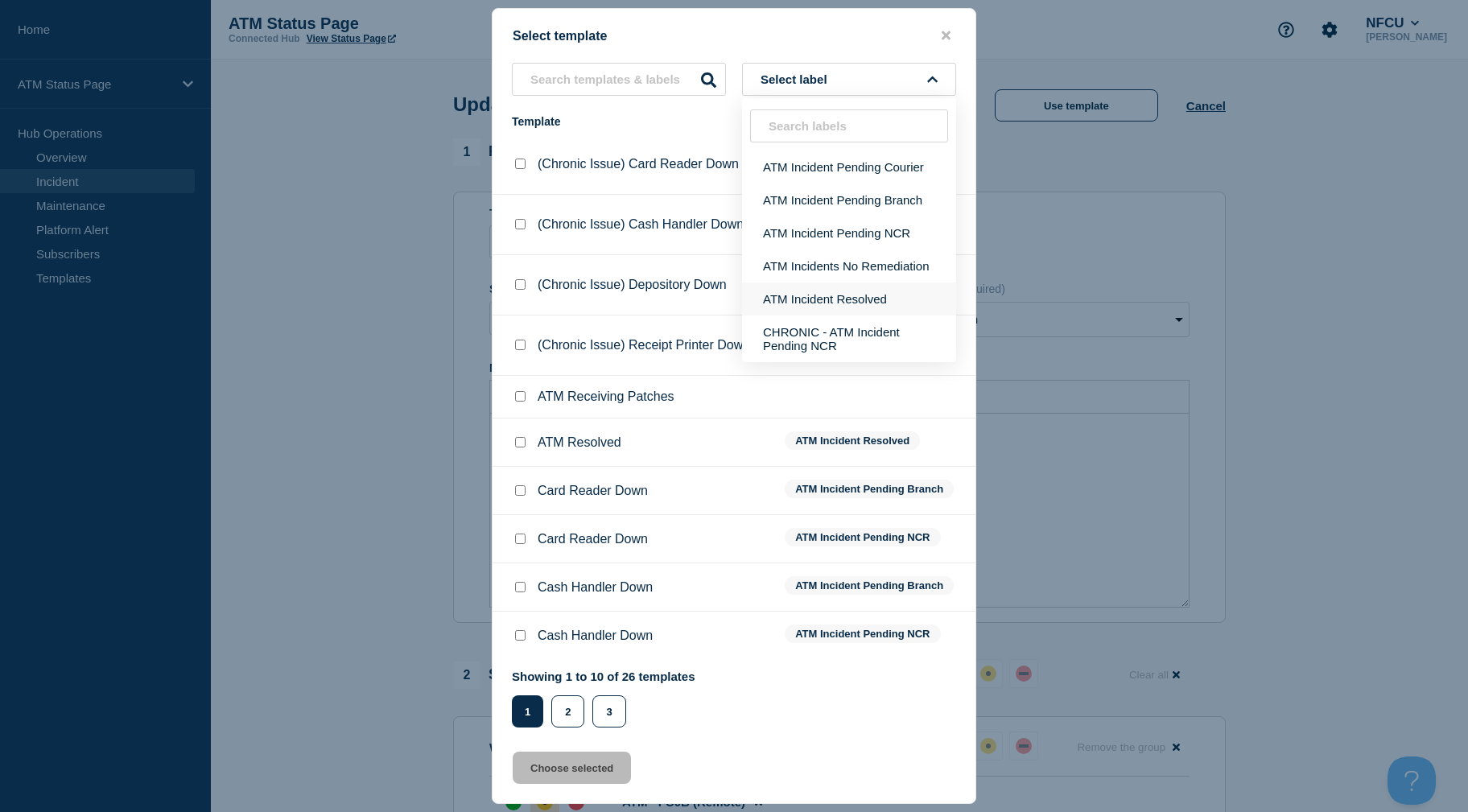
click at [880, 307] on button "ATM Incident Resolved" at bounding box center [849, 299] width 214 height 33
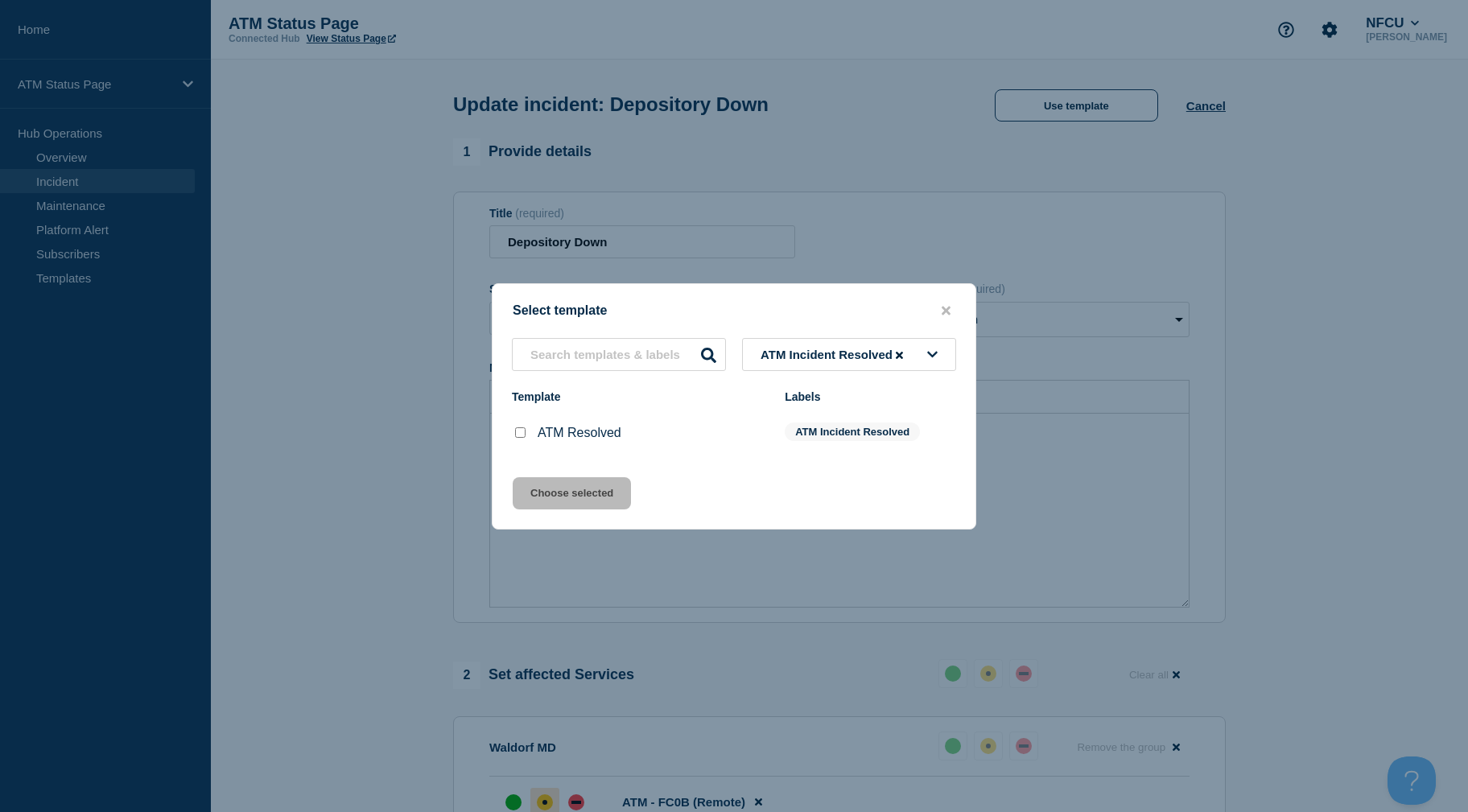
click at [520, 432] on input "ATM Resolved checkbox" at bounding box center [521, 433] width 10 height 10
click at [550, 493] on button "Choose selected" at bounding box center [572, 493] width 119 height 32
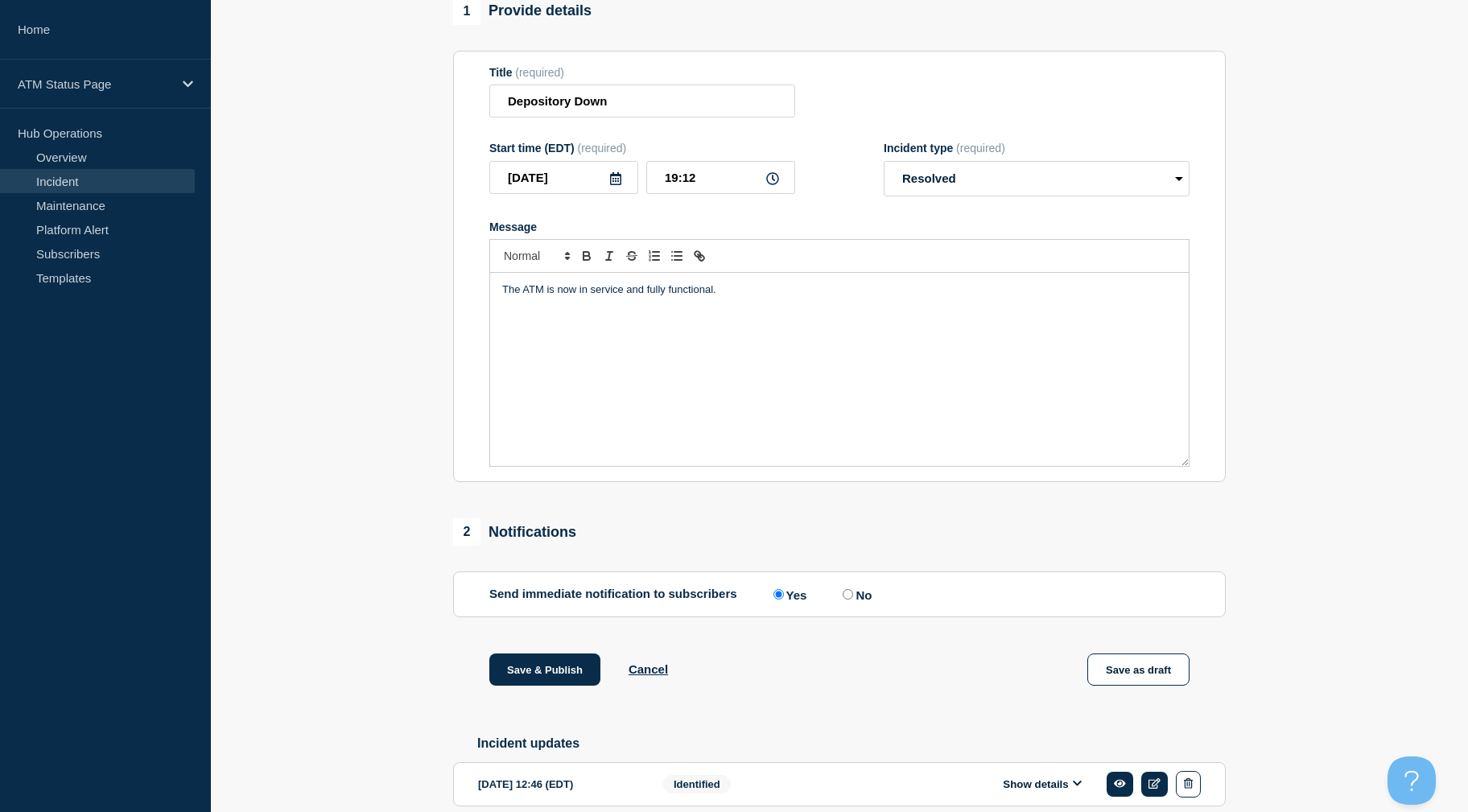
scroll to position [218, 0]
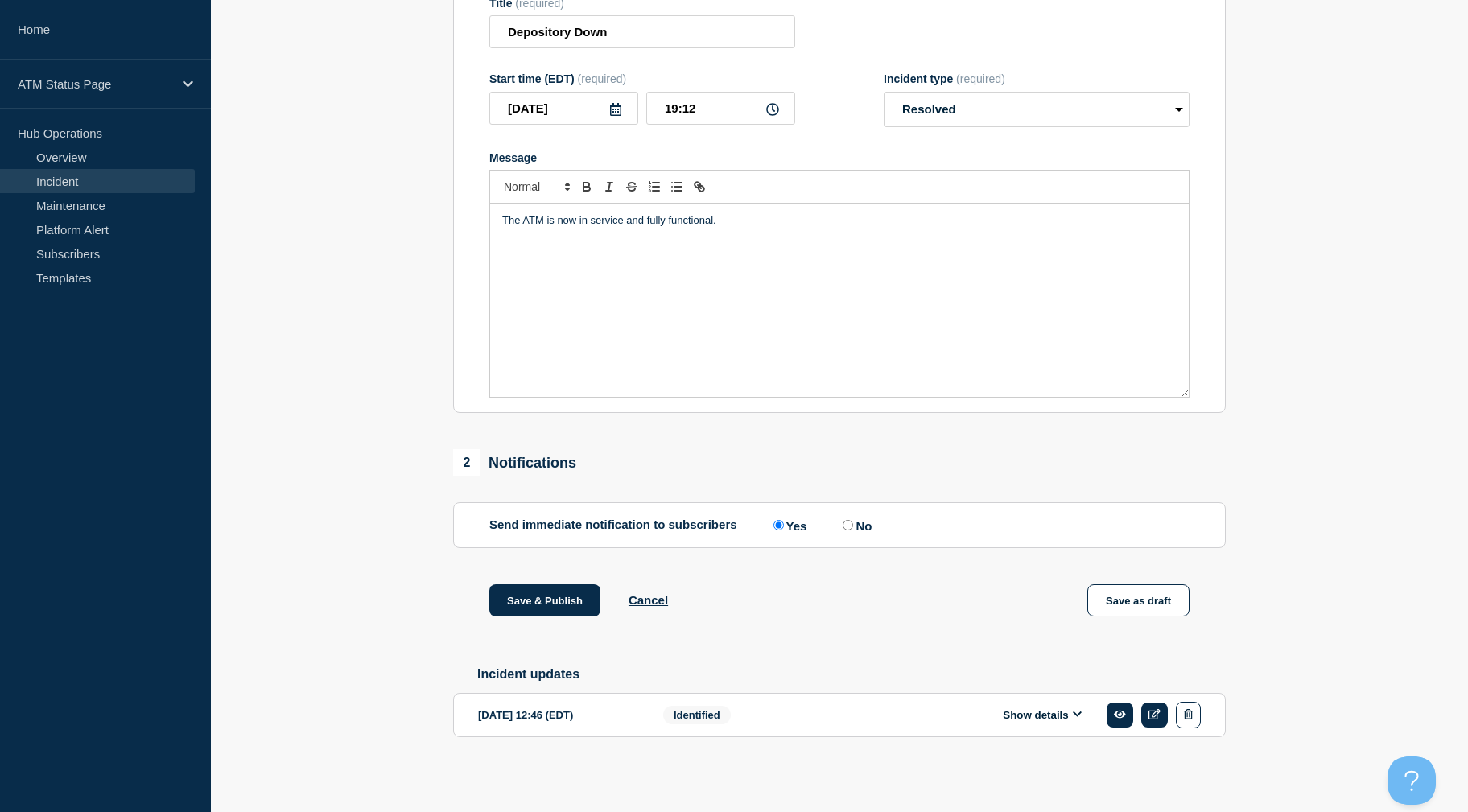
drag, startPoint x: 389, startPoint y: 383, endPoint x: 425, endPoint y: 581, distance: 201.2
click at [519, 588] on button "Save & Publish" at bounding box center [544, 600] width 111 height 32
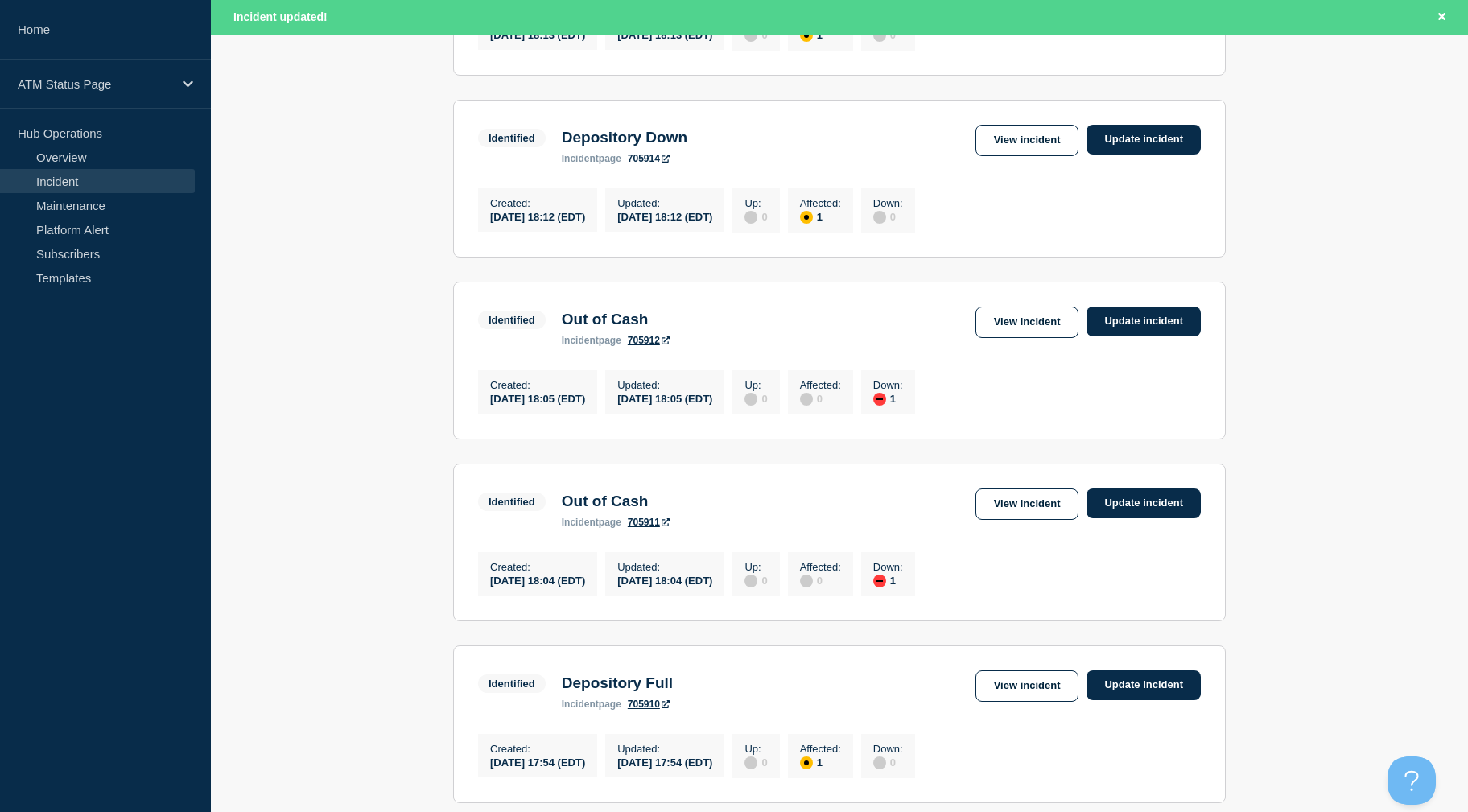
scroll to position [1633, 0]
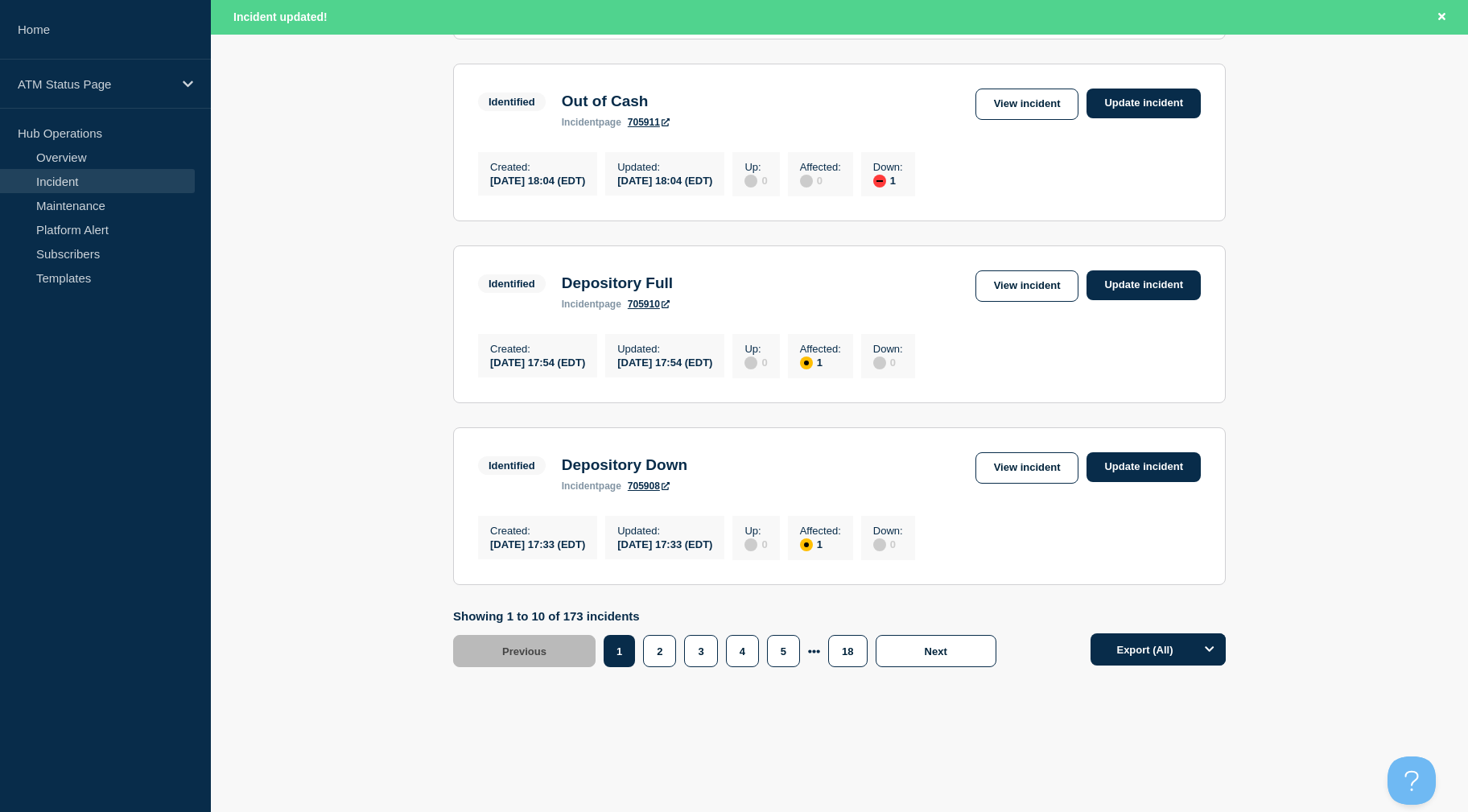
drag, startPoint x: 1284, startPoint y: 327, endPoint x: 1337, endPoint y: 556, distance: 235.1
click at [777, 637] on button "5" at bounding box center [783, 651] width 33 height 32
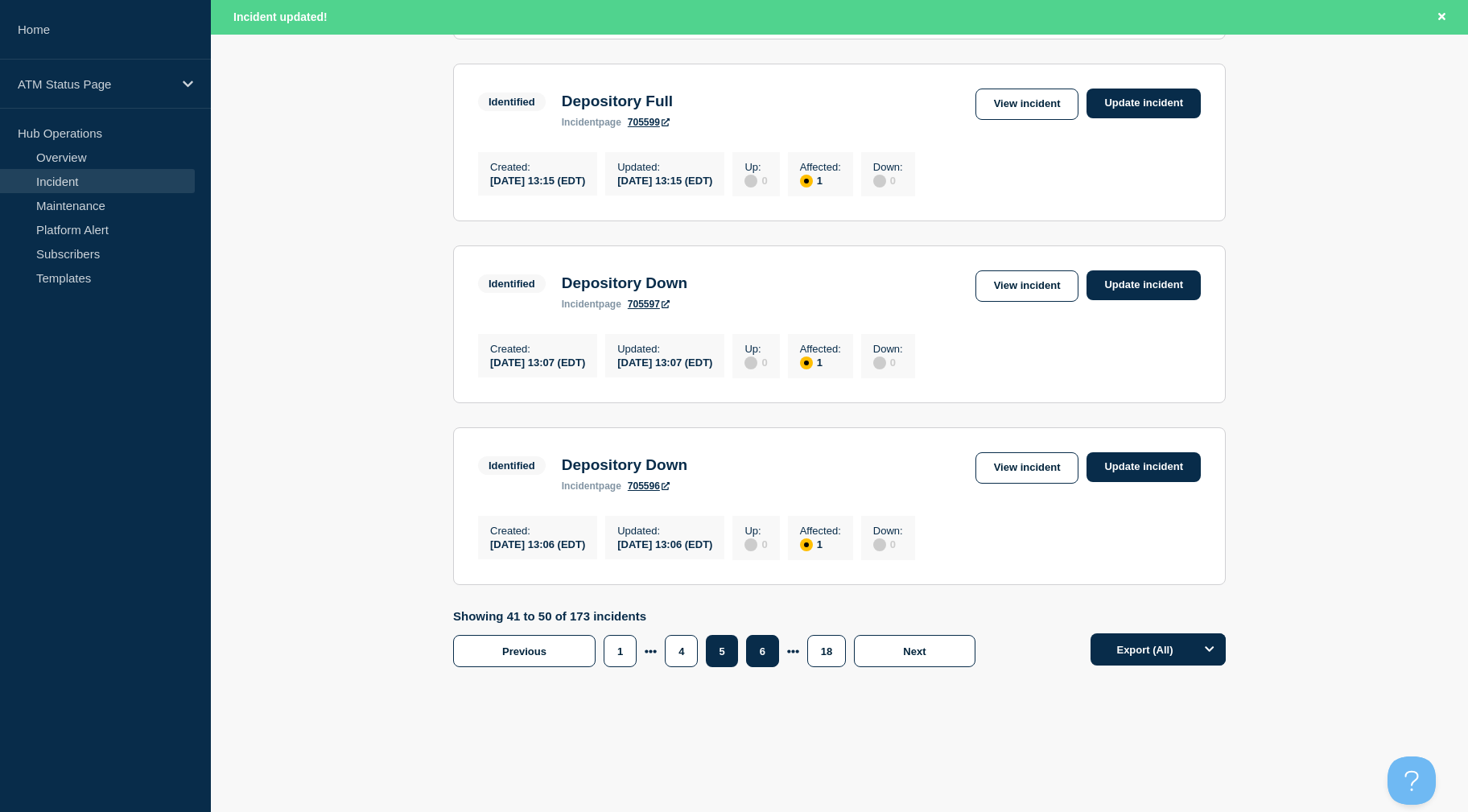
click at [764, 649] on button "6" at bounding box center [762, 651] width 33 height 32
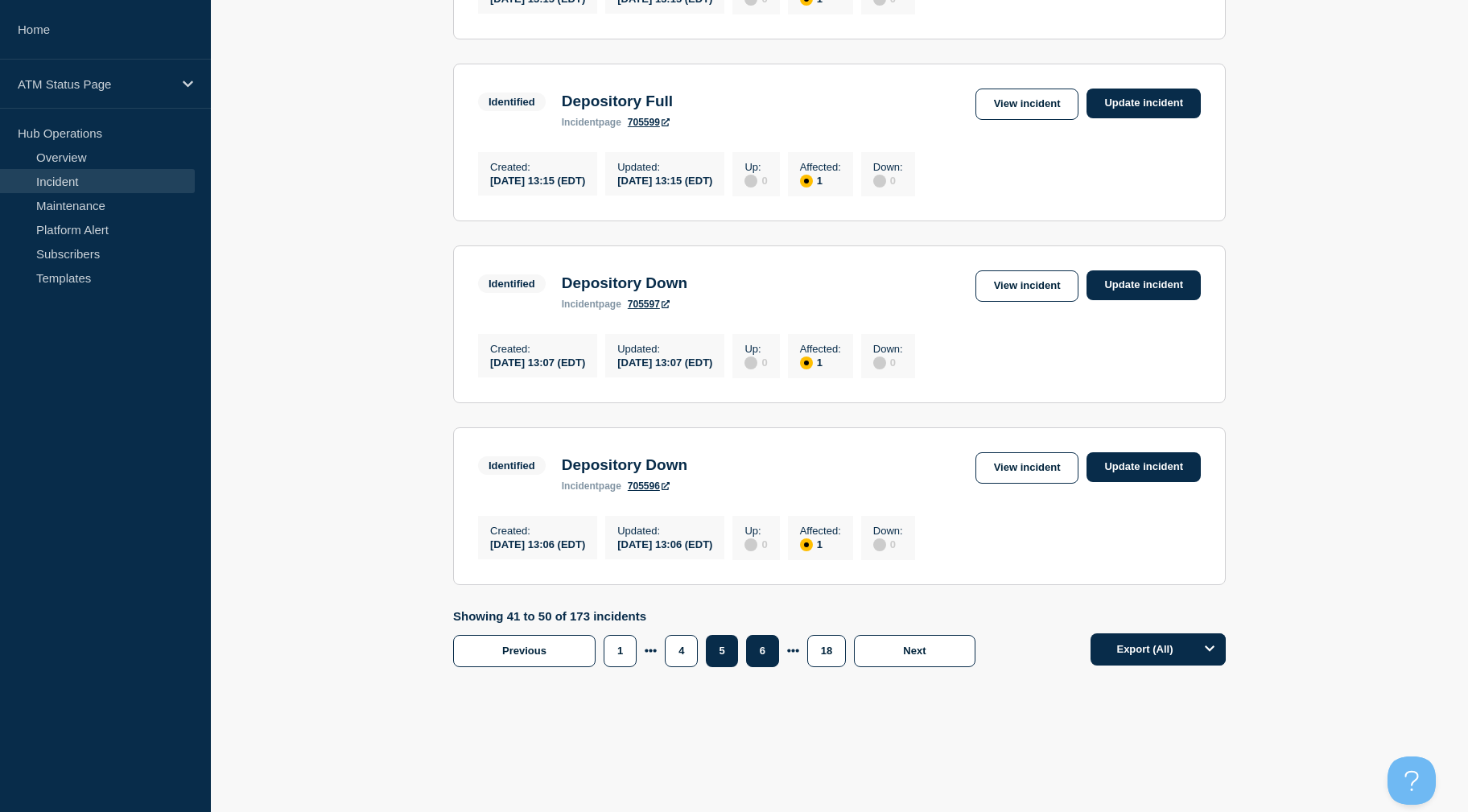
scroll to position [1599, 0]
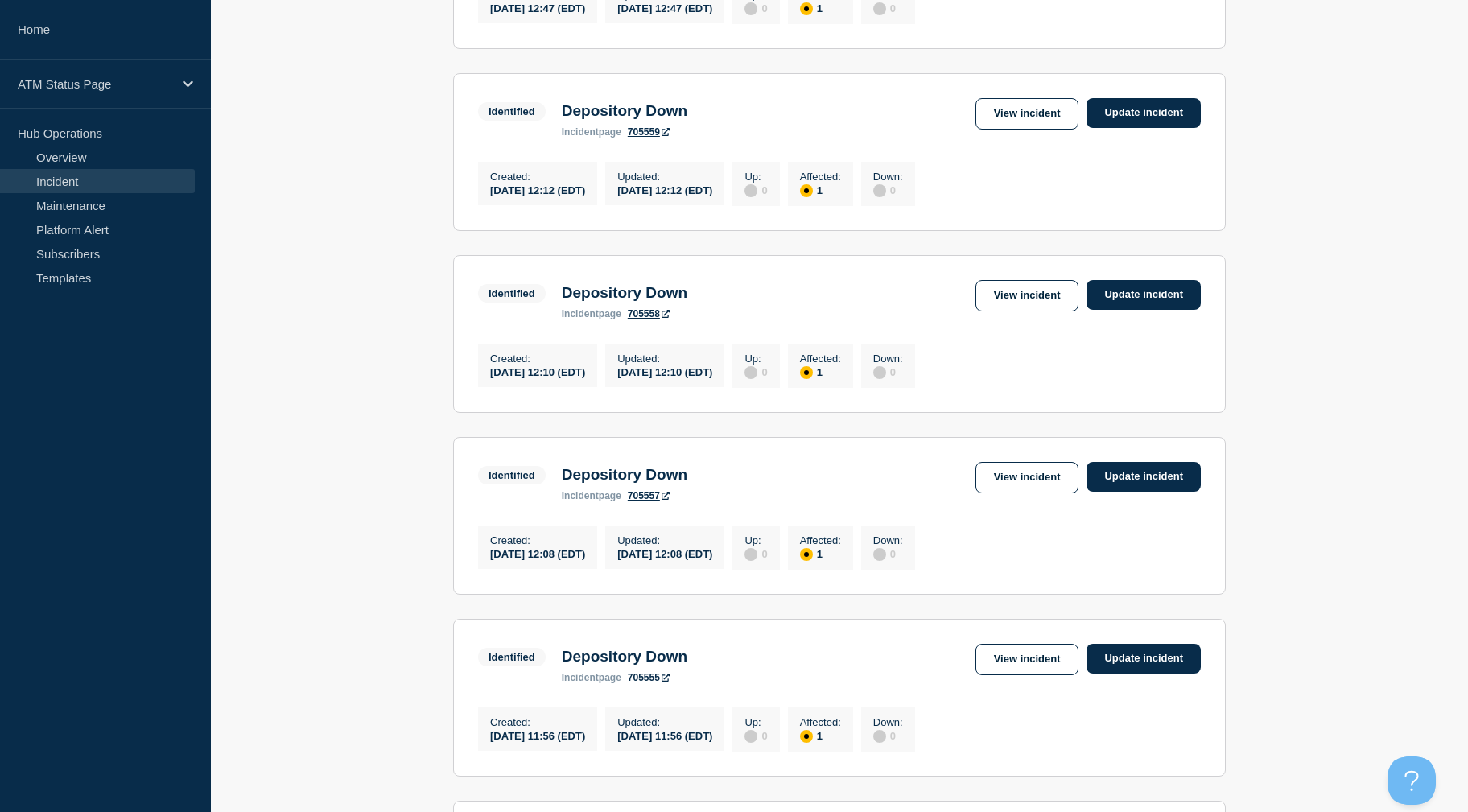
drag, startPoint x: 1354, startPoint y: 547, endPoint x: 1344, endPoint y: 481, distance: 66.8
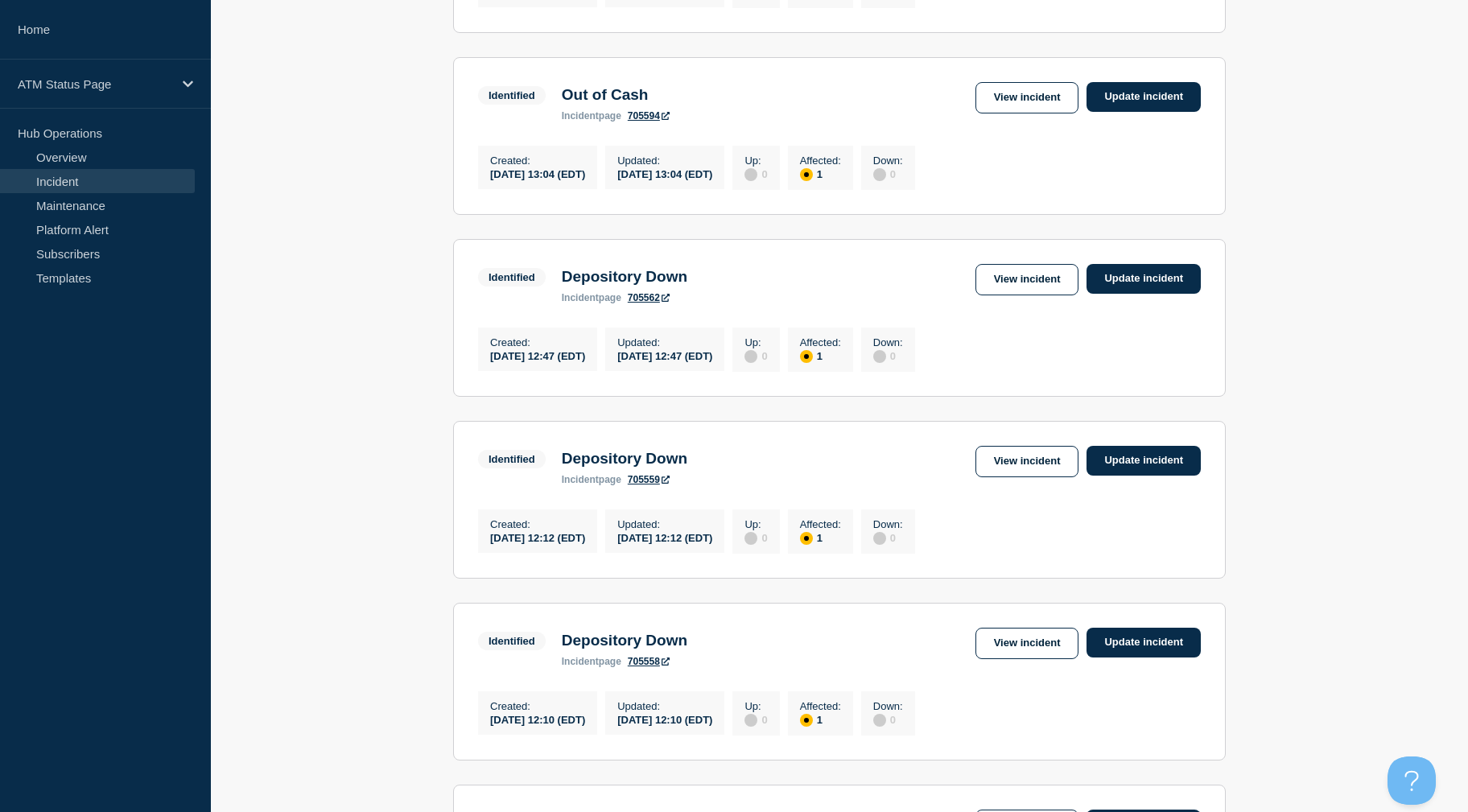
drag, startPoint x: 1344, startPoint y: 481, endPoint x: 1335, endPoint y: 427, distance: 54.7
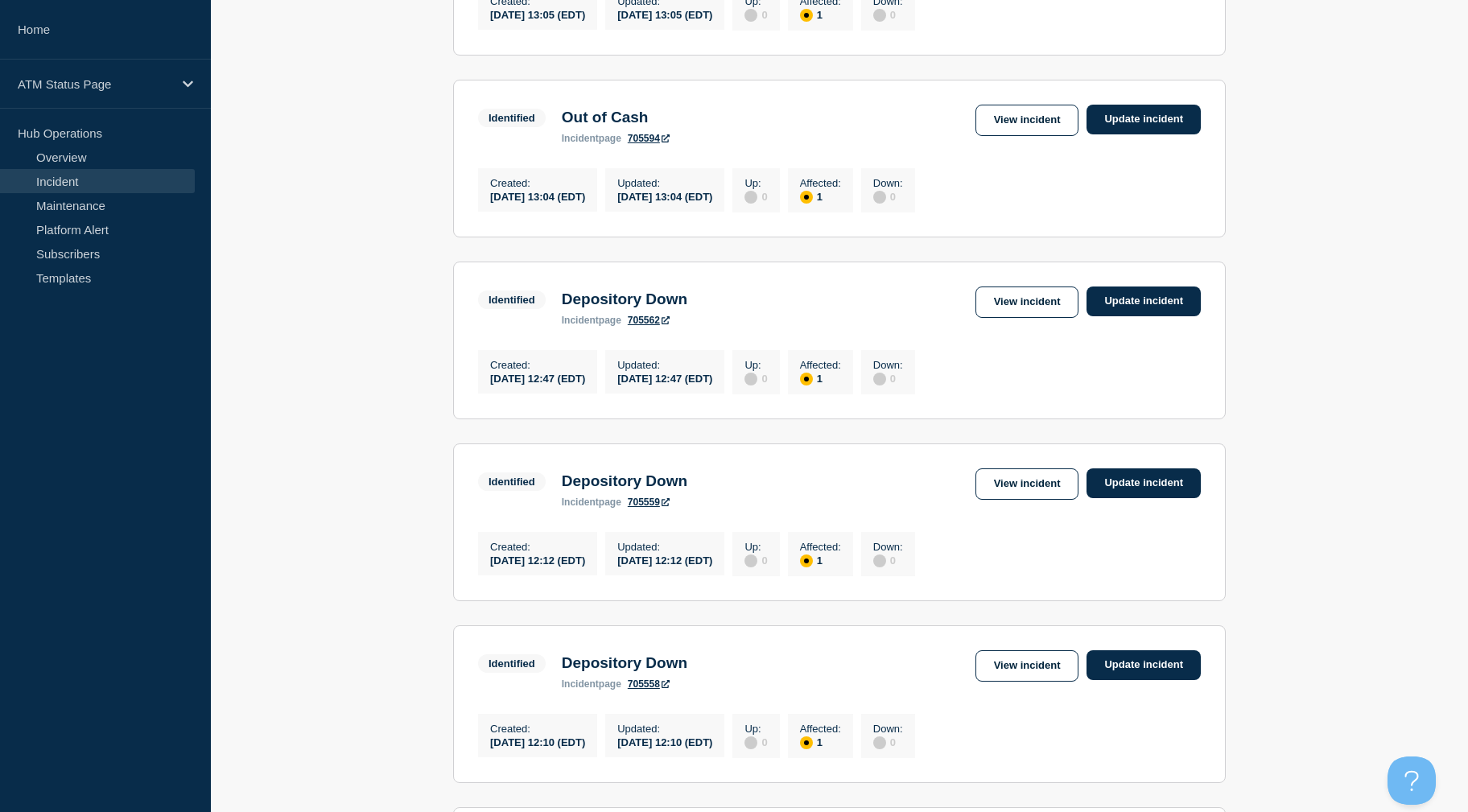
click at [1036, 326] on div "Identified Depository Down incident page 705562 View incident Update incident" at bounding box center [839, 305] width 723 height 39
click at [1028, 317] on link "View incident" at bounding box center [1027, 302] width 104 height 31
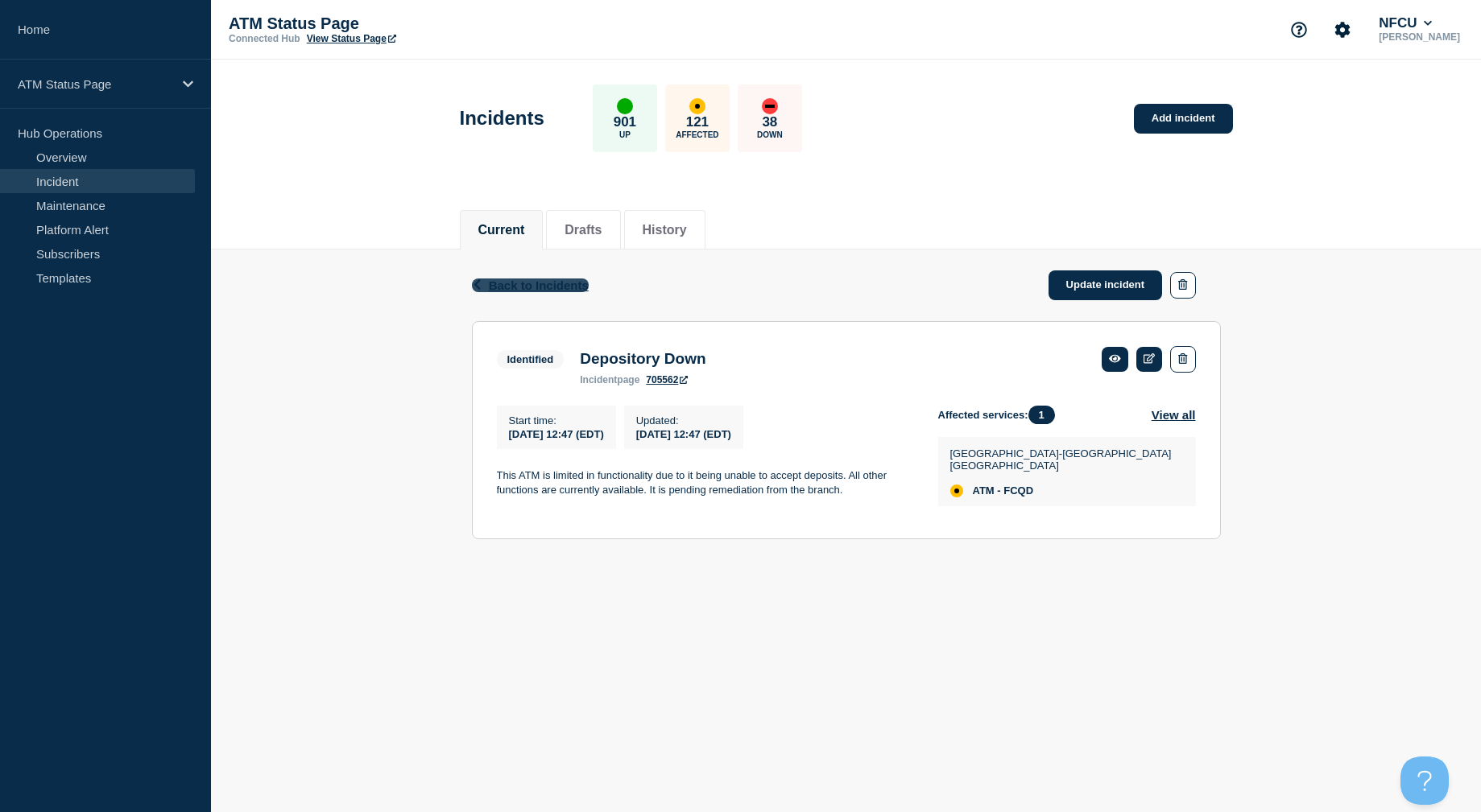
click at [581, 287] on span "Back to Incidents" at bounding box center [538, 285] width 99 height 14
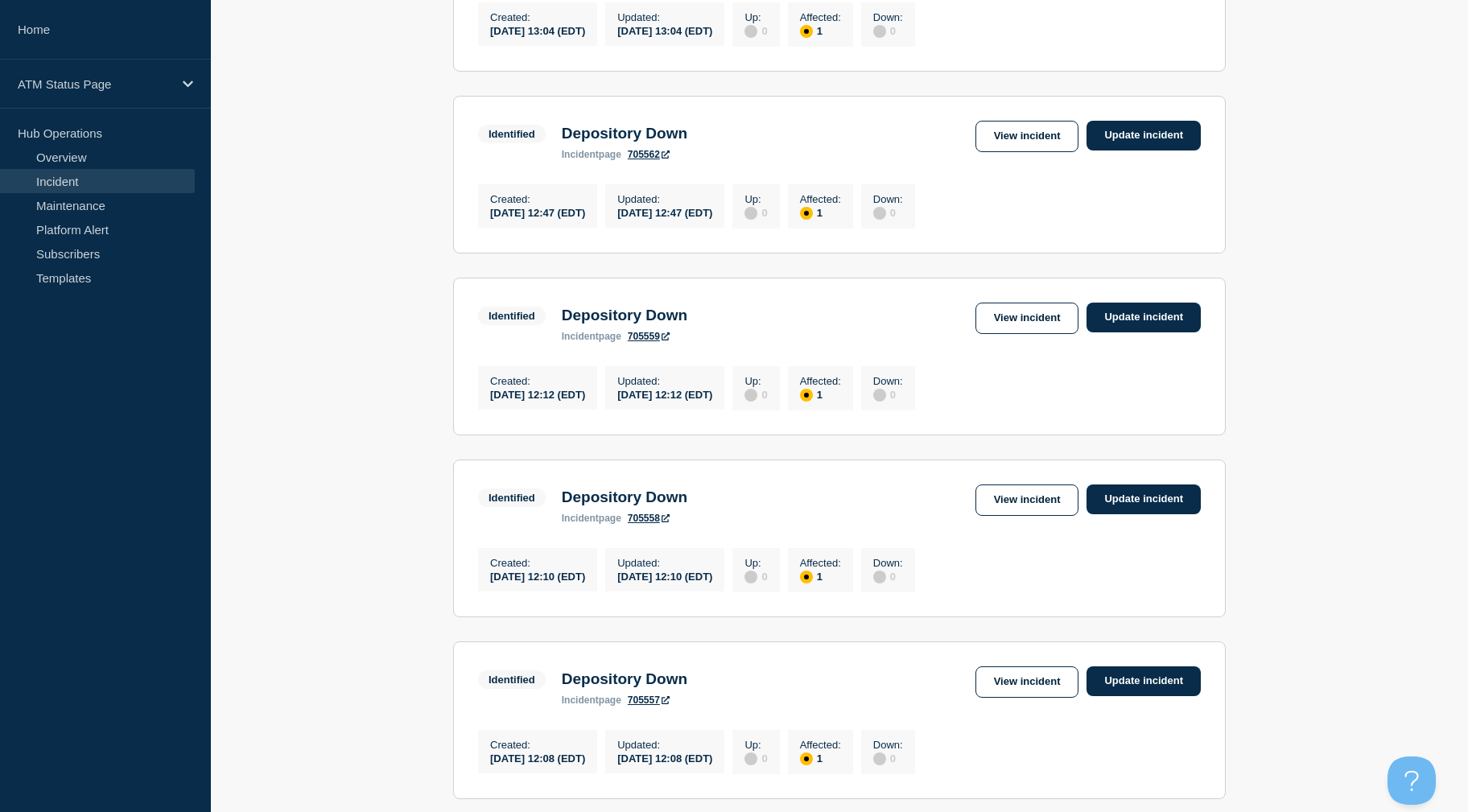
drag, startPoint x: 1310, startPoint y: 376, endPoint x: 1307, endPoint y: 439, distance: 63.1
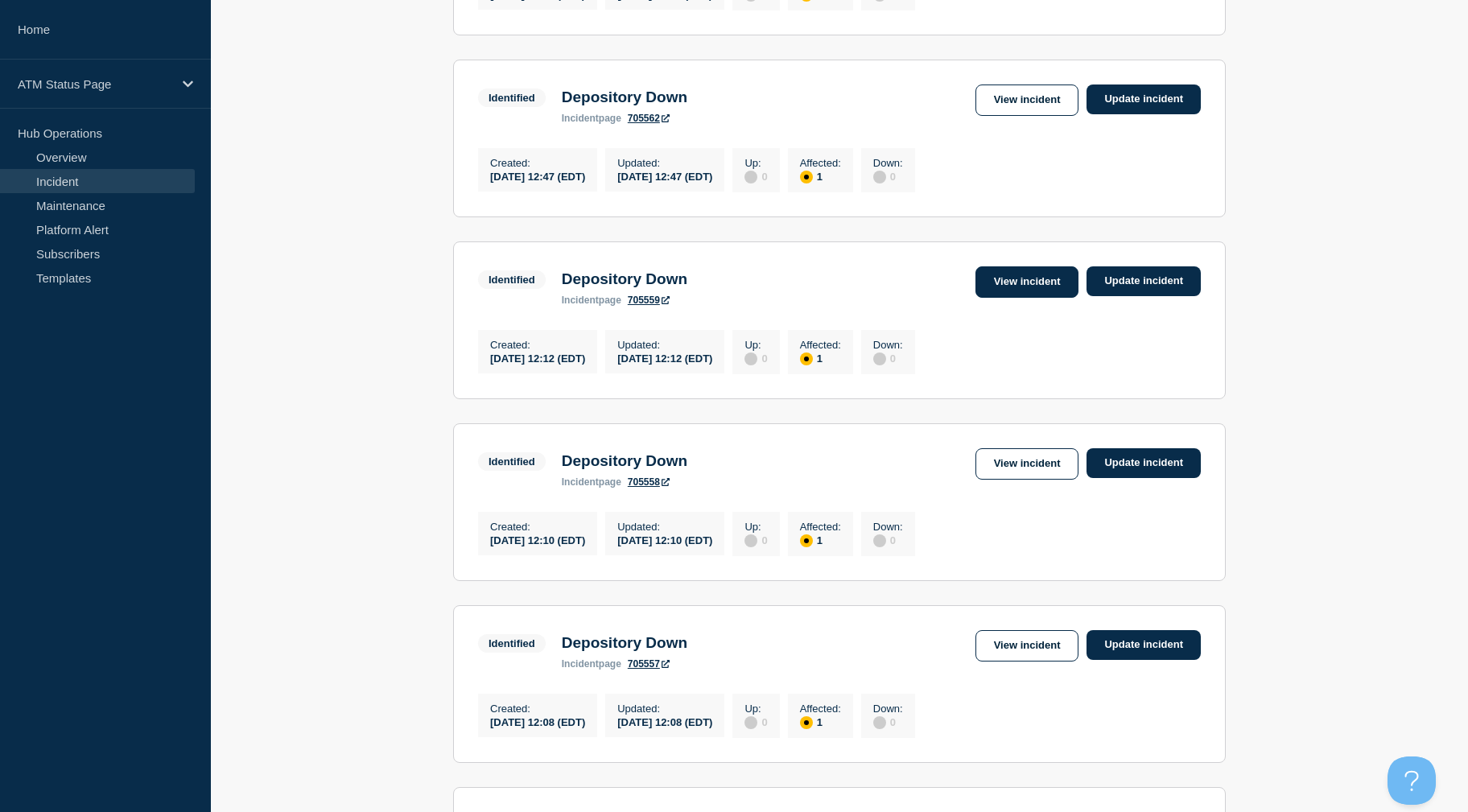
click at [1033, 297] on link "View incident" at bounding box center [1027, 282] width 104 height 31
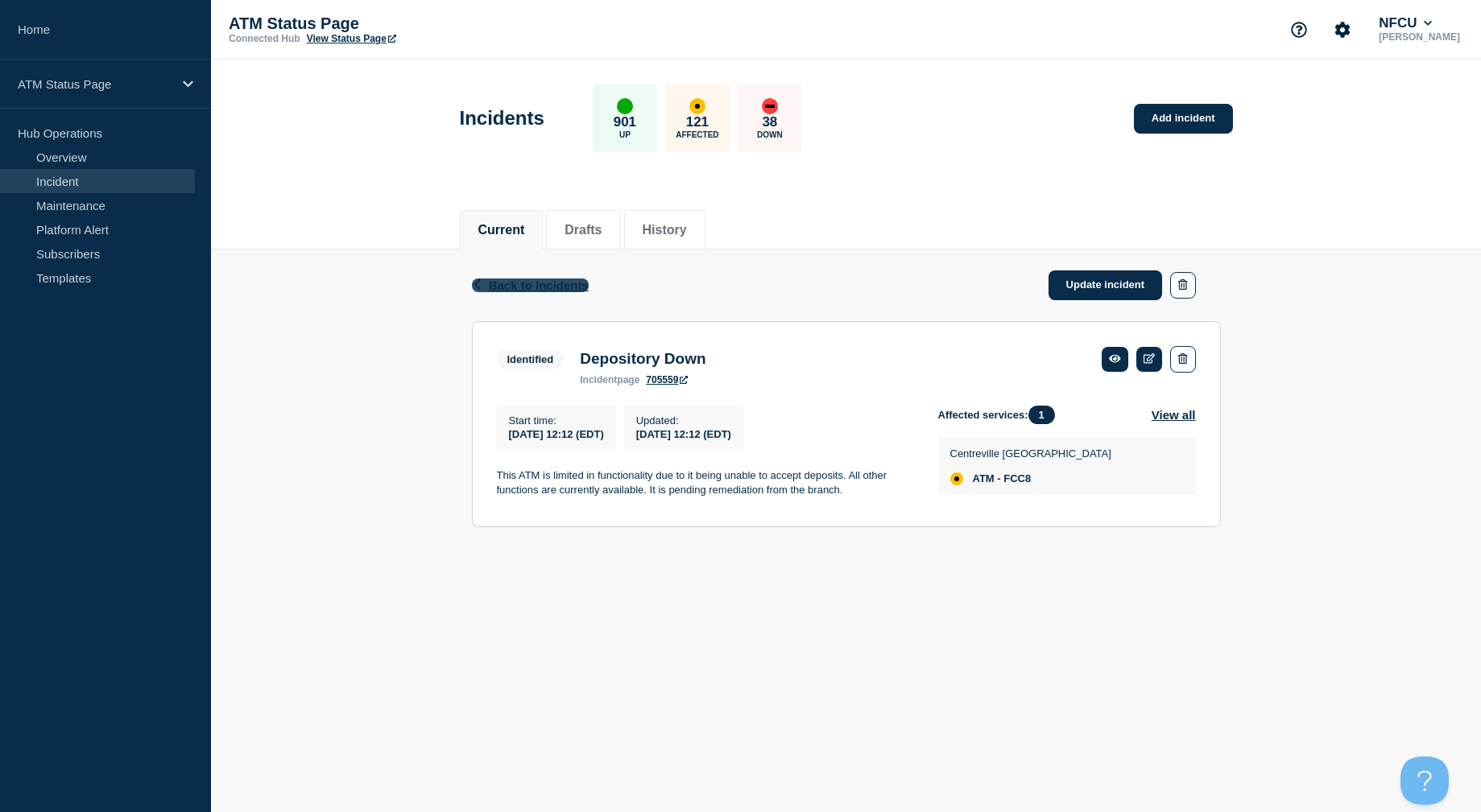
click at [518, 282] on span "Back to Incidents" at bounding box center [538, 285] width 99 height 14
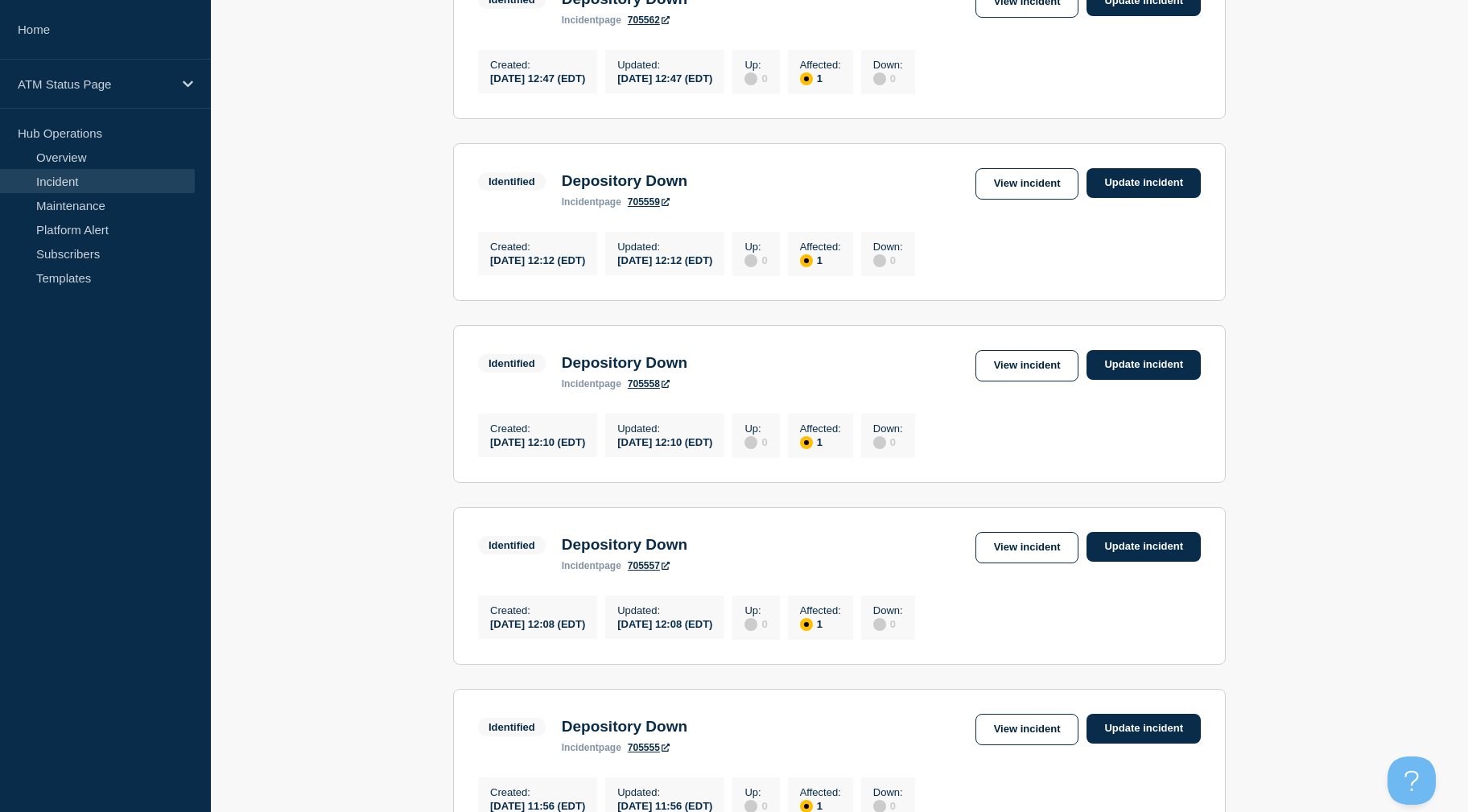
drag, startPoint x: 1228, startPoint y: 355, endPoint x: 1232, endPoint y: 406, distance: 51.2
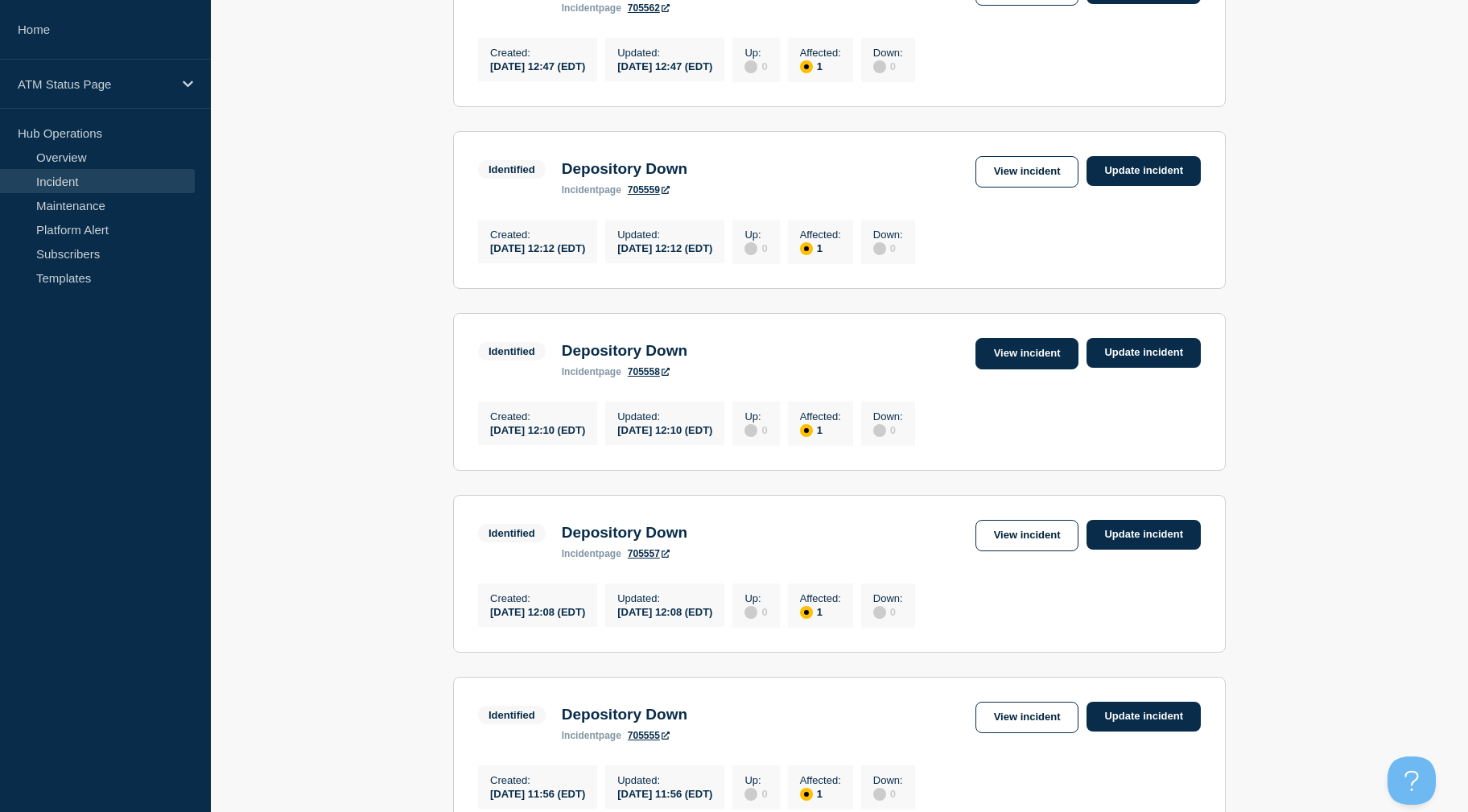
click at [1022, 370] on link "View incident" at bounding box center [1027, 354] width 104 height 31
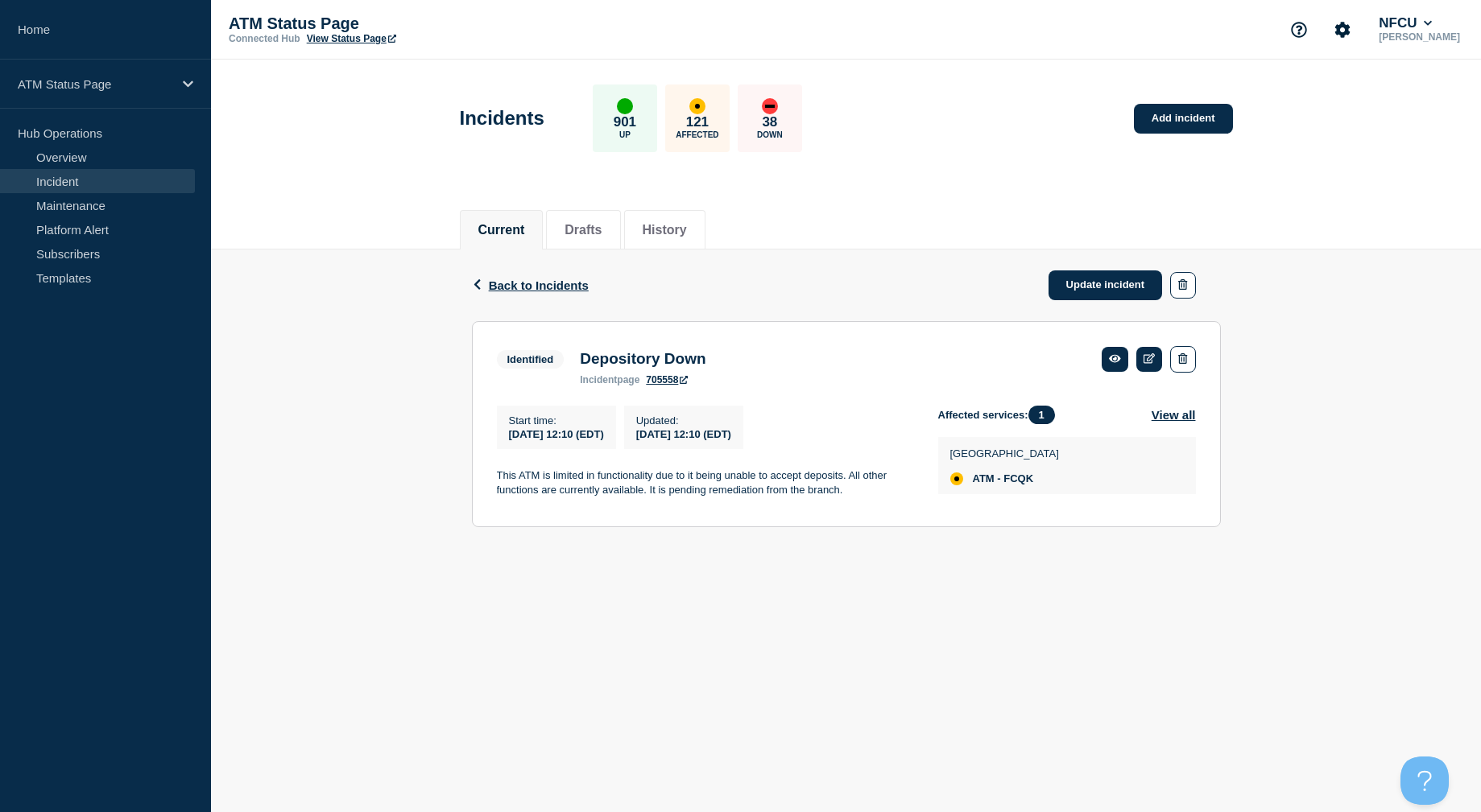
click at [538, 294] on div "Back Back to Incidents Update incident" at bounding box center [847, 285] width 749 height 72
click at [534, 286] on span "Back to Incidents" at bounding box center [538, 285] width 99 height 14
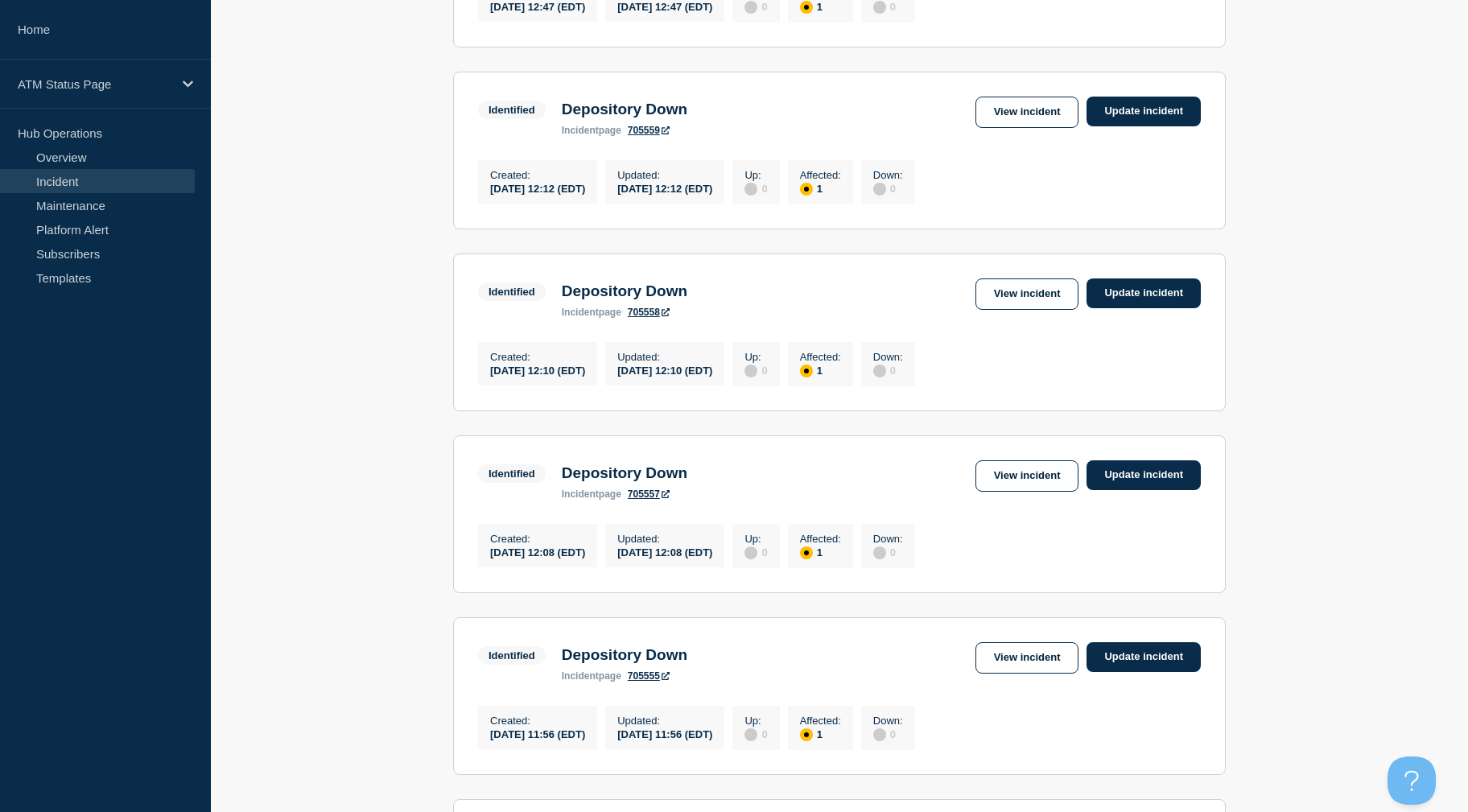
scroll to position [850, 0]
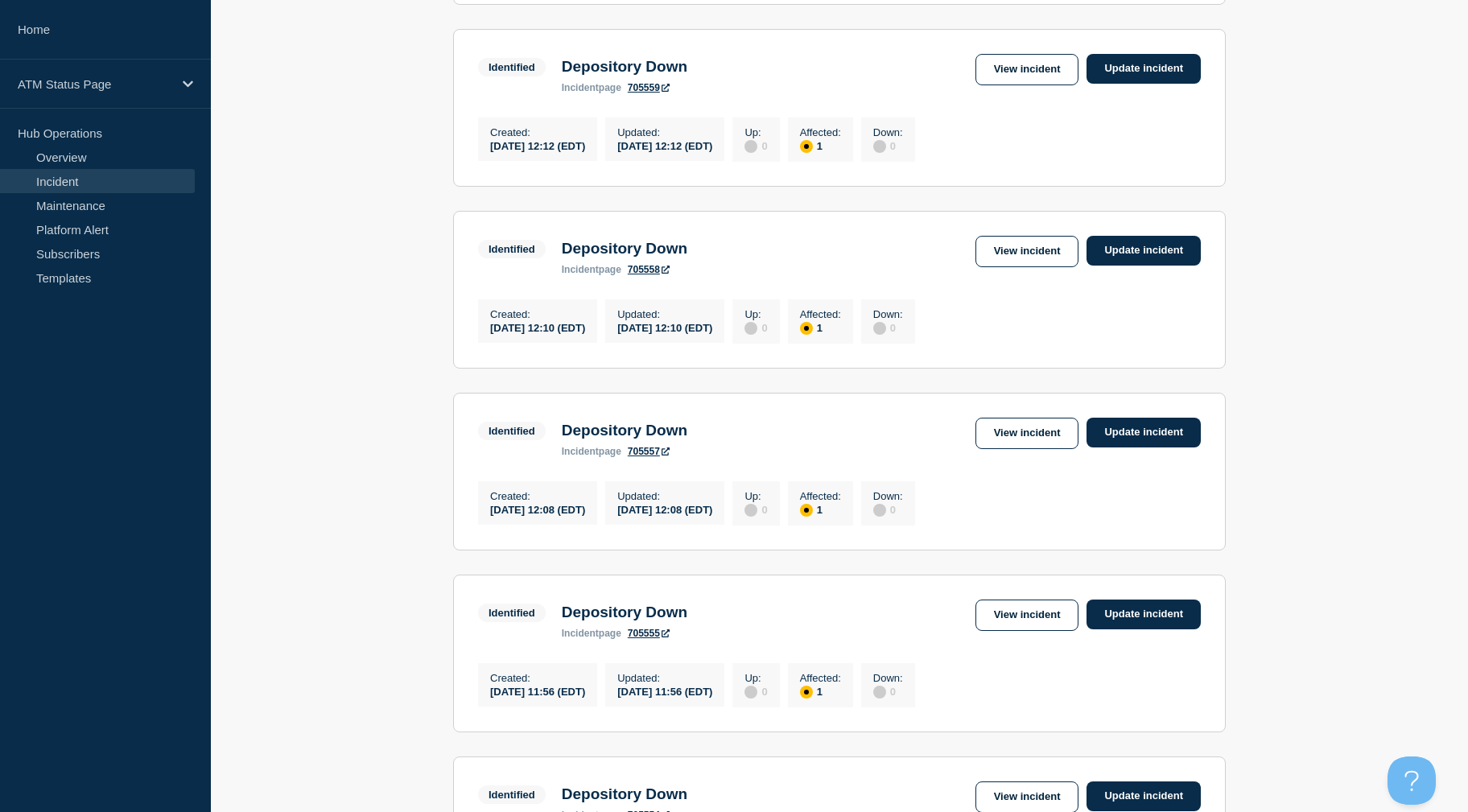
drag, startPoint x: 343, startPoint y: 315, endPoint x: 353, endPoint y: 362, distance: 48.1
click at [1058, 449] on link "View incident" at bounding box center [1027, 433] width 104 height 31
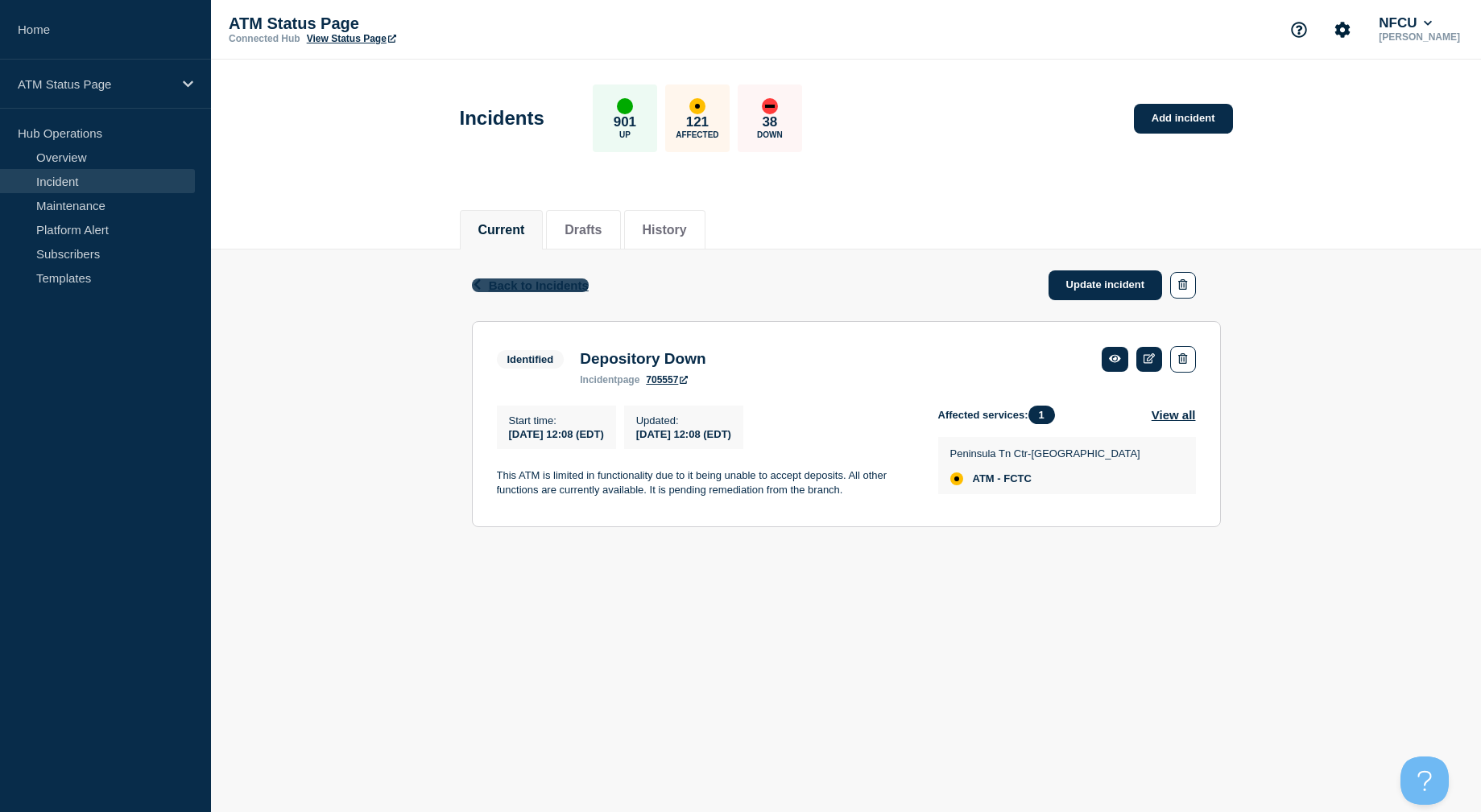
click at [552, 283] on span "Back to Incidents" at bounding box center [538, 285] width 99 height 14
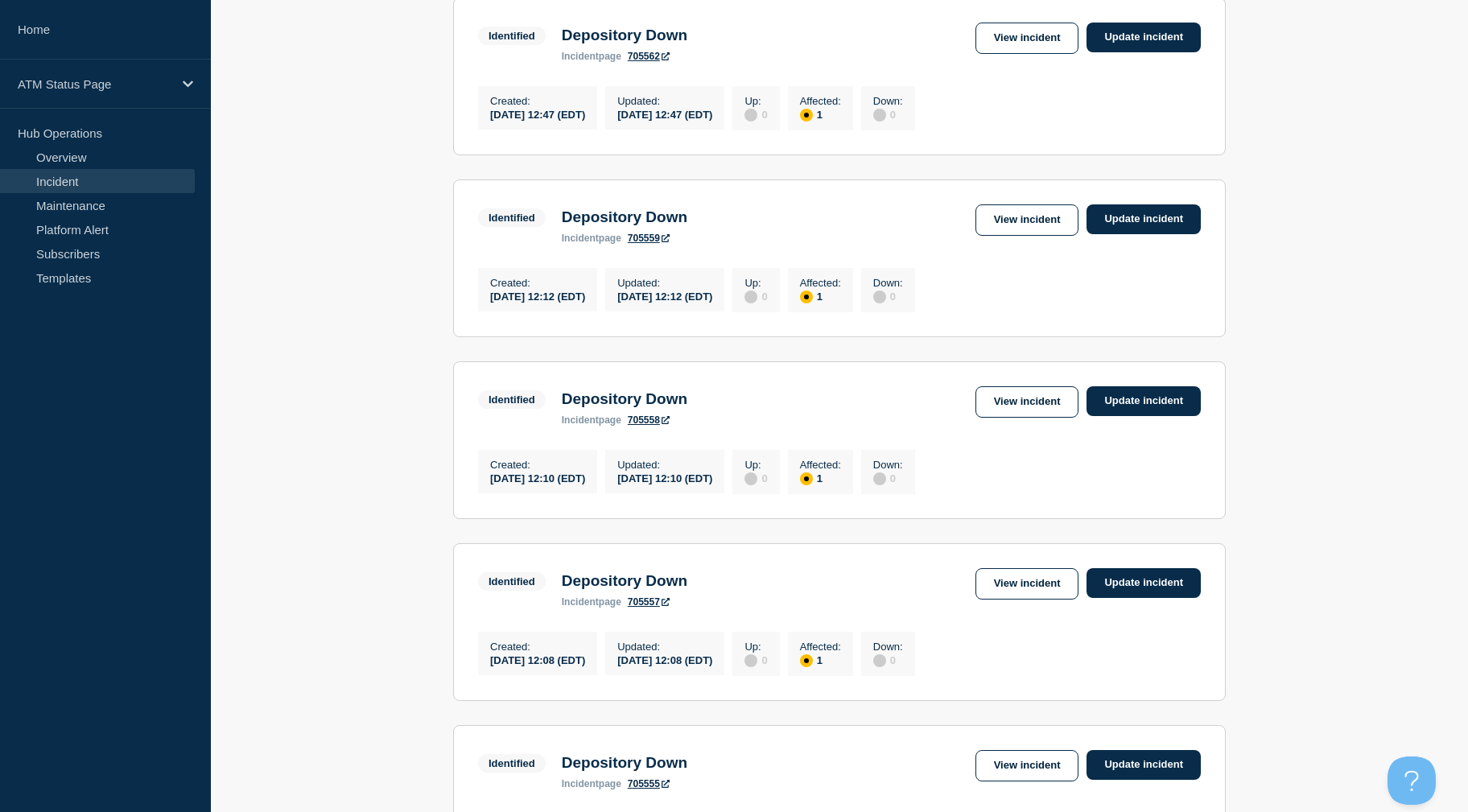
drag, startPoint x: 1303, startPoint y: 407, endPoint x: 1287, endPoint y: 481, distance: 75.7
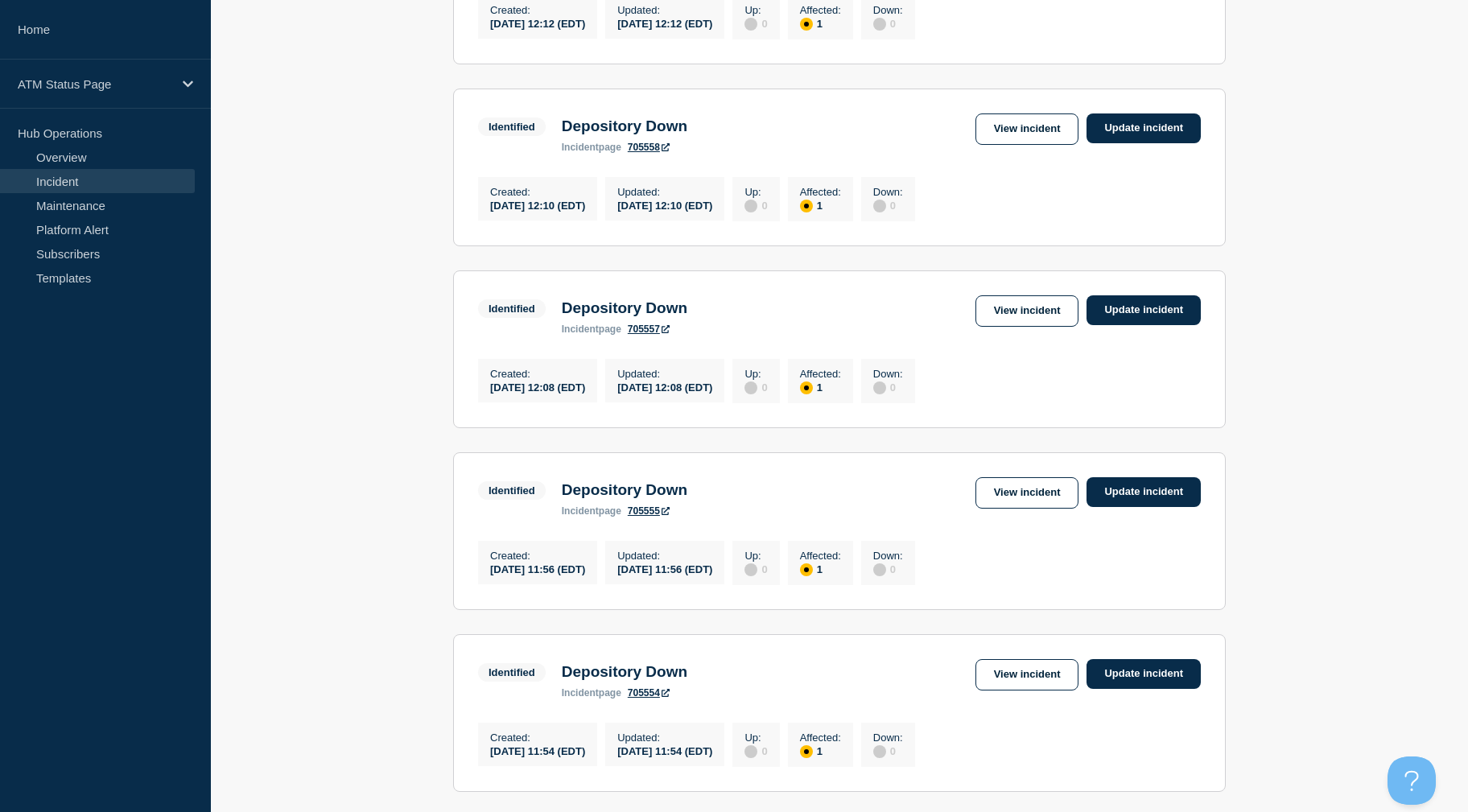
drag, startPoint x: 1286, startPoint y: 472, endPoint x: 1294, endPoint y: 526, distance: 54.6
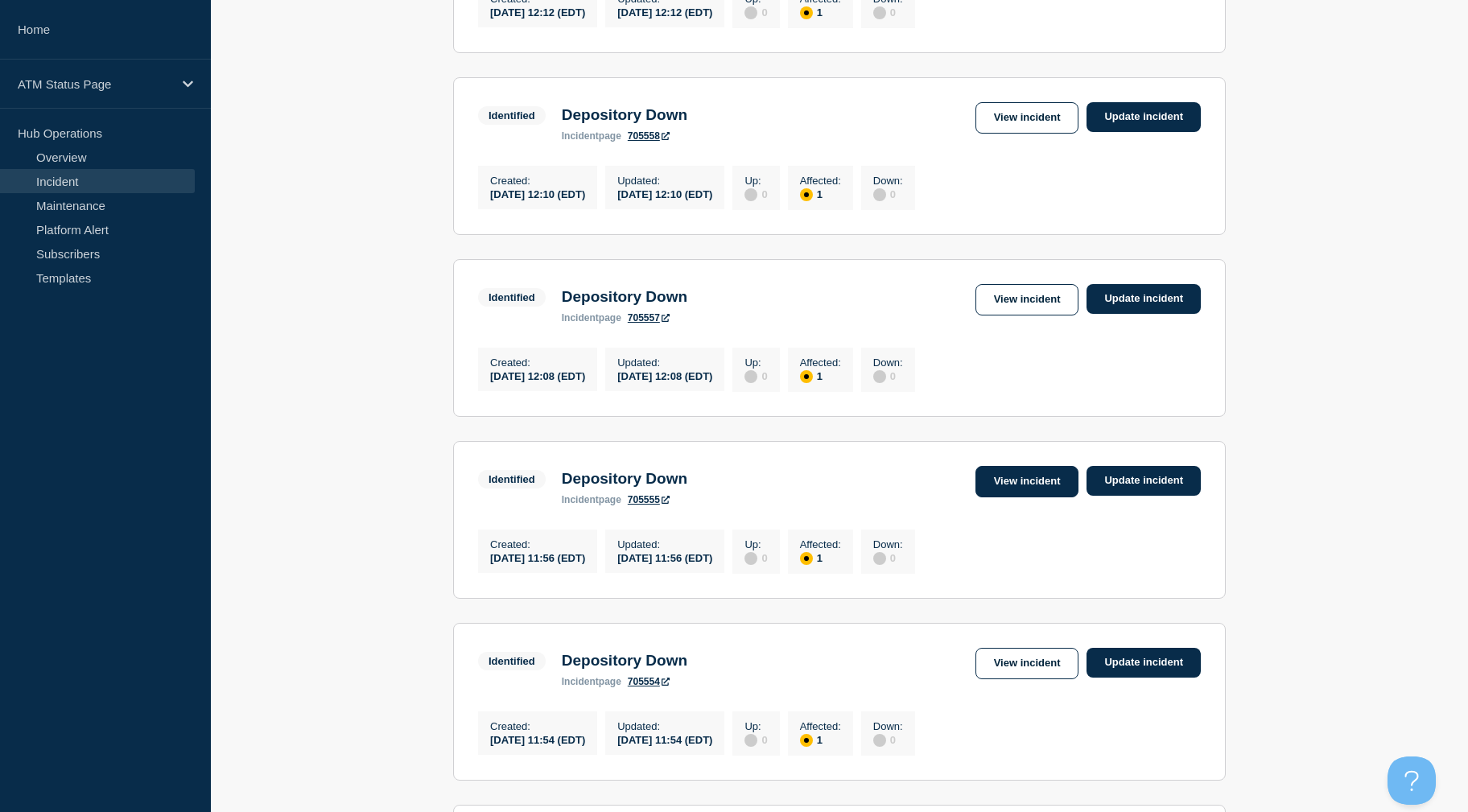
click at [981, 497] on link "View incident" at bounding box center [1027, 481] width 104 height 31
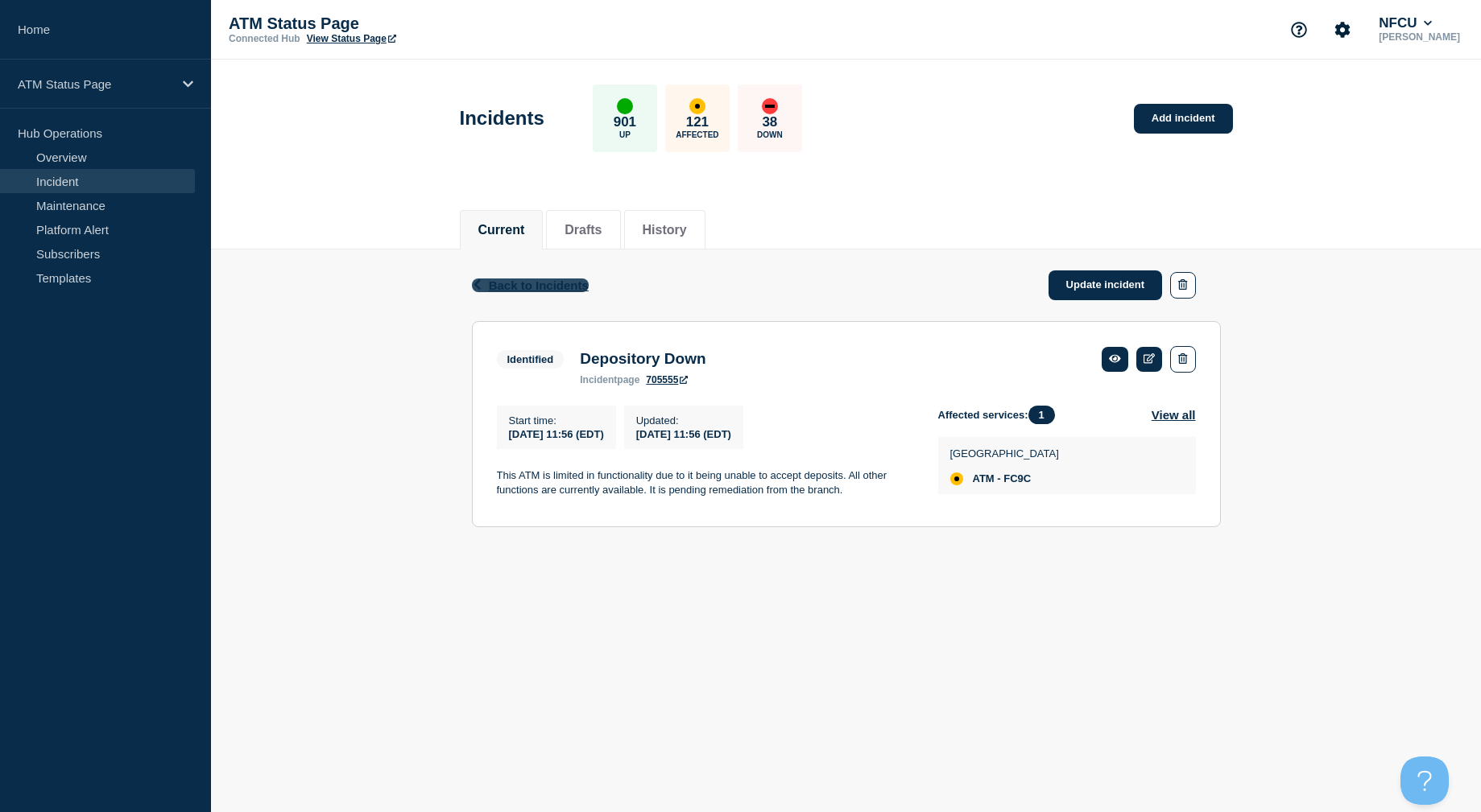
click at [504, 290] on span "Back to Incidents" at bounding box center [538, 285] width 99 height 14
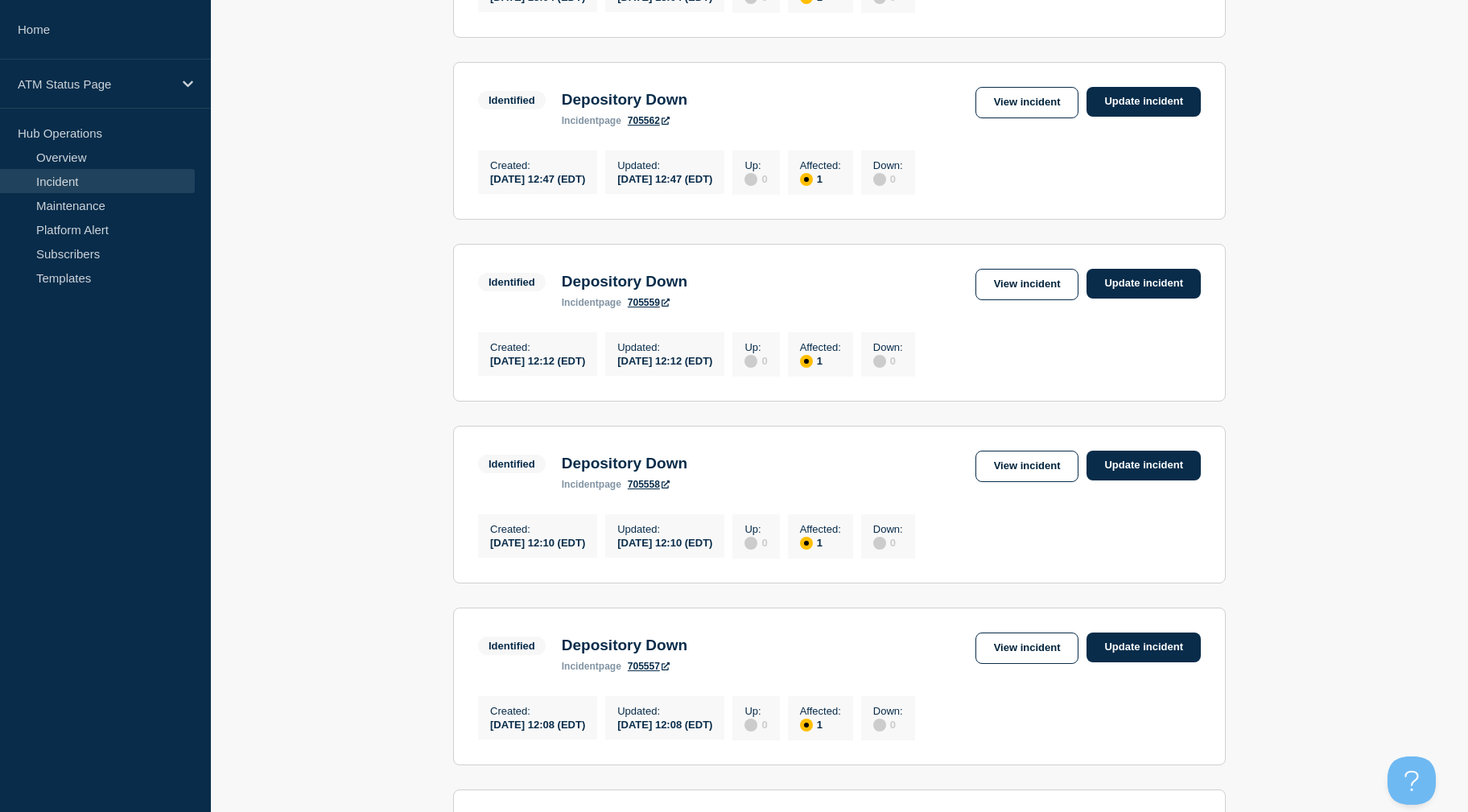
drag, startPoint x: 1365, startPoint y: 328, endPoint x: 1350, endPoint y: 390, distance: 63.8
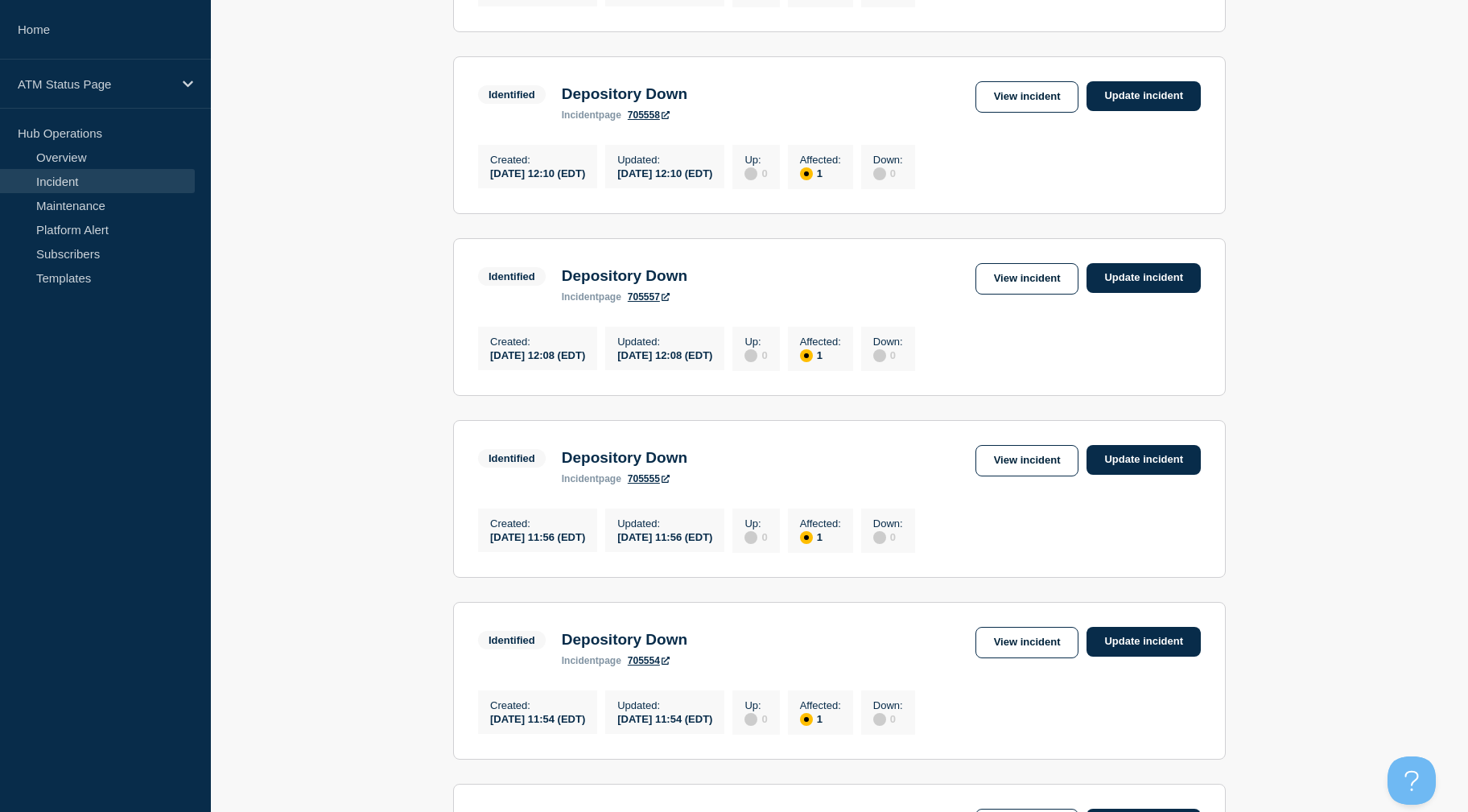
drag, startPoint x: 1350, startPoint y: 390, endPoint x: 1327, endPoint y: 465, distance: 78.4
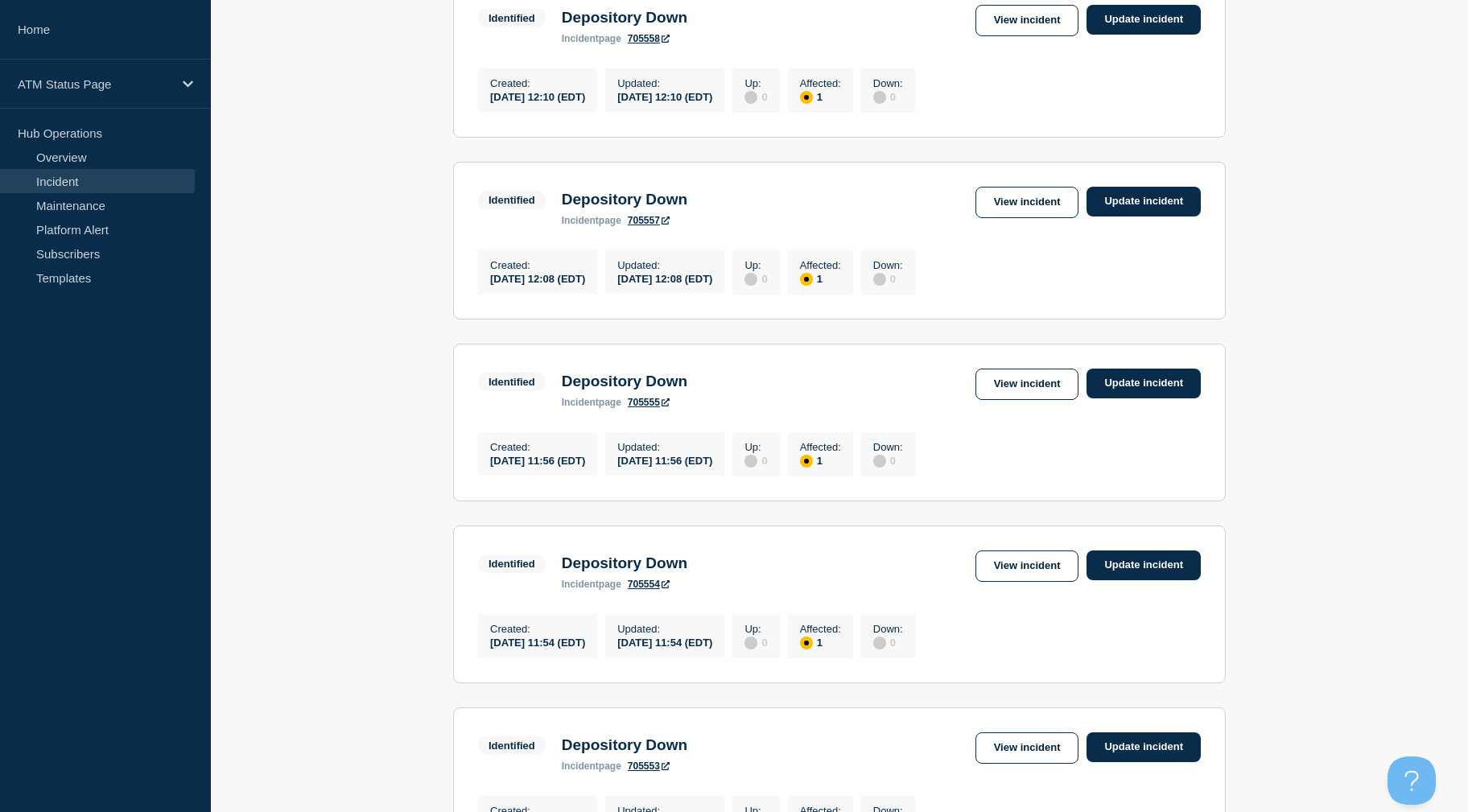
drag, startPoint x: 1392, startPoint y: 399, endPoint x: 1388, endPoint y: 424, distance: 25.3
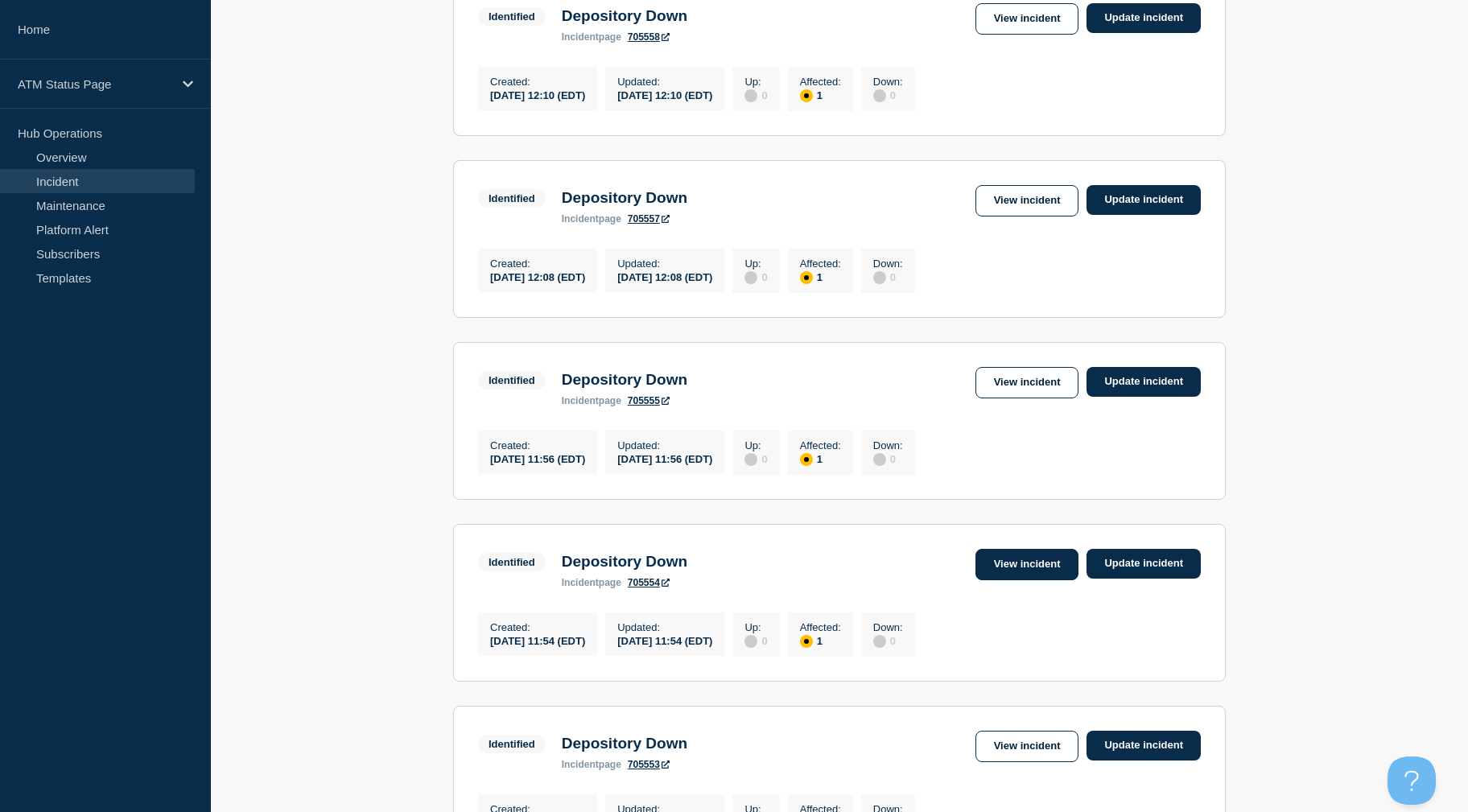
click at [1041, 580] on link "View incident" at bounding box center [1027, 564] width 104 height 31
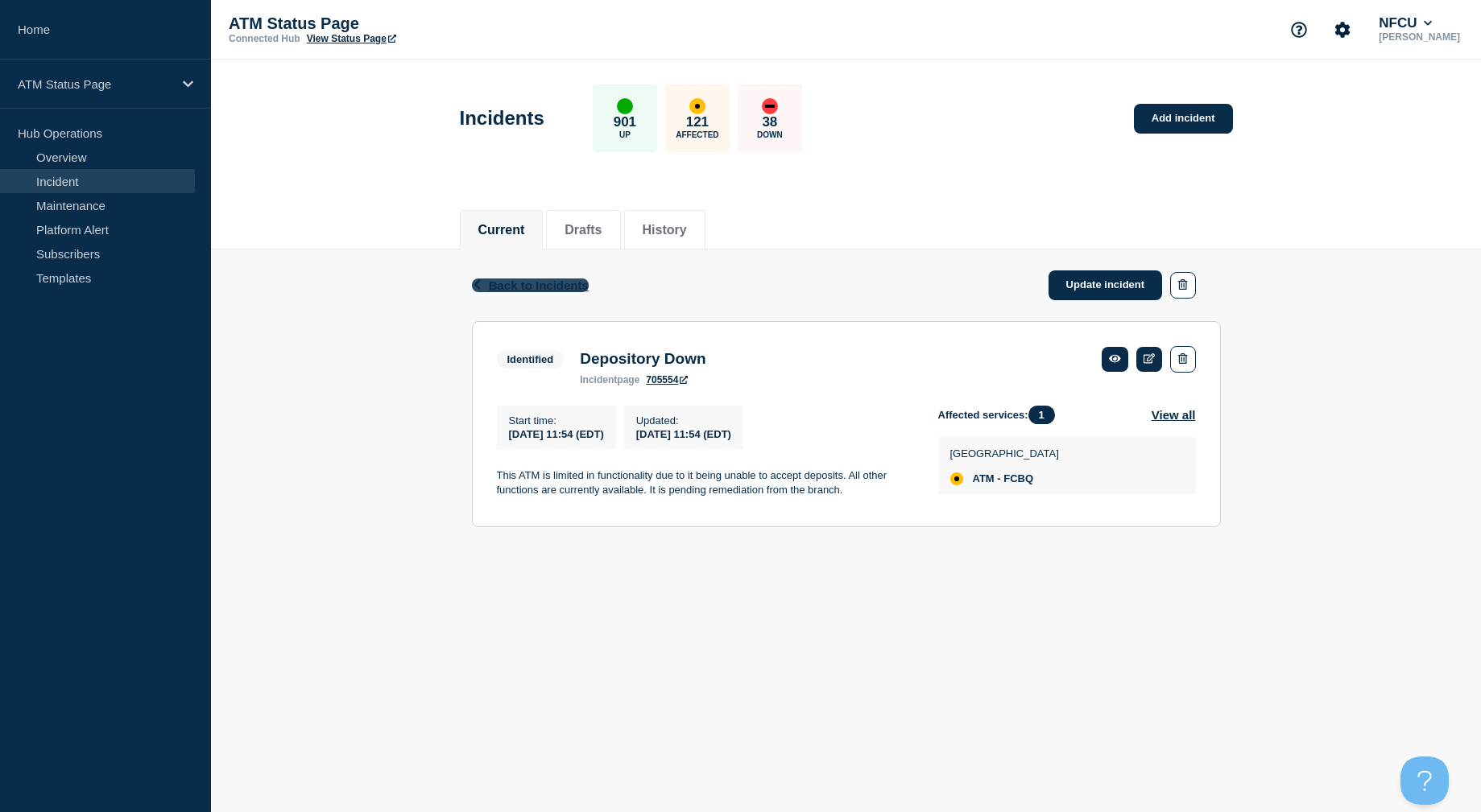
click at [549, 285] on span "Back to Incidents" at bounding box center [538, 285] width 99 height 14
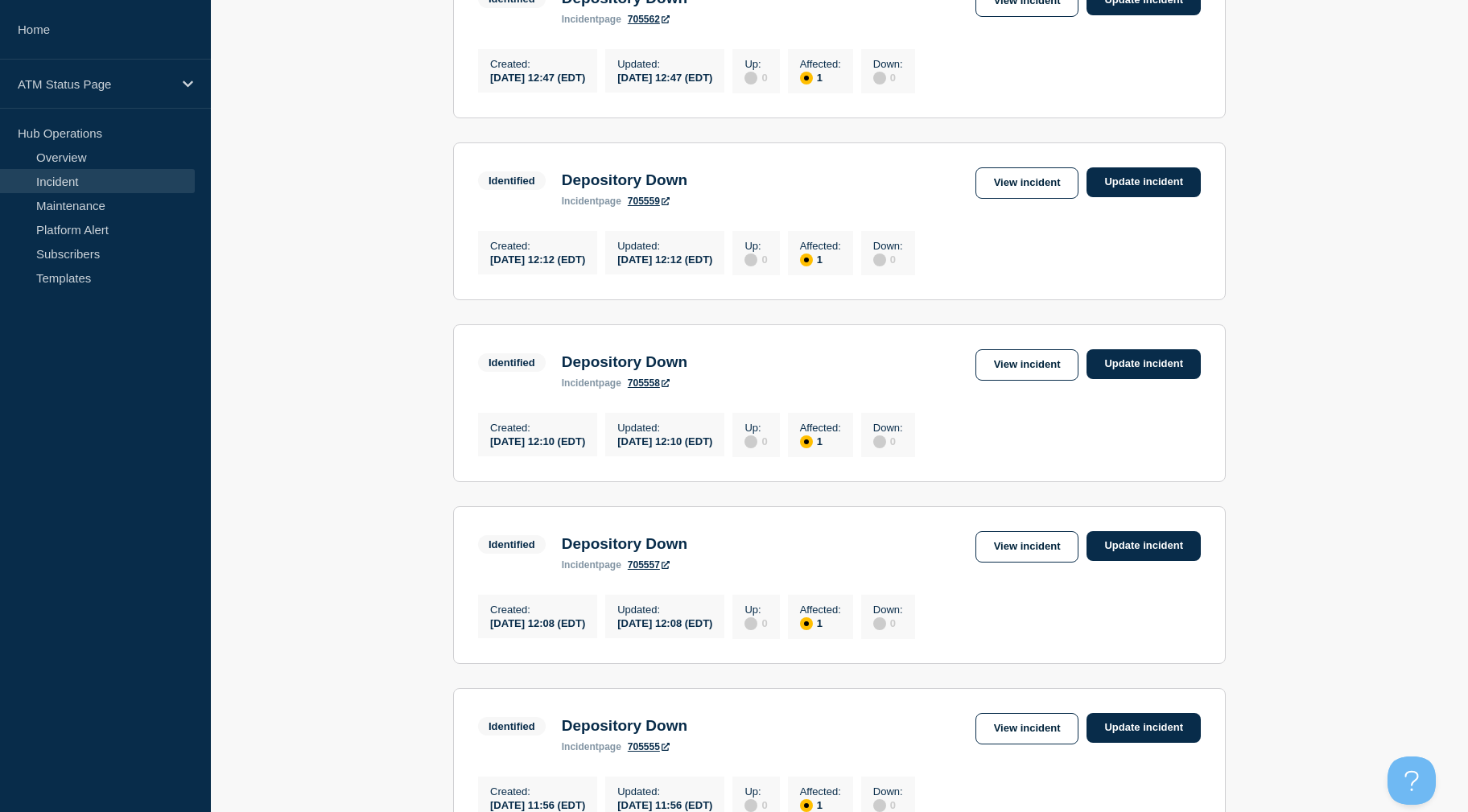
drag, startPoint x: 1311, startPoint y: 403, endPoint x: 1307, endPoint y: 479, distance: 76.1
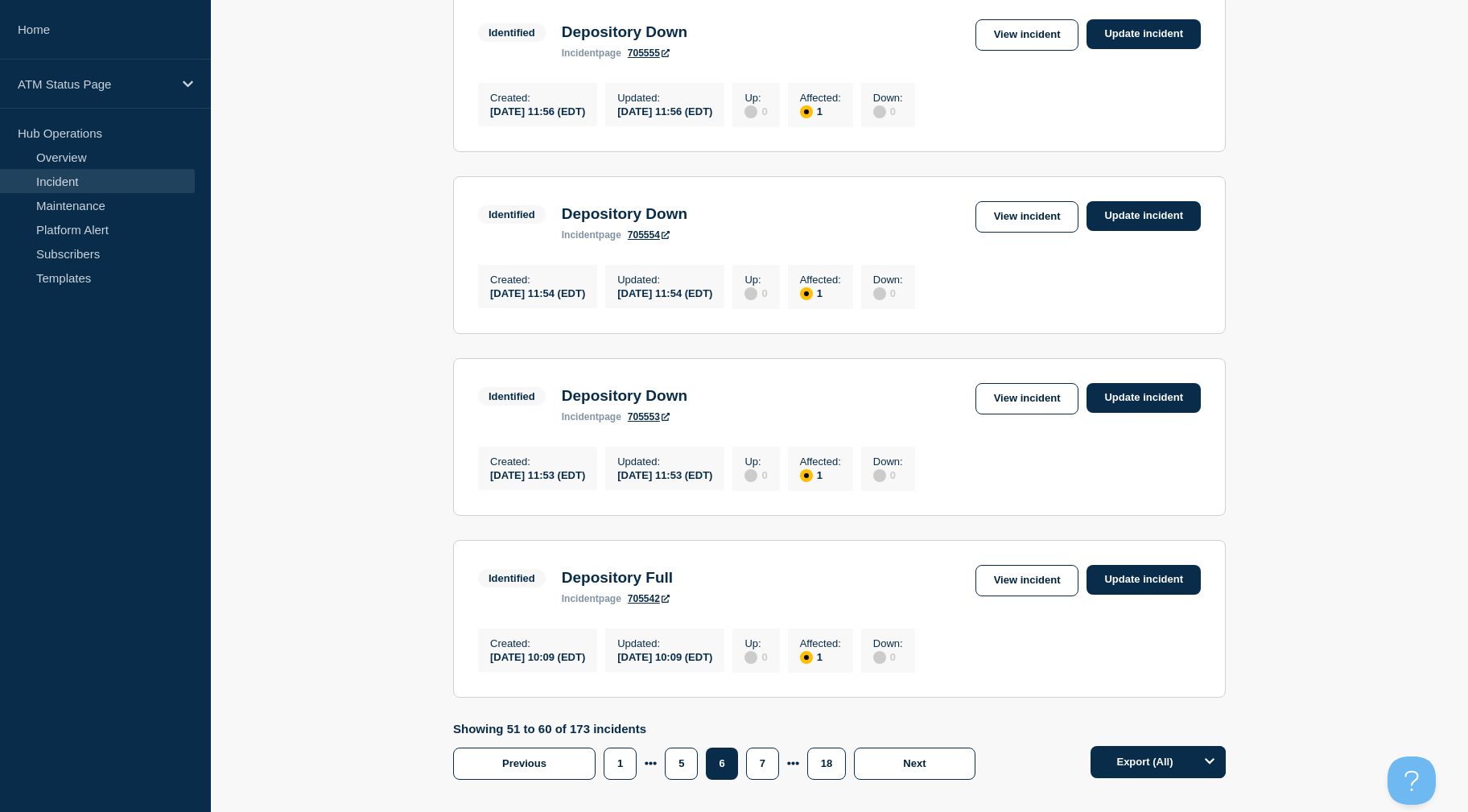
drag, startPoint x: 1317, startPoint y: 402, endPoint x: 1333, endPoint y: 472, distance: 71.8
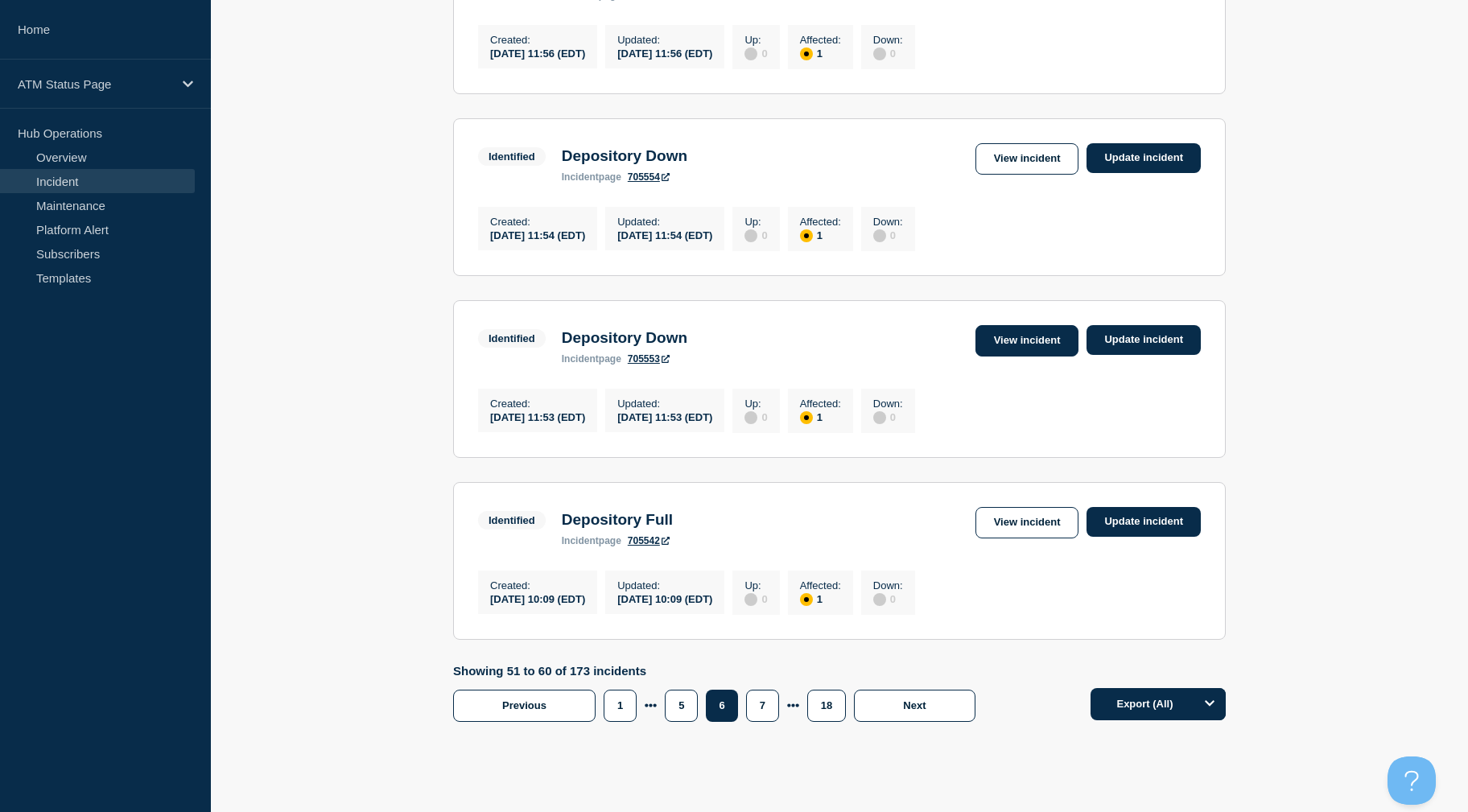
click at [1001, 357] on link "View incident" at bounding box center [1027, 341] width 104 height 31
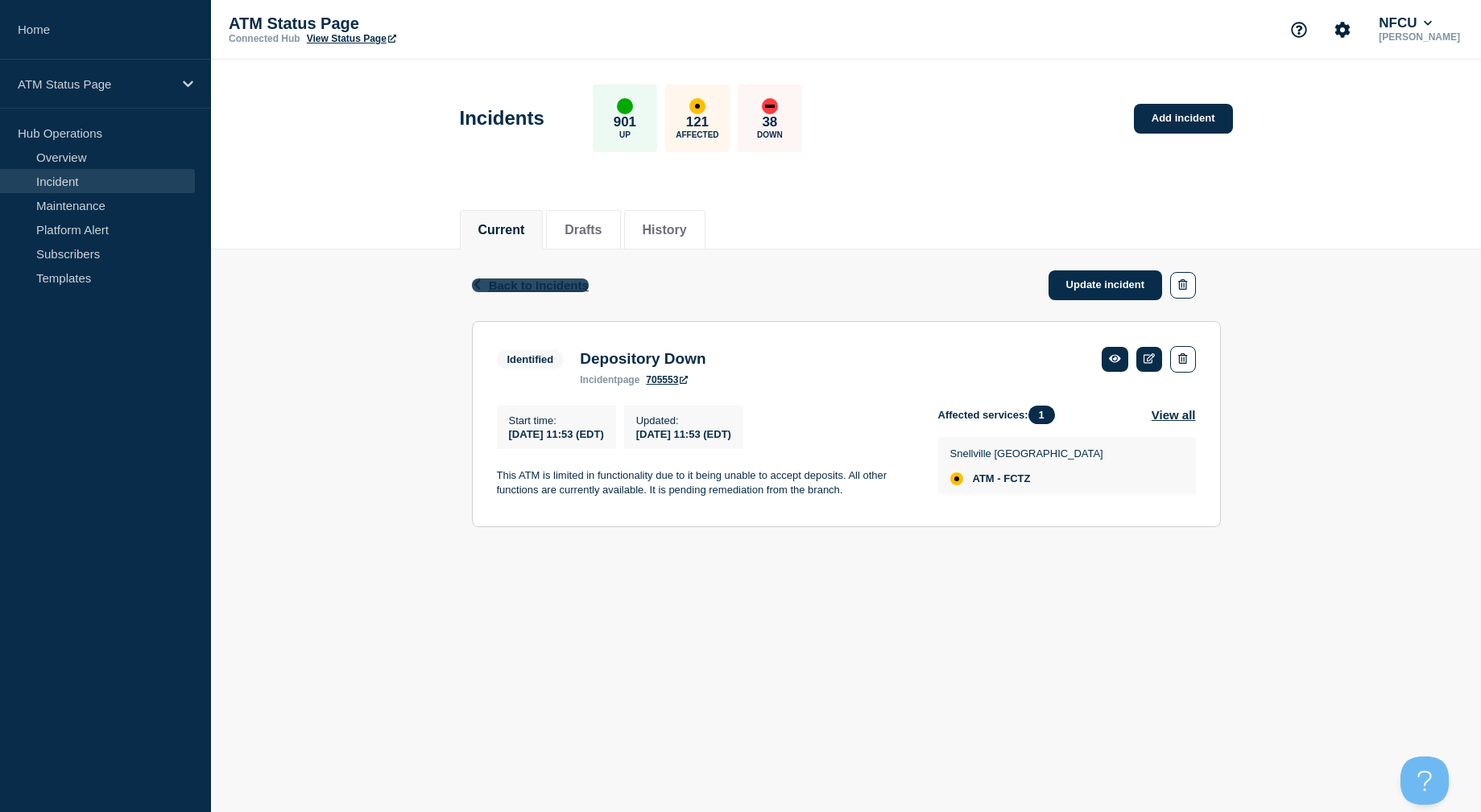
click at [537, 285] on span "Back to Incidents" at bounding box center [538, 285] width 99 height 14
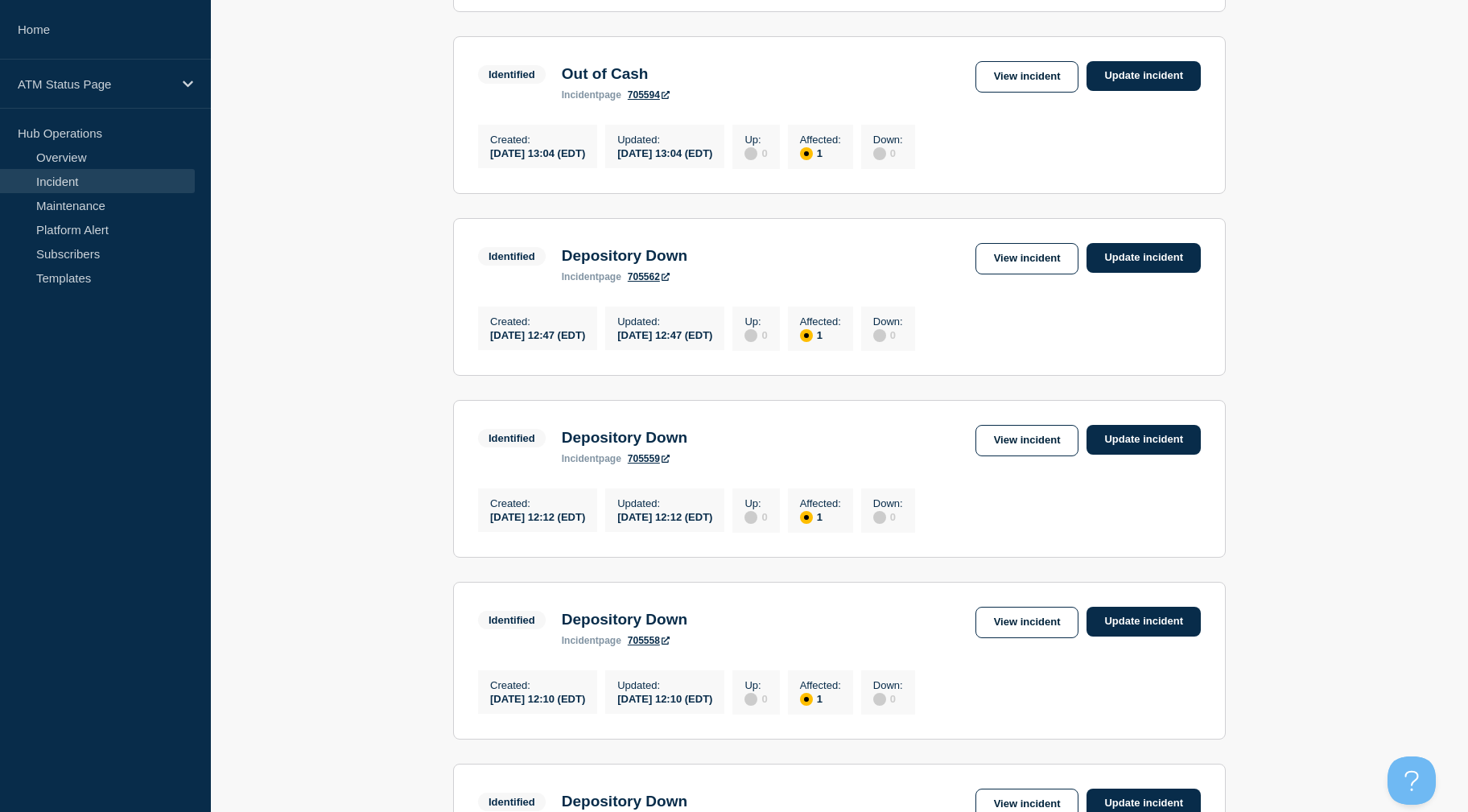
scroll to position [1599, 0]
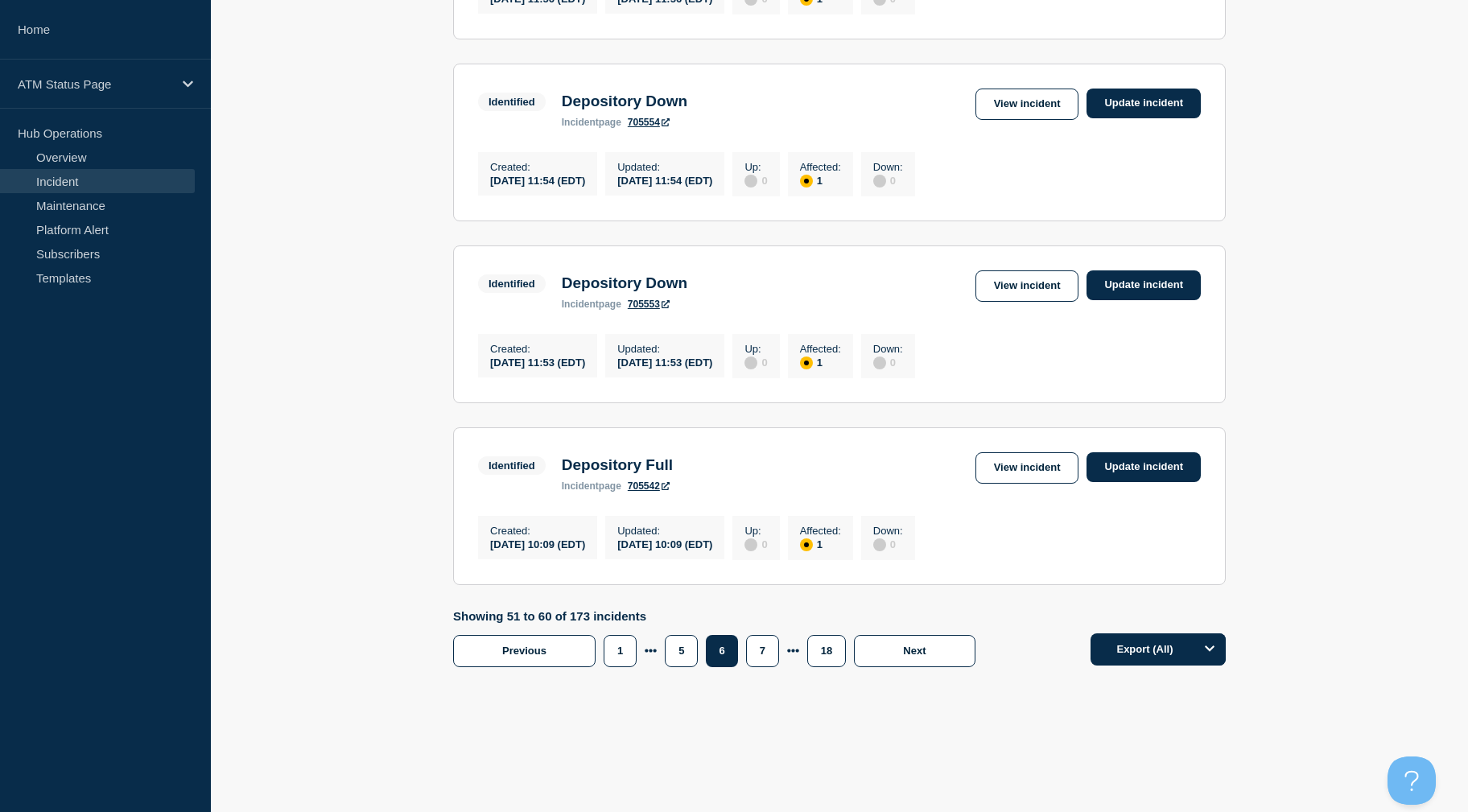
drag, startPoint x: 307, startPoint y: 317, endPoint x: 375, endPoint y: 553, distance: 245.6
click at [1009, 454] on link "View incident" at bounding box center [1027, 468] width 104 height 31
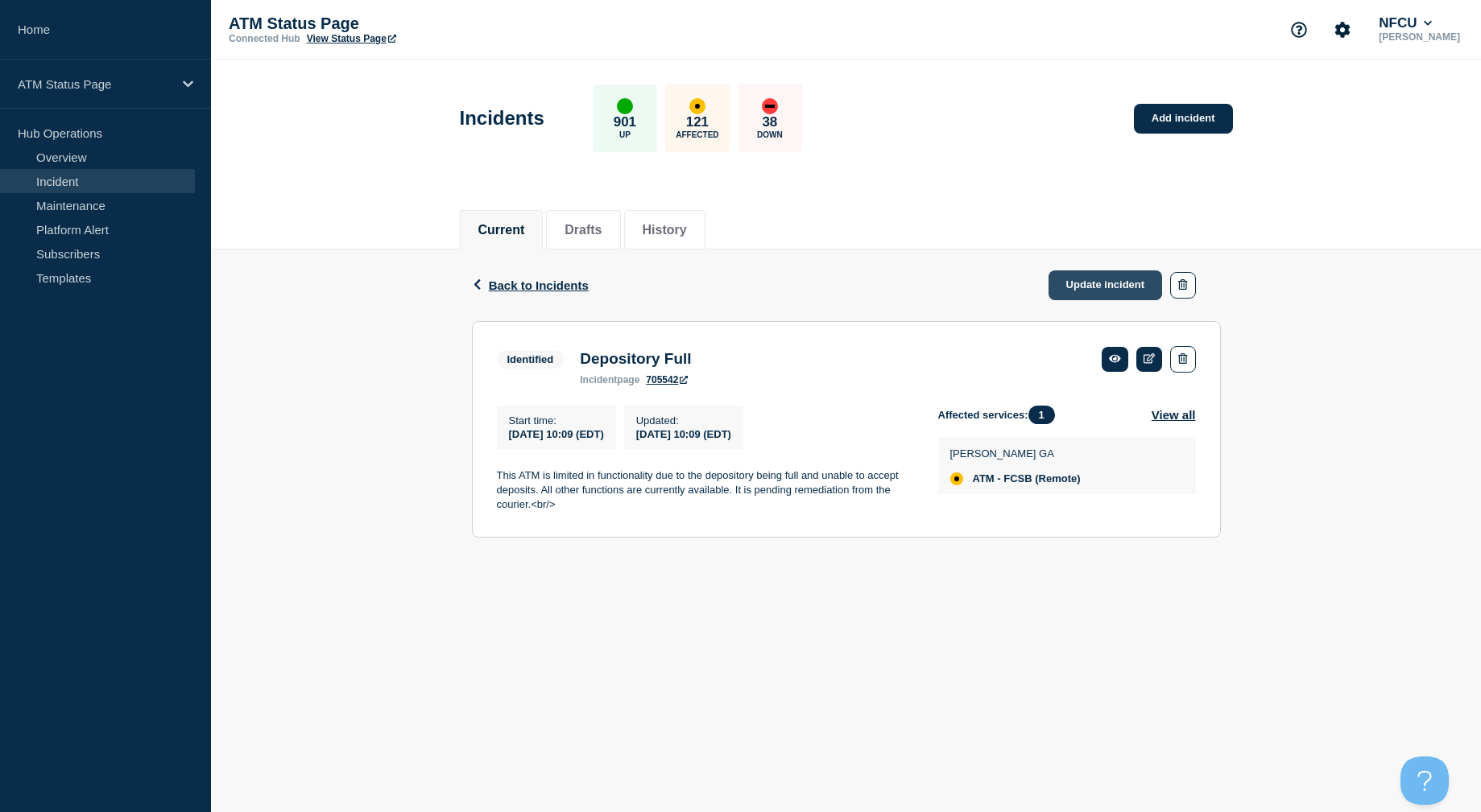
click at [1073, 276] on link "Update incident" at bounding box center [1105, 285] width 114 height 30
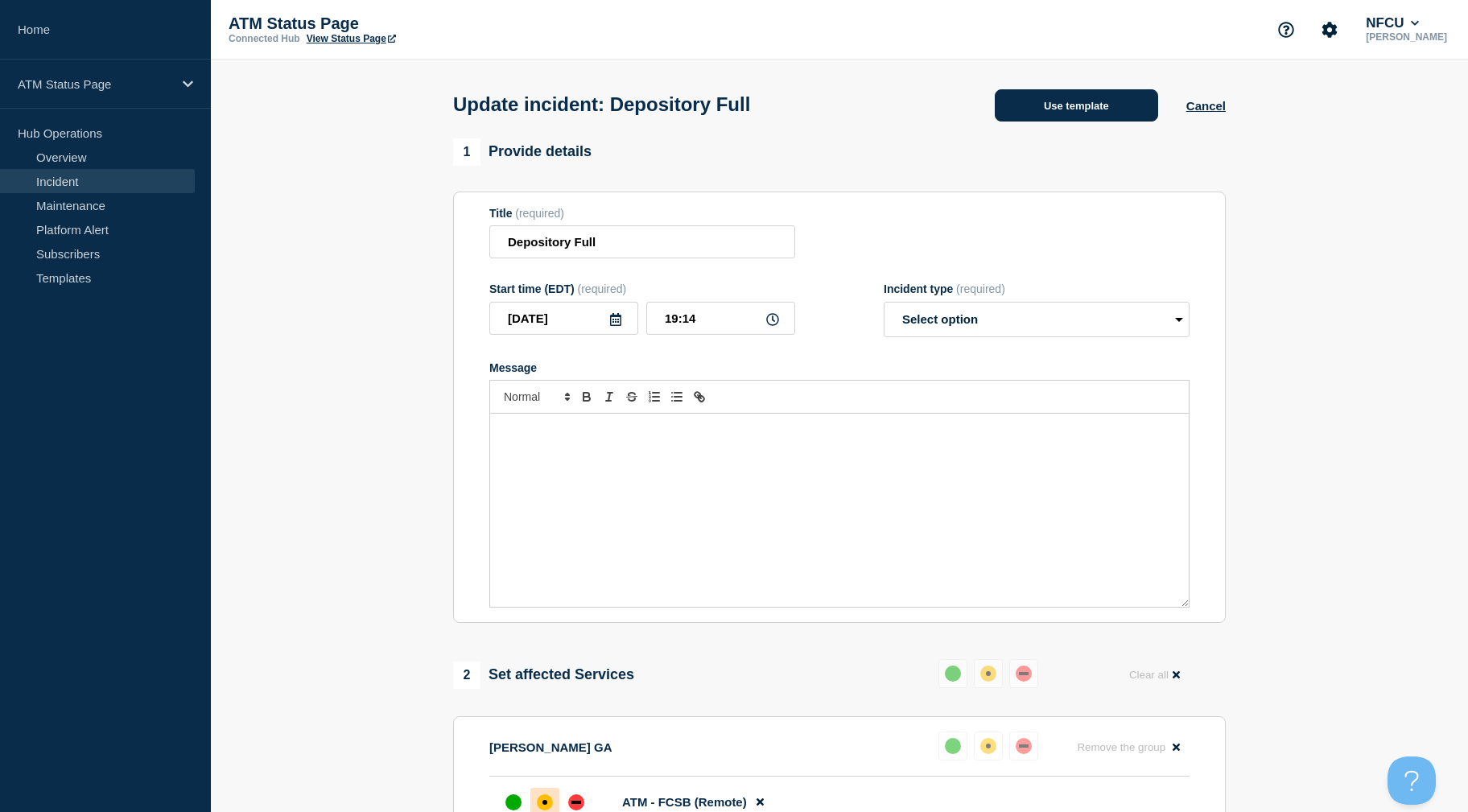
click at [1121, 99] on button "Use template" at bounding box center [1075, 105] width 163 height 32
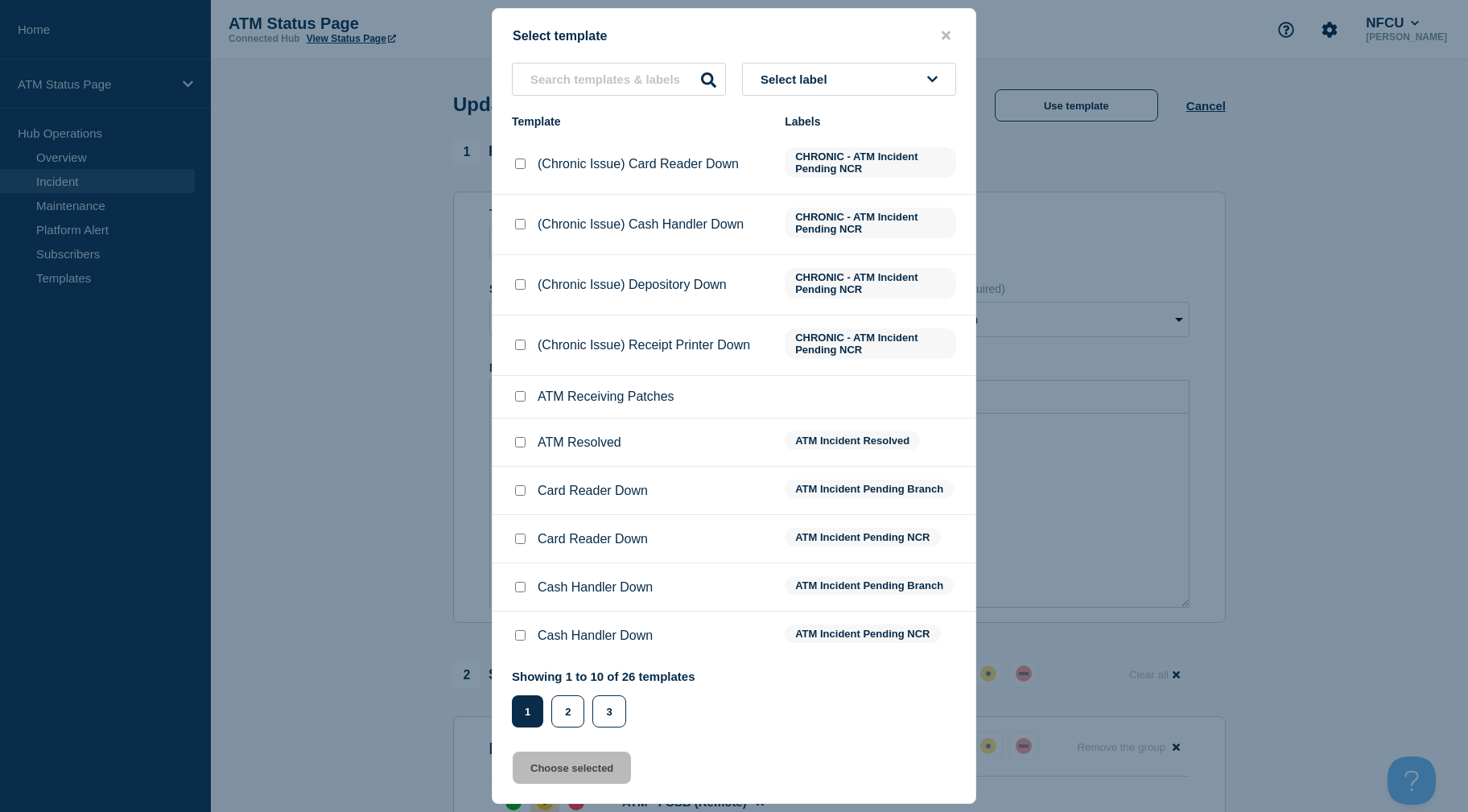
click at [866, 88] on button "Select label" at bounding box center [849, 79] width 214 height 33
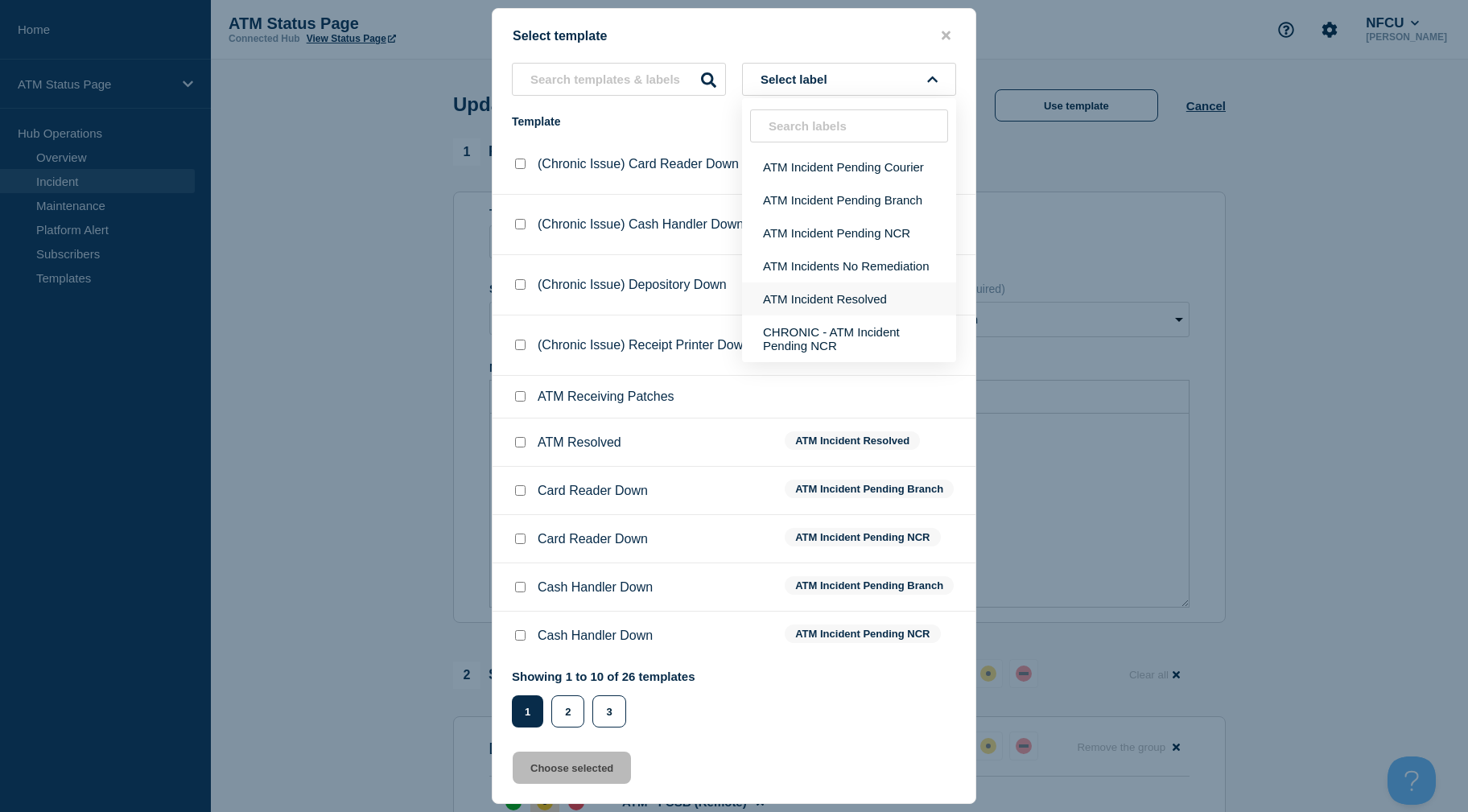
click at [844, 294] on button "ATM Incident Resolved" at bounding box center [849, 299] width 214 height 33
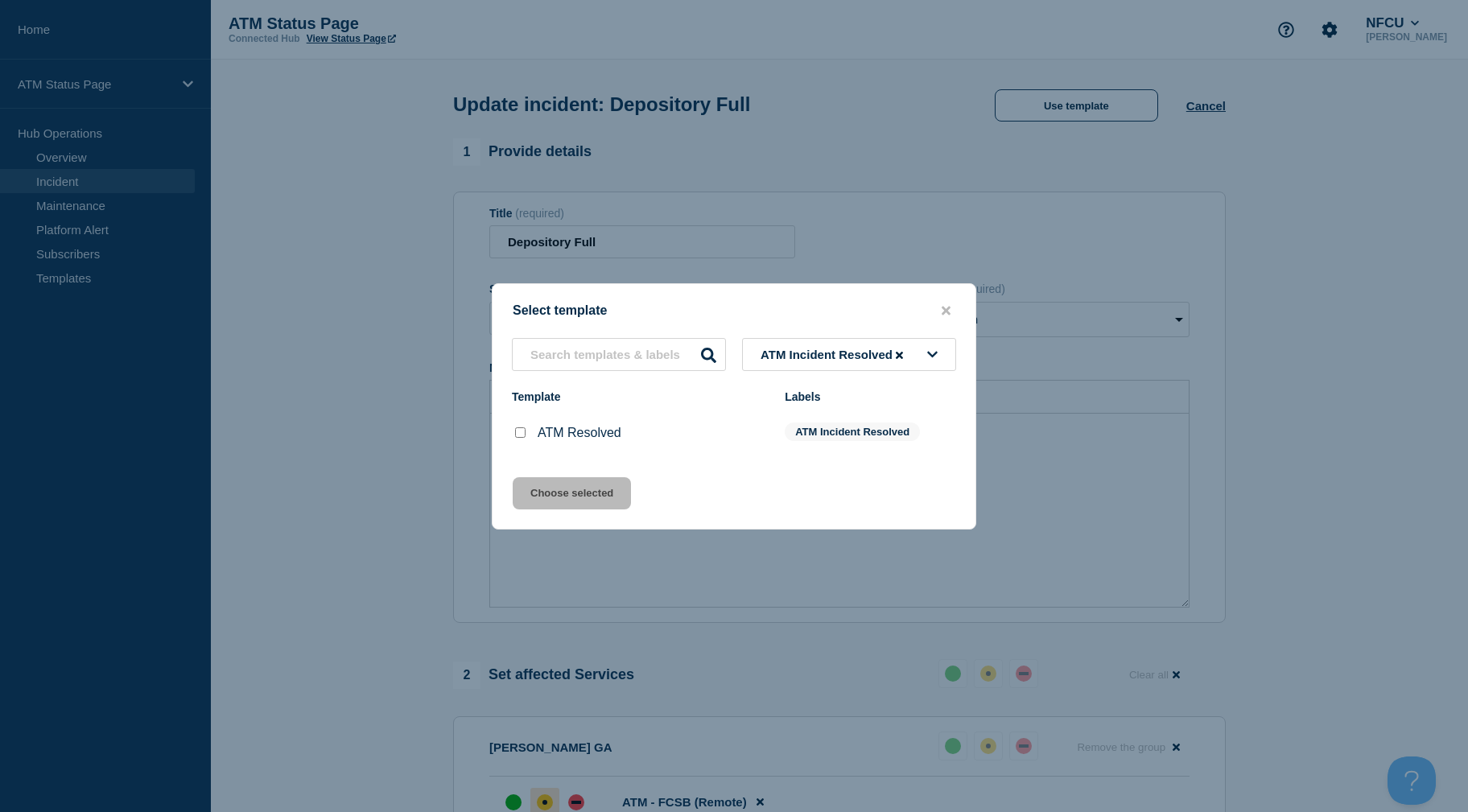
click at [524, 437] on input "ATM Resolved checkbox" at bounding box center [521, 433] width 10 height 10
click at [526, 505] on button "Choose selected" at bounding box center [572, 493] width 119 height 32
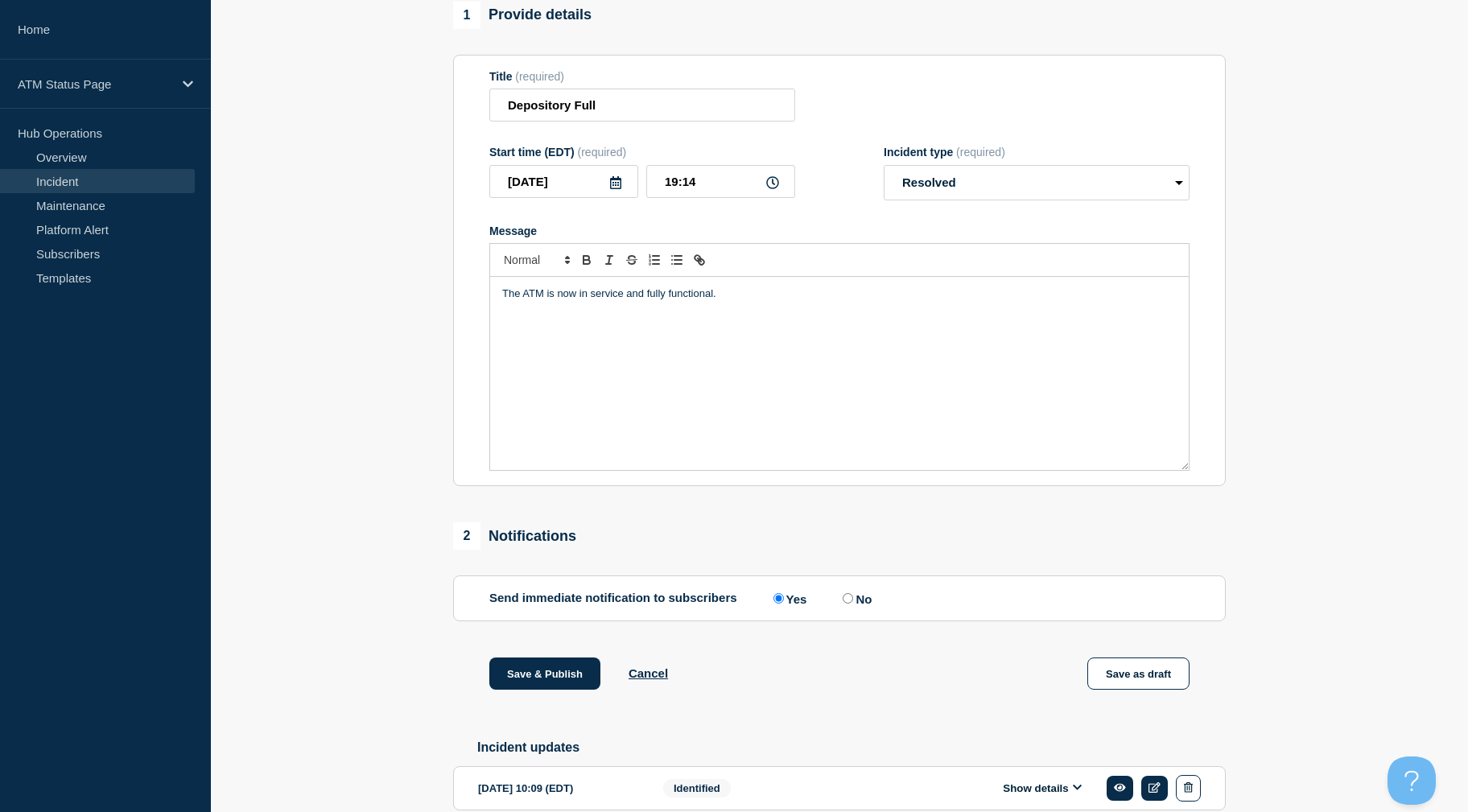
drag, startPoint x: 444, startPoint y: 495, endPoint x: 411, endPoint y: 604, distance: 113.9
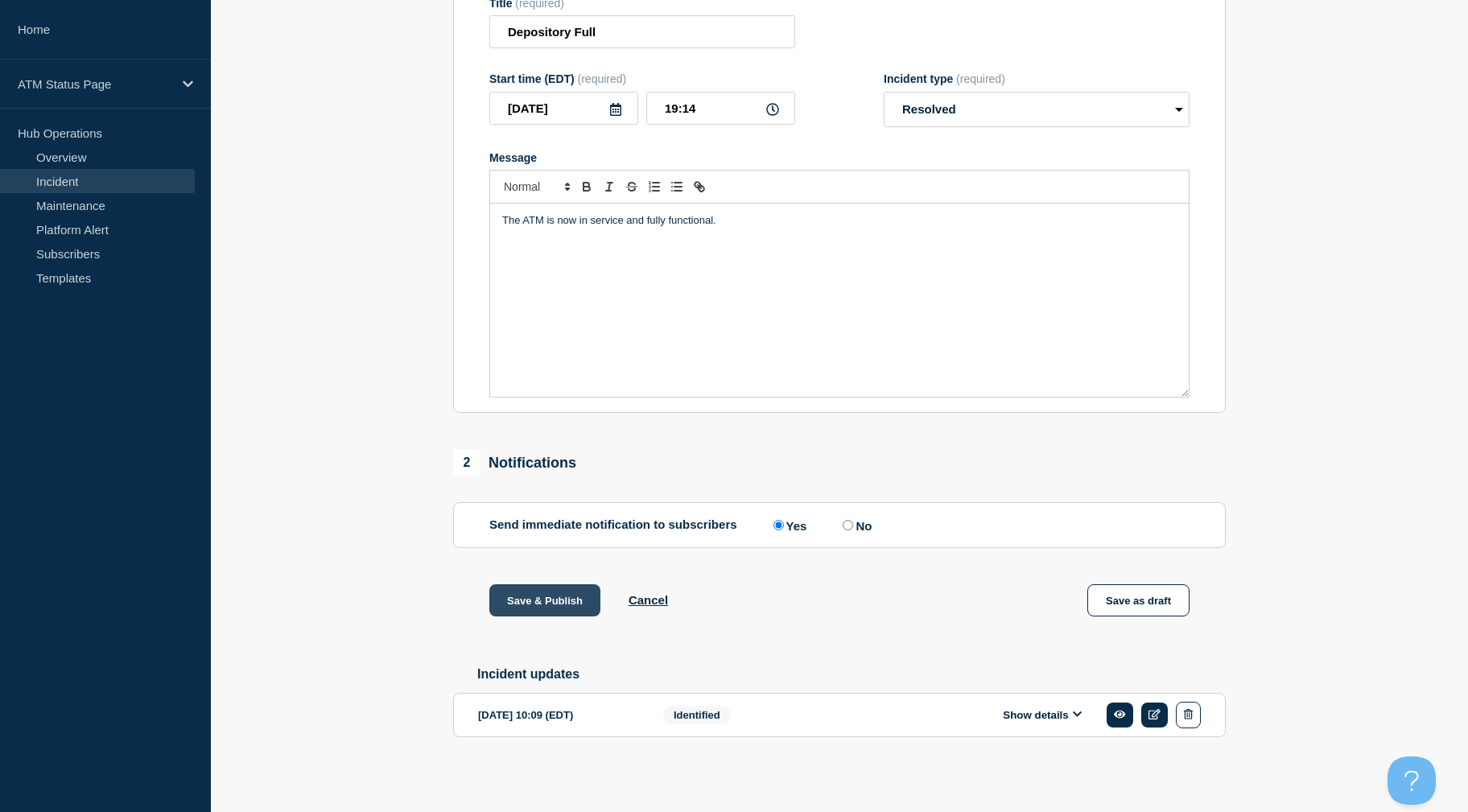
click at [506, 592] on button "Save & Publish" at bounding box center [544, 600] width 111 height 32
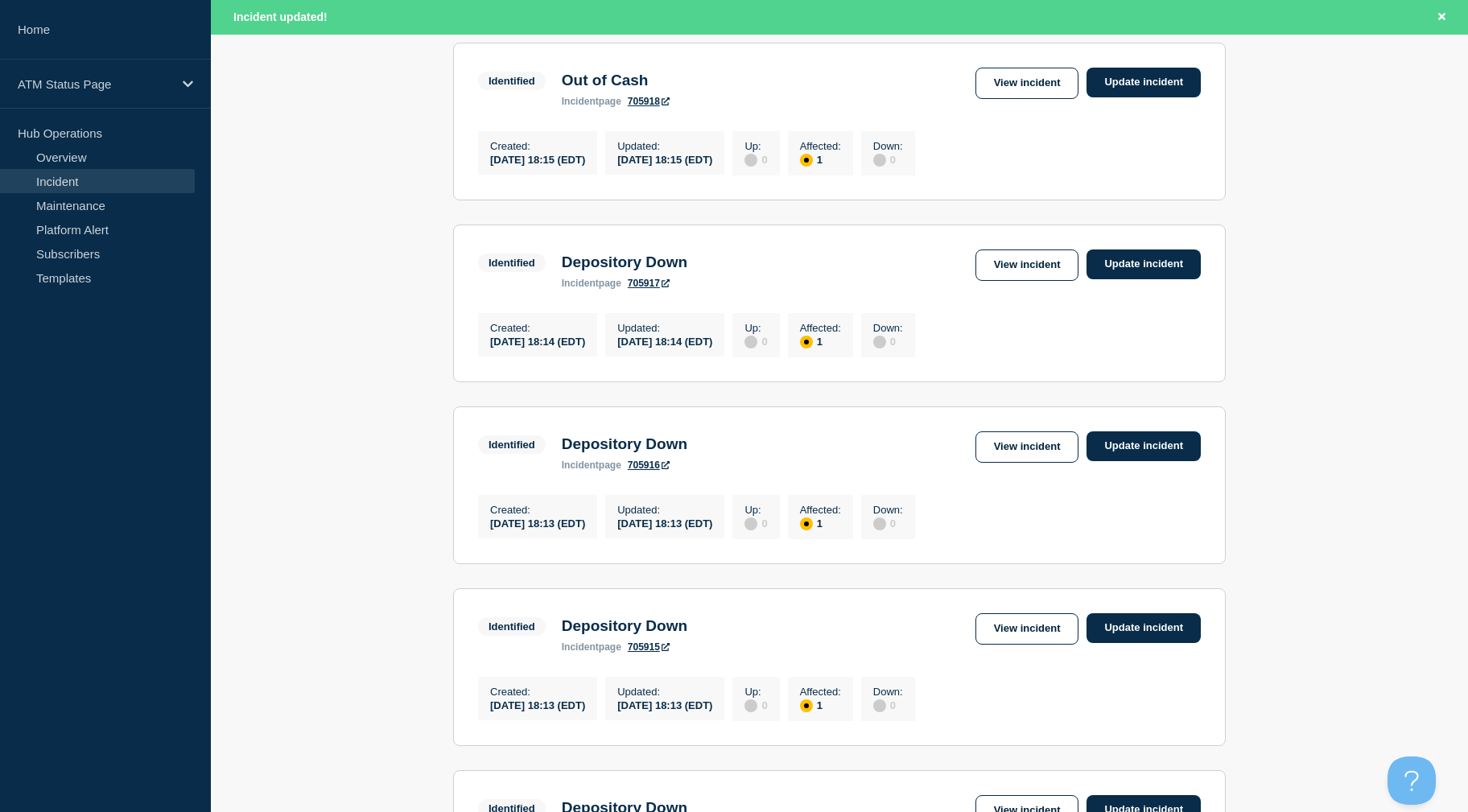
scroll to position [1633, 0]
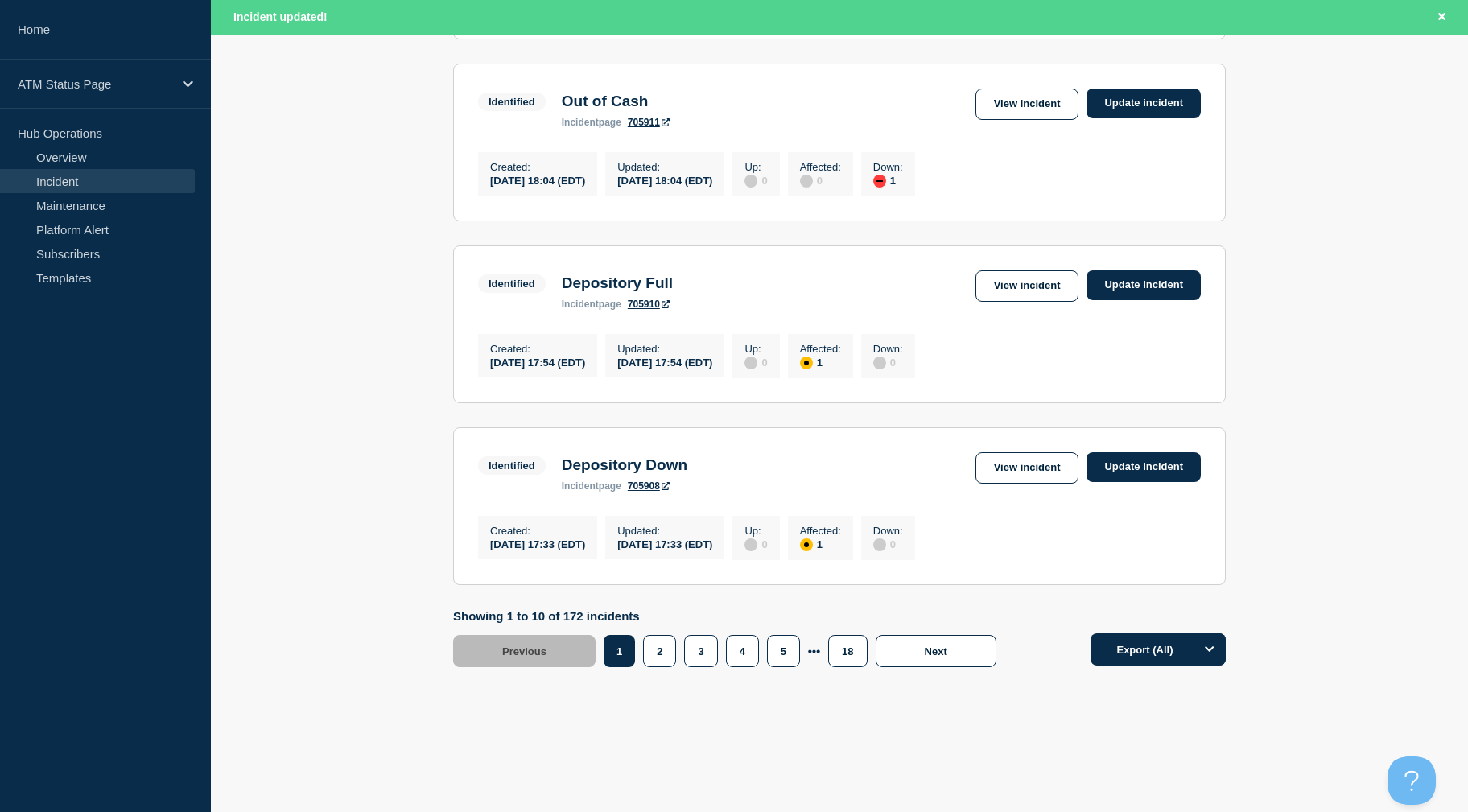
drag, startPoint x: 376, startPoint y: 354, endPoint x: 550, endPoint y: 686, distance: 374.8
click at [771, 648] on button "5" at bounding box center [783, 651] width 33 height 32
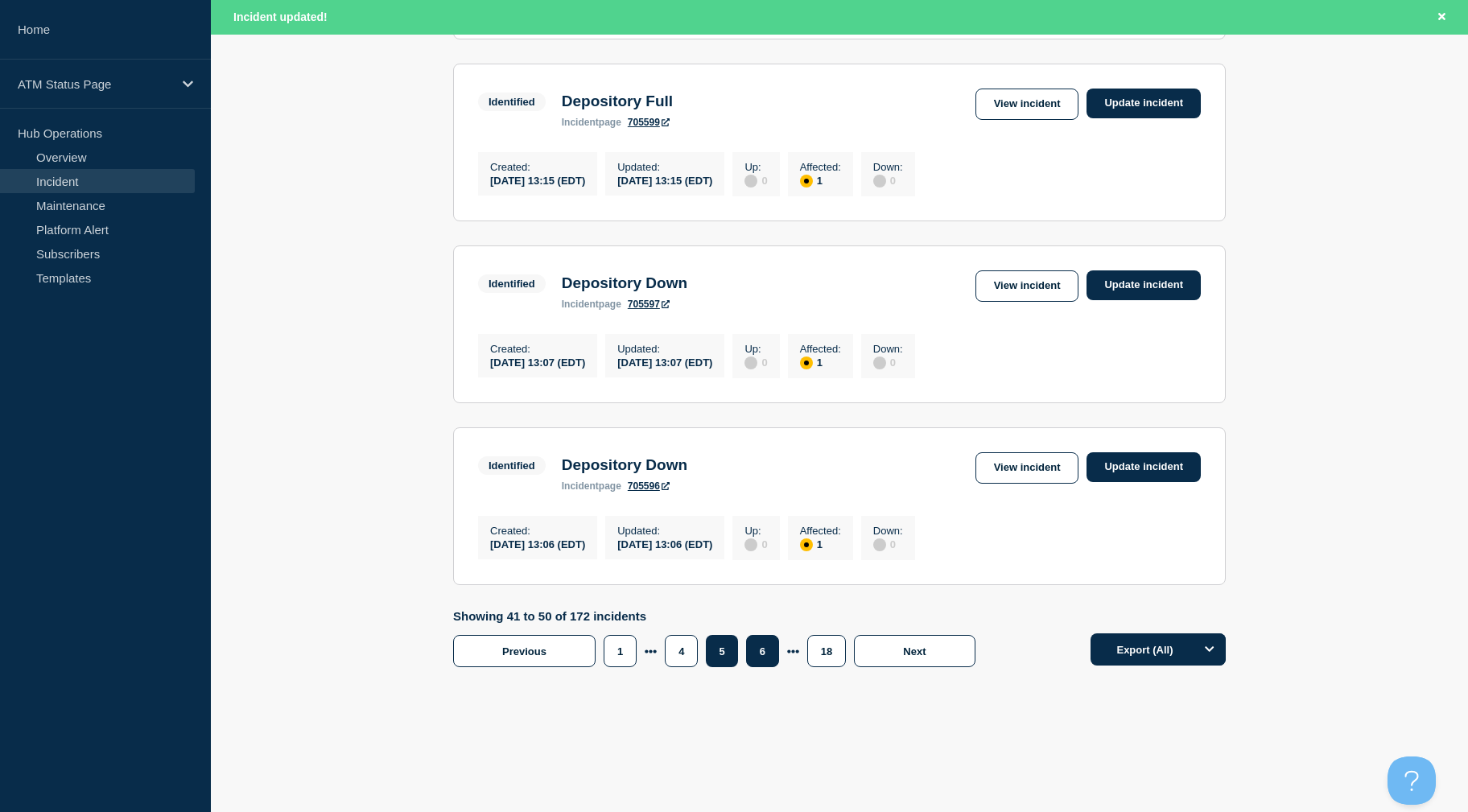
click at [754, 637] on button "6" at bounding box center [762, 651] width 33 height 32
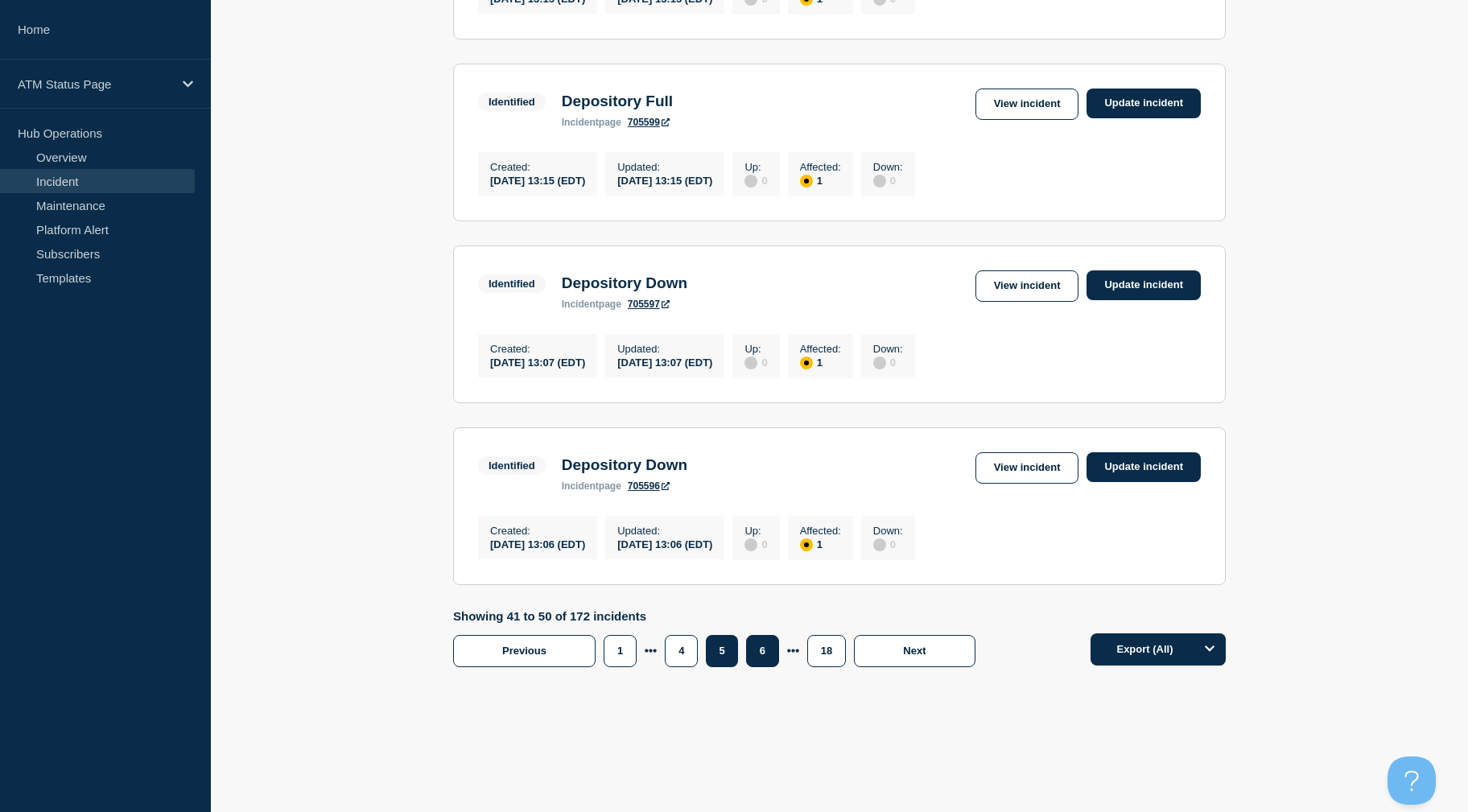
scroll to position [1599, 0]
click at [1015, 463] on link "View incident" at bounding box center [1027, 468] width 104 height 31
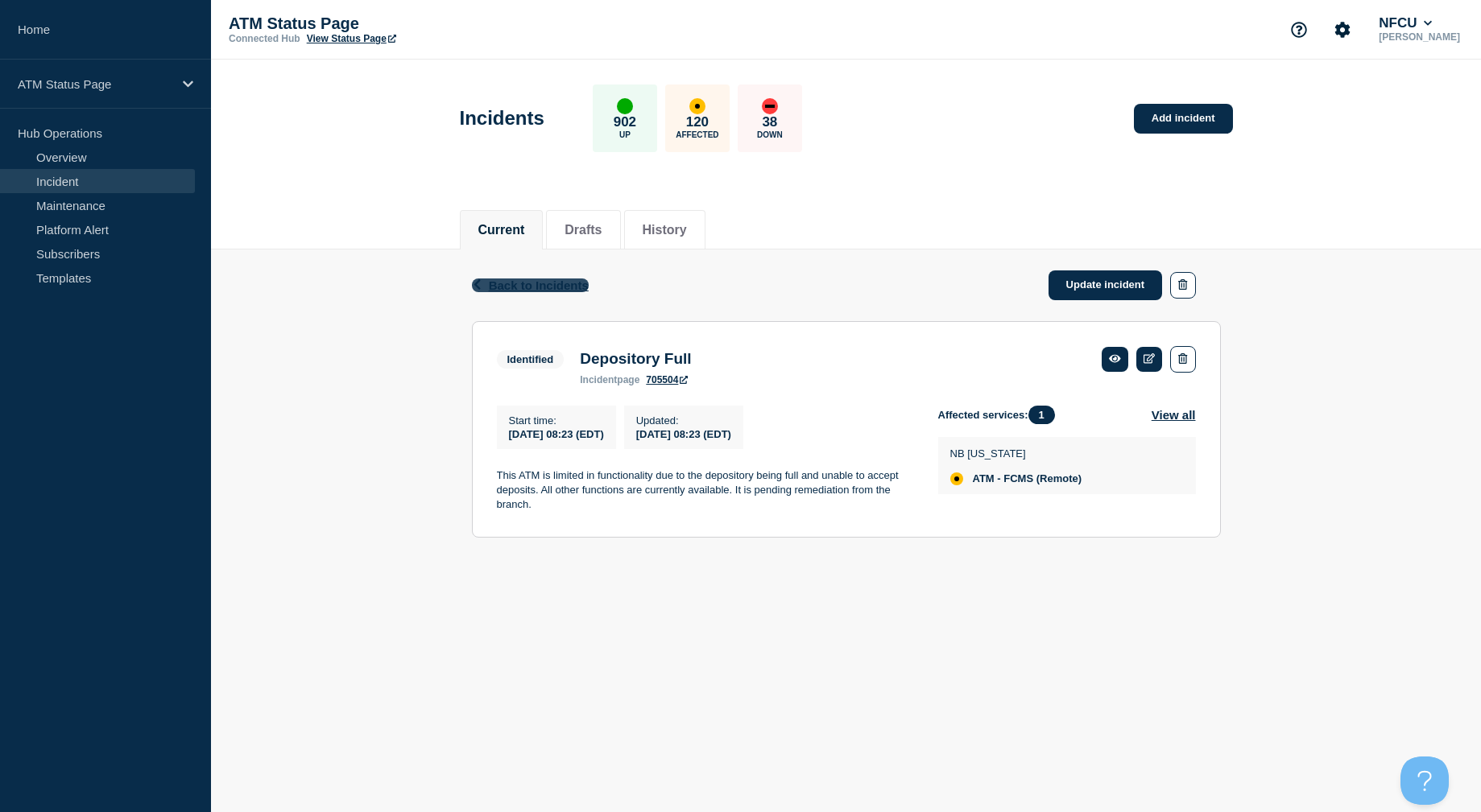
click at [558, 279] on span "Back to Incidents" at bounding box center [538, 285] width 99 height 14
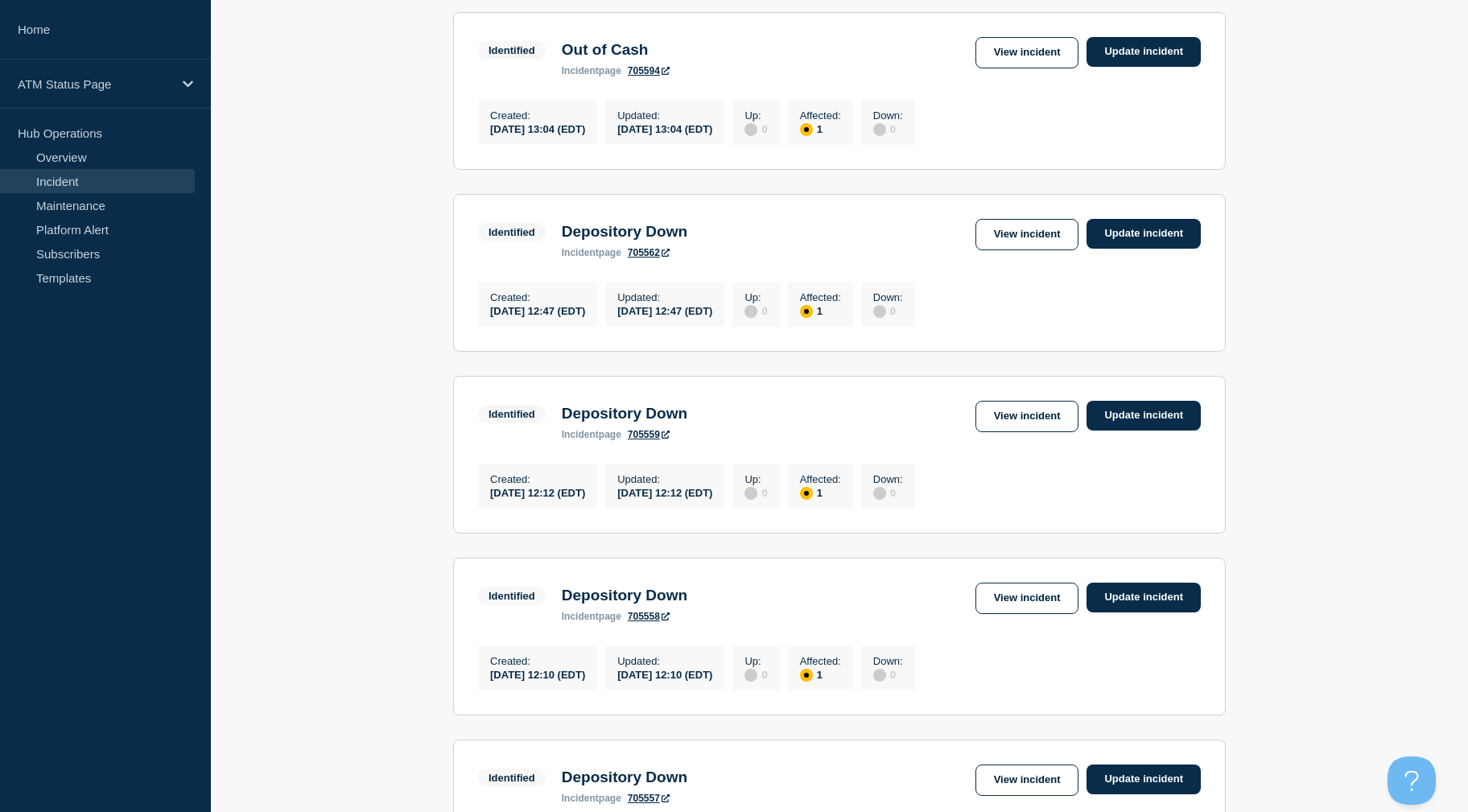
scroll to position [1599, 0]
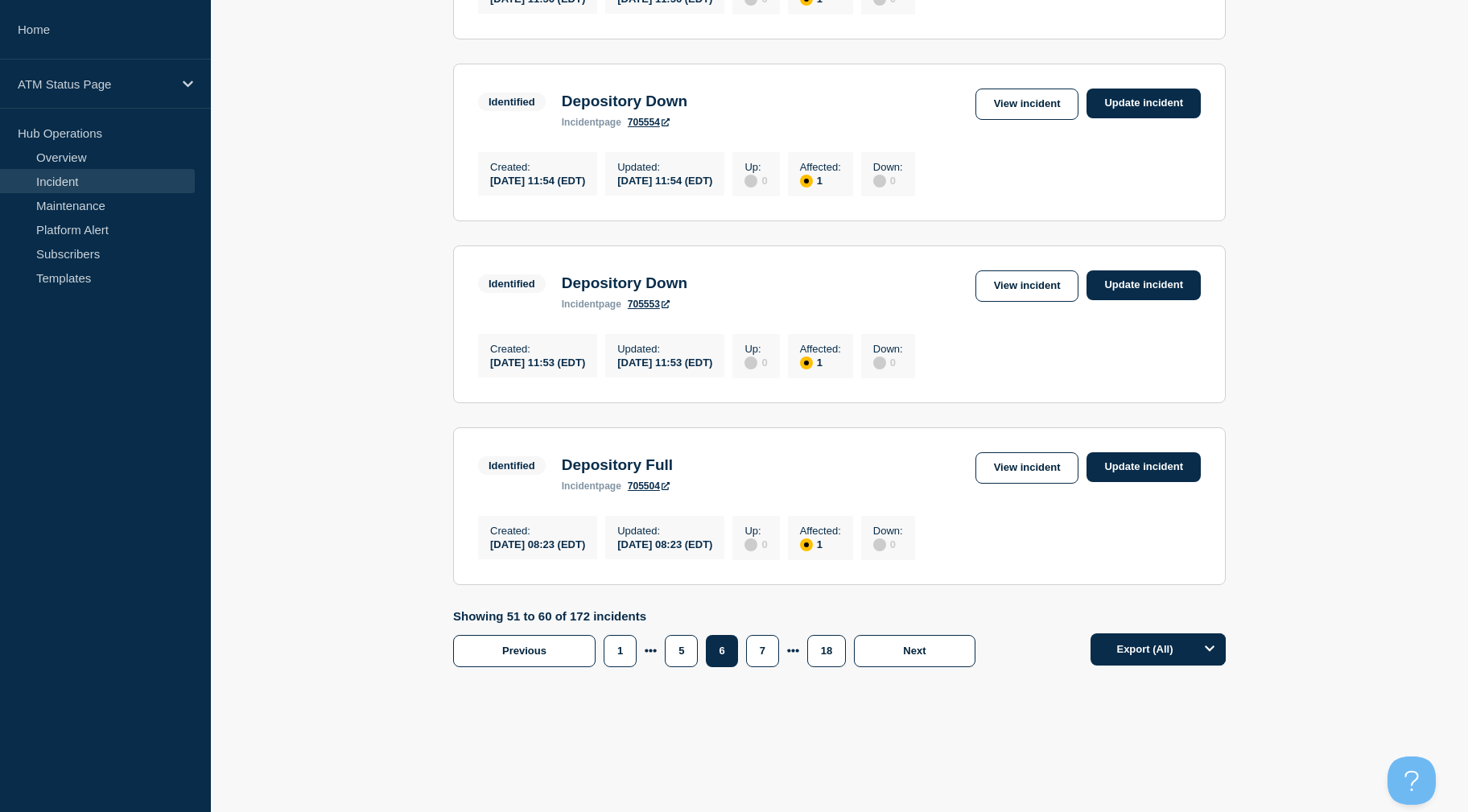
drag, startPoint x: 391, startPoint y: 305, endPoint x: 374, endPoint y: 551, distance: 246.6
click at [762, 649] on button "7" at bounding box center [762, 651] width 33 height 32
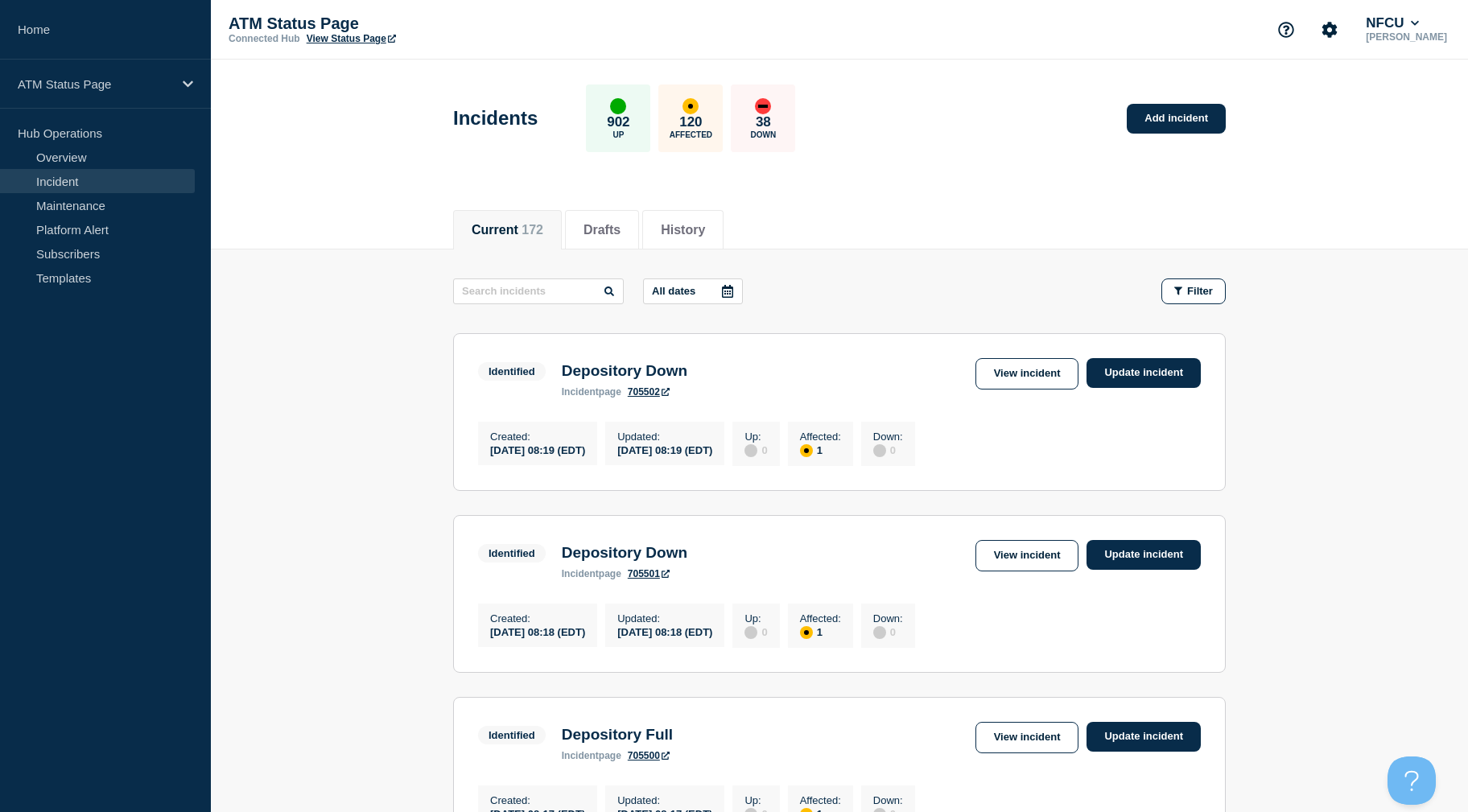
drag, startPoint x: 1342, startPoint y: 394, endPoint x: 1344, endPoint y: 165, distance: 229.0
click at [1041, 362] on link "View incident" at bounding box center [1027, 374] width 104 height 31
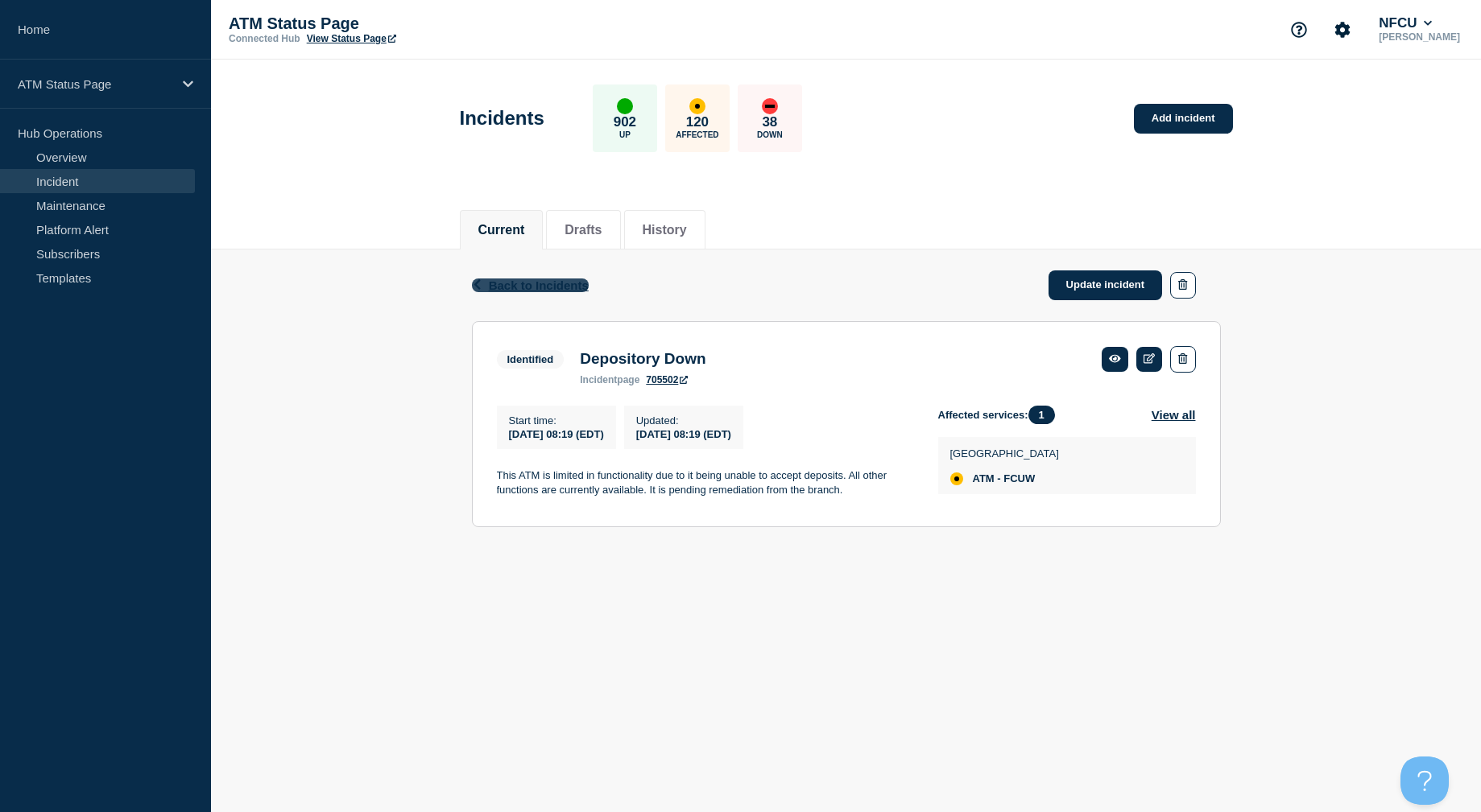
click at [538, 287] on span "Back to Incidents" at bounding box center [538, 285] width 99 height 14
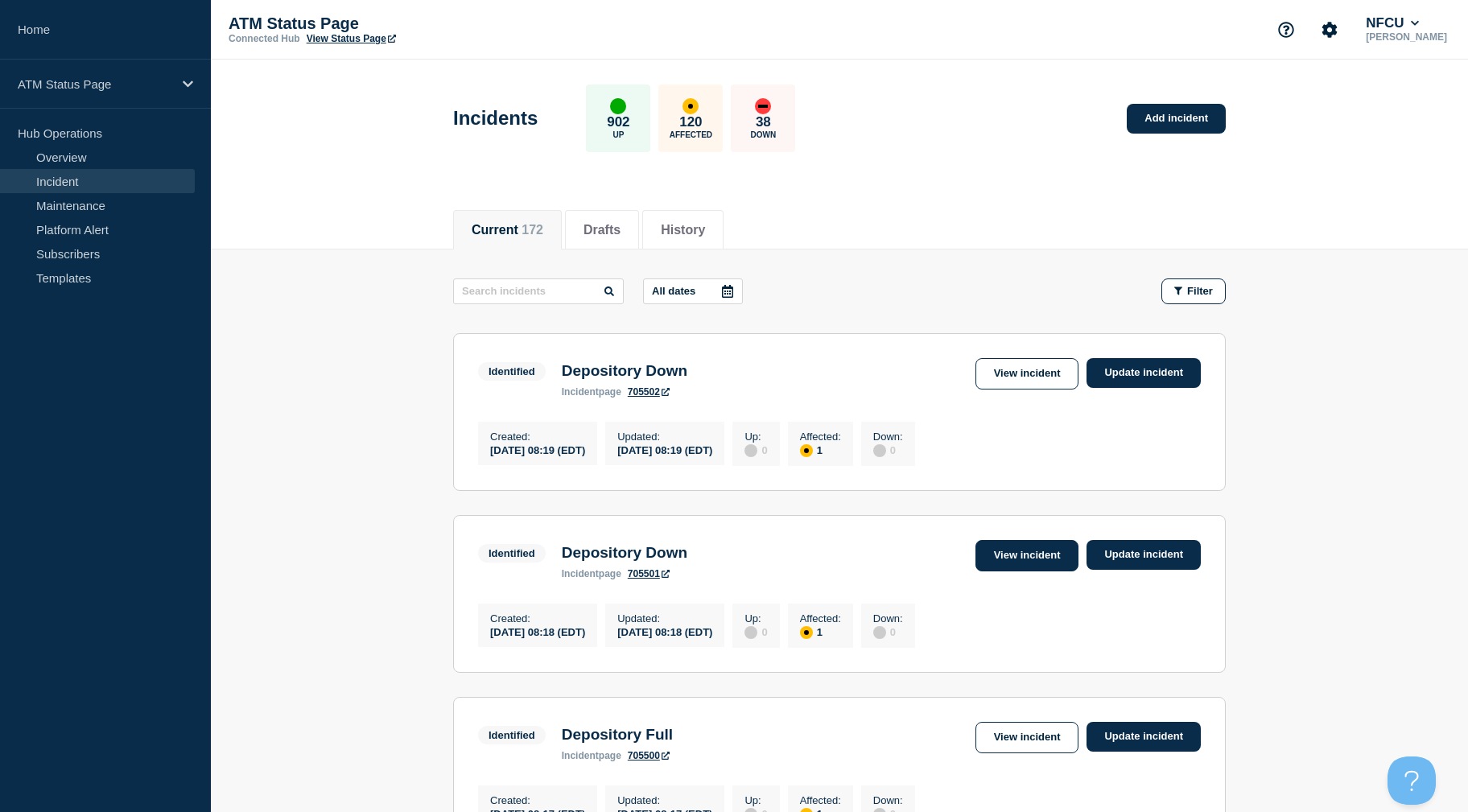
click at [1007, 569] on link "View incident" at bounding box center [1027, 556] width 104 height 31
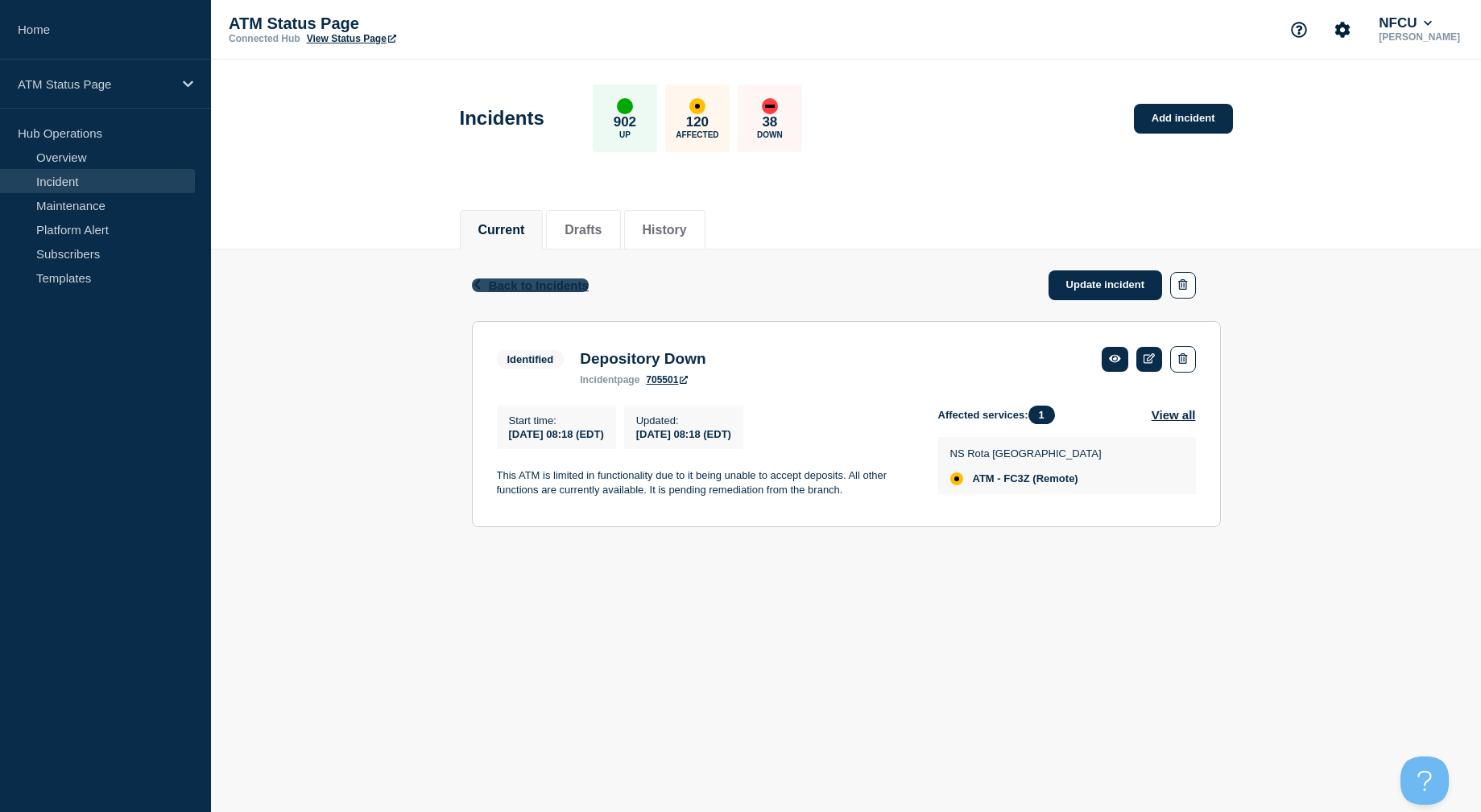
click at [495, 286] on span "Back to Incidents" at bounding box center [538, 285] width 99 height 14
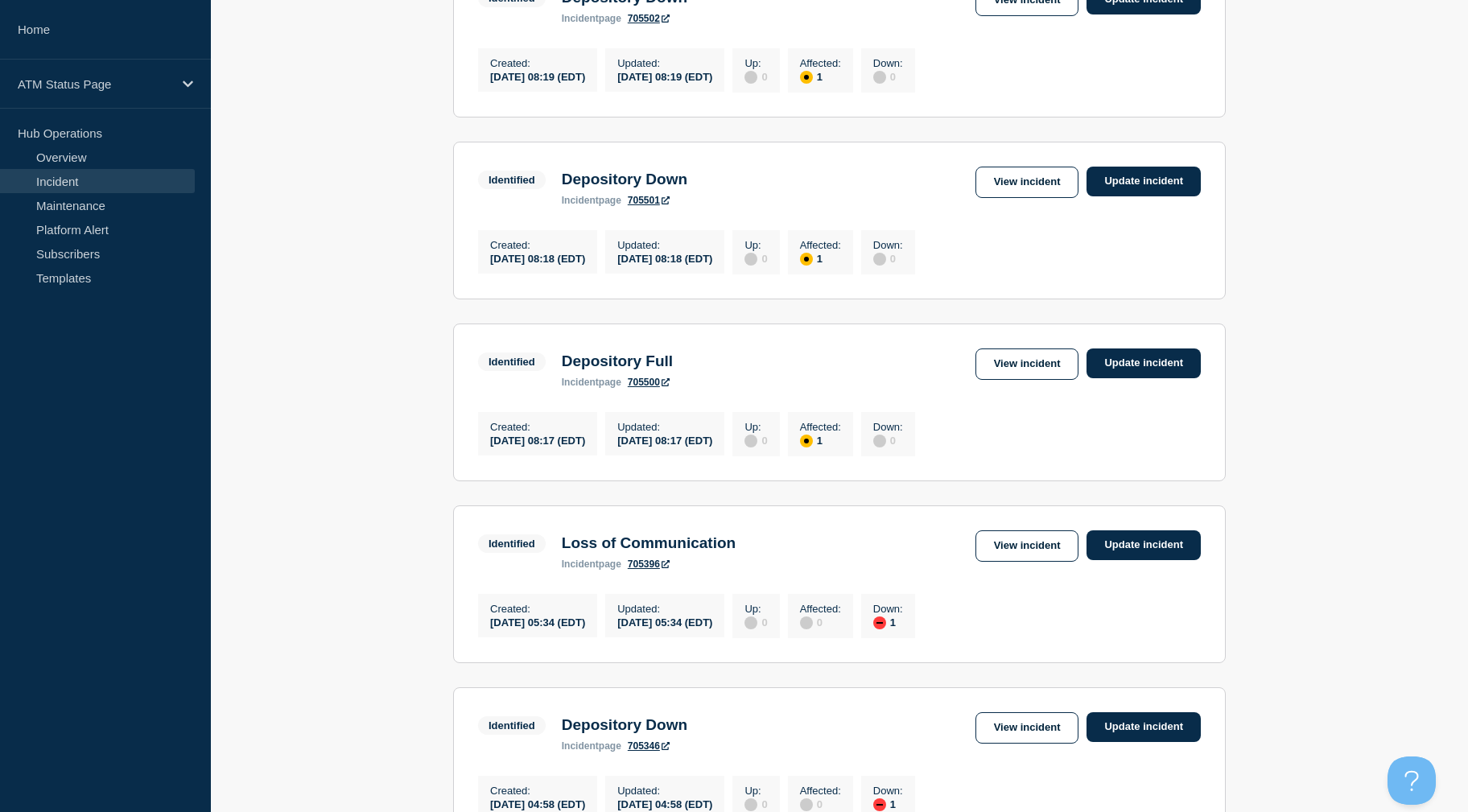
drag, startPoint x: 401, startPoint y: 402, endPoint x: 403, endPoint y: 463, distance: 61.0
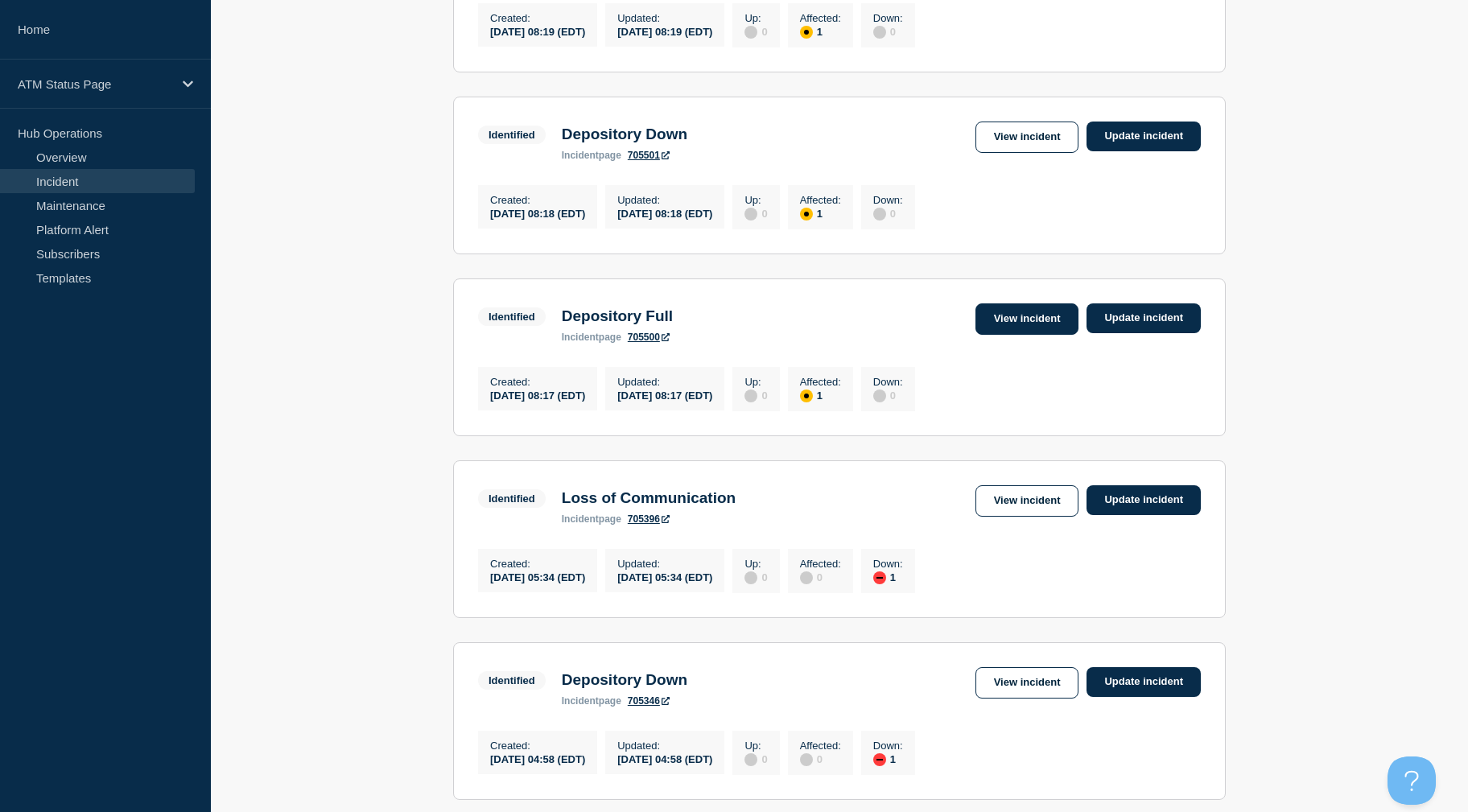
click at [1019, 334] on link "View incident" at bounding box center [1027, 319] width 104 height 31
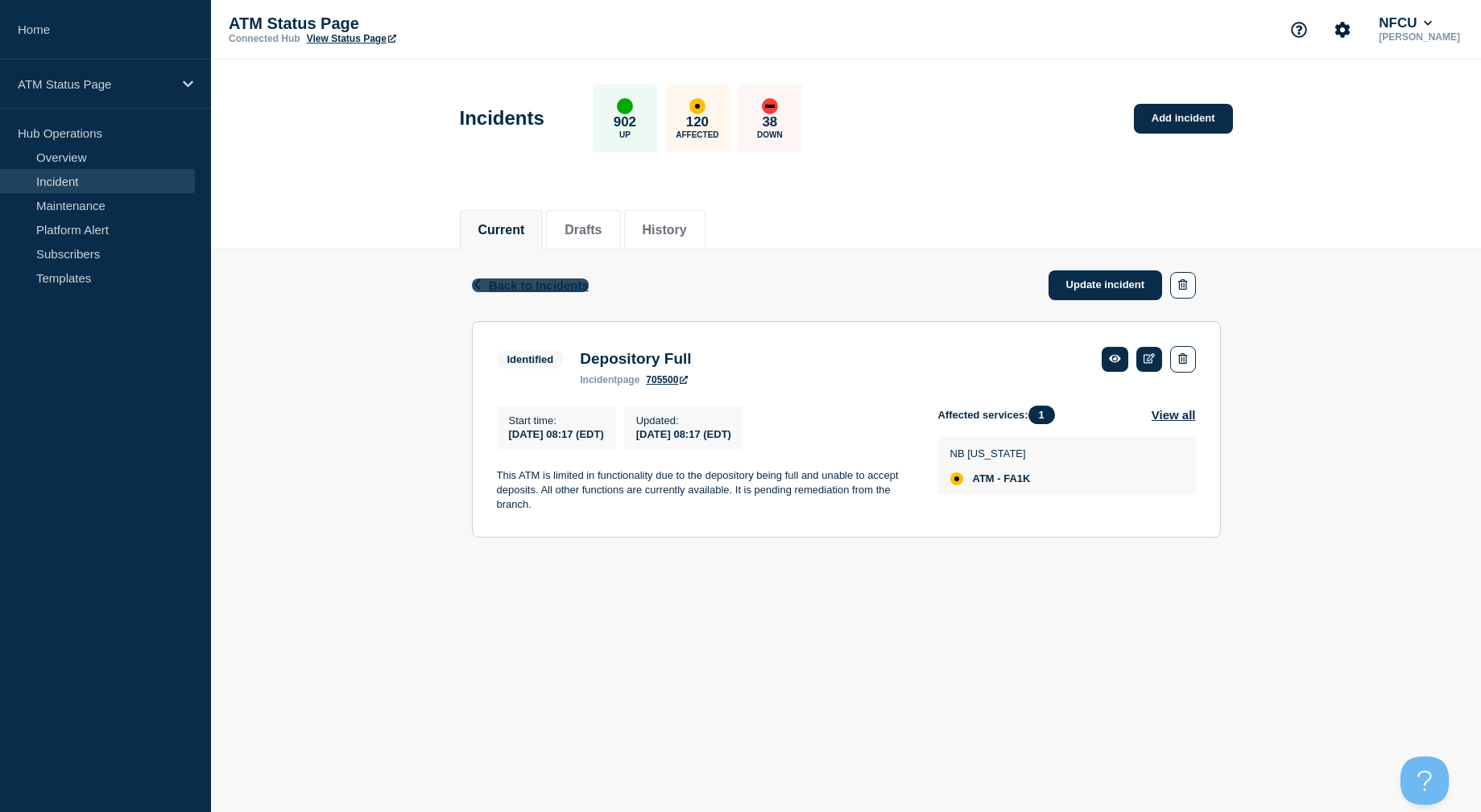
click at [520, 290] on span "Back to Incidents" at bounding box center [538, 285] width 99 height 14
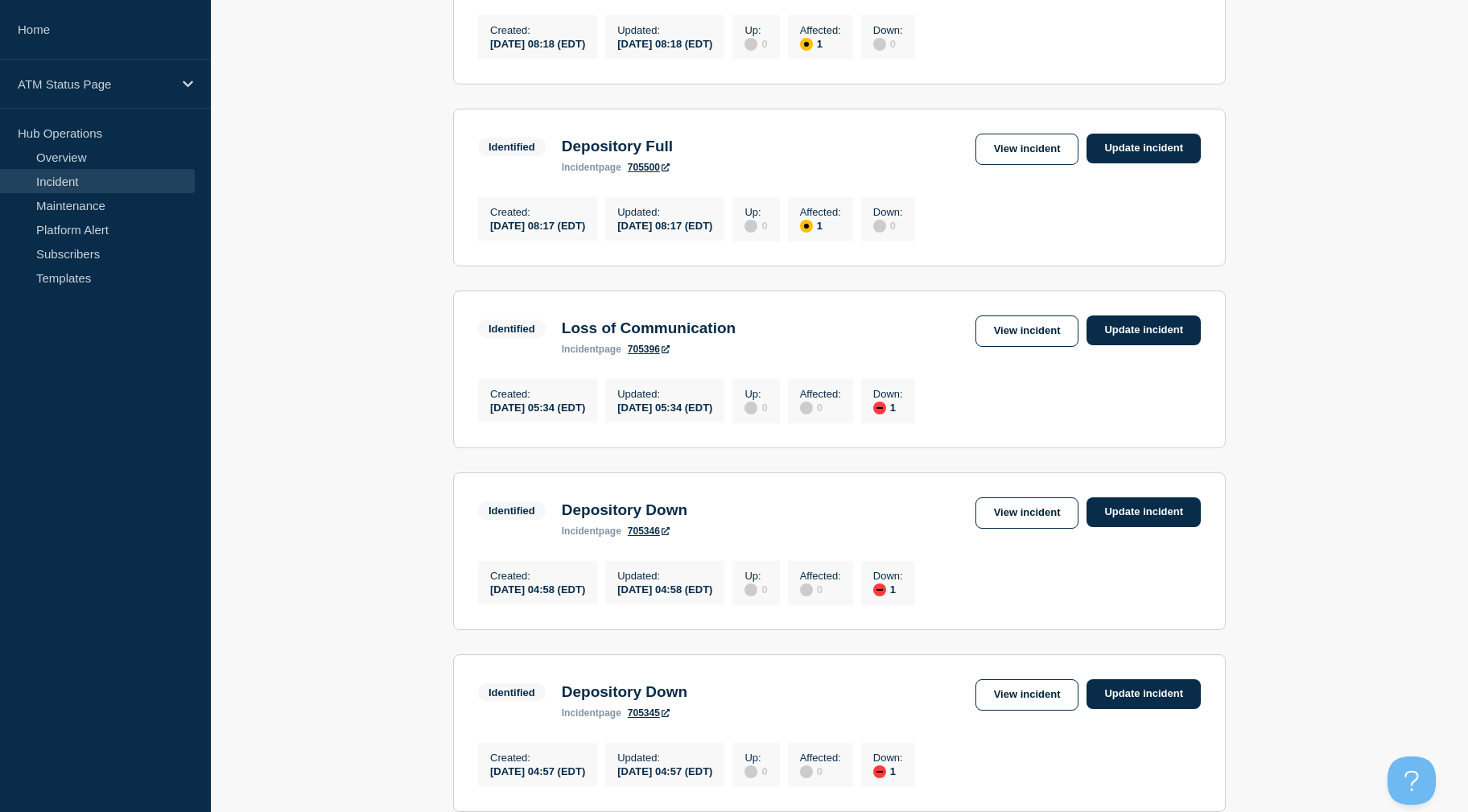
drag, startPoint x: 357, startPoint y: 359, endPoint x: 348, endPoint y: 416, distance: 57.7
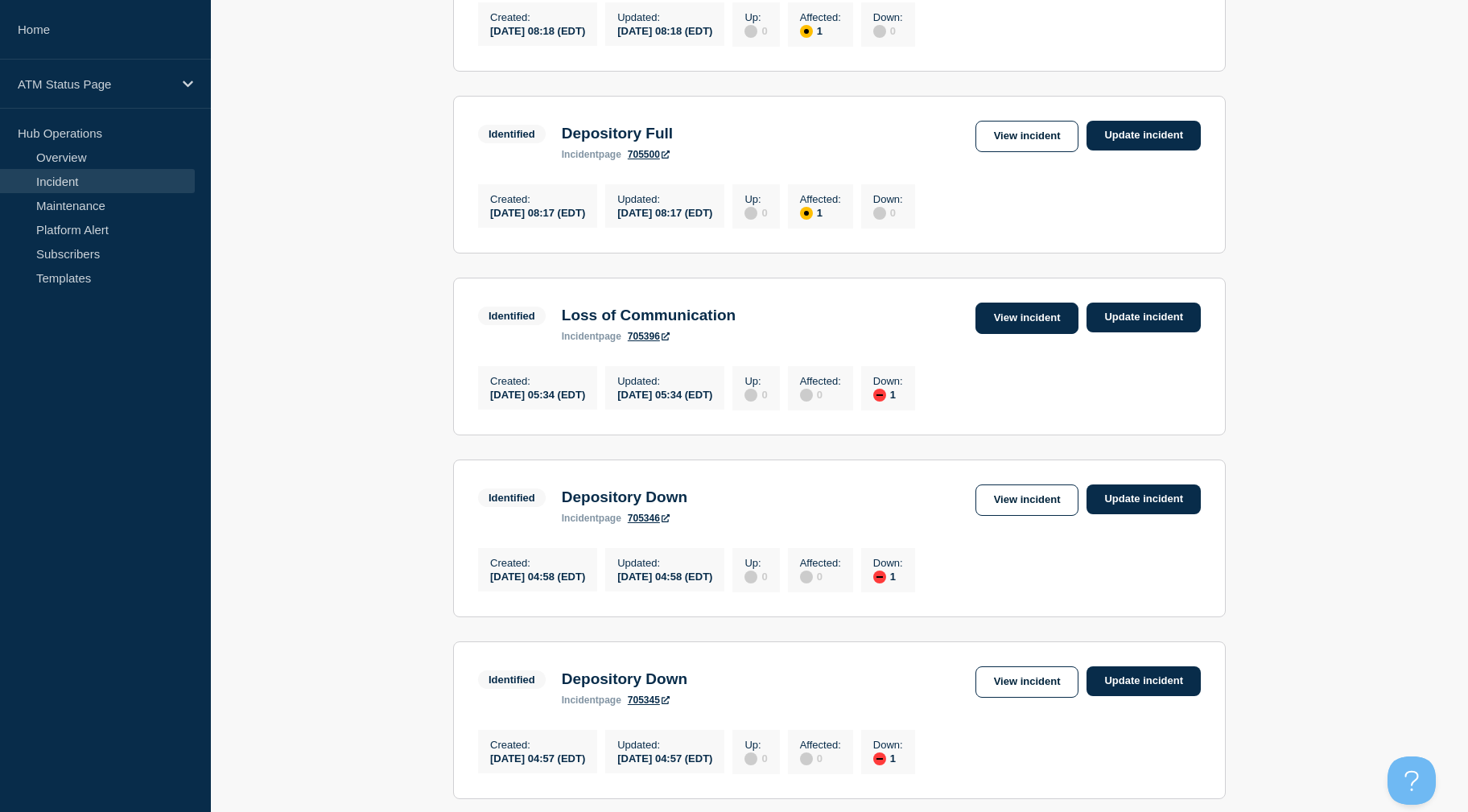
click at [1031, 334] on link "View incident" at bounding box center [1027, 318] width 104 height 31
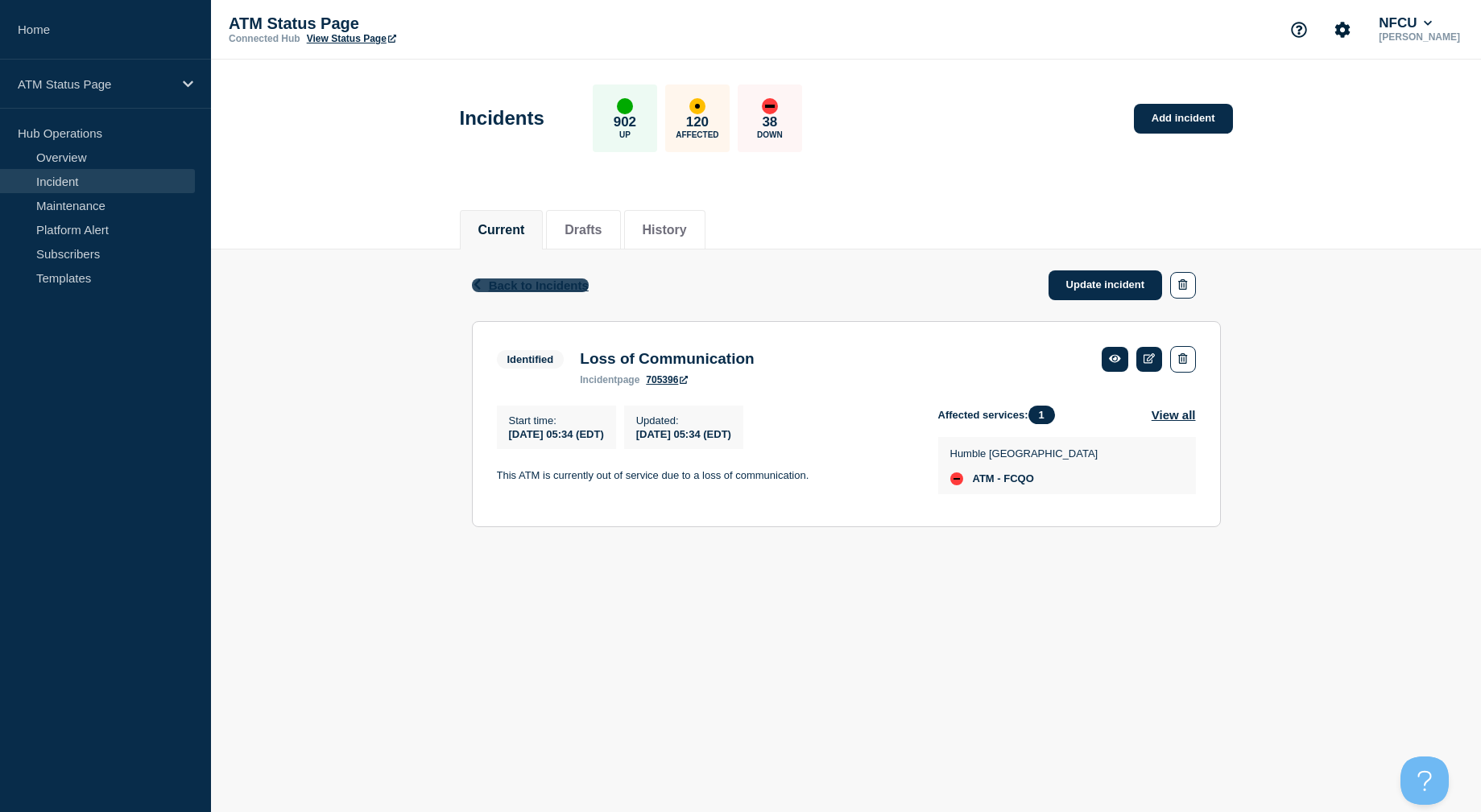
click at [529, 288] on span "Back to Incidents" at bounding box center [538, 285] width 99 height 14
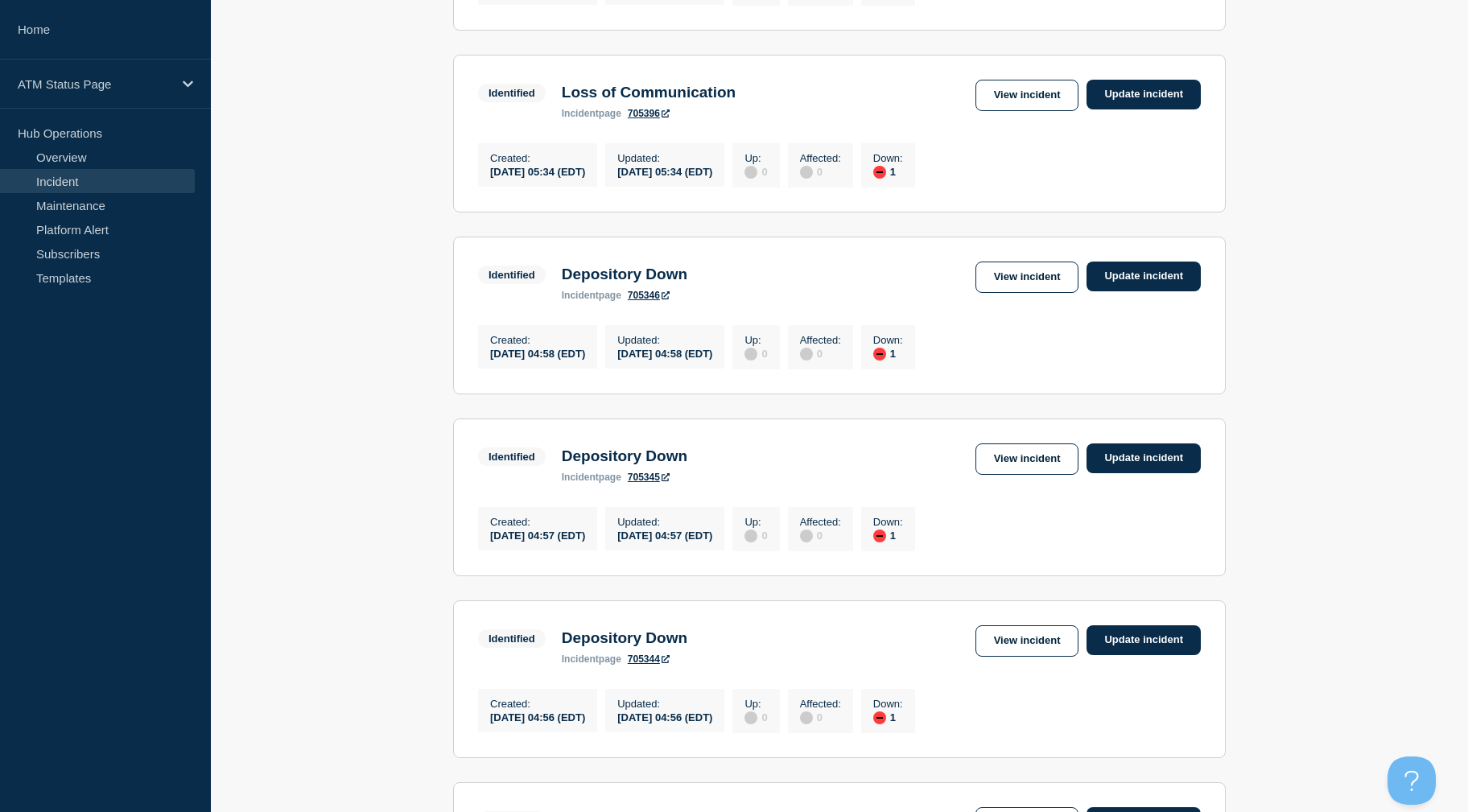
drag, startPoint x: 376, startPoint y: 378, endPoint x: 364, endPoint y: 431, distance: 54.3
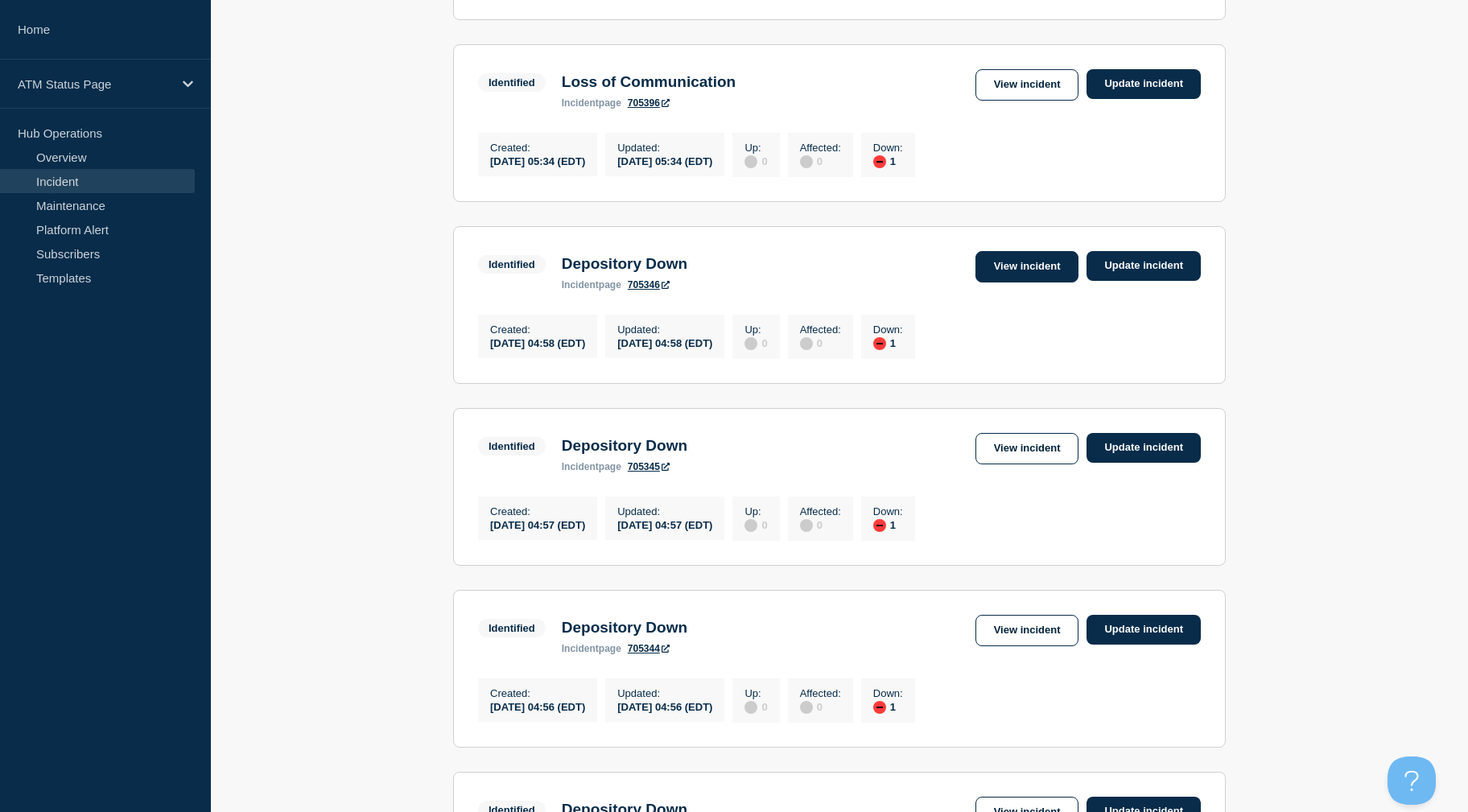
click at [1021, 277] on link "View incident" at bounding box center [1027, 267] width 104 height 31
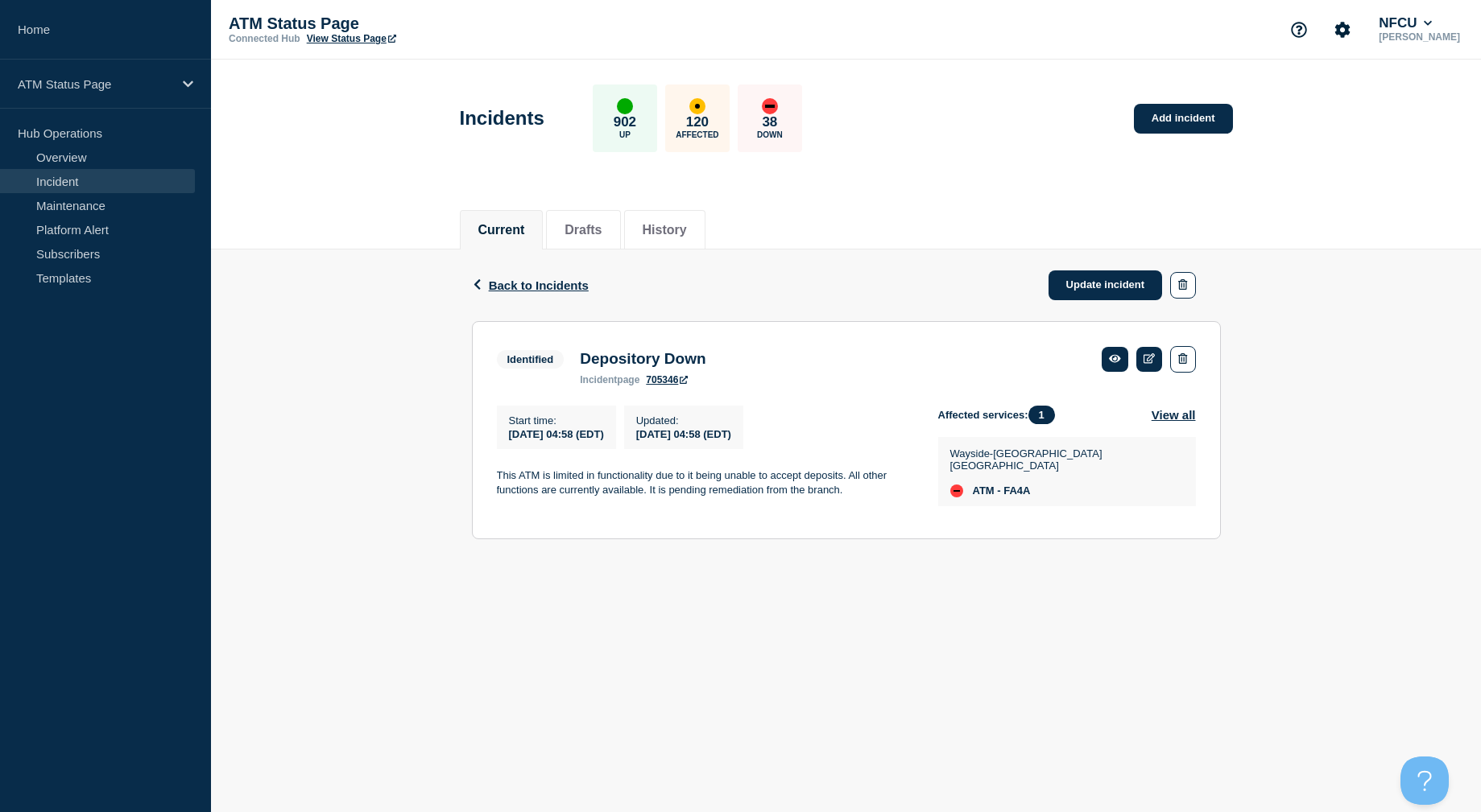
click at [824, 296] on div "Back Back to Incidents Update incident" at bounding box center [847, 285] width 749 height 72
click at [1113, 289] on link "Update incident" at bounding box center [1105, 285] width 114 height 30
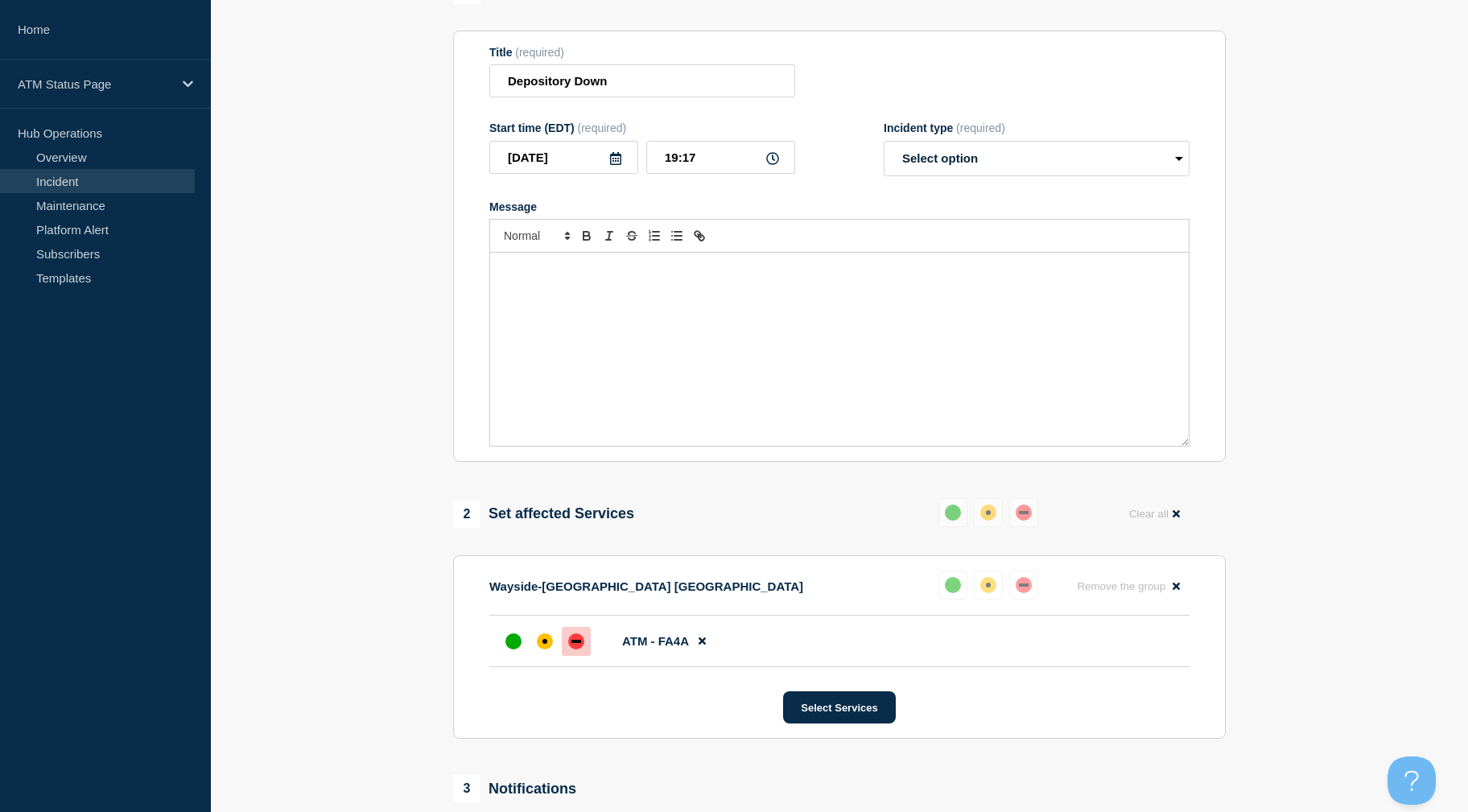
scroll to position [242, 0]
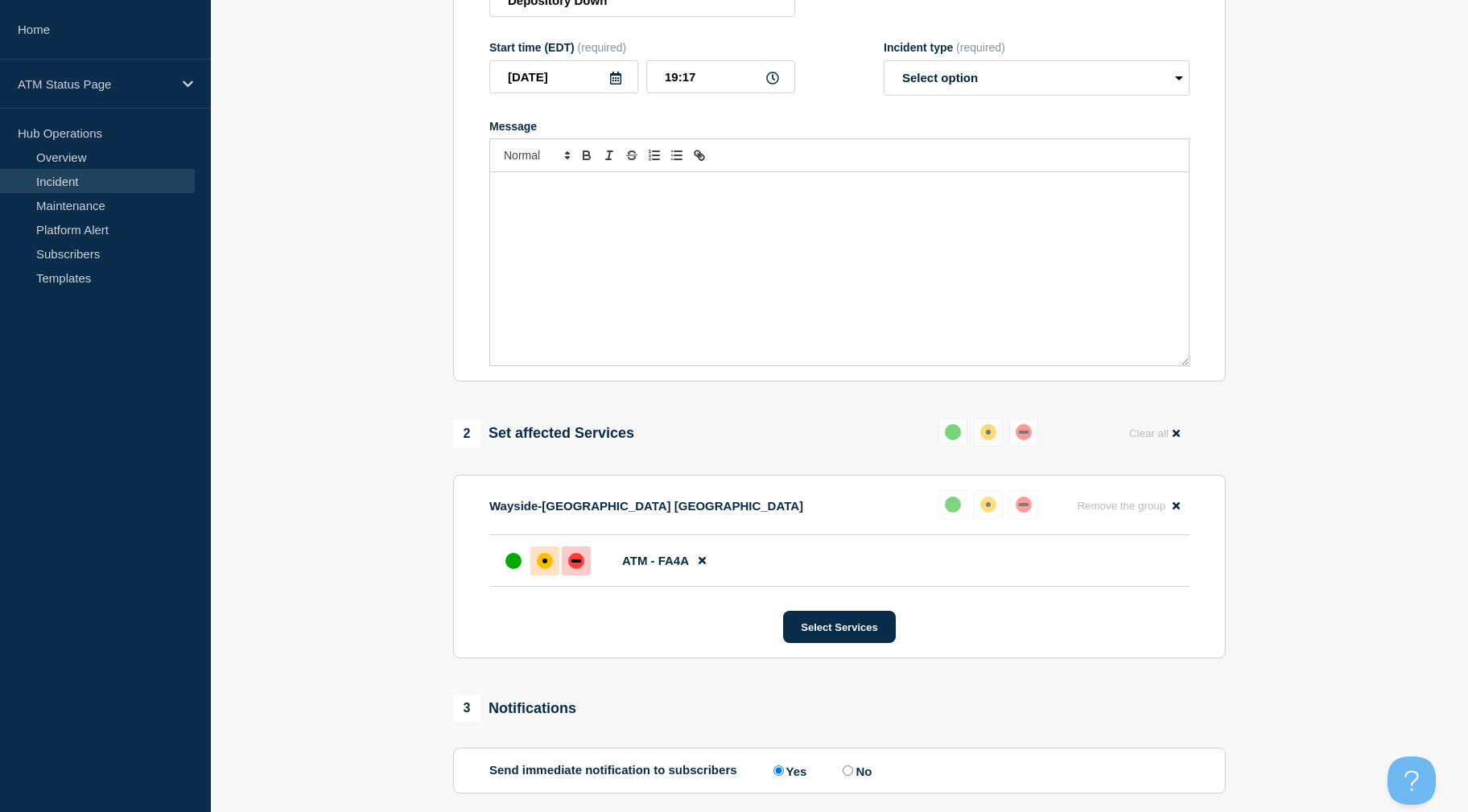
click at [532, 563] on div at bounding box center [544, 561] width 29 height 29
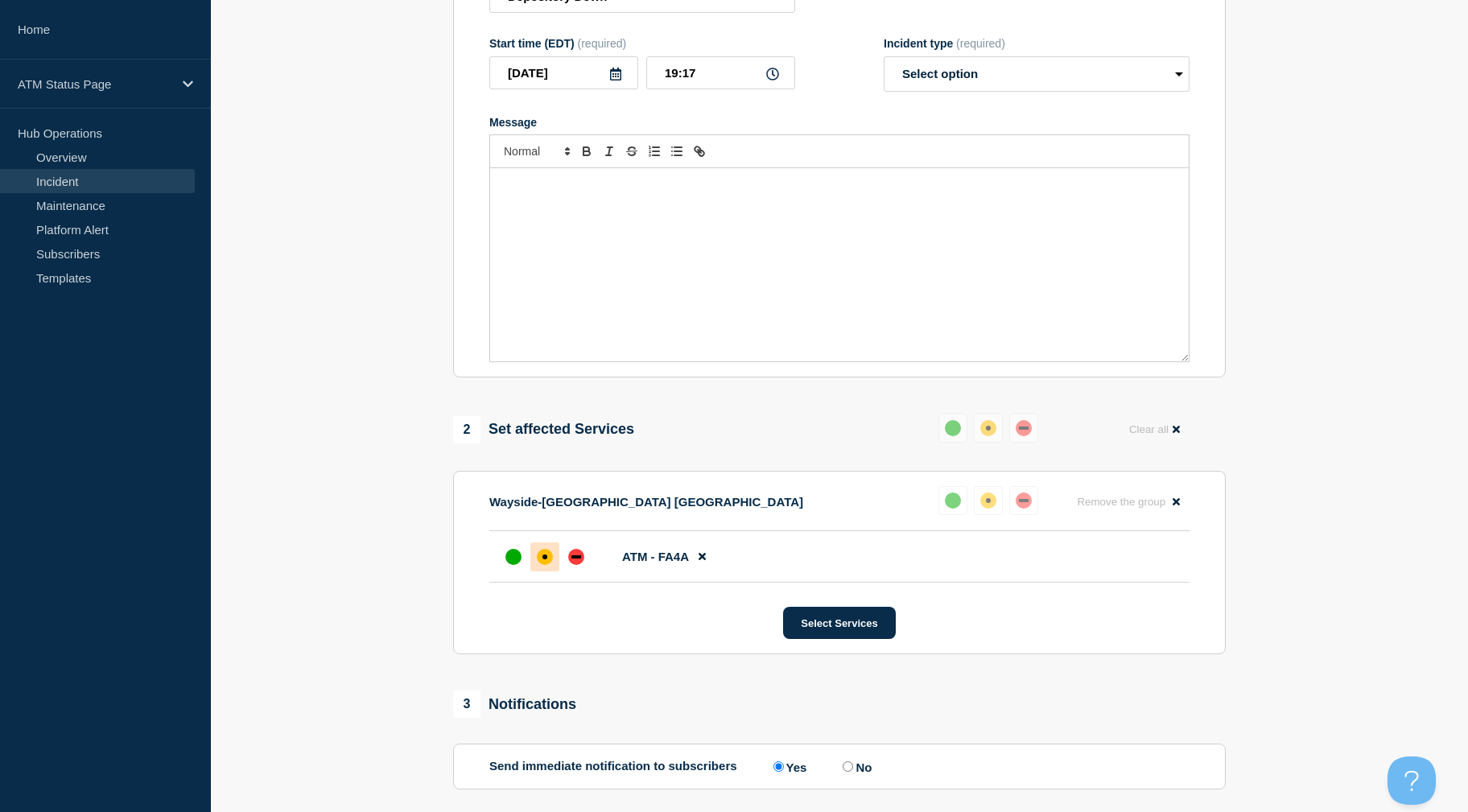
scroll to position [495, 0]
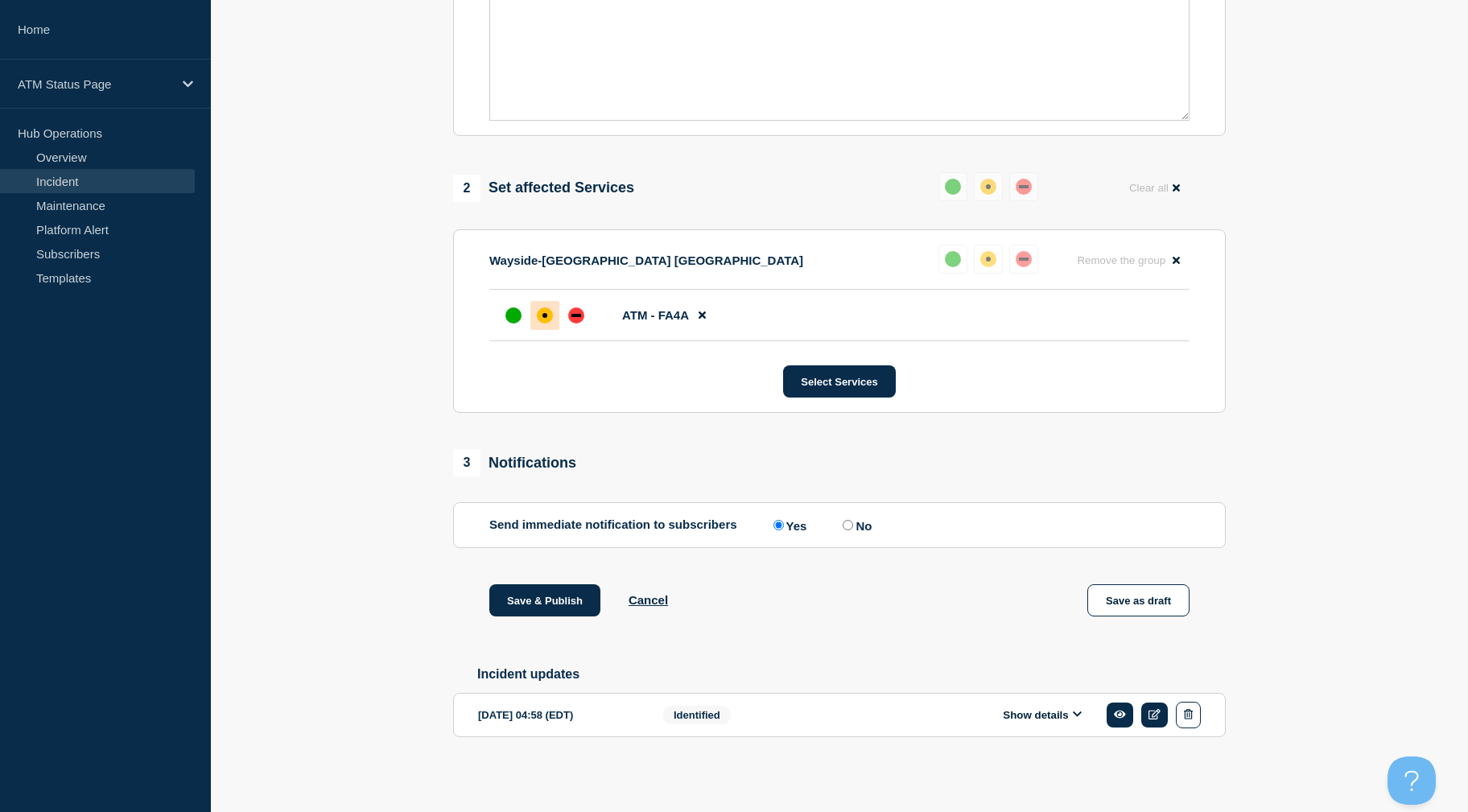
drag, startPoint x: 380, startPoint y: 513, endPoint x: 385, endPoint y: 699, distance: 186.1
click at [538, 600] on button "Save & Publish" at bounding box center [544, 600] width 111 height 32
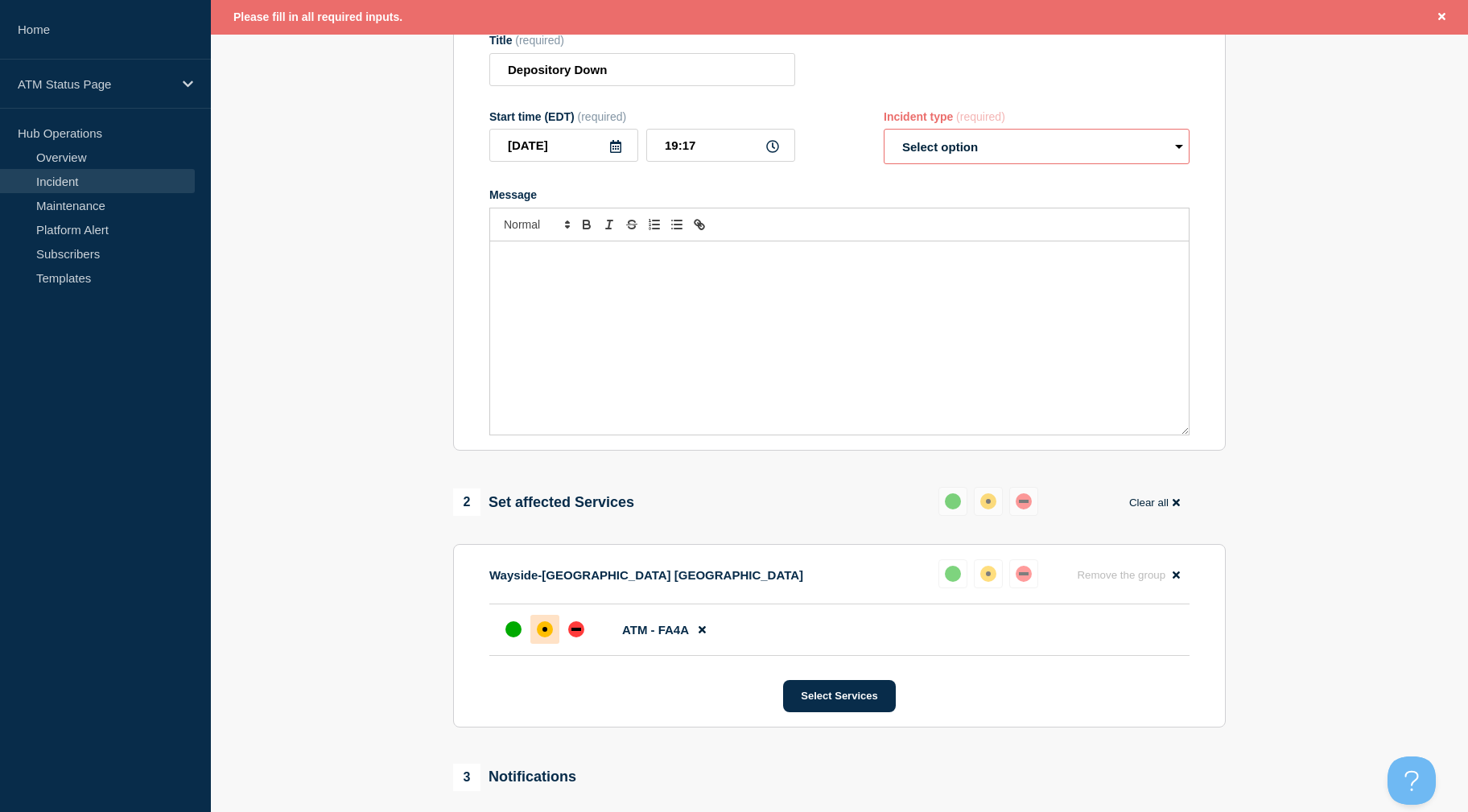
scroll to position [0, 0]
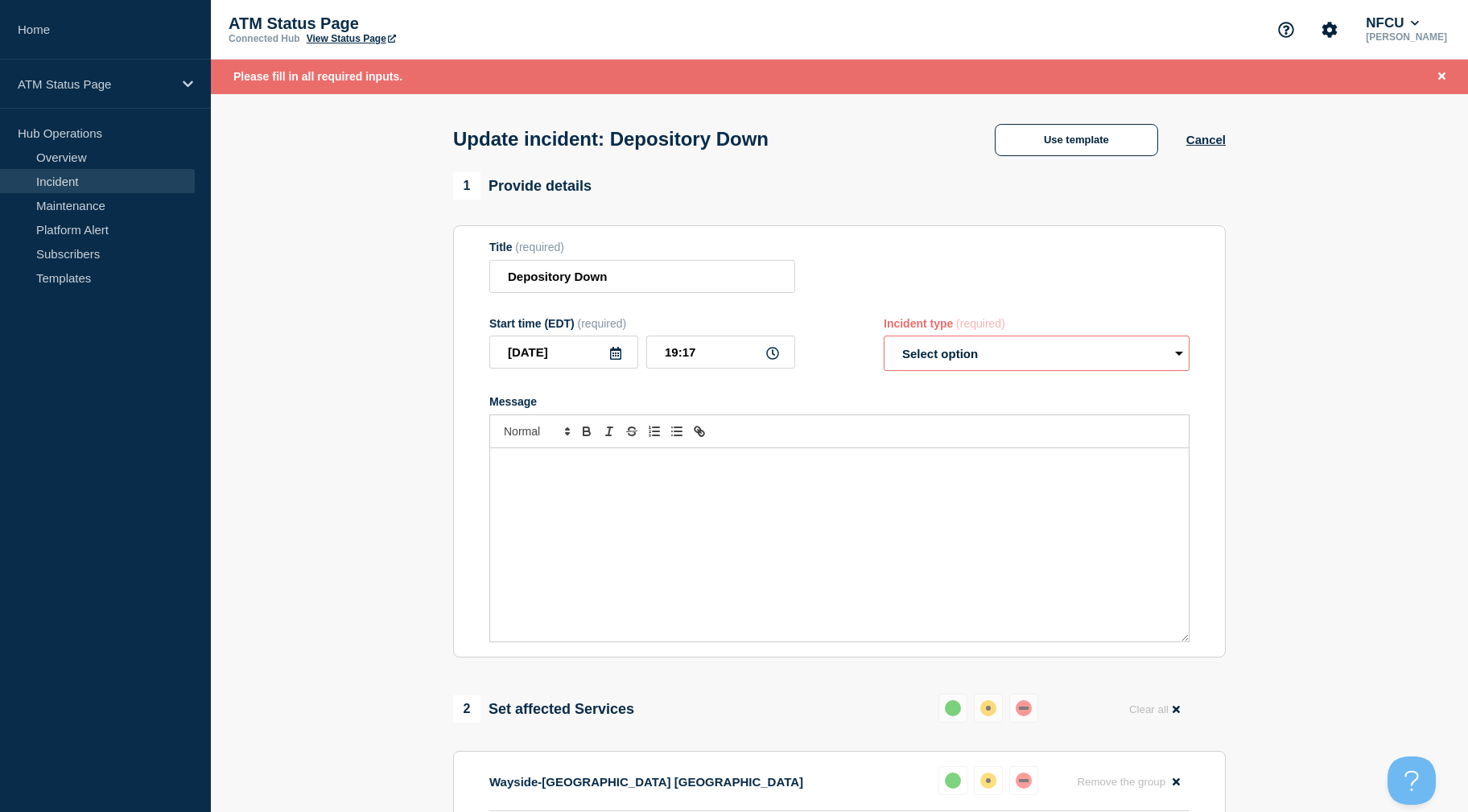
click at [1091, 352] on select "Select option Investigating Identified Monitoring Resolved" at bounding box center [1036, 353] width 306 height 36
click at [884, 339] on select "Select option Investigating Identified Monitoring Resolved" at bounding box center [1036, 353] width 306 height 36
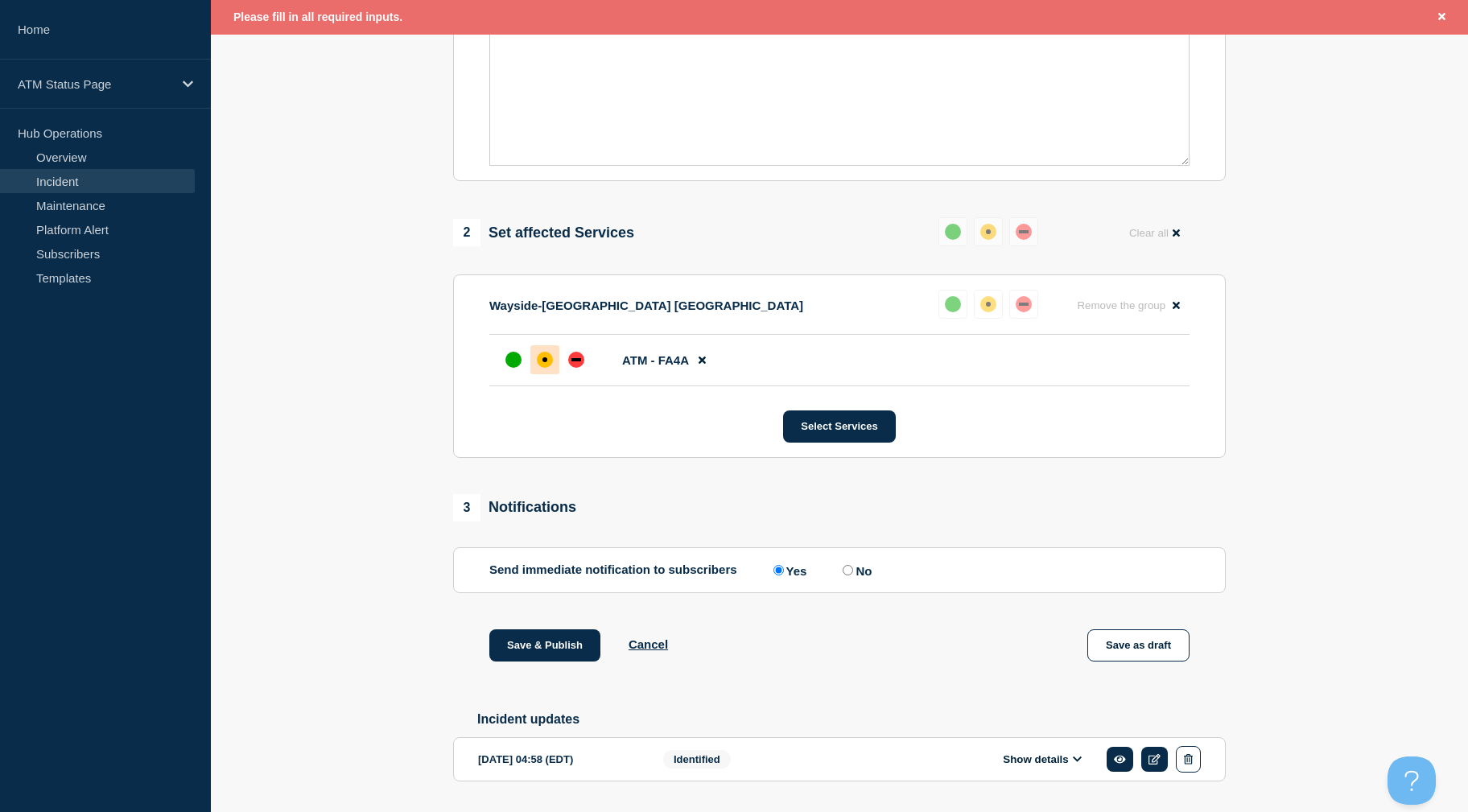
scroll to position [529, 0]
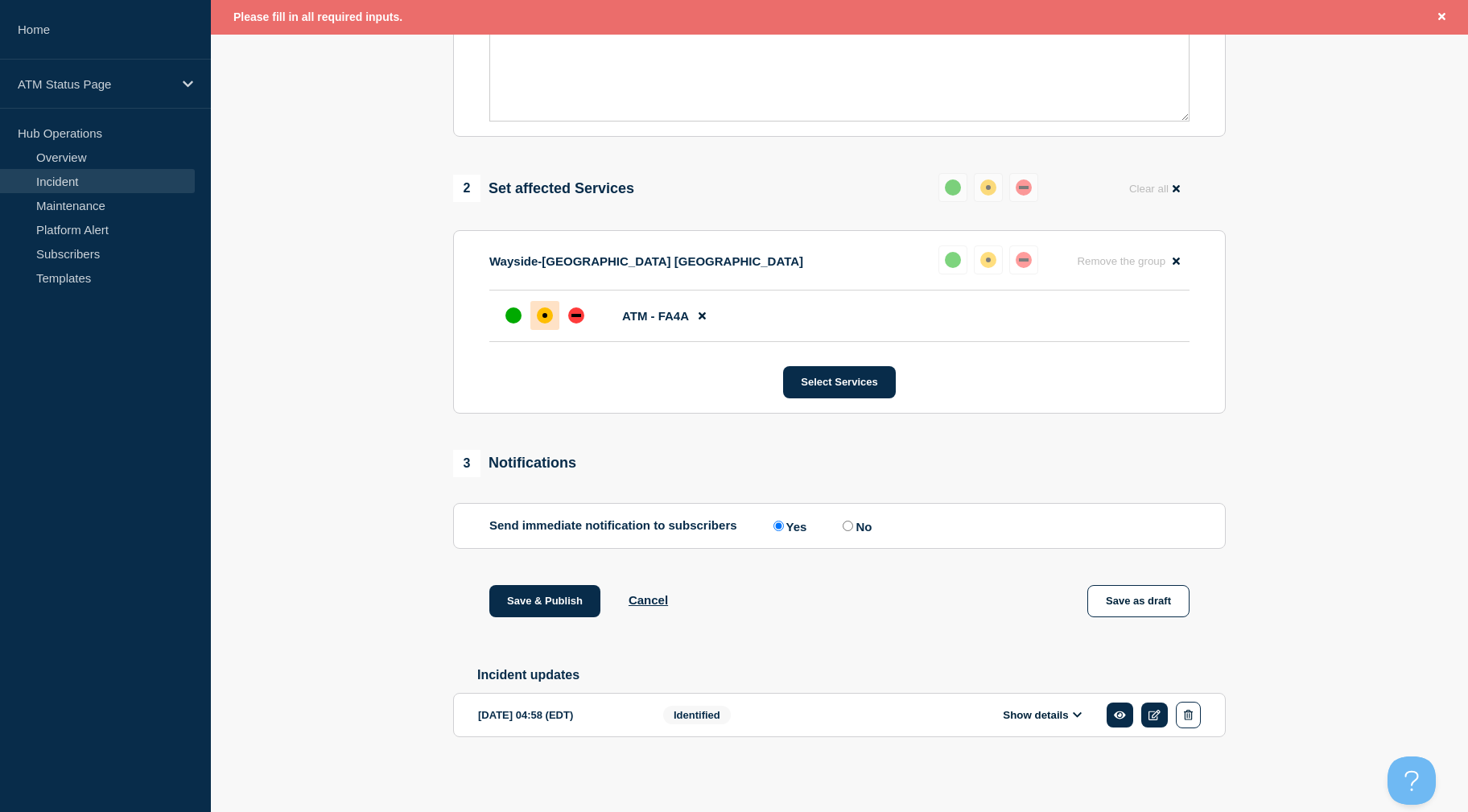
drag, startPoint x: 359, startPoint y: 459, endPoint x: 390, endPoint y: 711, distance: 253.9
click at [529, 600] on button "Save & Publish" at bounding box center [544, 601] width 111 height 32
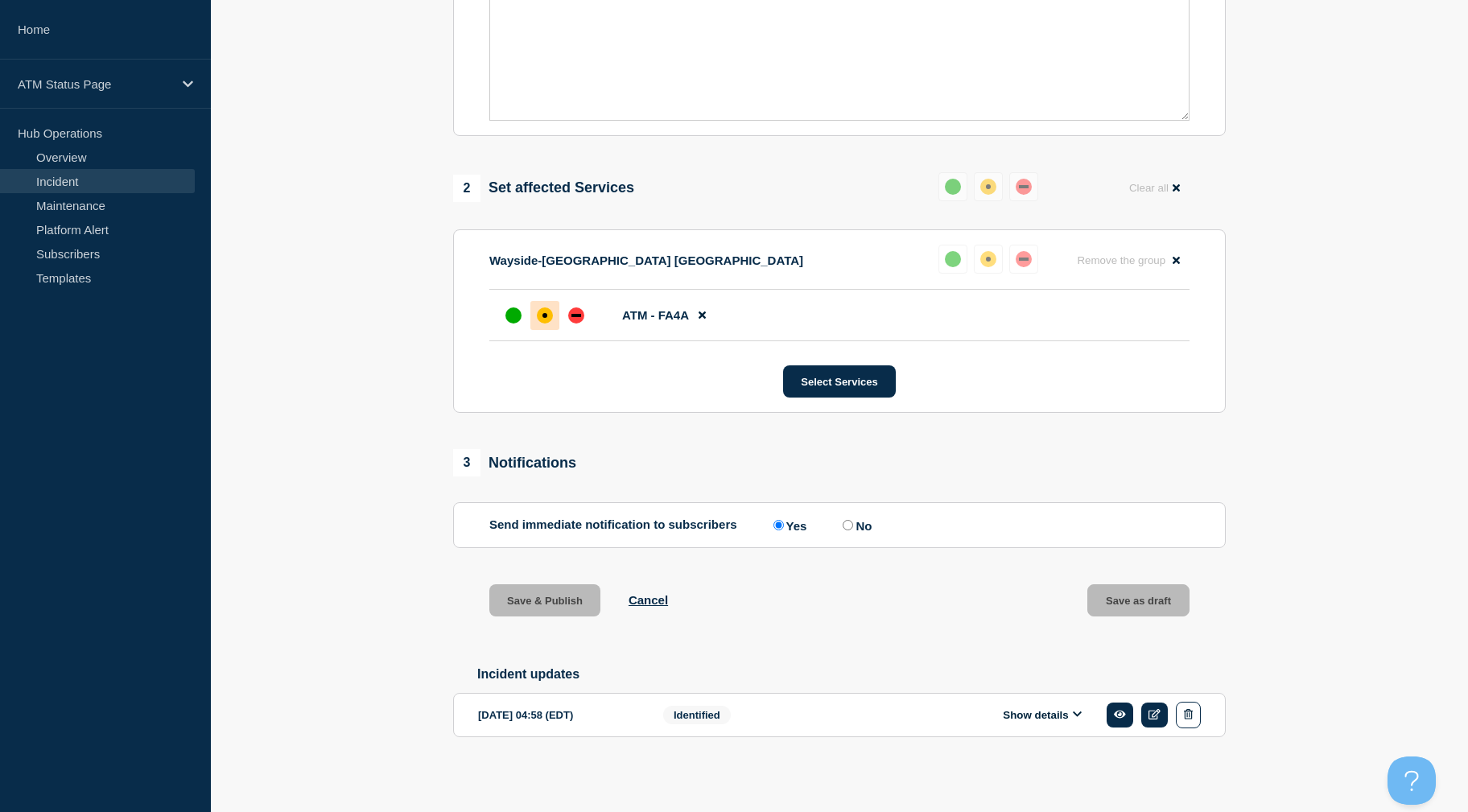
scroll to position [495, 0]
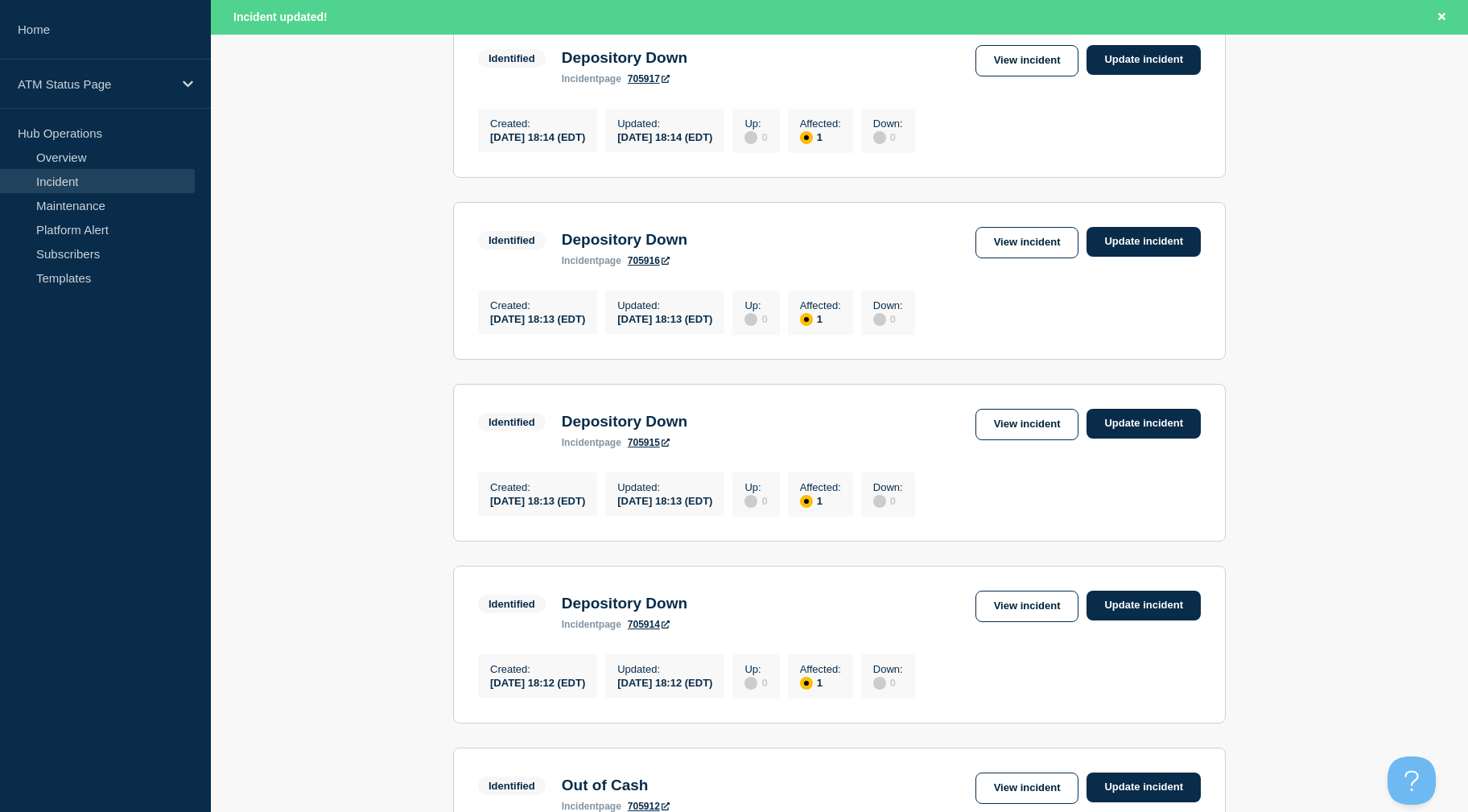
scroll to position [1633, 0]
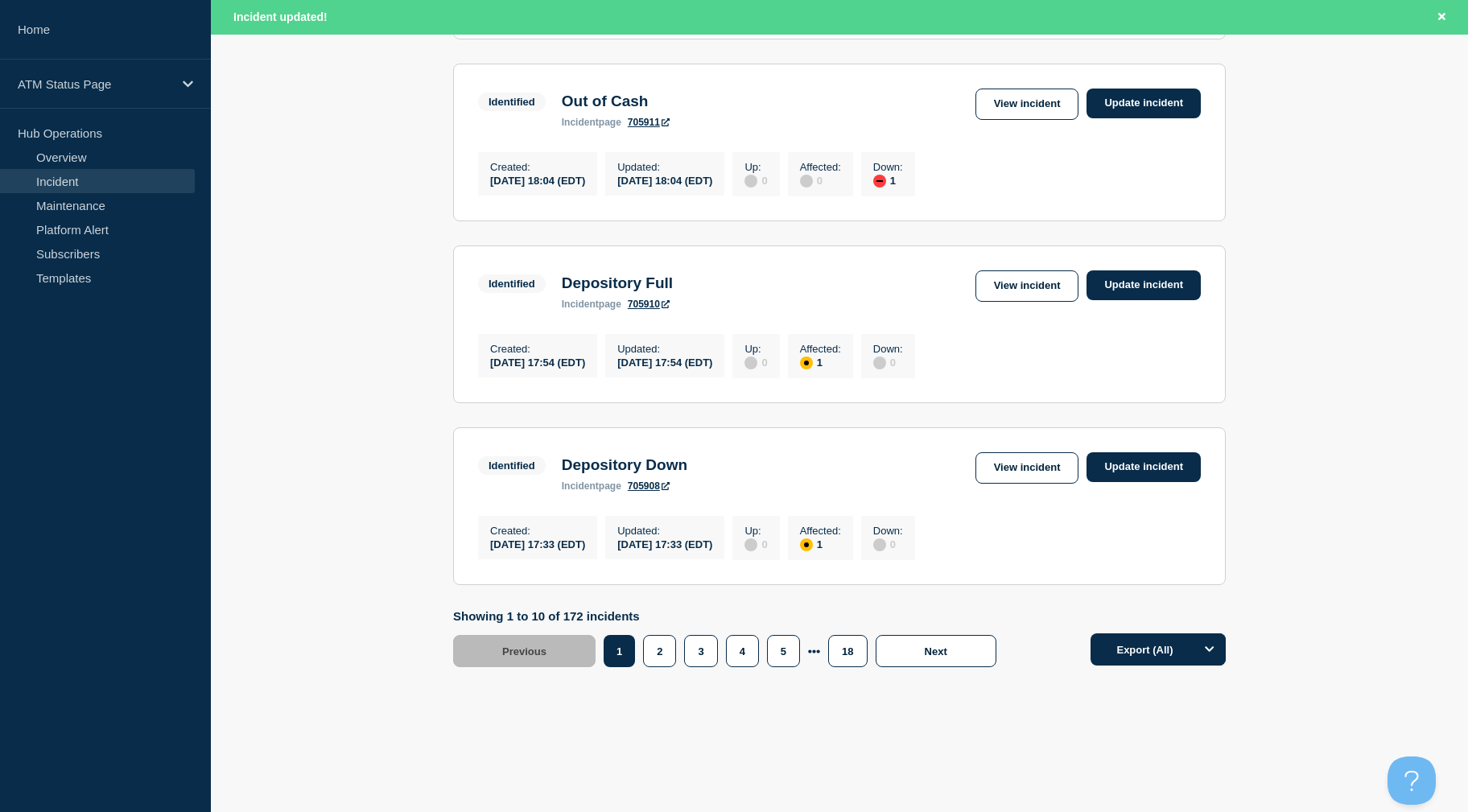
drag, startPoint x: 1401, startPoint y: 391, endPoint x: 1307, endPoint y: 665, distance: 289.7
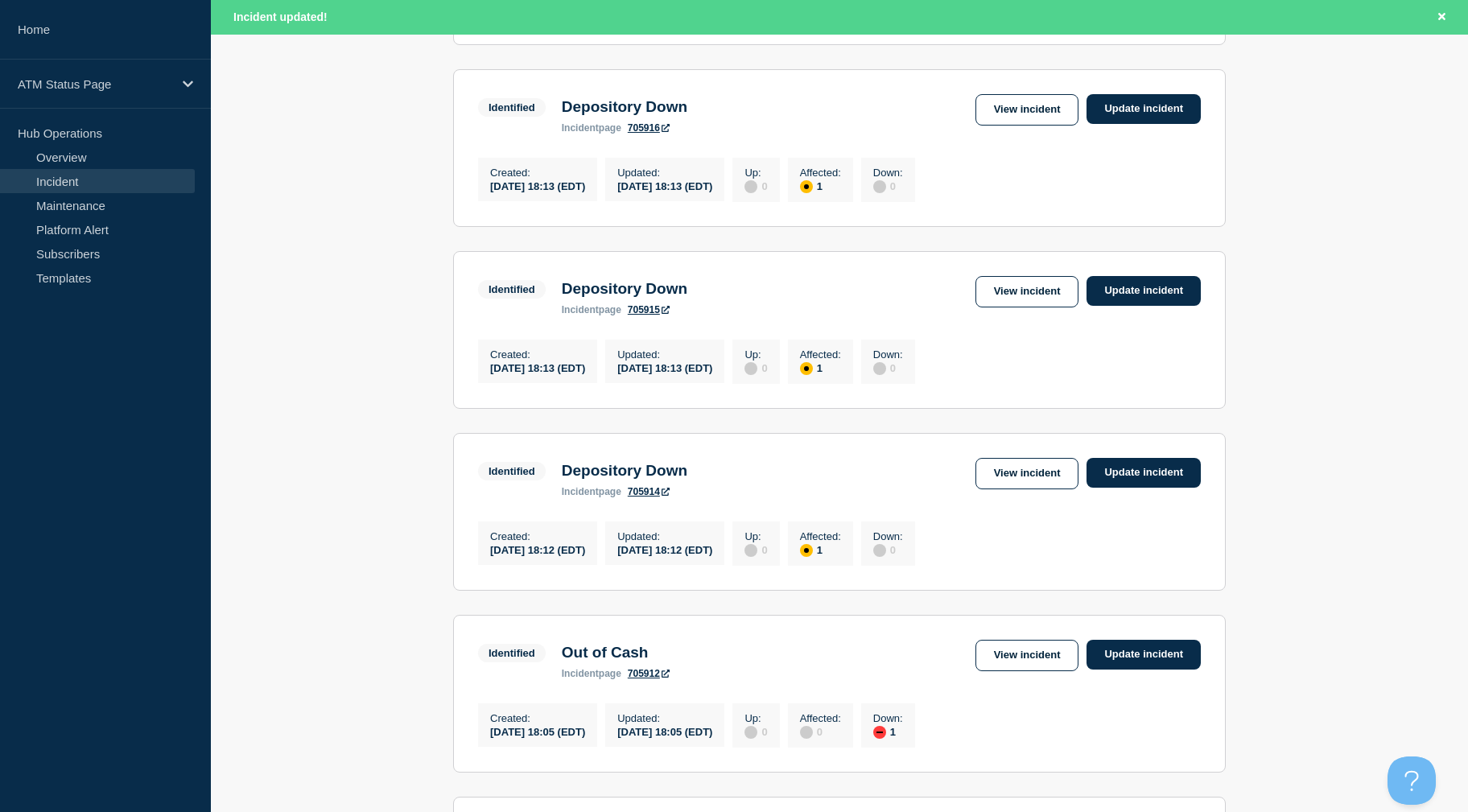
scroll to position [245, 0]
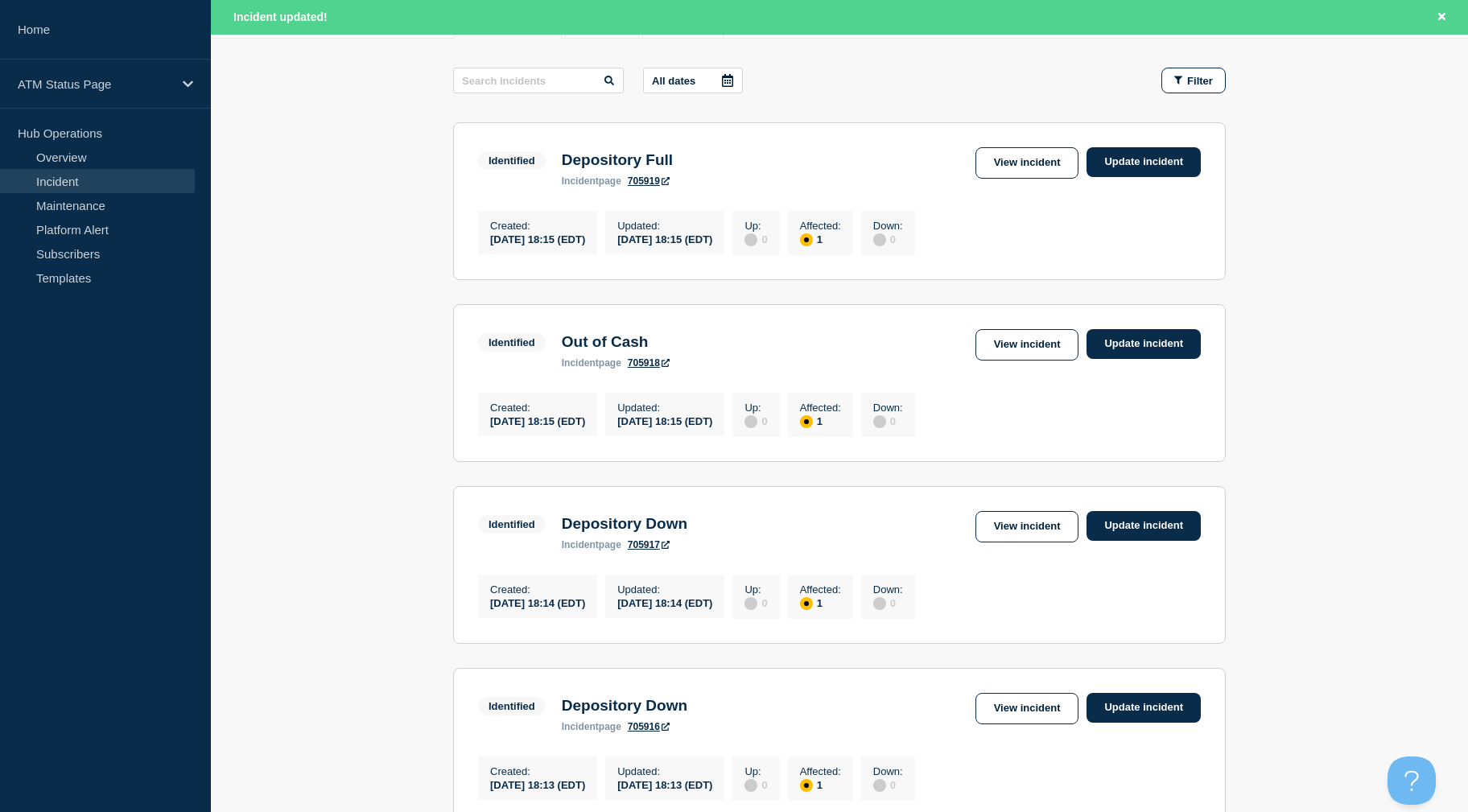
drag, startPoint x: 1269, startPoint y: 462, endPoint x: 1264, endPoint y: 314, distance: 148.1
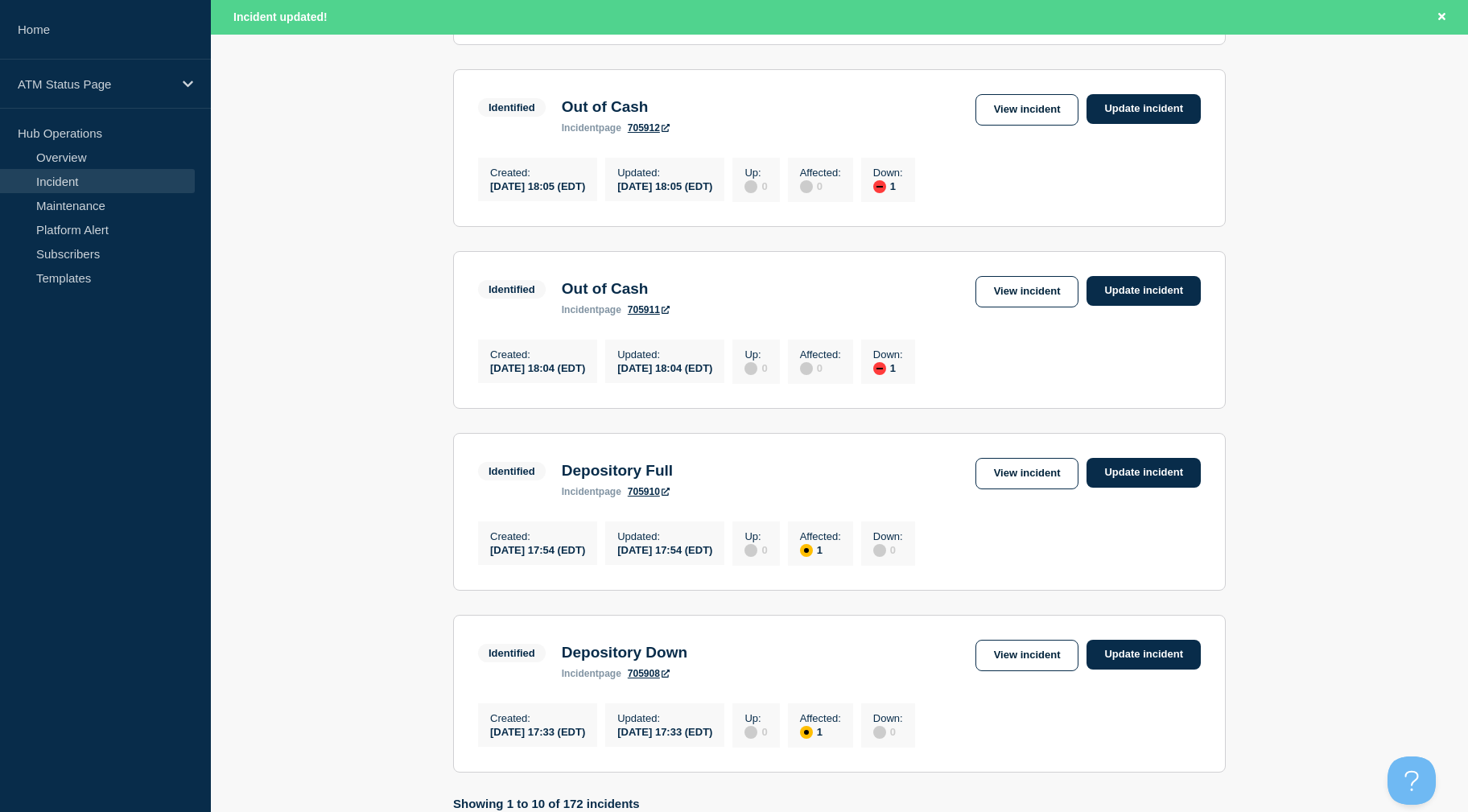
scroll to position [1633, 0]
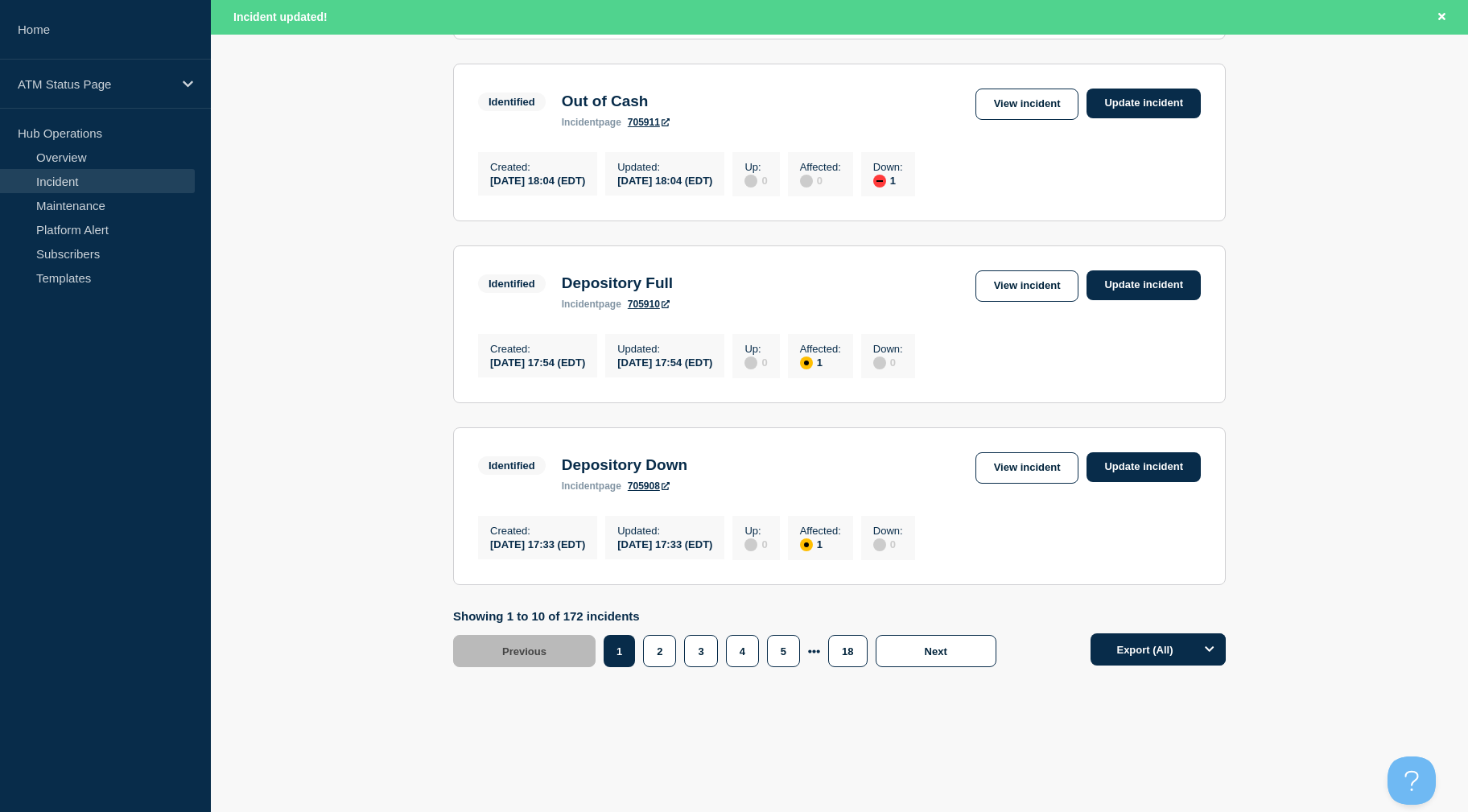
drag, startPoint x: 1279, startPoint y: 356, endPoint x: 1150, endPoint y: 515, distance: 204.7
click at [783, 651] on button "5" at bounding box center [783, 651] width 33 height 32
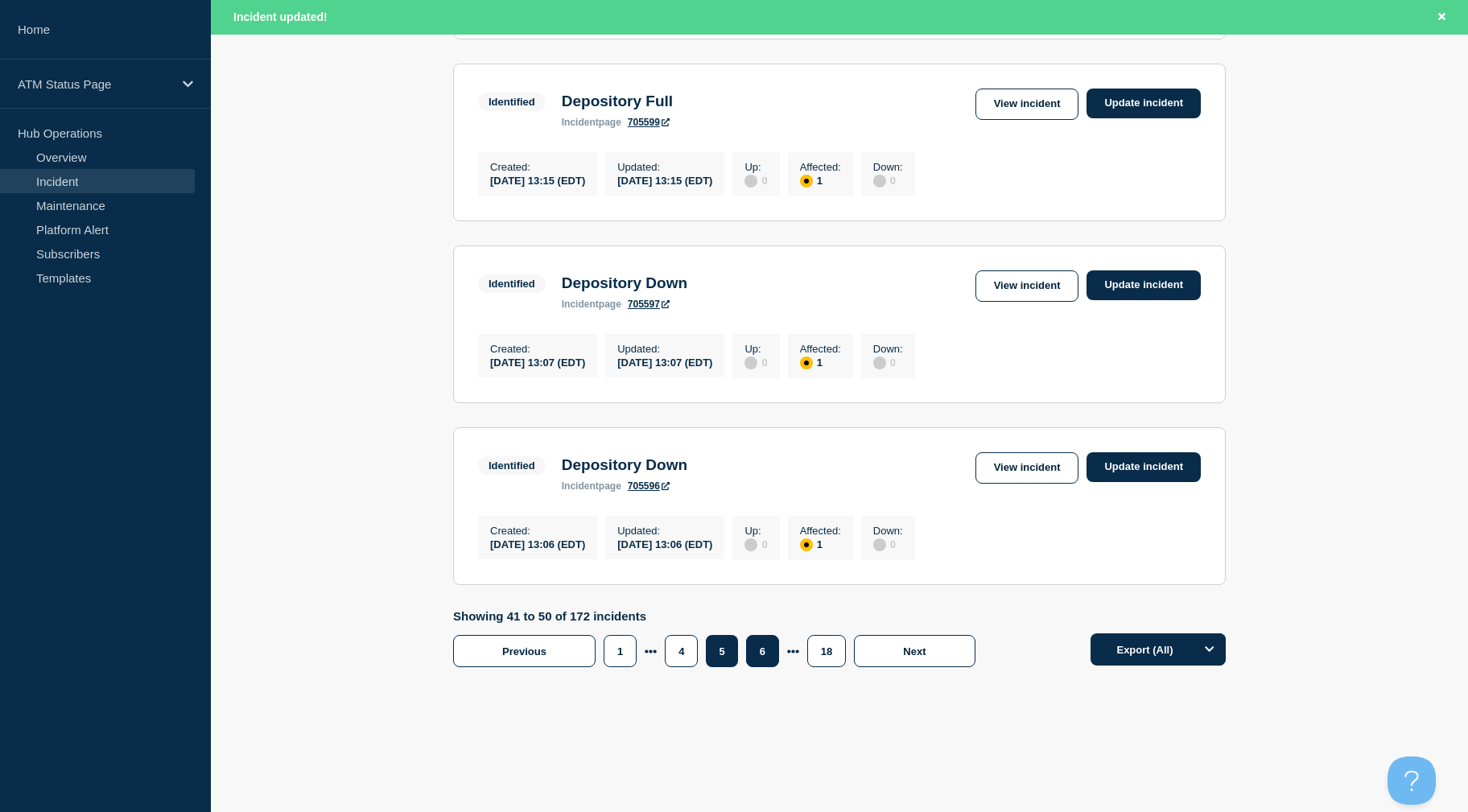
click at [774, 651] on button "6" at bounding box center [762, 651] width 33 height 32
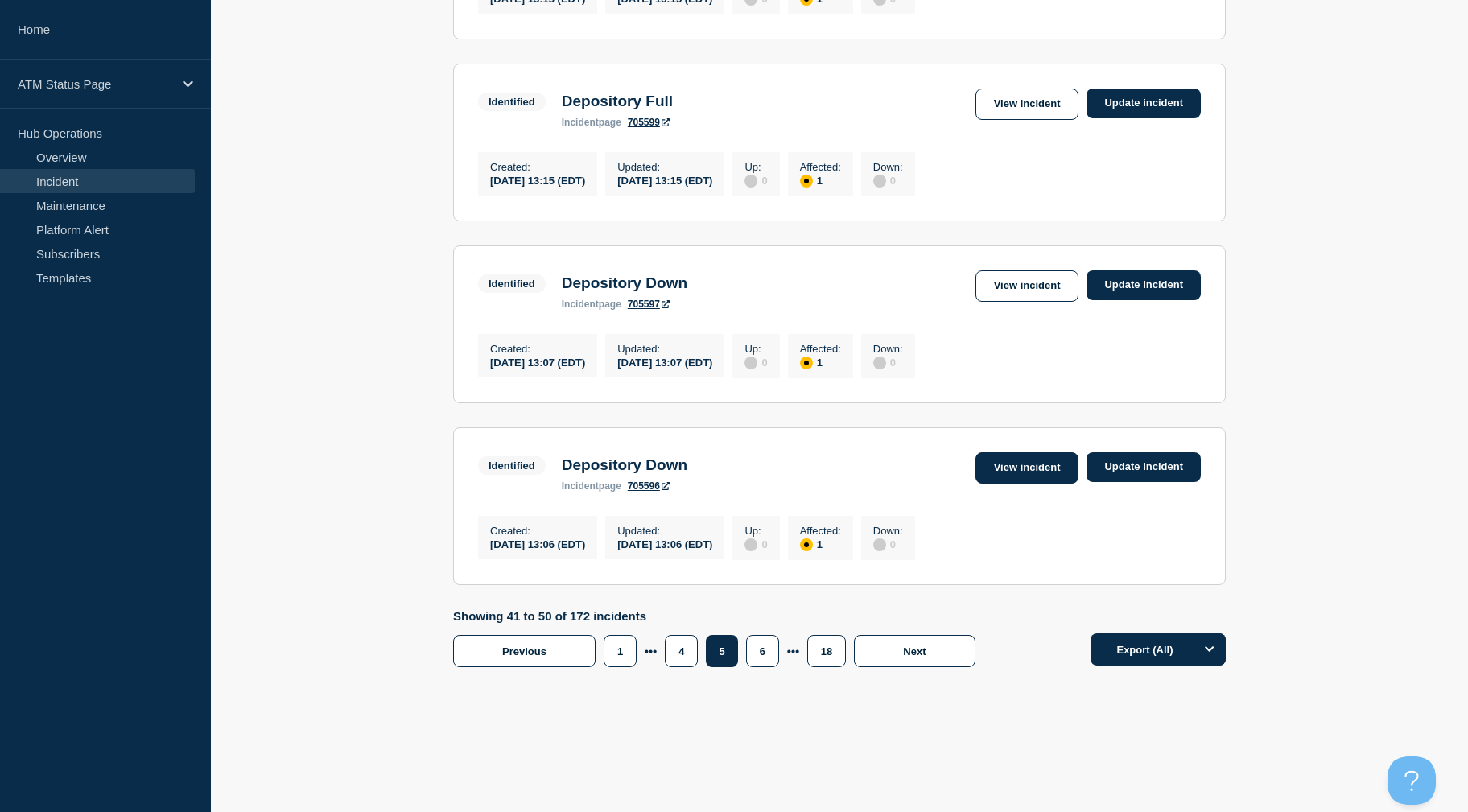
scroll to position [1599, 0]
click at [765, 659] on button "7" at bounding box center [762, 651] width 33 height 32
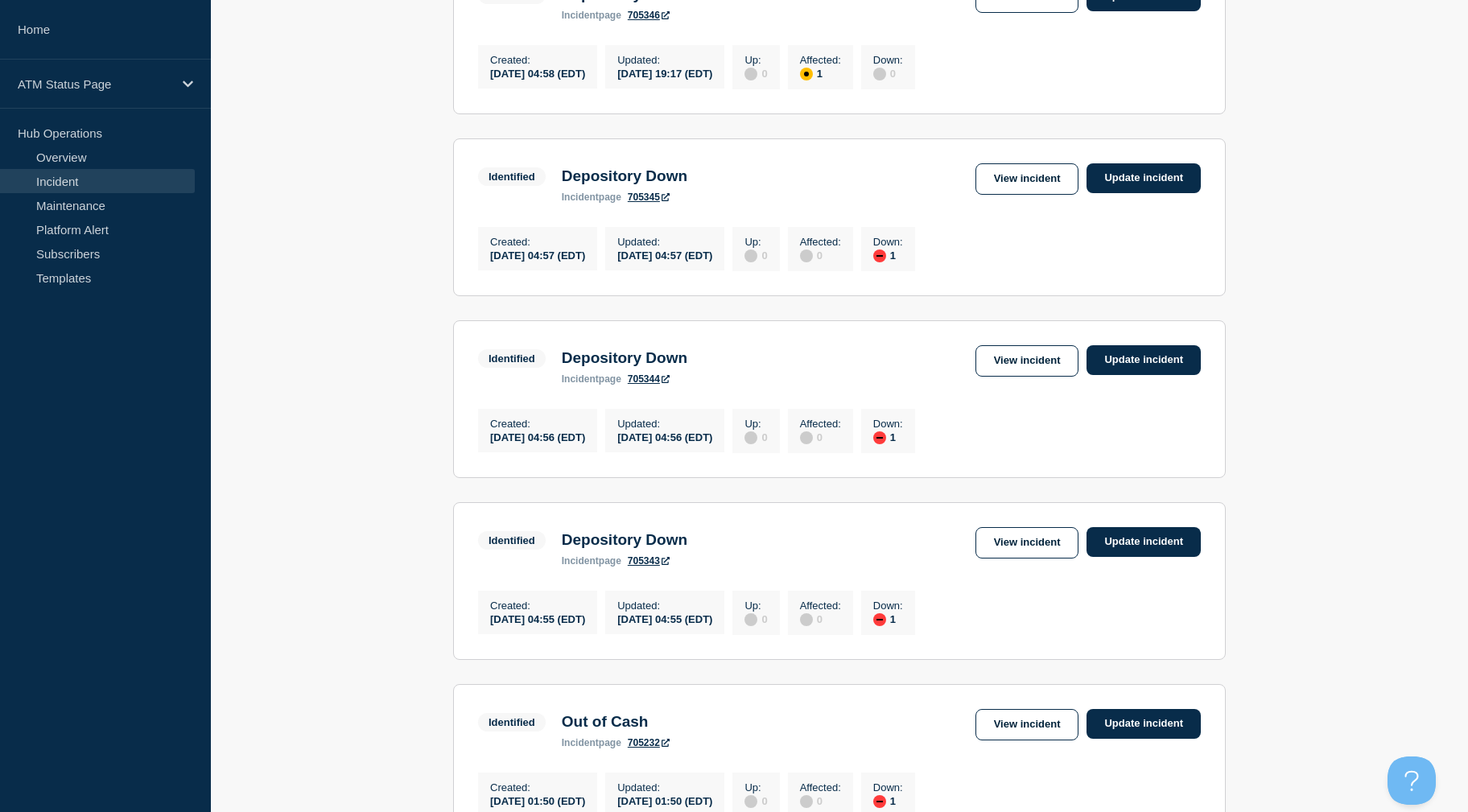
drag, startPoint x: 1296, startPoint y: 432, endPoint x: 1289, endPoint y: 395, distance: 37.7
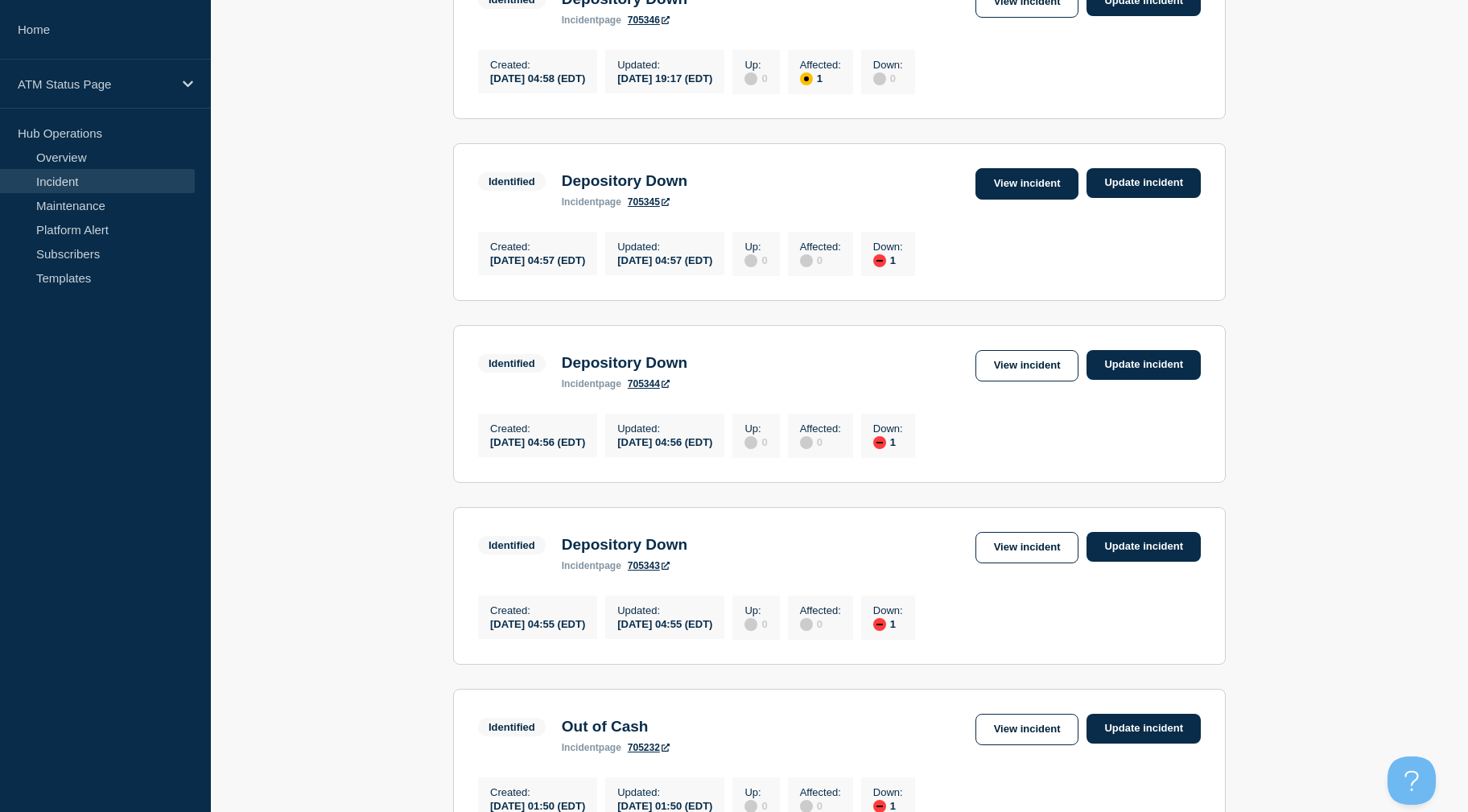
click at [1009, 200] on link "View incident" at bounding box center [1027, 184] width 104 height 31
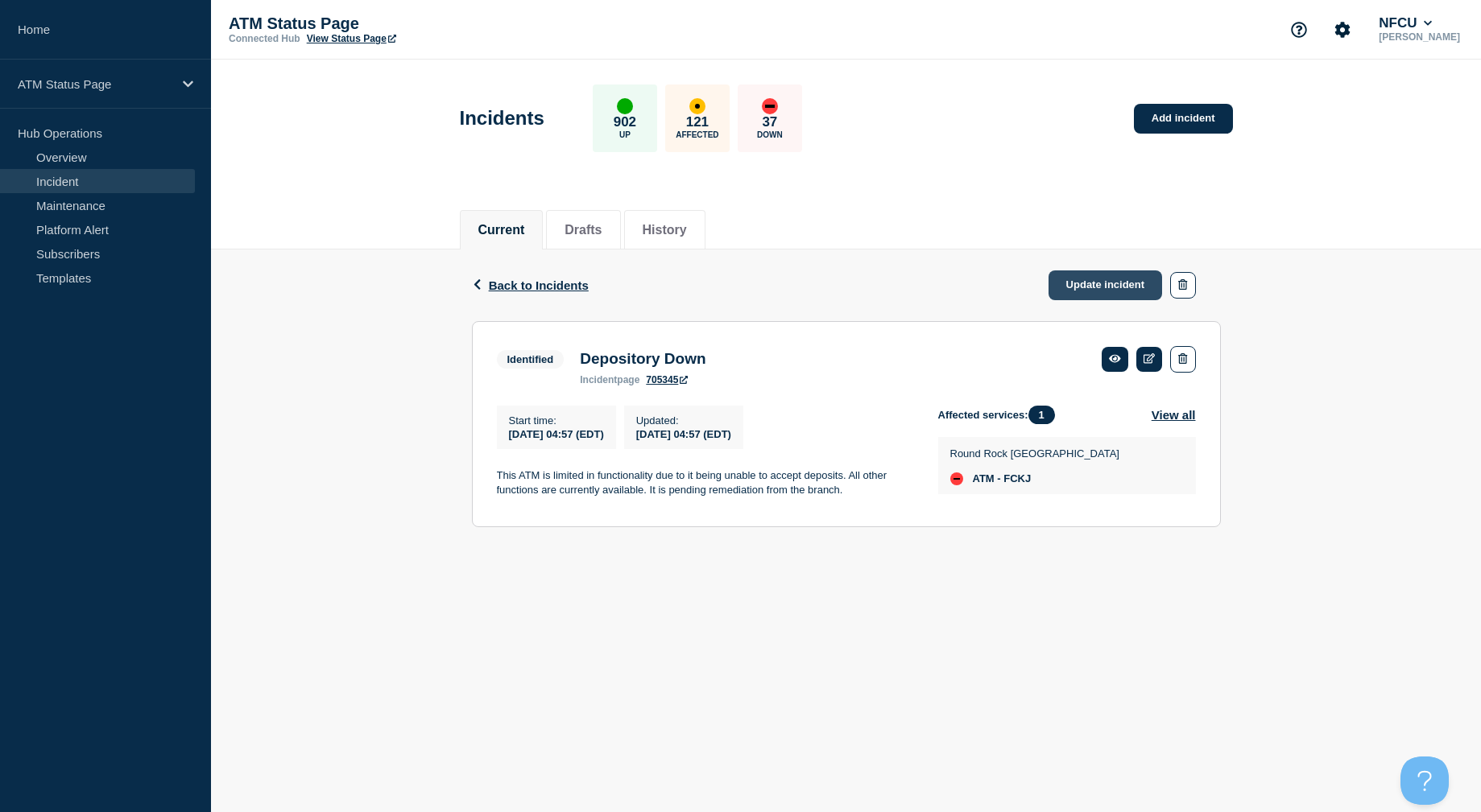
click at [1106, 274] on link "Update incident" at bounding box center [1105, 285] width 114 height 30
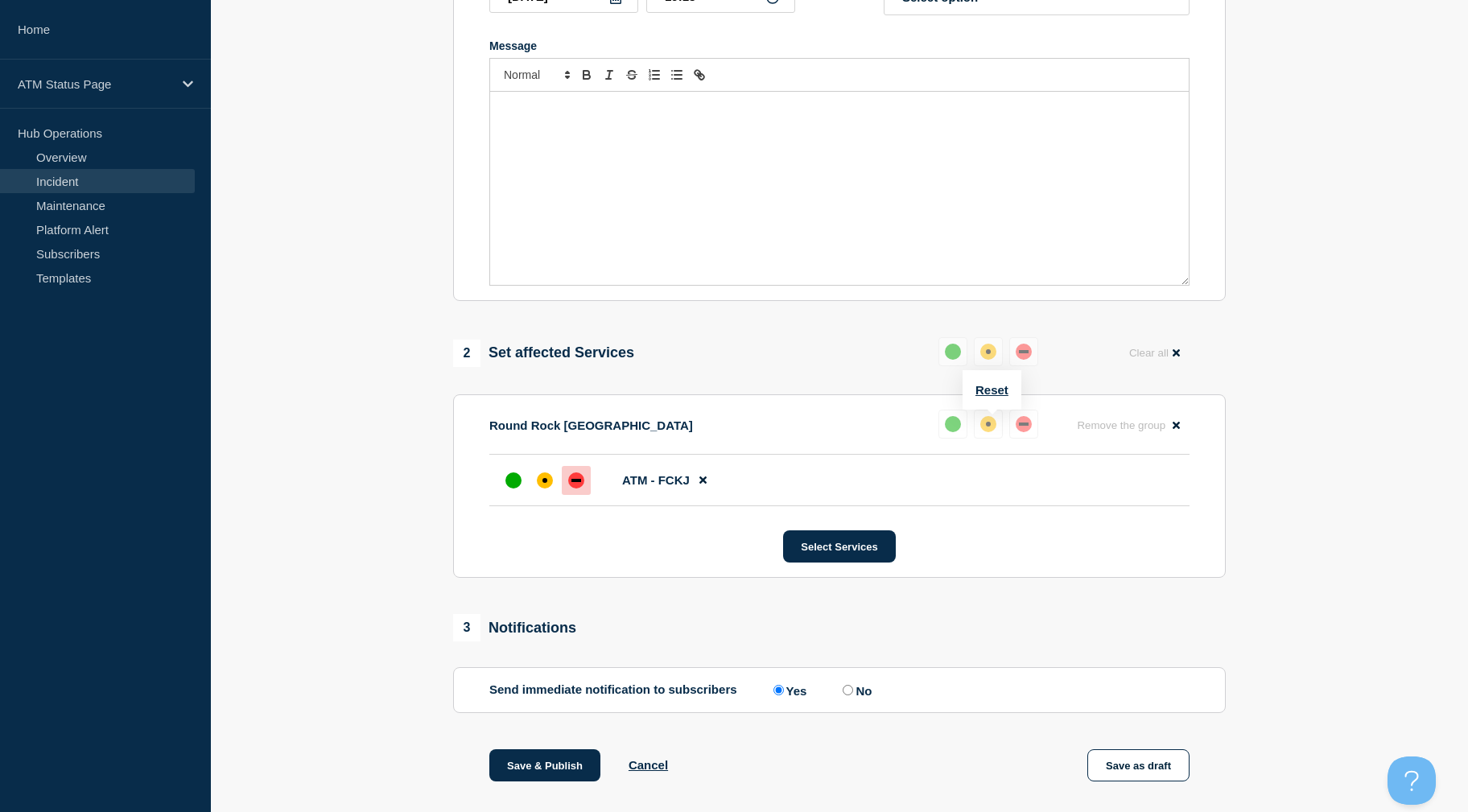
scroll to position [402, 0]
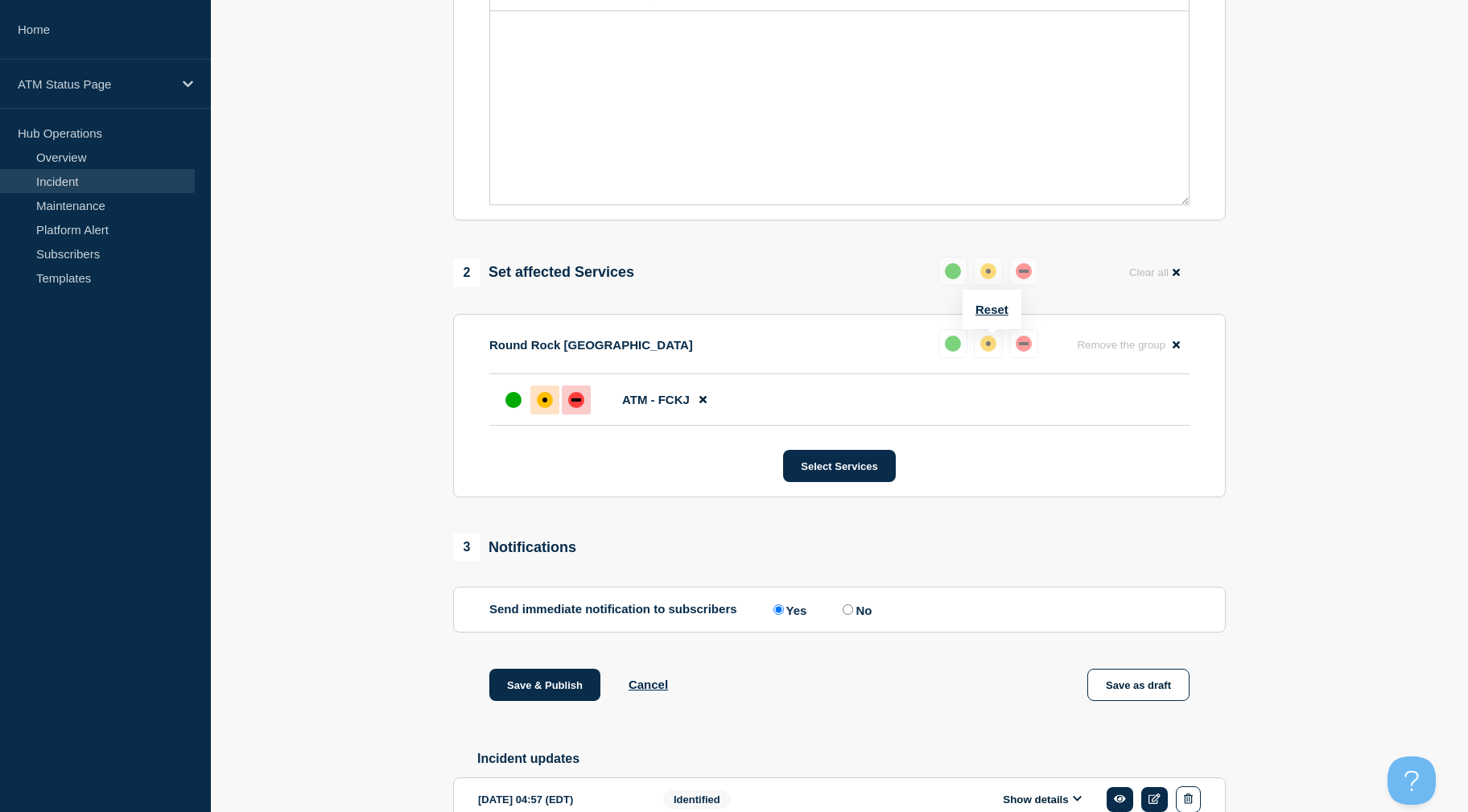
click at [536, 405] on div at bounding box center [544, 399] width 29 height 29
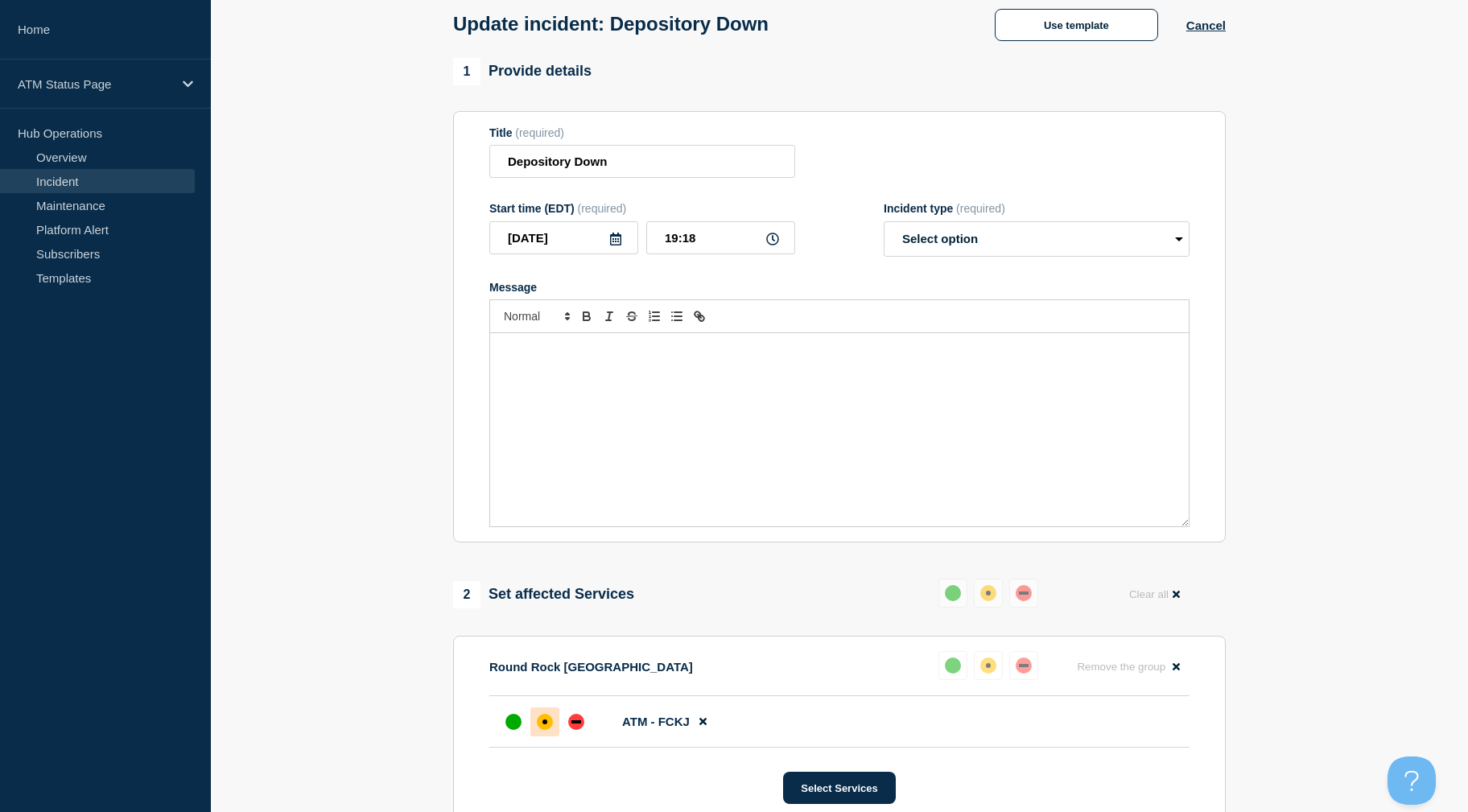
scroll to position [0, 0]
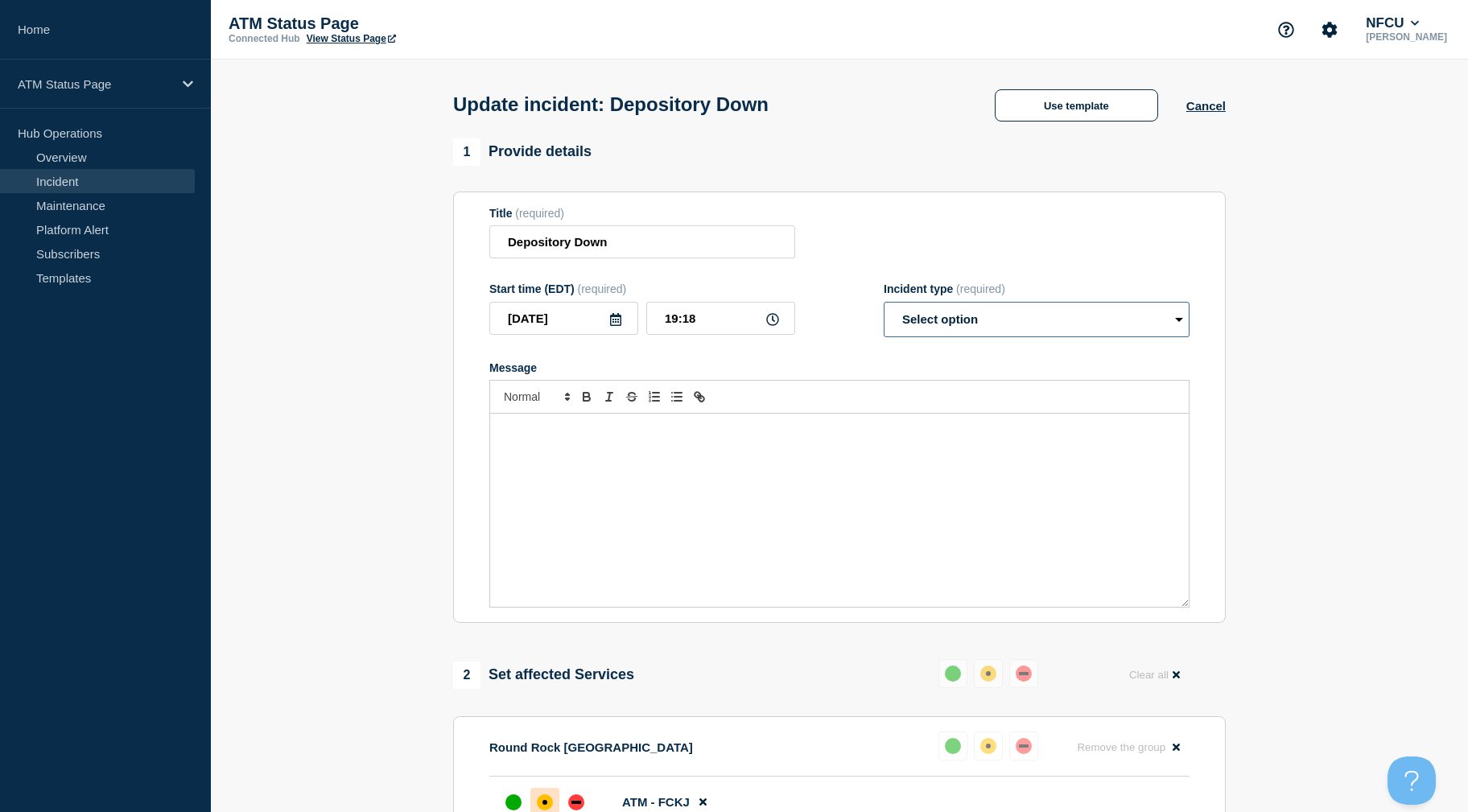
click at [1037, 314] on select "Select option Investigating Identified Monitoring Resolved" at bounding box center [1036, 319] width 306 height 36
click at [884, 305] on select "Select option Investigating Identified Monitoring Resolved" at bounding box center [1036, 319] width 306 height 36
click at [1301, 356] on section "1 Provide details Title (required) Depository Down Start time (EDT) (required) …" at bounding box center [839, 706] width 1257 height 1136
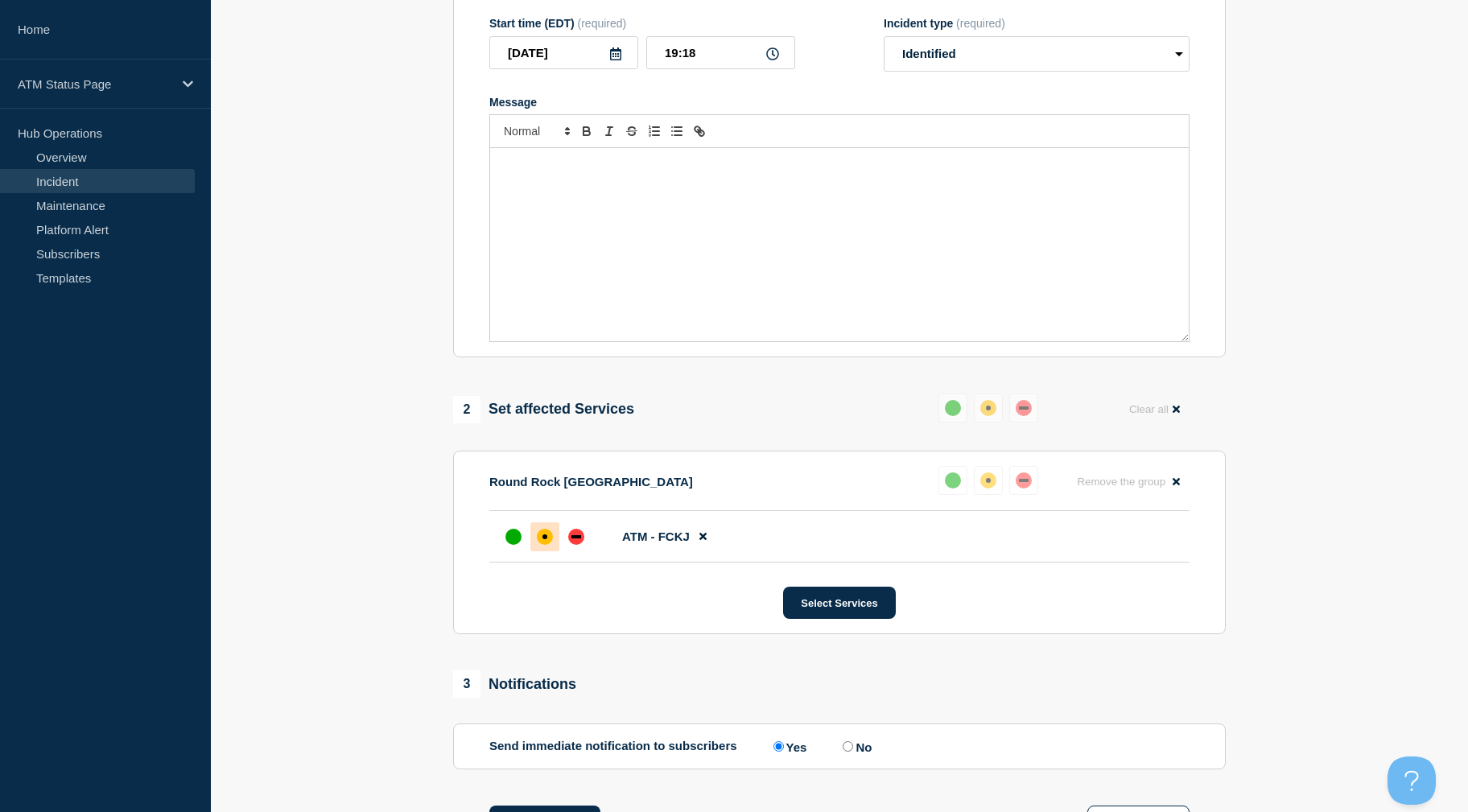
scroll to position [495, 0]
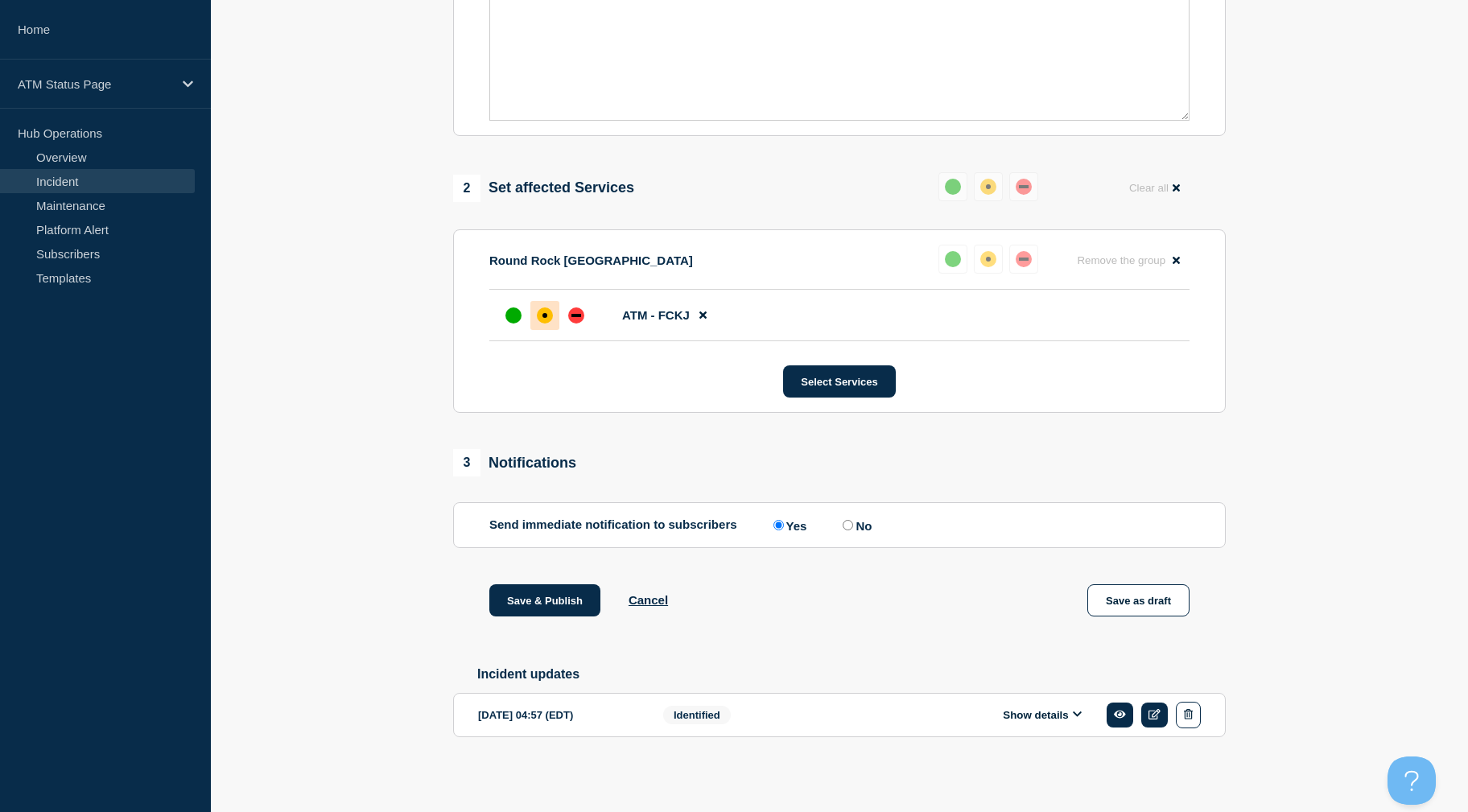
drag, startPoint x: 1306, startPoint y: 338, endPoint x: 1198, endPoint y: 564, distance: 250.5
click at [563, 597] on button "Save & Publish" at bounding box center [544, 600] width 111 height 32
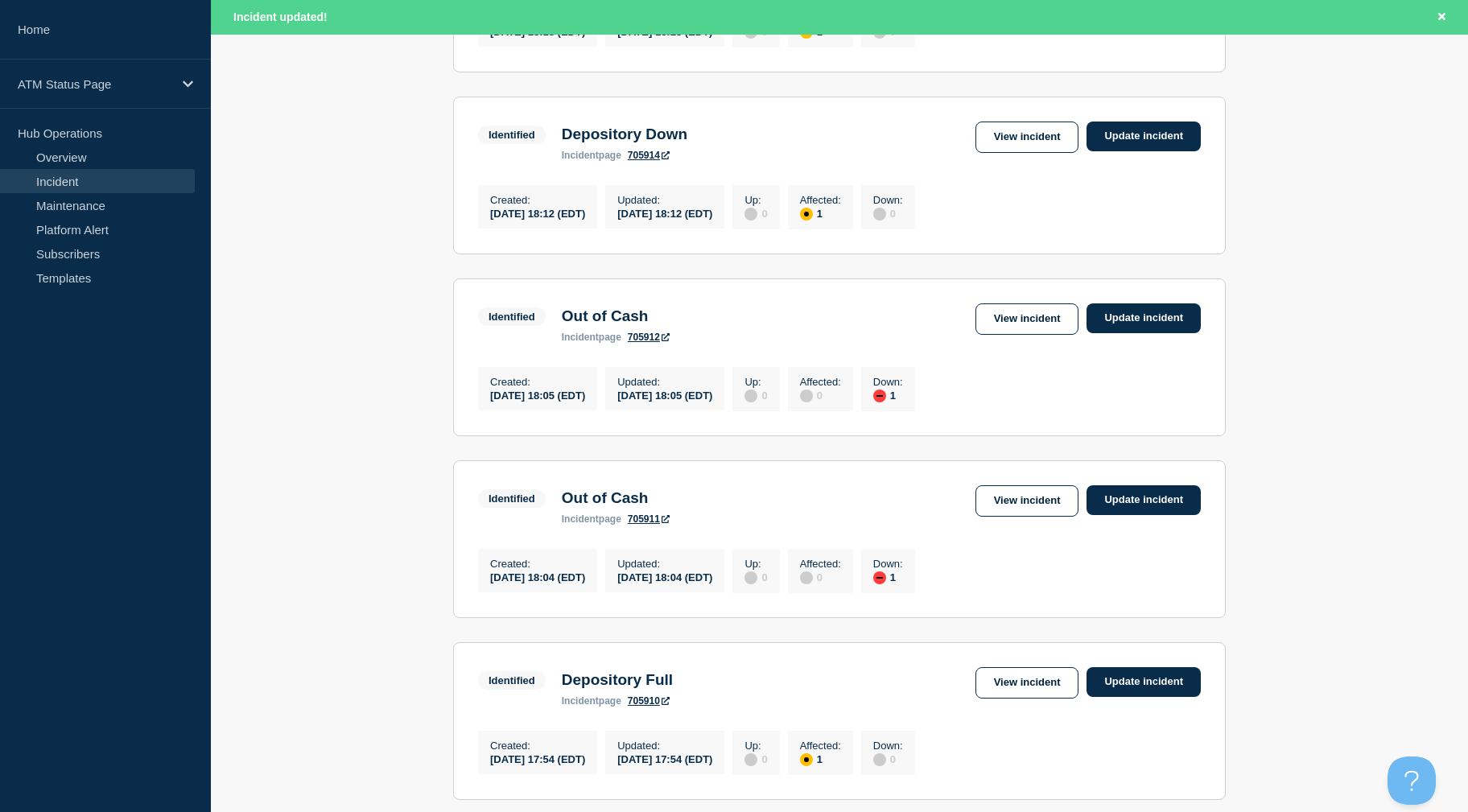
scroll to position [1633, 0]
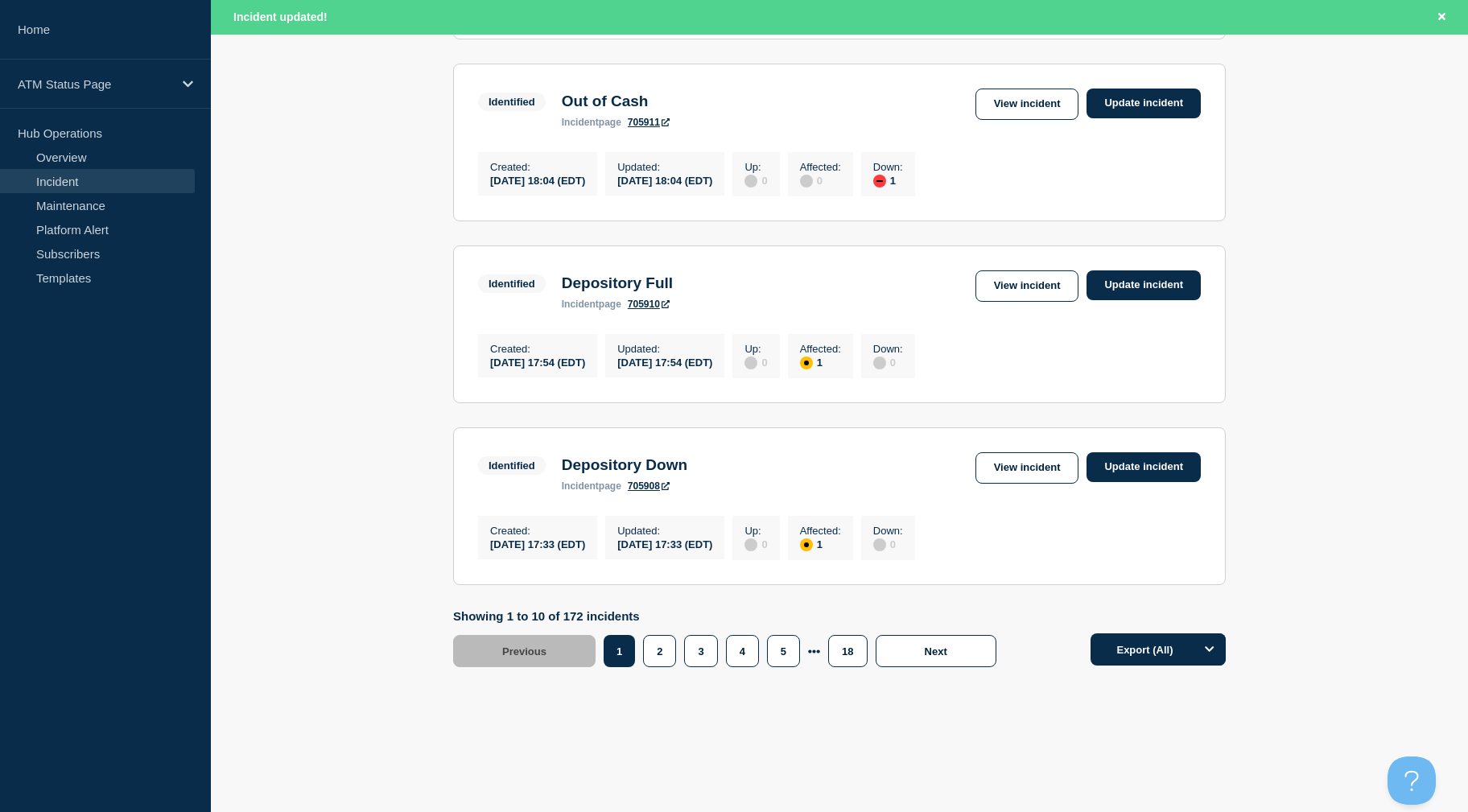
drag, startPoint x: 1317, startPoint y: 371, endPoint x: 1328, endPoint y: 525, distance: 154.4
click at [784, 648] on button "5" at bounding box center [783, 651] width 33 height 32
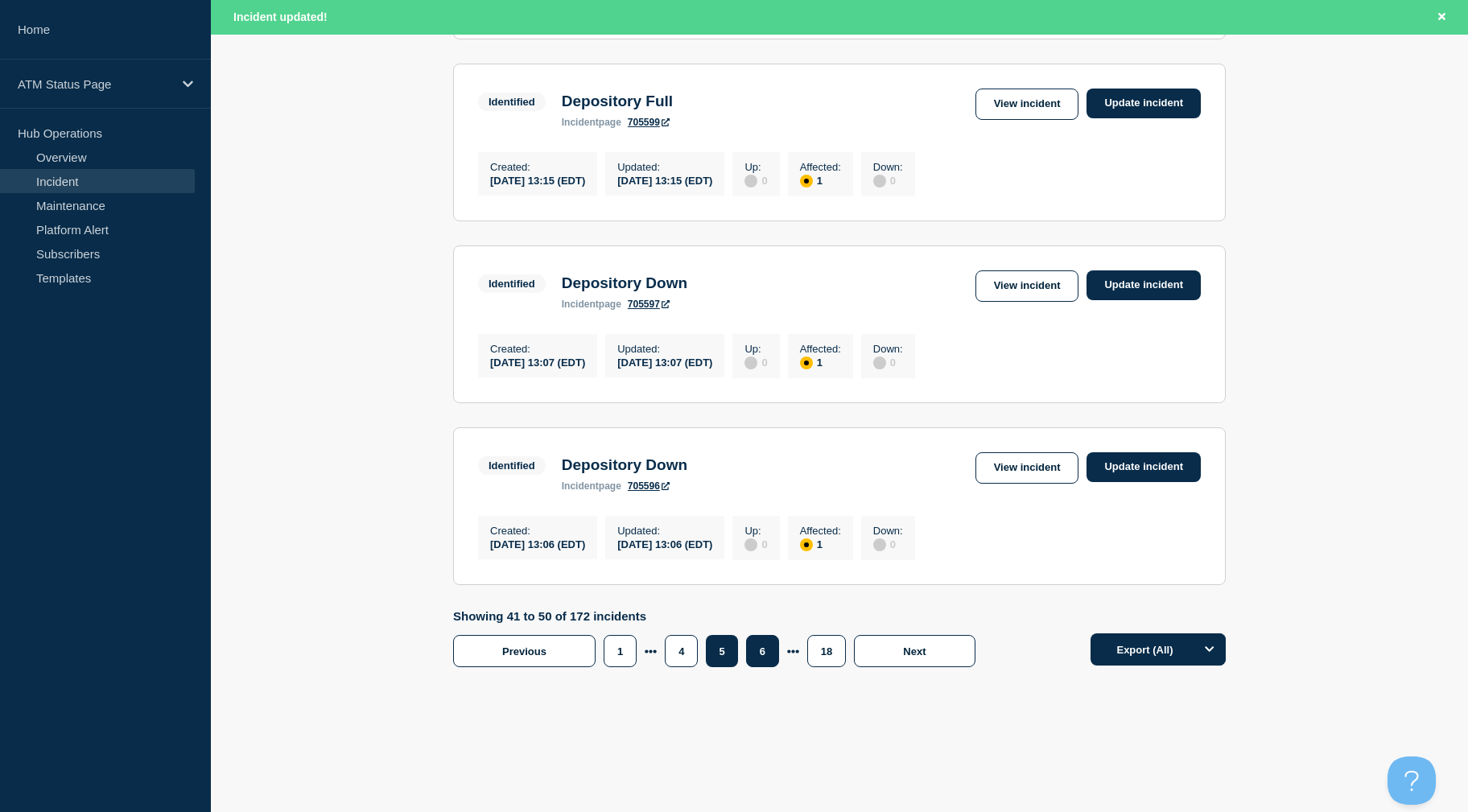
click at [770, 650] on button "6" at bounding box center [762, 651] width 33 height 32
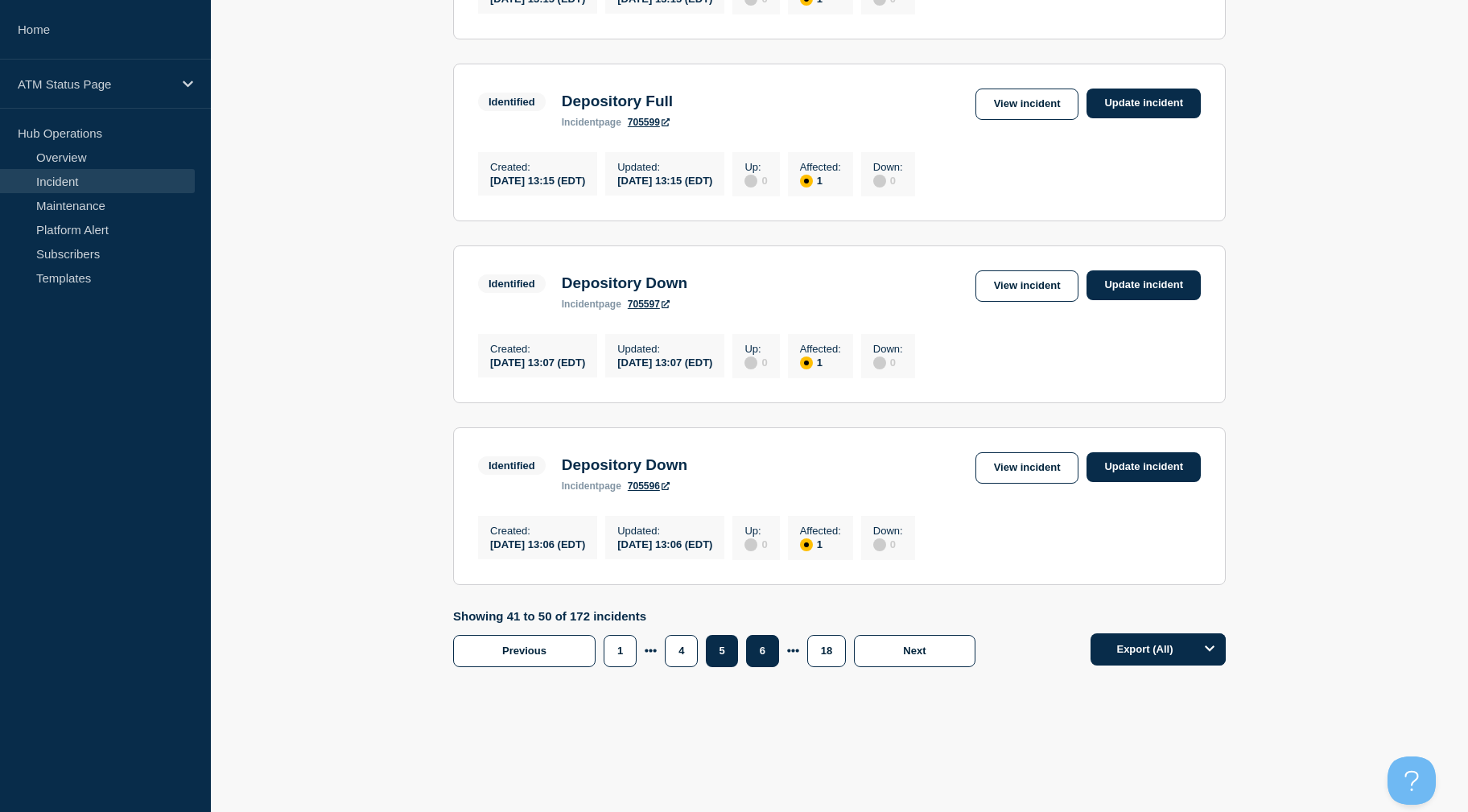
scroll to position [1599, 0]
click at [765, 659] on button "7" at bounding box center [762, 651] width 33 height 32
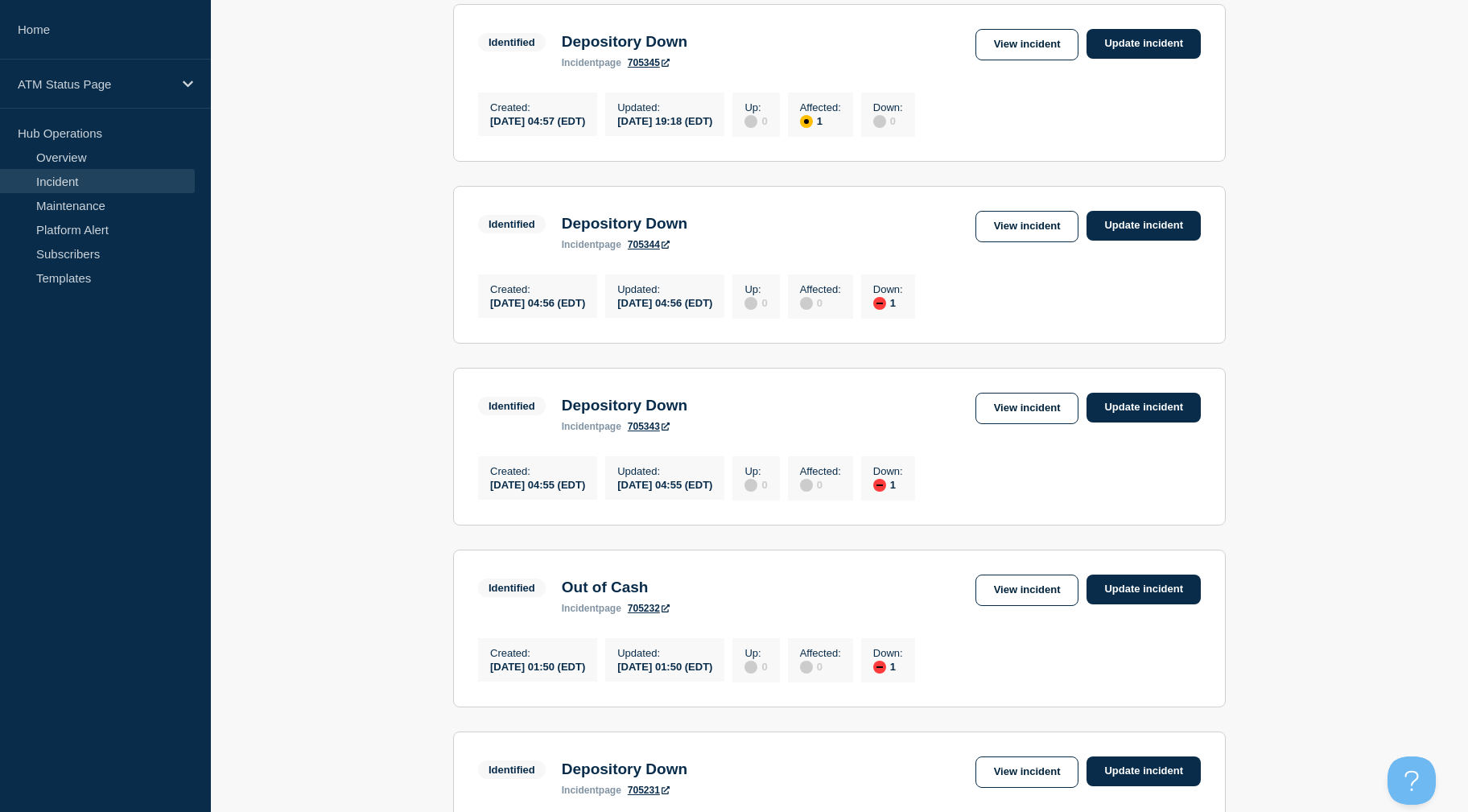
drag, startPoint x: 1343, startPoint y: 302, endPoint x: 1335, endPoint y: 276, distance: 27.2
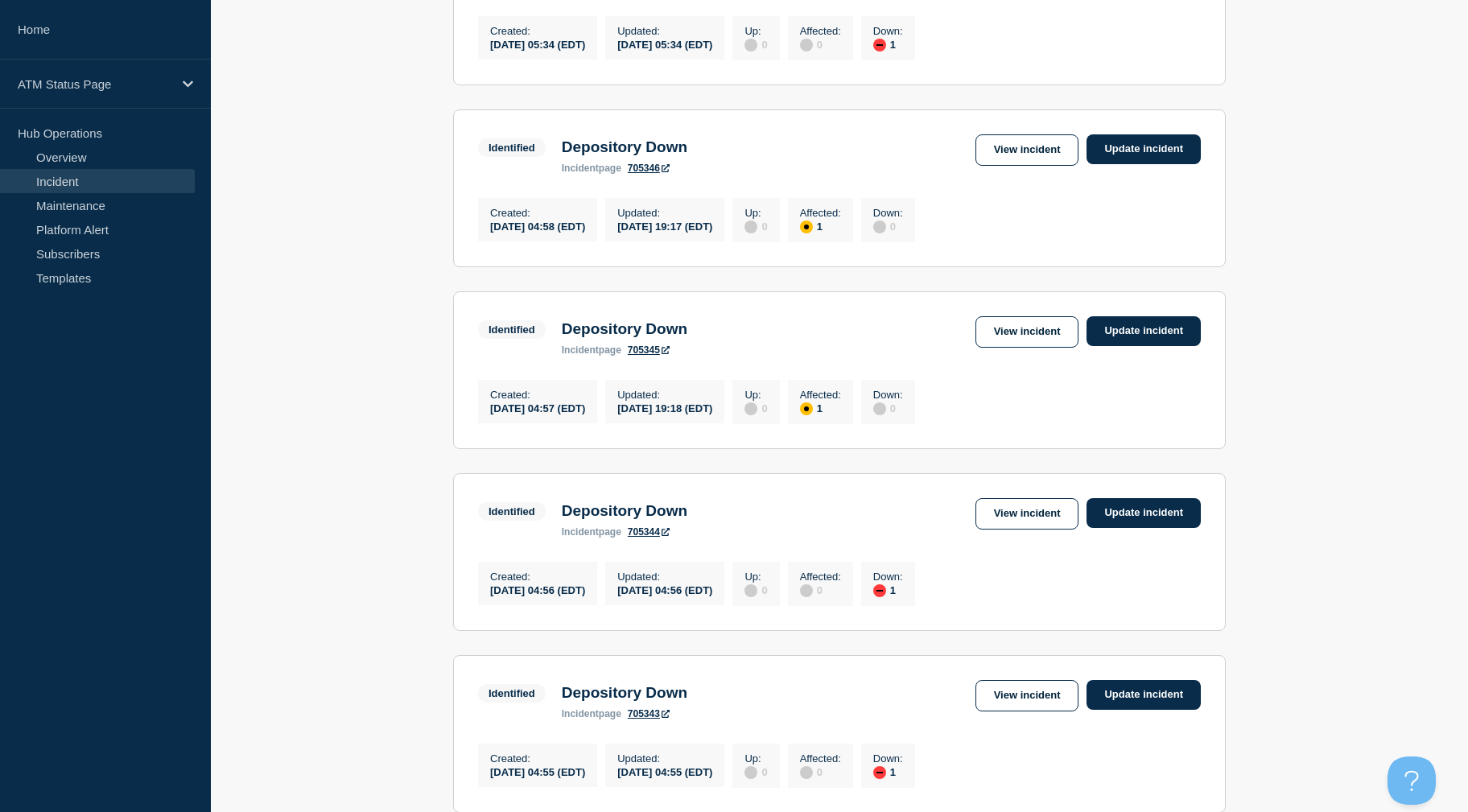
scroll to position [870, 0]
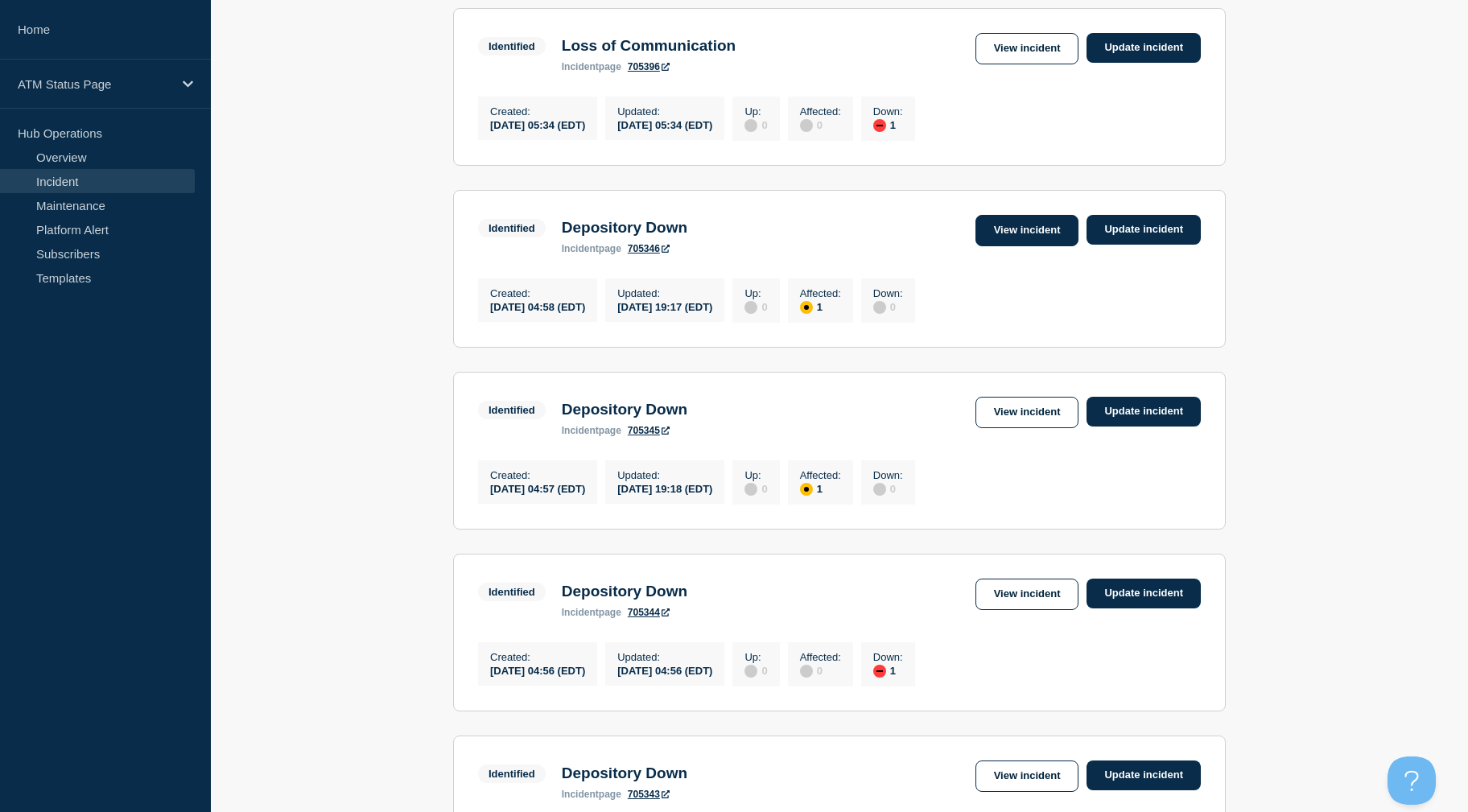
click at [986, 241] on link "View incident" at bounding box center [1027, 230] width 104 height 31
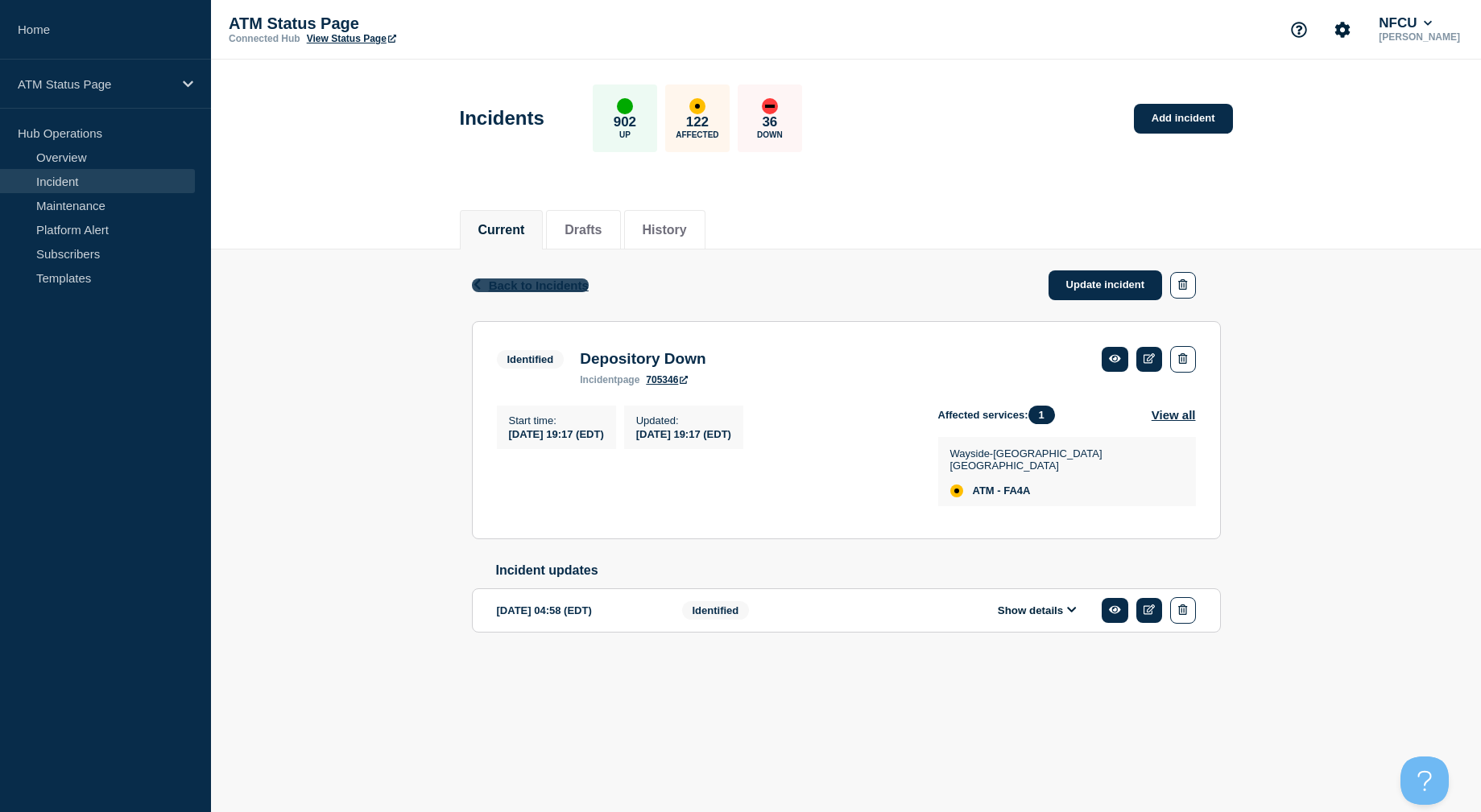
click at [555, 280] on span "Back to Incidents" at bounding box center [538, 285] width 99 height 14
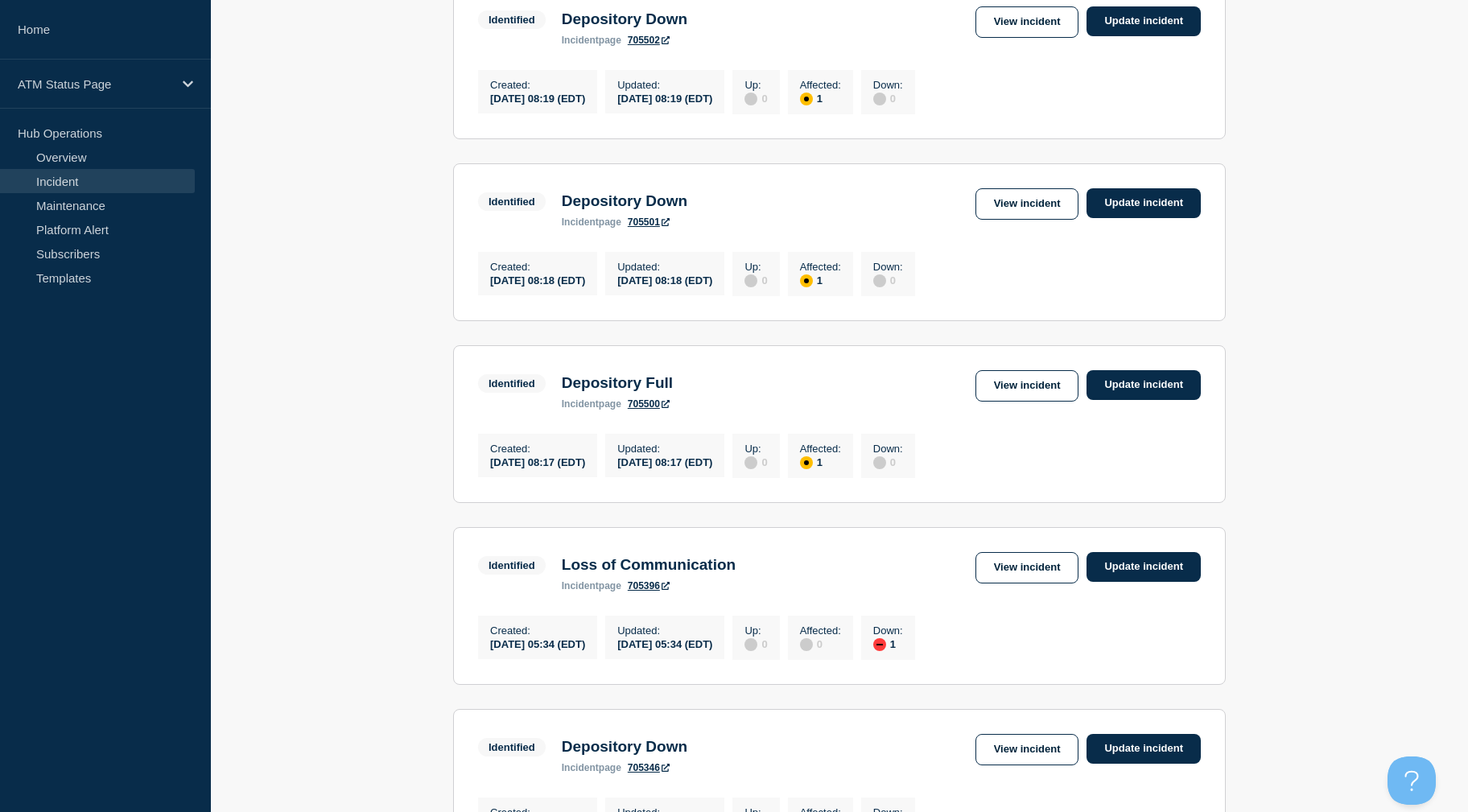
drag, startPoint x: 421, startPoint y: 327, endPoint x: 415, endPoint y: 362, distance: 35.5
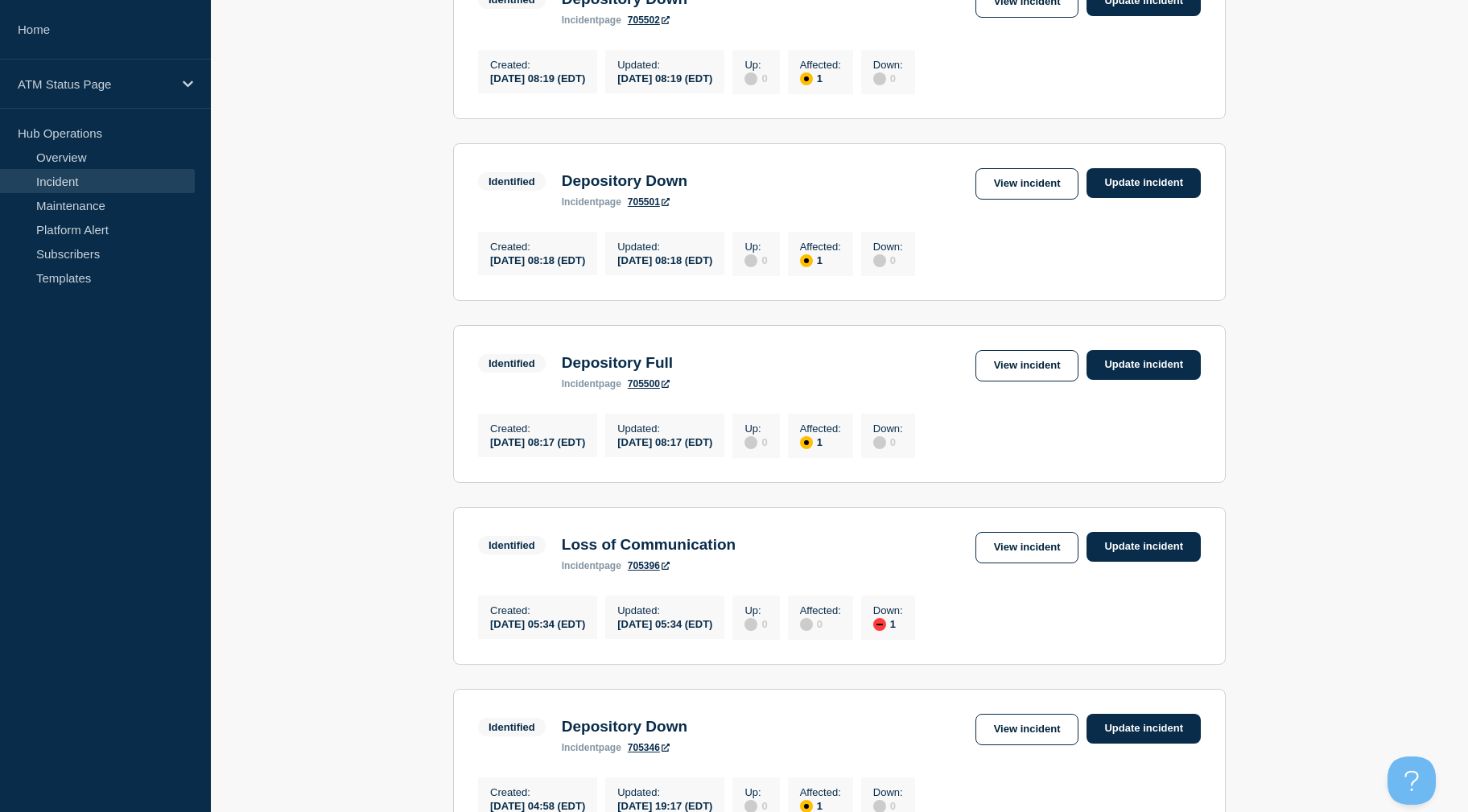
drag, startPoint x: 404, startPoint y: 318, endPoint x: 414, endPoint y: 346, distance: 29.7
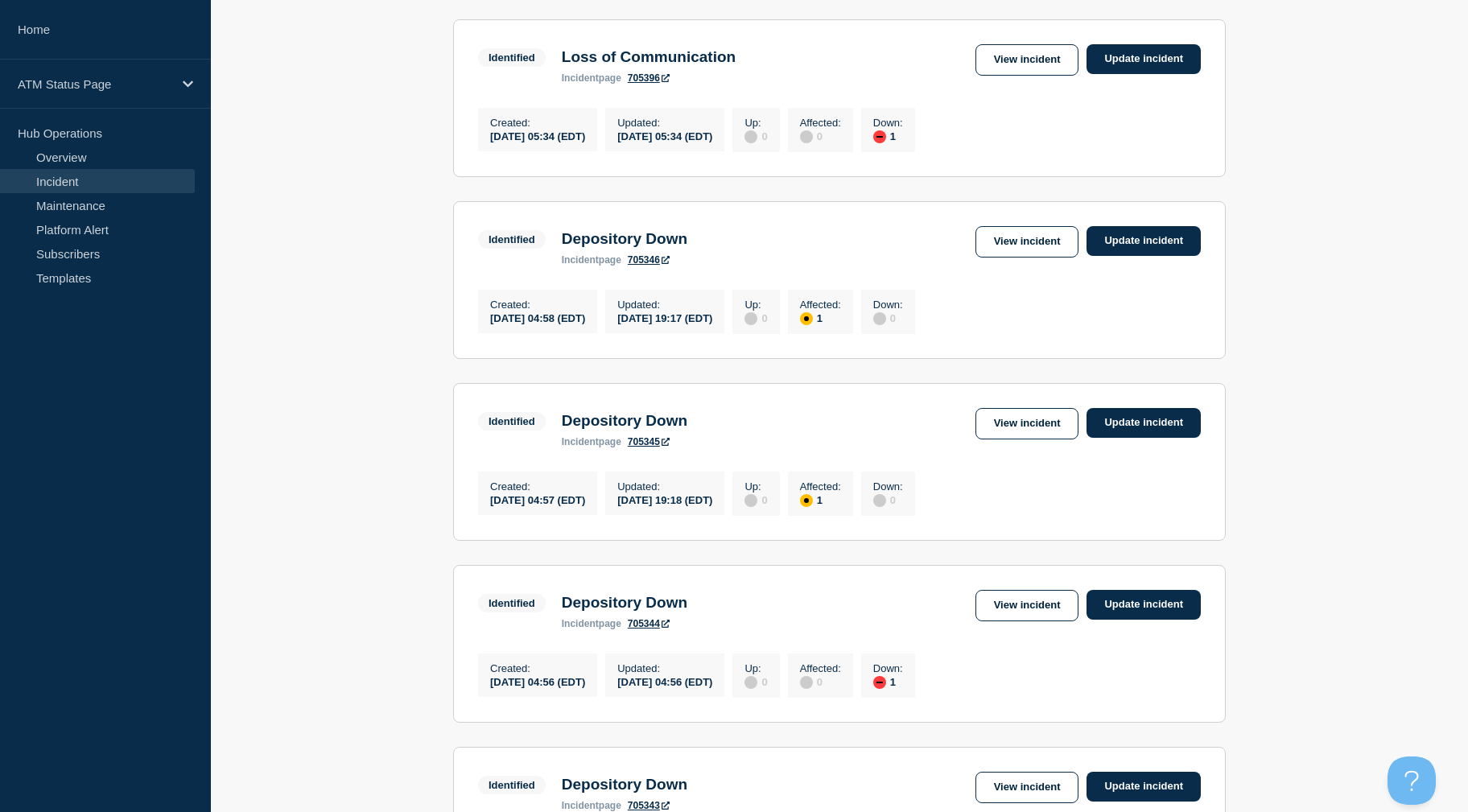
scroll to position [940, 0]
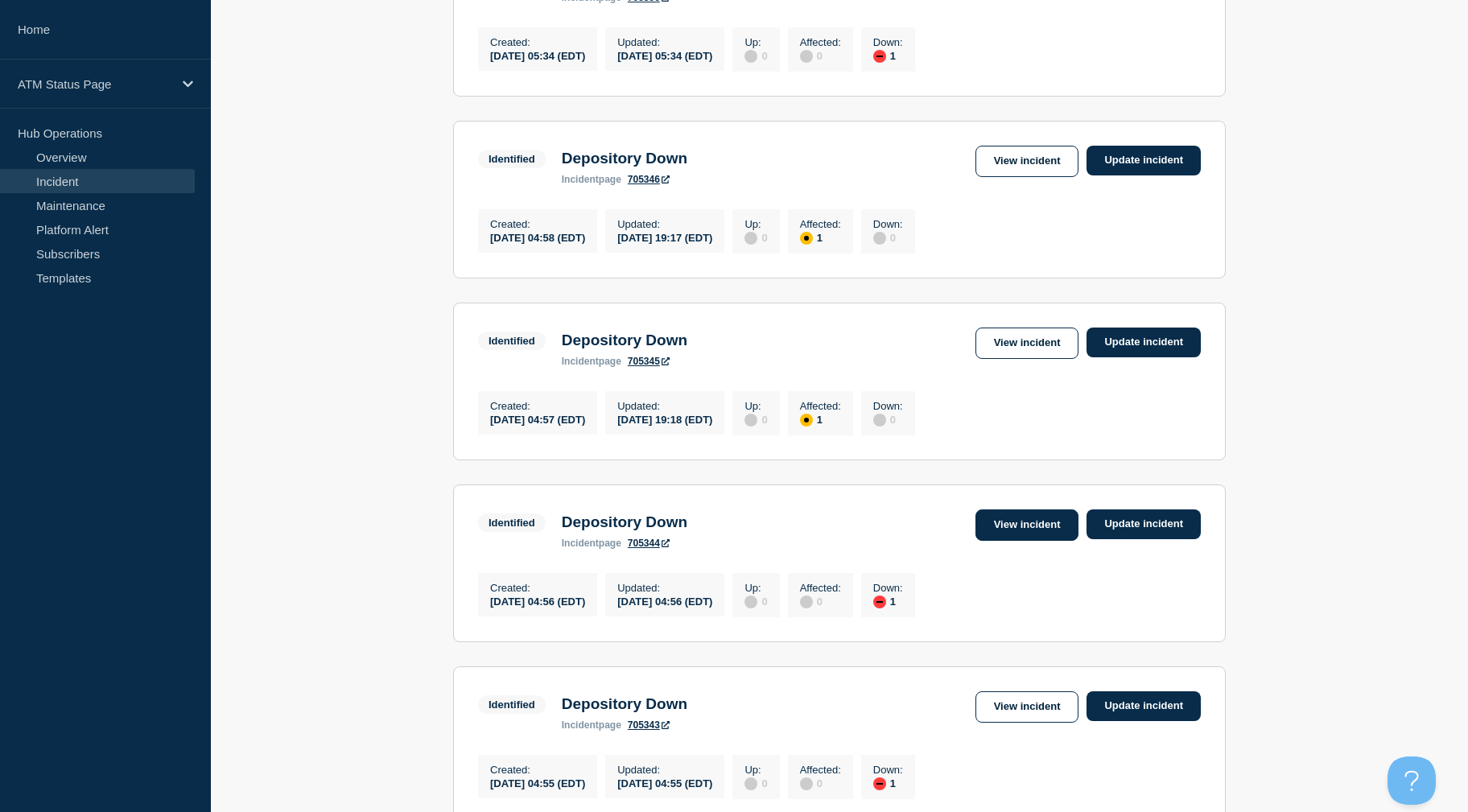
click at [1012, 541] on link "View incident" at bounding box center [1027, 525] width 104 height 31
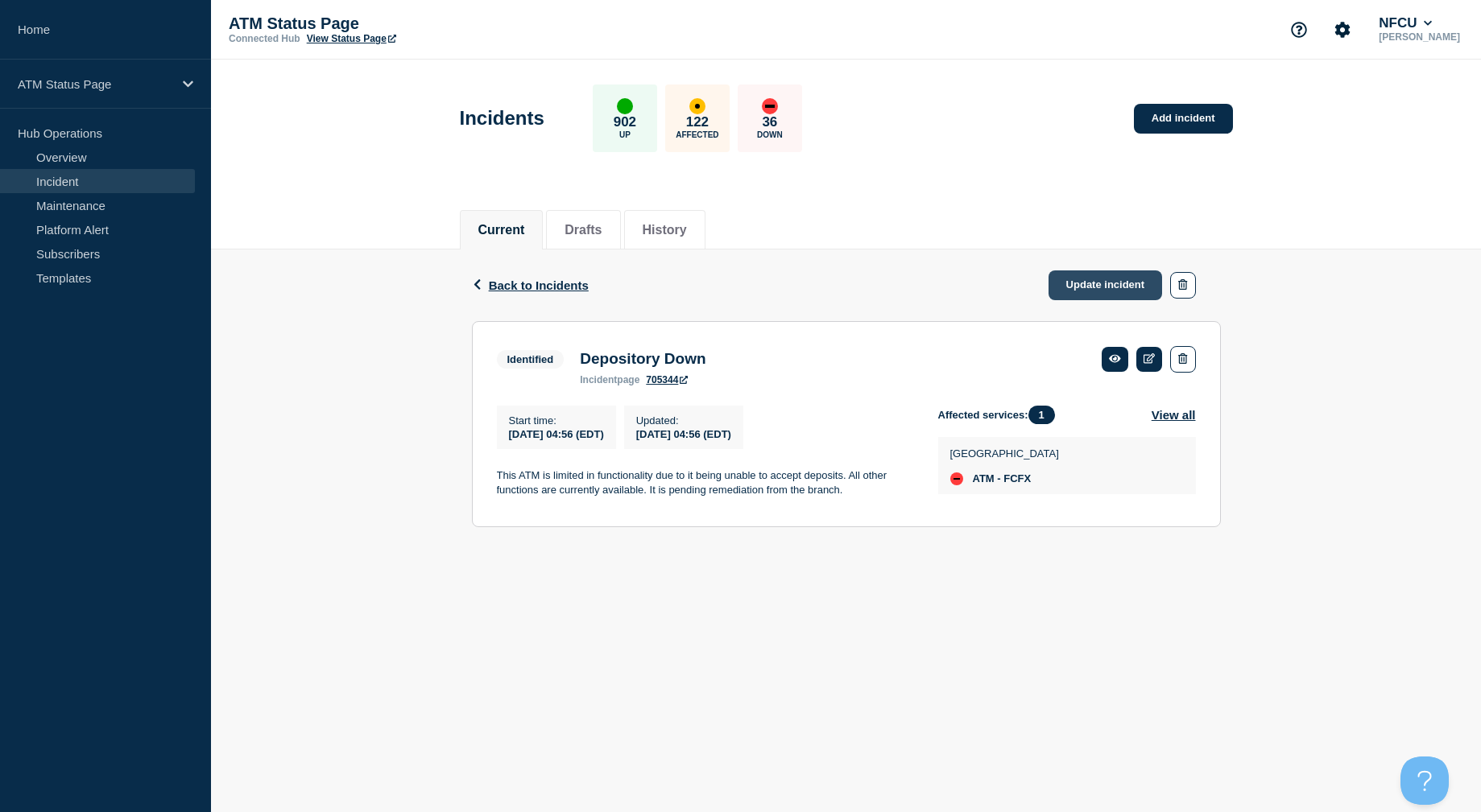
click at [1087, 273] on link "Update incident" at bounding box center [1105, 285] width 114 height 30
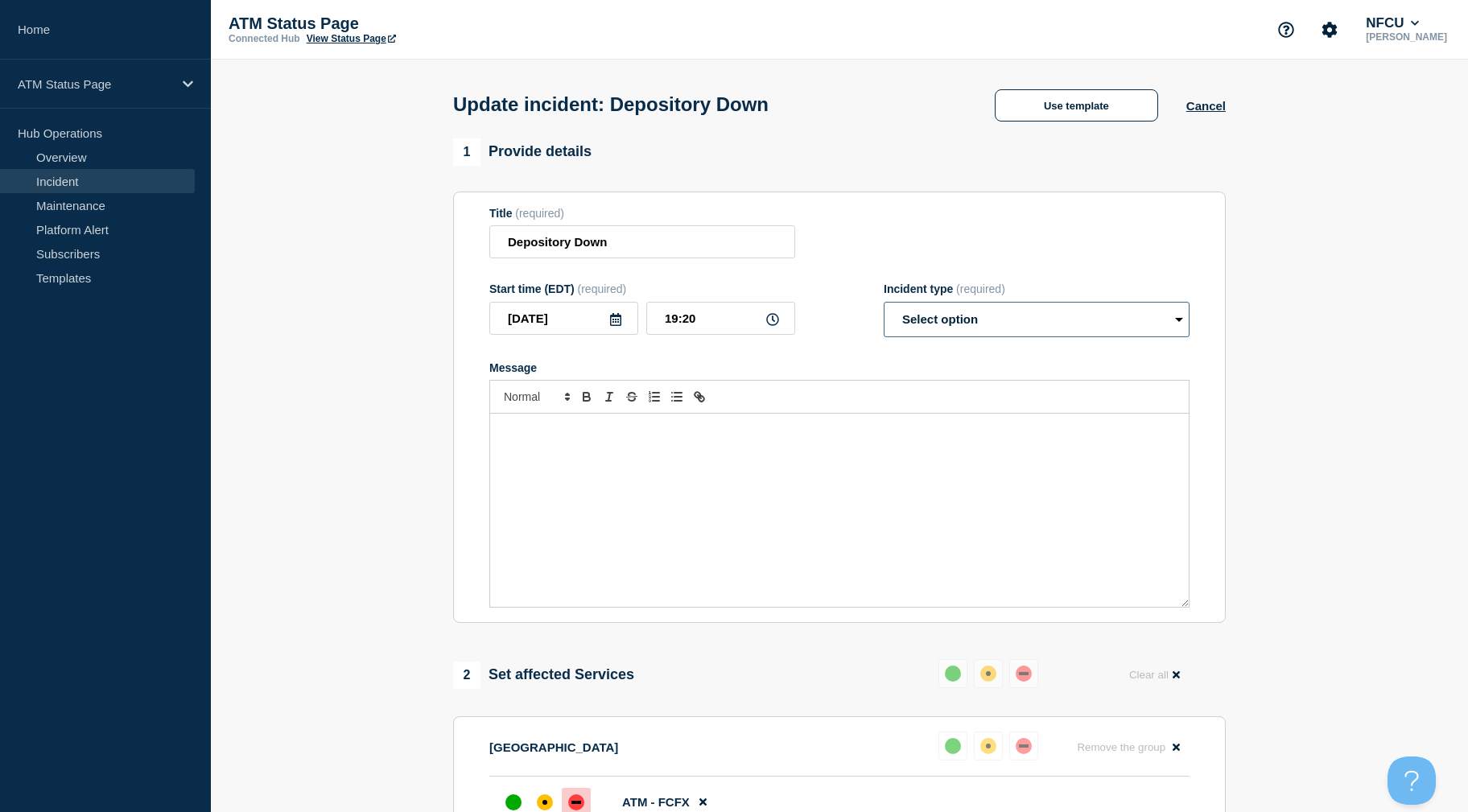
click at [1018, 328] on select "Select option Investigating Identified Monitoring Resolved" at bounding box center [1036, 319] width 306 height 36
click at [884, 305] on select "Select option Investigating Identified Monitoring Resolved" at bounding box center [1036, 319] width 306 height 36
click at [1321, 270] on section "1 Provide details Title (required) Depository Down Start time (EDT) (required) …" at bounding box center [839, 706] width 1257 height 1136
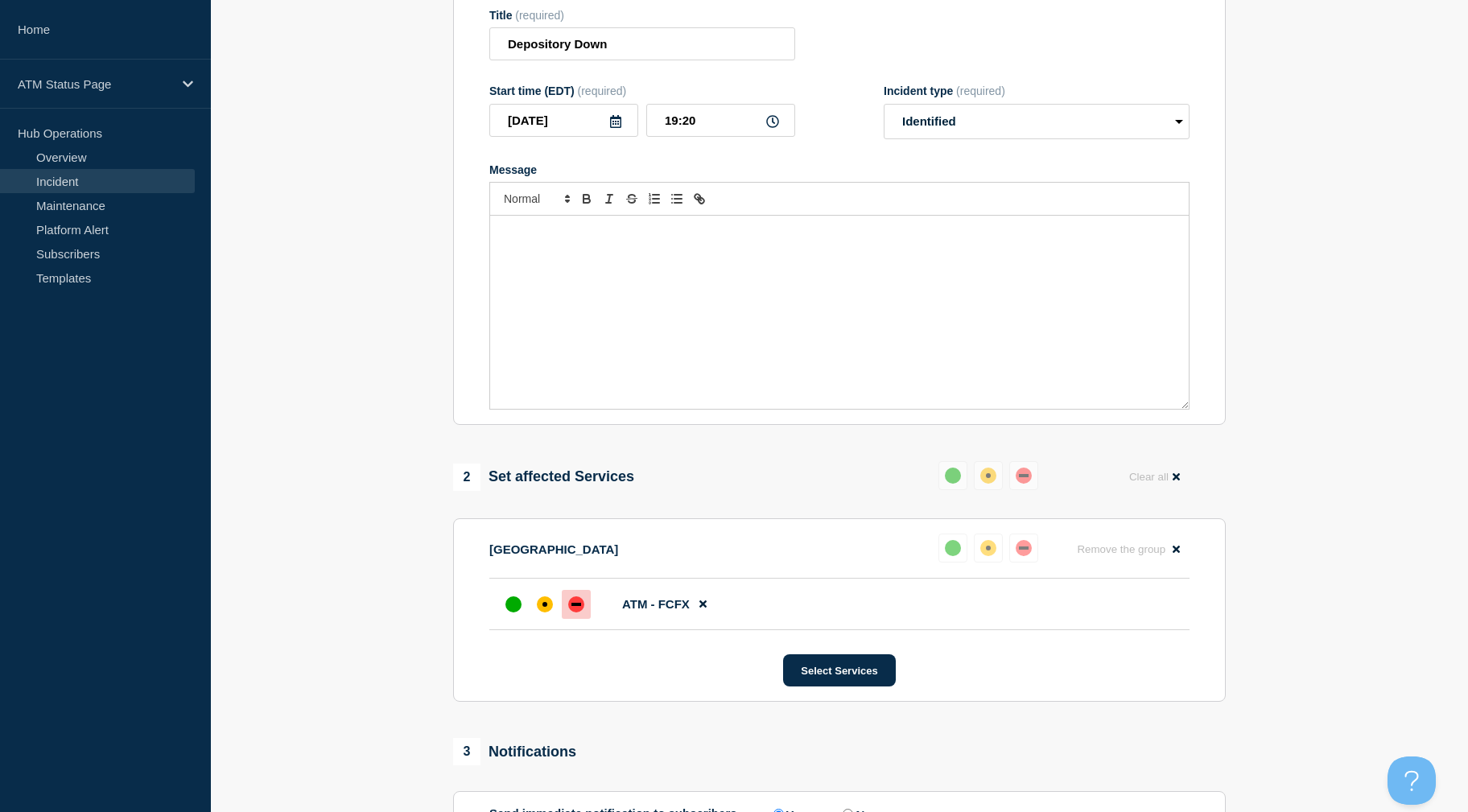
scroll to position [495, 0]
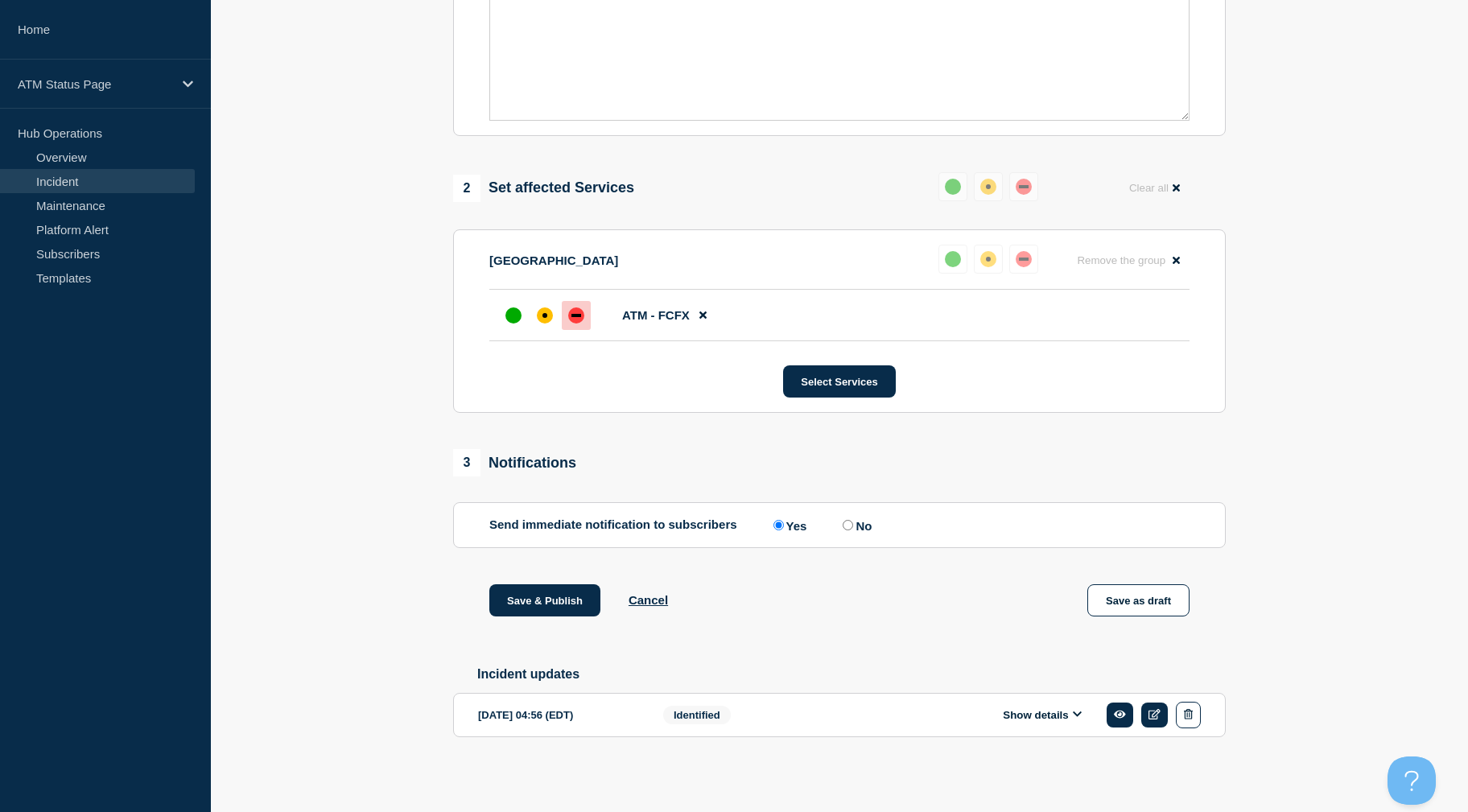
drag, startPoint x: 1318, startPoint y: 278, endPoint x: 1314, endPoint y: 400, distance: 122.1
click at [542, 317] on div "affected" at bounding box center [544, 315] width 16 height 16
click at [550, 595] on button "Save & Publish" at bounding box center [544, 600] width 111 height 32
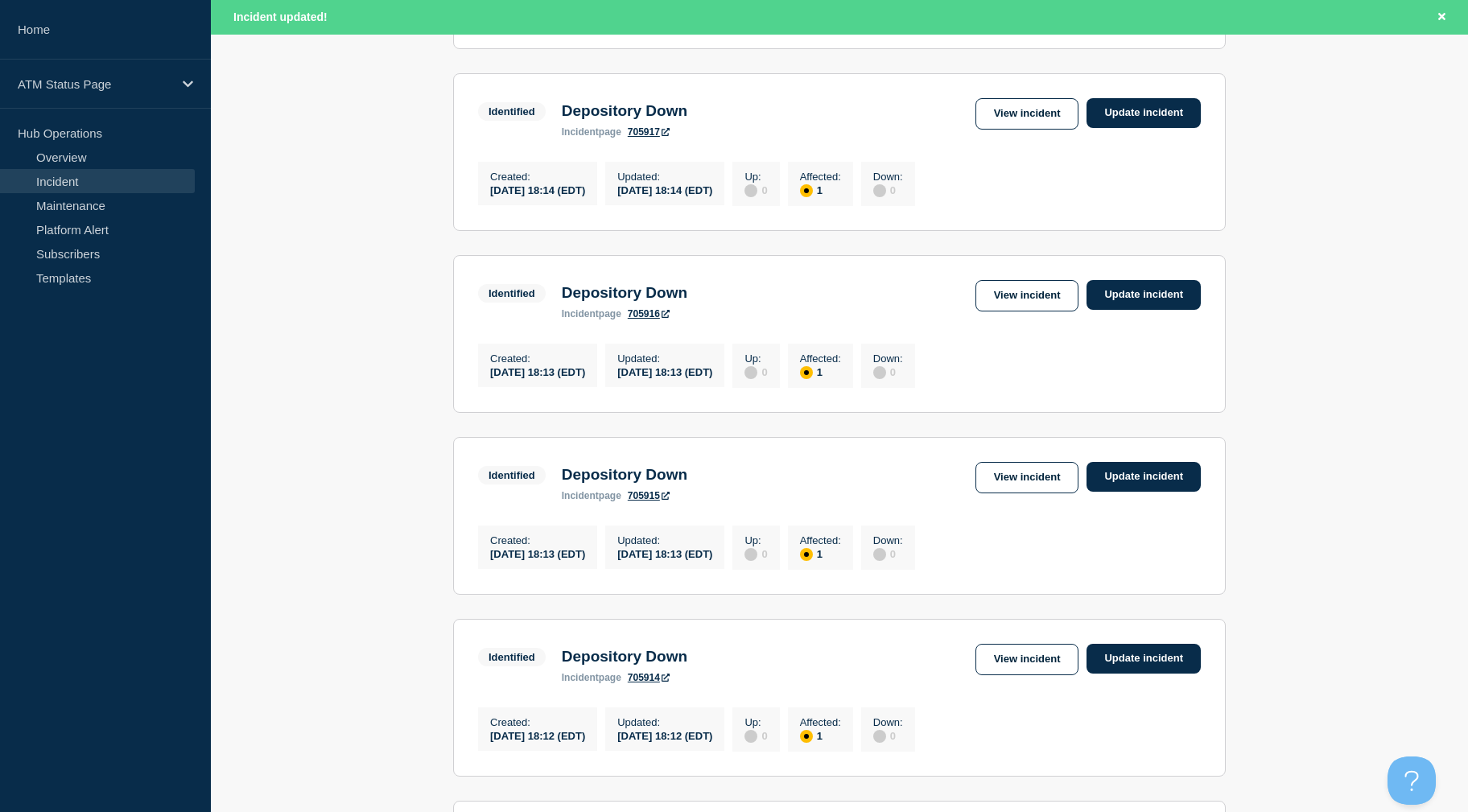
scroll to position [1633, 0]
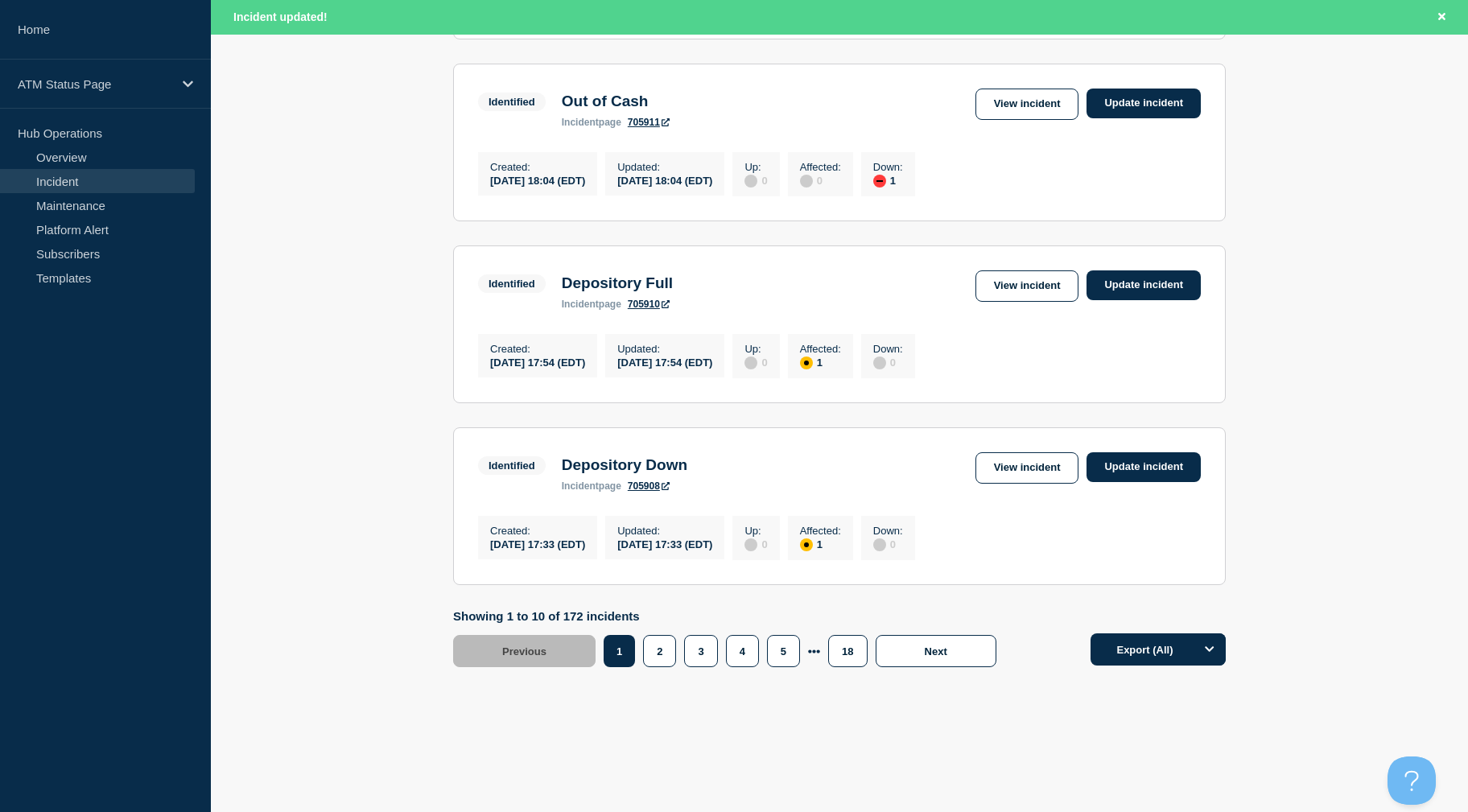
drag, startPoint x: 1315, startPoint y: 244, endPoint x: 1337, endPoint y: 539, distance: 295.8
click at [791, 657] on button "5" at bounding box center [783, 651] width 33 height 32
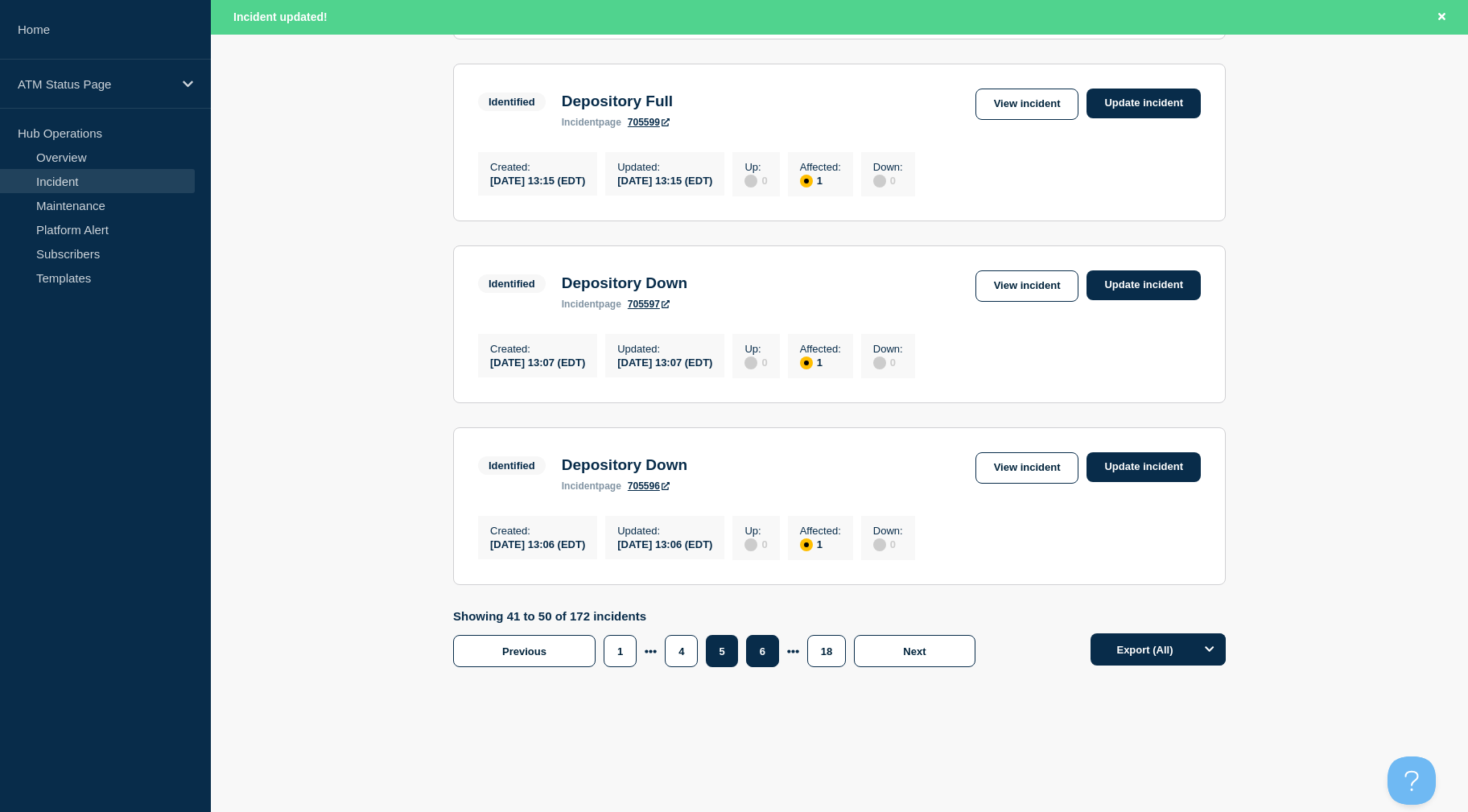
click at [768, 657] on button "6" at bounding box center [762, 651] width 33 height 32
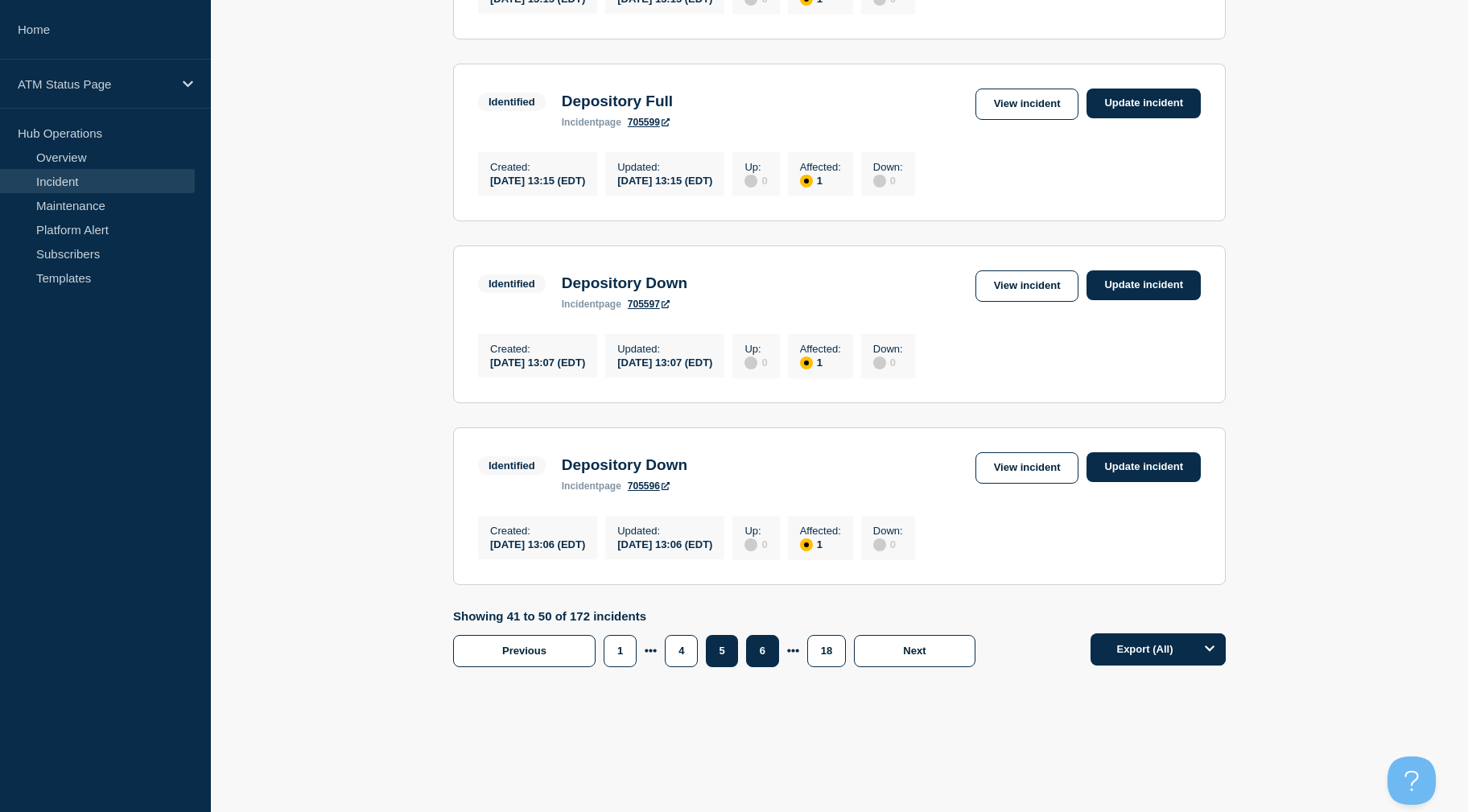
scroll to position [1599, 0]
click at [768, 665] on button "7" at bounding box center [762, 651] width 33 height 32
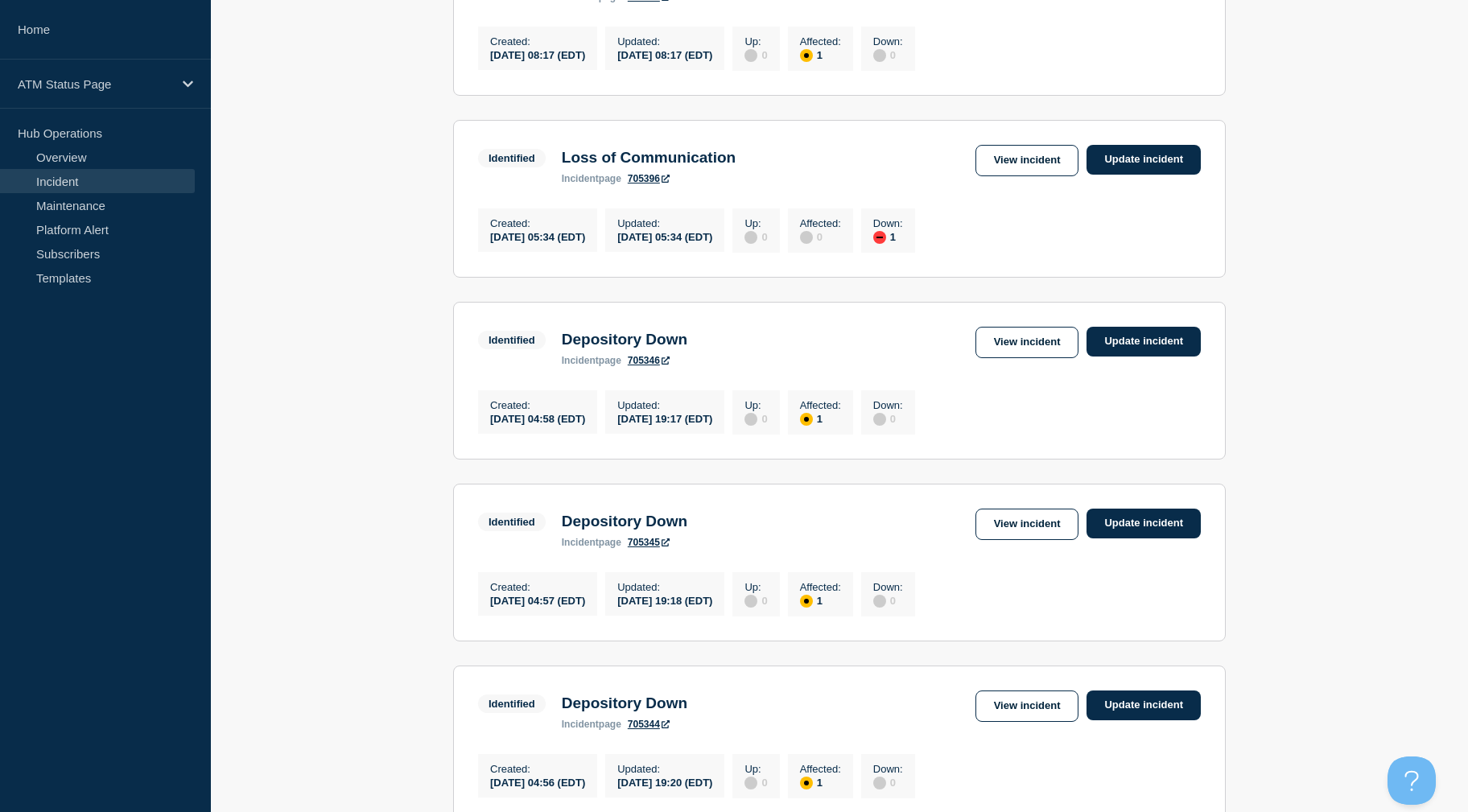
drag, startPoint x: 1315, startPoint y: 495, endPoint x: 1308, endPoint y: 451, distance: 44.6
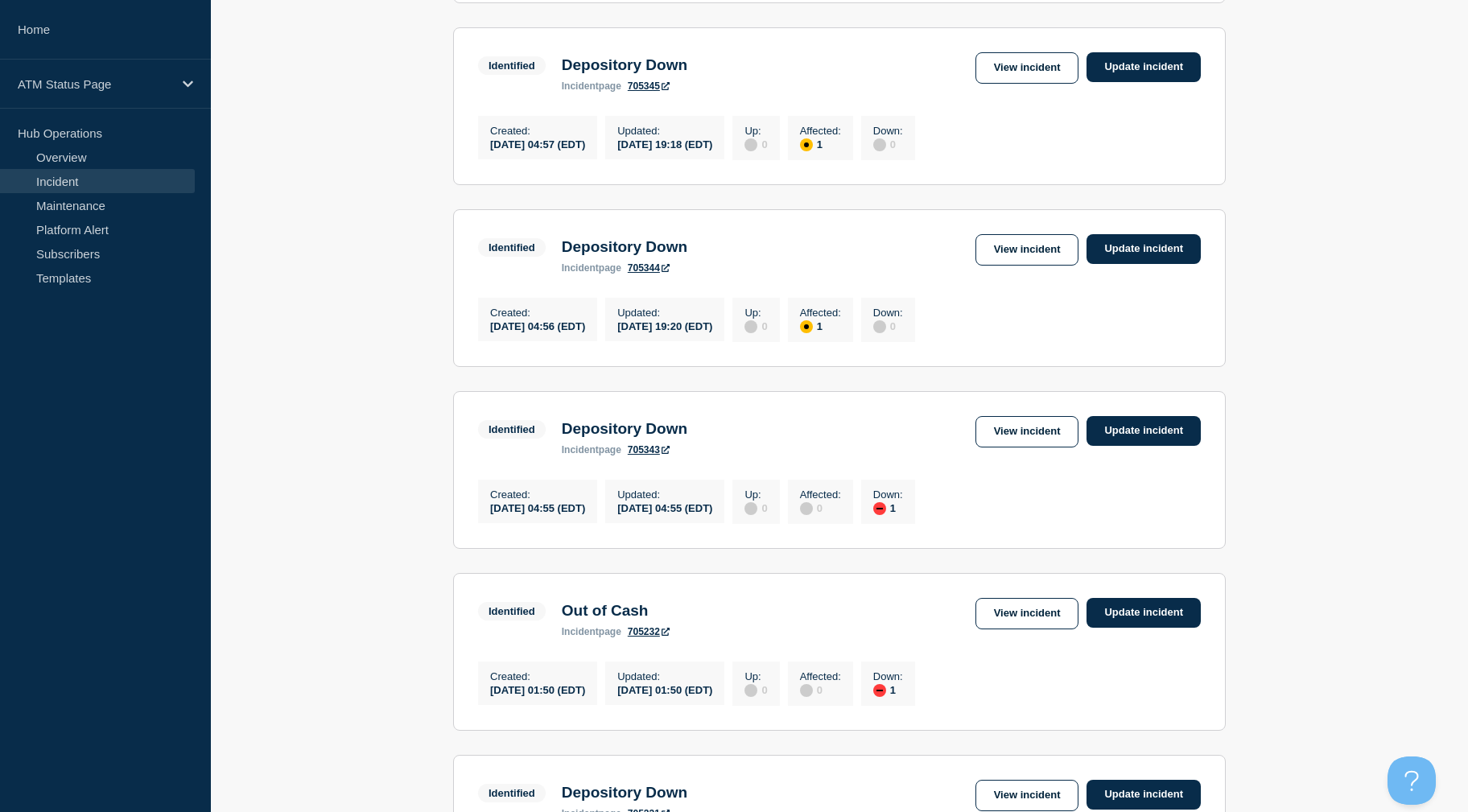
scroll to position [1248, 0]
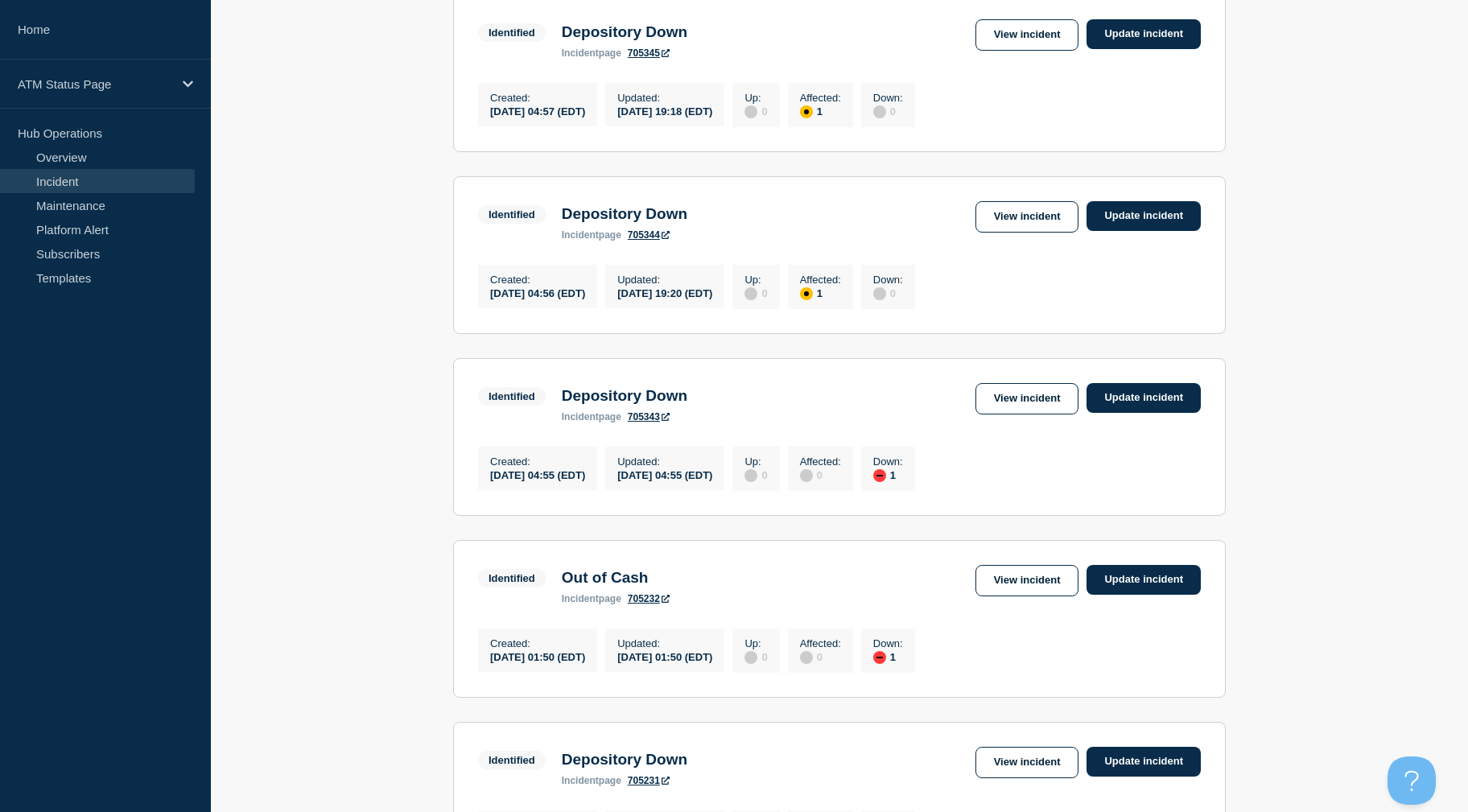
drag, startPoint x: 1308, startPoint y: 469, endPoint x: 1304, endPoint y: 498, distance: 29.3
click at [1002, 414] on link "View incident" at bounding box center [1027, 399] width 104 height 31
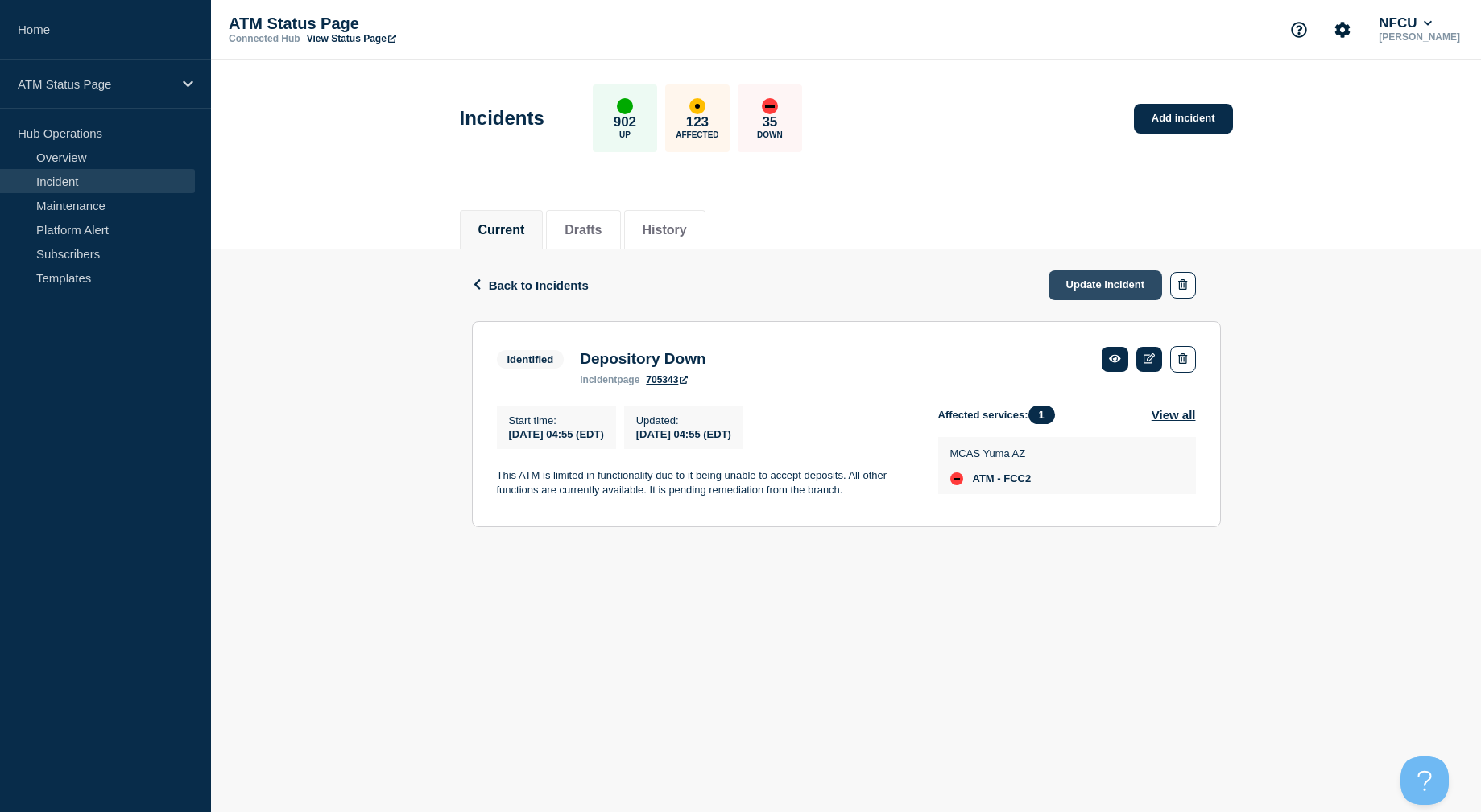
click at [1099, 292] on link "Update incident" at bounding box center [1105, 285] width 114 height 30
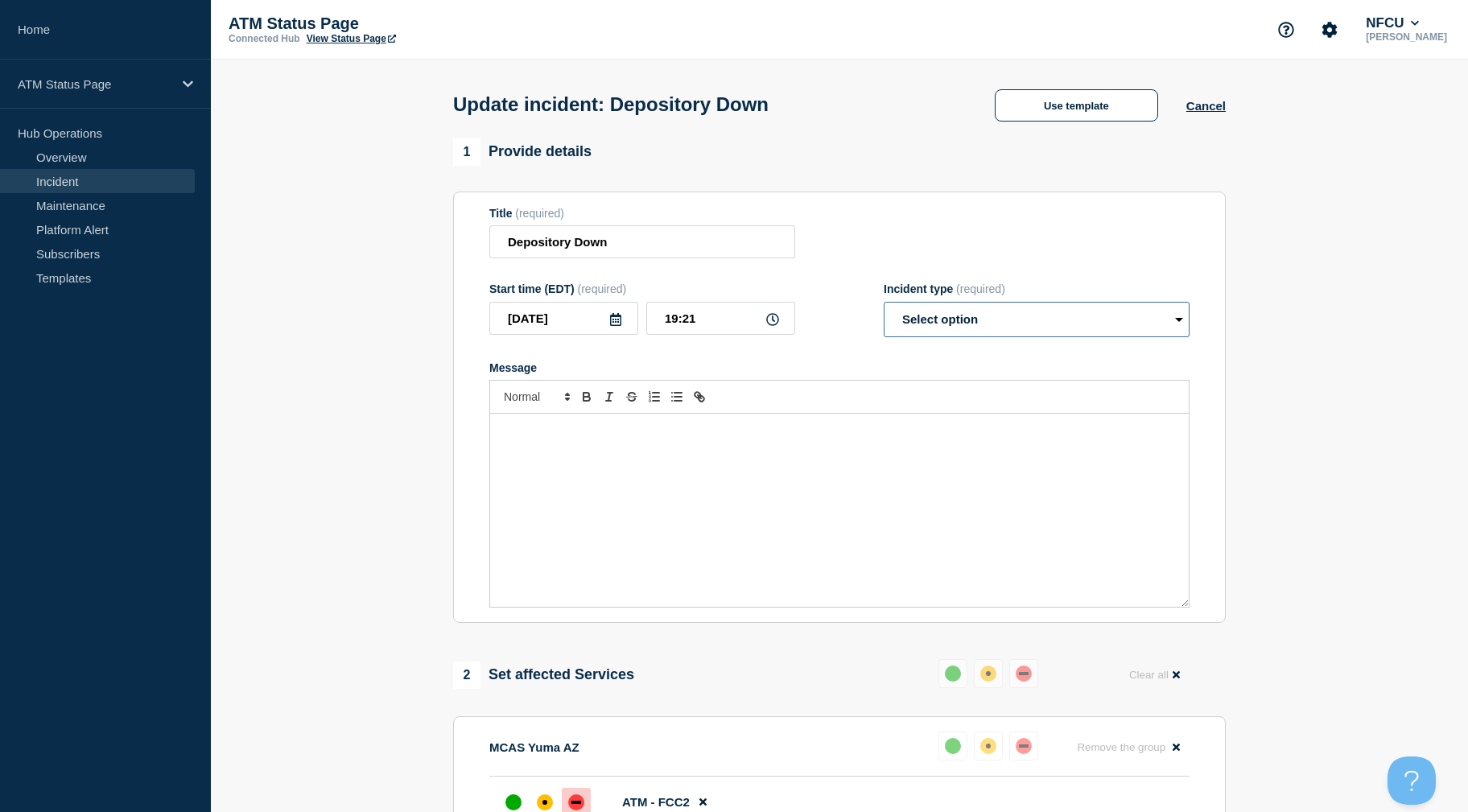
click at [1048, 329] on select "Select option Investigating Identified Monitoring Resolved" at bounding box center [1036, 319] width 306 height 36
click at [884, 305] on select "Select option Investigating Identified Monitoring Resolved" at bounding box center [1036, 319] width 306 height 36
click at [1285, 274] on section "1 Provide details Title (required) Depository Down Start time (EDT) (required) …" at bounding box center [839, 706] width 1257 height 1136
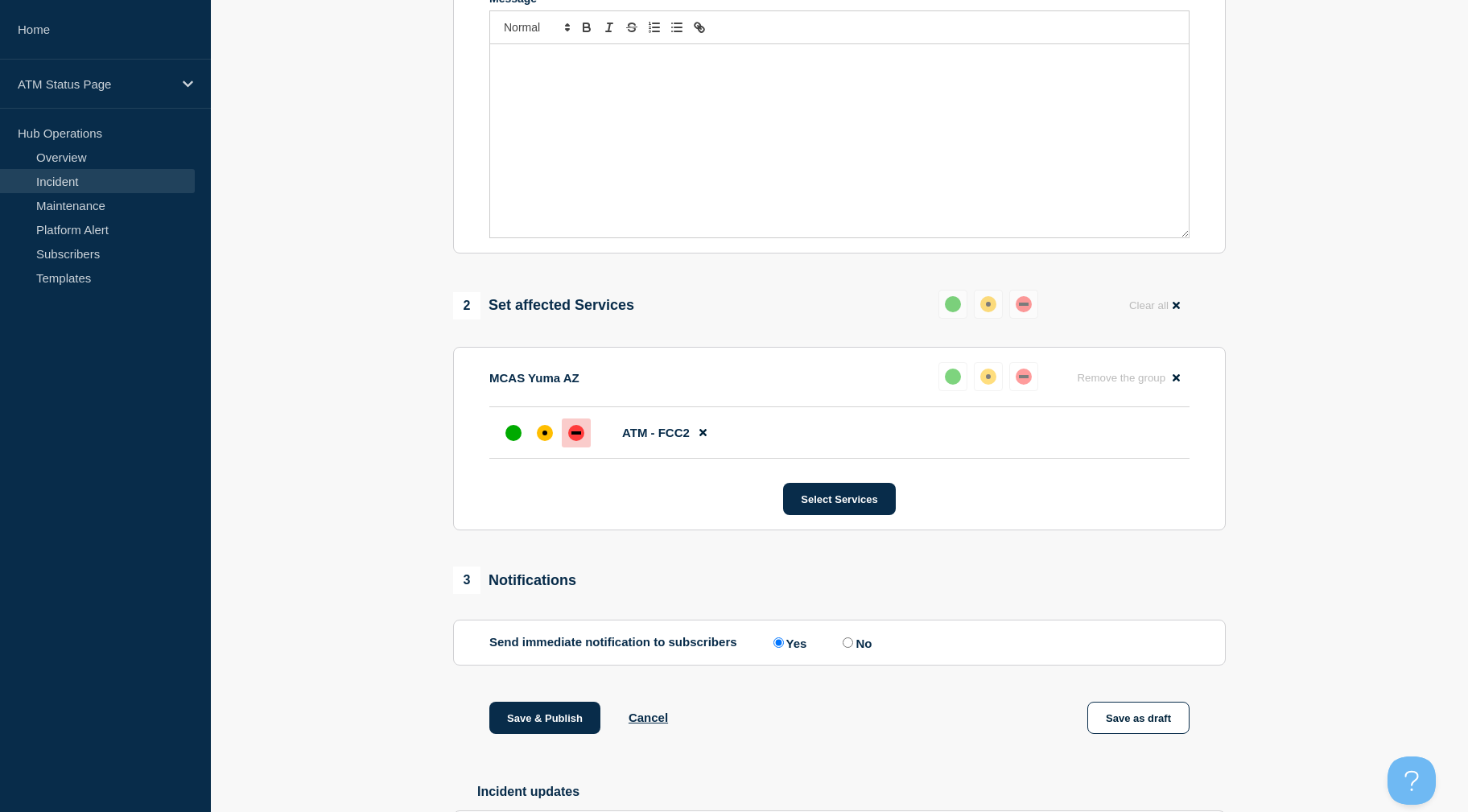
scroll to position [495, 0]
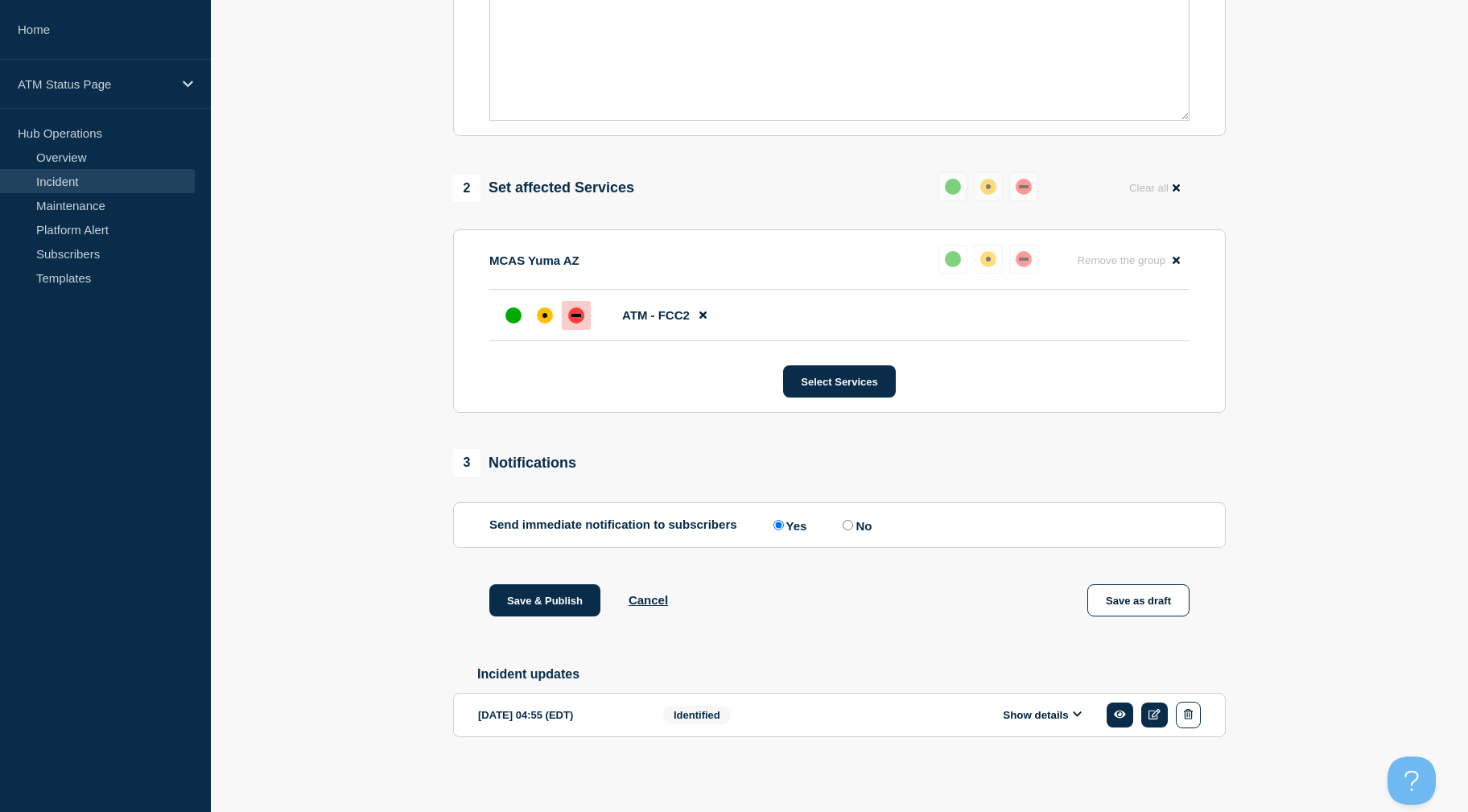
drag, startPoint x: 1288, startPoint y: 270, endPoint x: 1290, endPoint y: 374, distance: 104.0
click at [550, 311] on div "affected" at bounding box center [544, 315] width 16 height 16
click at [530, 599] on button "Save & Publish" at bounding box center [544, 600] width 111 height 32
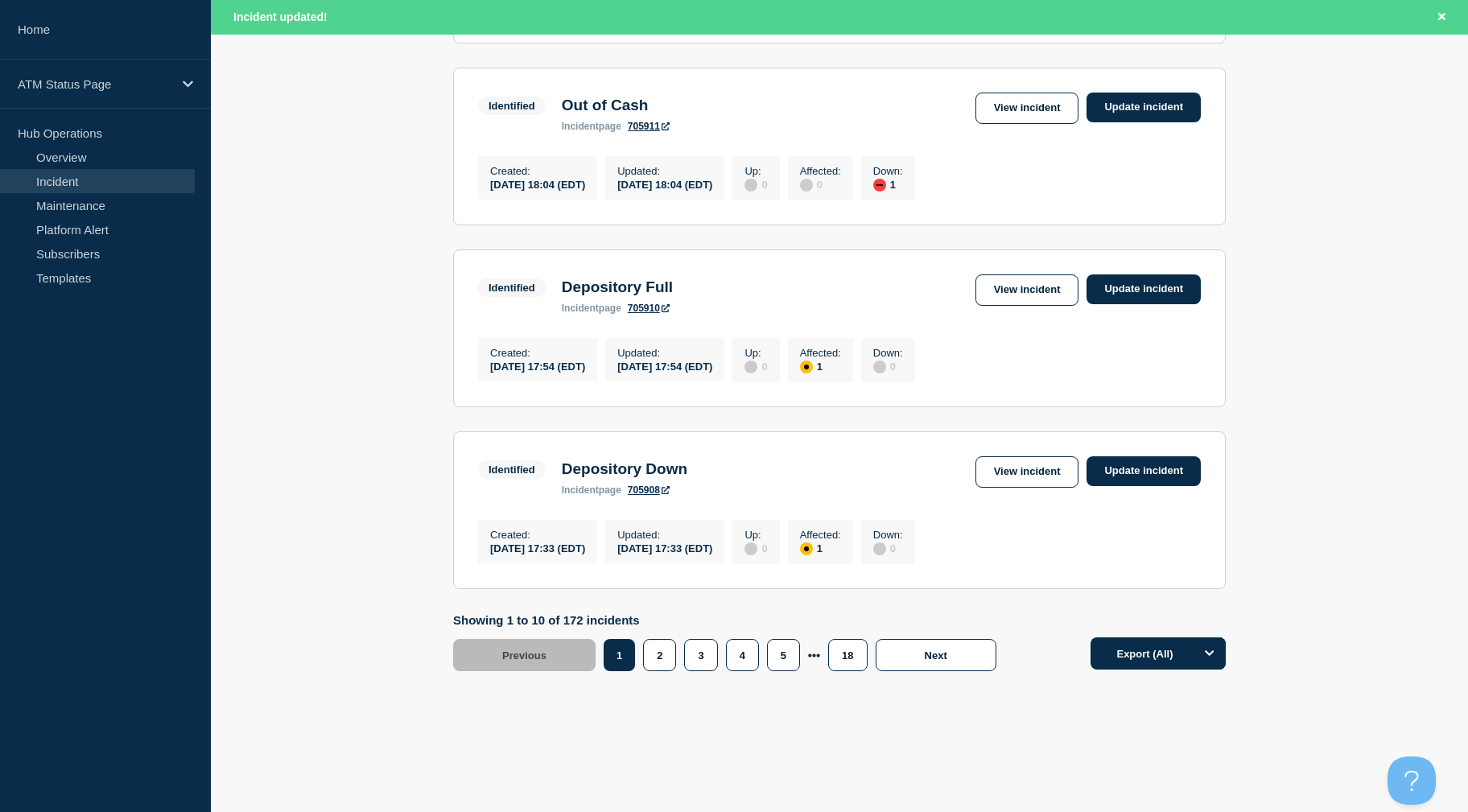
scroll to position [1633, 0]
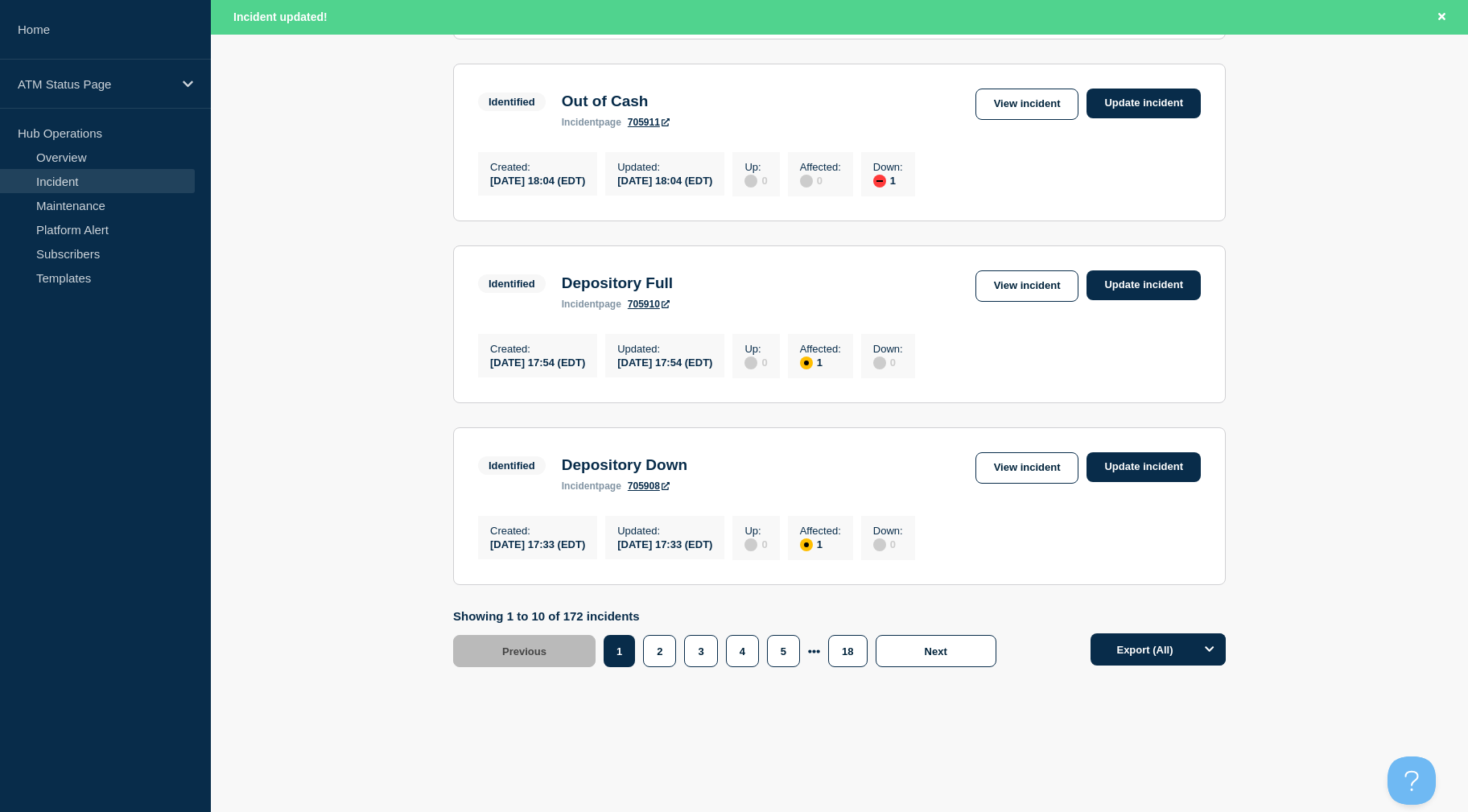
drag, startPoint x: 428, startPoint y: 498, endPoint x: 403, endPoint y: 633, distance: 137.3
click at [786, 637] on button "5" at bounding box center [783, 651] width 33 height 32
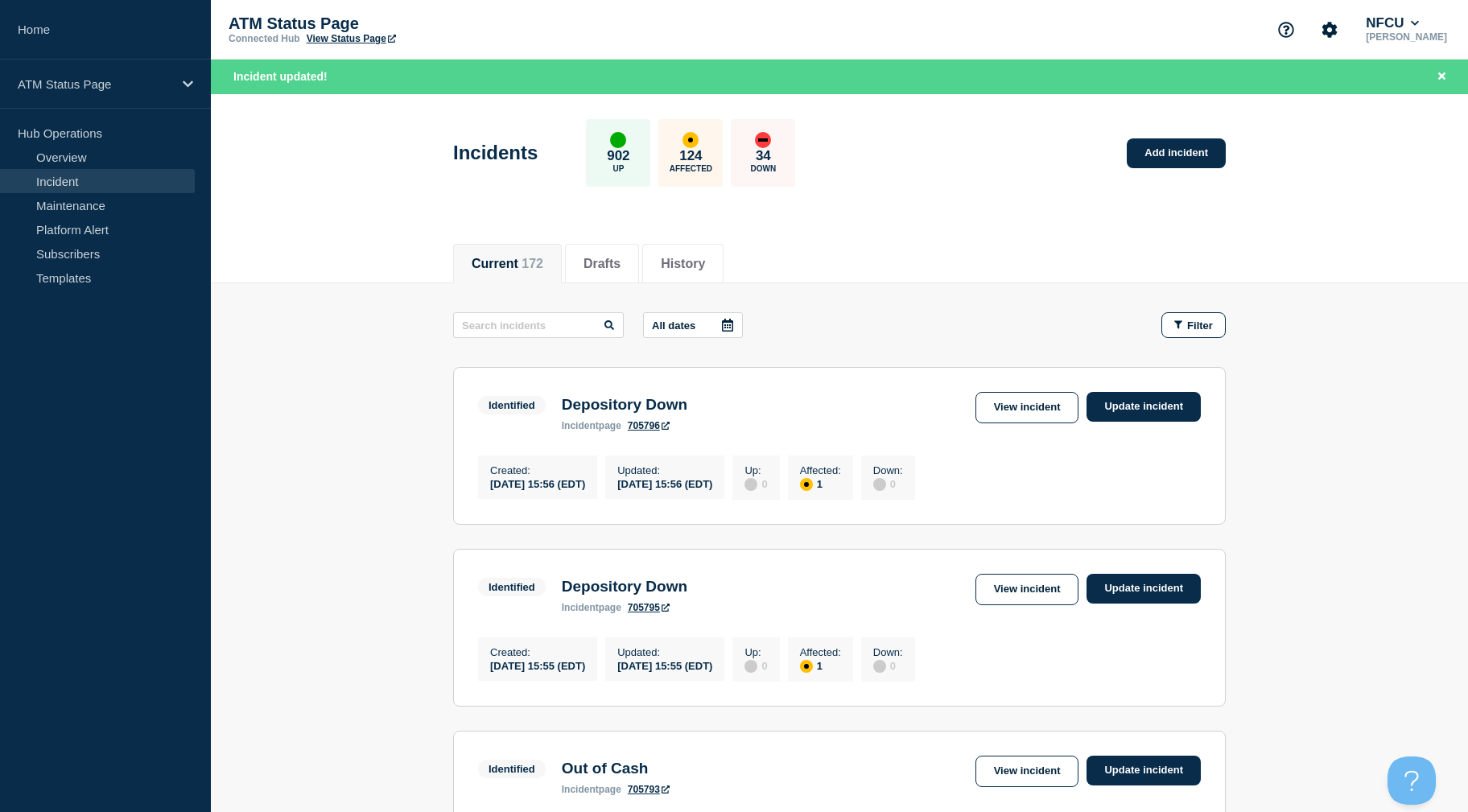
drag, startPoint x: 290, startPoint y: 584, endPoint x: 294, endPoint y: 409, distance: 175.0
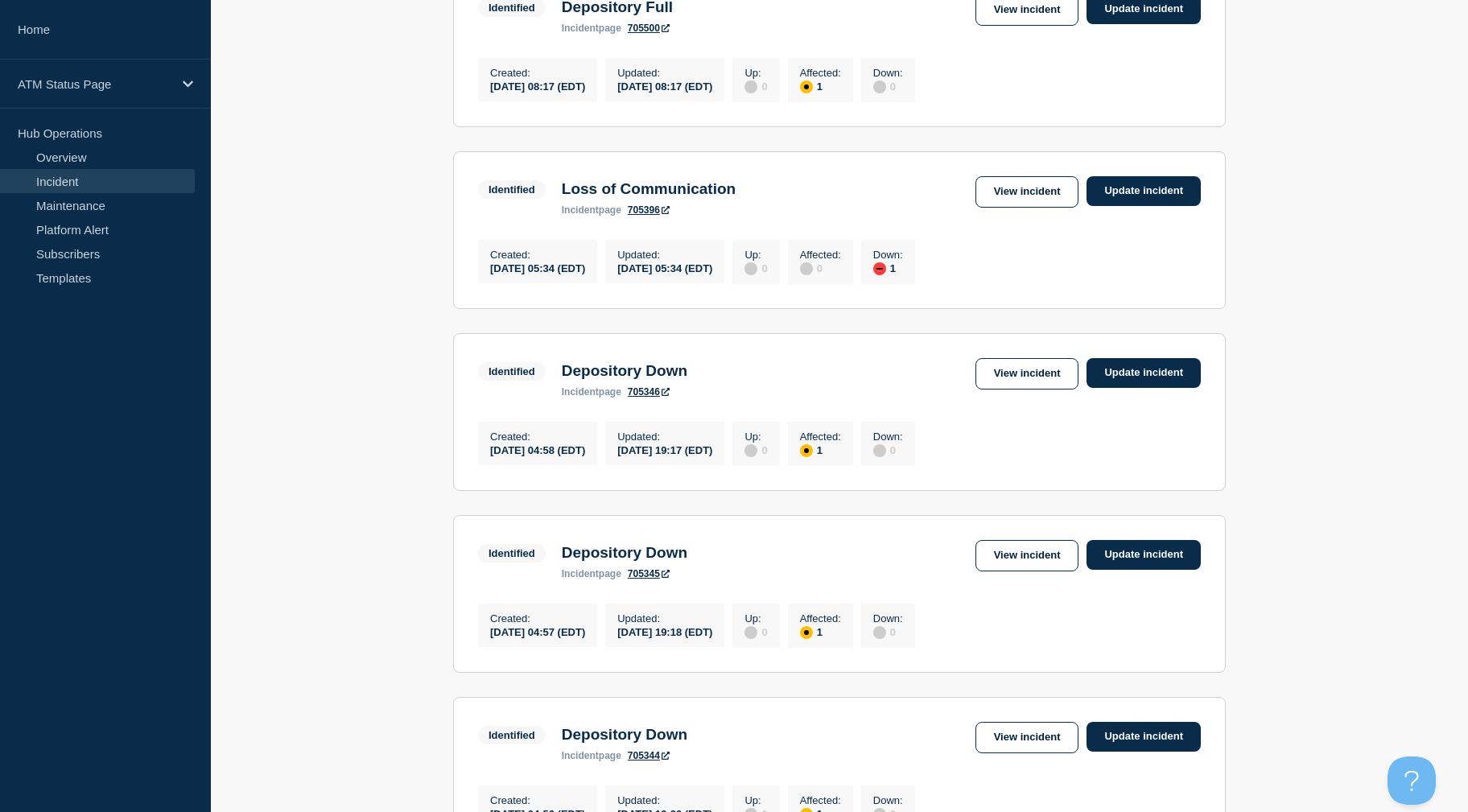
drag, startPoint x: 1268, startPoint y: 324, endPoint x: 1269, endPoint y: 393, distance: 69.0
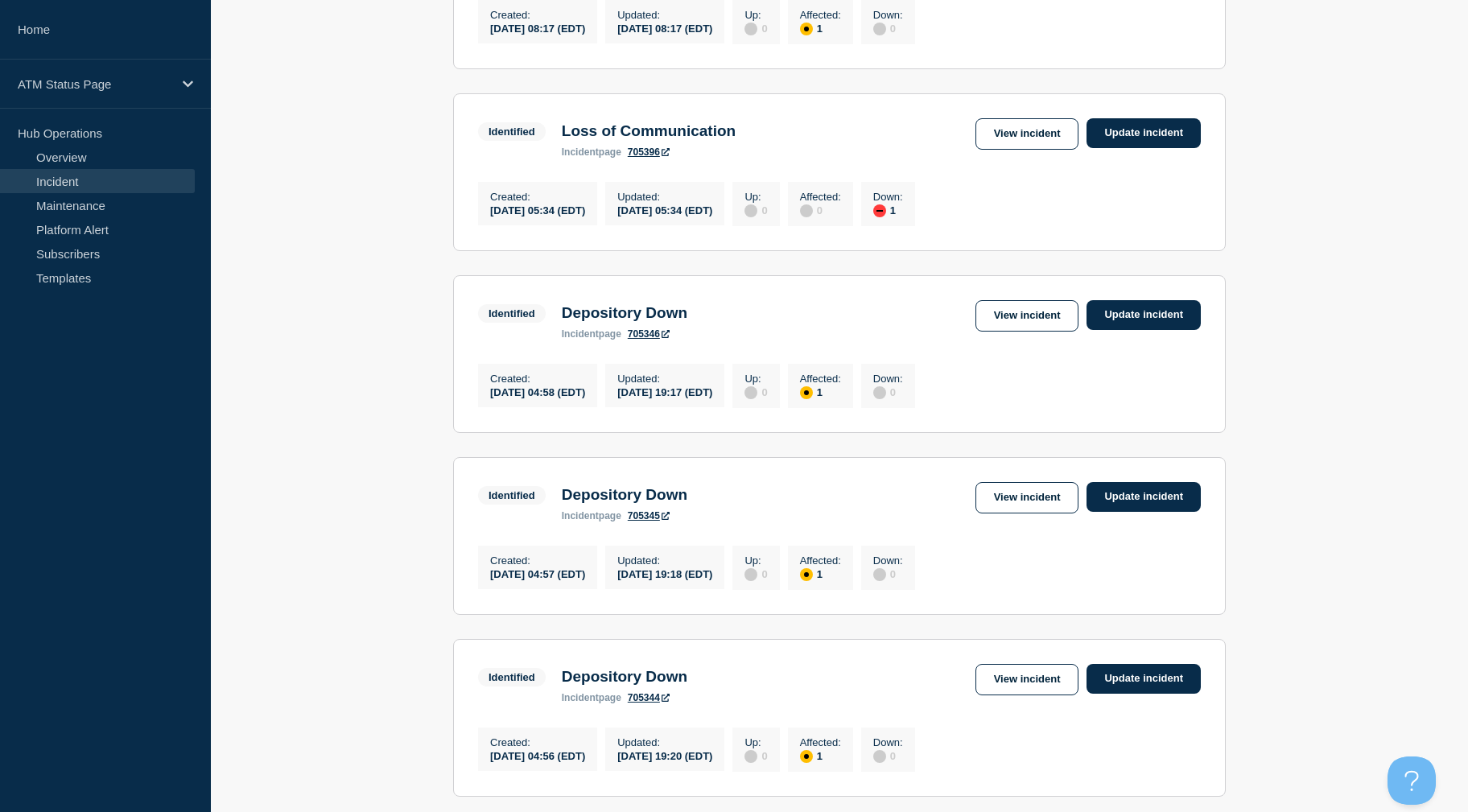
scroll to position [809, 0]
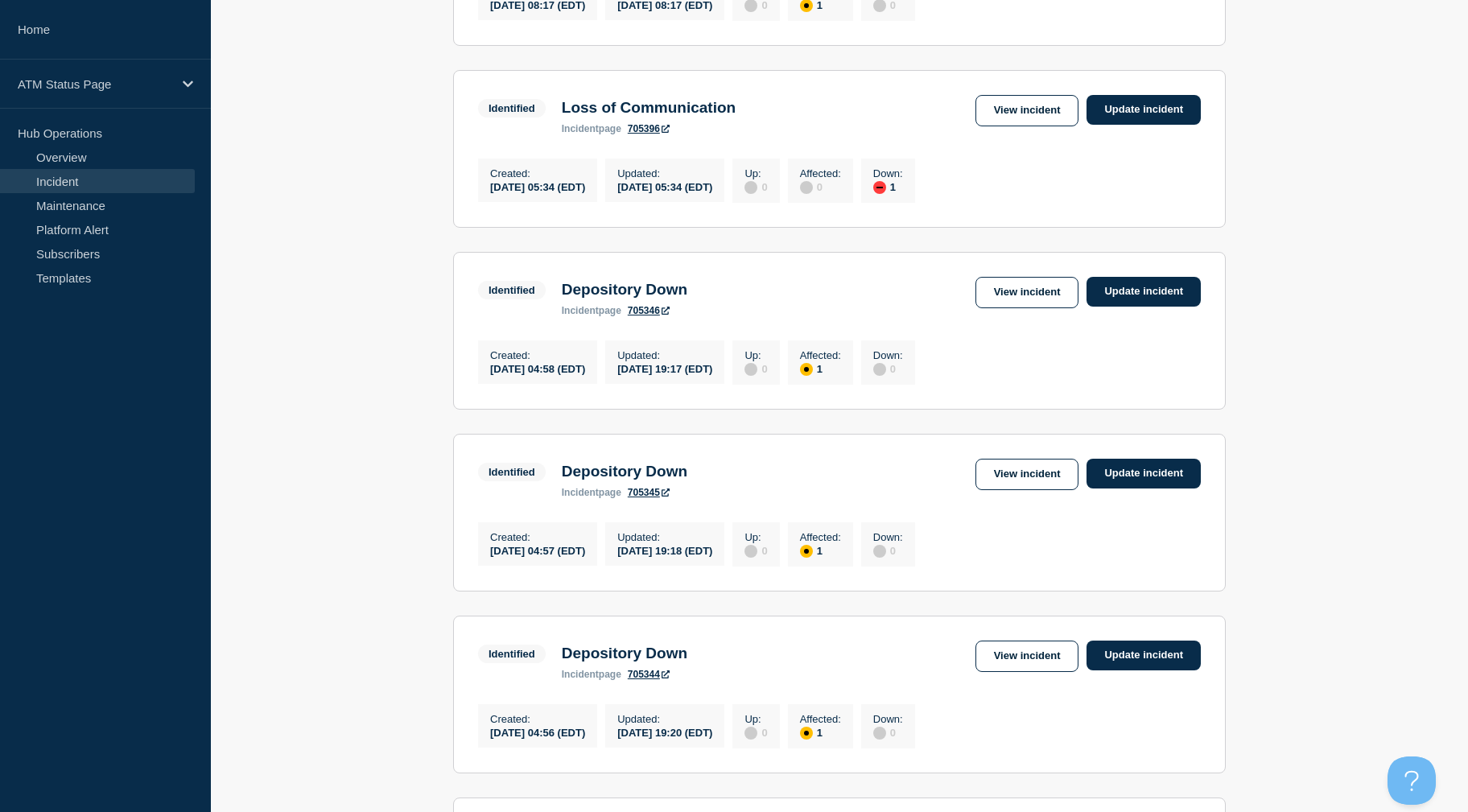
drag, startPoint x: 1279, startPoint y: 380, endPoint x: 1289, endPoint y: 418, distance: 39.3
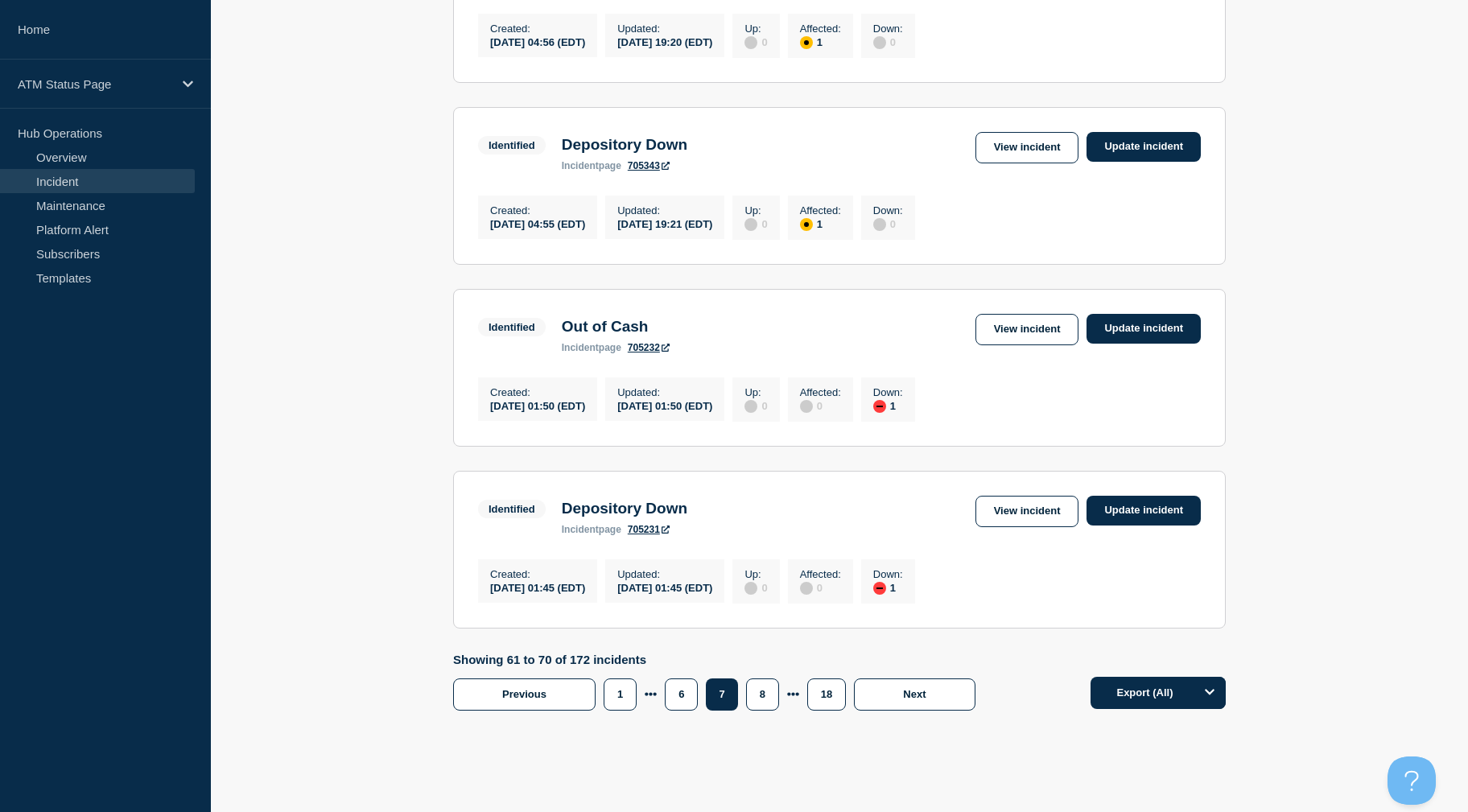
drag, startPoint x: 1246, startPoint y: 416, endPoint x: 1269, endPoint y: 453, distance: 43.6
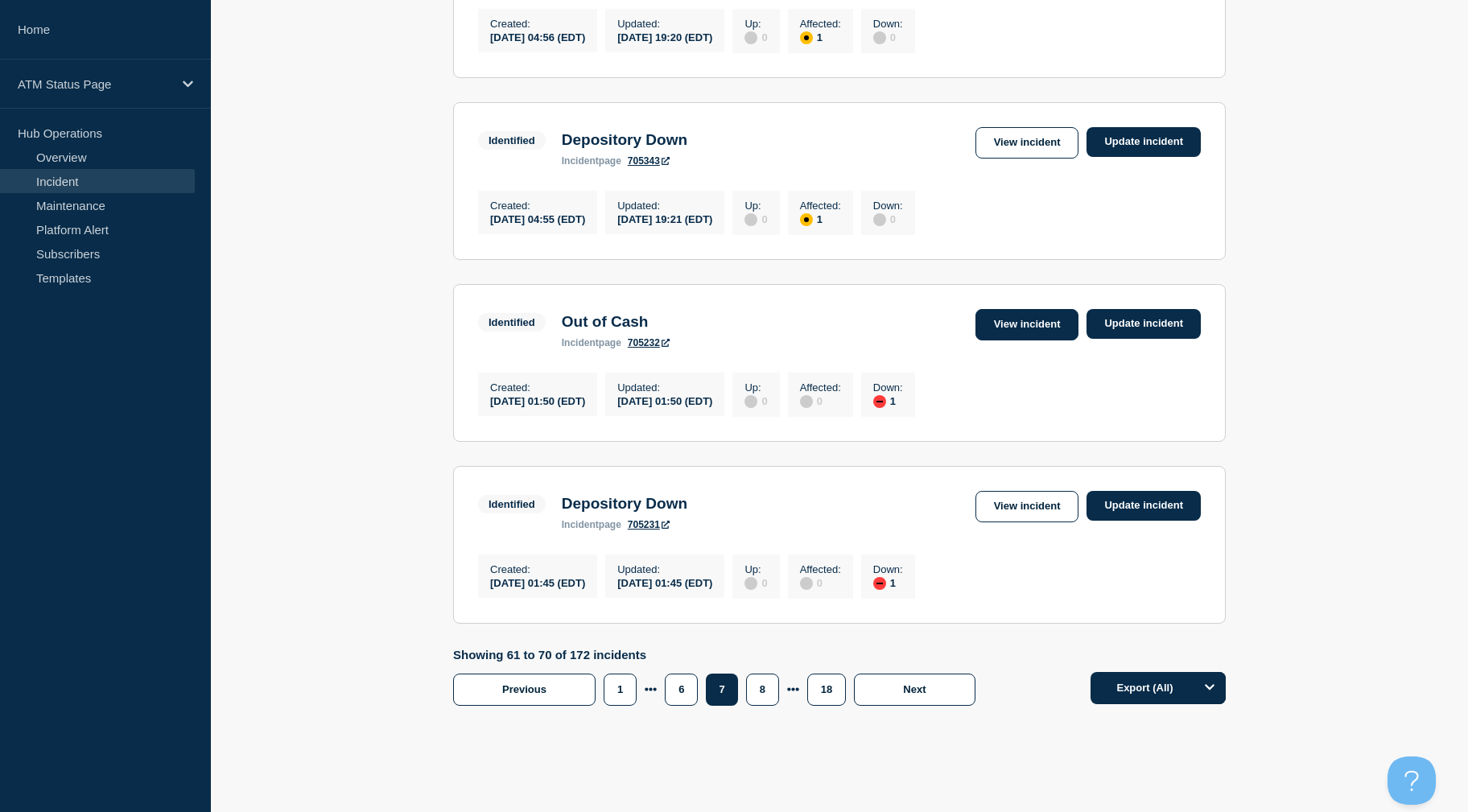
click at [1010, 340] on link "View incident" at bounding box center [1027, 324] width 104 height 31
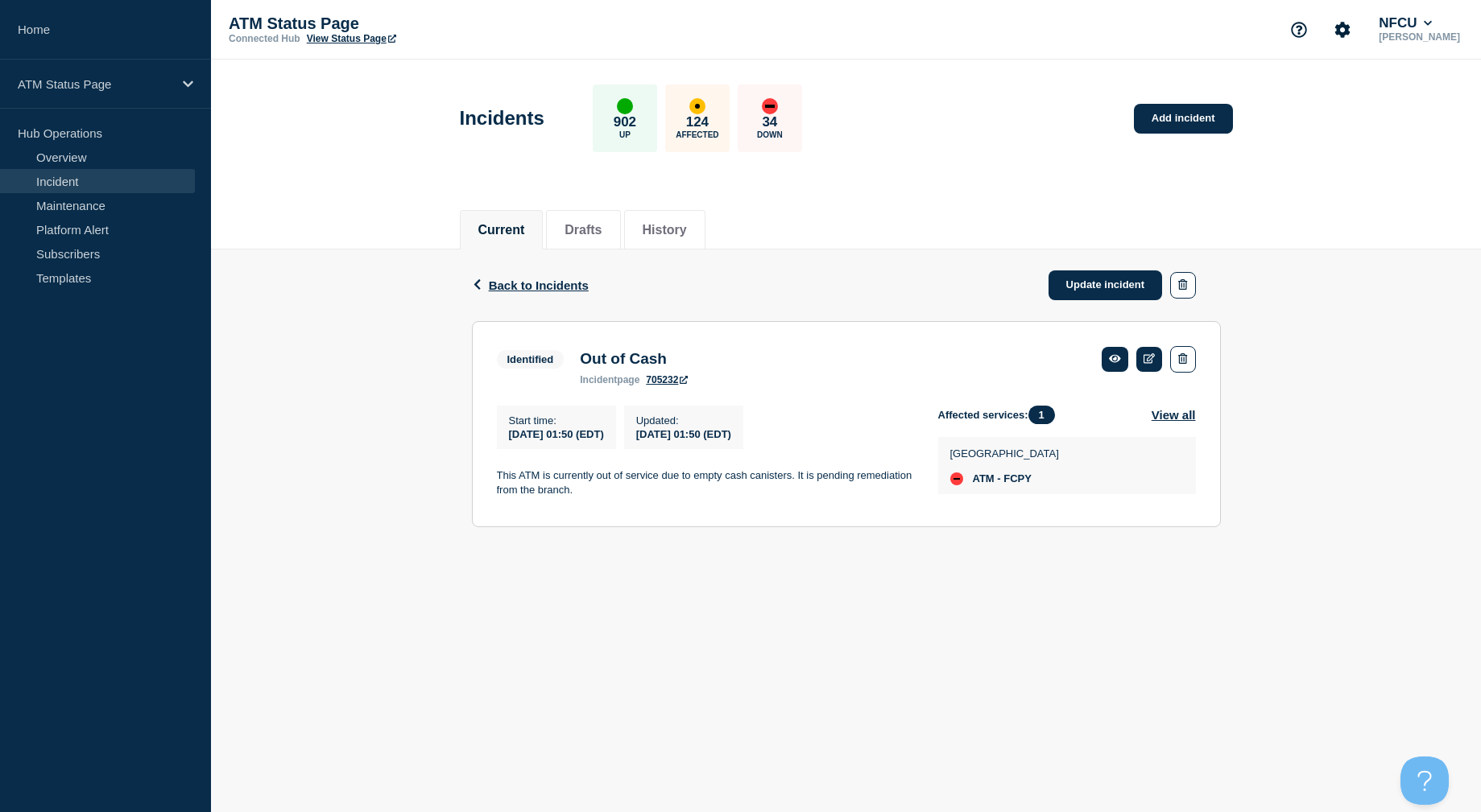
click at [796, 290] on div "Back Back to Incidents Update incident" at bounding box center [847, 285] width 749 height 72
click at [1101, 283] on link "Update incident" at bounding box center [1105, 285] width 114 height 30
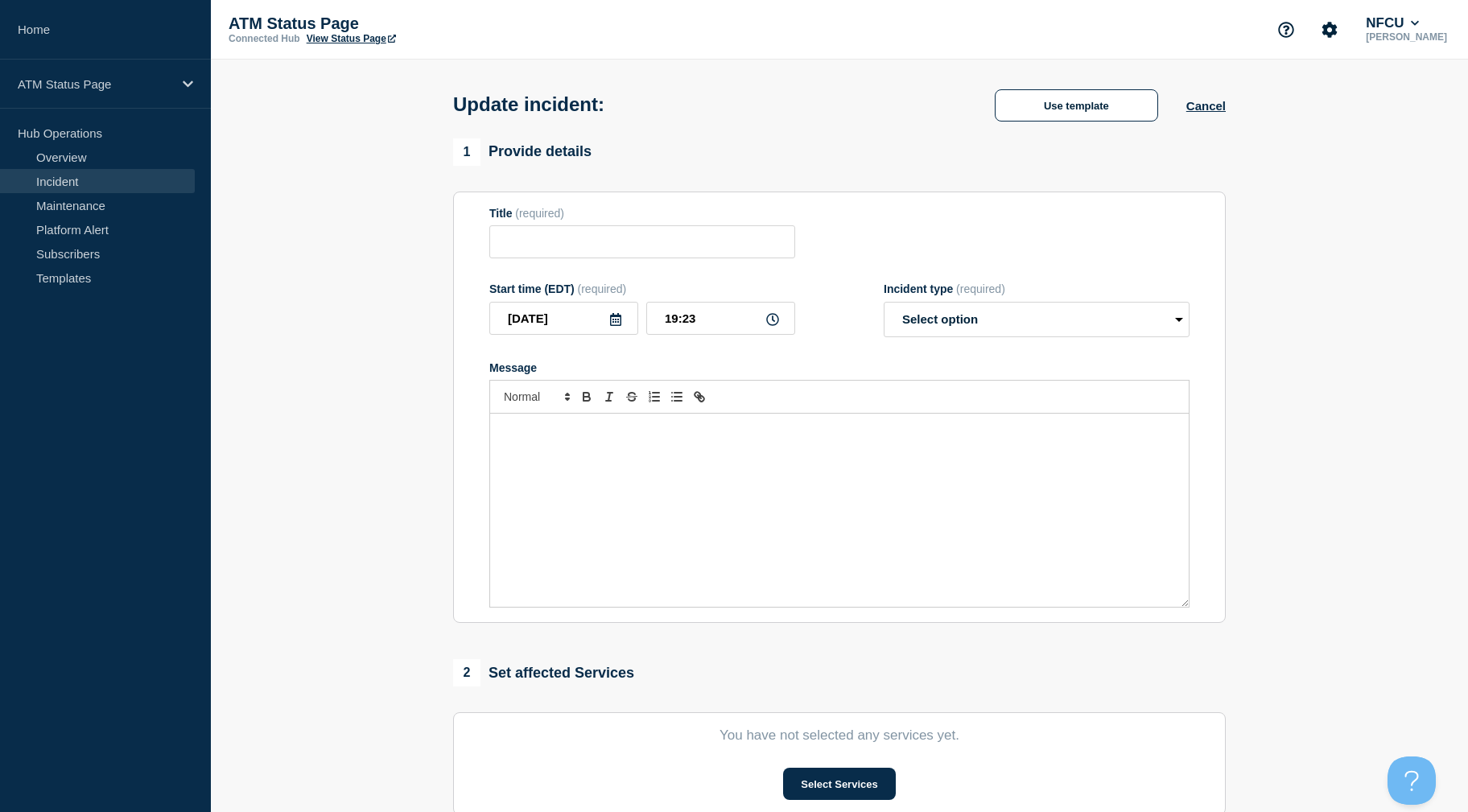
type input "Out of Cash"
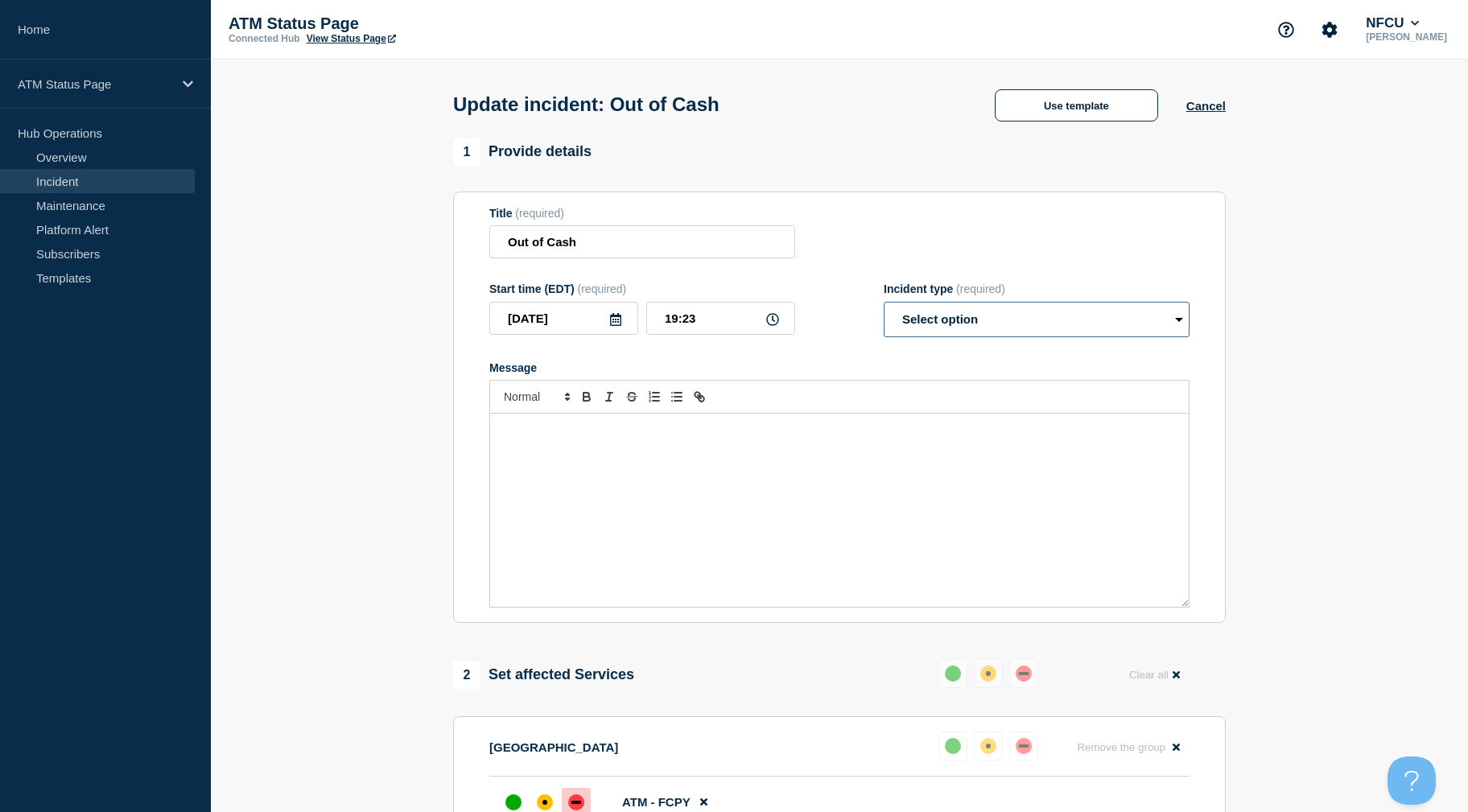
click at [1077, 305] on select "Select option Investigating Identified Monitoring Resolved" at bounding box center [1036, 319] width 306 height 36
select select "identified"
click at [884, 305] on select "Select option Investigating Identified Monitoring Resolved" at bounding box center [1036, 319] width 306 height 36
click at [1312, 297] on section "1 Provide details Title (required) Out of Cash Start time (EDT) (required) 2025…" at bounding box center [839, 706] width 1257 height 1136
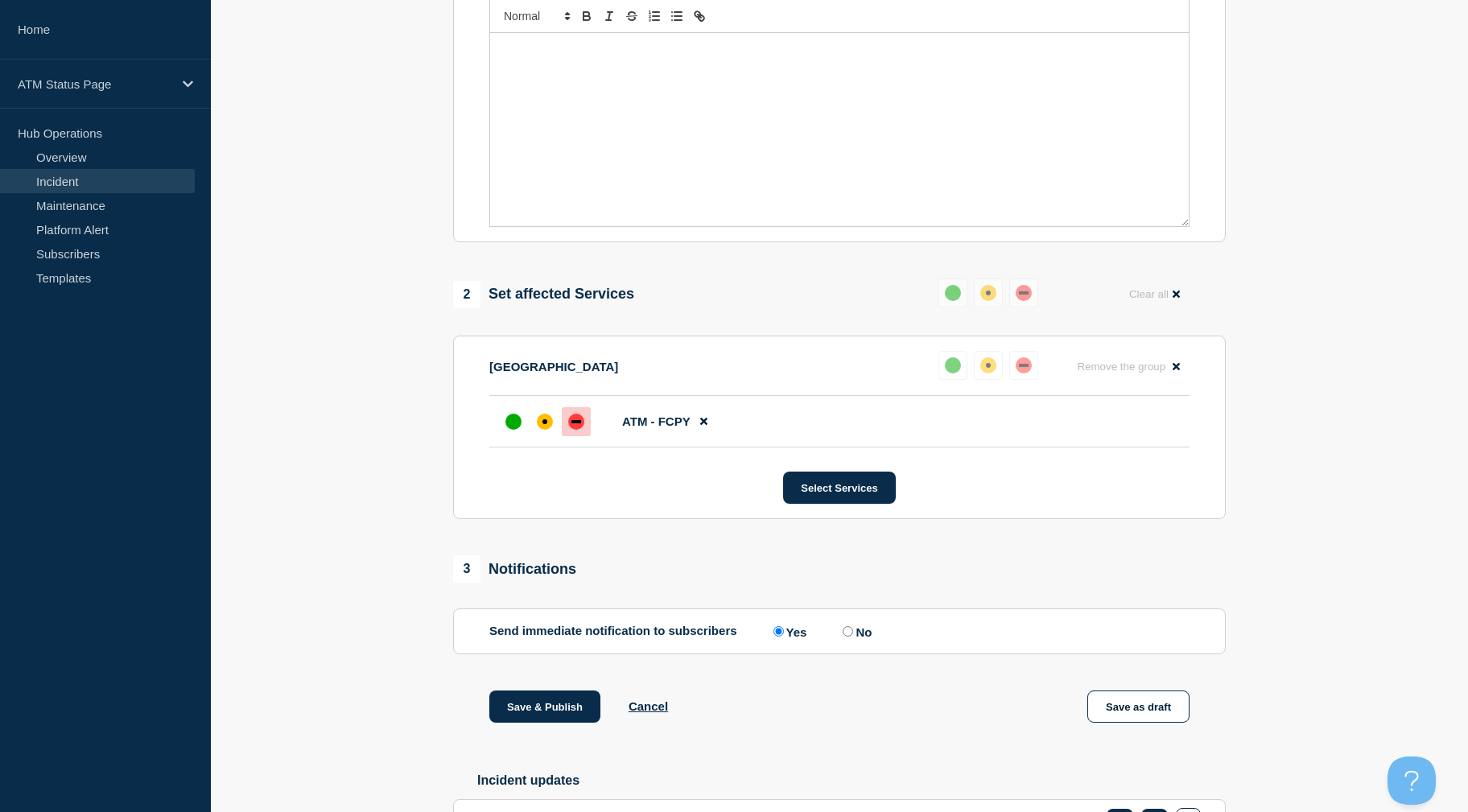
drag, startPoint x: 1319, startPoint y: 338, endPoint x: 1317, endPoint y: 441, distance: 103.0
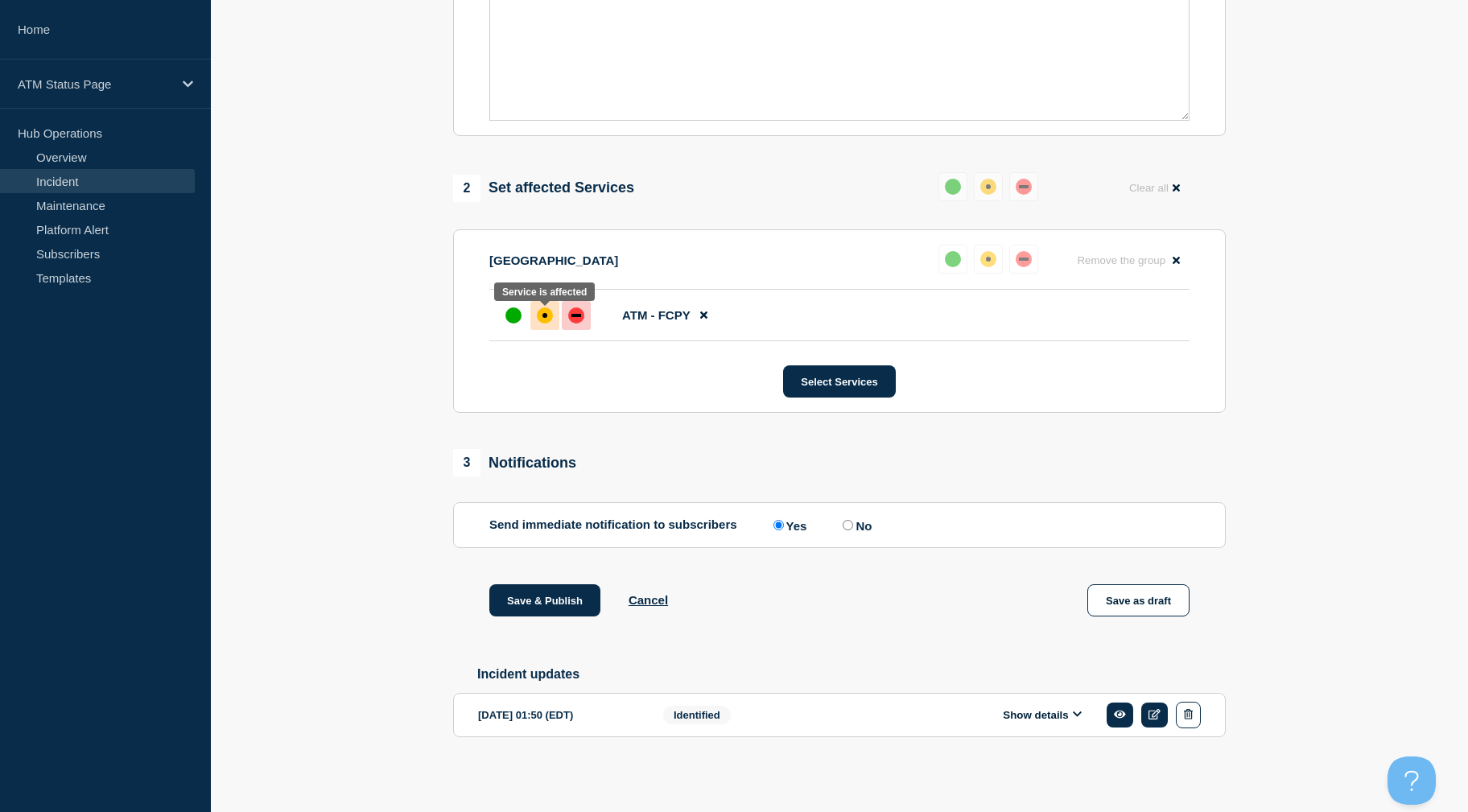
click at [544, 313] on div "affected" at bounding box center [545, 316] width 5 height 5
click at [547, 588] on button "Save & Publish" at bounding box center [544, 600] width 111 height 32
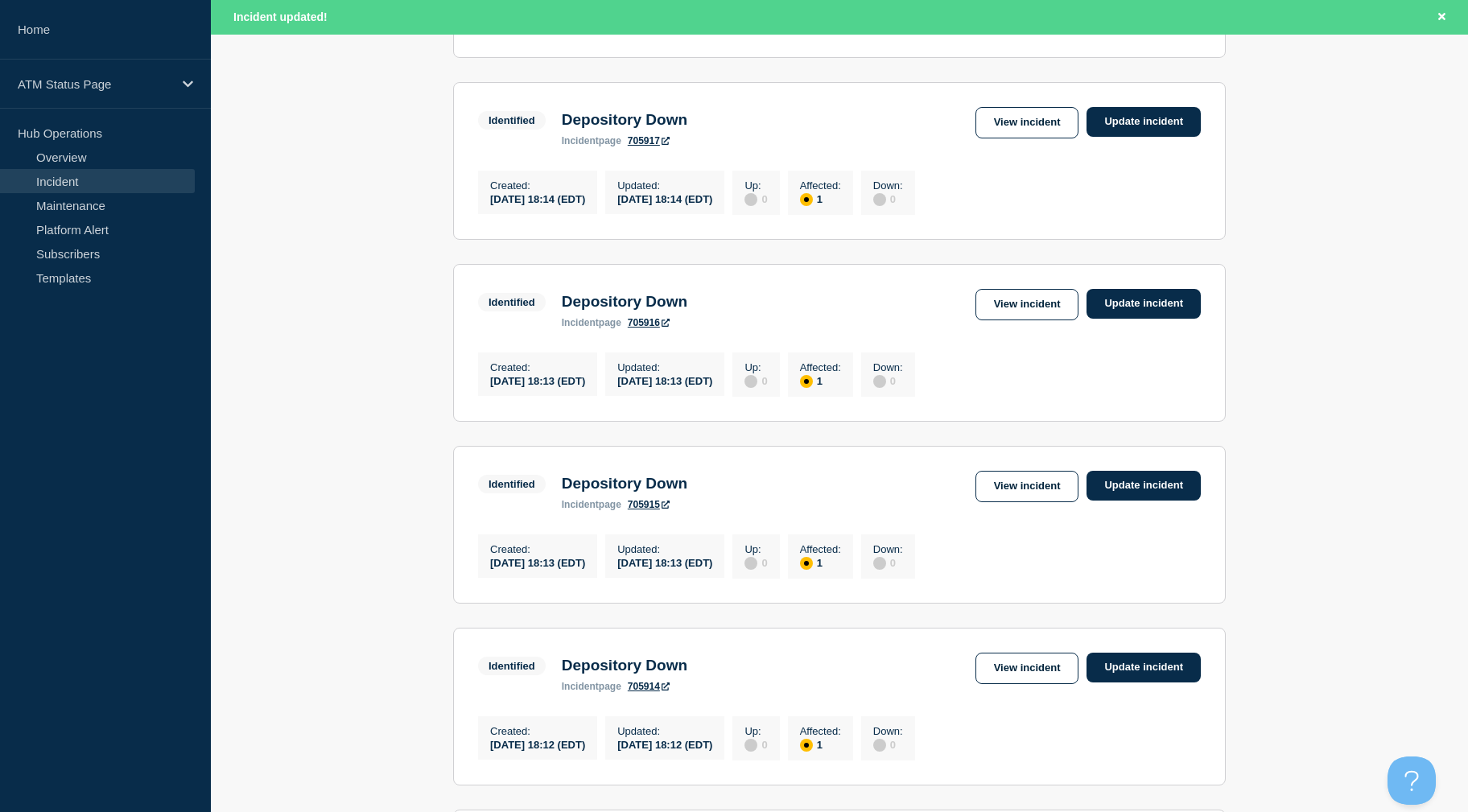
scroll to position [1633, 0]
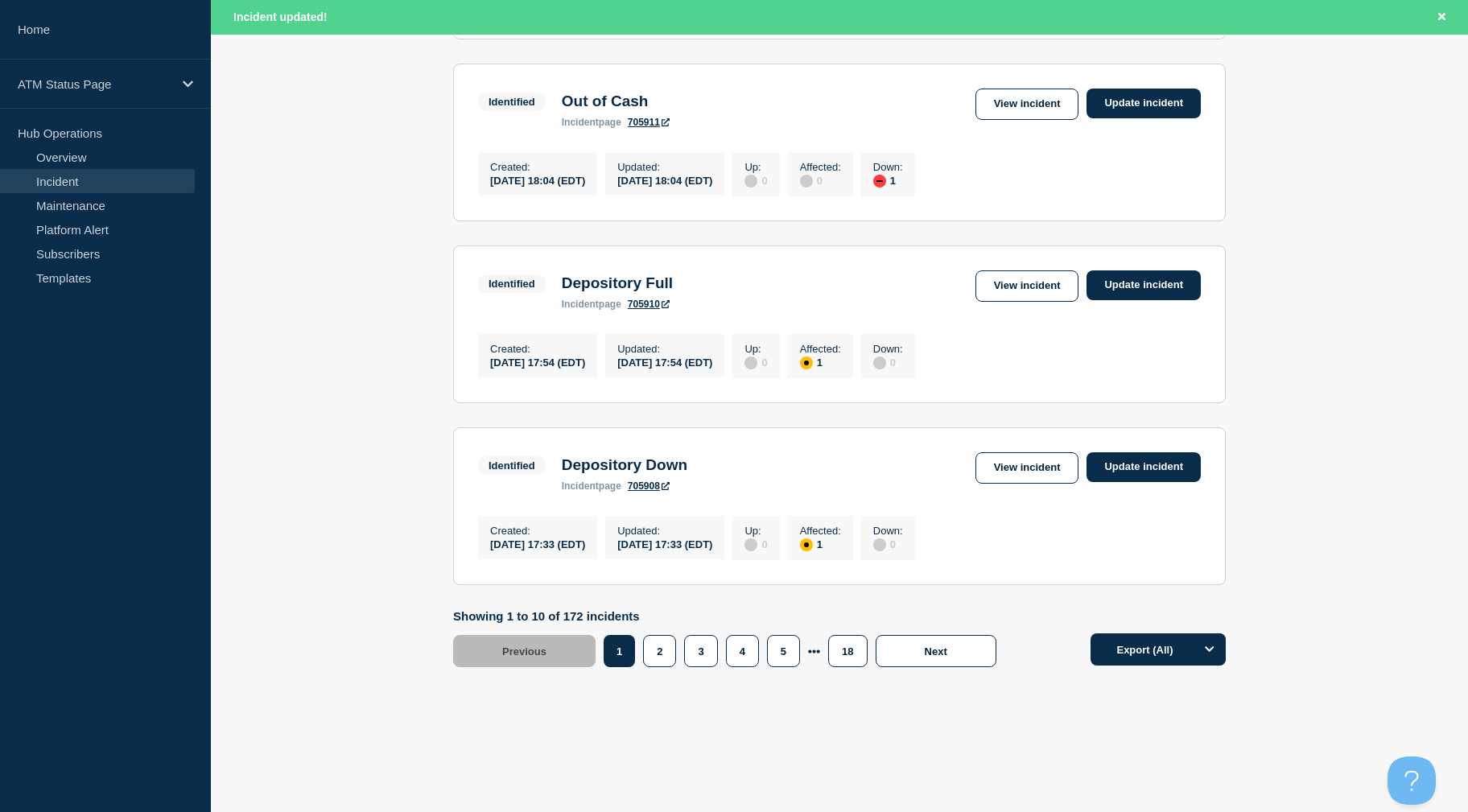
drag, startPoint x: 1334, startPoint y: 235, endPoint x: 1337, endPoint y: 503, distance: 268.0
click at [791, 644] on button "5" at bounding box center [783, 651] width 33 height 32
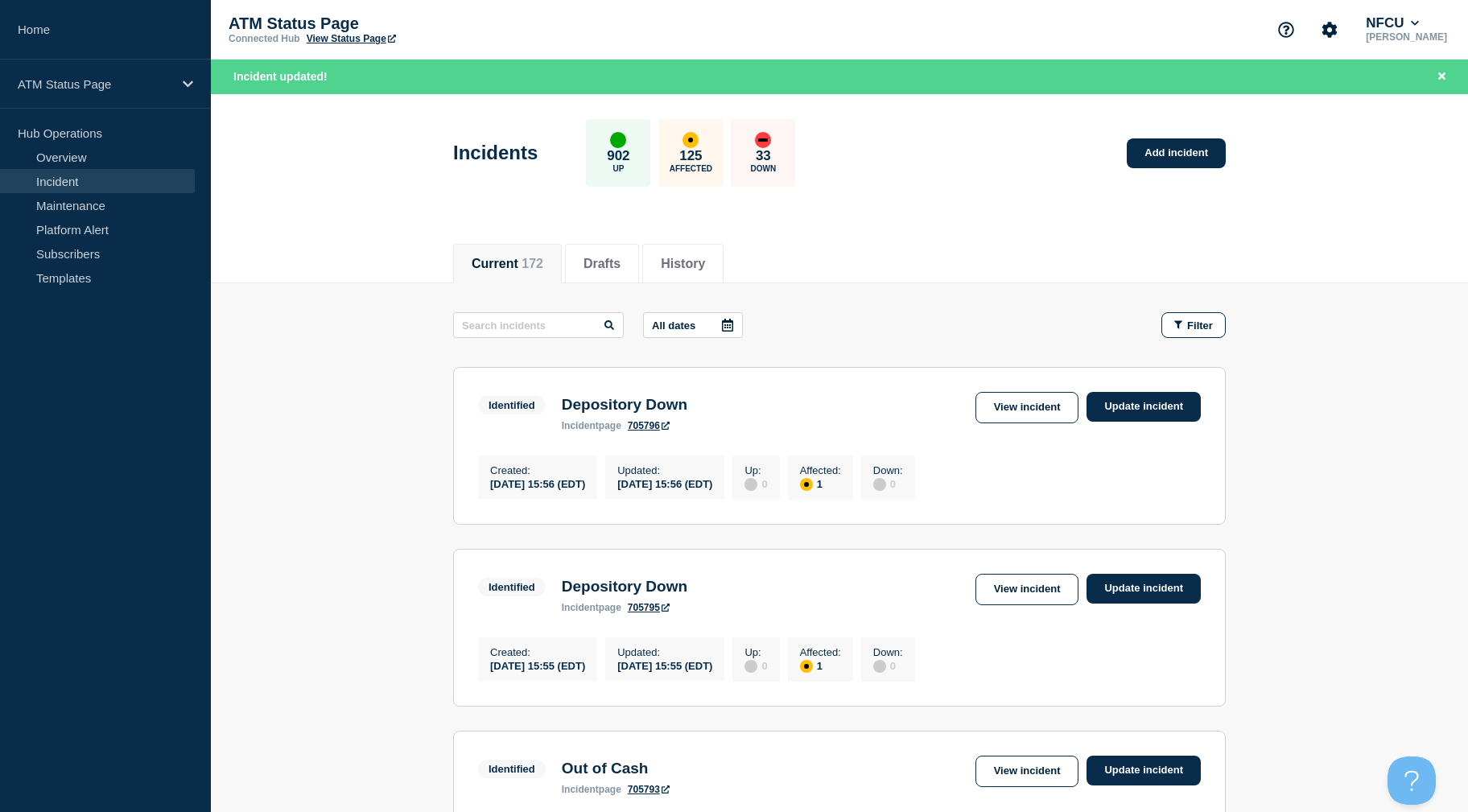
drag, startPoint x: 332, startPoint y: 379, endPoint x: 279, endPoint y: 144, distance: 240.9
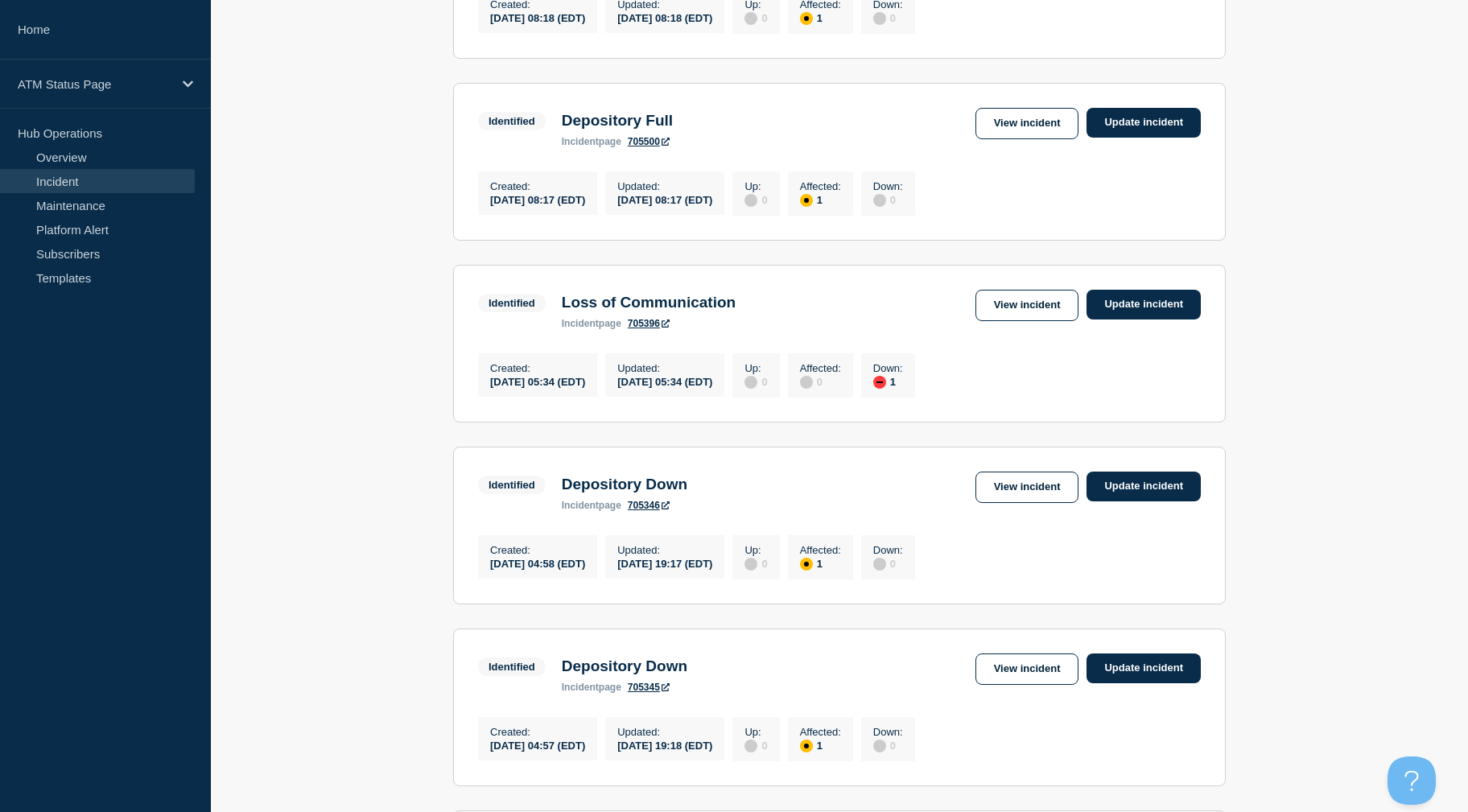
scroll to position [1599, 0]
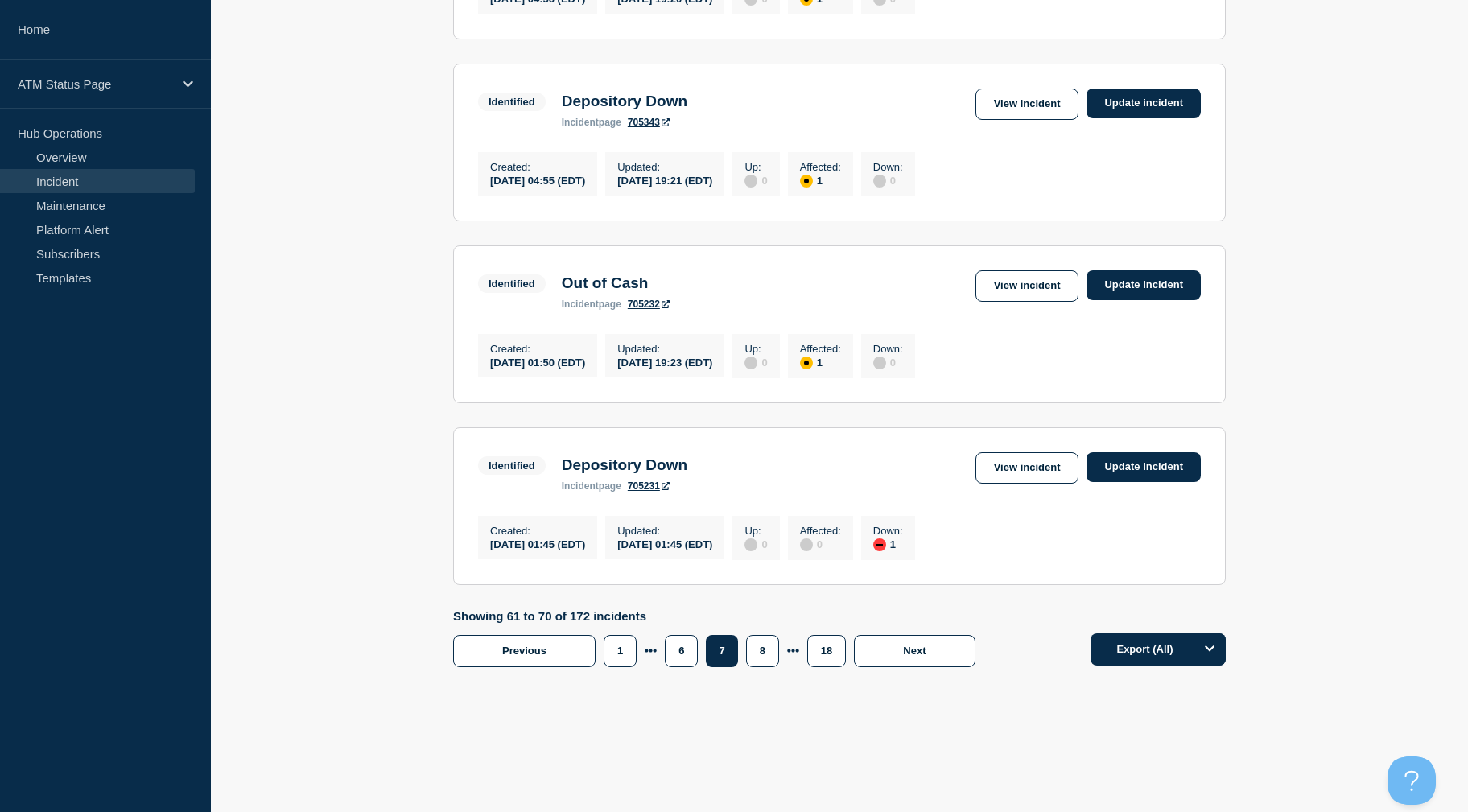
drag, startPoint x: 1295, startPoint y: 328, endPoint x: 1336, endPoint y: 647, distance: 321.6
click at [1007, 465] on link "View incident" at bounding box center [1027, 468] width 104 height 31
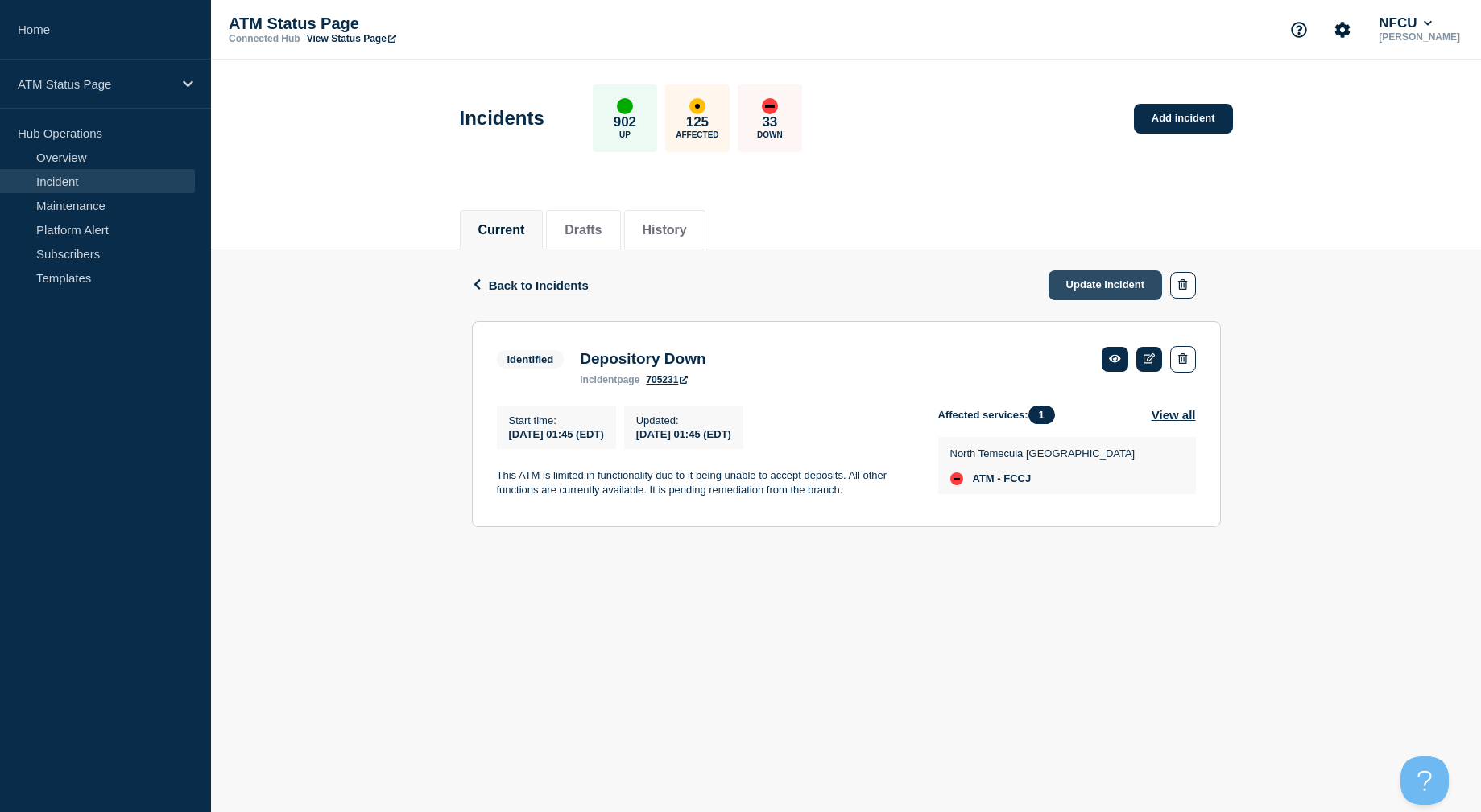
click at [1097, 280] on link "Update incident" at bounding box center [1105, 285] width 114 height 30
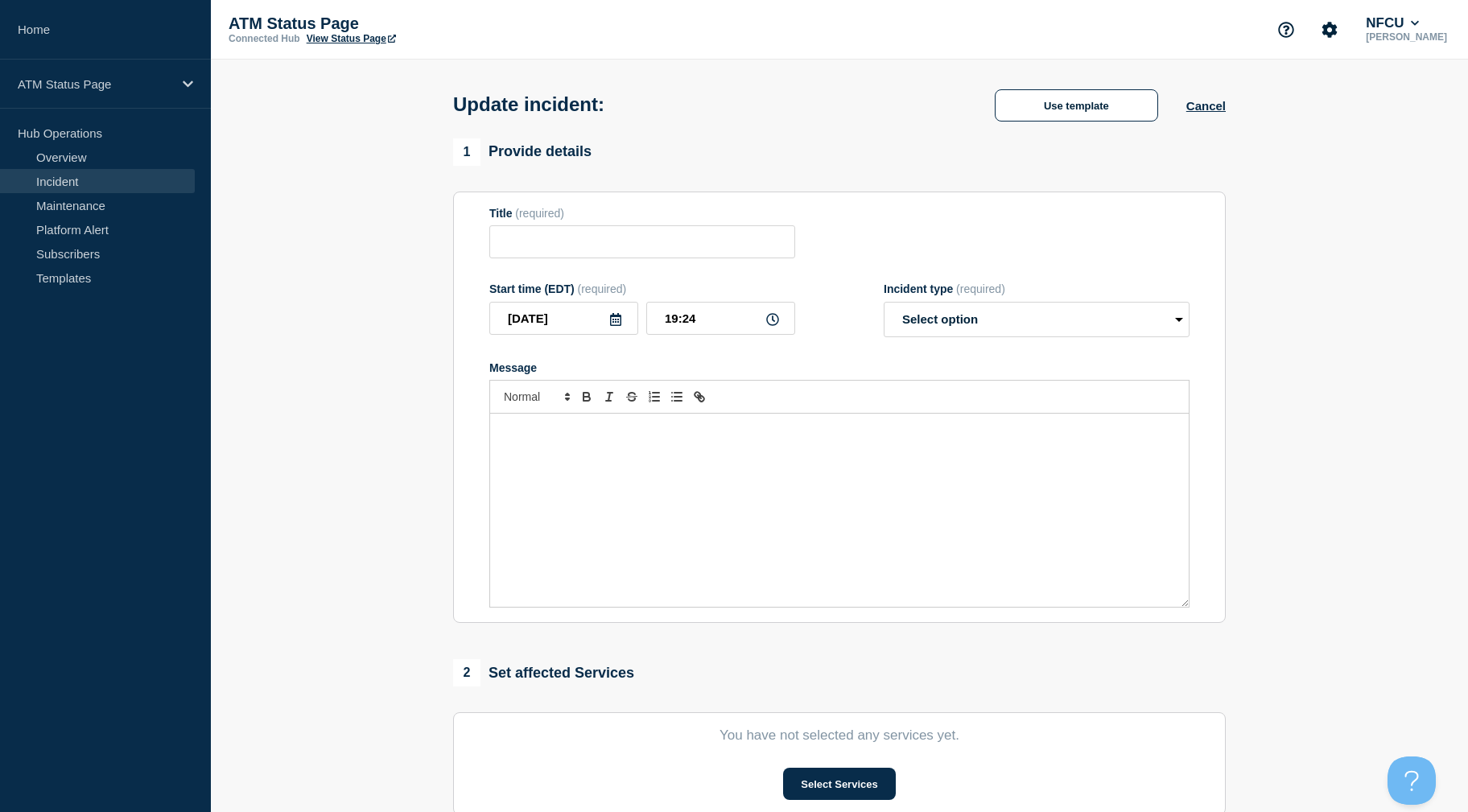
type input "Depository Down"
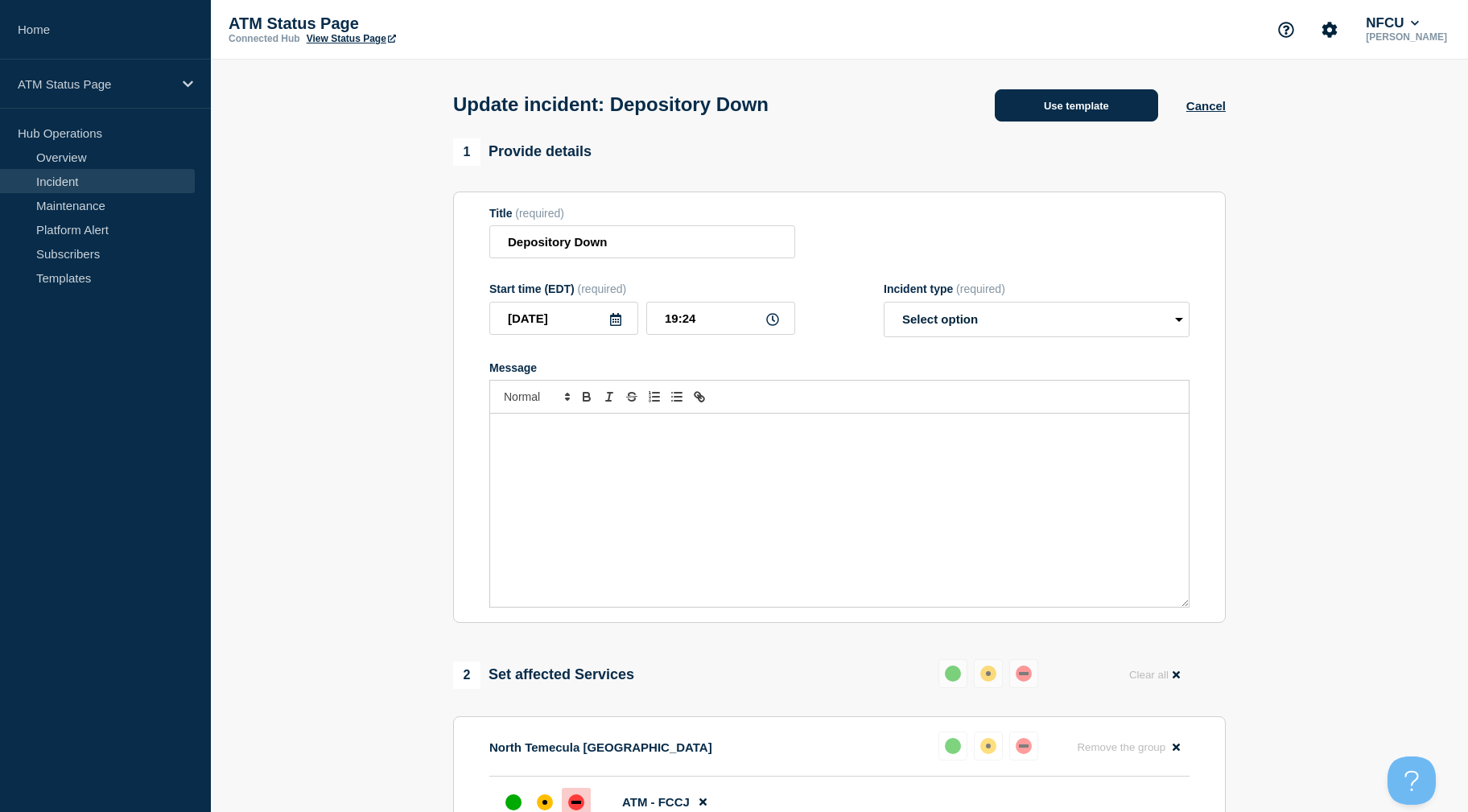
click at [1067, 105] on button "Use template" at bounding box center [1075, 105] width 163 height 32
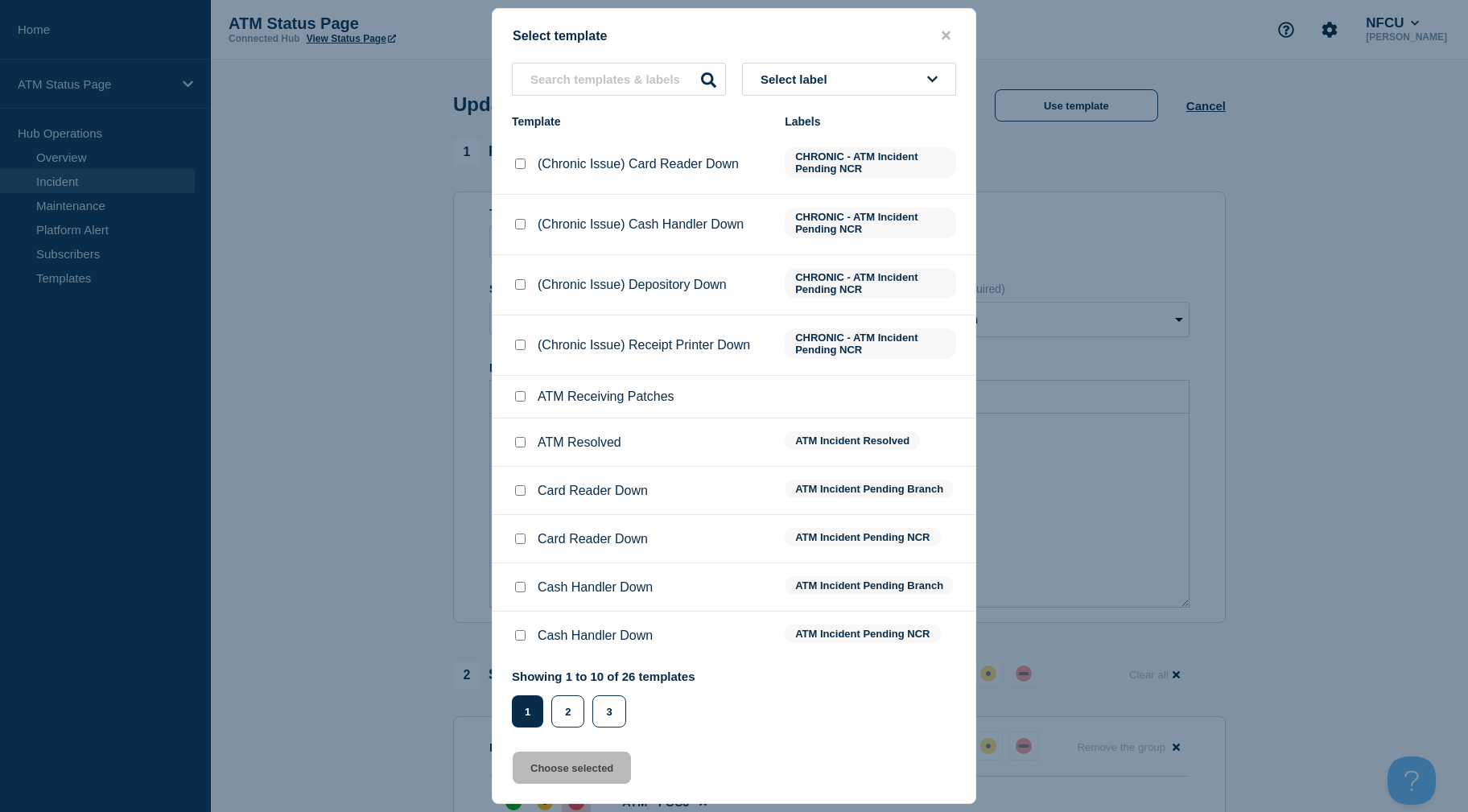
click at [858, 75] on button "Select label" at bounding box center [849, 79] width 214 height 33
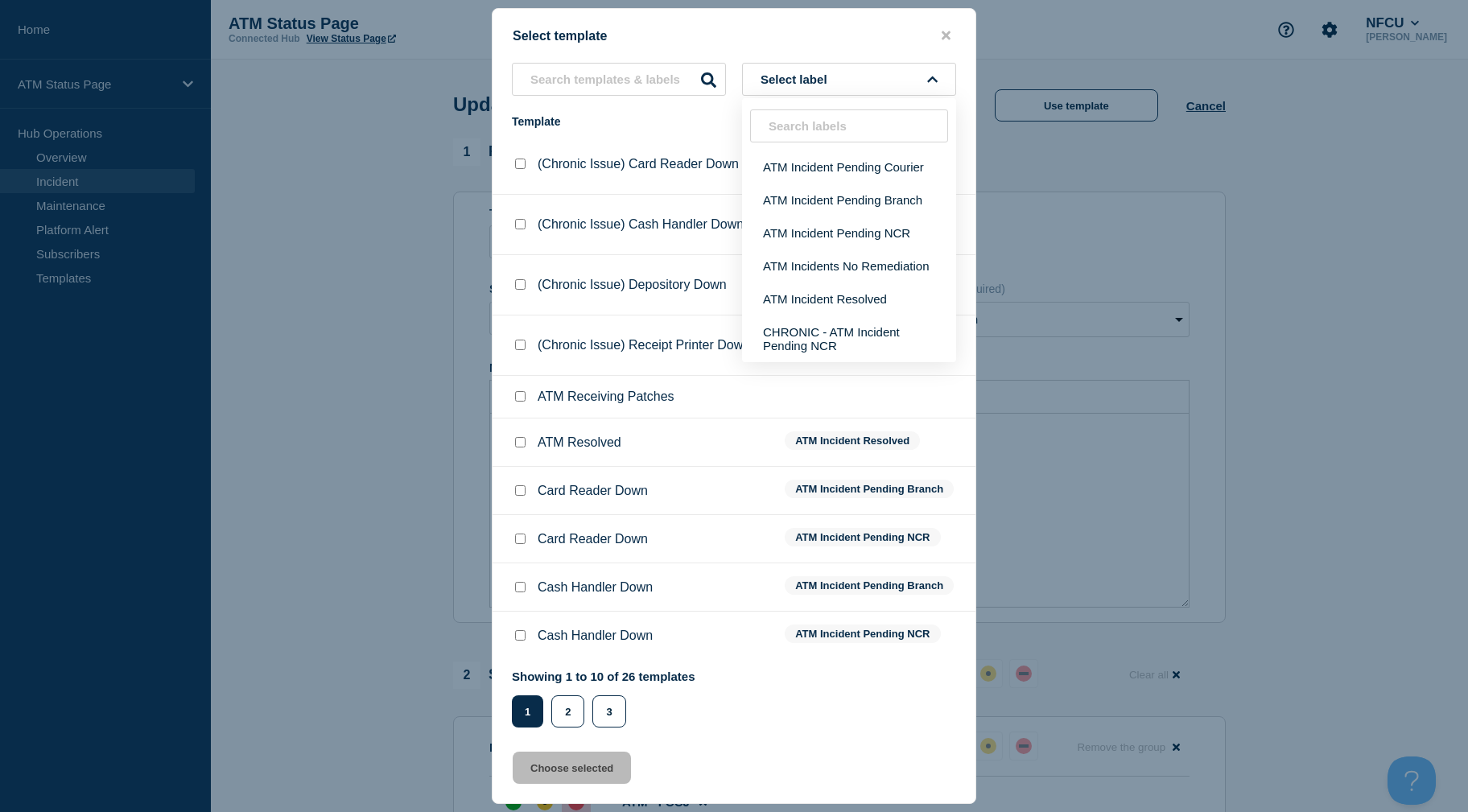
click at [1293, 190] on div at bounding box center [734, 406] width 1468 height 812
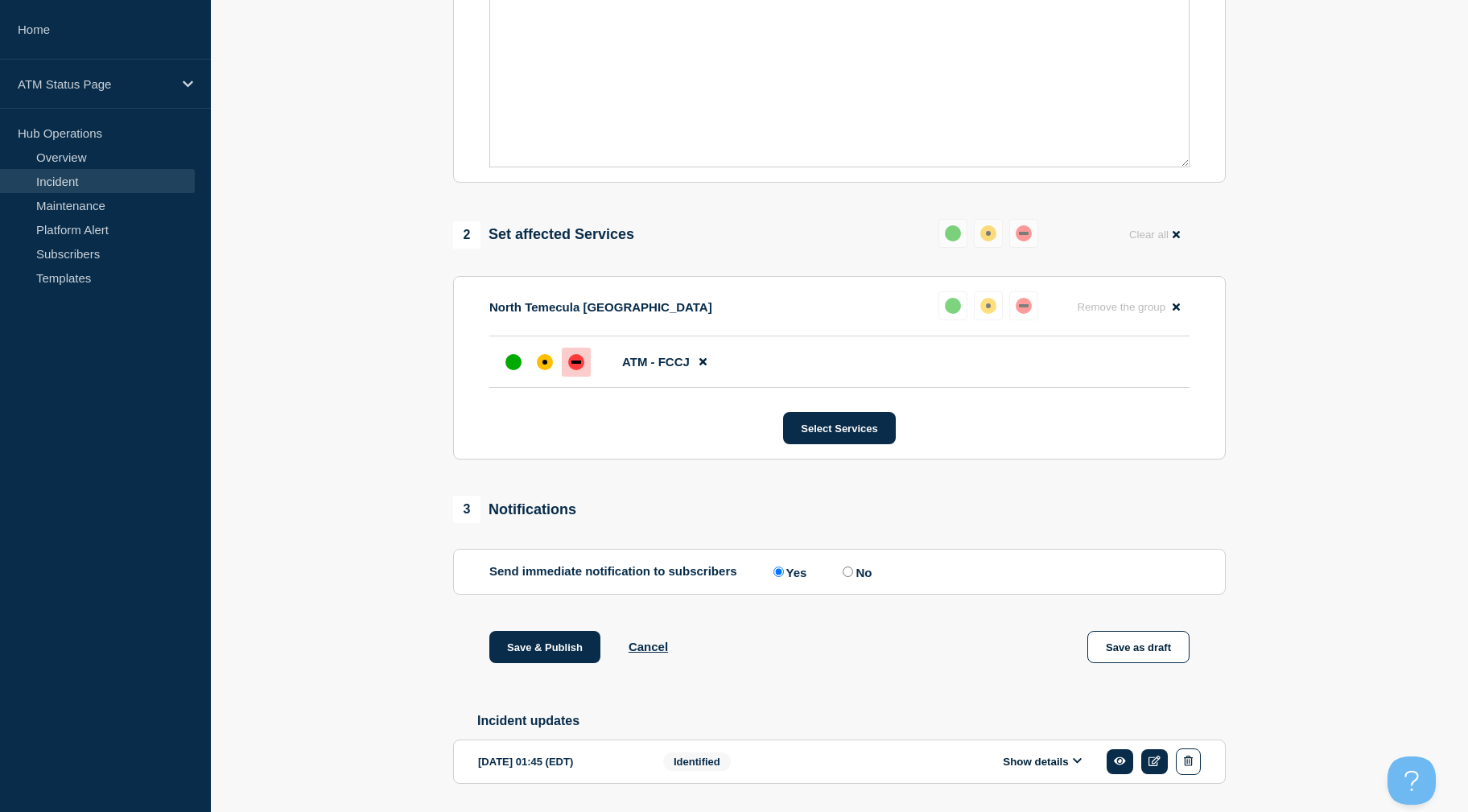
drag, startPoint x: 1308, startPoint y: 245, endPoint x: 1306, endPoint y: 294, distance: 49.0
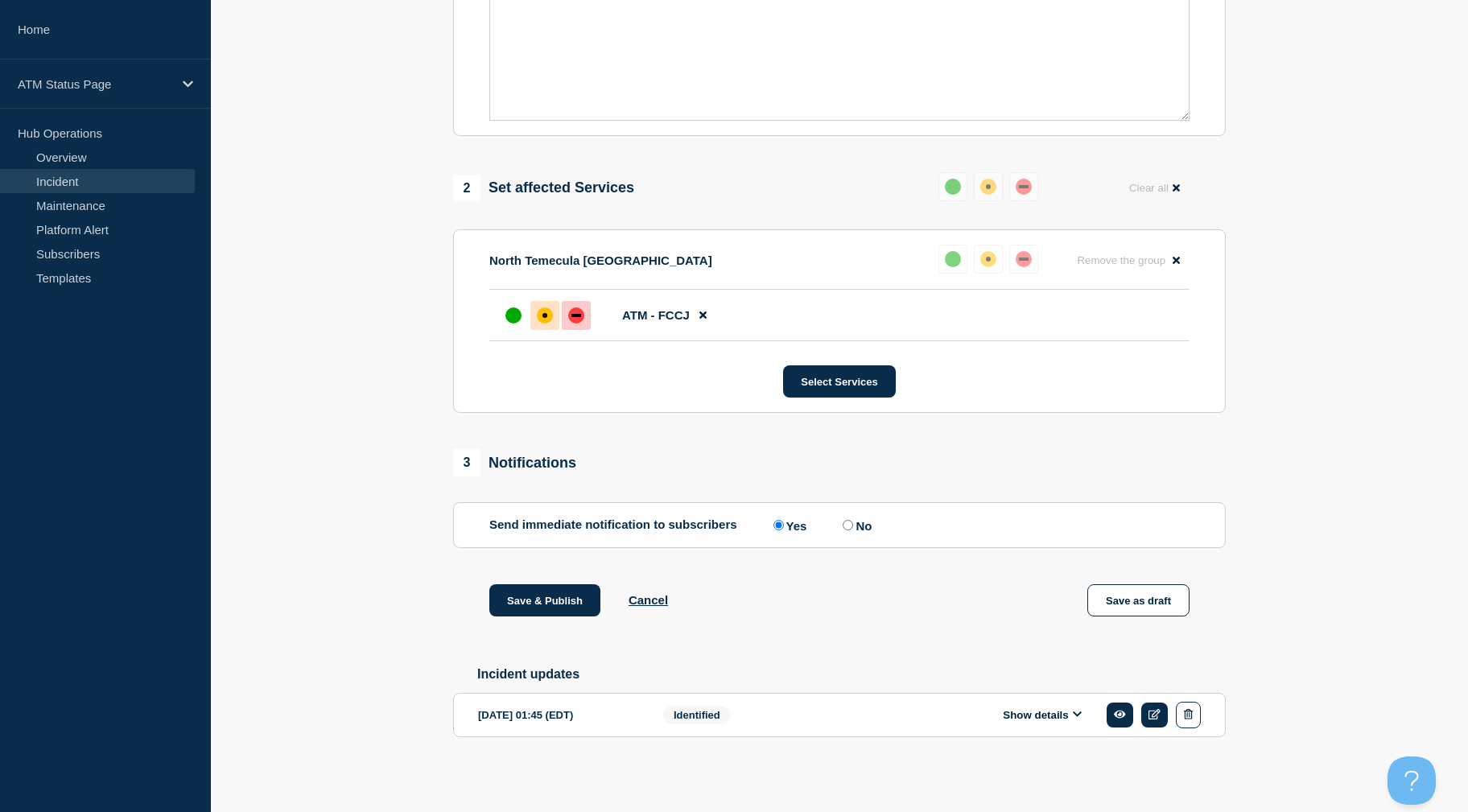
click at [542, 301] on div at bounding box center [544, 315] width 29 height 29
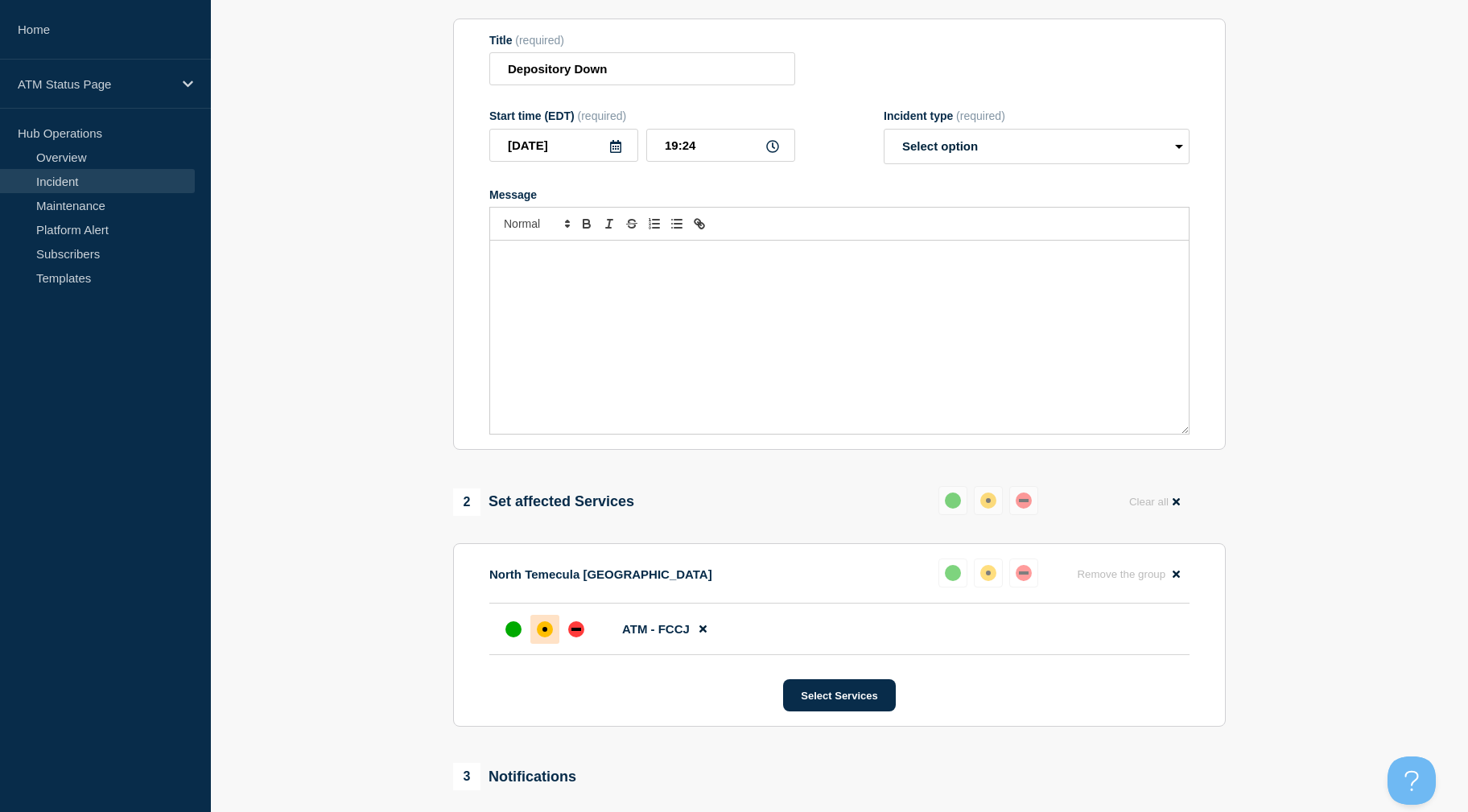
scroll to position [92, 0]
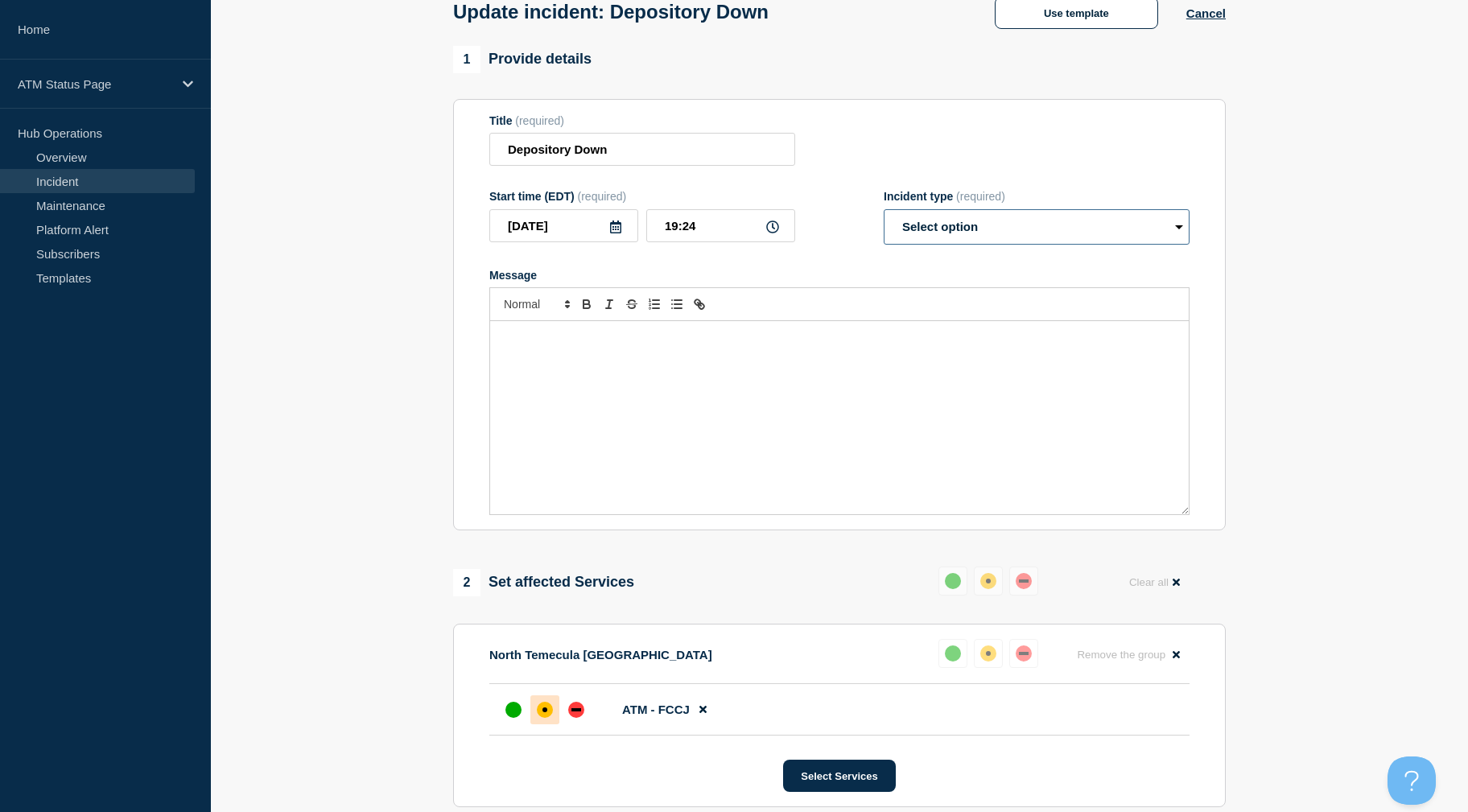
click at [1000, 236] on select "Select option Investigating Identified Monitoring Resolved" at bounding box center [1036, 227] width 306 height 36
select select "identified"
click at [884, 213] on select "Select option Investigating Identified Monitoring Resolved" at bounding box center [1036, 227] width 306 height 36
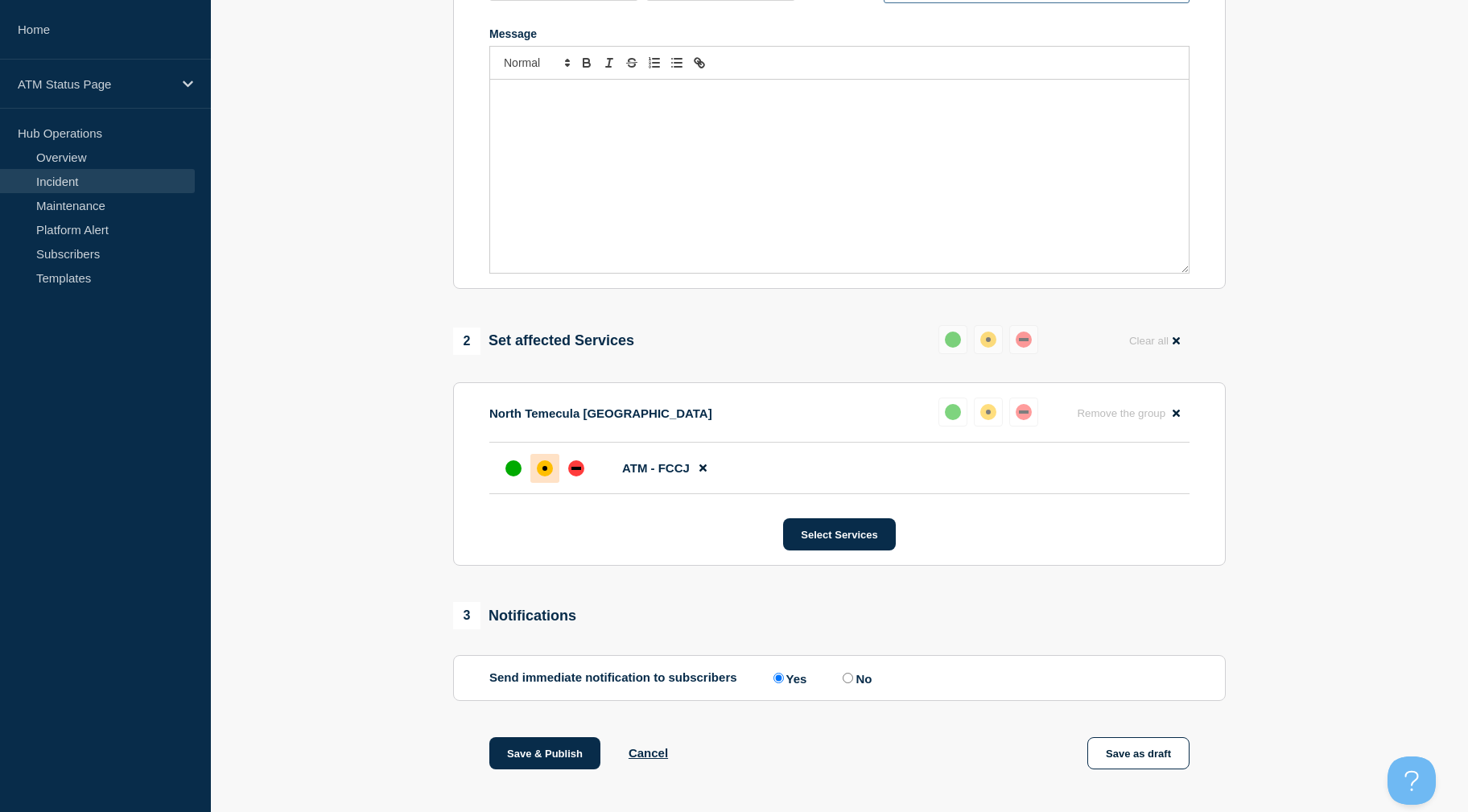
scroll to position [414, 0]
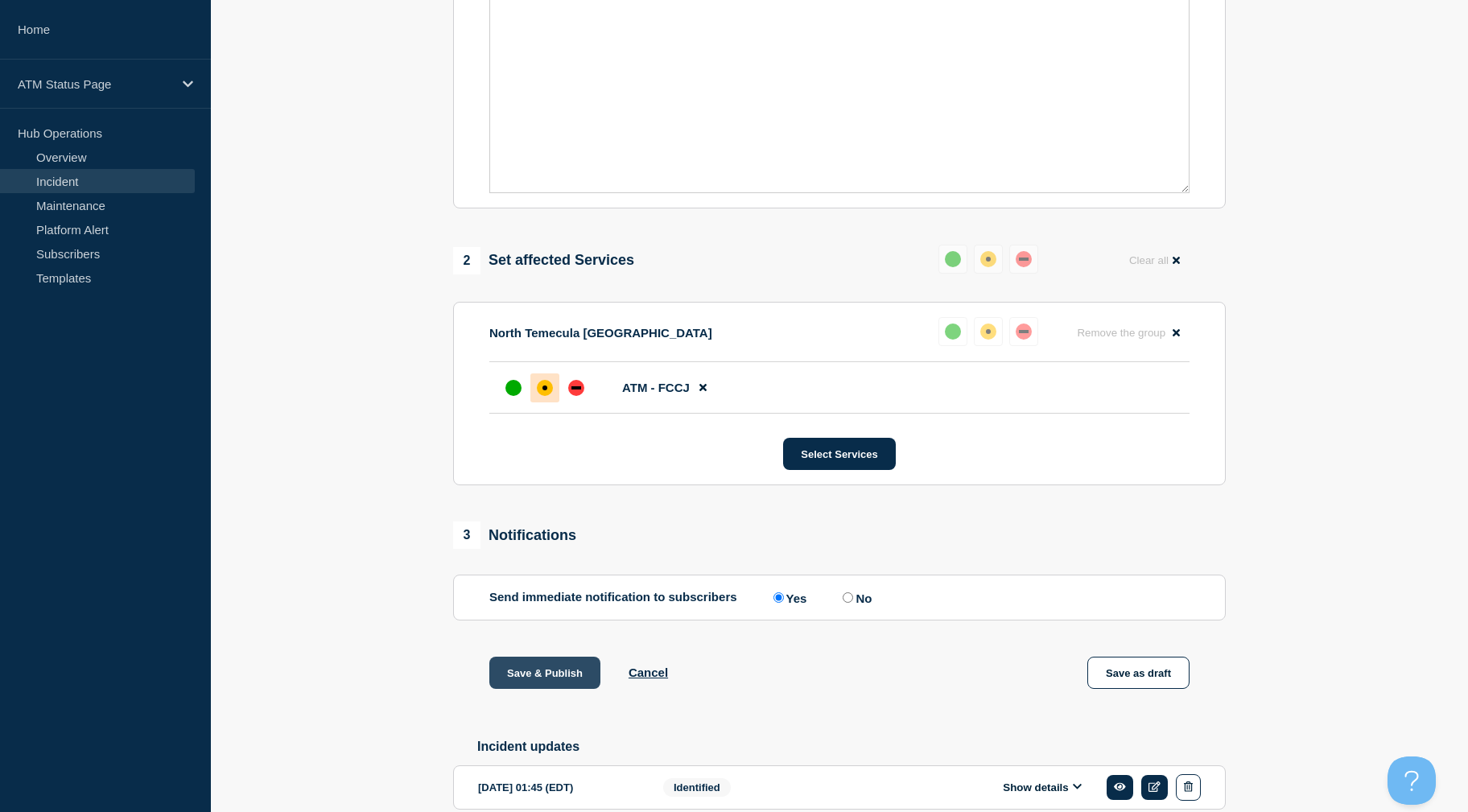
click at [535, 669] on button "Save & Publish" at bounding box center [544, 672] width 111 height 32
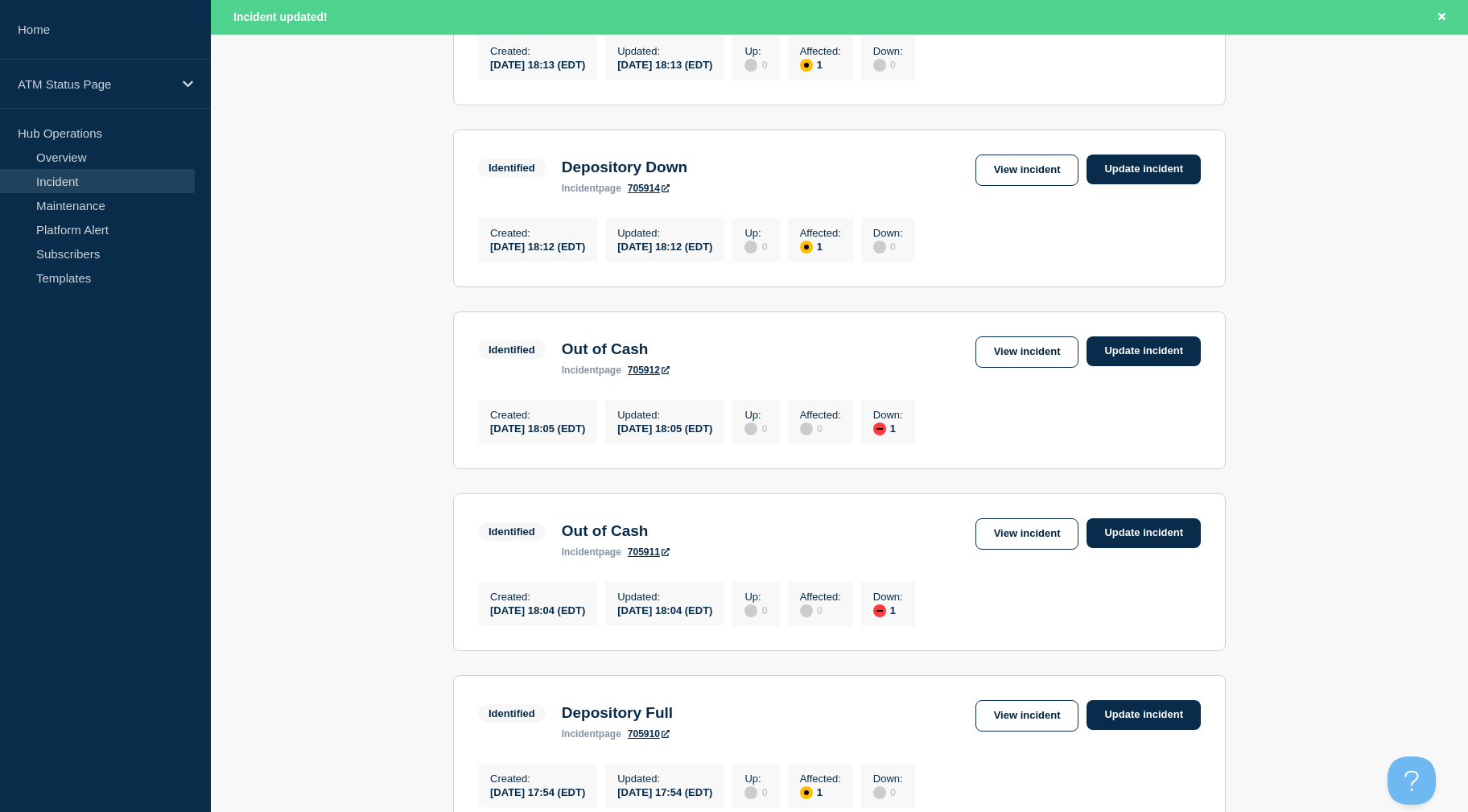
scroll to position [1633, 0]
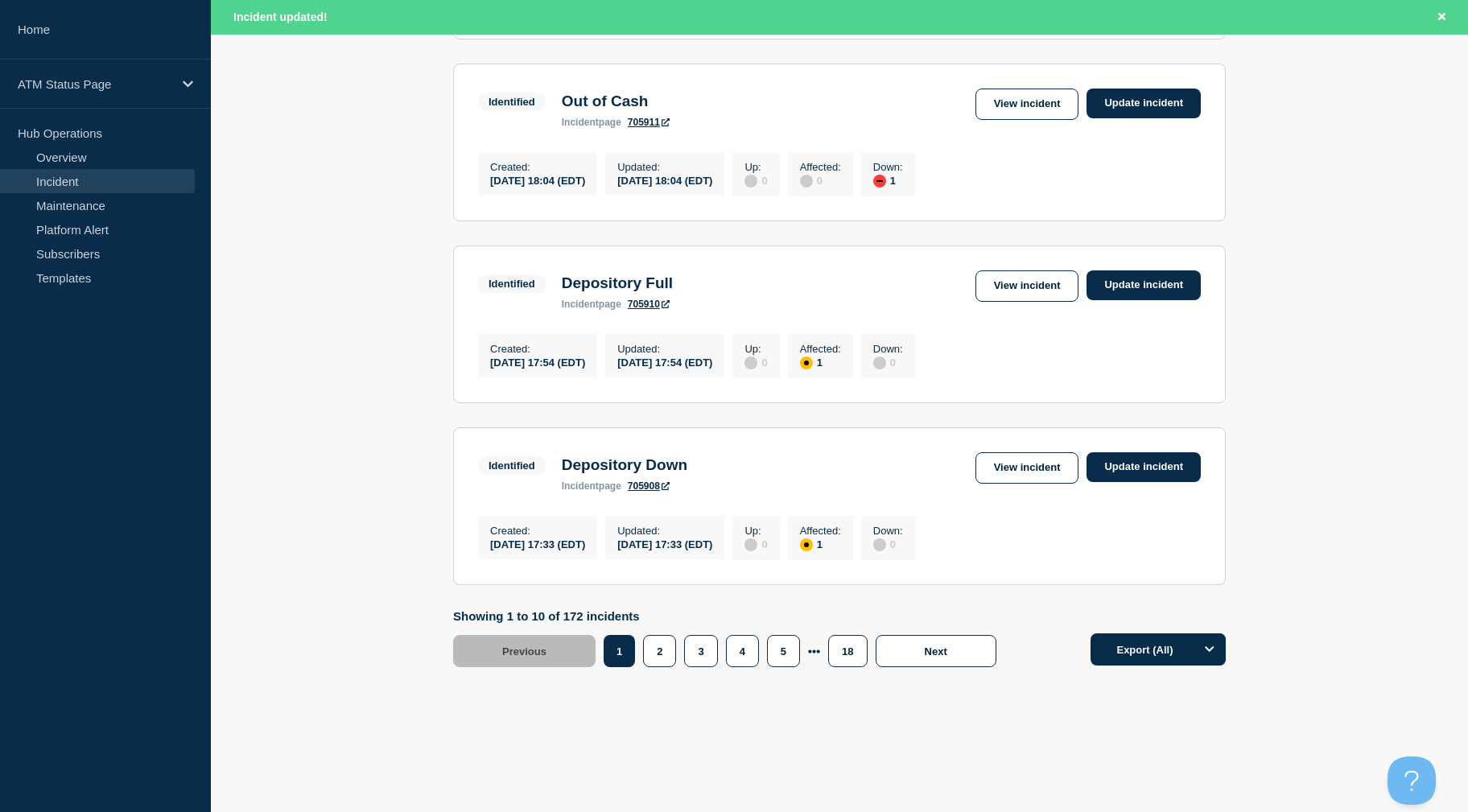
drag, startPoint x: 1315, startPoint y: 305, endPoint x: 1322, endPoint y: 386, distance: 81.3
drag, startPoint x: 1121, startPoint y: 434, endPoint x: 816, endPoint y: 624, distance: 359.3
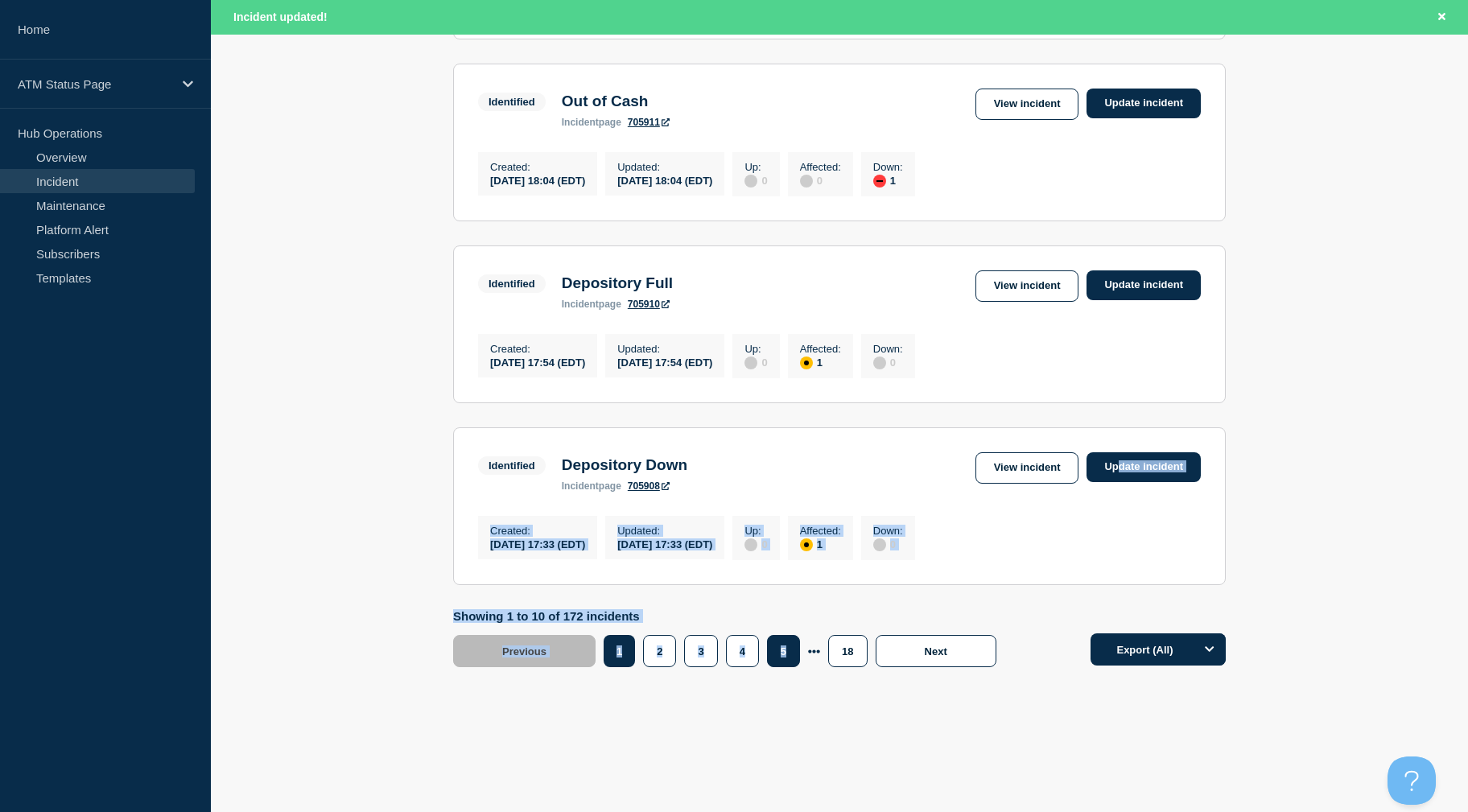
drag, startPoint x: 816, startPoint y: 624, endPoint x: 786, endPoint y: 643, distance: 35.5
click at [786, 643] on button "5" at bounding box center [783, 651] width 33 height 32
click at [786, 657] on button "5" at bounding box center [783, 651] width 33 height 32
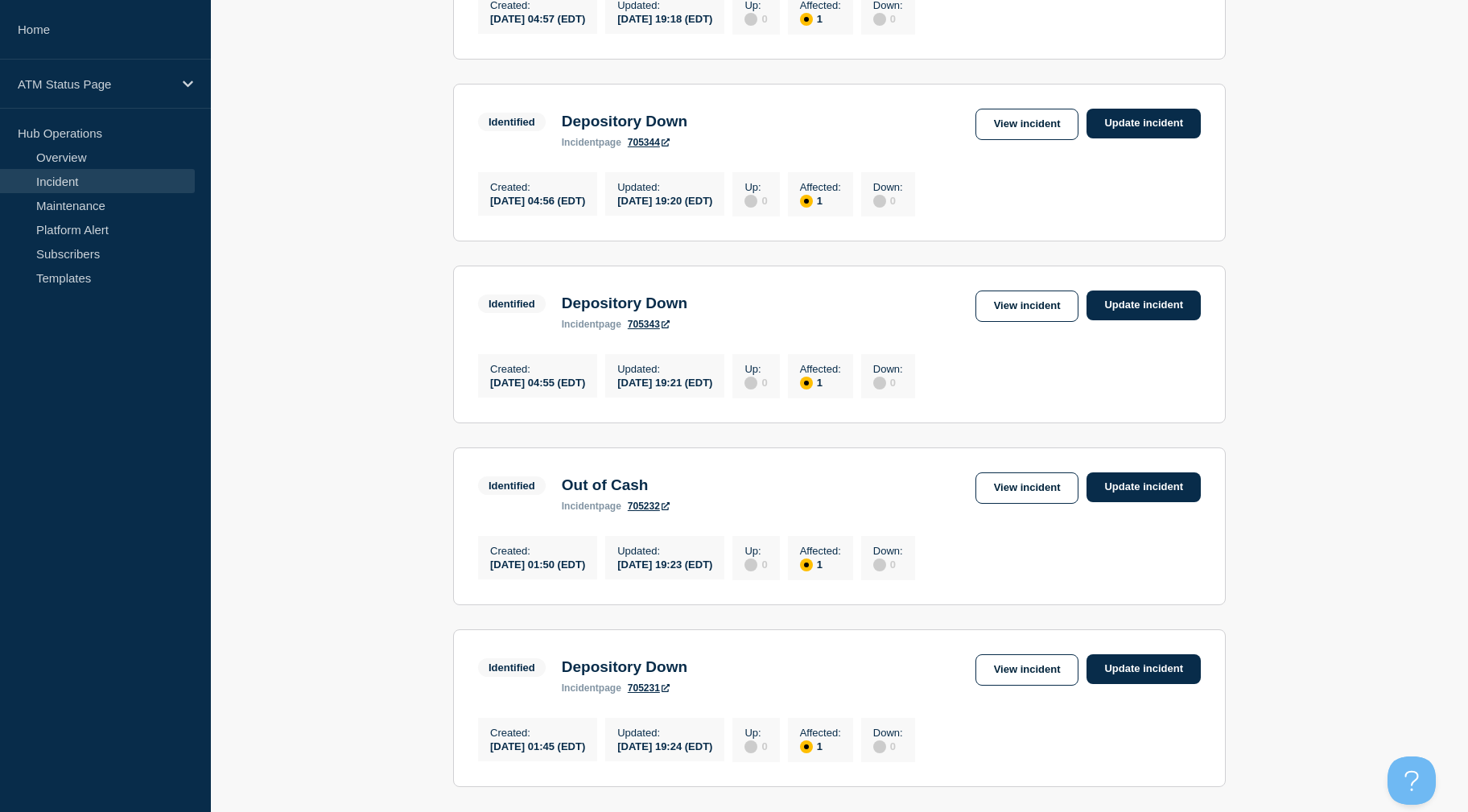
scroll to position [1599, 0]
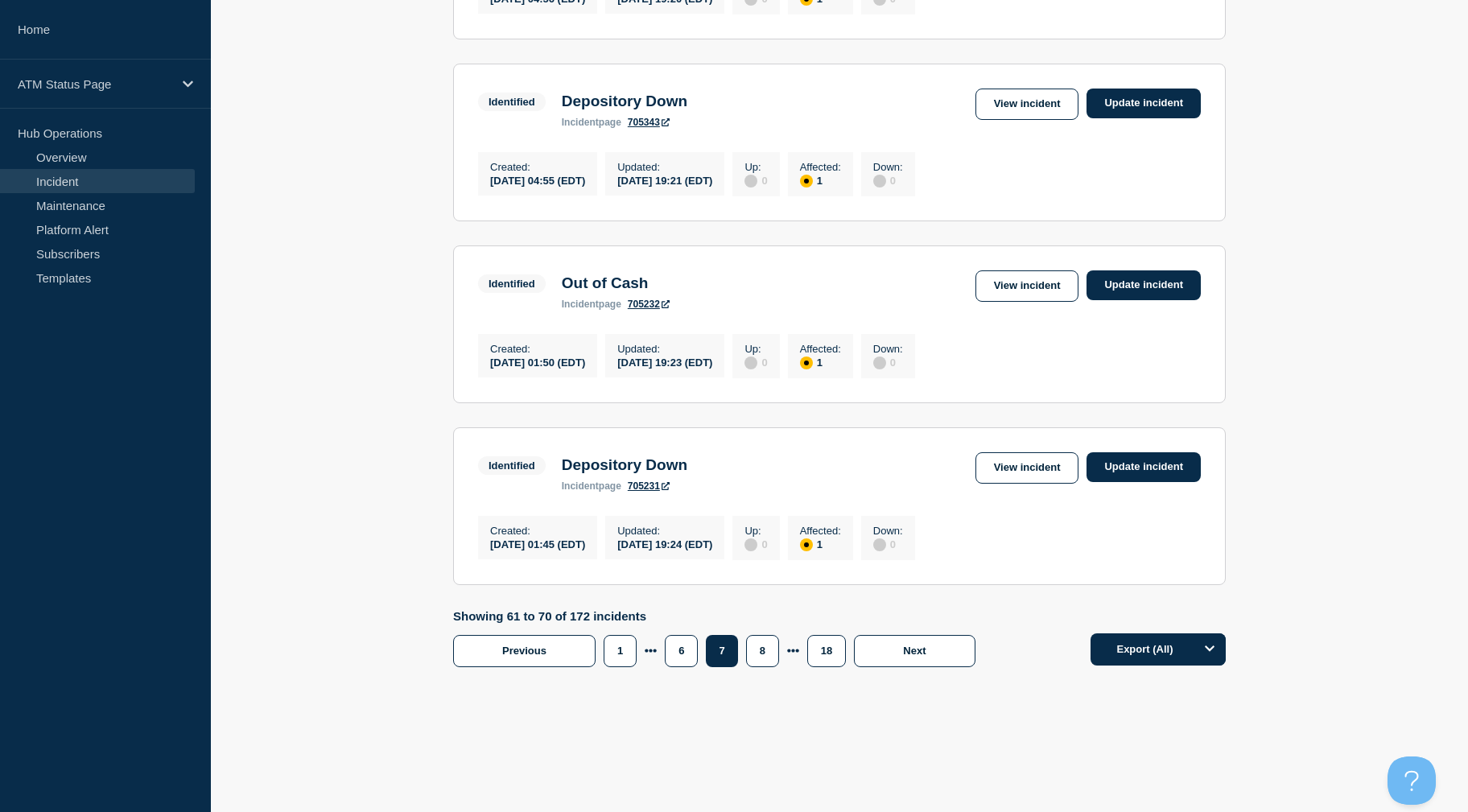
drag, startPoint x: 424, startPoint y: 409, endPoint x: 408, endPoint y: 641, distance: 232.6
click at [772, 643] on button "8" at bounding box center [762, 651] width 33 height 32
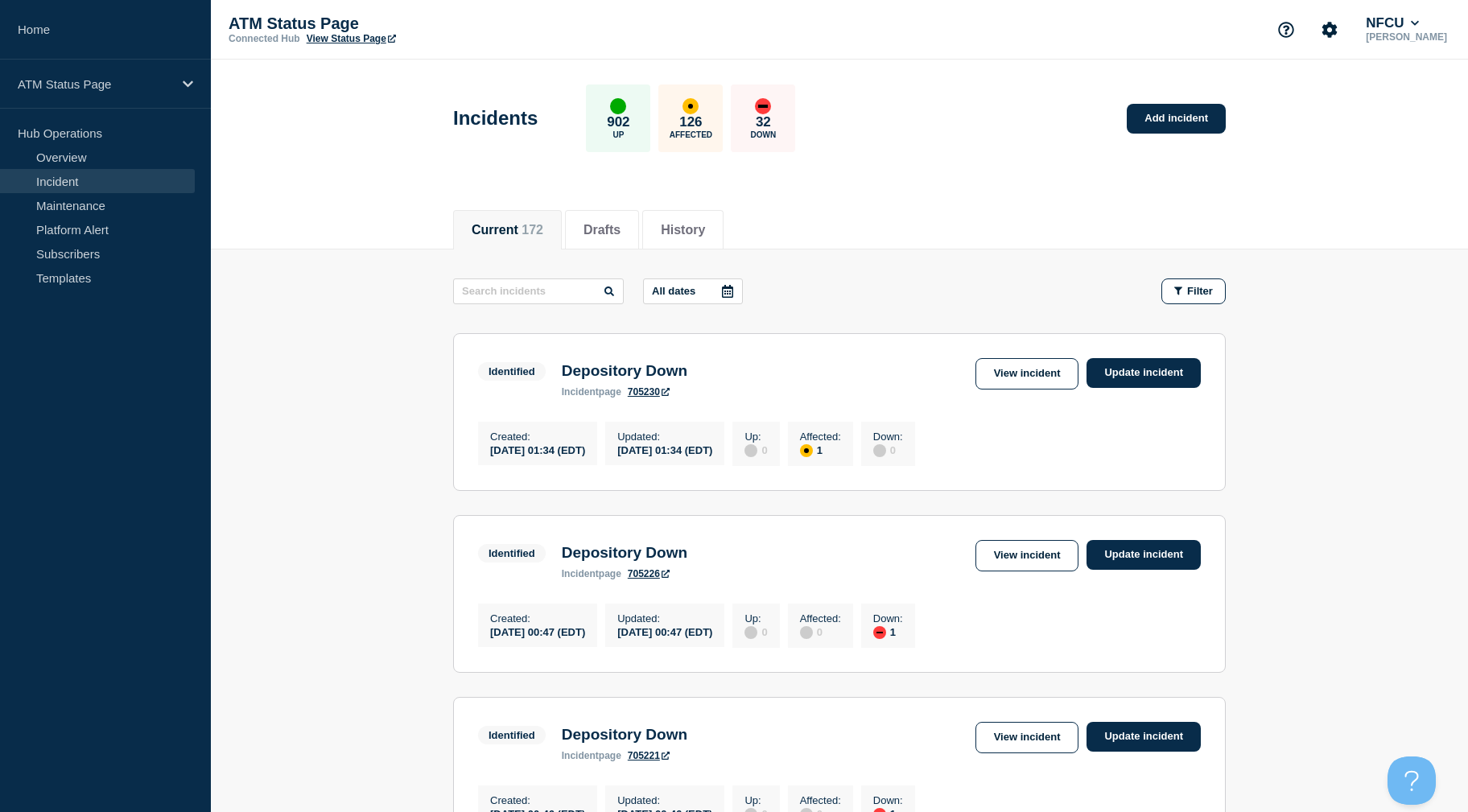
drag, startPoint x: 1350, startPoint y: 426, endPoint x: 1369, endPoint y: 307, distance: 120.5
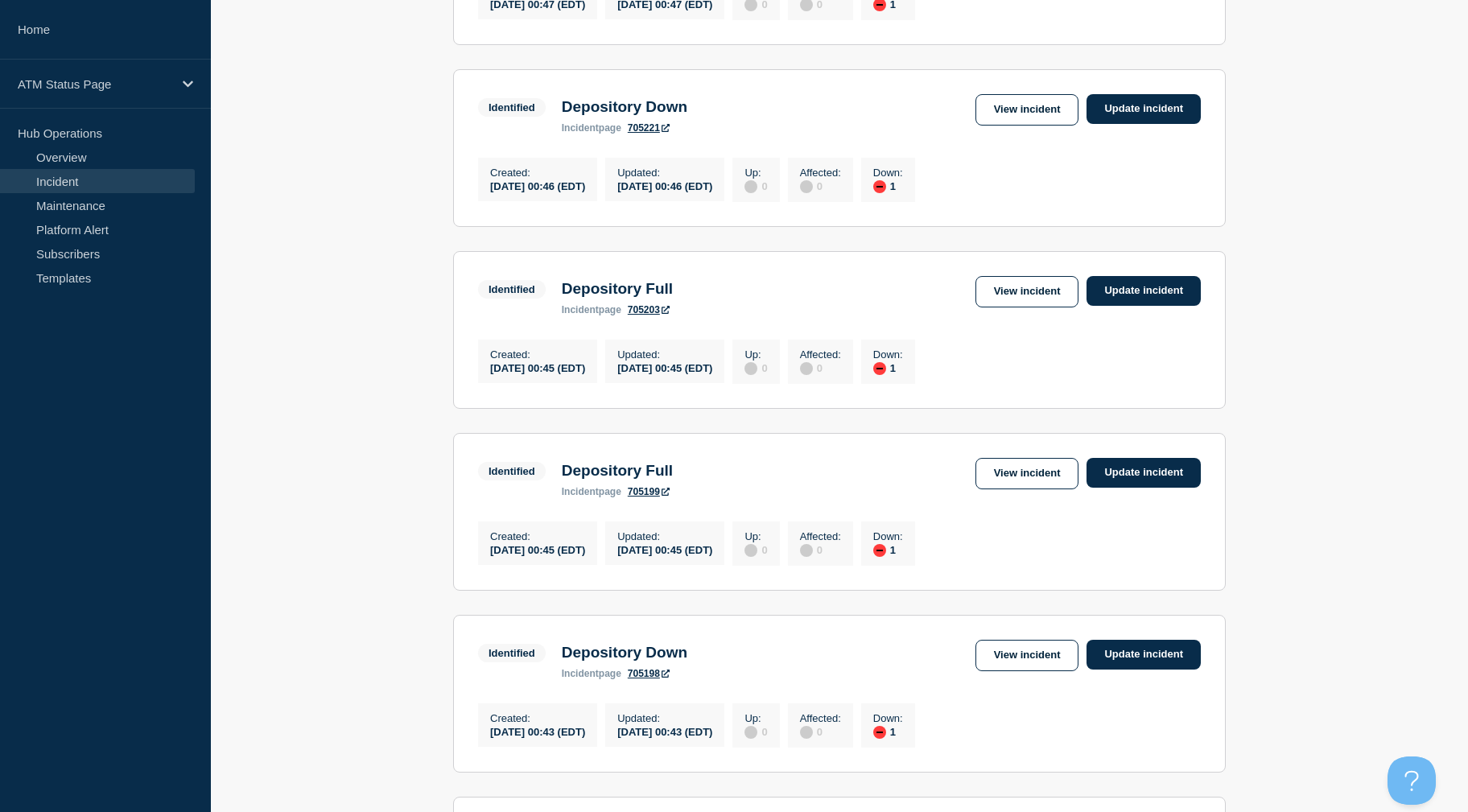
scroll to position [713, 0]
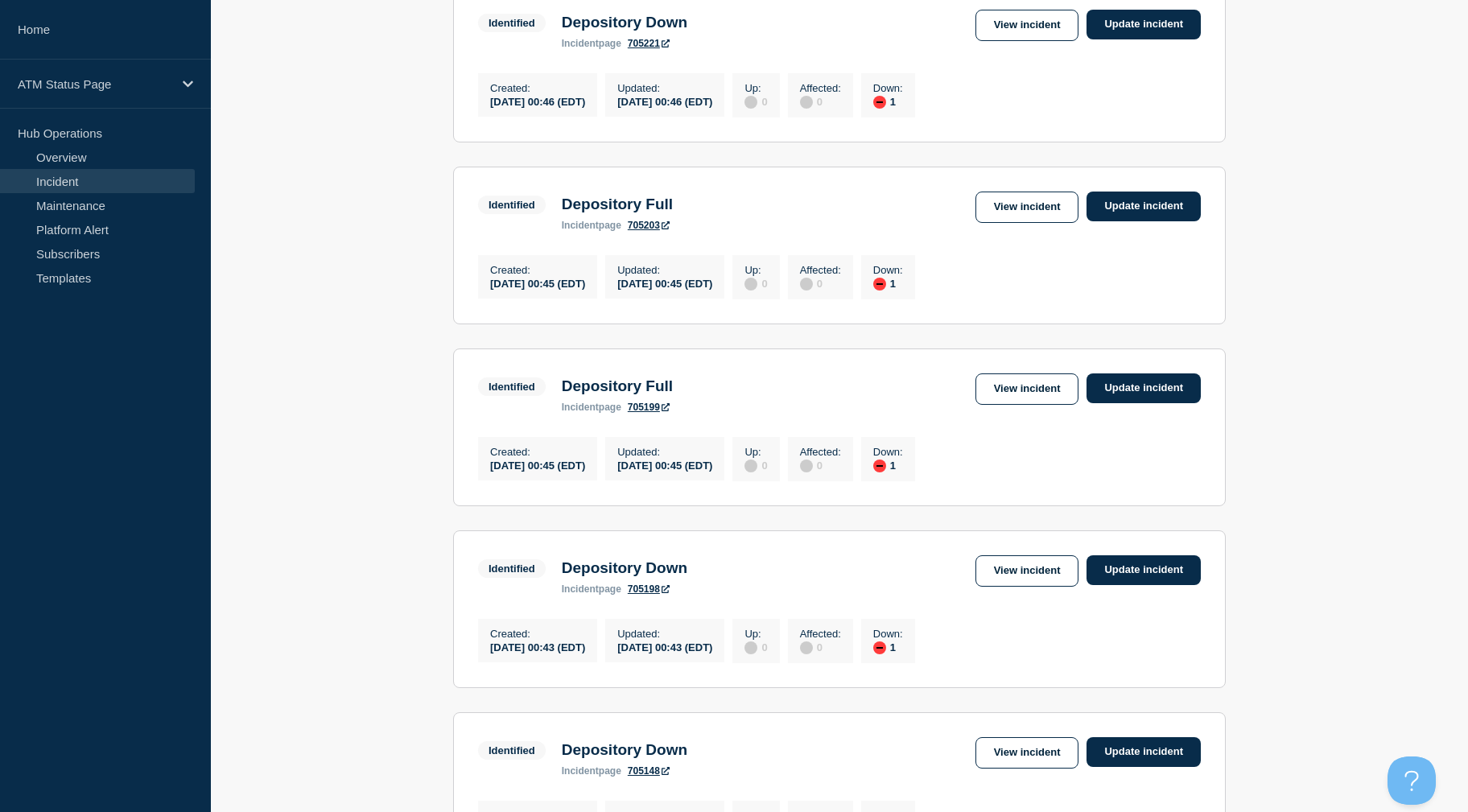
drag, startPoint x: 1353, startPoint y: 356, endPoint x: 1358, endPoint y: 374, distance: 18.7
